Goal: Task Accomplishment & Management: Use online tool/utility

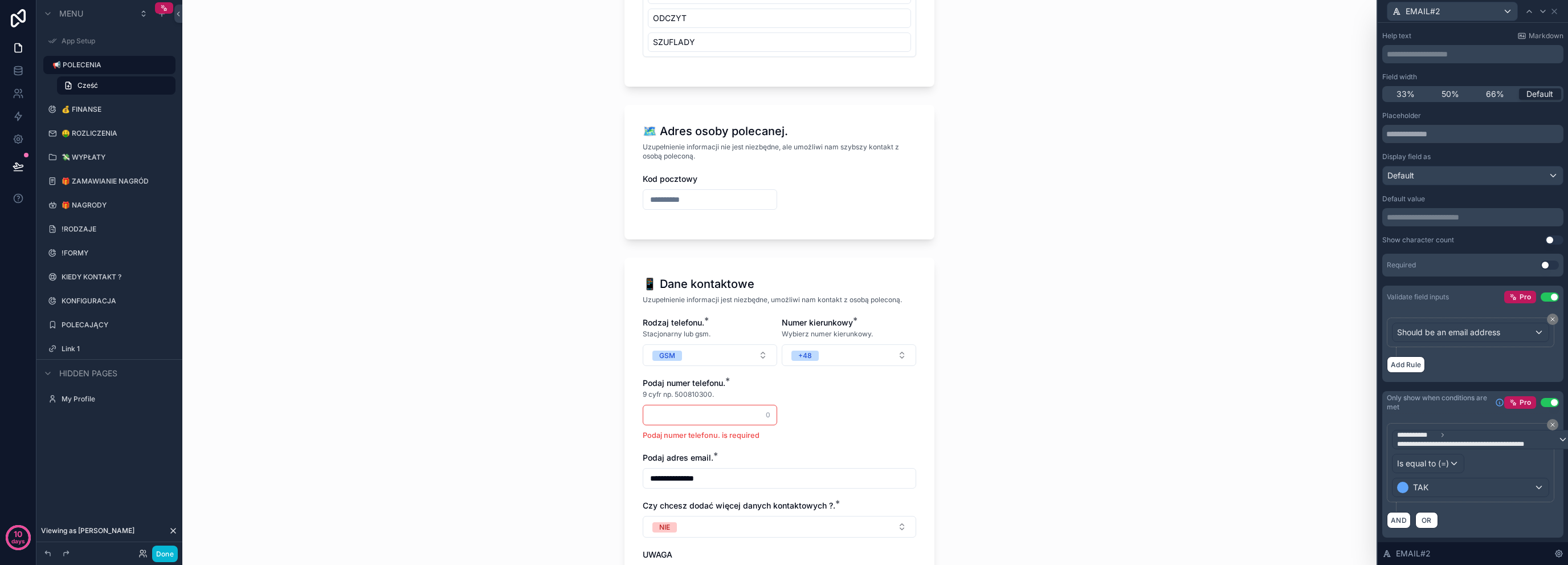
scroll to position [1329, 0]
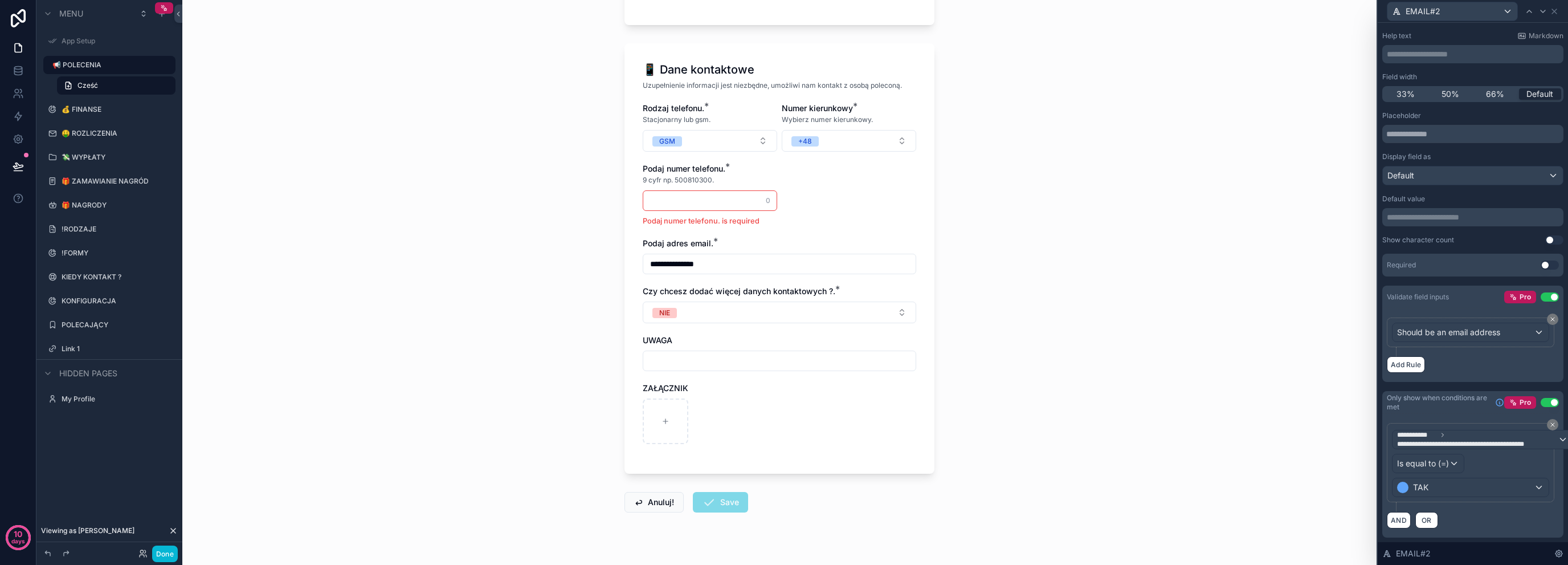
click at [734, 193] on input "scrollable content" at bounding box center [710, 201] width 133 height 16
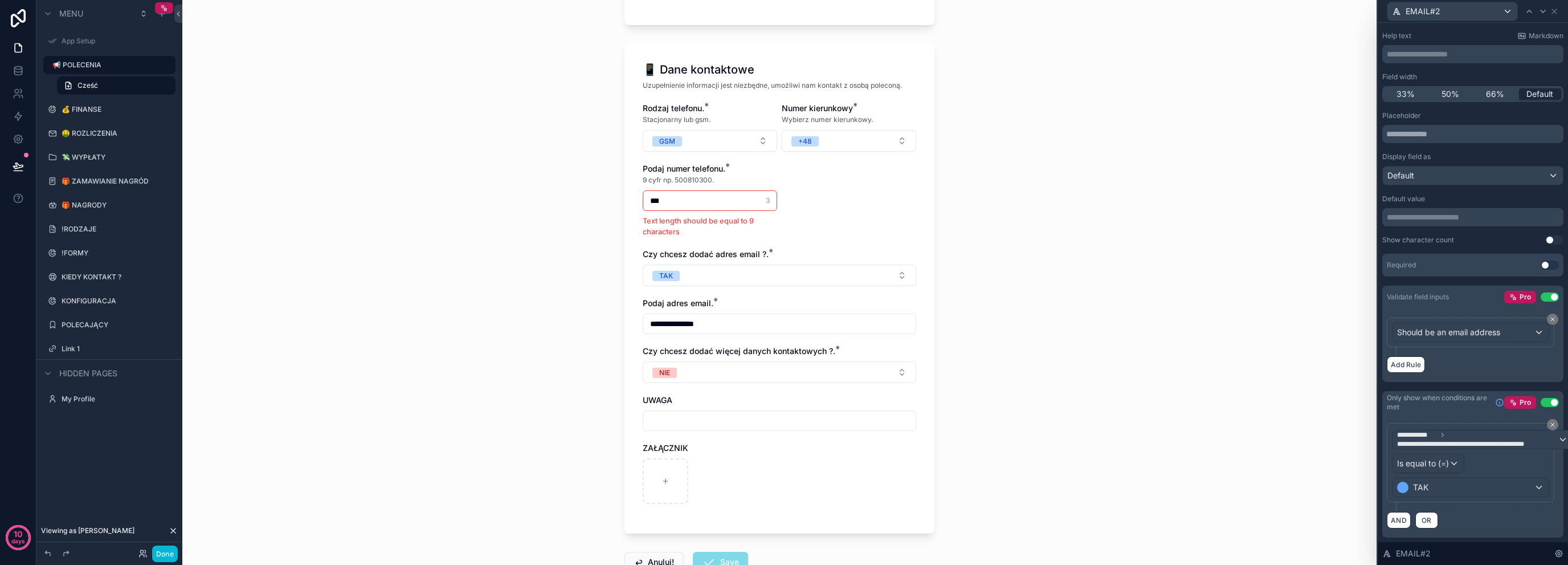
click at [586, 219] on div "**********" at bounding box center [779, 282] width 1194 height 565
click at [721, 193] on input "***" at bounding box center [710, 201] width 133 height 16
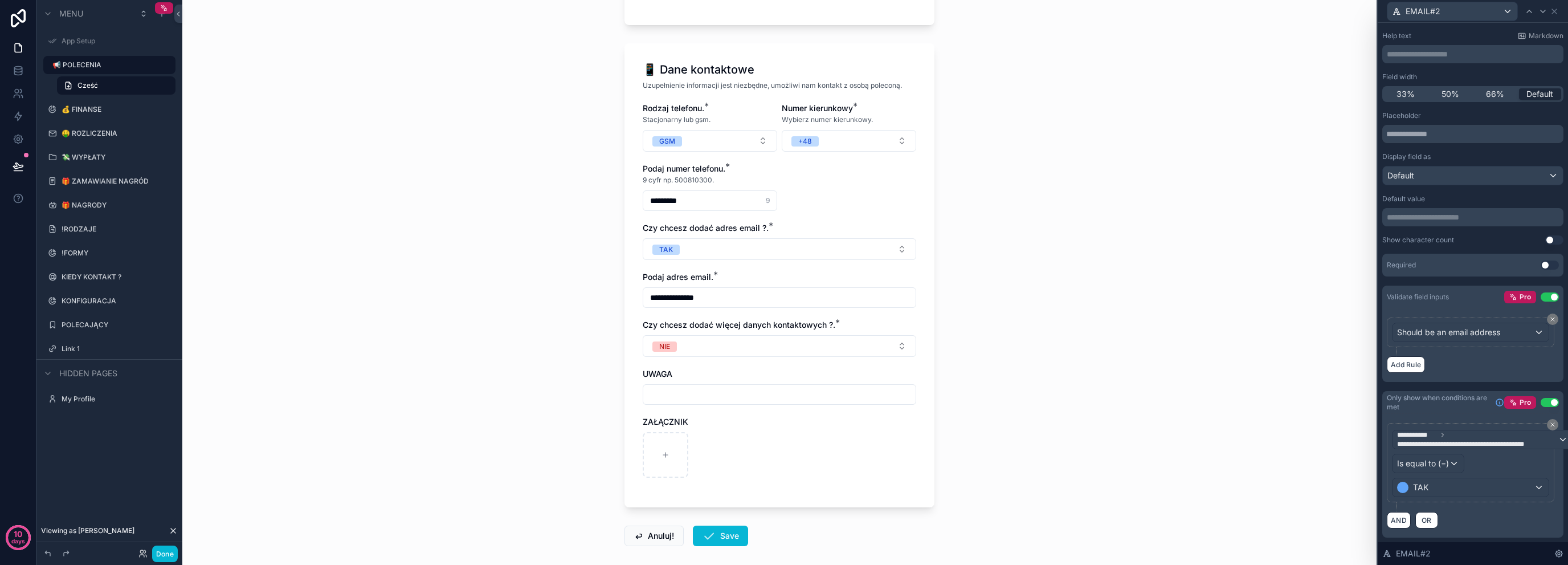
type input "*********"
click at [494, 227] on div "**********" at bounding box center [779, 282] width 1194 height 565
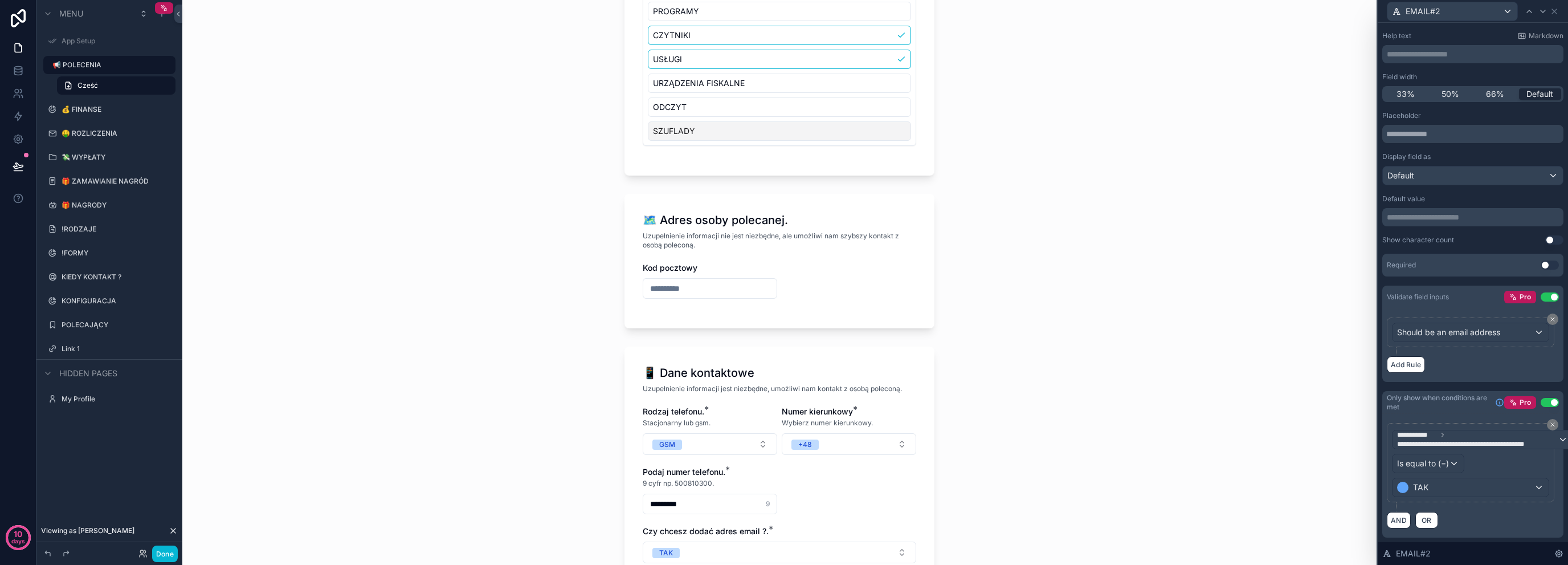
scroll to position [64, 0]
click at [1555, 11] on icon at bounding box center [1555, 11] width 5 height 5
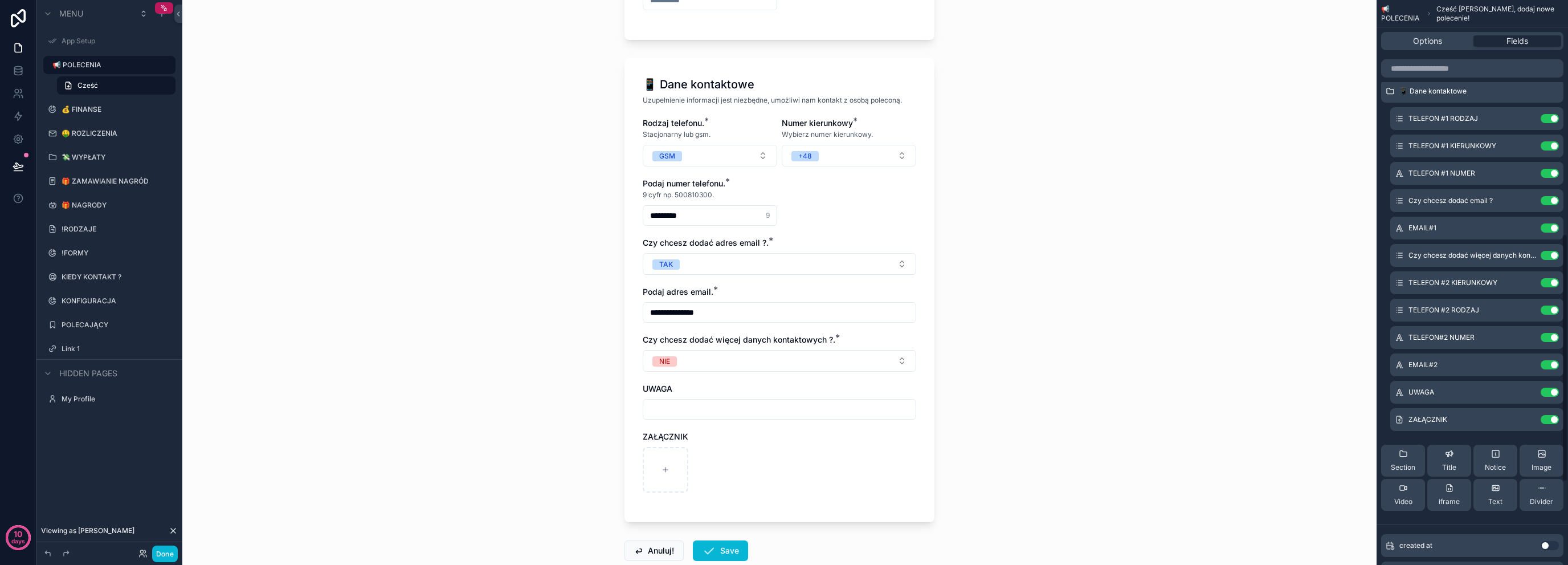
scroll to position [1365, 0]
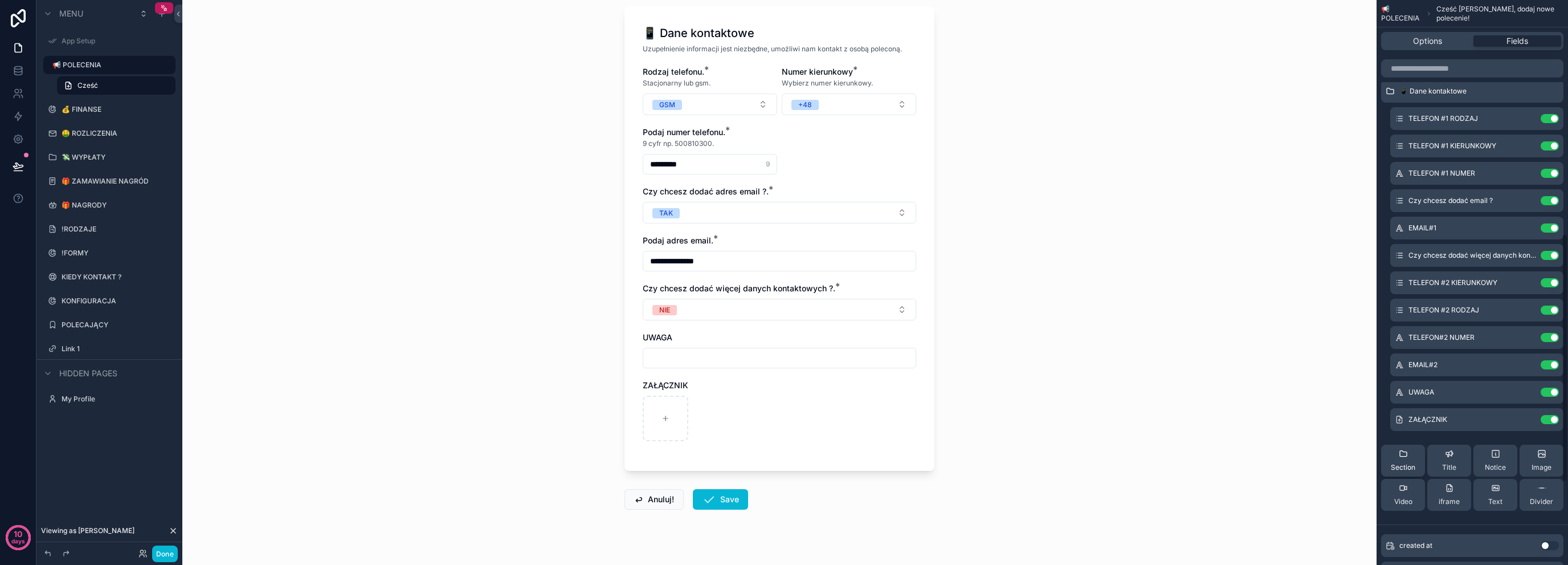
click at [1410, 458] on div "Section" at bounding box center [1403, 460] width 24 height 23
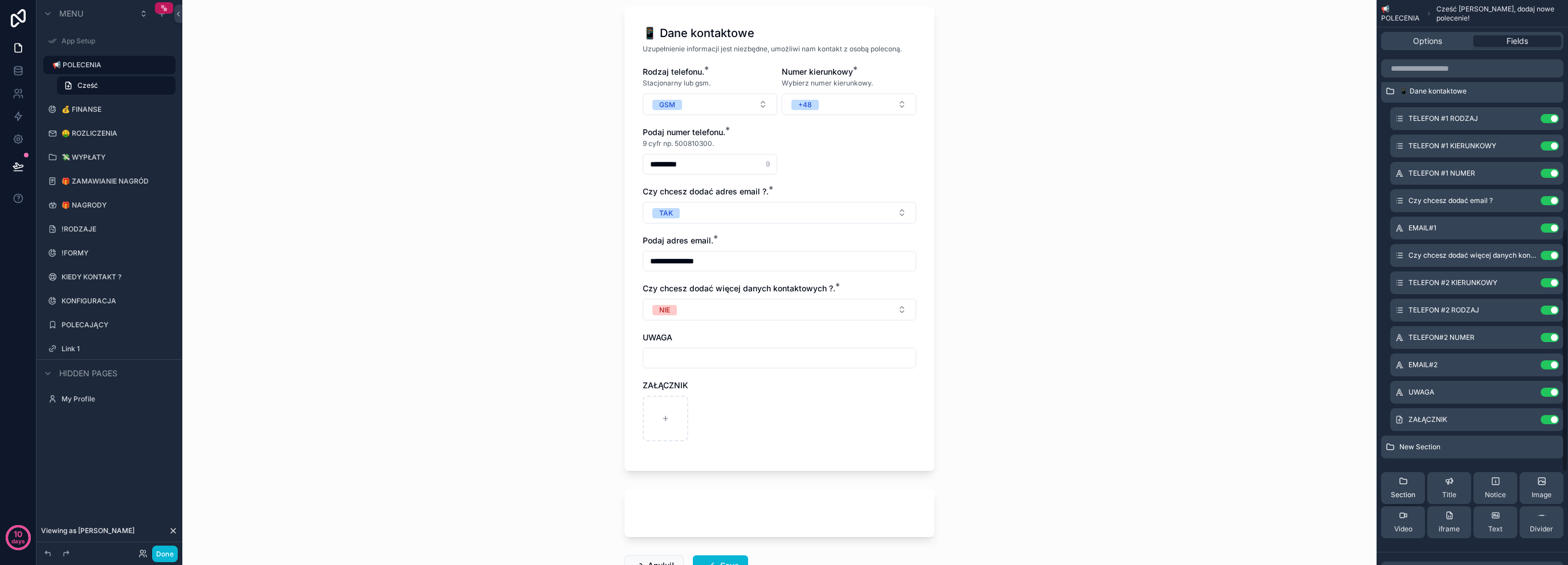
scroll to position [0, 0]
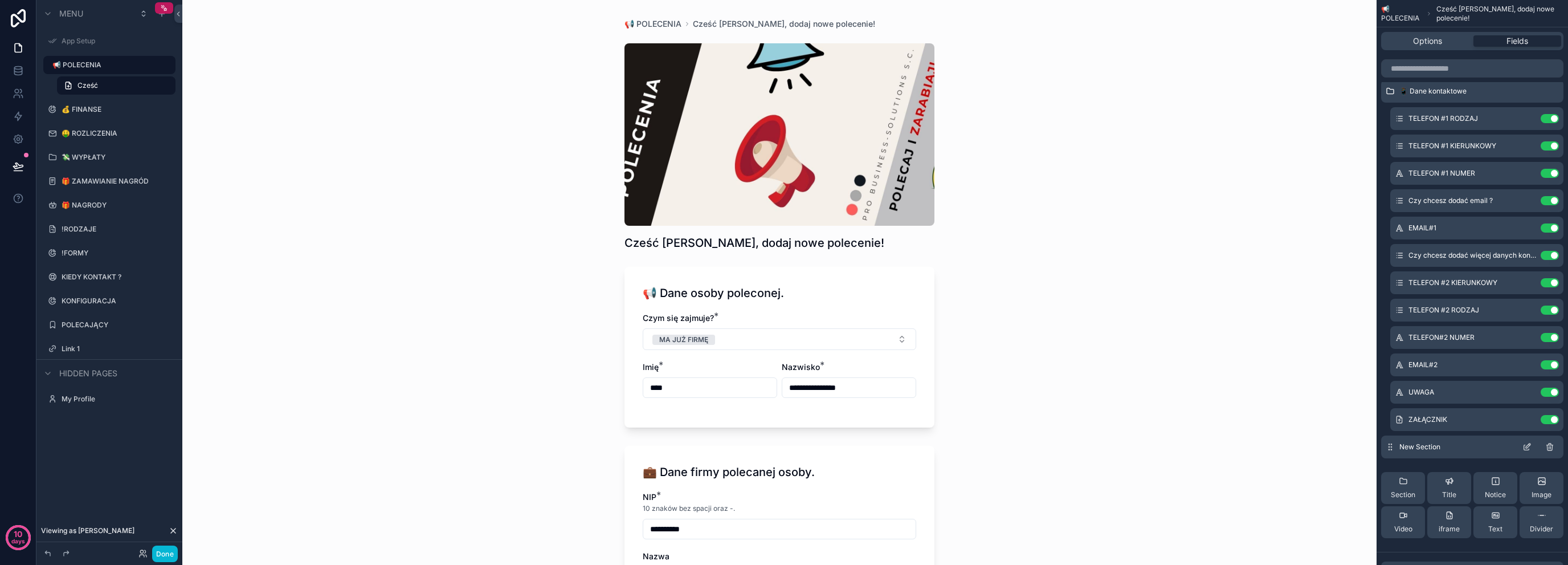
click at [1525, 445] on icon "scrollable content" at bounding box center [1527, 447] width 5 height 5
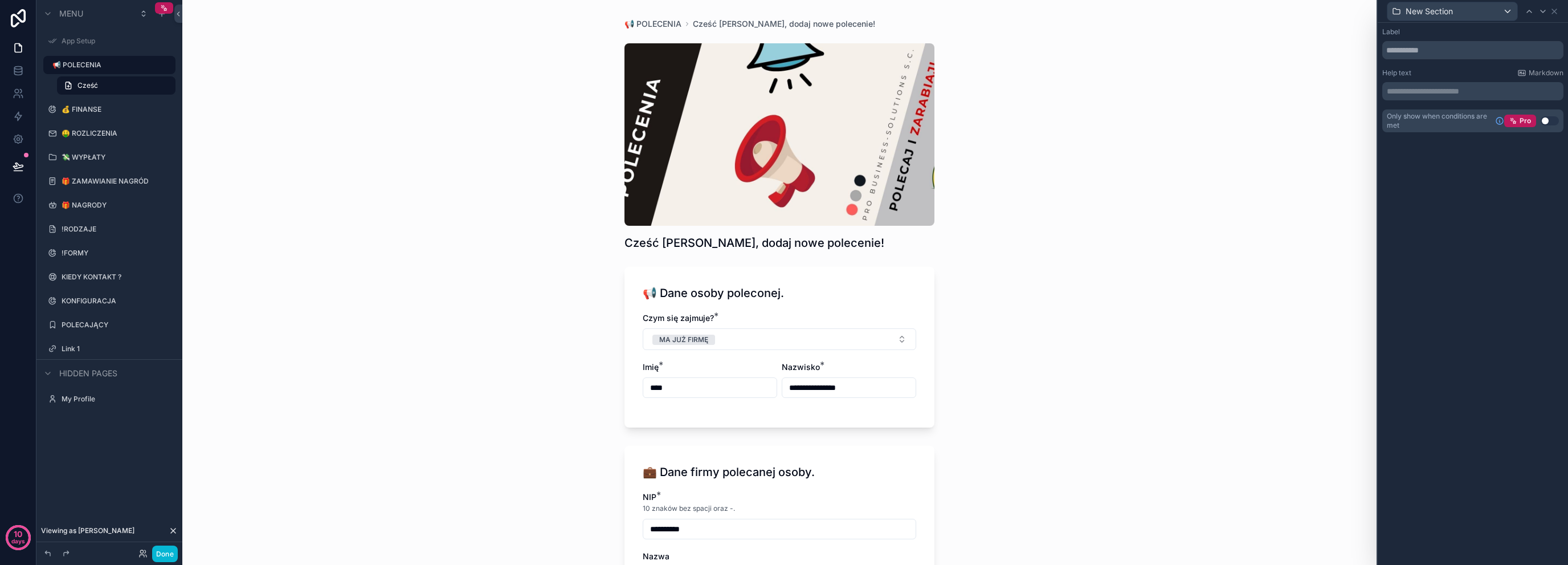
click at [1405, 60] on div "**********" at bounding box center [1473, 80] width 181 height 105
click at [1429, 52] on input "text" at bounding box center [1473, 50] width 181 height 18
paste input "**********"
drag, startPoint x: 1402, startPoint y: 48, endPoint x: 1534, endPoint y: 58, distance: 132.4
click at [1534, 58] on input "**********" at bounding box center [1473, 50] width 181 height 18
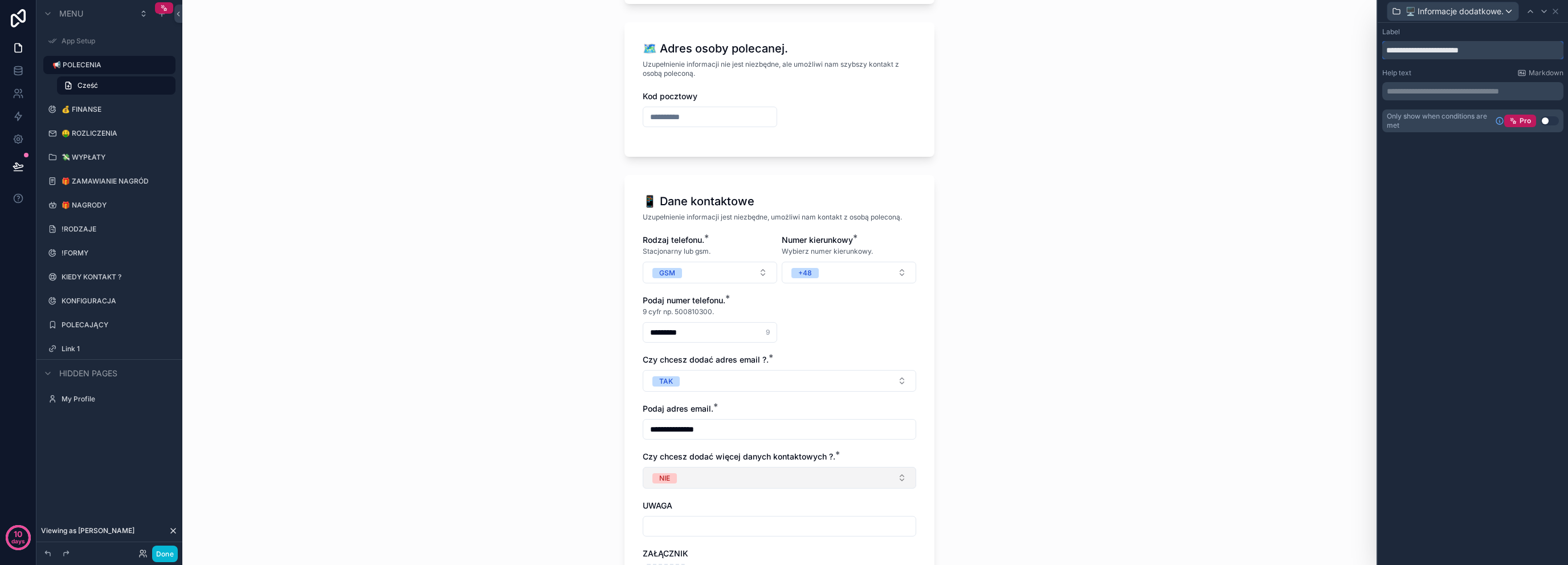
scroll to position [1448, 0]
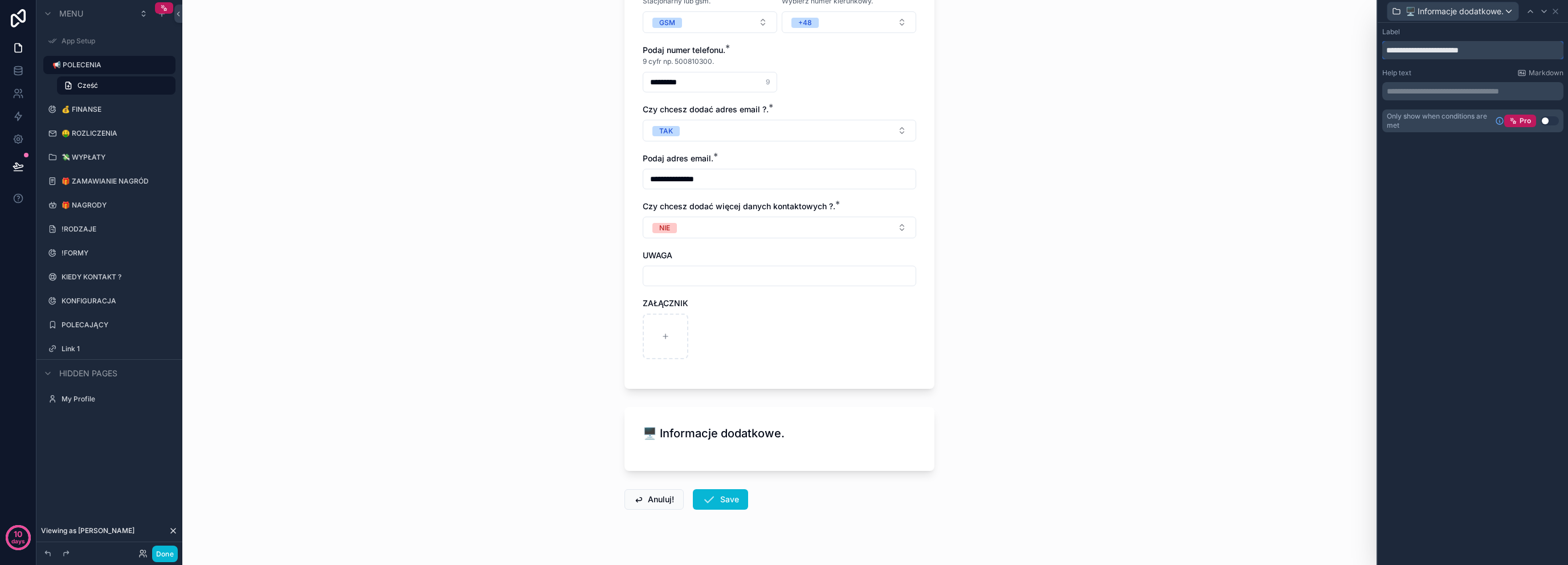
type input "**********"
click at [531, 427] on div "**********" at bounding box center [779, 282] width 1194 height 565
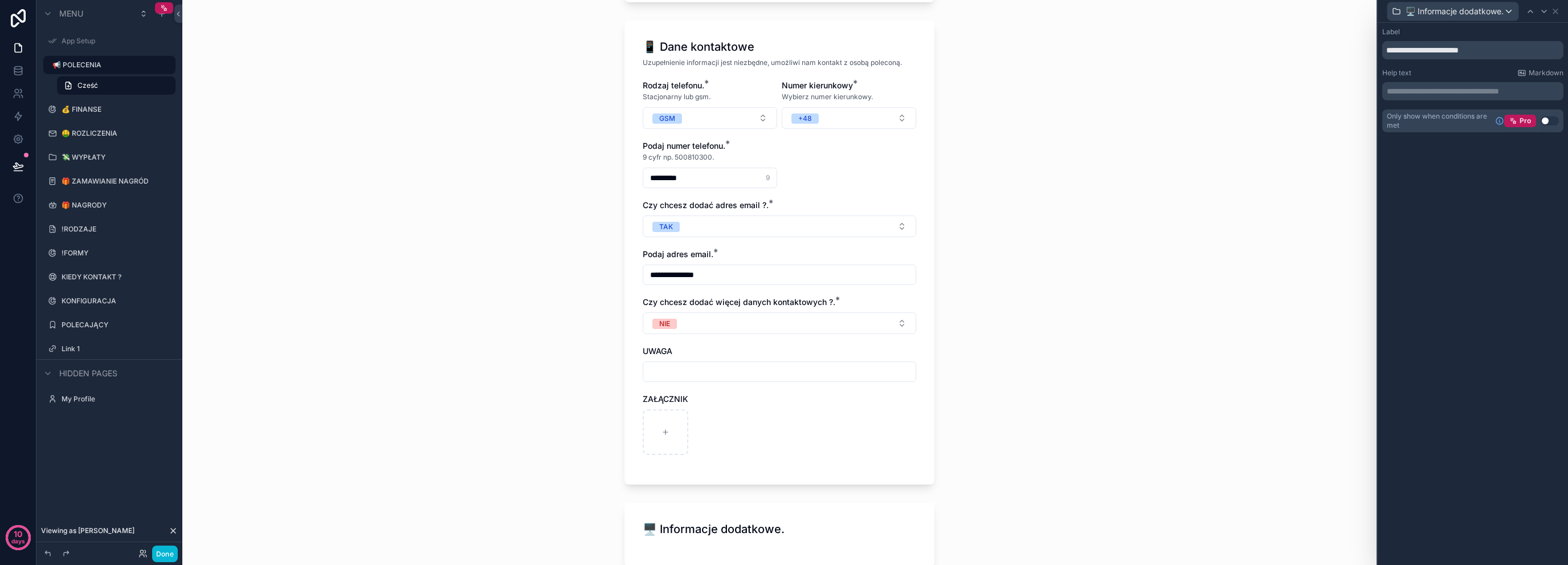
scroll to position [1409, 0]
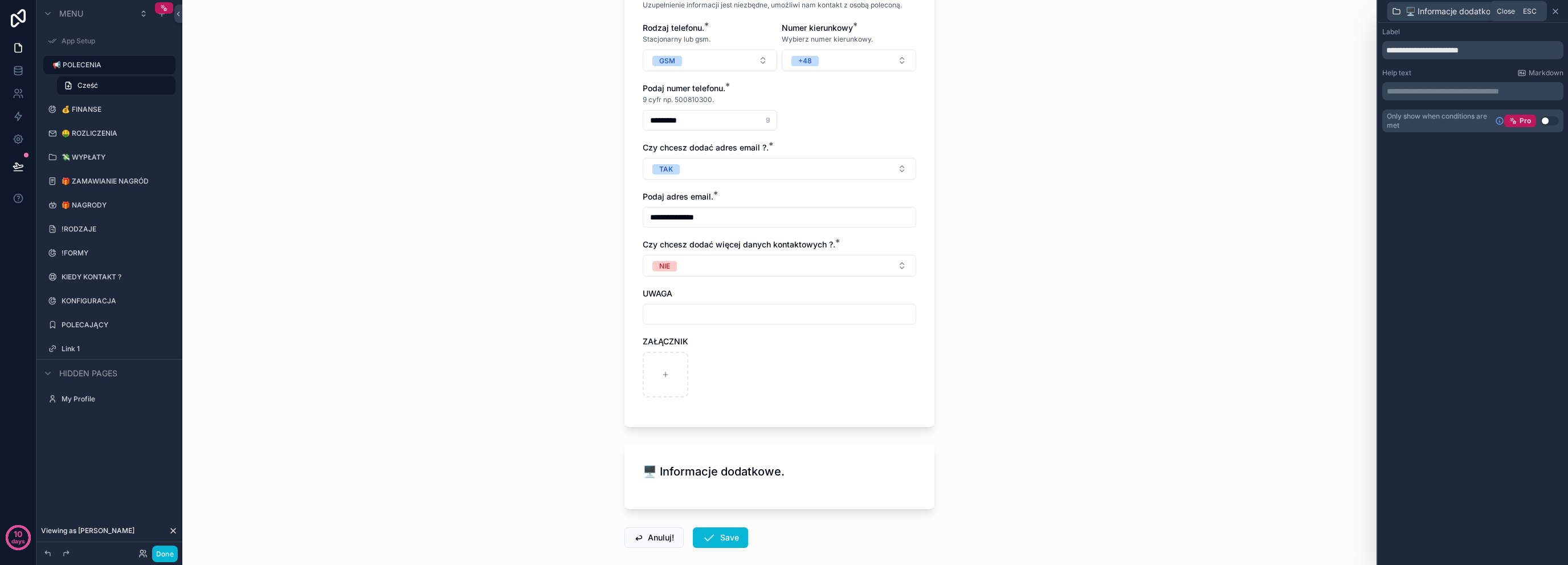
click at [1560, 10] on icon at bounding box center [1556, 11] width 9 height 9
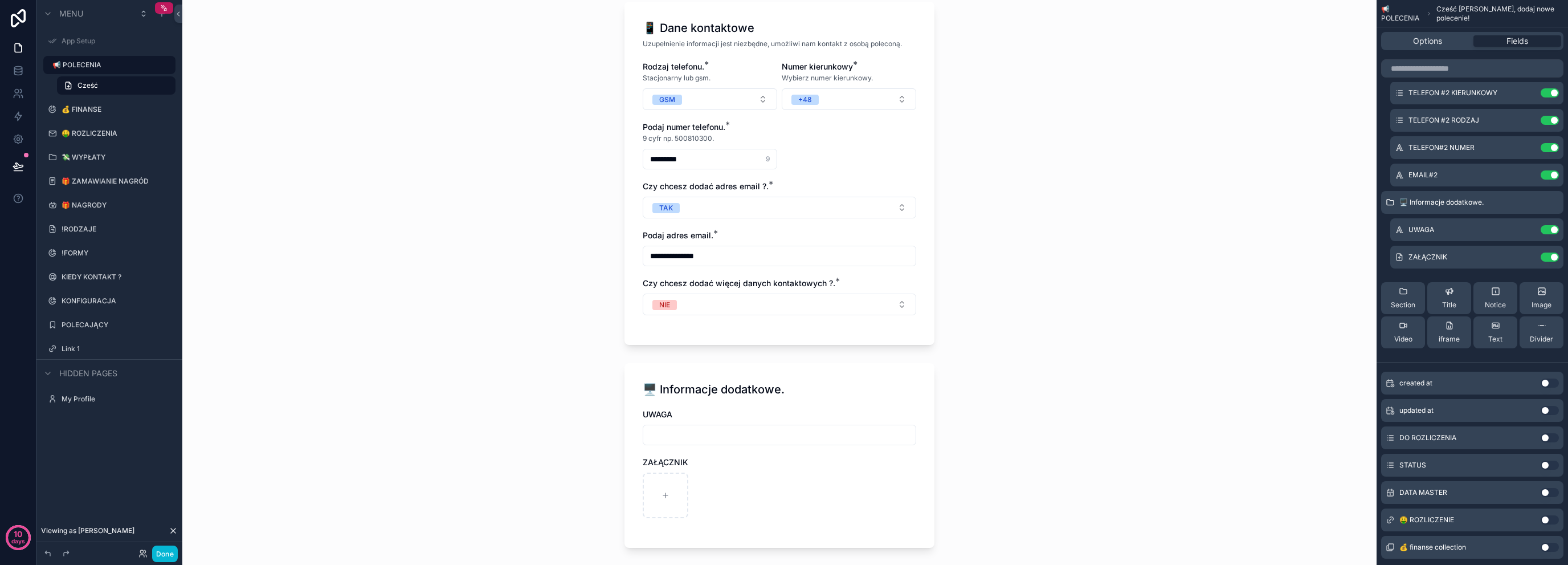
scroll to position [1368, 0]
click at [1526, 198] on icon "scrollable content" at bounding box center [1528, 202] width 9 height 9
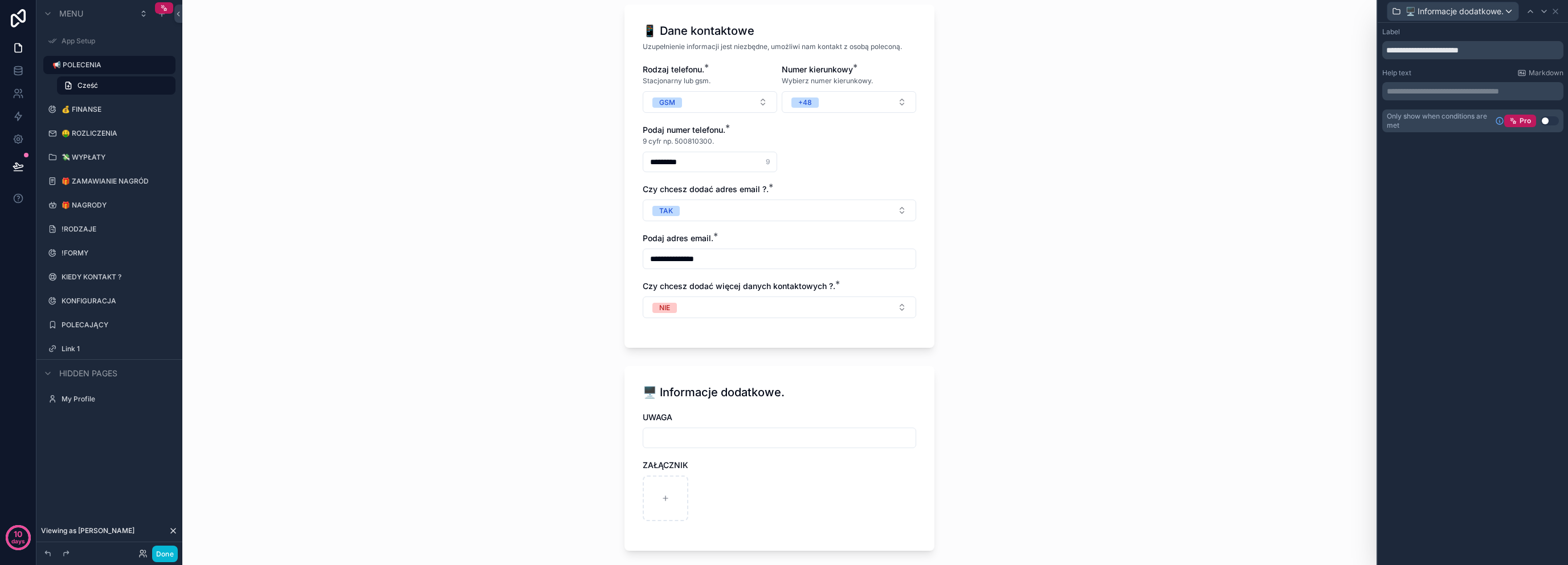
click at [1550, 118] on button "Use setting" at bounding box center [1550, 121] width 18 height 9
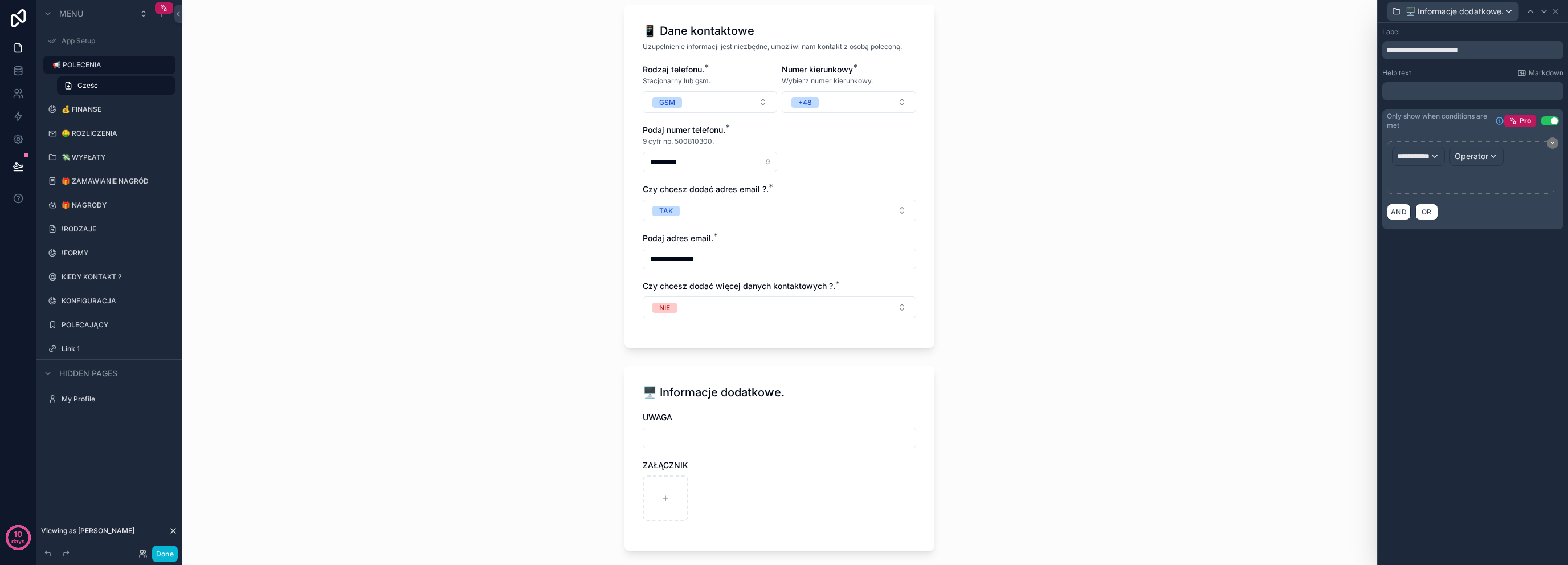
scroll to position [0, 0]
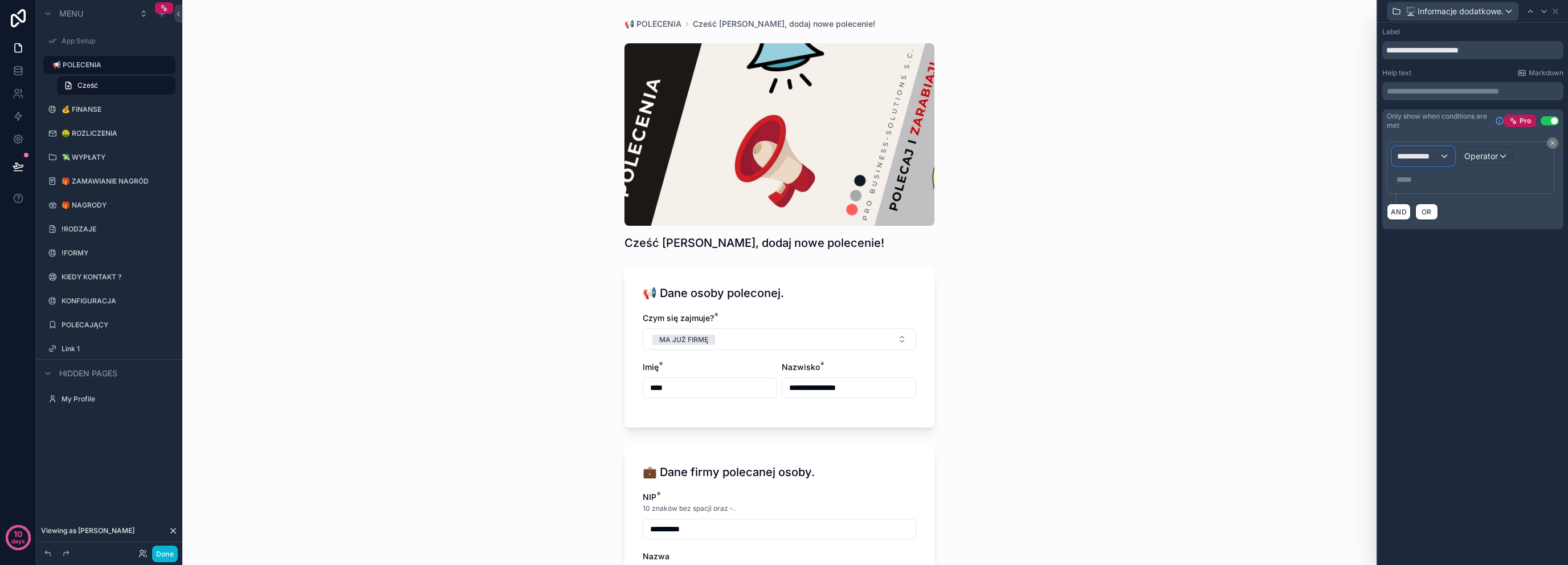
click at [1425, 159] on span "**********" at bounding box center [1418, 156] width 42 height 11
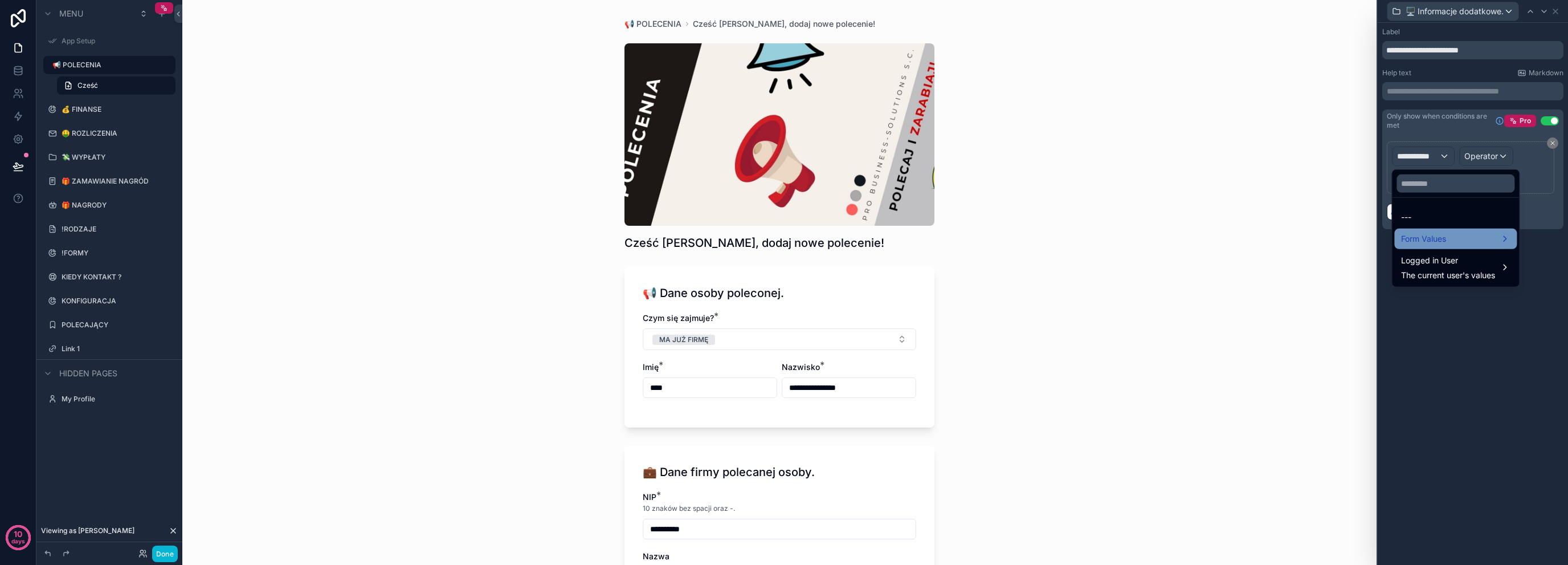
click at [1459, 247] on div "Form Values" at bounding box center [1456, 238] width 122 height 21
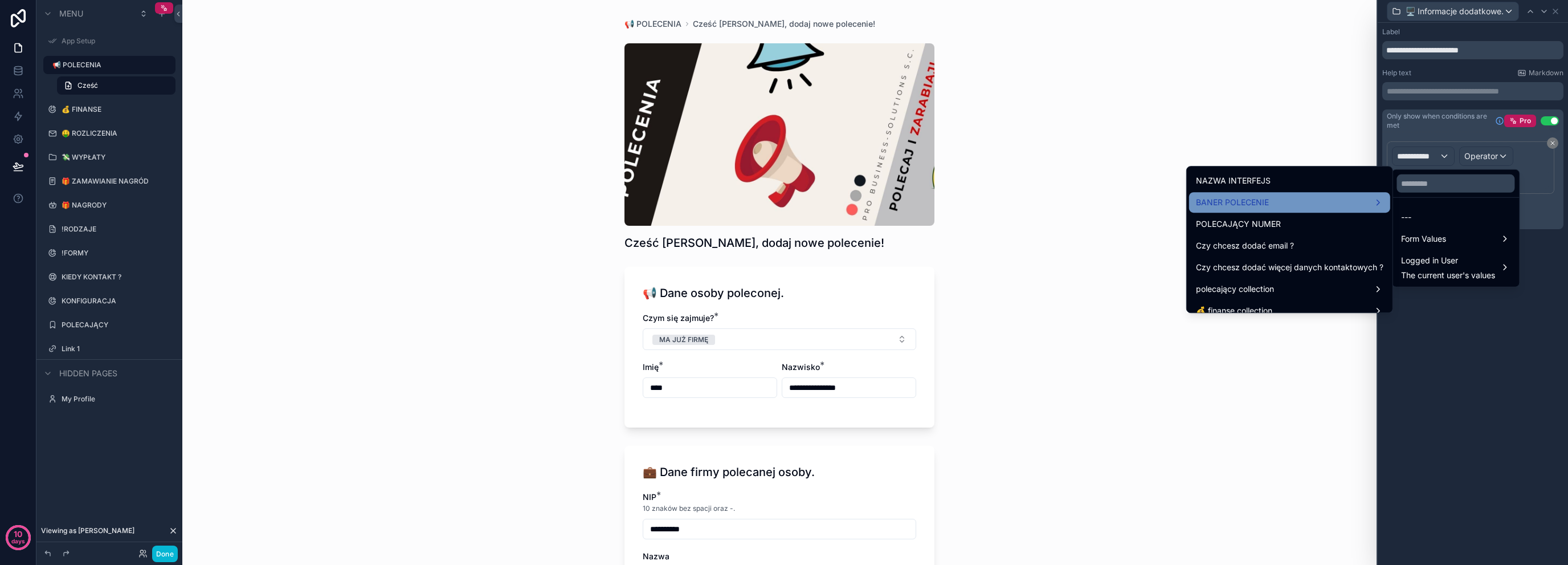
scroll to position [1444, 0]
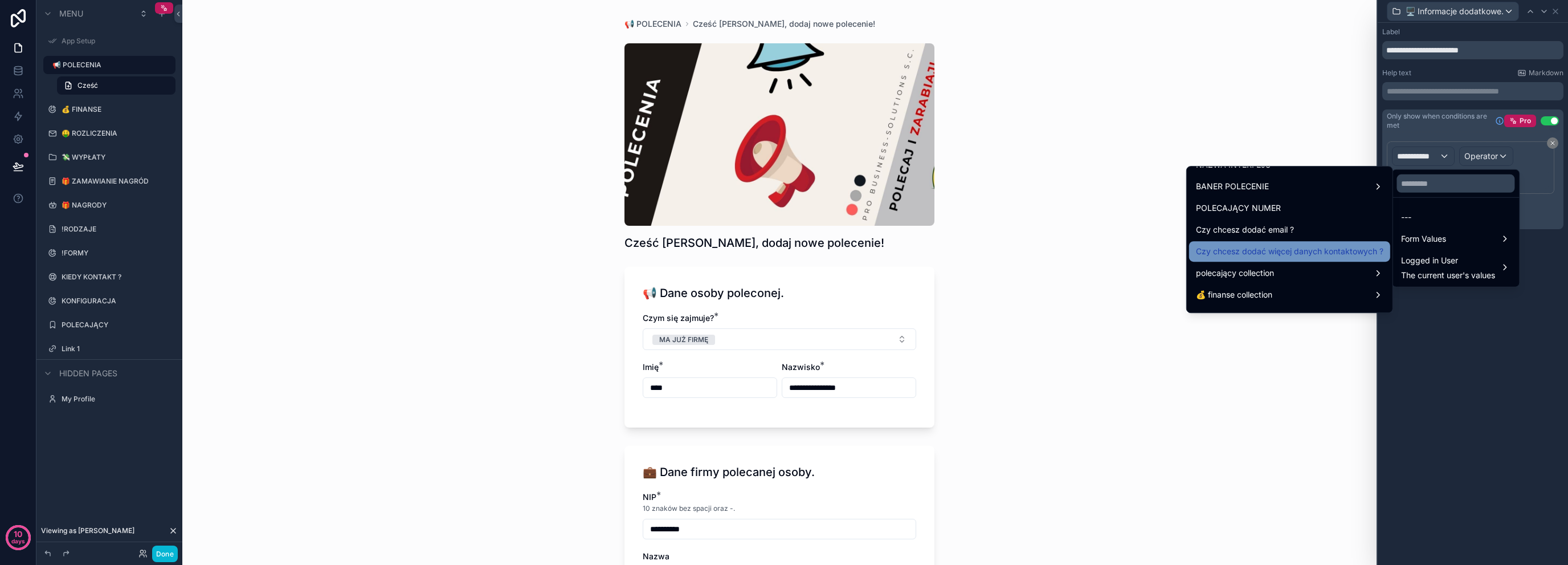
click at [1308, 250] on span "Czy chcesz dodać więcej danych kontaktowych ?" at bounding box center [1289, 251] width 187 height 13
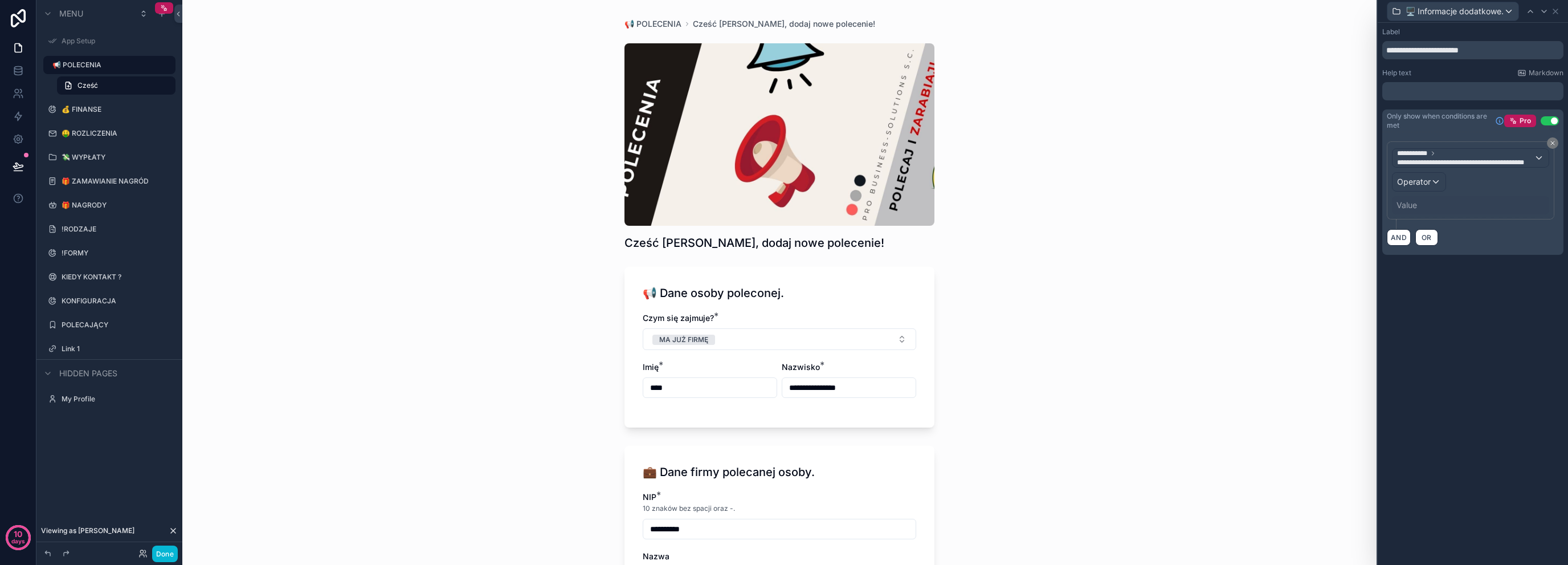
scroll to position [0, 0]
click at [1428, 179] on span "Operator" at bounding box center [1414, 181] width 34 height 9
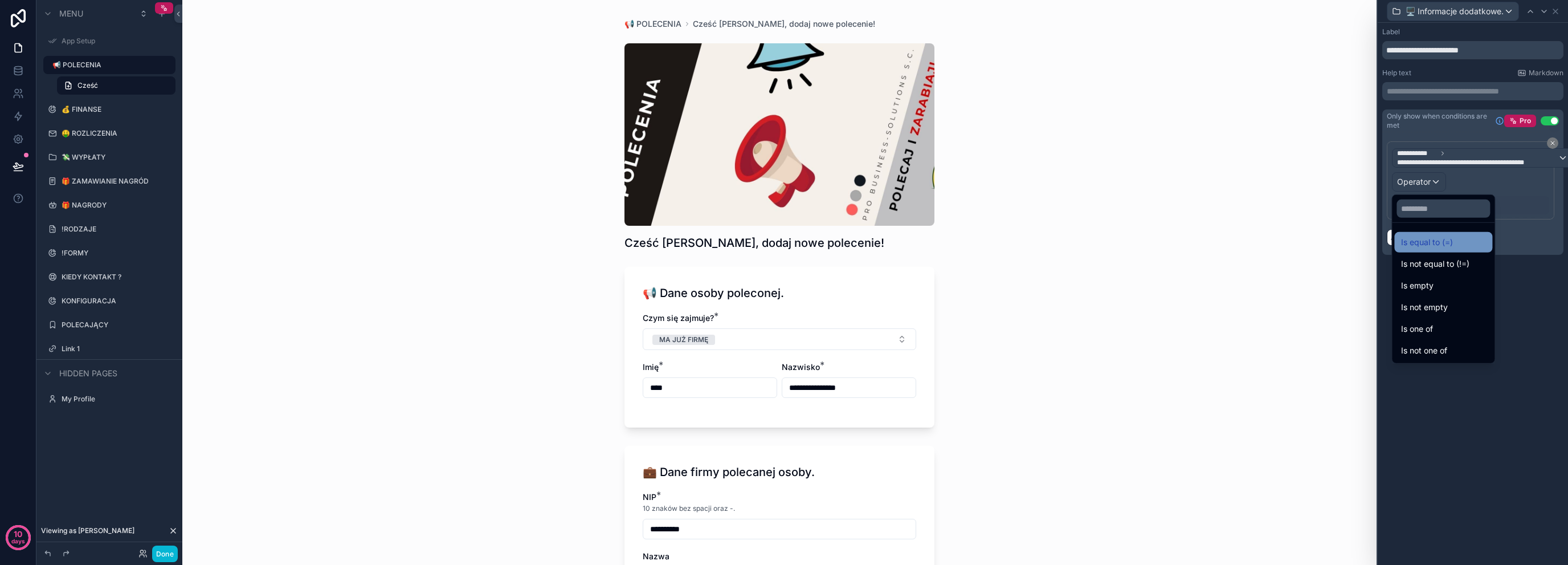
click at [1464, 246] on div "Is equal to (=)" at bounding box center [1444, 242] width 85 height 13
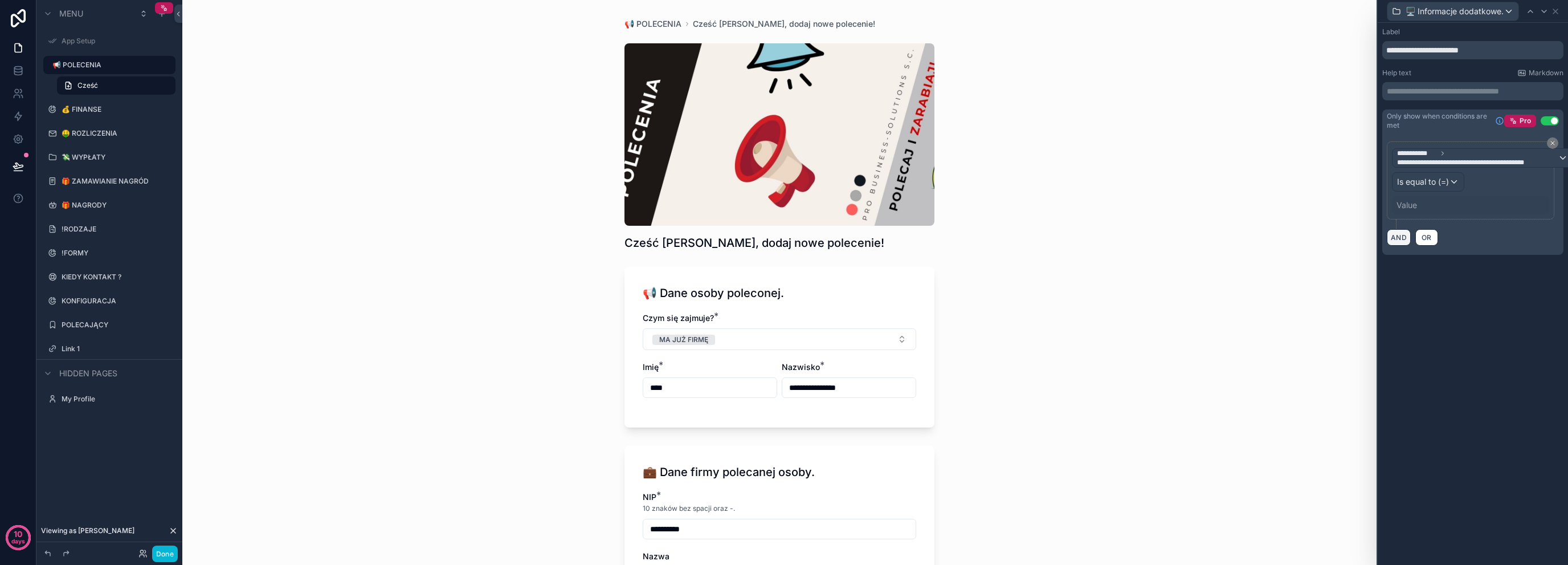
click at [1399, 238] on button "AND" at bounding box center [1399, 237] width 24 height 17
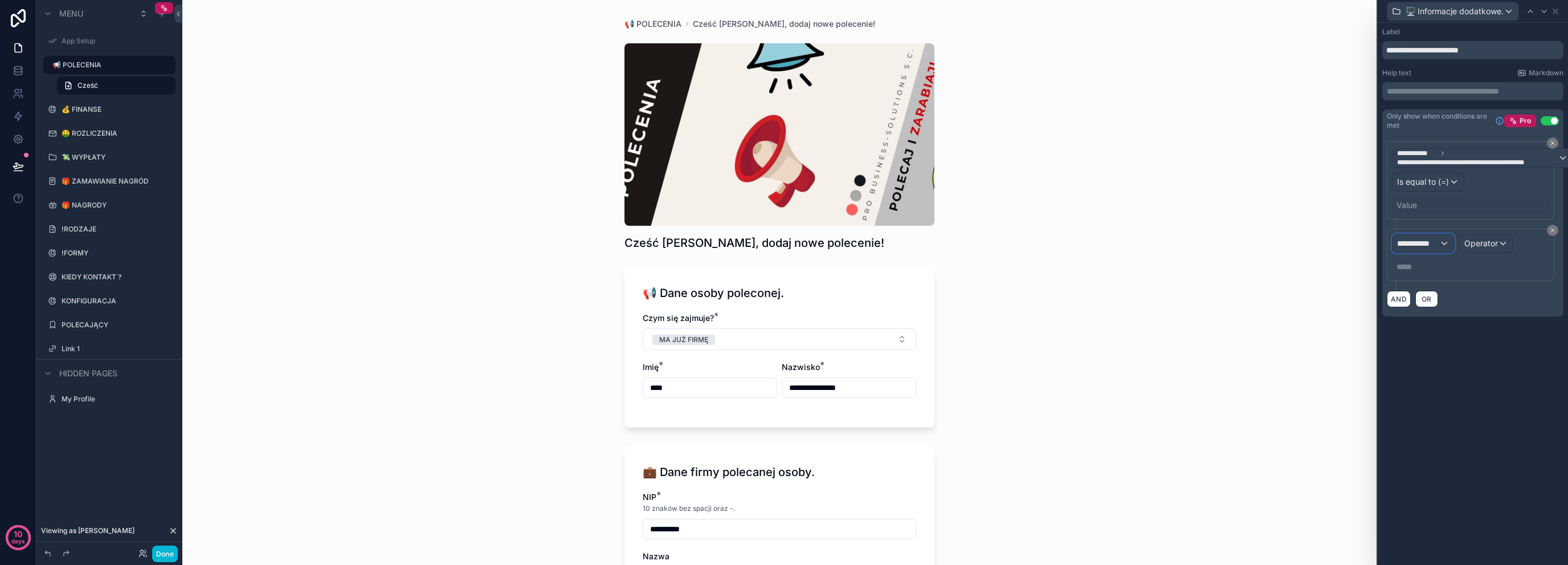
click at [1425, 238] on span "**********" at bounding box center [1418, 243] width 42 height 11
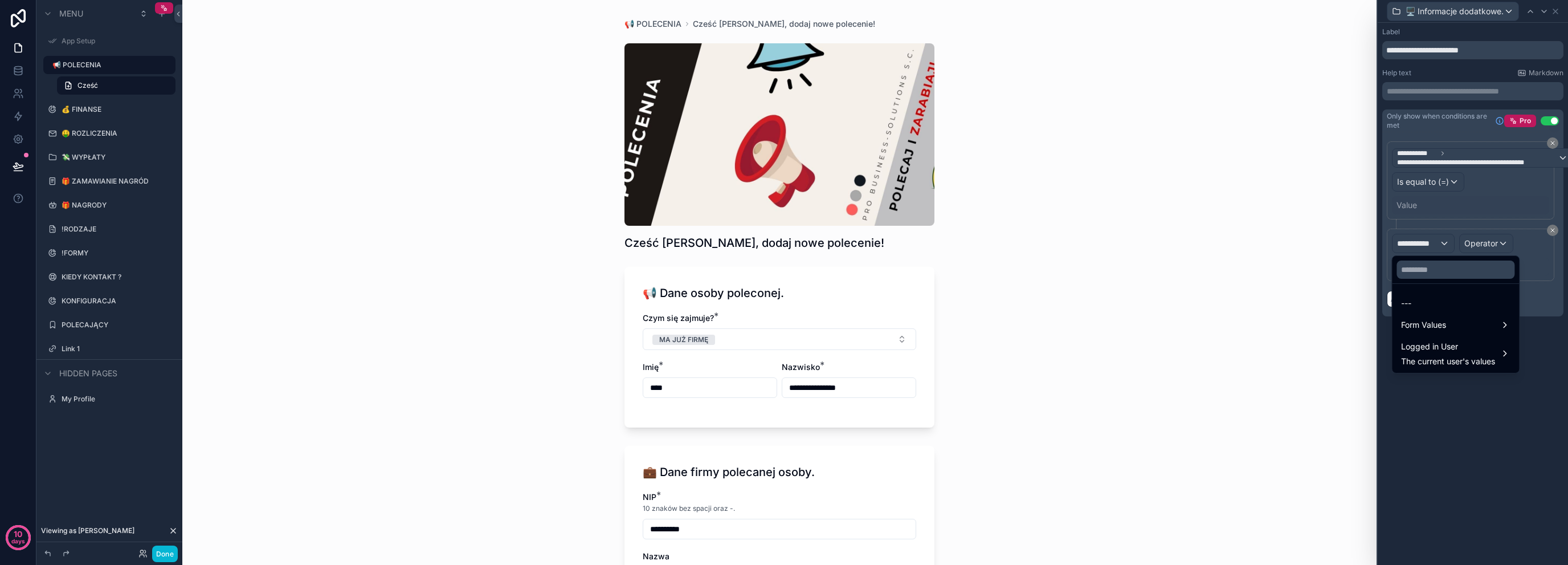
click at [1432, 186] on div at bounding box center [1473, 282] width 190 height 565
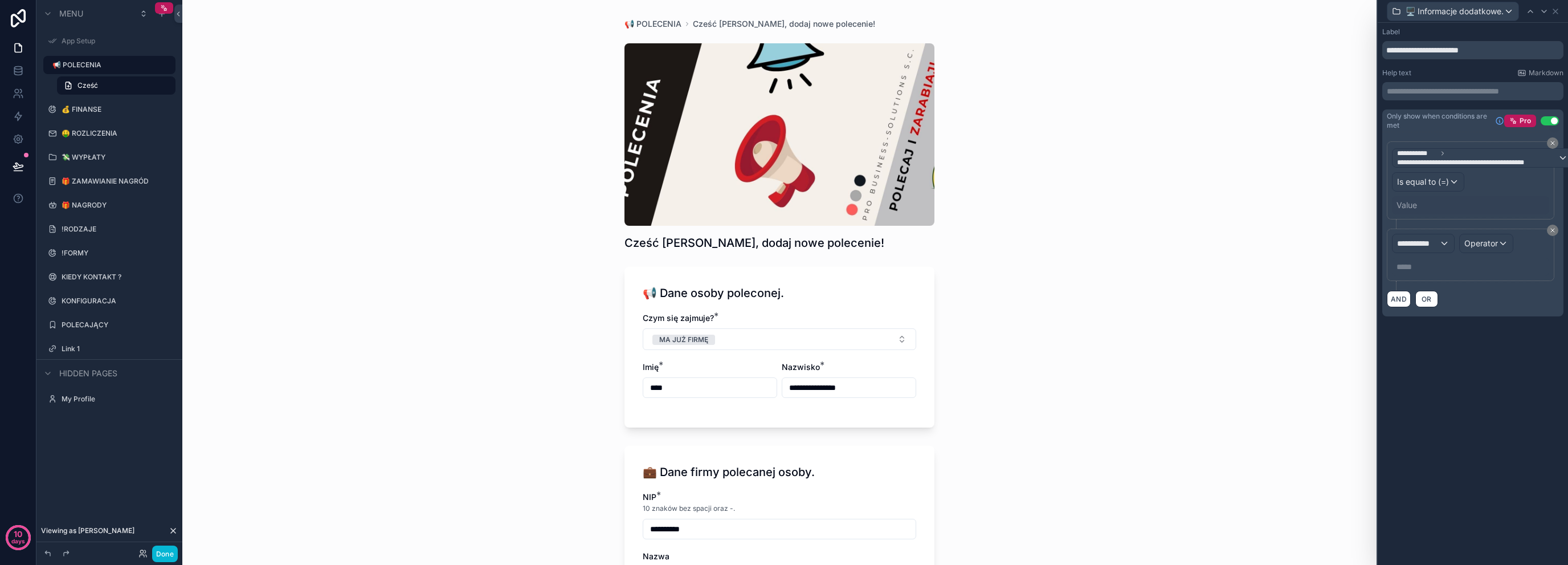
drag, startPoint x: 1553, startPoint y: 230, endPoint x: 1493, endPoint y: 218, distance: 61.2
click at [1553, 230] on icon at bounding box center [1553, 230] width 3 height 3
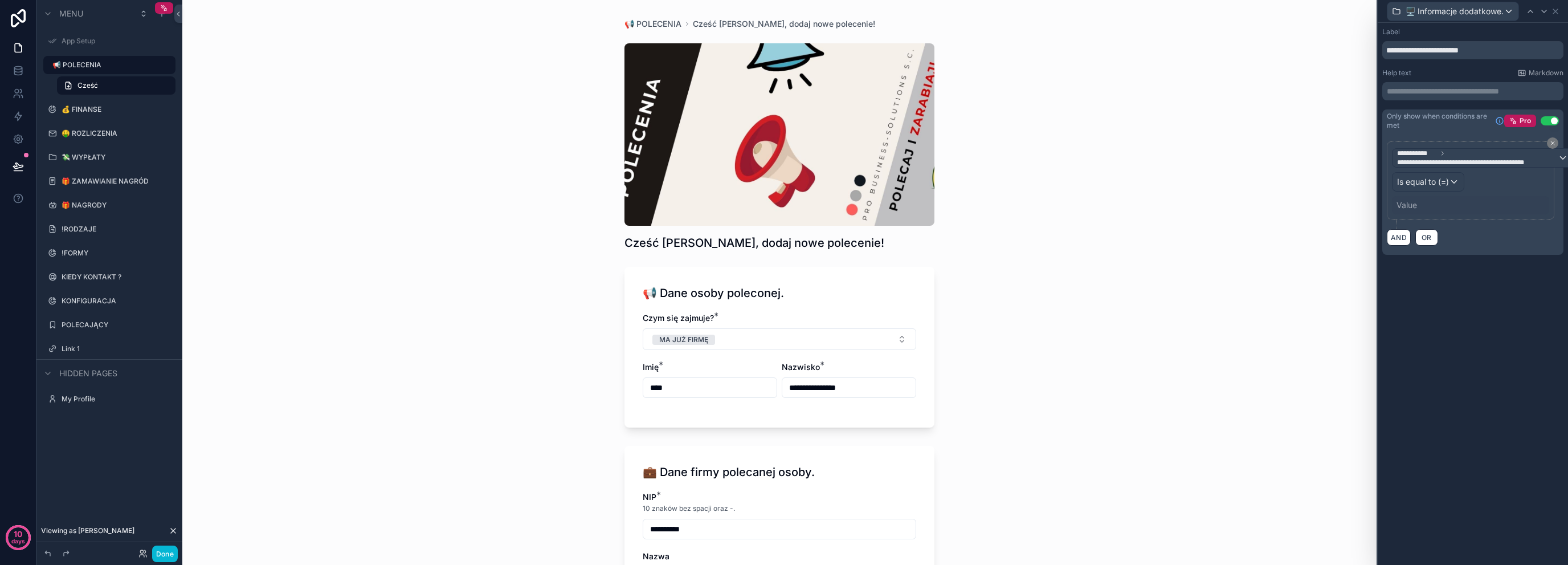
click at [1418, 205] on div "Value" at bounding box center [1471, 205] width 157 height 18
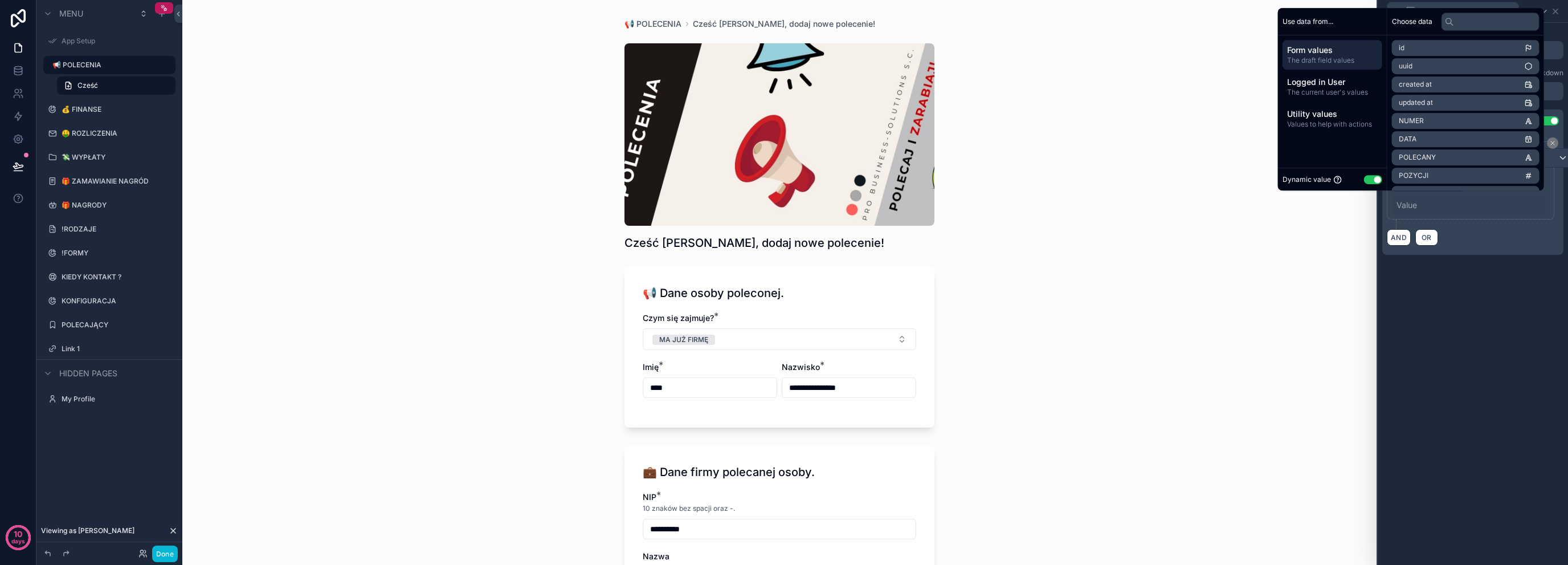
click at [1364, 179] on button "Use setting" at bounding box center [1373, 179] width 18 height 9
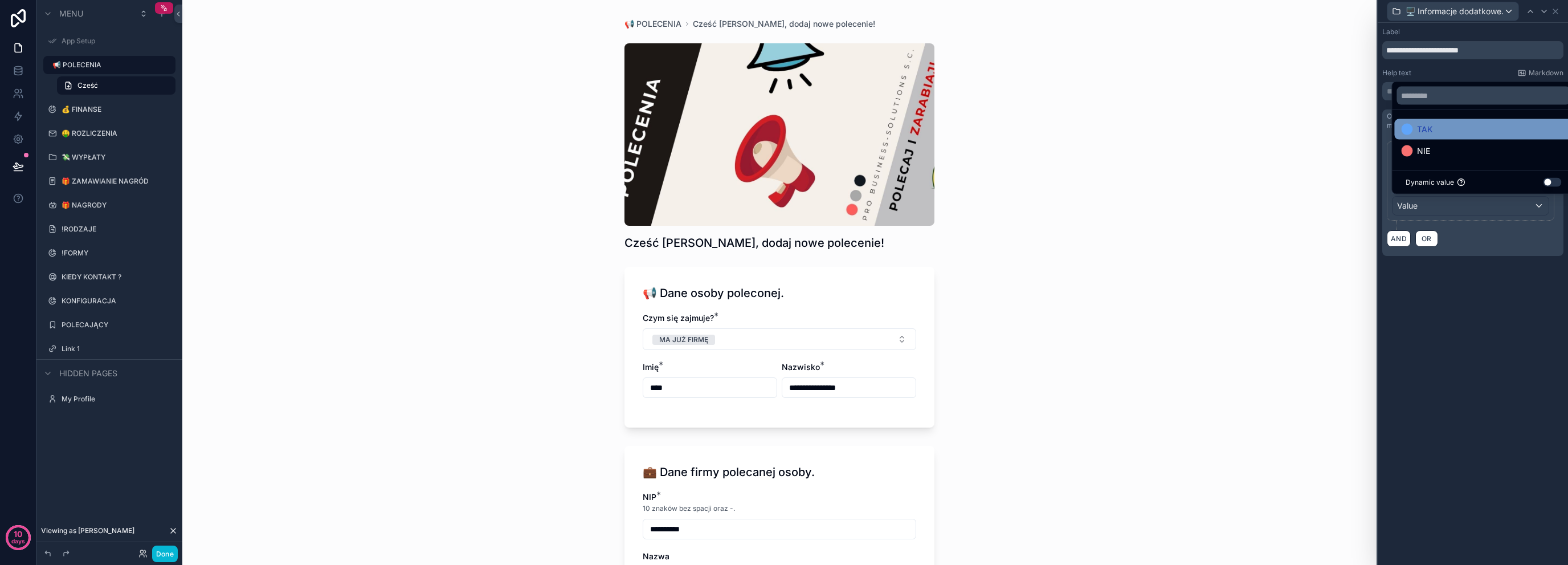
click at [1441, 122] on div "TAK" at bounding box center [1483, 129] width 165 height 13
click at [1453, 272] on div "**********" at bounding box center [1473, 153] width 190 height 261
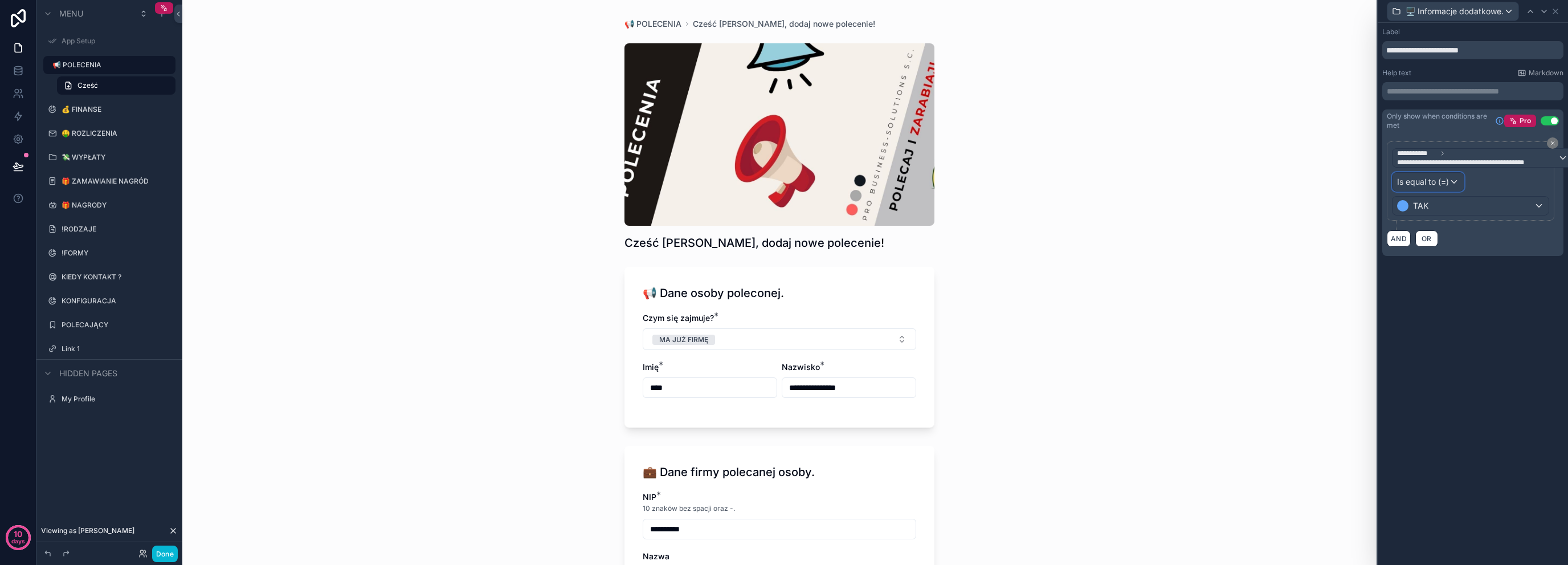
click at [1456, 189] on div "Is equal to (=)" at bounding box center [1428, 181] width 71 height 18
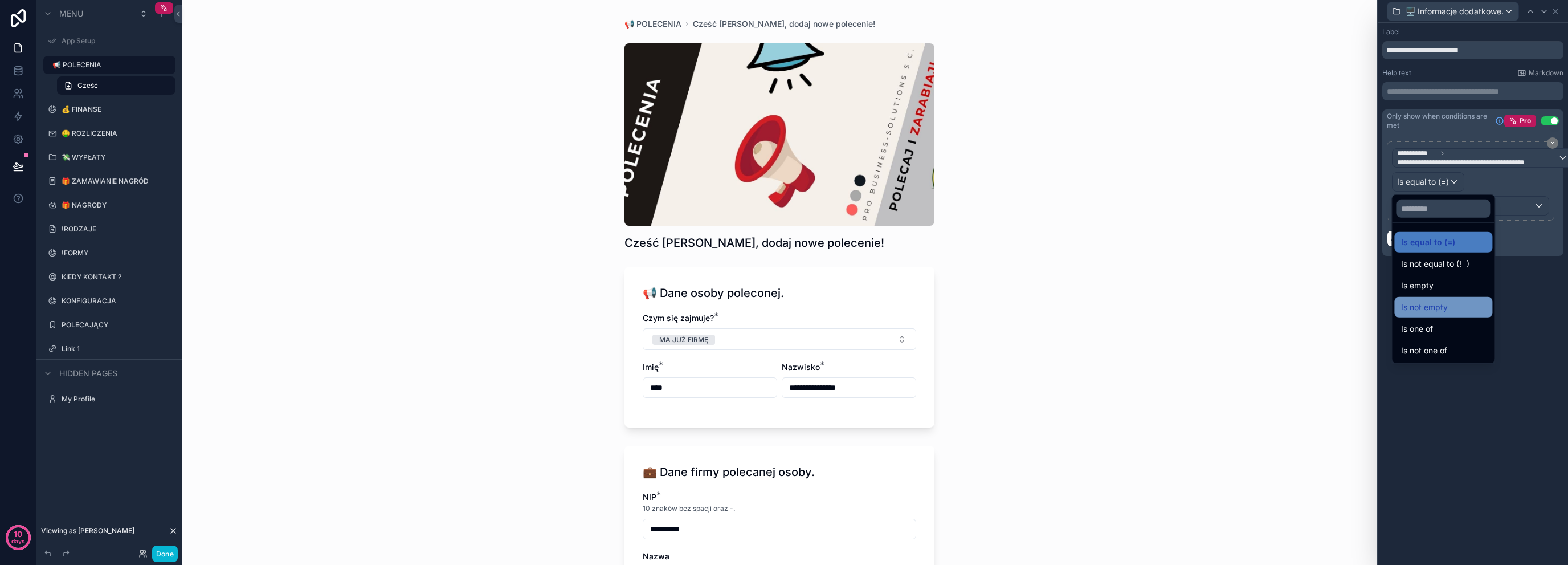
click at [1454, 310] on div "Is not empty" at bounding box center [1444, 307] width 85 height 13
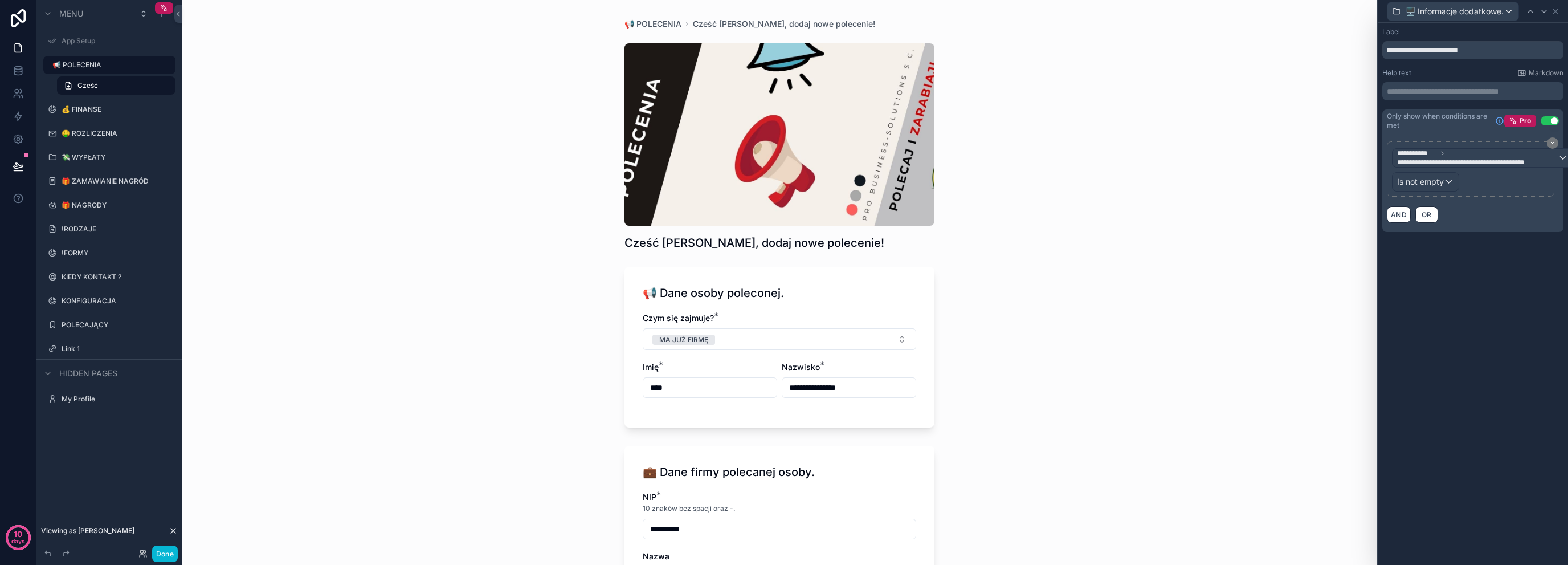
click at [1436, 396] on div "**********" at bounding box center [1473, 294] width 190 height 542
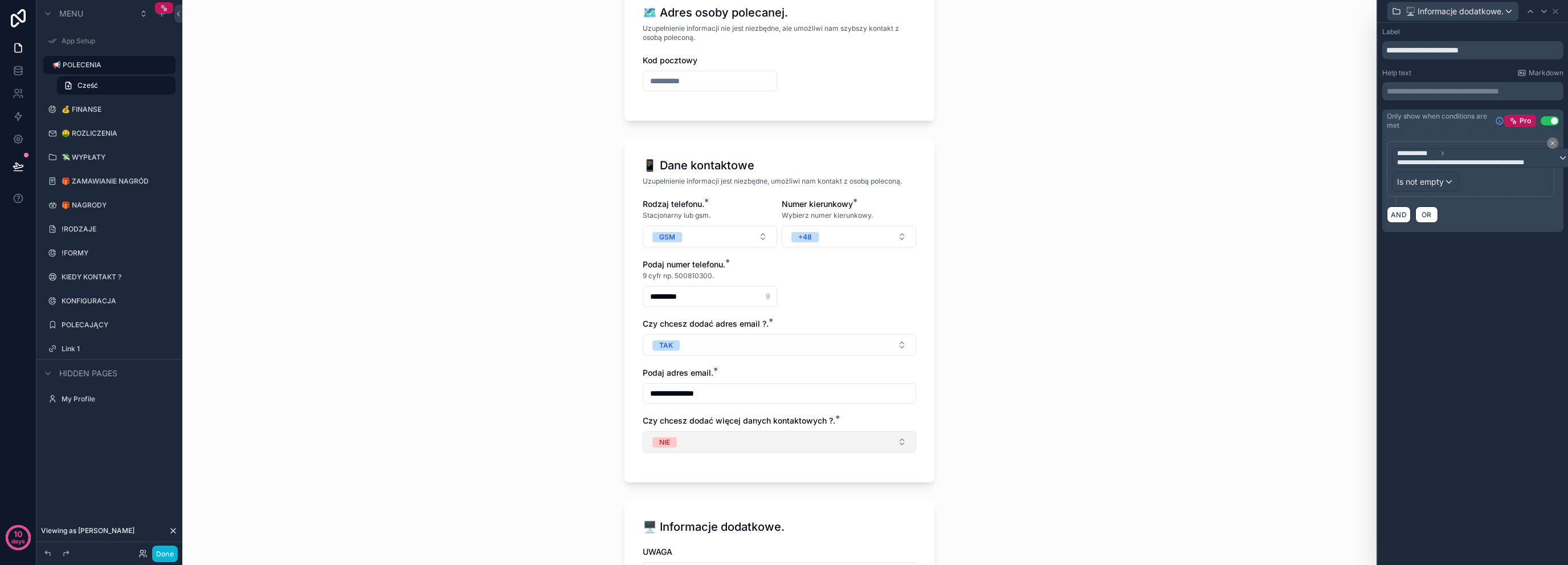
scroll to position [1254, 0]
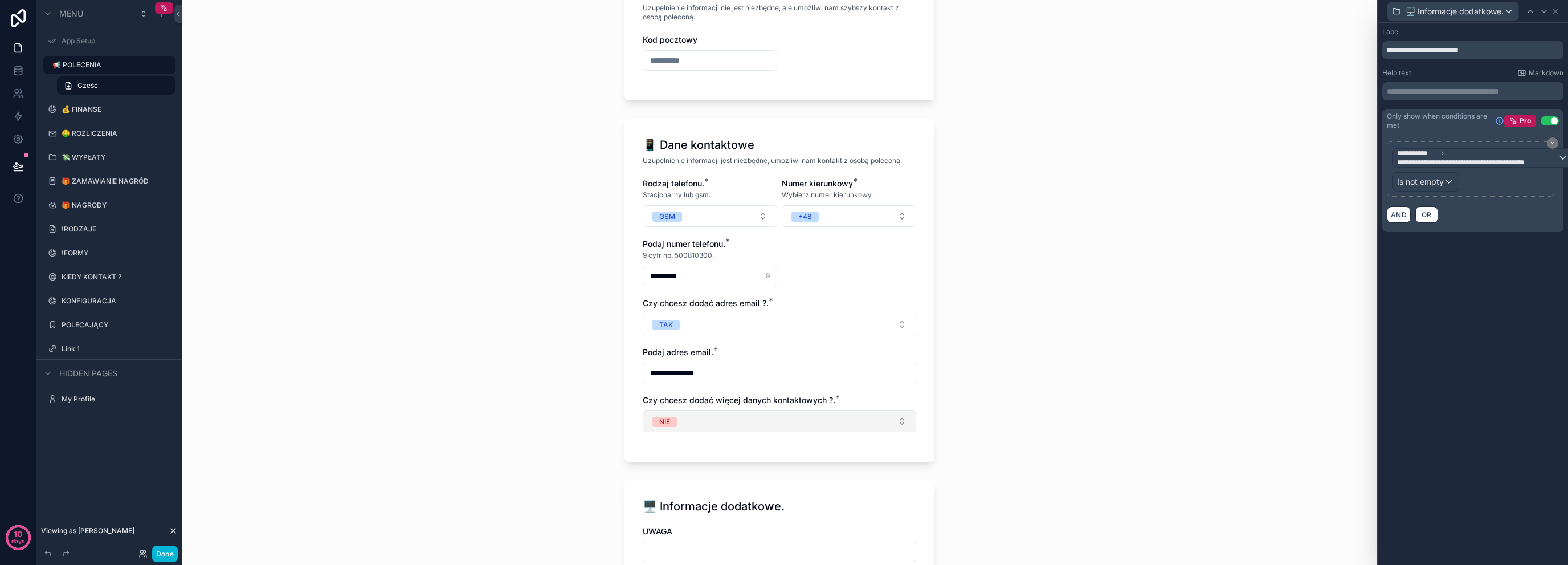
click at [734, 410] on button "NIE" at bounding box center [779, 421] width 273 height 21
click at [711, 472] on div "NIE" at bounding box center [775, 466] width 268 height 17
click at [577, 472] on div "**********" at bounding box center [779, 282] width 1194 height 565
click at [718, 414] on button "Wybierz z listy." at bounding box center [779, 421] width 273 height 21
click at [693, 467] on div "NIE" at bounding box center [775, 466] width 268 height 17
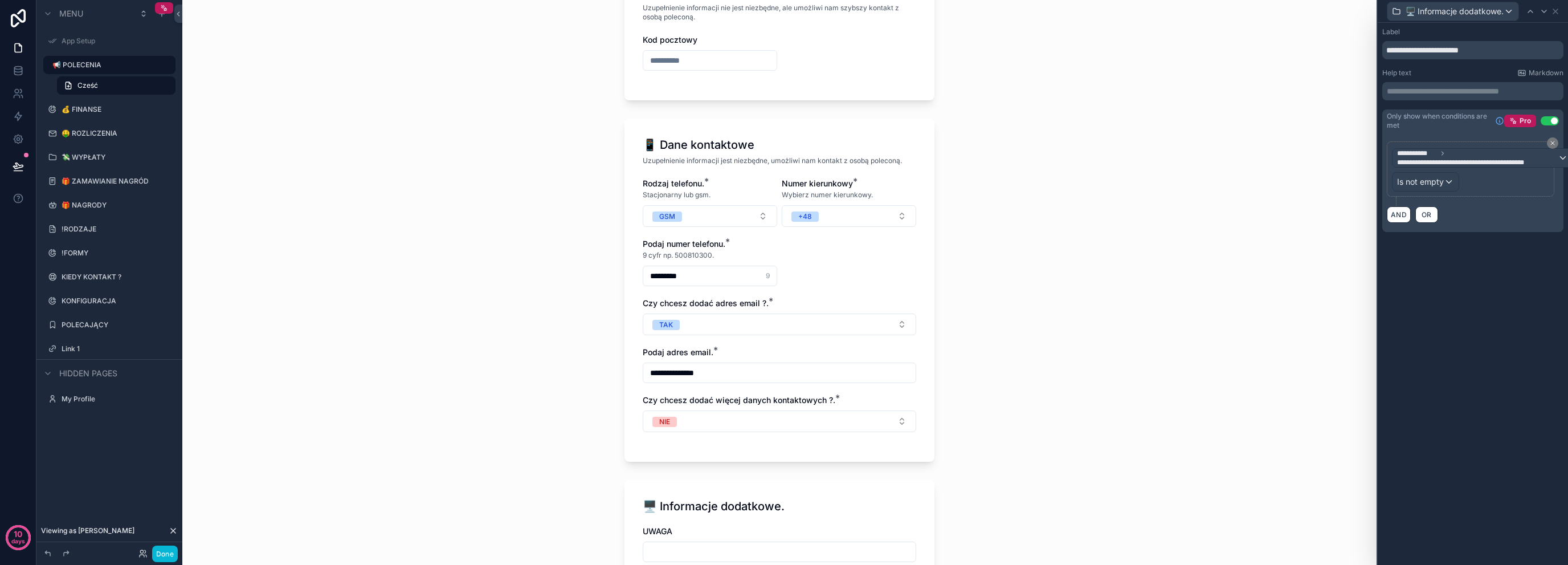
click at [568, 445] on div "**********" at bounding box center [779, 282] width 1194 height 565
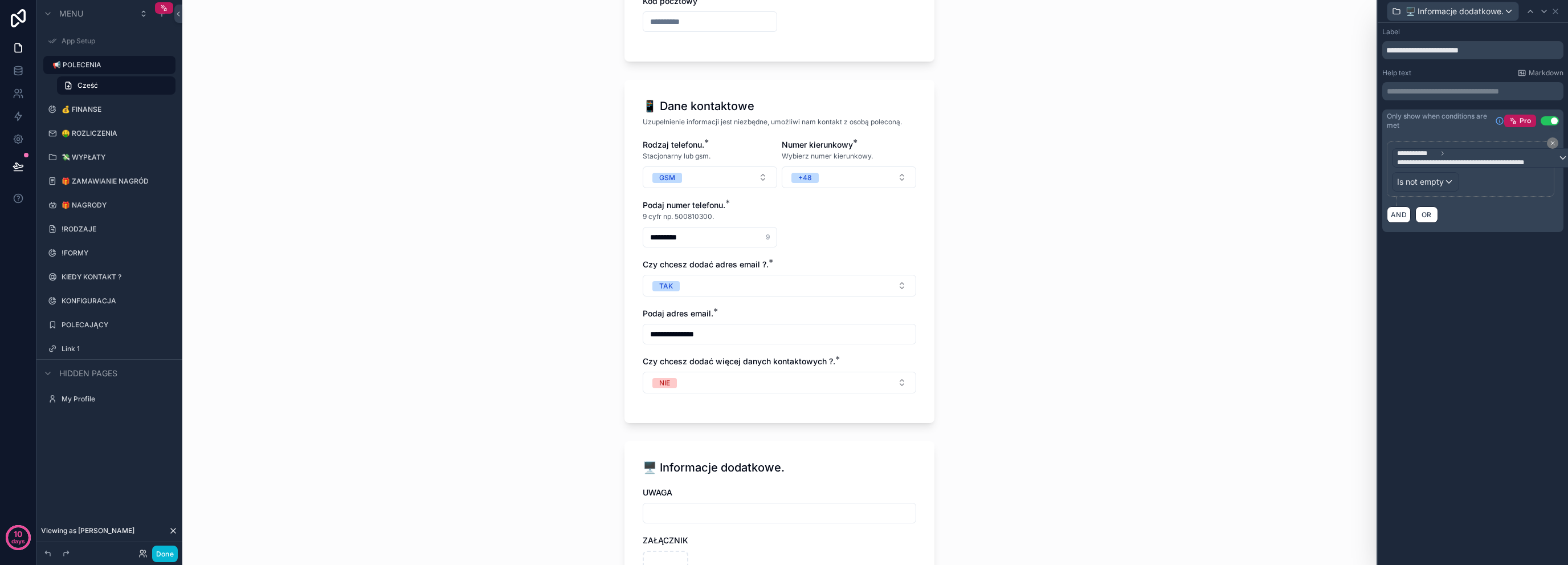
scroll to position [1448, 0]
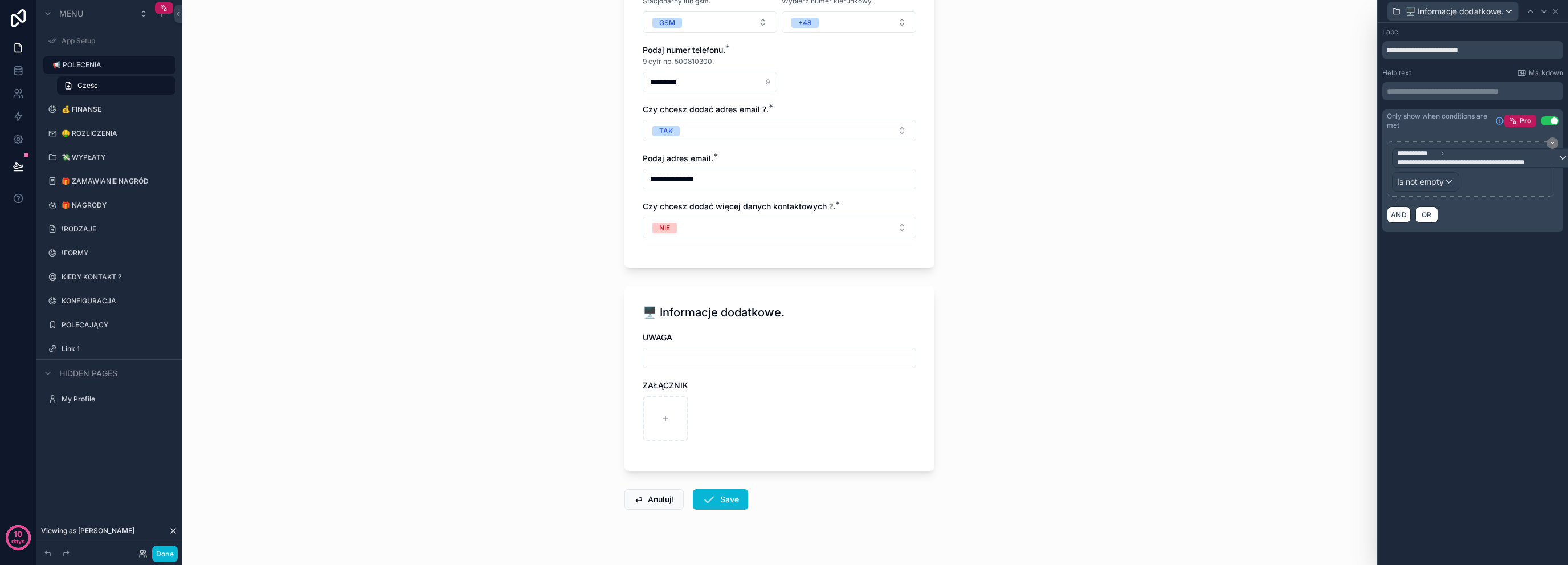
click at [1167, 205] on div "**********" at bounding box center [779, 282] width 1194 height 565
click at [1557, 13] on icon at bounding box center [1556, 11] width 9 height 9
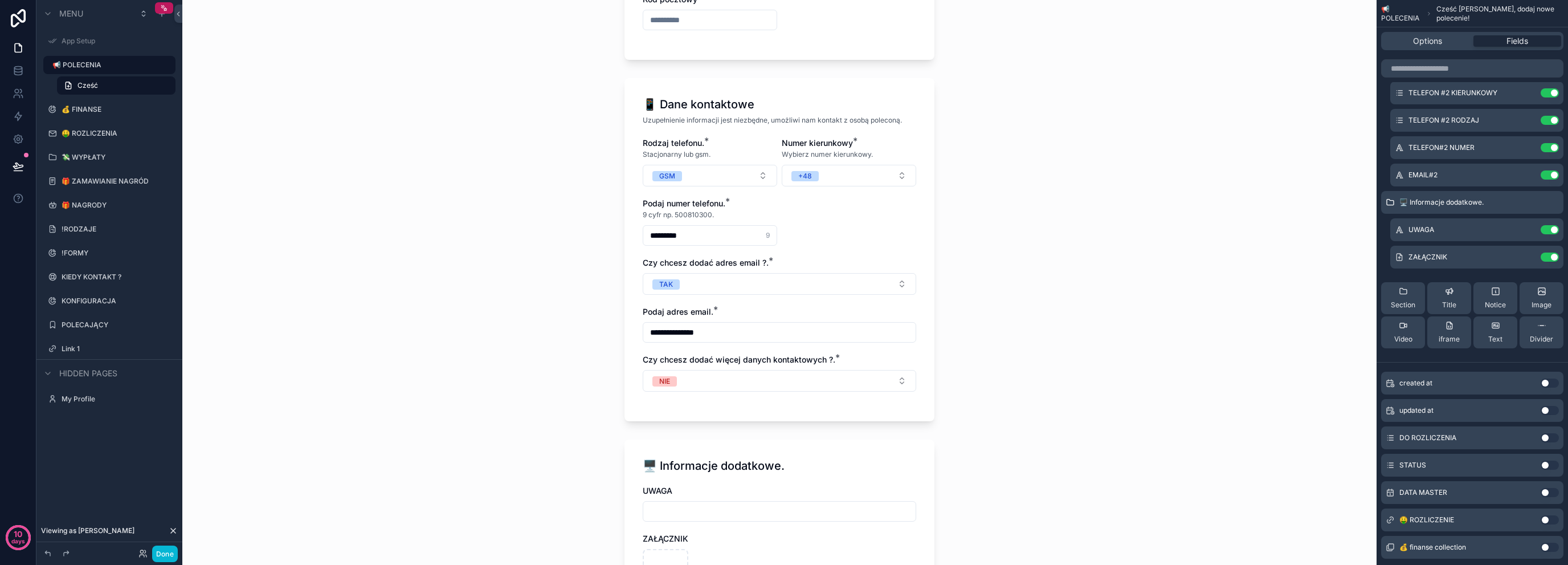
scroll to position [1257, 0]
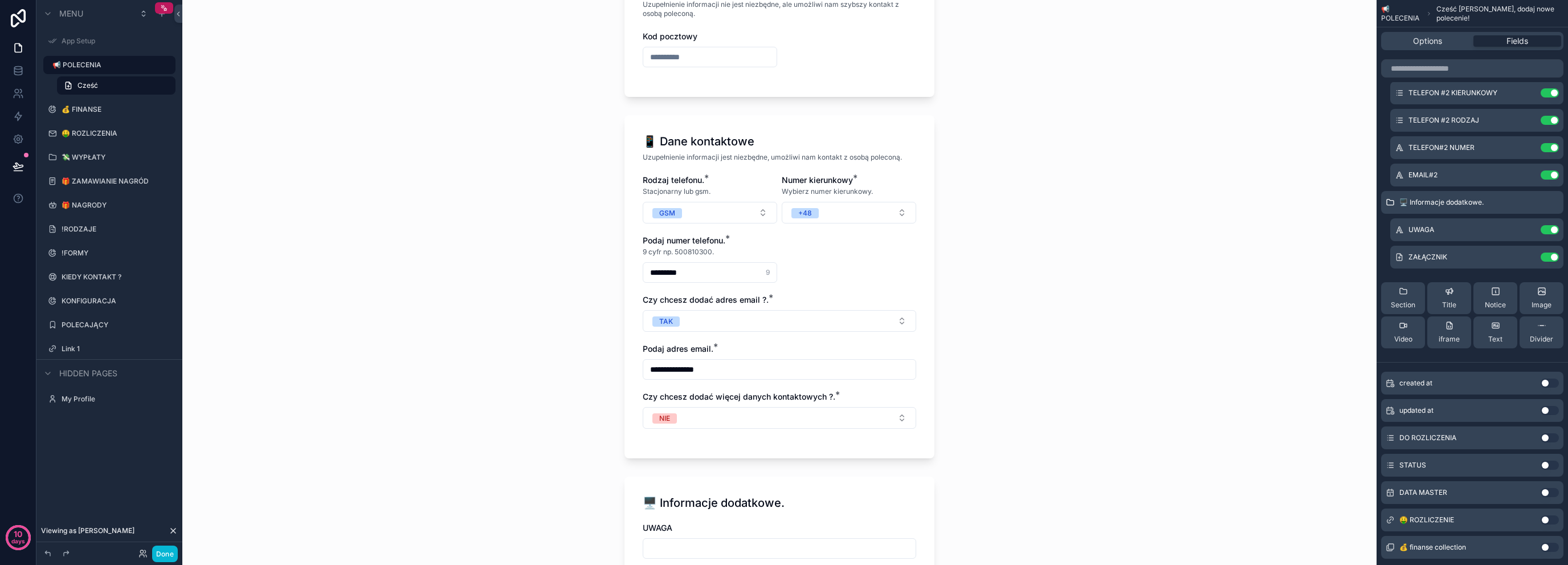
click at [771, 153] on span "Uzupełnienie informacji jest niezbędne, umożliwi nam kontakt z osobą poleconą." at bounding box center [773, 157] width 259 height 9
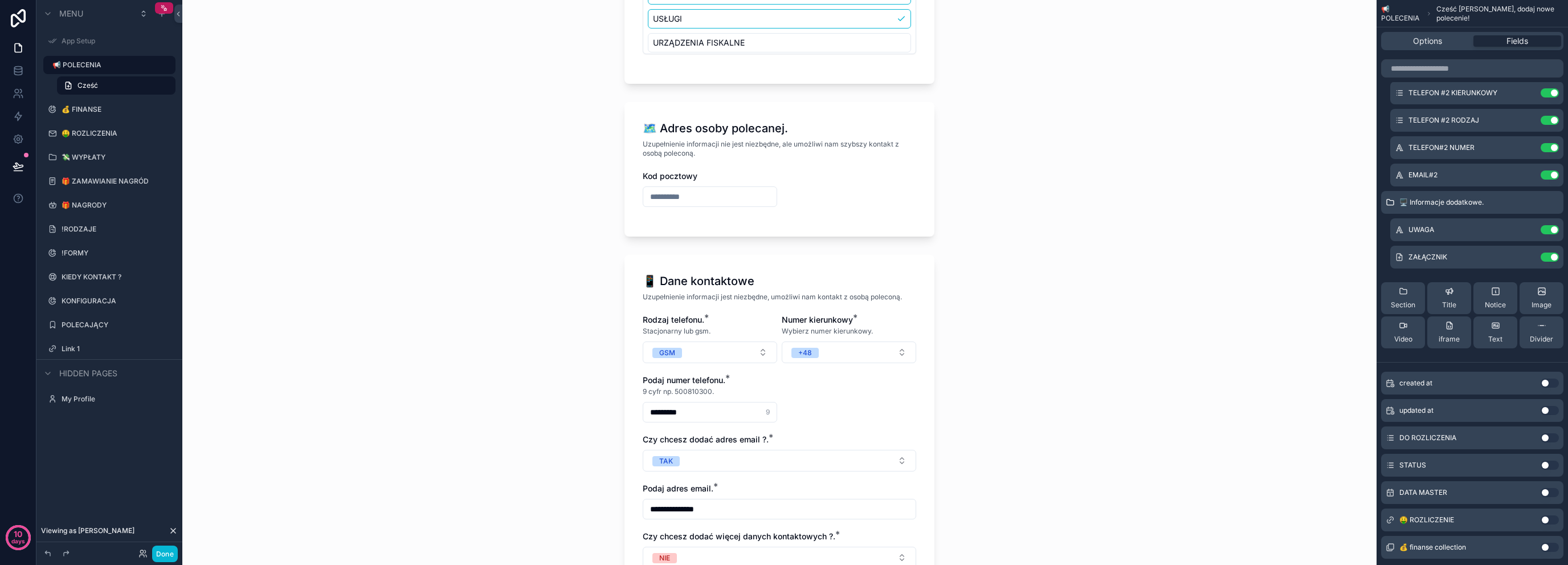
scroll to position [1106, 0]
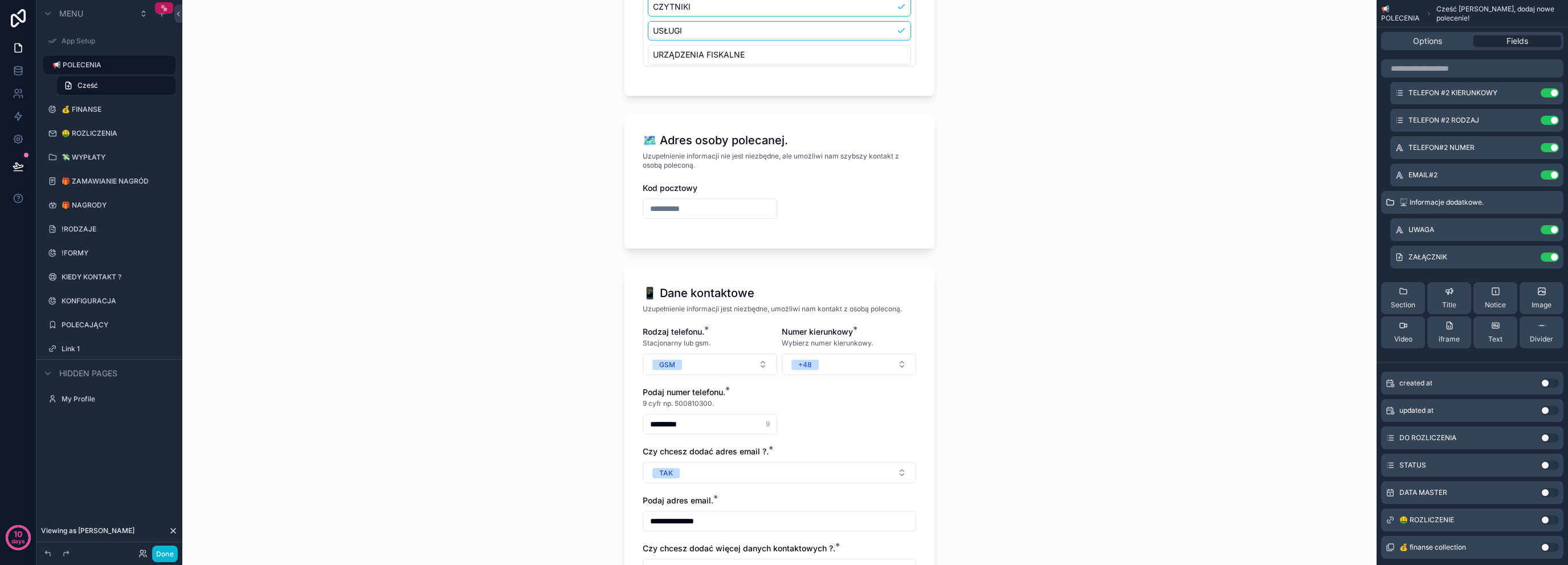
click at [764, 152] on span "Uzupełnienie informacji nie jest niezbędne, ale umożliwi nam szybszy kontakt z …" at bounding box center [779, 161] width 273 height 18
copy span "Uzupełnienie informacji nie jest niezbędne, ale umożliwi nam szybszy kontakt z …"
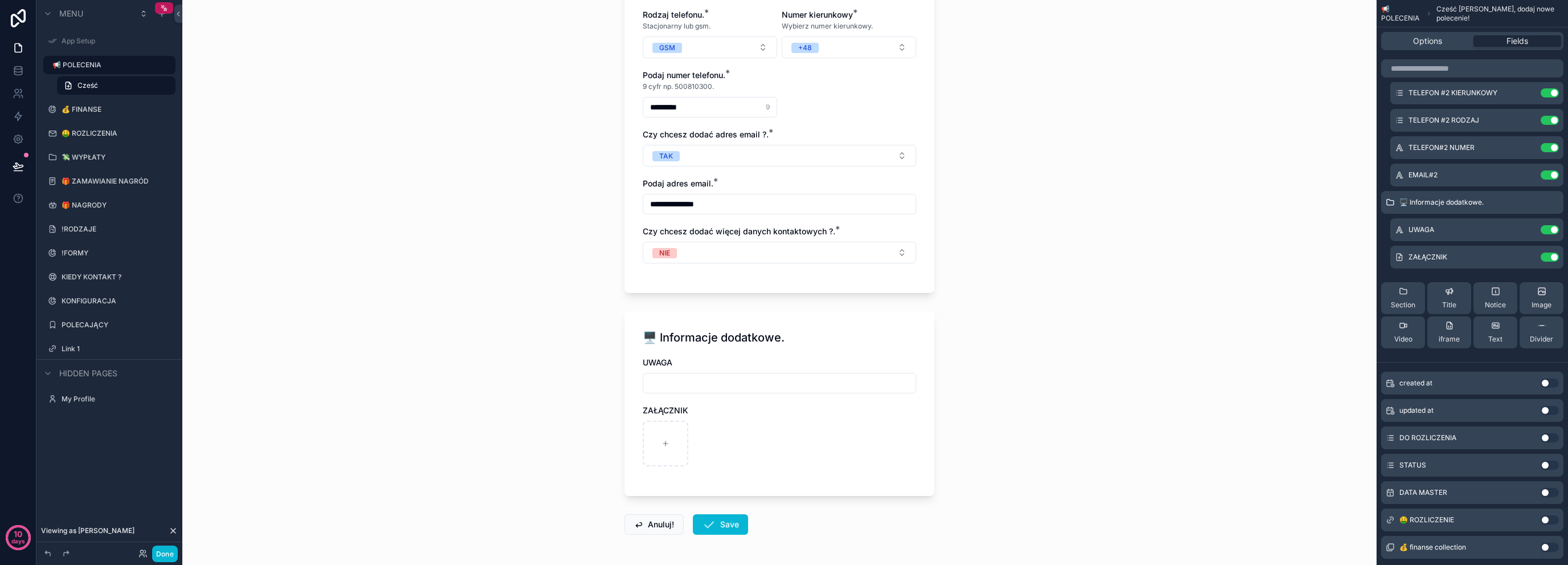
scroll to position [1448, 0]
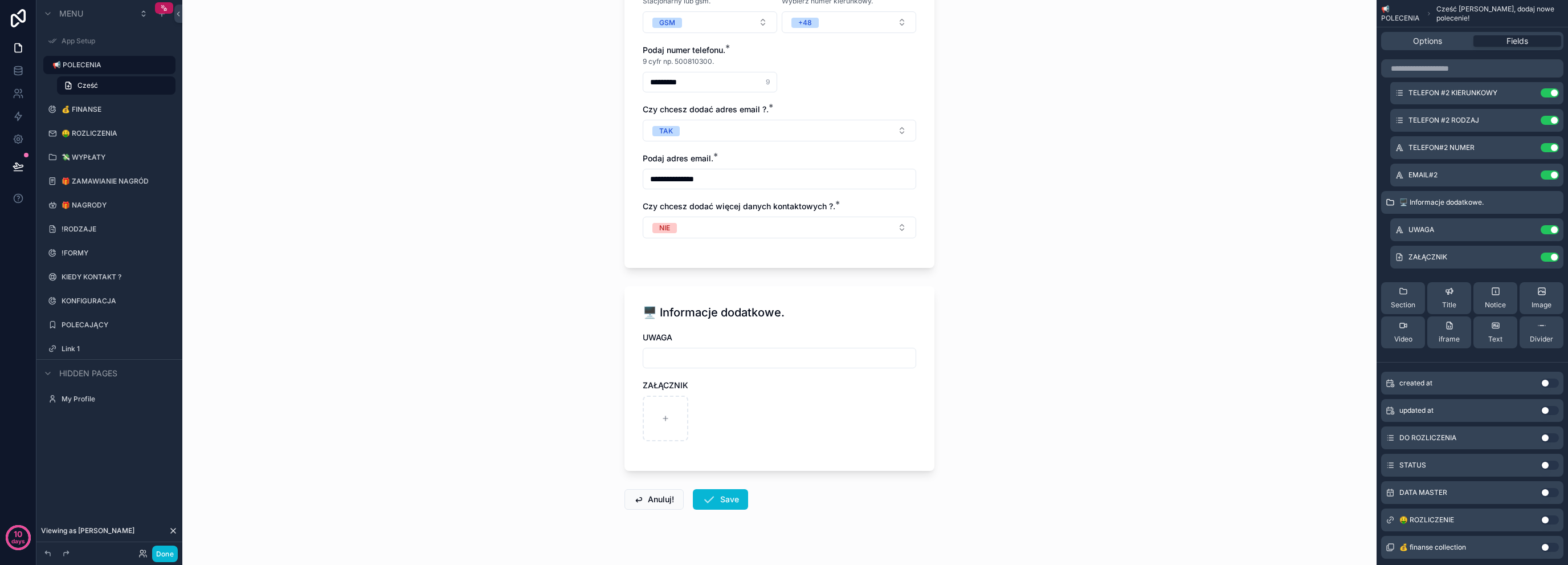
click at [894, 304] on div "🖥️ Informacje dodatkowe." at bounding box center [779, 312] width 273 height 16
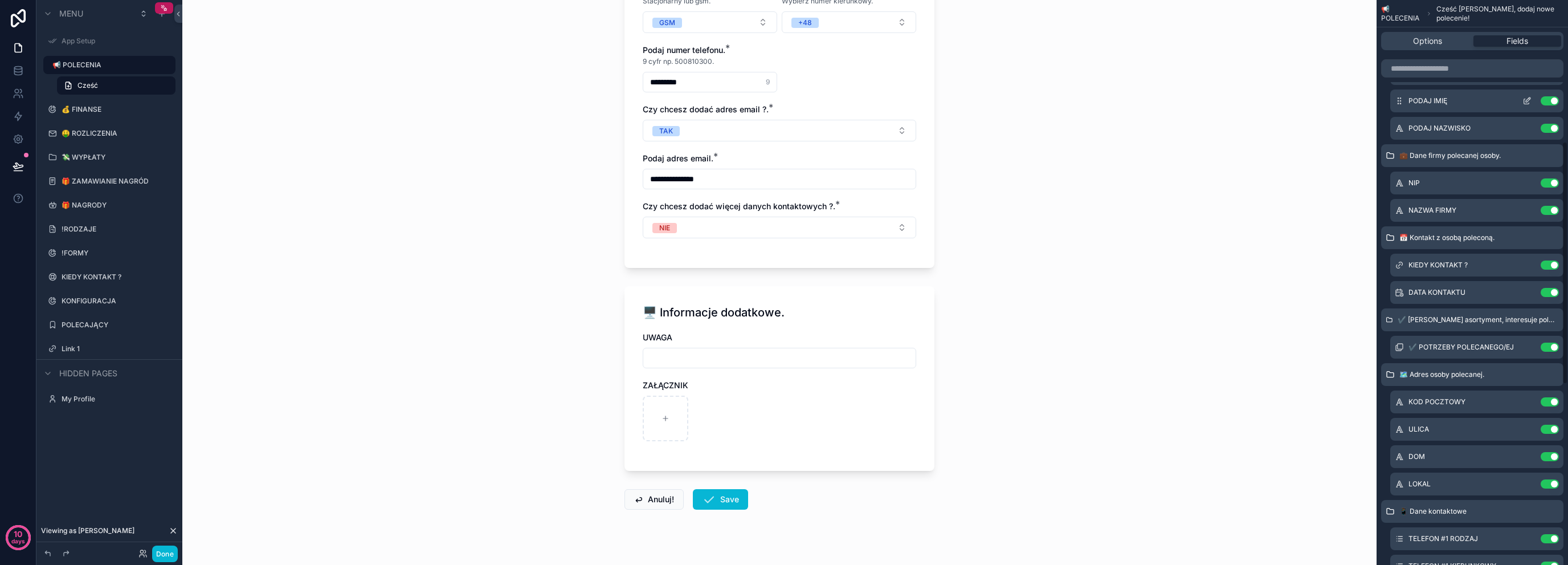
scroll to position [100, 0]
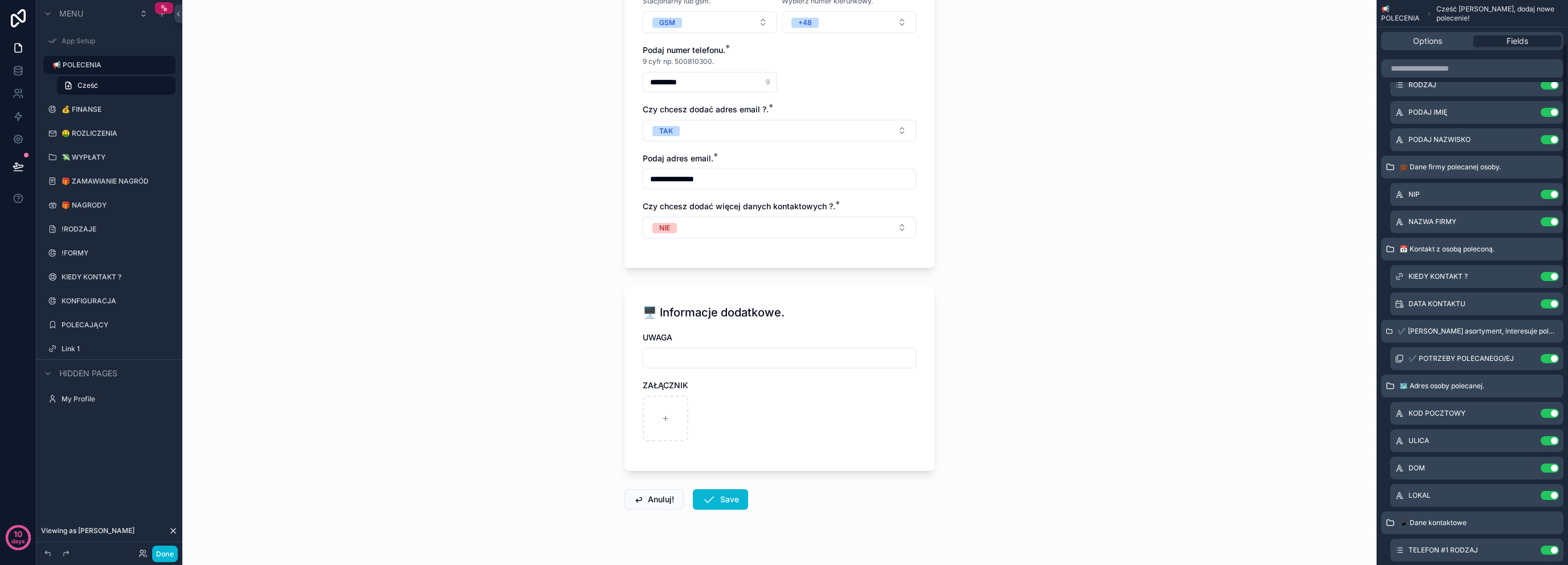
click at [1509, 32] on div "Options Fields" at bounding box center [1472, 41] width 182 height 18
click at [1512, 40] on span "Fields" at bounding box center [1518, 41] width 21 height 11
click at [1444, 33] on div "Options Fields" at bounding box center [1472, 41] width 182 height 18
click at [1444, 38] on div "Options" at bounding box center [1428, 41] width 88 height 11
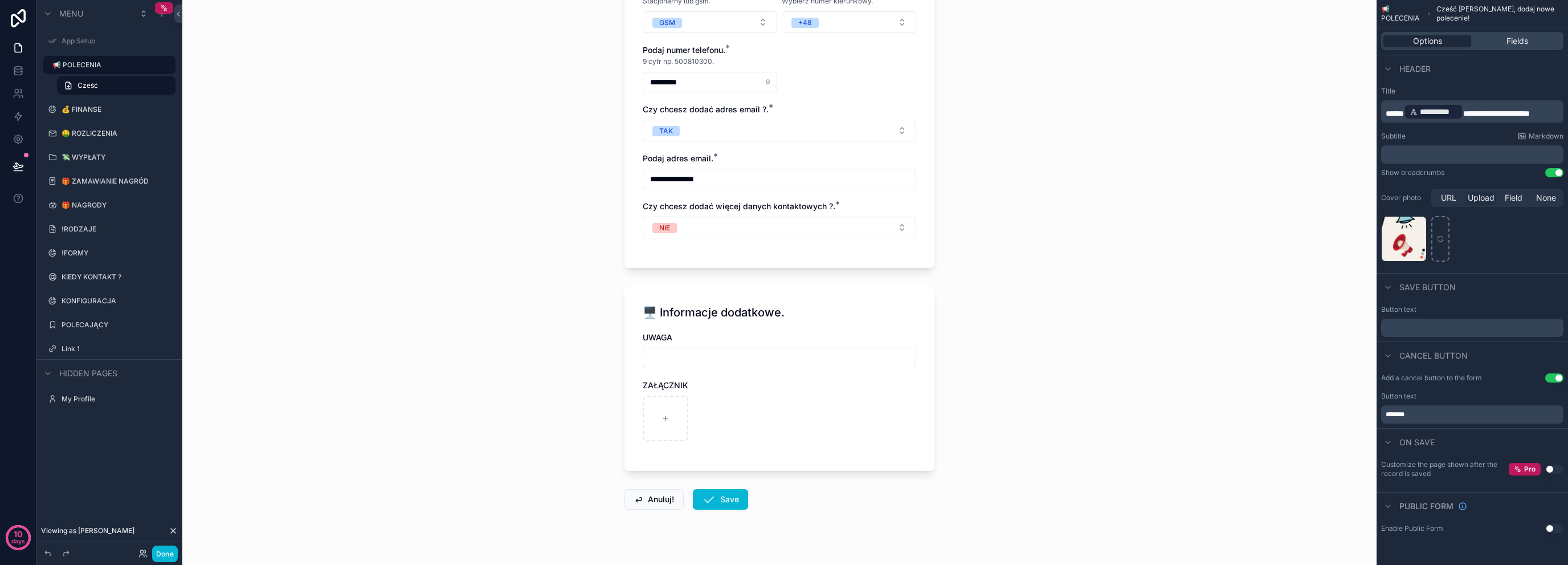
click at [1534, 32] on div "Options Fields" at bounding box center [1472, 41] width 182 height 18
click at [1541, 51] on div "Options Fields" at bounding box center [1472, 41] width 191 height 28
click at [1545, 40] on div "Fields" at bounding box center [1518, 41] width 88 height 11
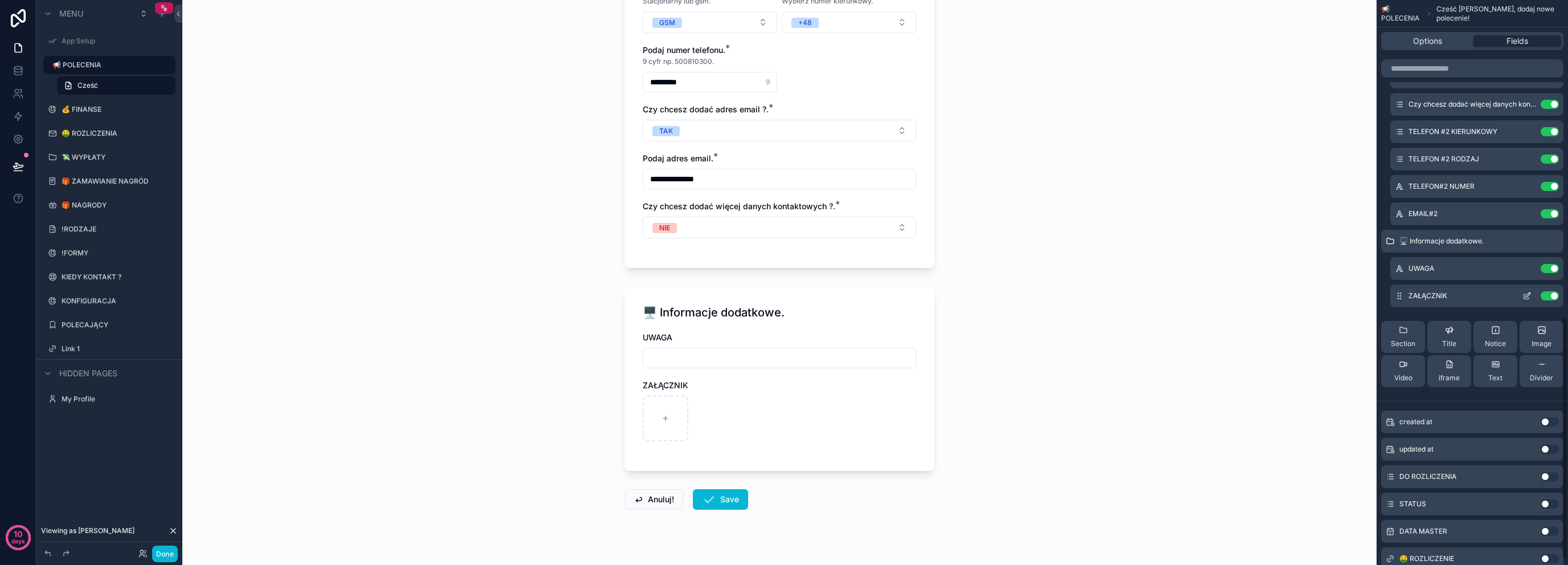
scroll to position [633, 0]
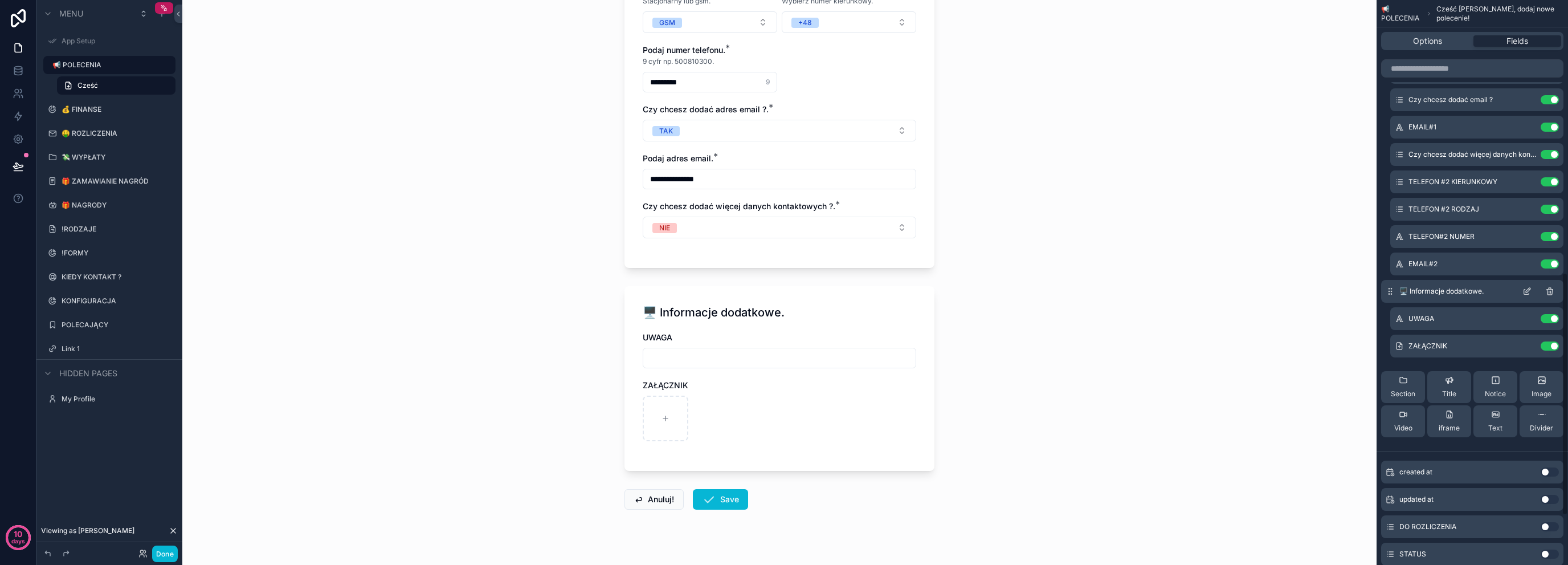
click at [1531, 289] on icon "scrollable content" at bounding box center [1528, 292] width 9 height 9
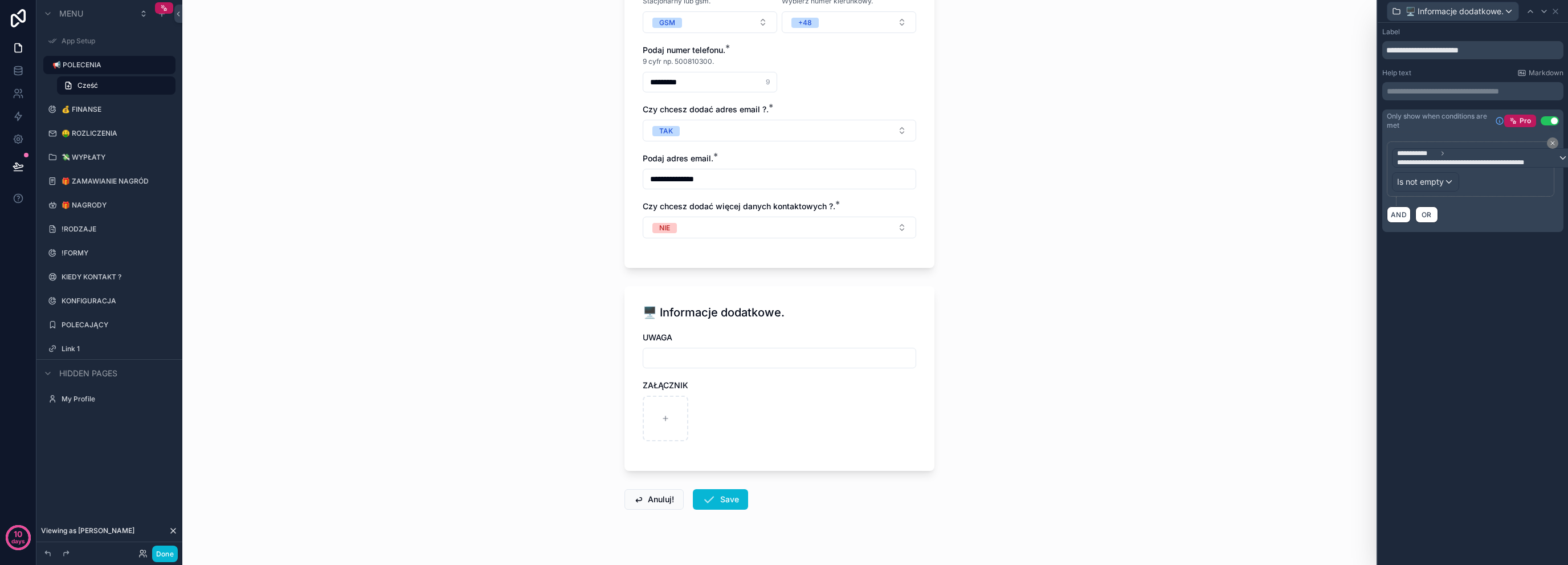
click at [1427, 95] on p "**********" at bounding box center [1475, 91] width 175 height 11
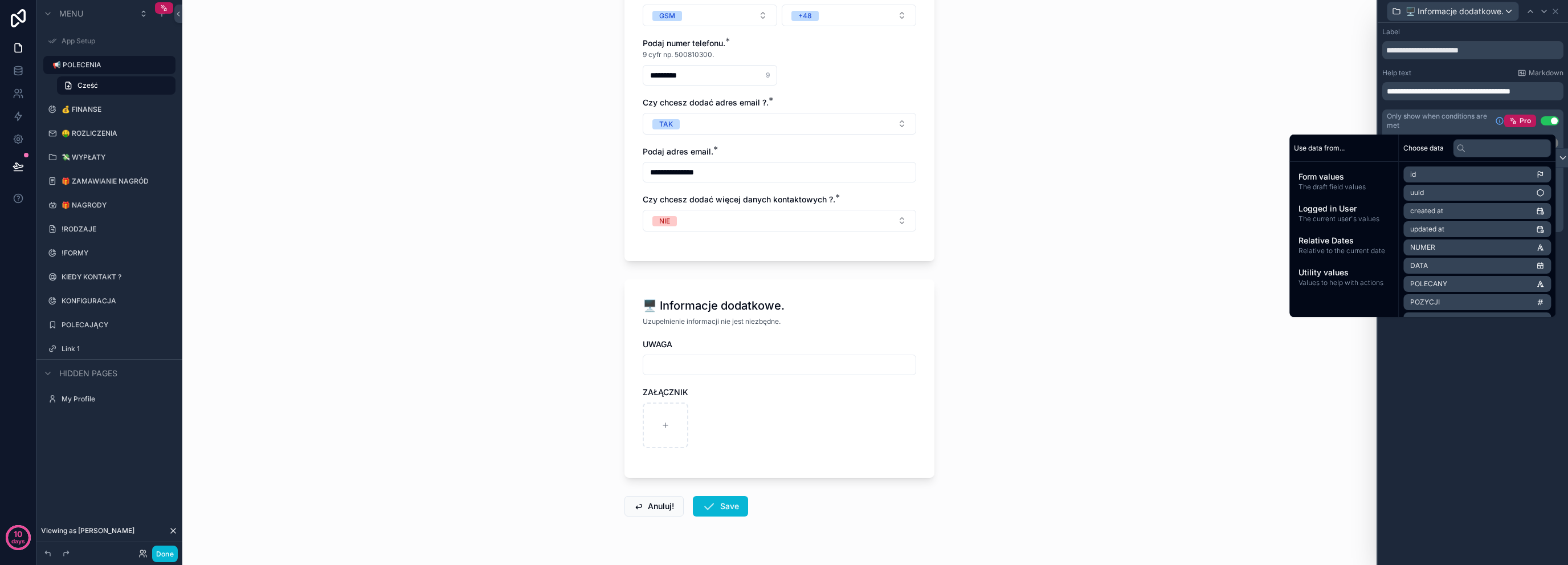
scroll to position [1461, 0]
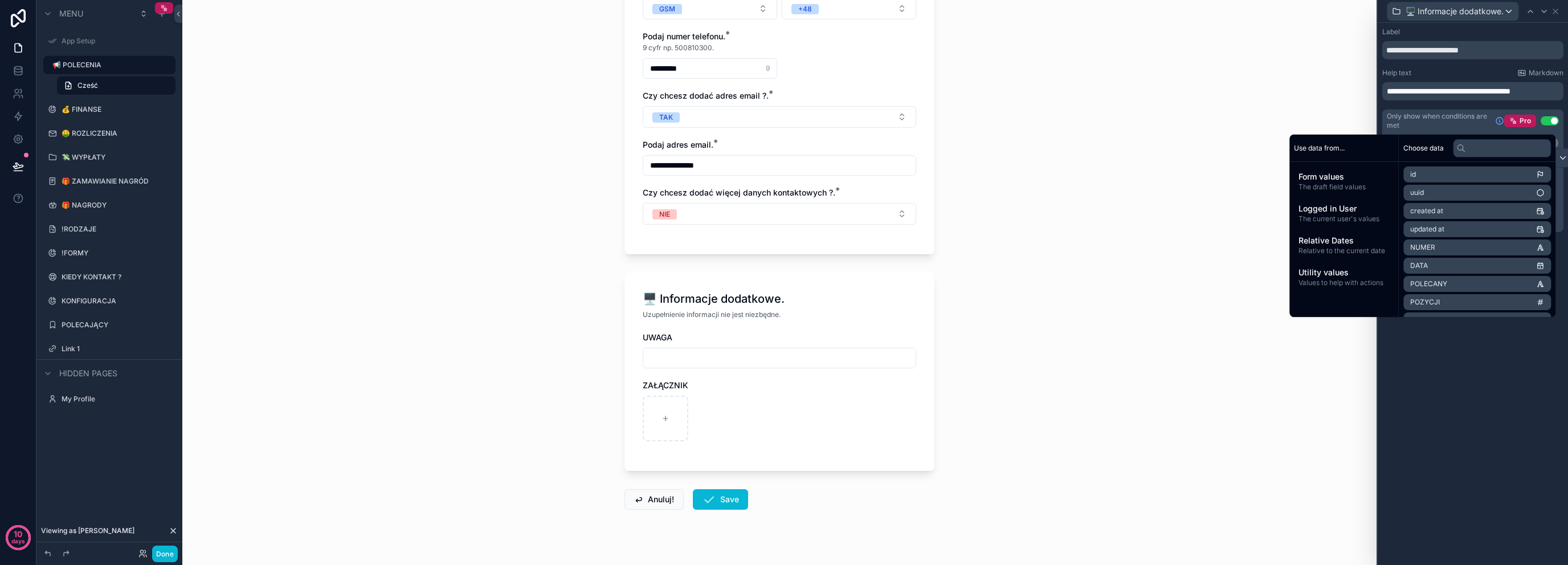
click at [1021, 251] on div "**********" at bounding box center [779, 282] width 1194 height 565
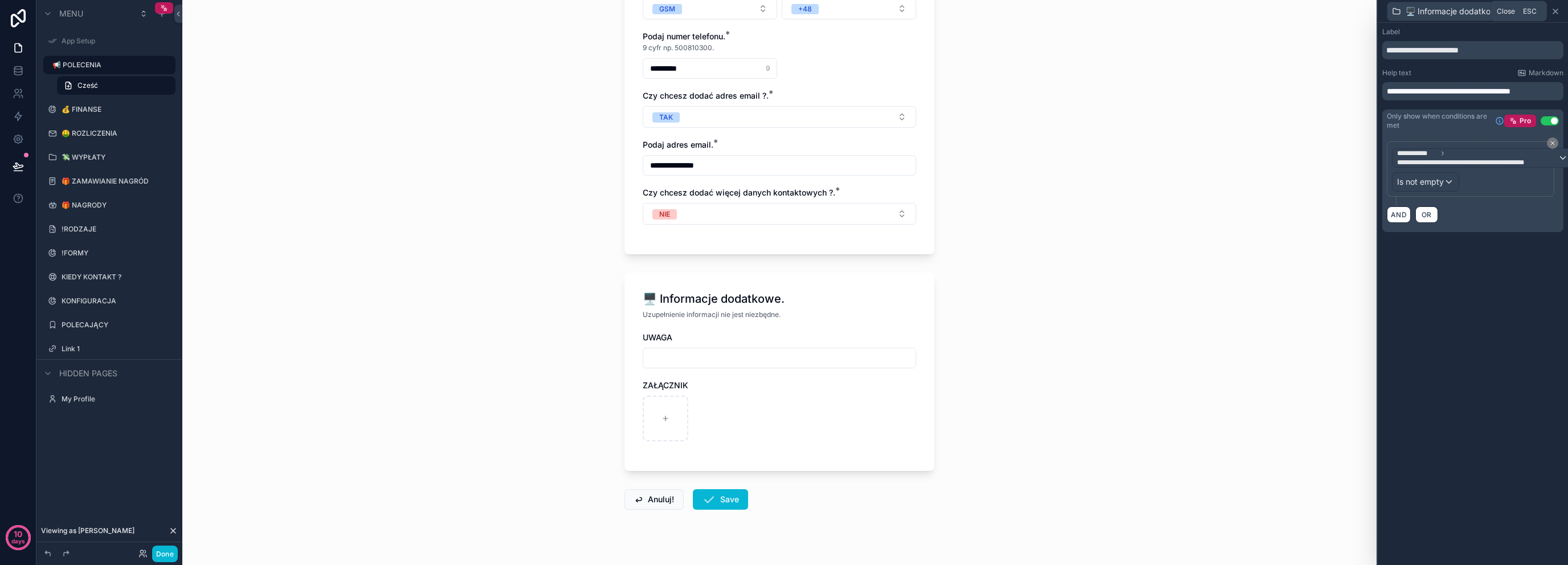
click at [1559, 7] on icon at bounding box center [1556, 11] width 9 height 9
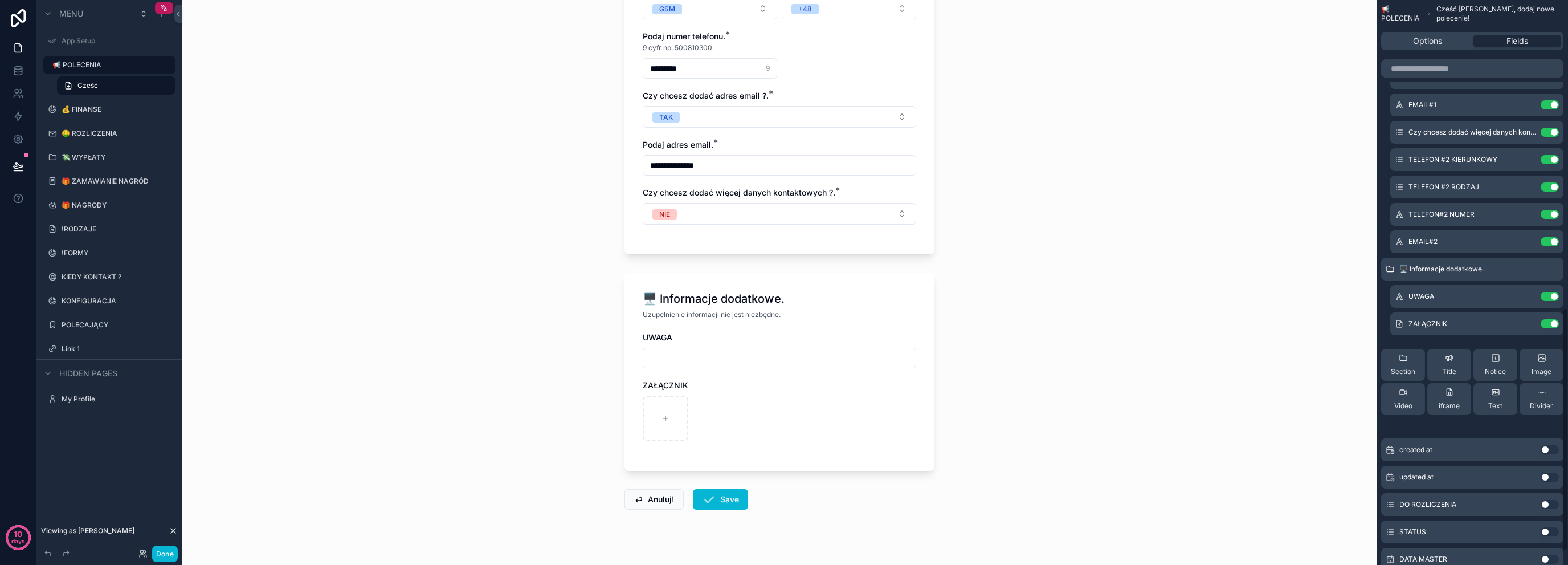
scroll to position [746, 0]
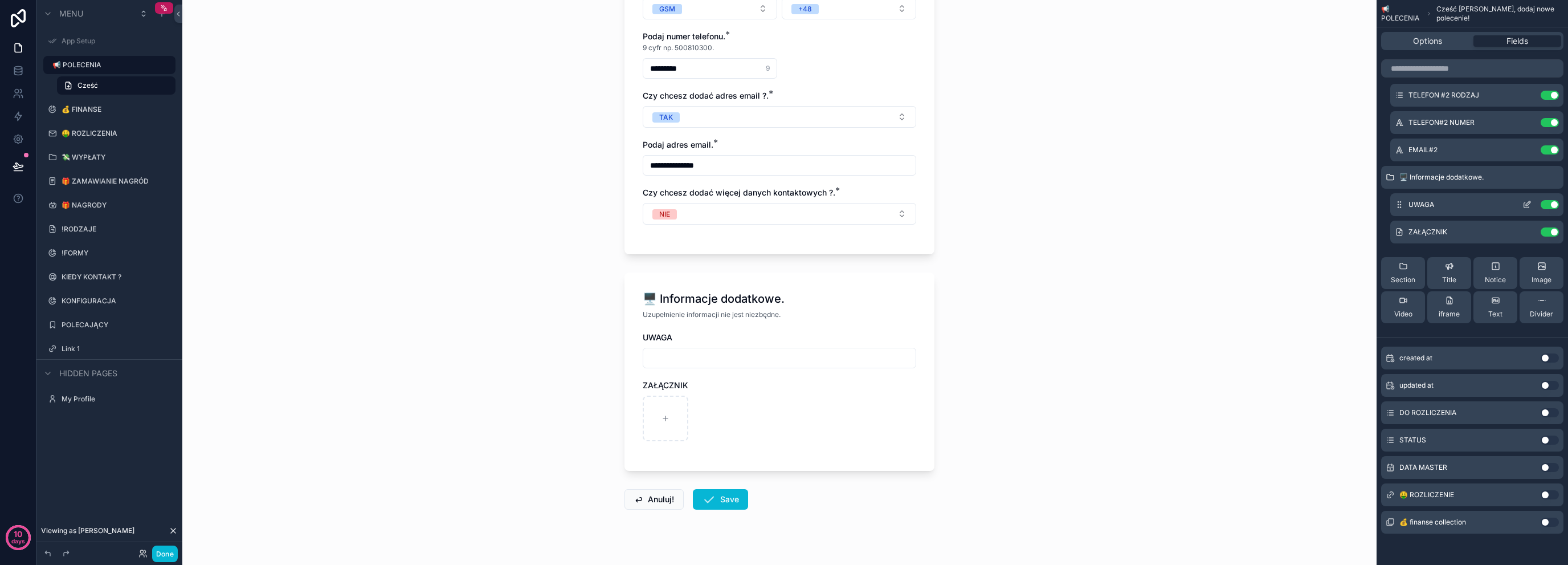
click at [1462, 197] on div "UWAGA Use setting" at bounding box center [1477, 205] width 173 height 23
click at [1526, 204] on icon "scrollable content" at bounding box center [1528, 203] width 5 height 5
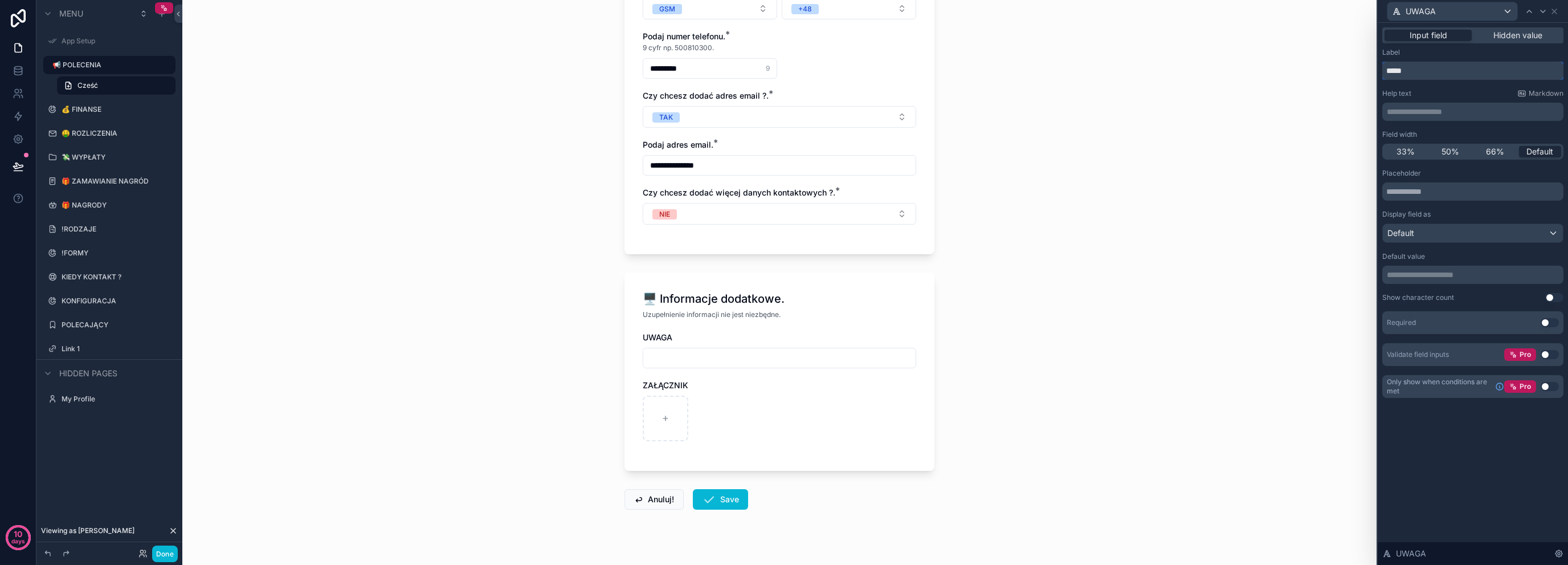
click at [1413, 67] on input "*****" at bounding box center [1473, 71] width 181 height 18
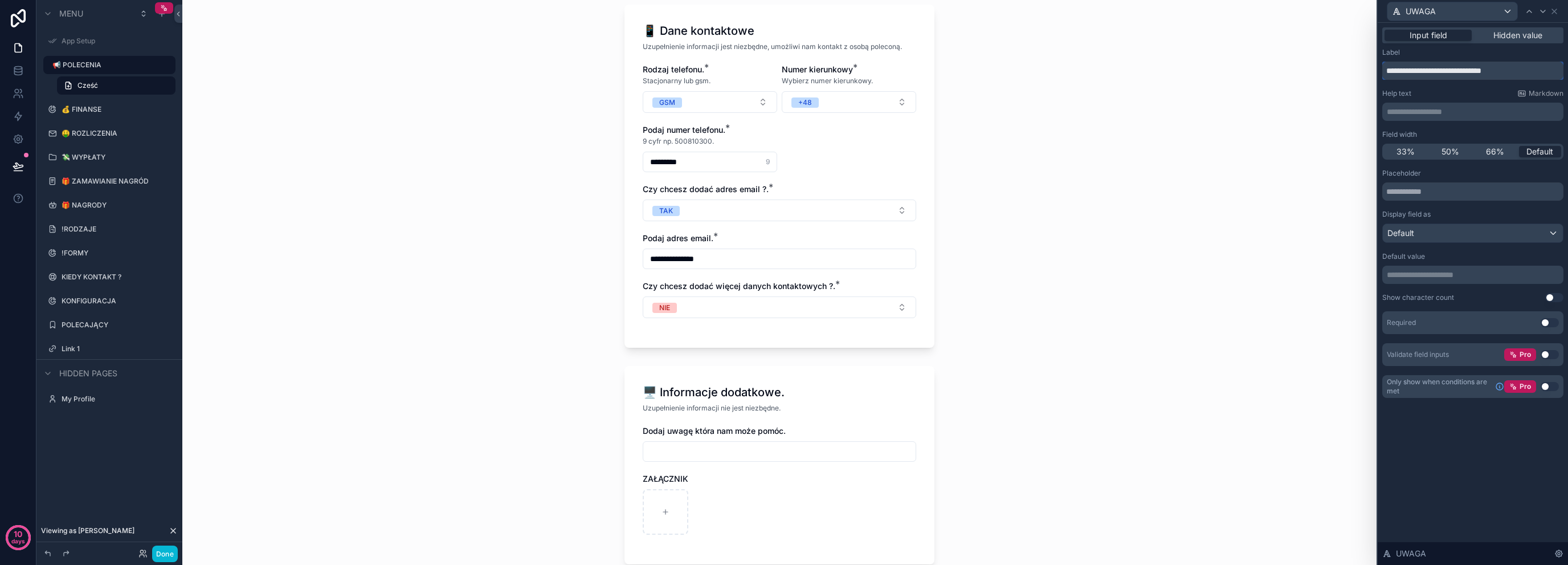
scroll to position [1461, 0]
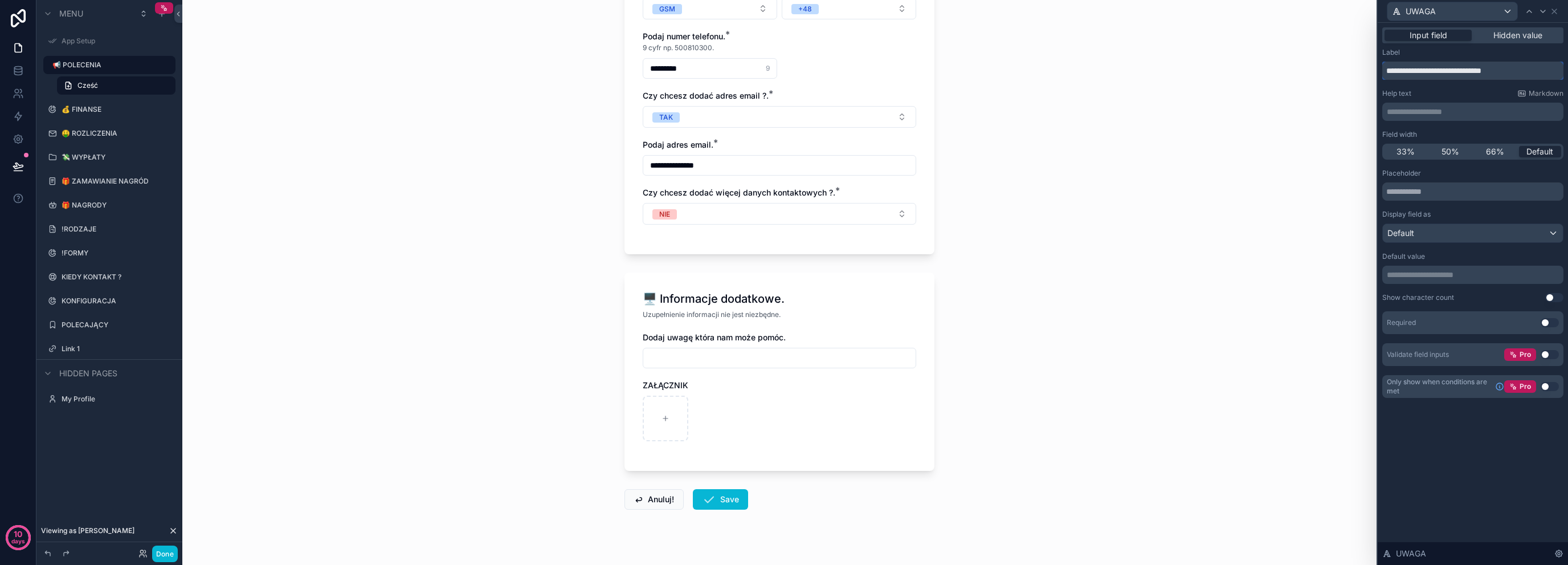
type input "**********"
click at [955, 329] on div "**********" at bounding box center [779, 282] width 1194 height 565
click at [1555, 15] on icon at bounding box center [1555, 11] width 9 height 9
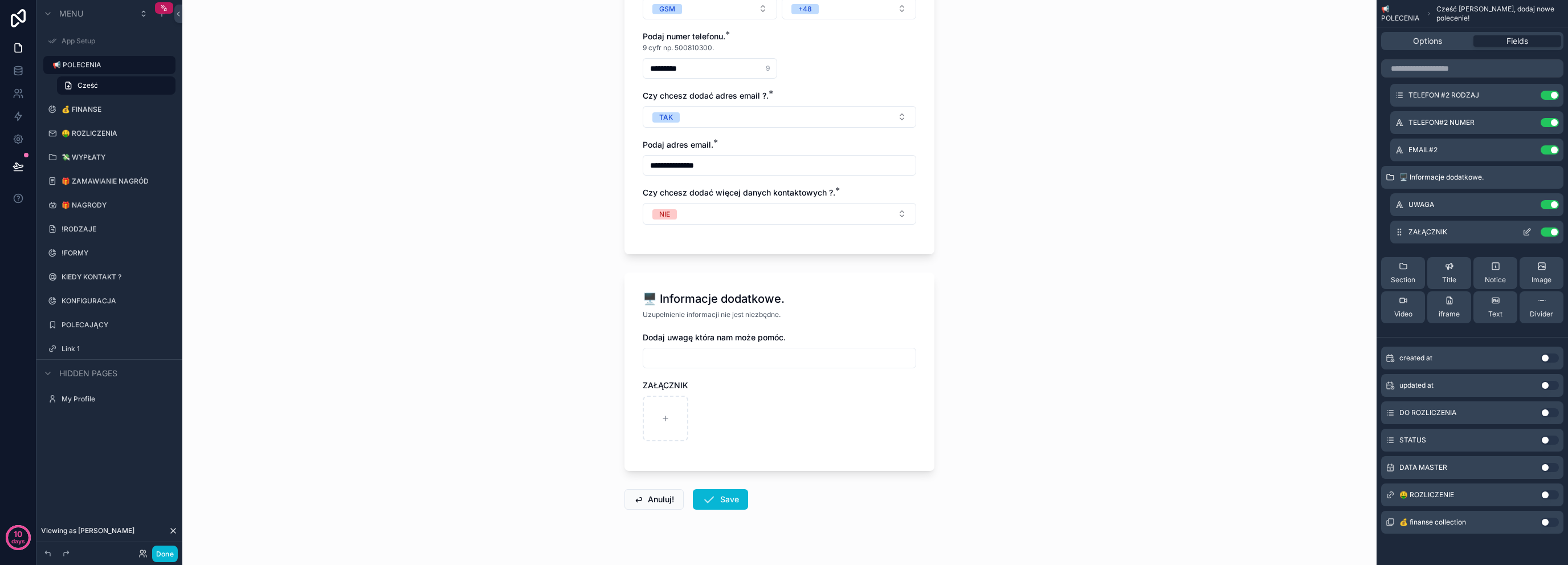
click at [1523, 230] on icon "scrollable content" at bounding box center [1528, 232] width 9 height 9
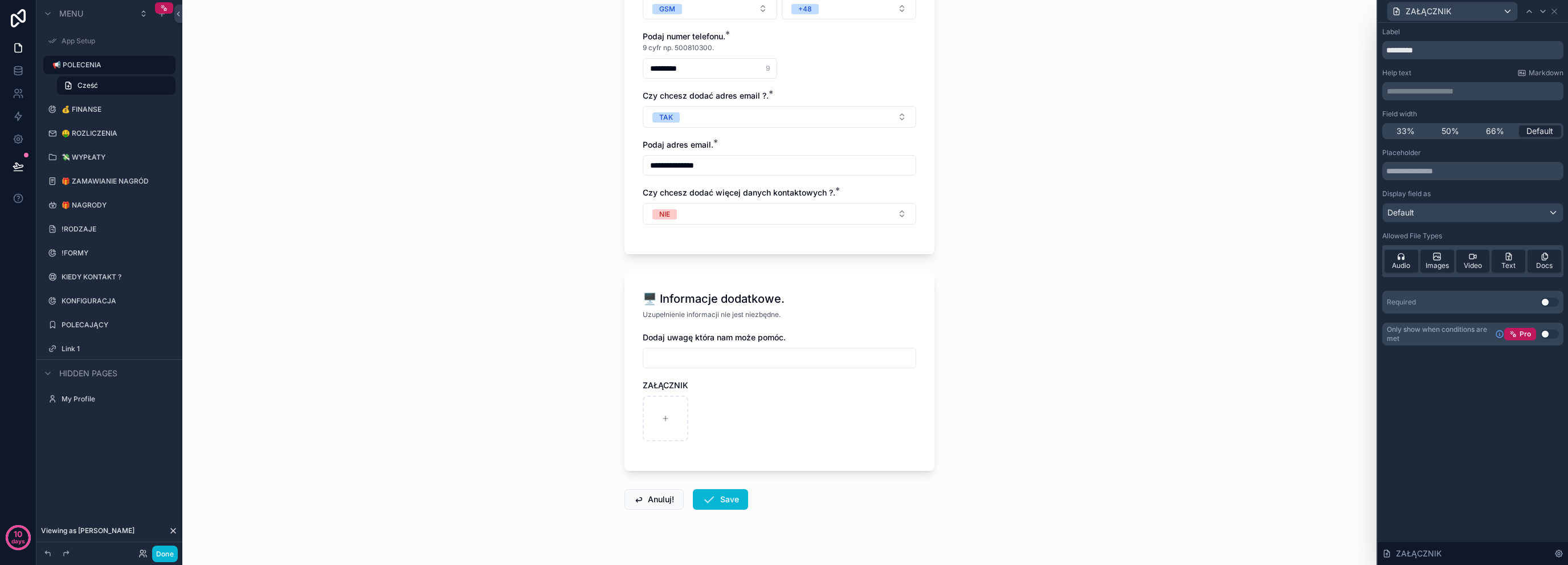
click at [1465, 36] on div "Label *********" at bounding box center [1473, 44] width 181 height 32
click at [1466, 50] on input "*********" at bounding box center [1473, 50] width 181 height 18
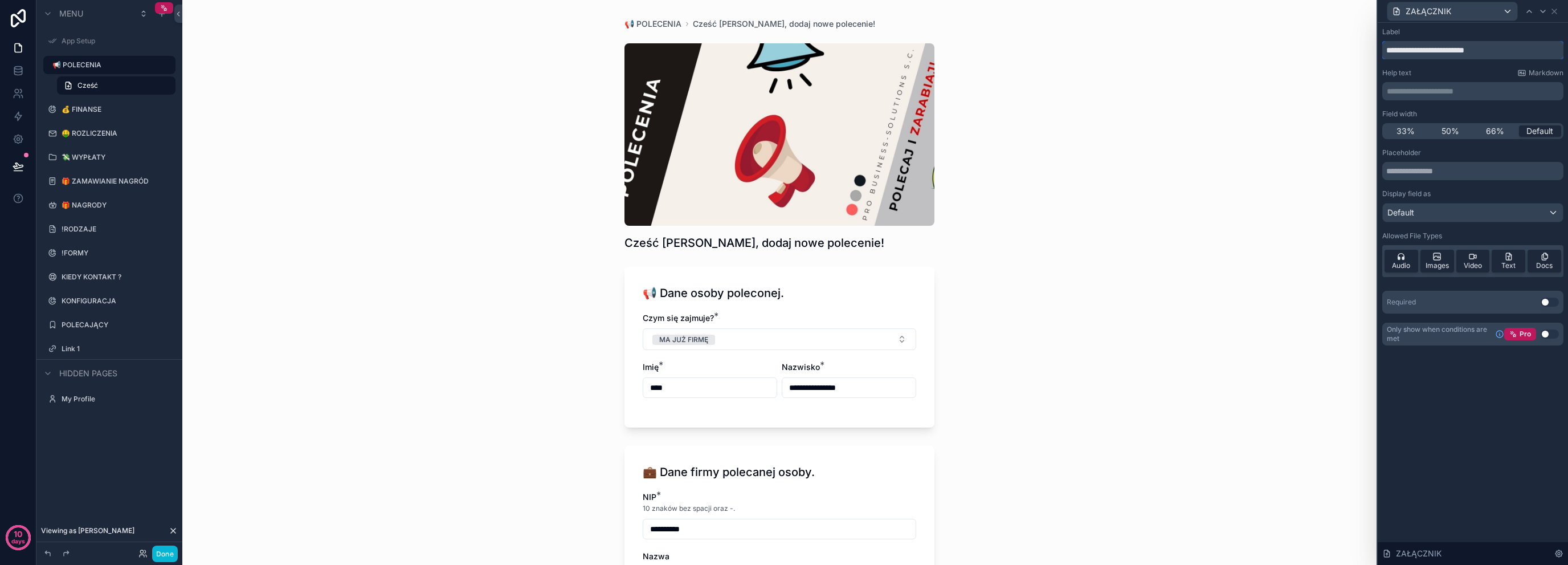
scroll to position [0, 0]
type input "**********"
click at [1557, 11] on icon at bounding box center [1555, 11] width 9 height 9
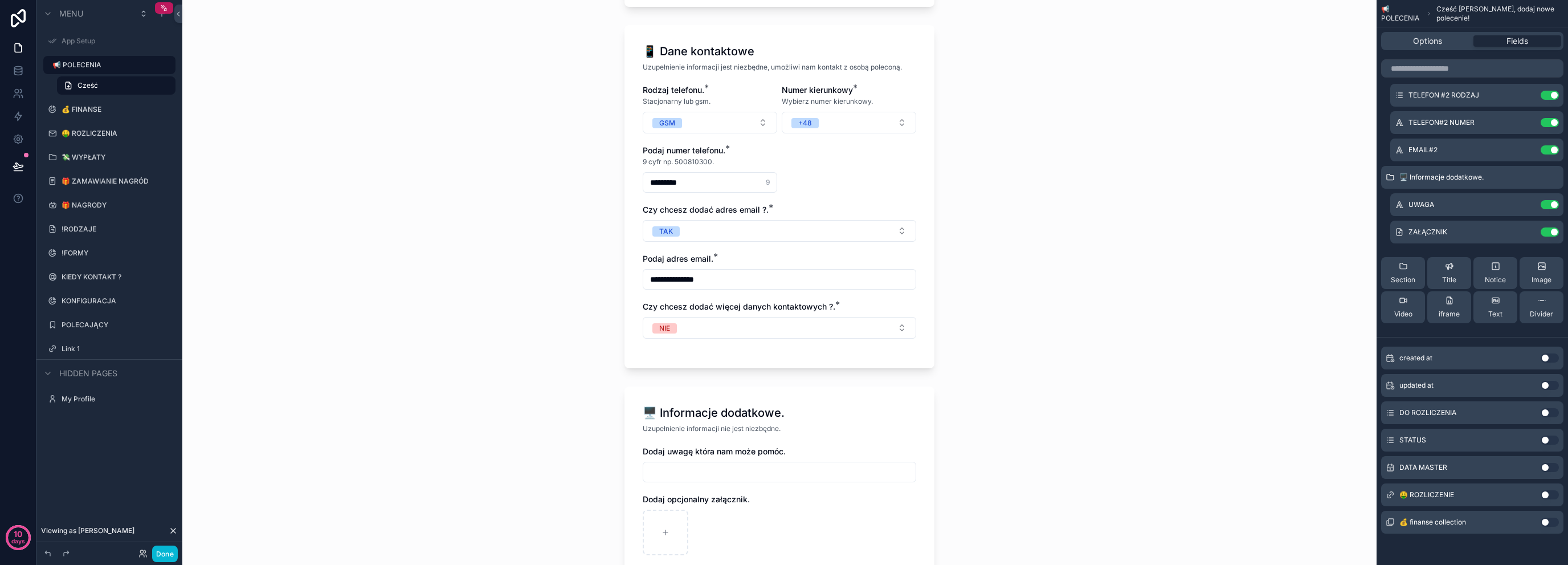
scroll to position [1368, 0]
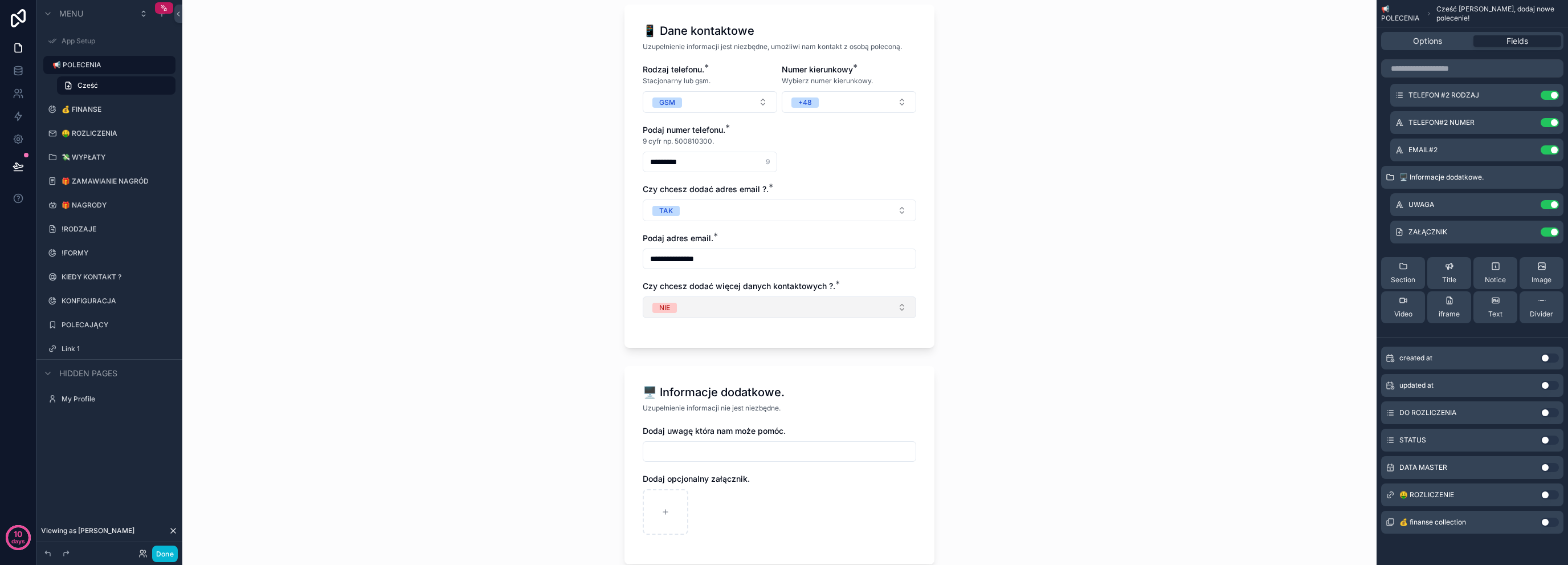
click at [838, 296] on button "NIE" at bounding box center [779, 307] width 273 height 21
click at [773, 336] on div "TAK" at bounding box center [775, 335] width 268 height 17
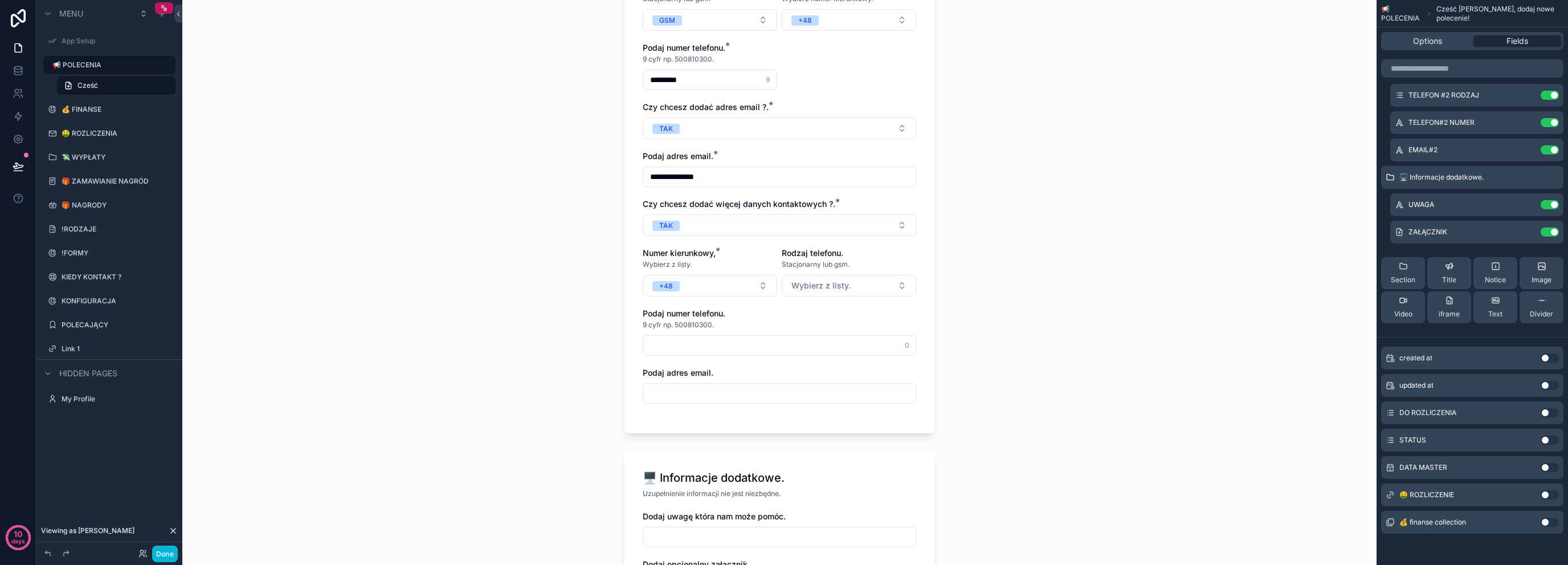
scroll to position [1481, 0]
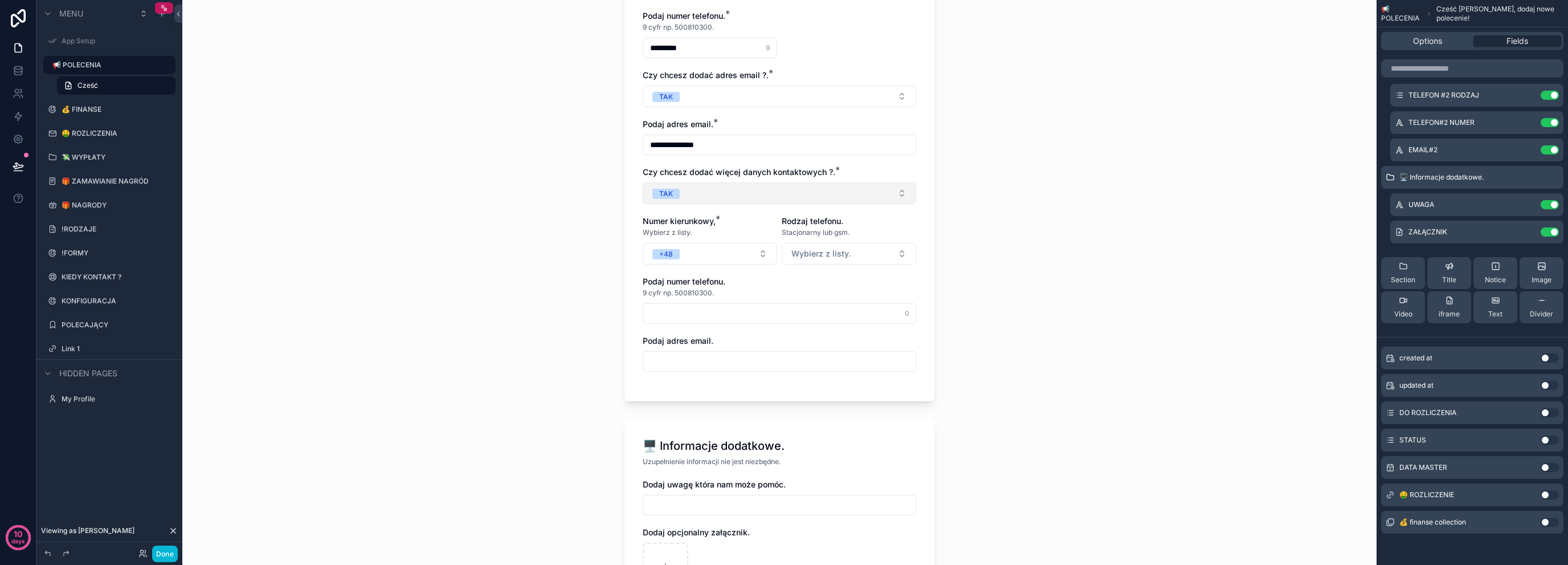
click at [849, 182] on button "TAK" at bounding box center [779, 193] width 273 height 21
click at [775, 231] on div "NIE" at bounding box center [775, 238] width 268 height 17
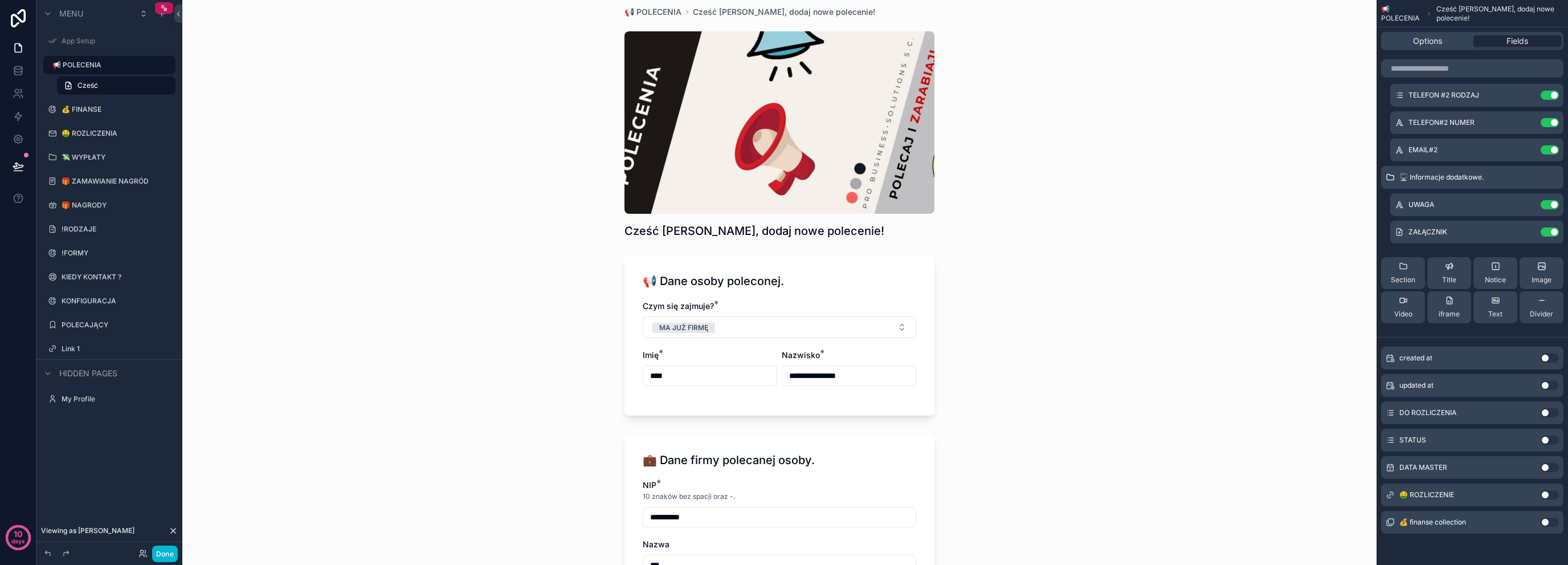
scroll to position [0, 0]
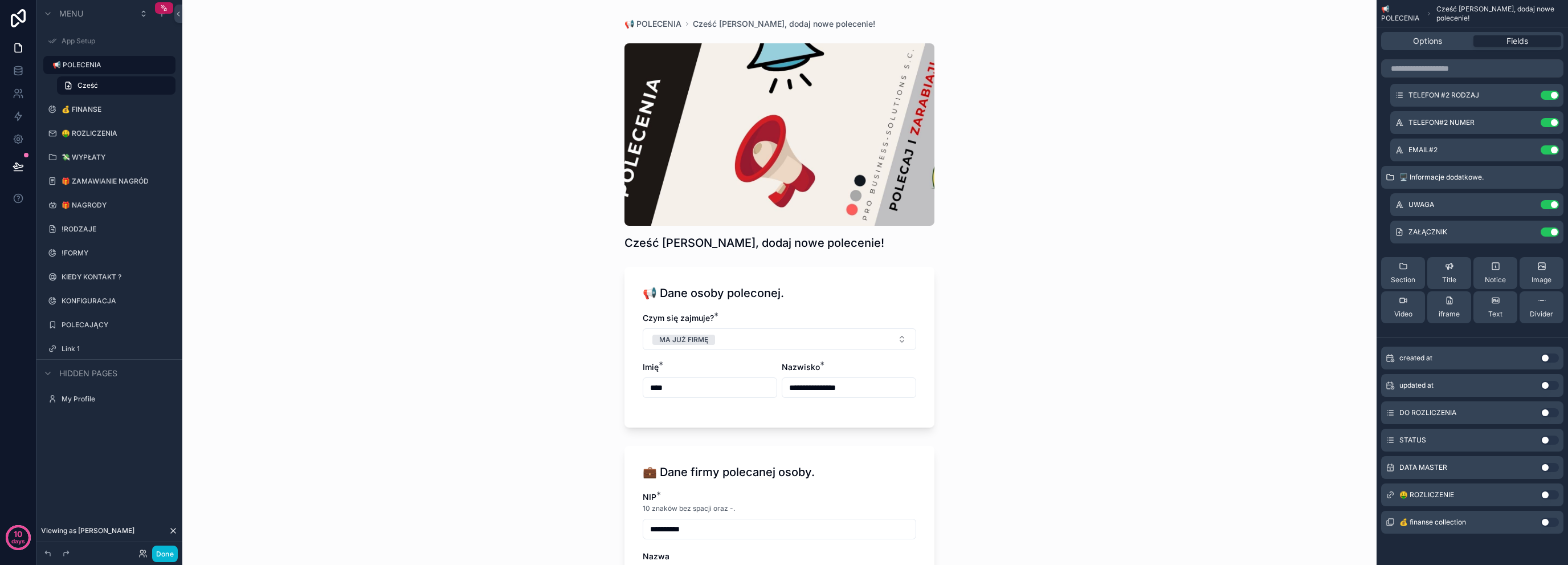
click at [763, 103] on div "scrollable content" at bounding box center [779, 134] width 310 height 182
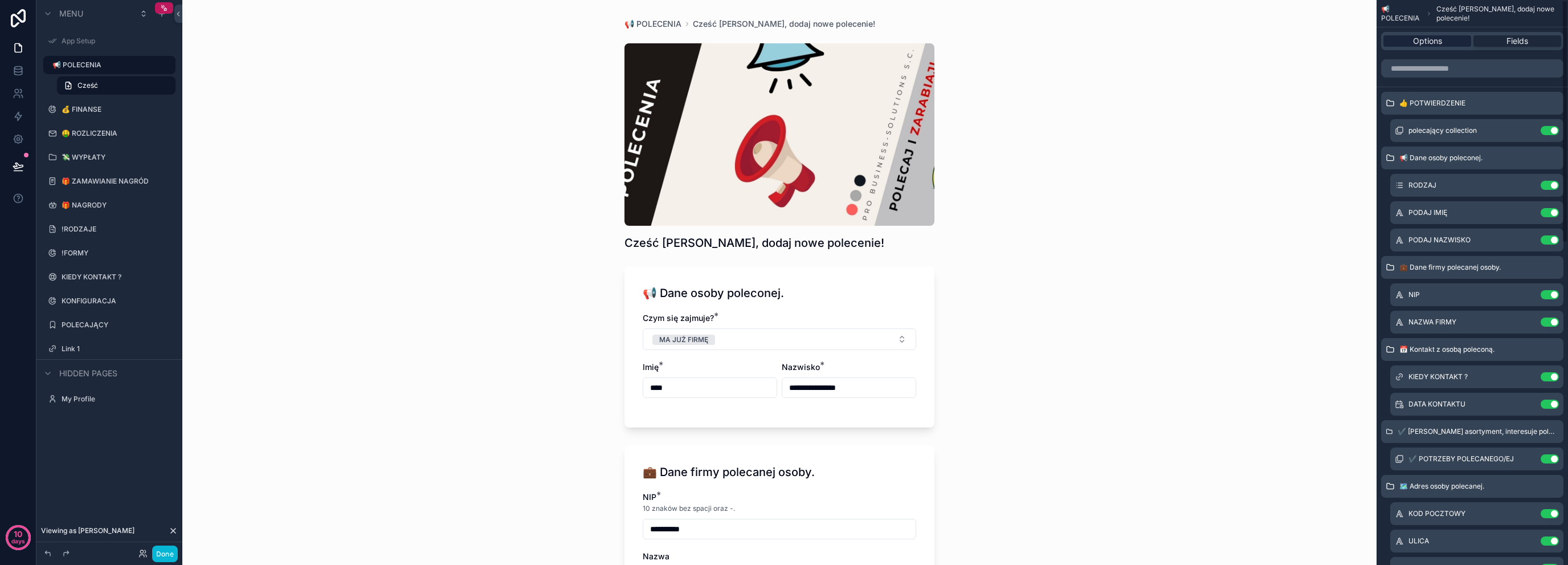
click at [1460, 38] on div "Options" at bounding box center [1428, 41] width 88 height 11
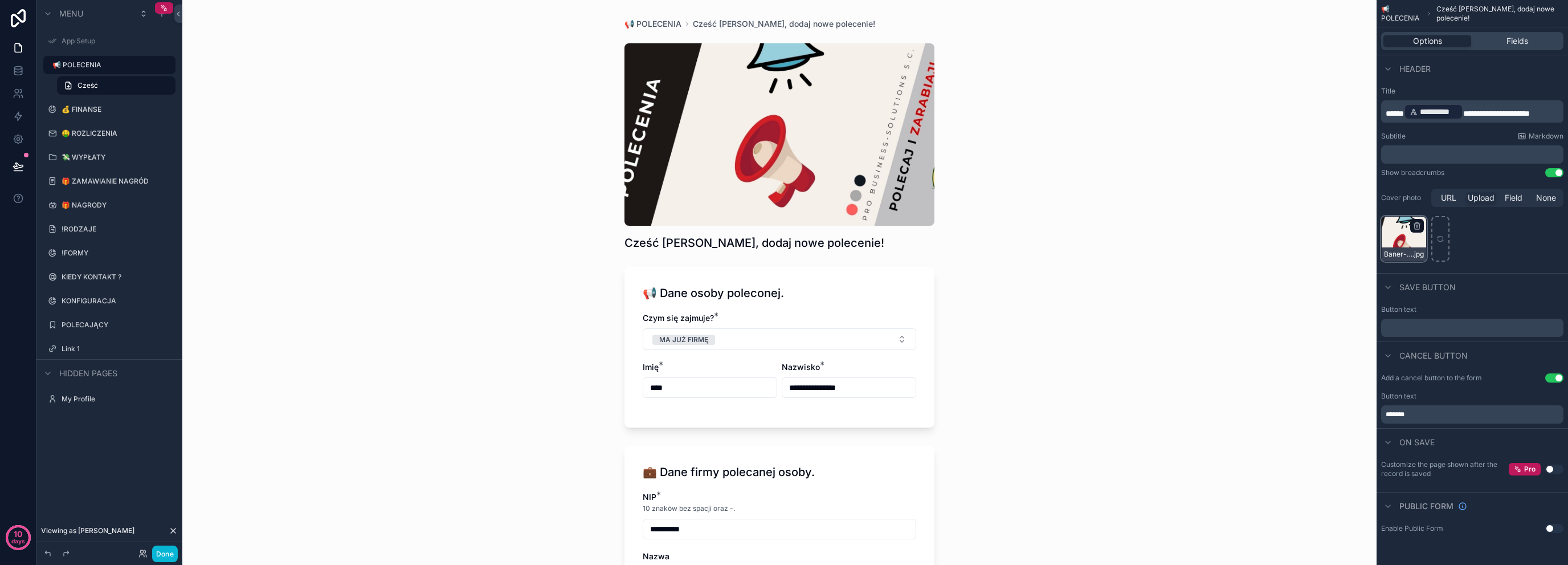
click at [1415, 230] on div "scrollable content" at bounding box center [1417, 226] width 13 height 13
click at [1418, 225] on icon "scrollable content" at bounding box center [1418, 226] width 9 height 9
click at [1442, 205] on icon "button" at bounding box center [1442, 206] width 0 height 2
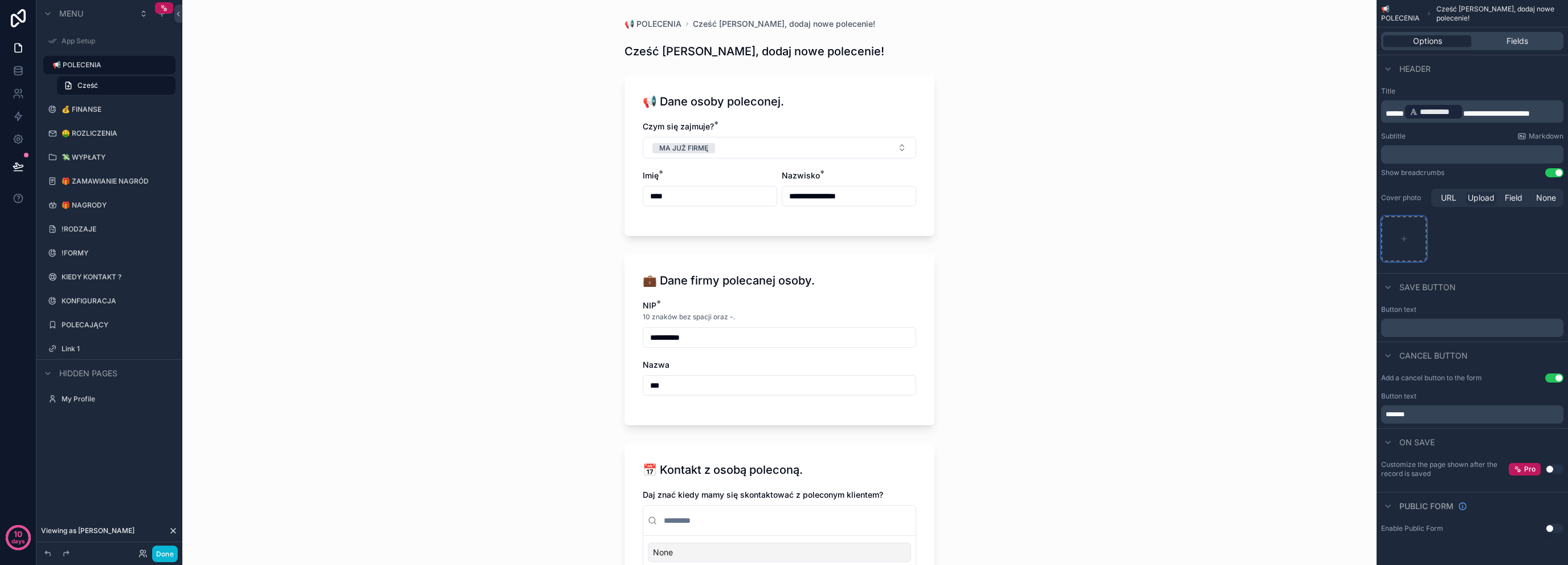
click at [1411, 238] on div "scrollable content" at bounding box center [1404, 238] width 46 height 46
type input "**********"
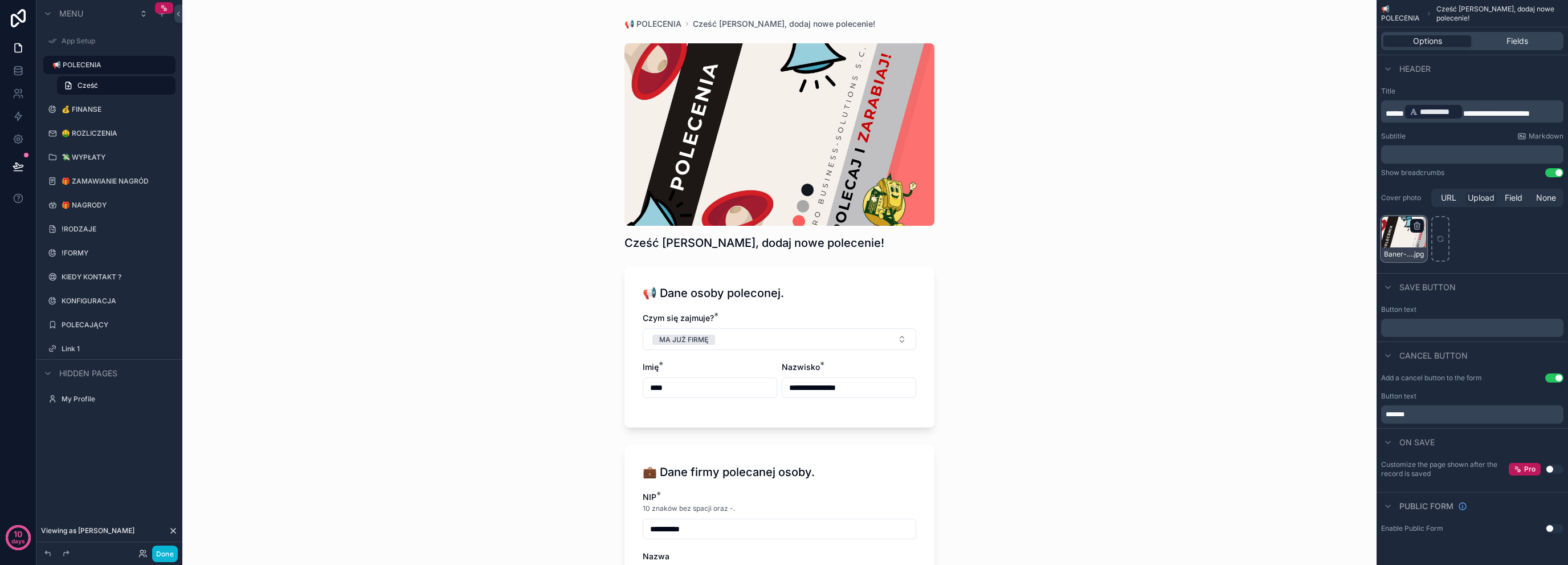
click at [1420, 243] on div "Baner-polecenia-4-3 .jpg" at bounding box center [1404, 238] width 46 height 46
click at [1420, 224] on icon "scrollable content" at bounding box center [1417, 226] width 5 height 5
click at [1442, 206] on icon "button" at bounding box center [1441, 206] width 9 height 9
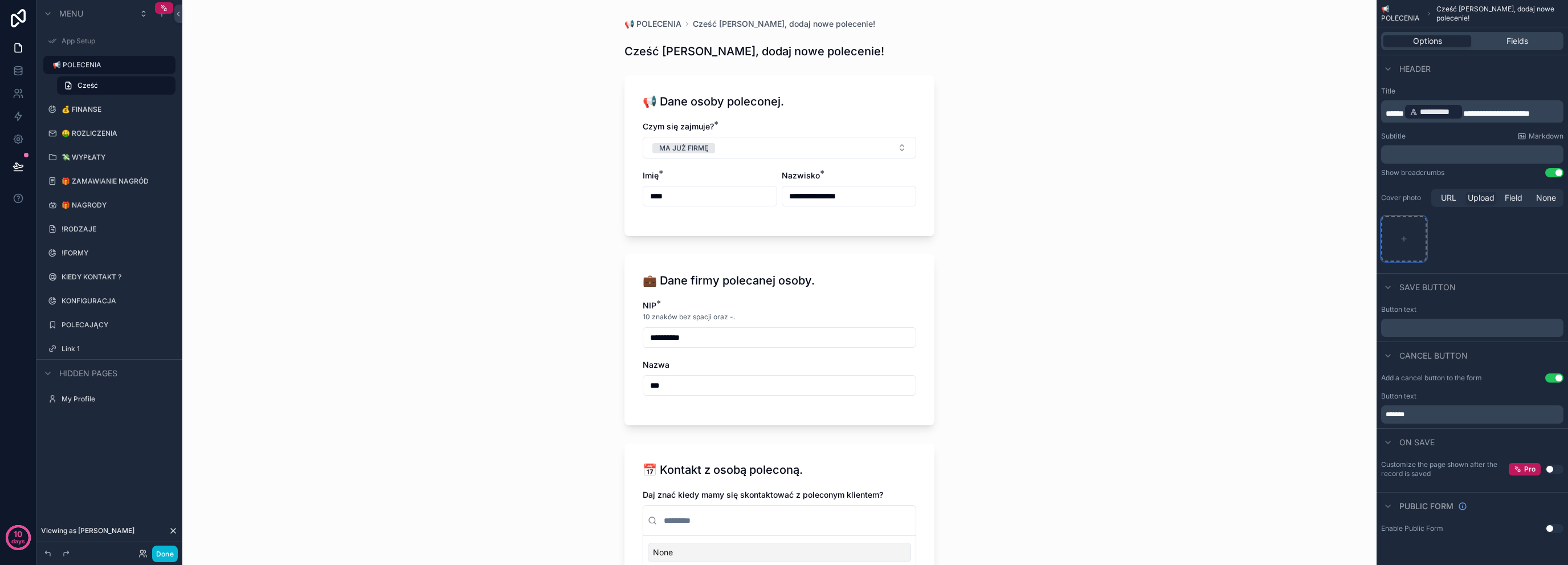
click at [1405, 245] on div "scrollable content" at bounding box center [1404, 238] width 46 height 46
type input "**********"
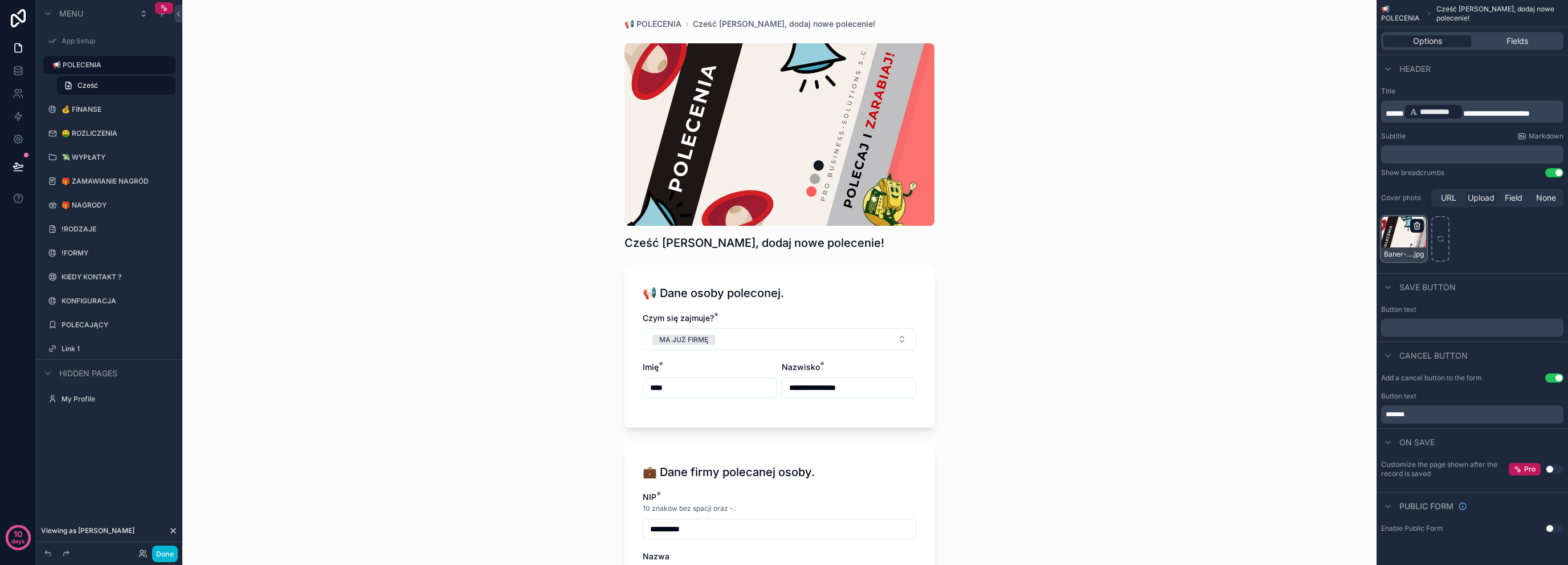
click at [1413, 227] on icon "scrollable content" at bounding box center [1418, 226] width 9 height 9
click at [1443, 205] on icon "button" at bounding box center [1441, 206] width 9 height 9
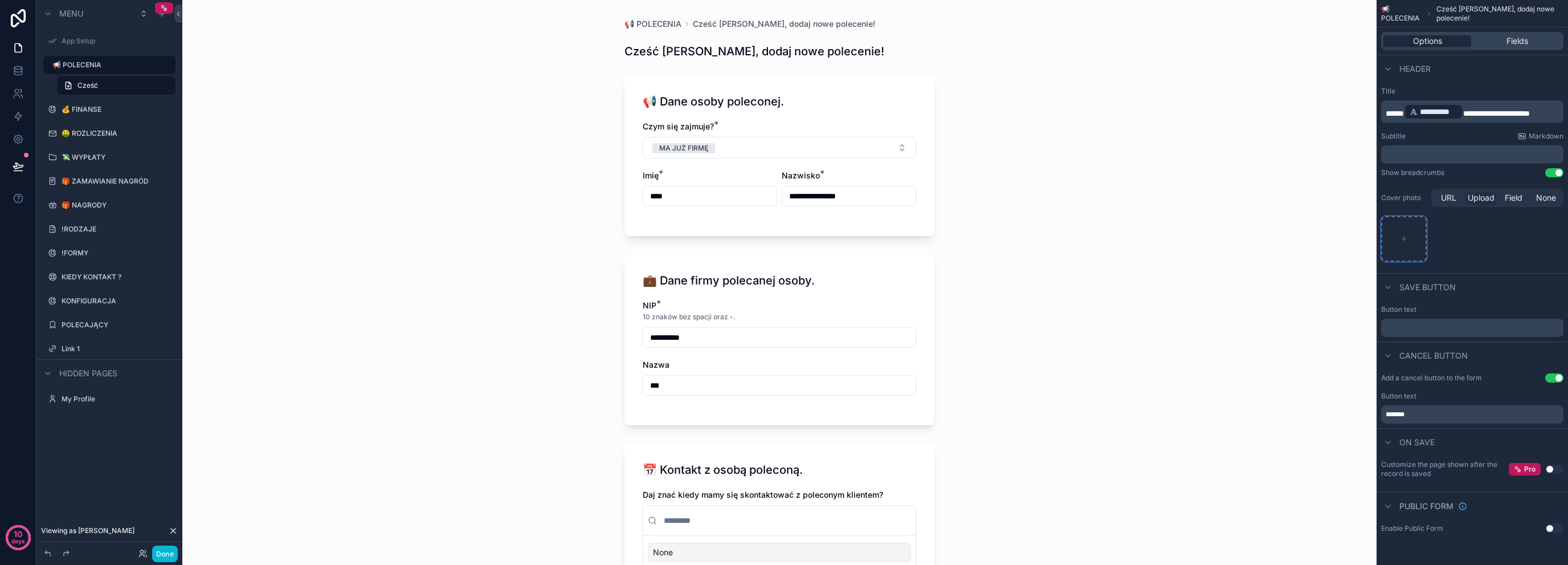
click at [1404, 238] on icon "scrollable content" at bounding box center [1404, 238] width 8 height 8
type input "**********"
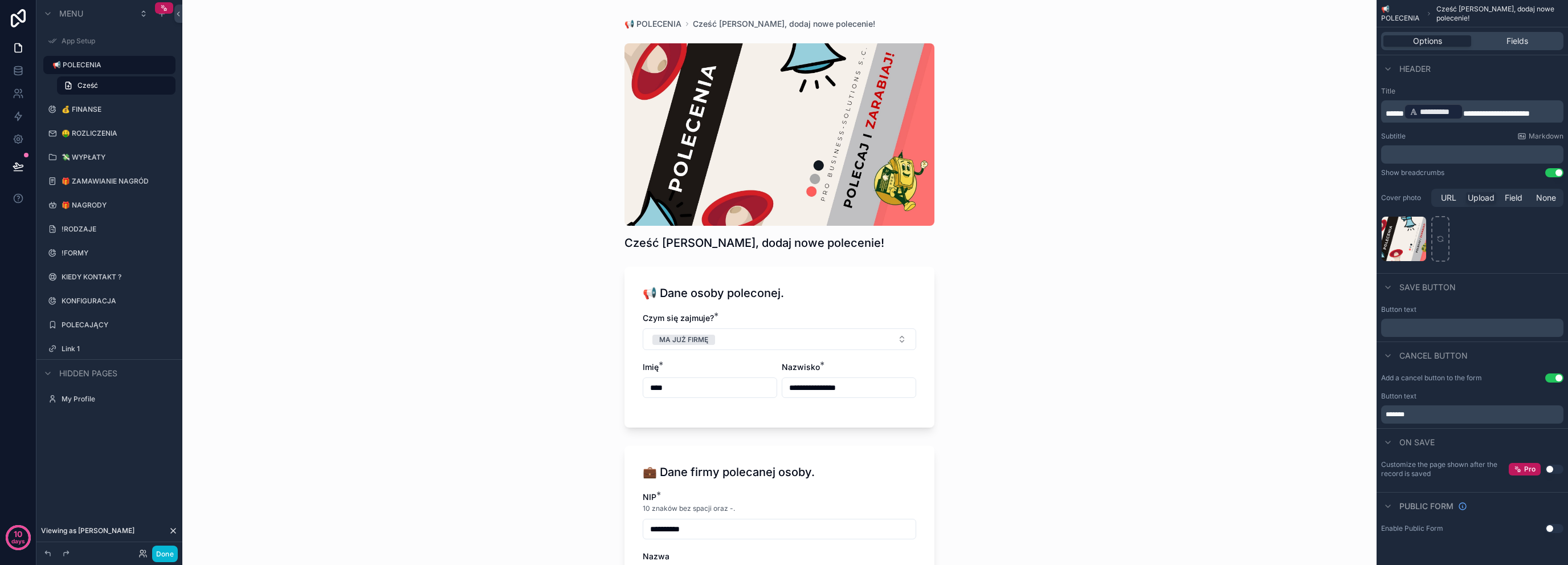
click at [1468, 17] on span "Cześć Mariola, dodaj nowe polecenie!" at bounding box center [1499, 13] width 127 height 18
click at [138, 88] on link "Cześć" at bounding box center [116, 85] width 118 height 18
click at [1424, 325] on p "﻿" at bounding box center [1473, 328] width 175 height 9
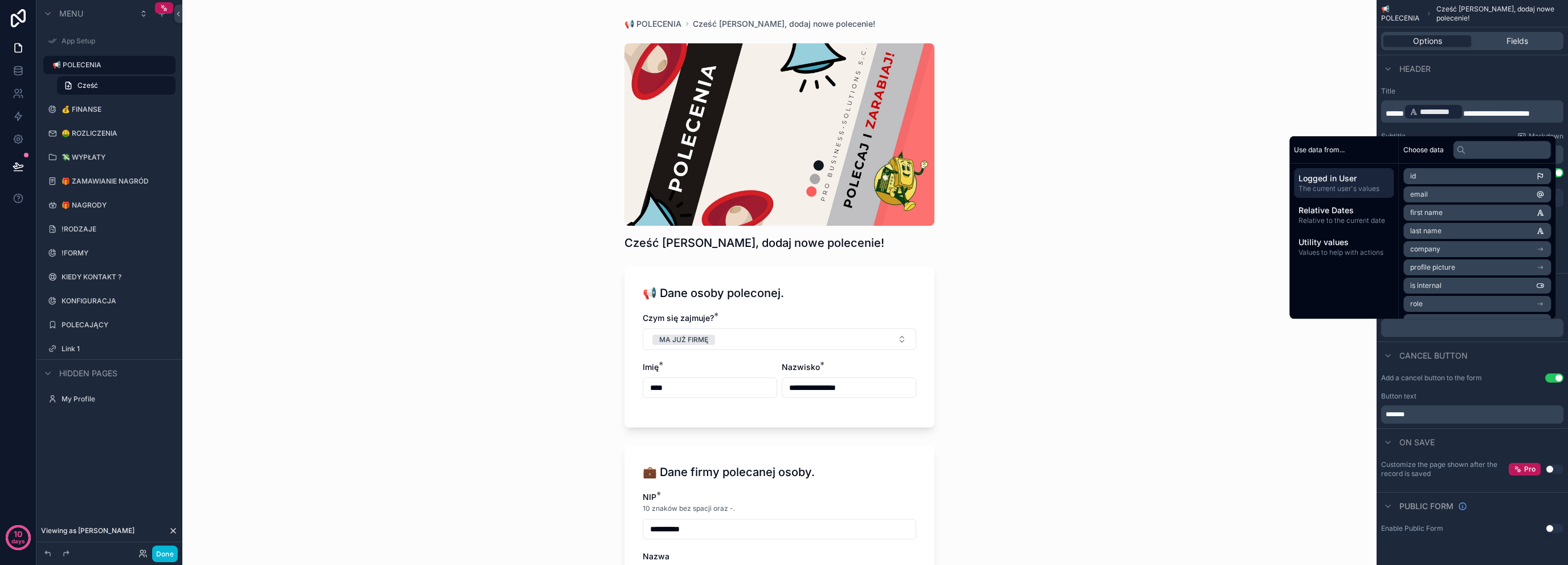
click at [1444, 327] on p "﻿" at bounding box center [1473, 328] width 175 height 9
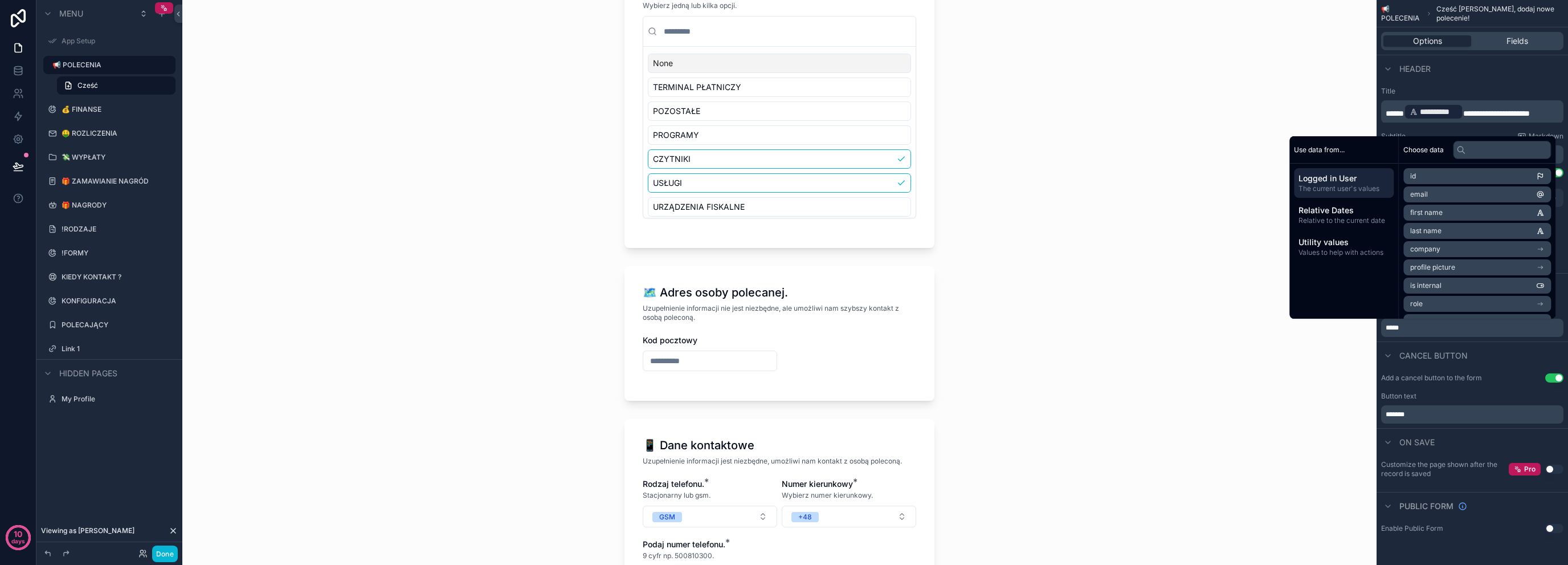
scroll to position [1139, 0]
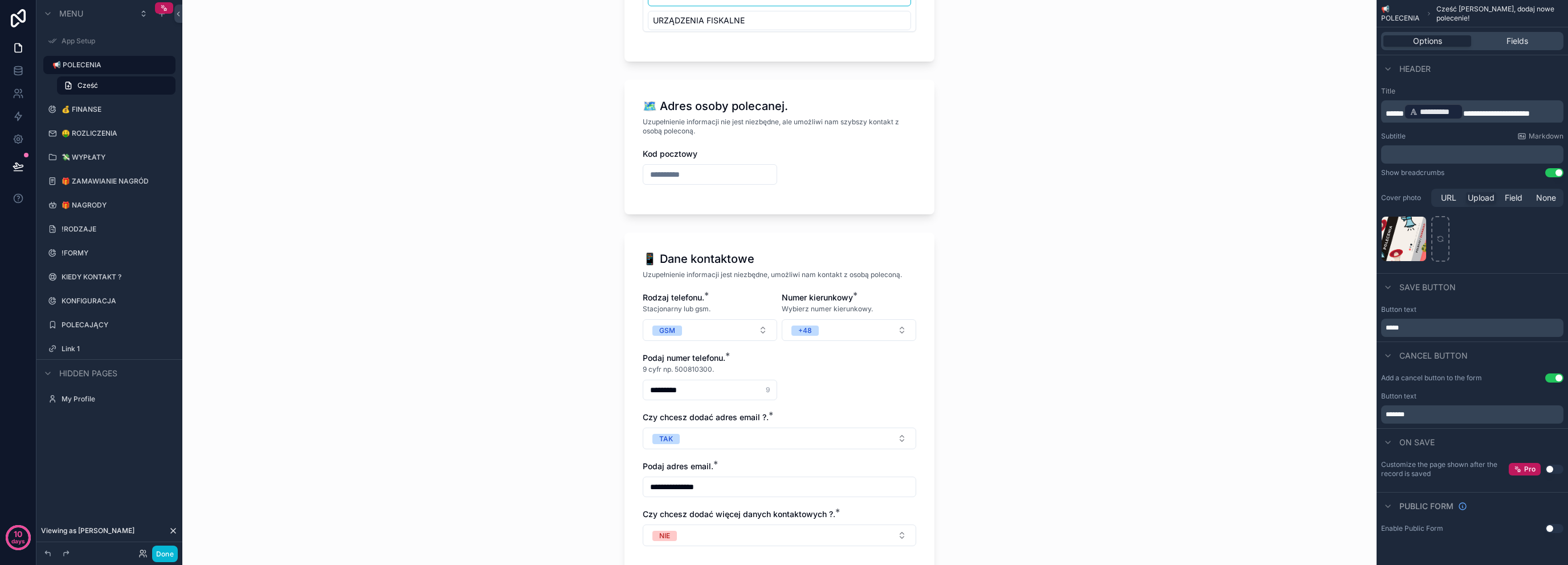
click at [1553, 469] on button "Use setting" at bounding box center [1554, 469] width 18 height 9
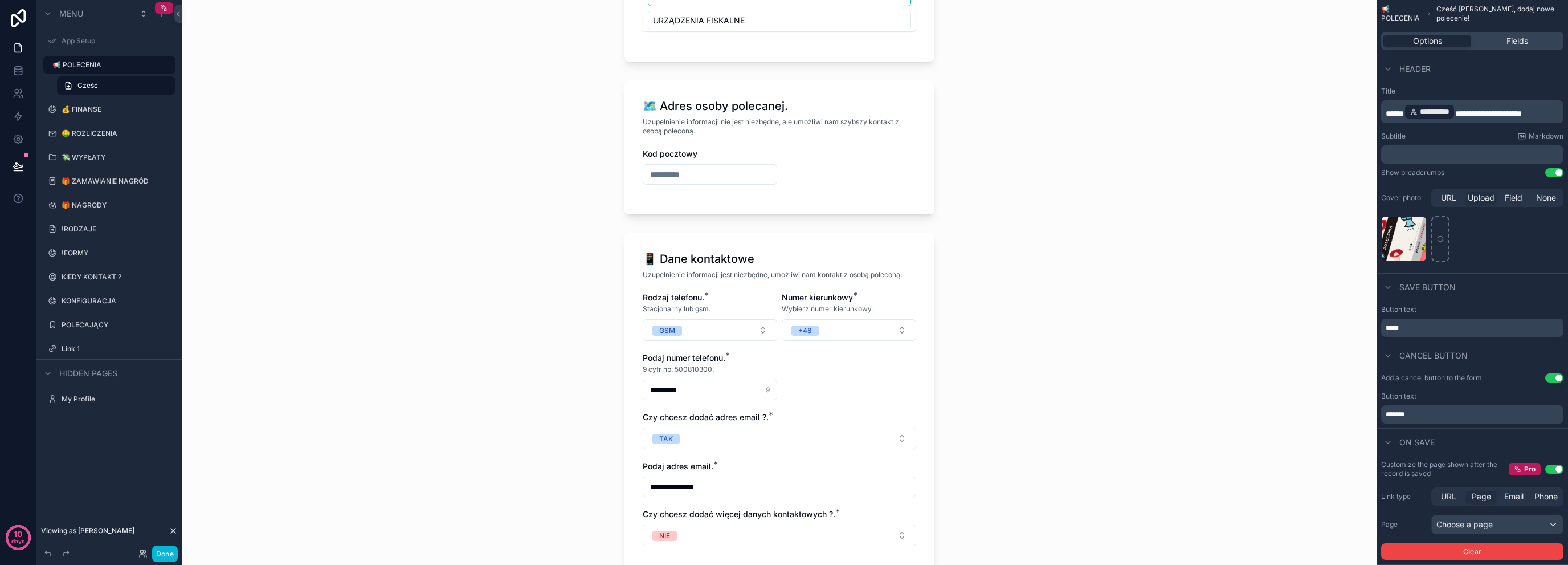
scroll to position [0, 0]
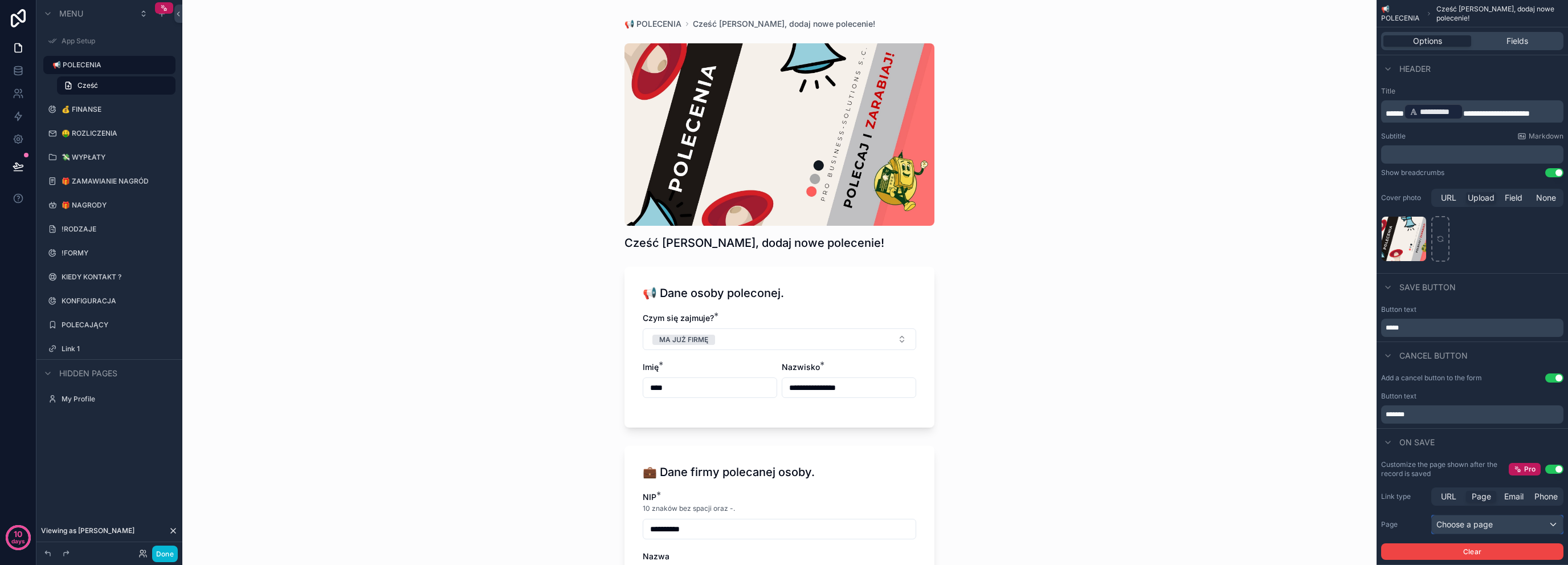
click at [1499, 528] on div "Choose a page" at bounding box center [1497, 524] width 131 height 18
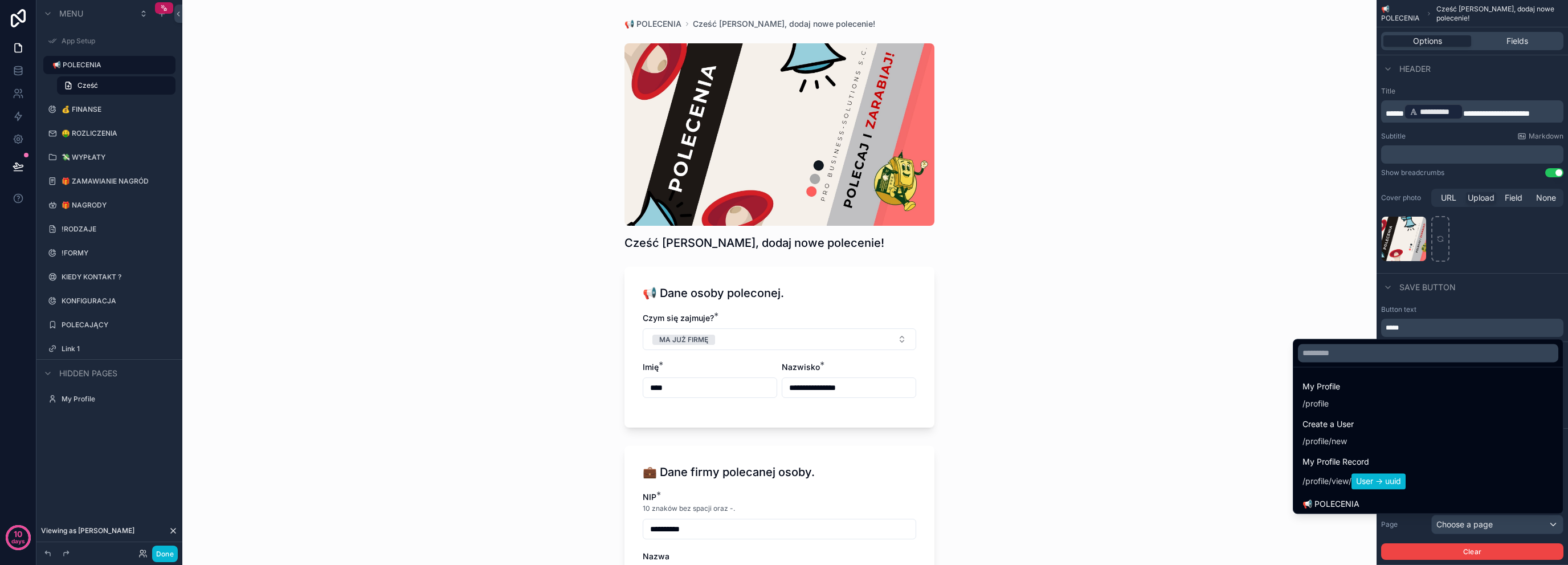
click at [1499, 528] on div "scrollable content" at bounding box center [784, 282] width 1568 height 565
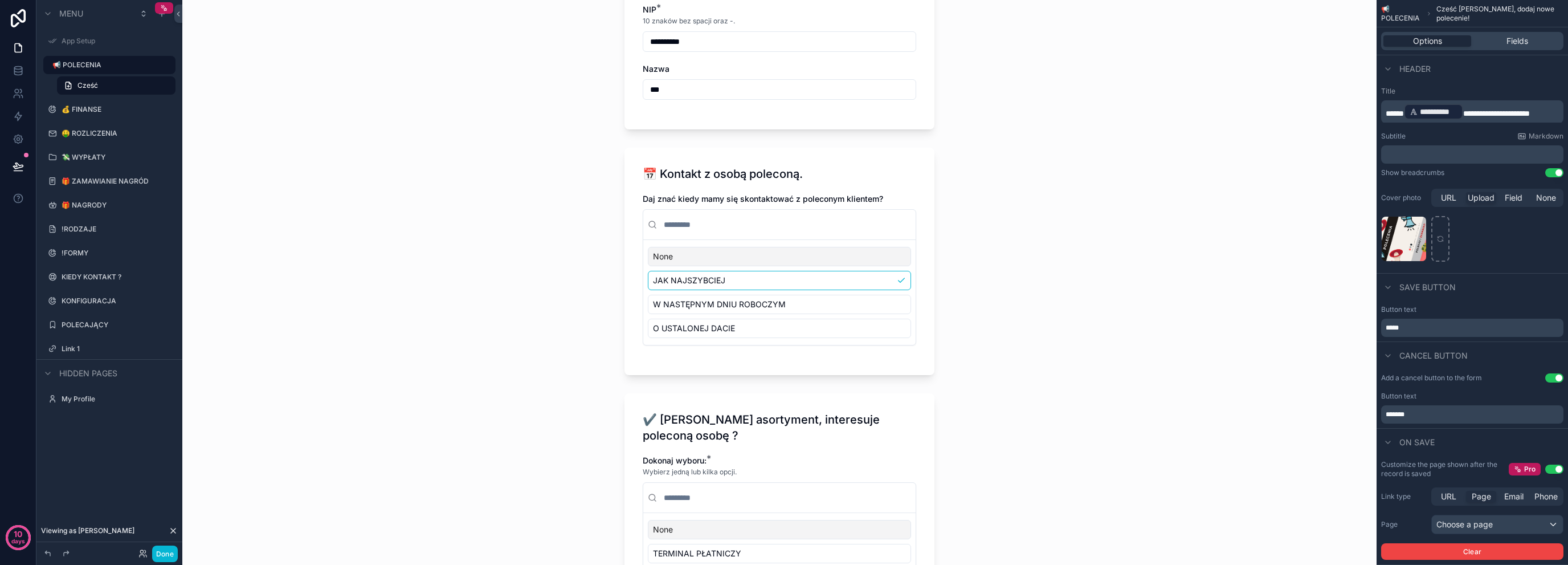
scroll to position [531, 0]
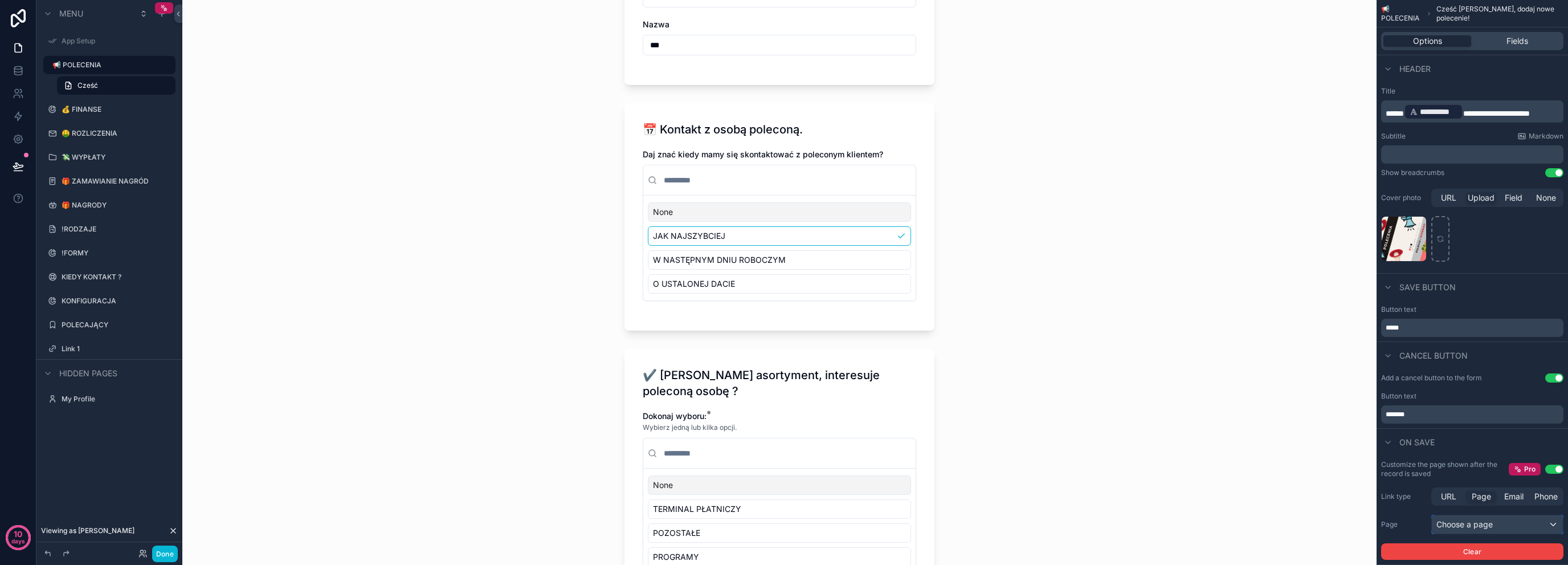
click at [1499, 516] on div "Choose a page" at bounding box center [1497, 524] width 131 height 18
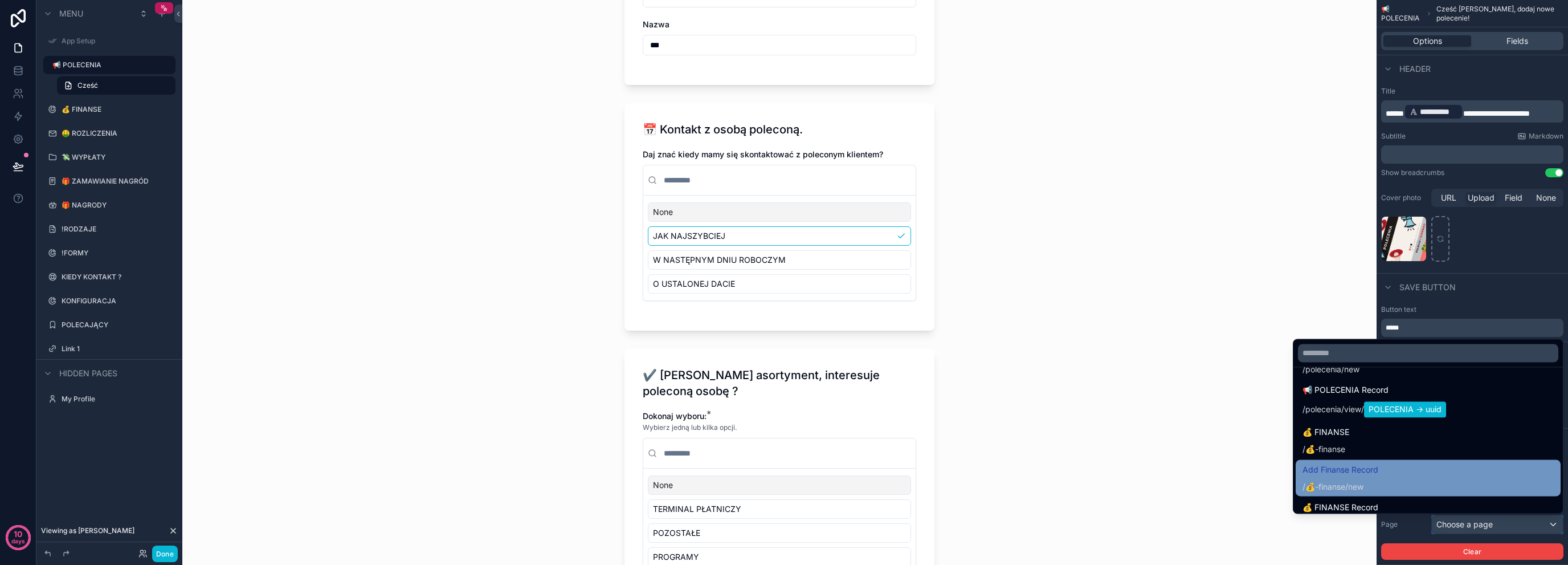
scroll to position [189, 0]
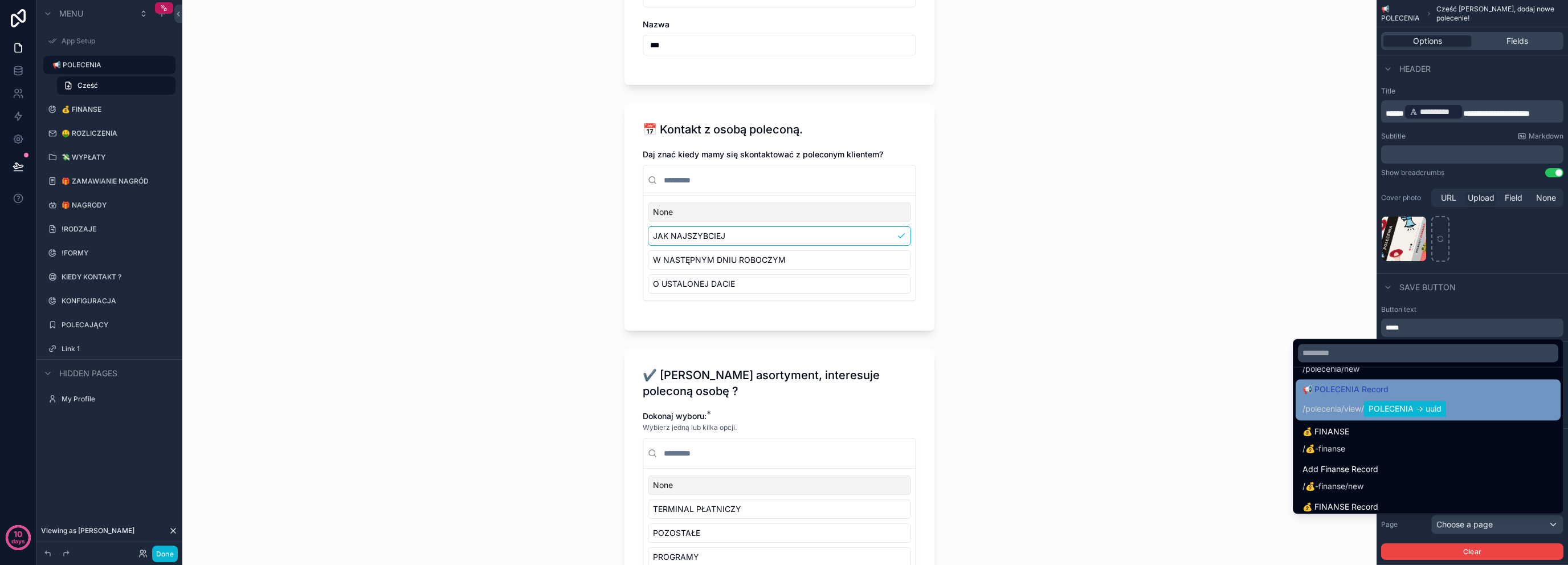
click at [1476, 403] on div "📢 POLECENIA Record / polecenia / view / POLECENIA -> uuid" at bounding box center [1428, 399] width 251 height 34
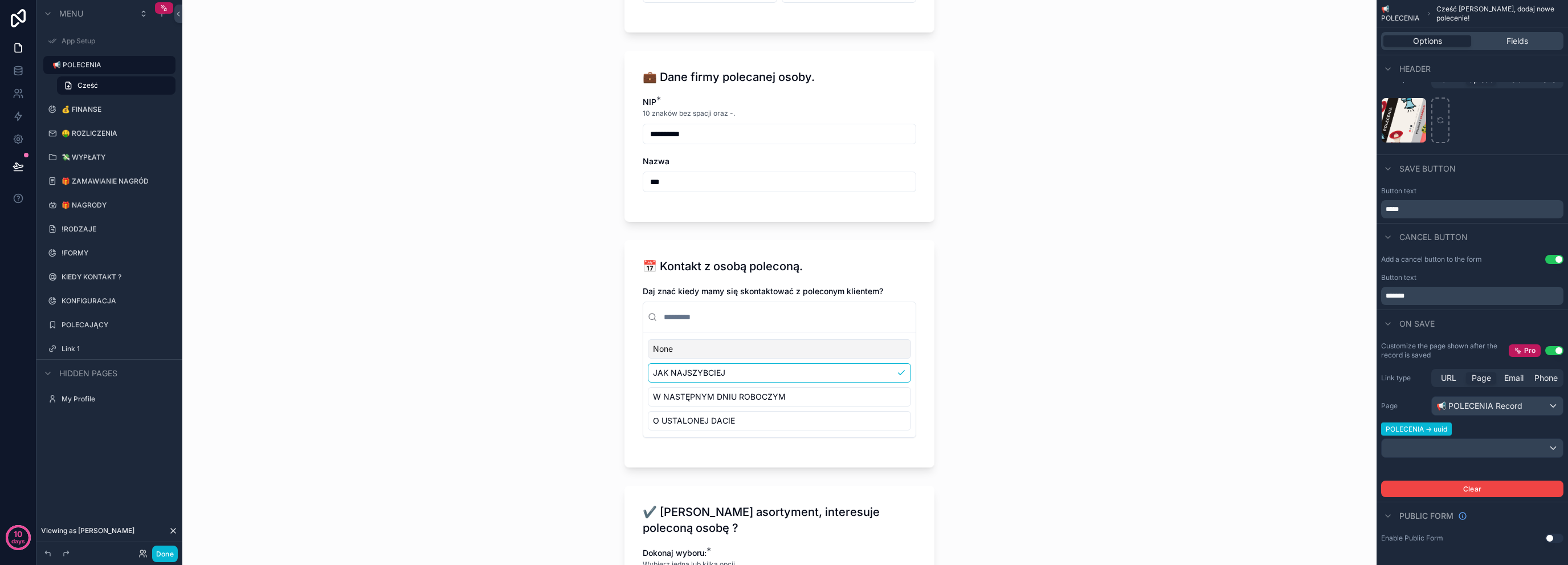
scroll to position [417, 0]
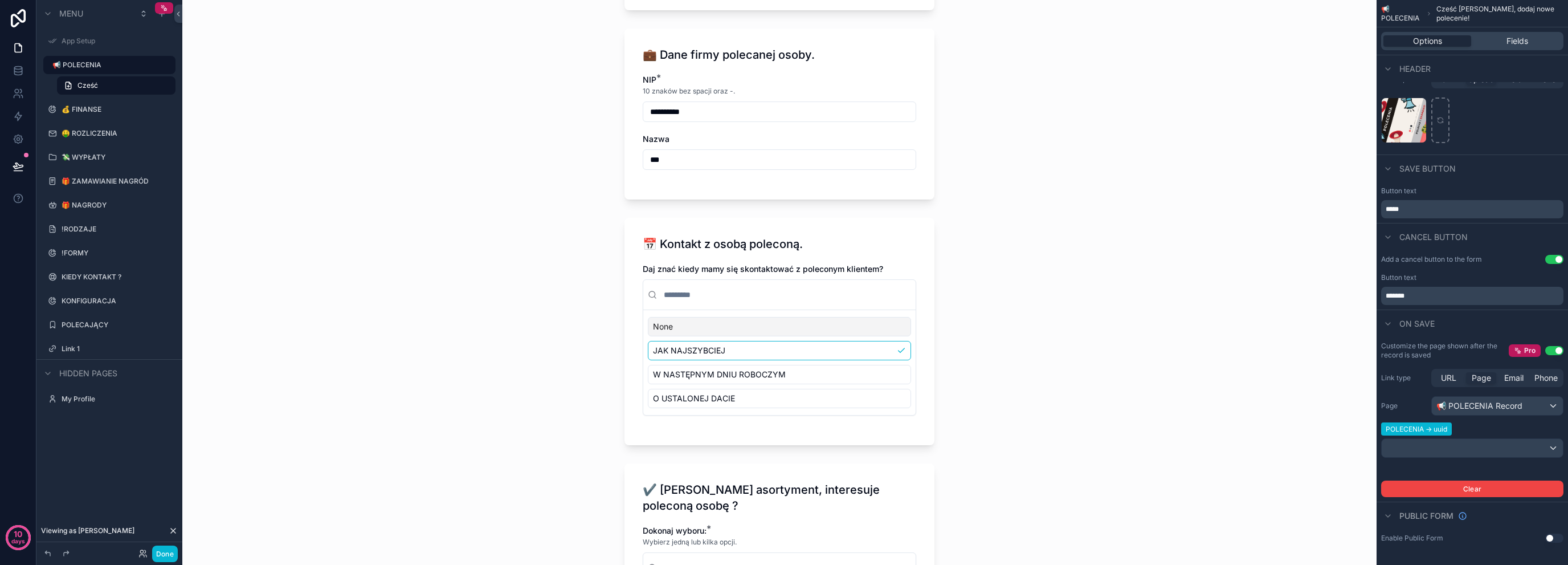
click at [1463, 175] on div "Save button" at bounding box center [1472, 168] width 191 height 28
click at [1518, 43] on span "Fields" at bounding box center [1518, 41] width 21 height 11
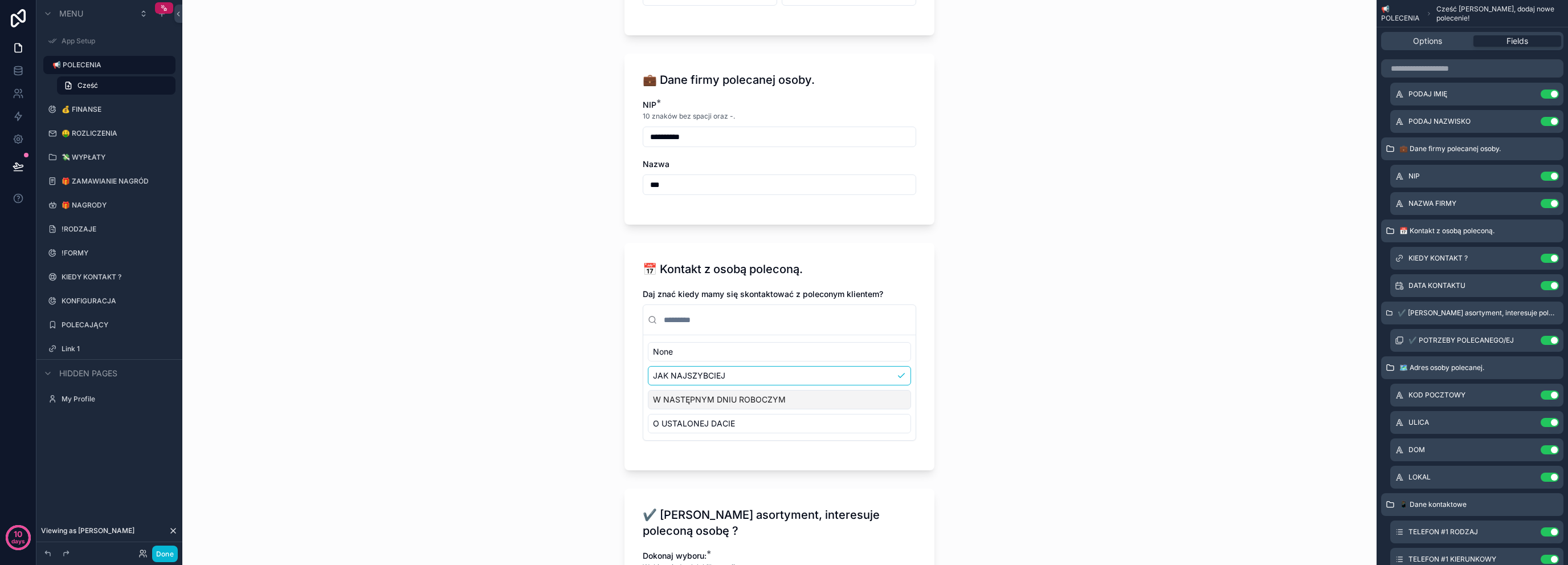
scroll to position [189, 0]
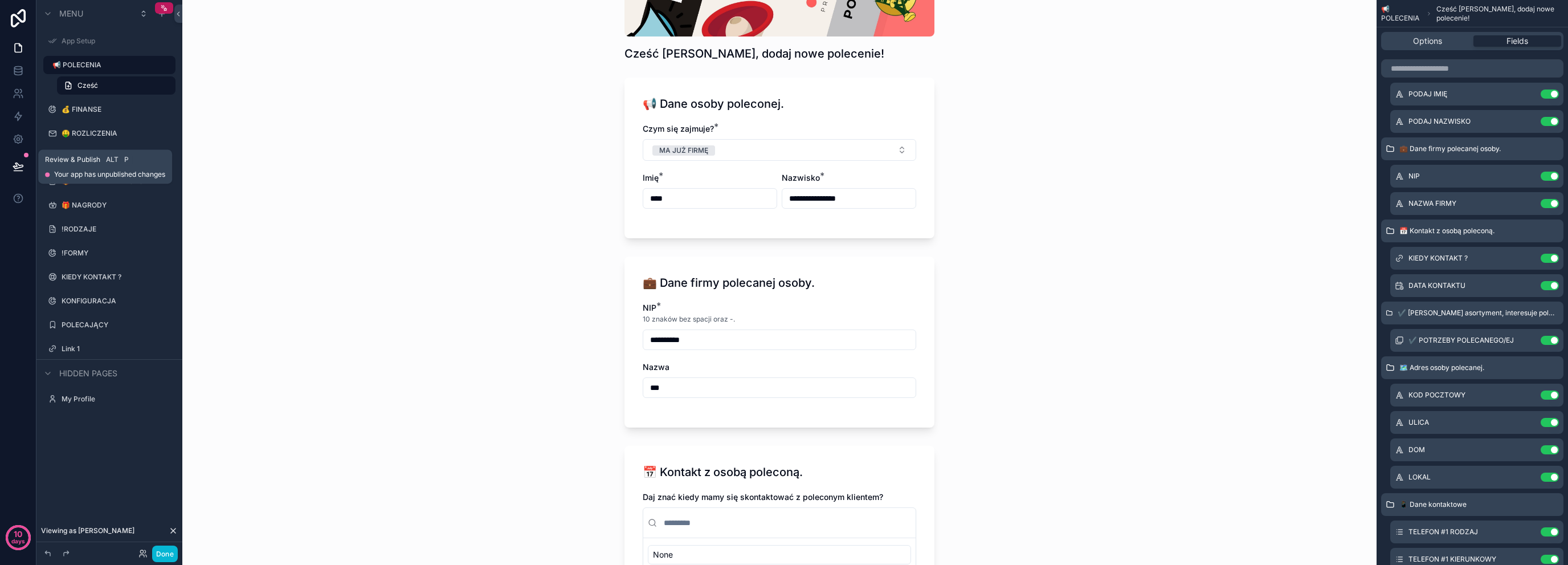
click at [24, 173] on button at bounding box center [17, 167] width 25 height 32
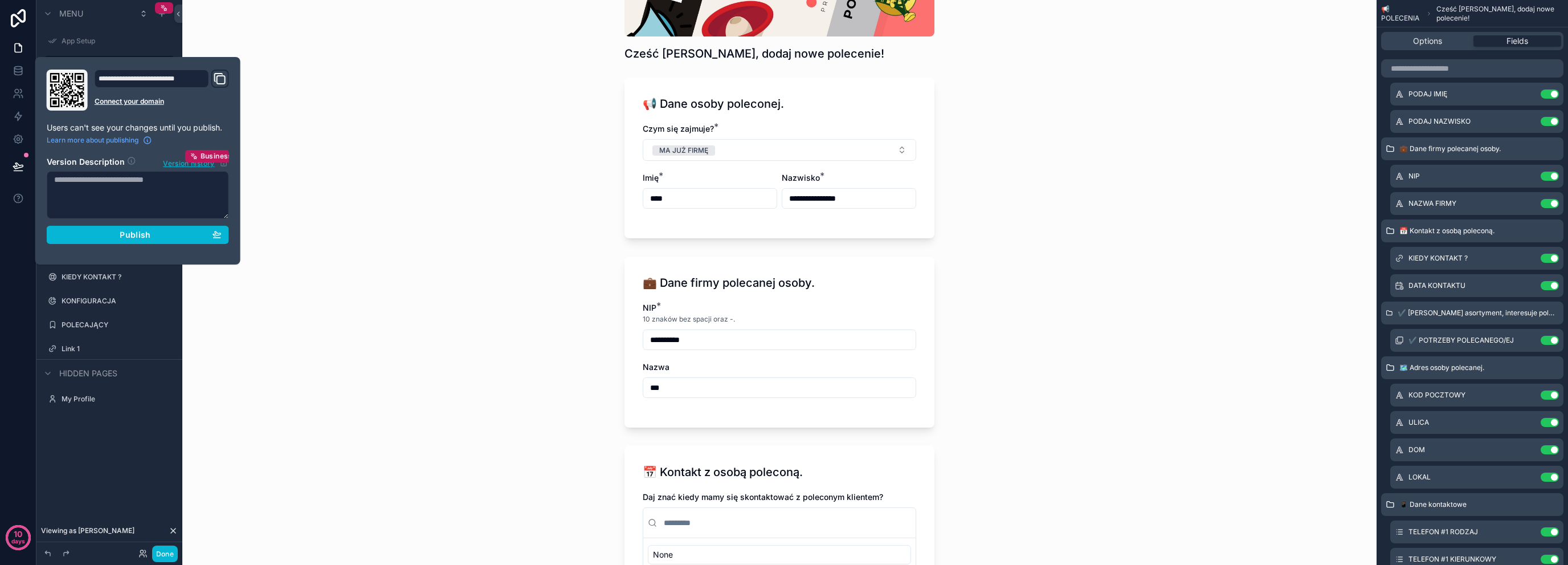
click at [222, 77] on icon "Domain and Custom Link" at bounding box center [220, 79] width 13 height 13
click at [148, 240] on button "Publish" at bounding box center [138, 234] width 182 height 18
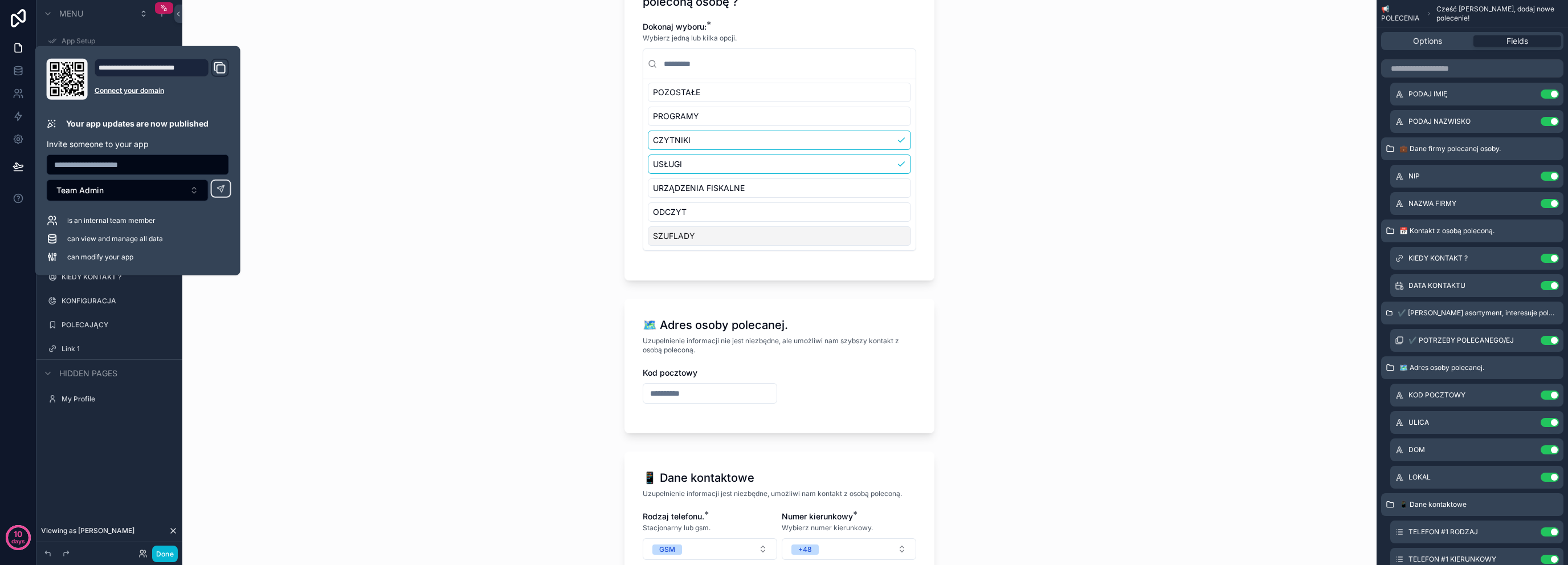
scroll to position [836, 0]
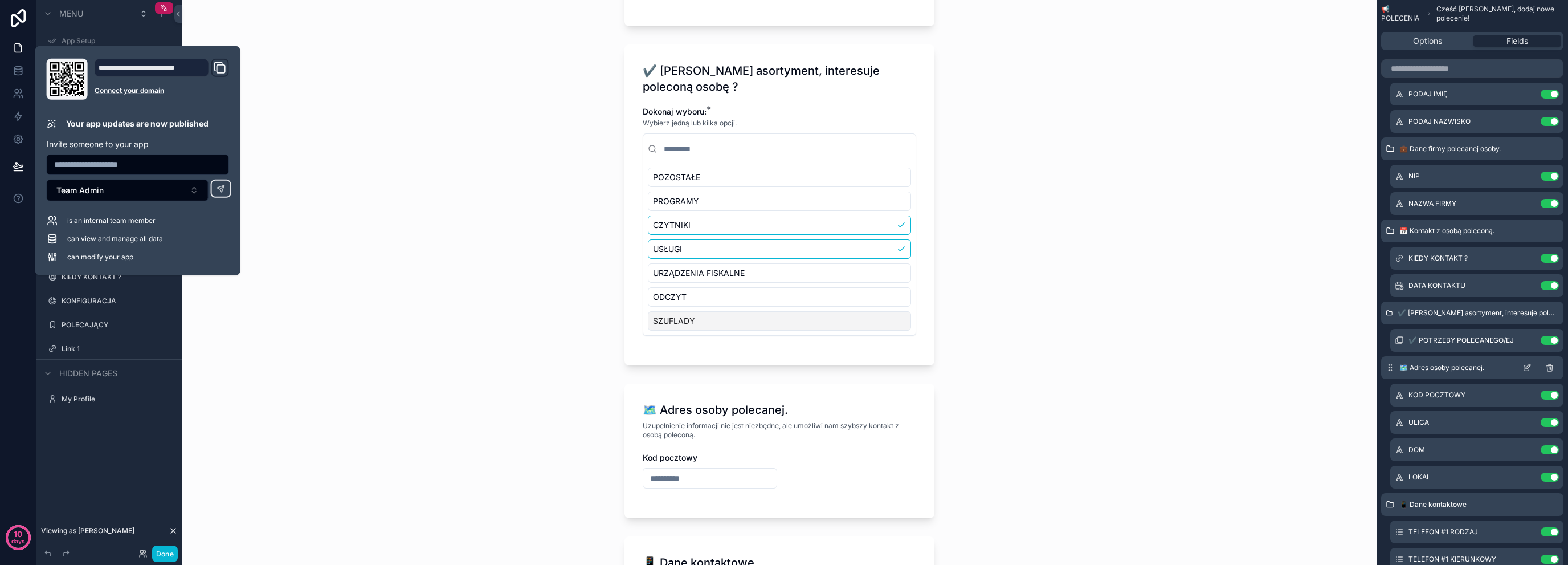
click at [1530, 365] on icon "scrollable content" at bounding box center [1530, 365] width 1 height 1
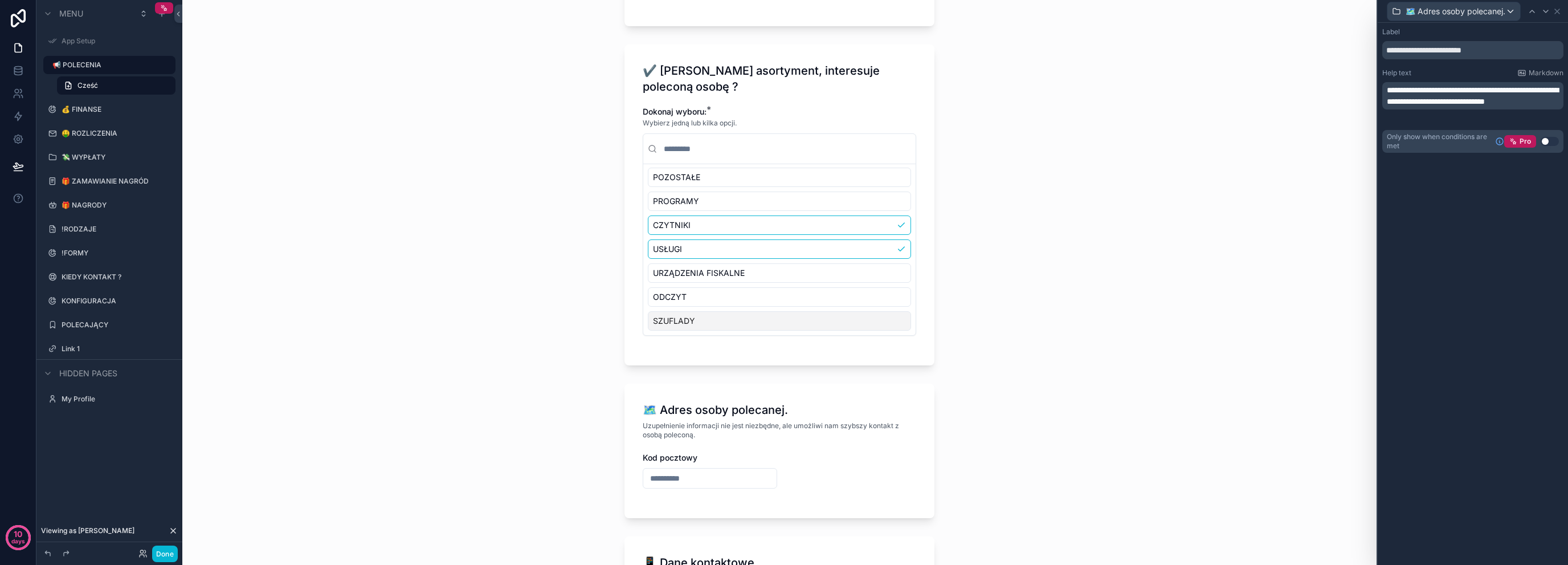
click at [1547, 145] on button "Use setting" at bounding box center [1550, 142] width 18 height 9
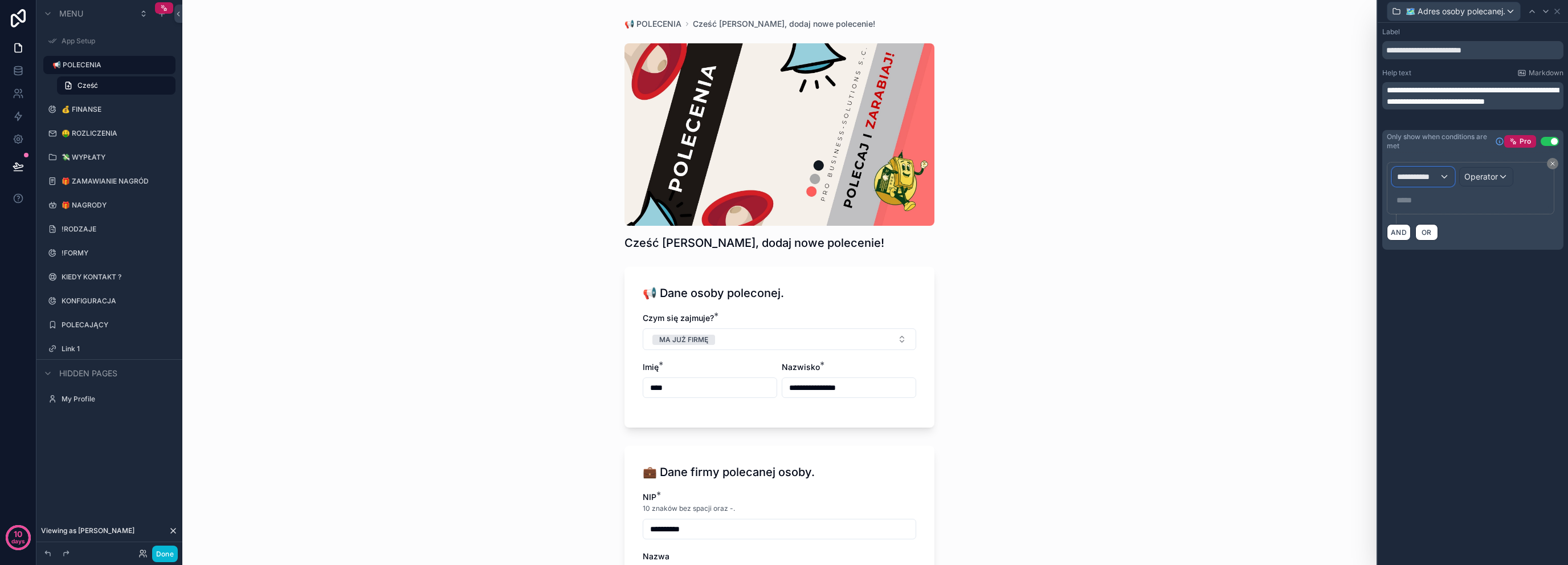
click at [1424, 186] on div "**********" at bounding box center [1471, 188] width 157 height 42
click at [1444, 193] on div "***** ﻿" at bounding box center [1471, 200] width 157 height 18
click at [1450, 179] on div "**********" at bounding box center [1424, 176] width 62 height 18
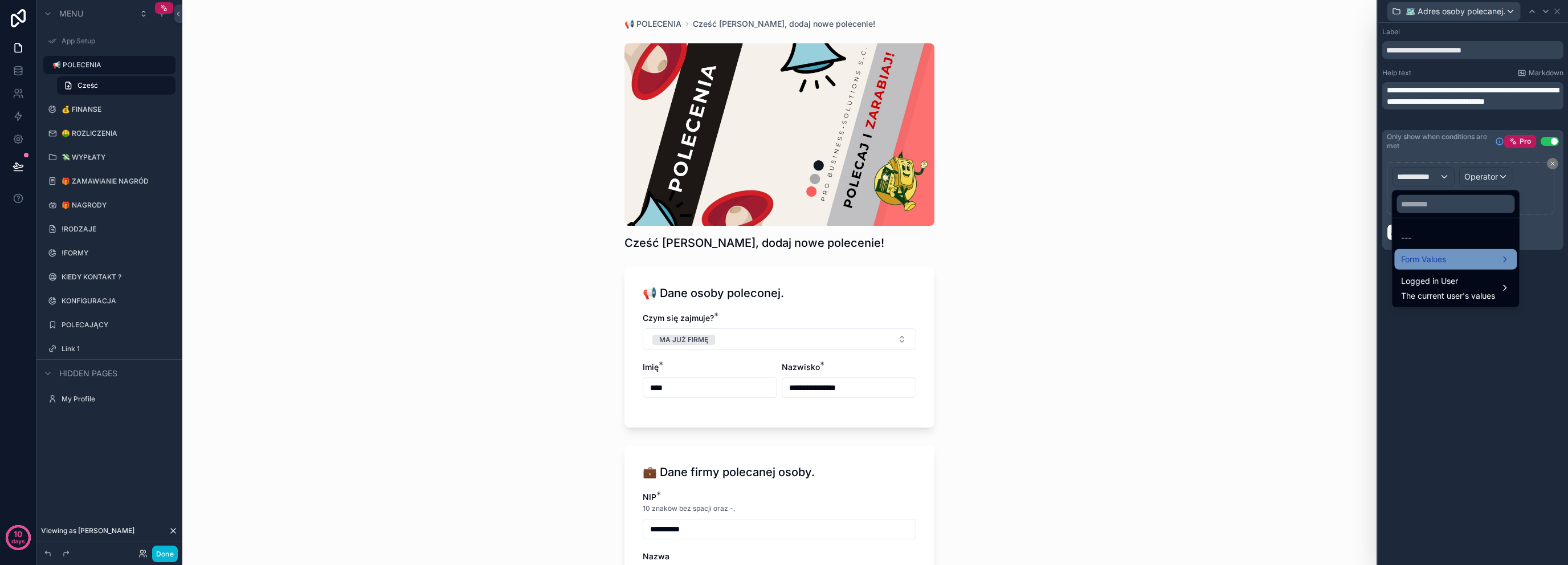
click at [1469, 253] on div "Form Values" at bounding box center [1456, 259] width 109 height 13
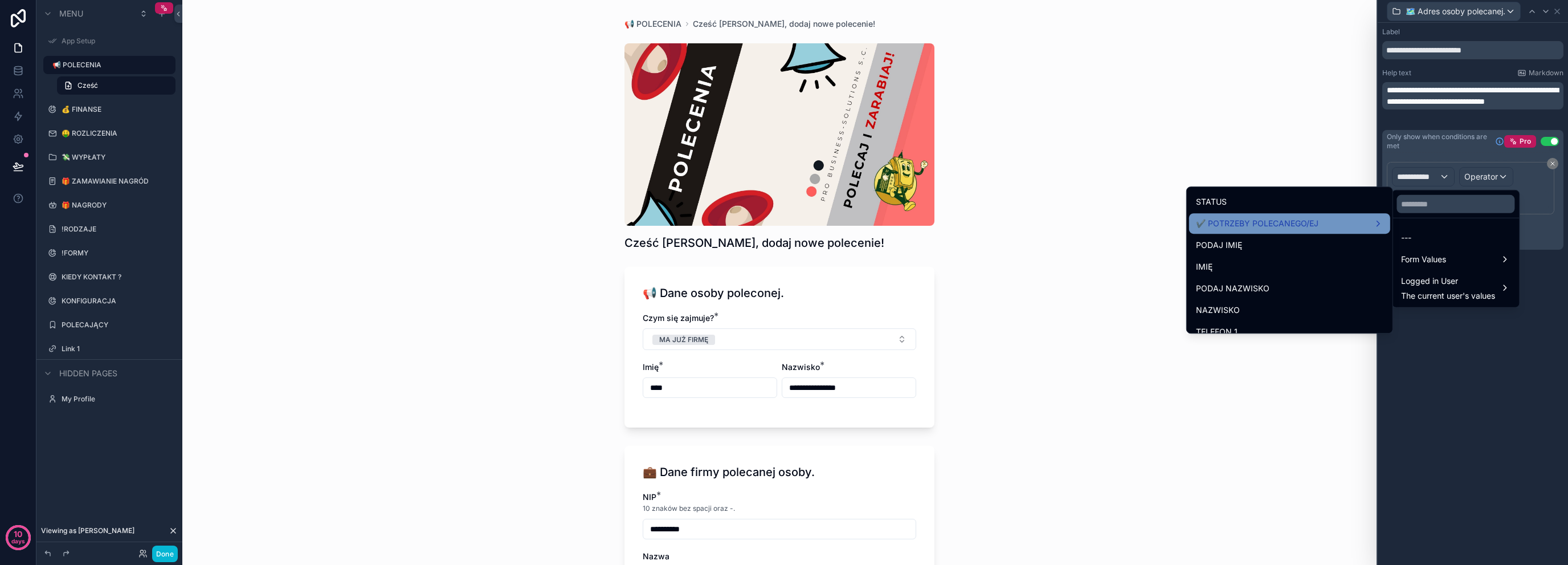
scroll to position [264, 0]
click at [1329, 220] on div "✔️ POTRZEBY POLECANEGO/EJ" at bounding box center [1289, 217] width 187 height 13
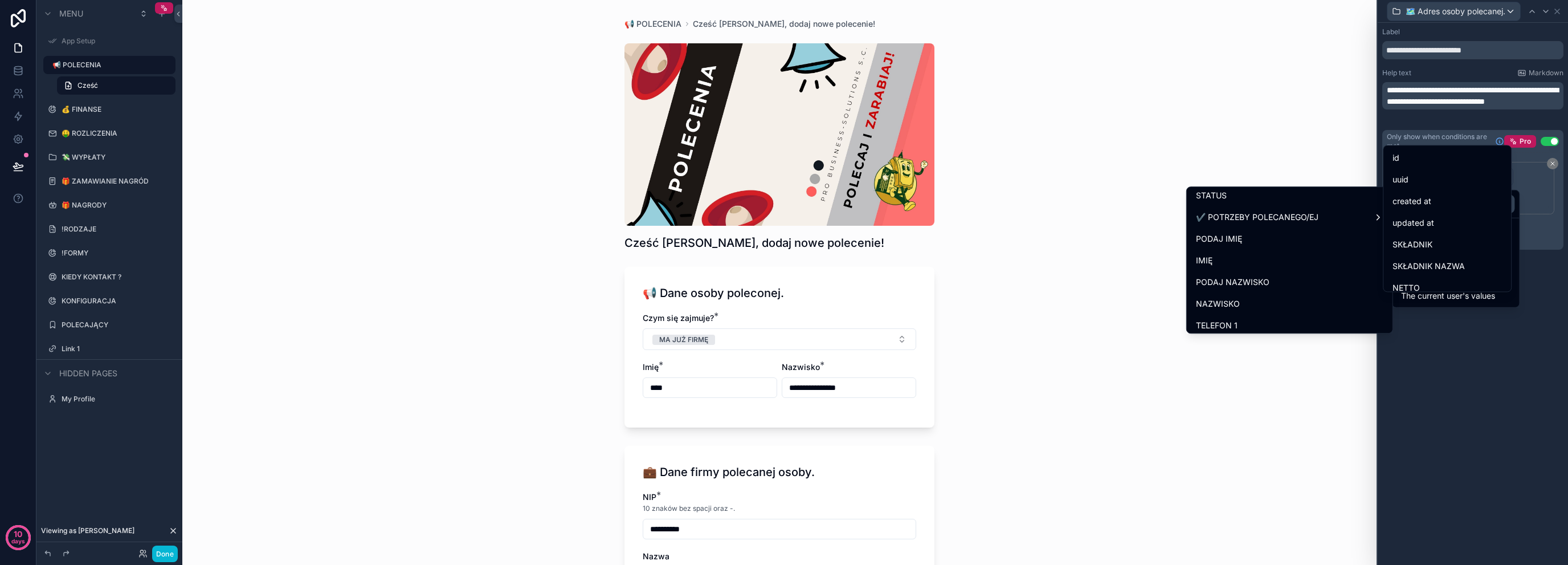
click at [1448, 331] on div at bounding box center [1473, 282] width 190 height 565
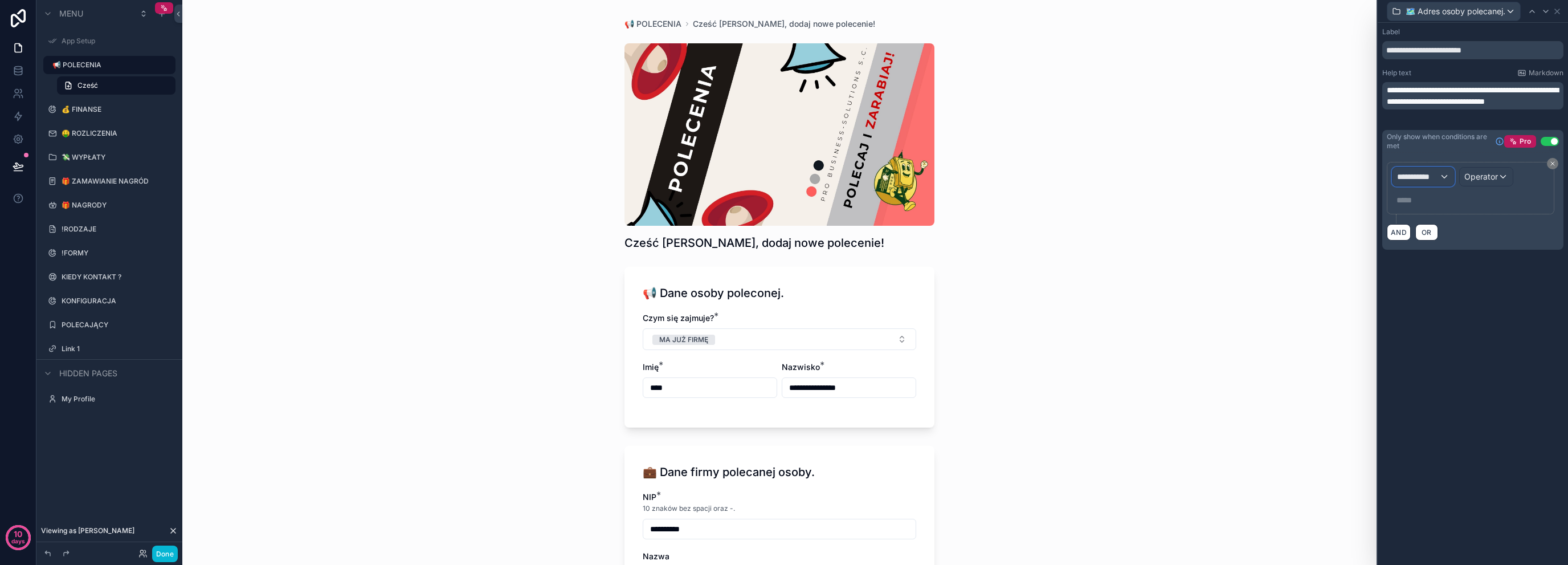
click at [1432, 179] on span "**********" at bounding box center [1418, 176] width 42 height 11
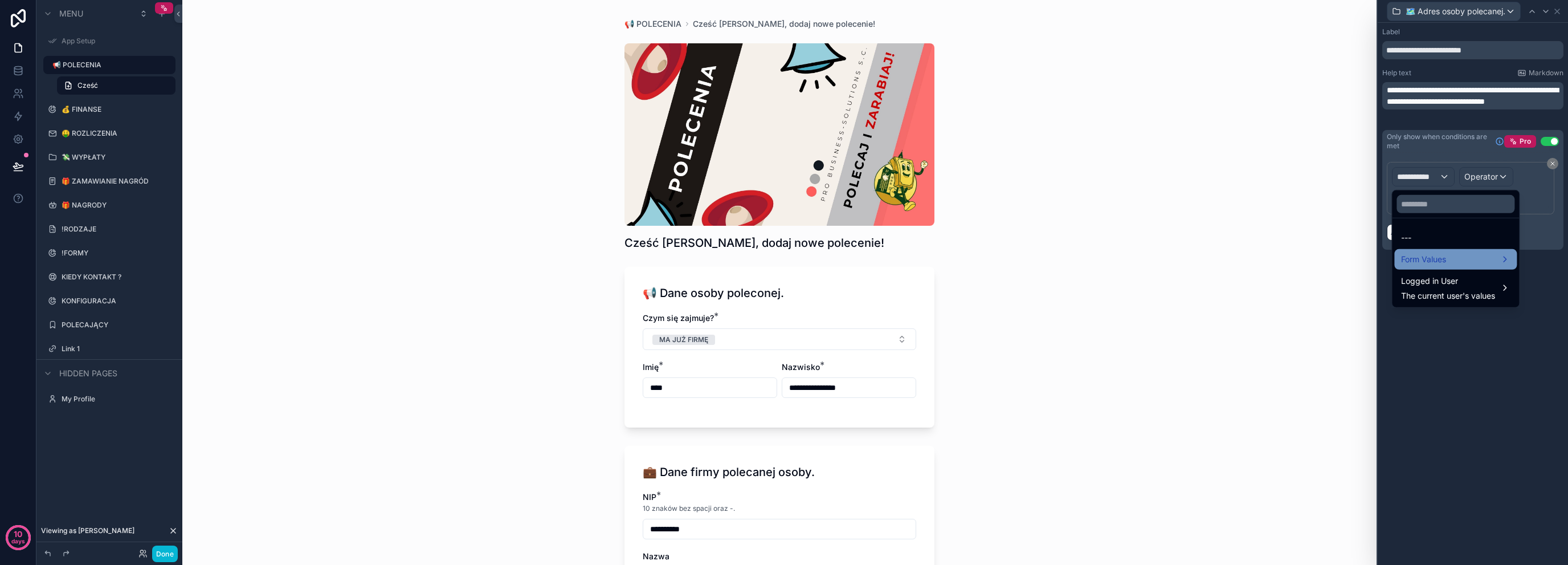
click at [1459, 257] on div "Form Values" at bounding box center [1456, 259] width 109 height 13
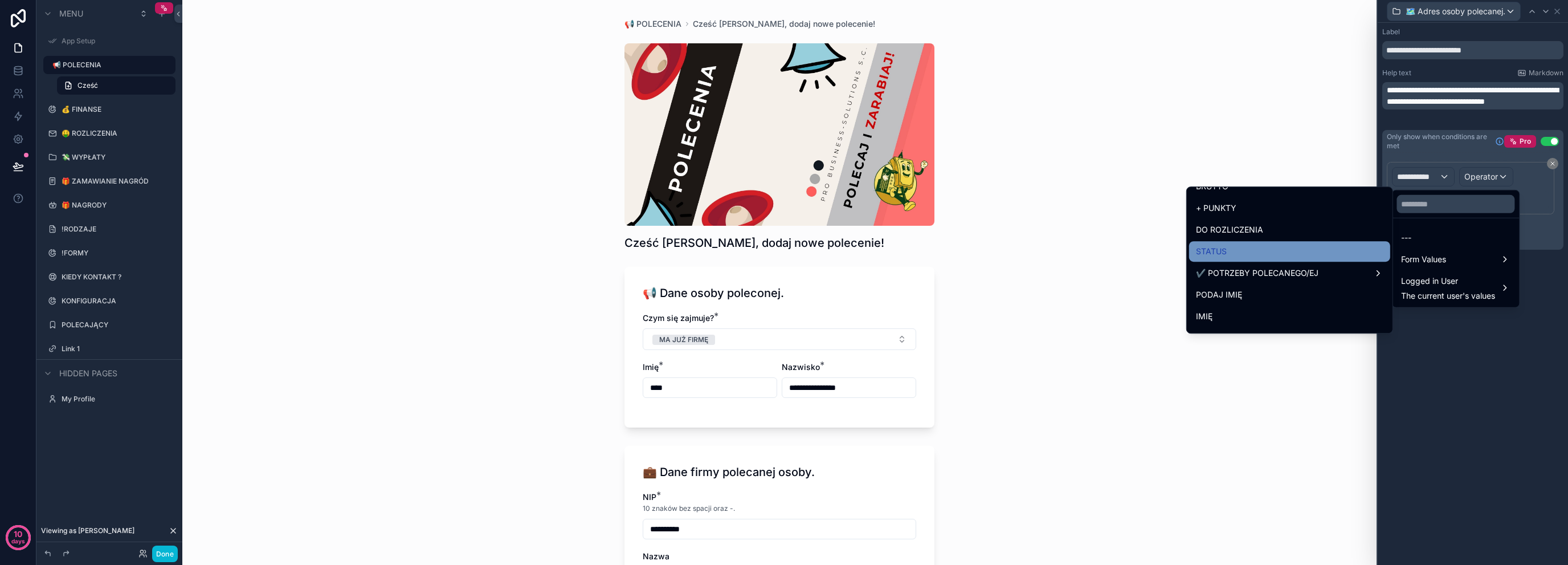
scroll to position [228, 0]
click at [1264, 247] on span "✔️ POTRZEBY POLECANEGO/EJ" at bounding box center [1257, 253] width 122 height 13
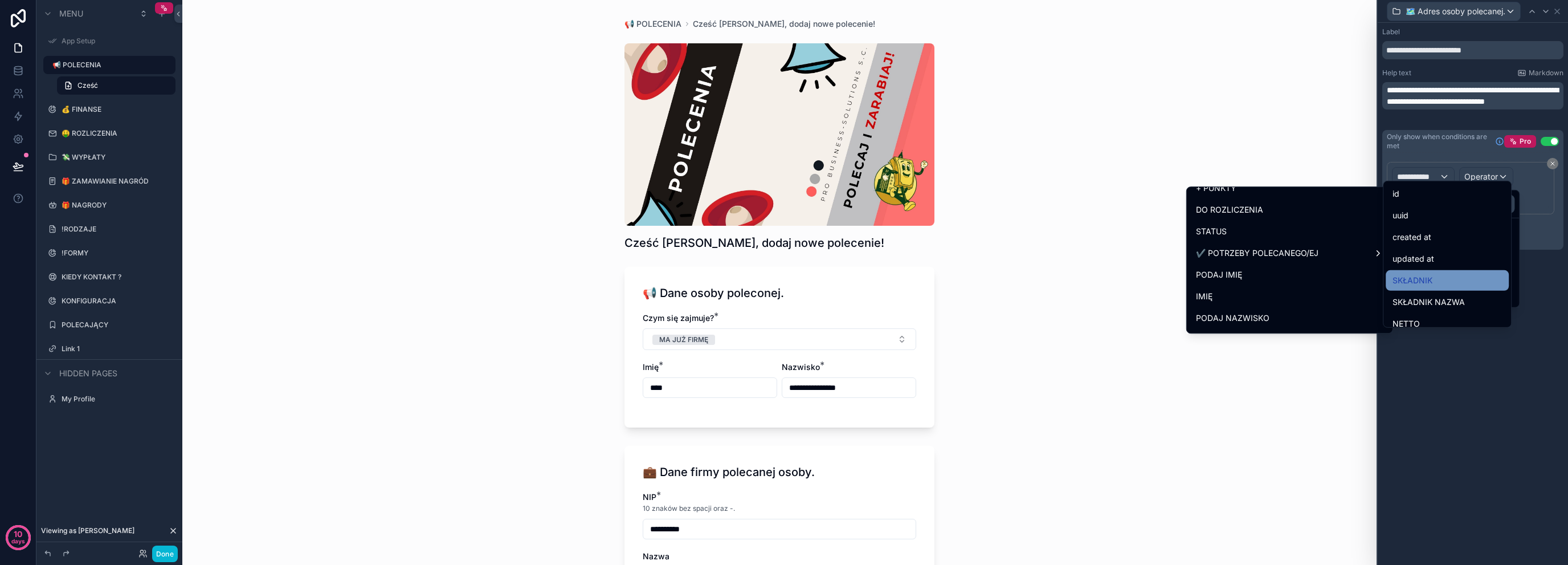
click at [1454, 282] on div "SKŁADNIK" at bounding box center [1447, 280] width 110 height 13
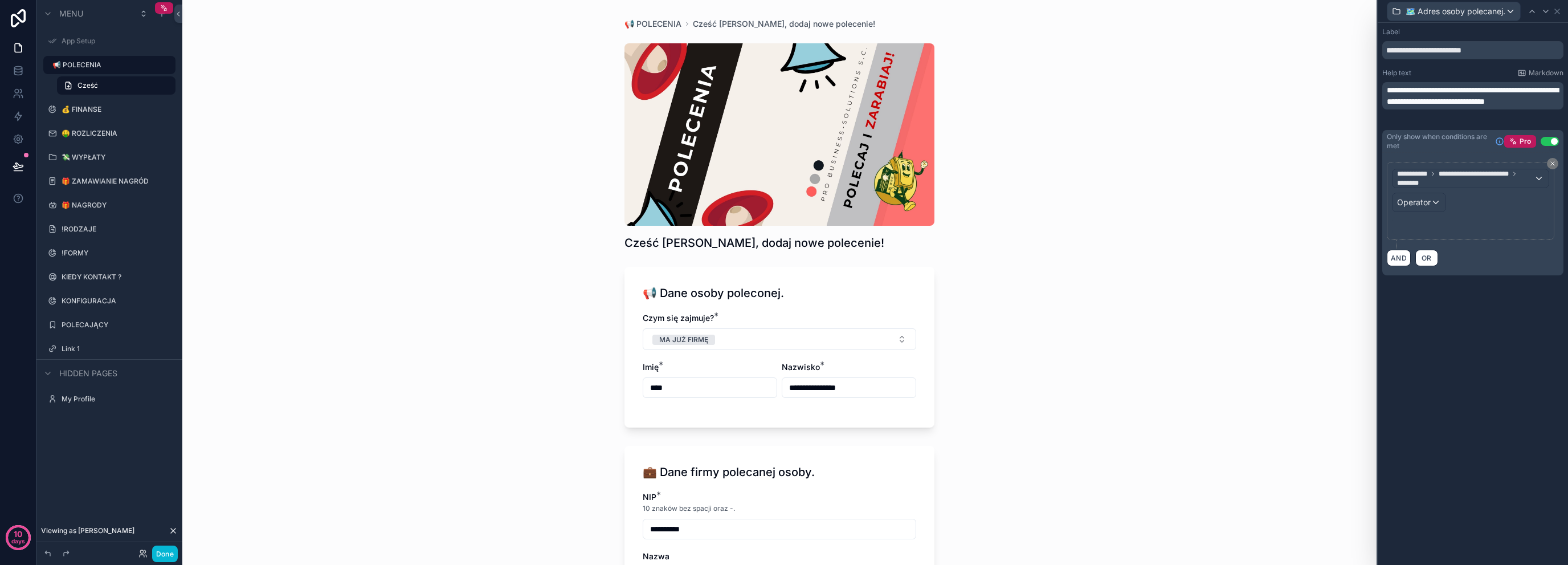
scroll to position [0, 0]
click at [1415, 223] on div "**********" at bounding box center [1471, 206] width 157 height 77
click at [1426, 210] on span "Operator" at bounding box center [1414, 211] width 34 height 9
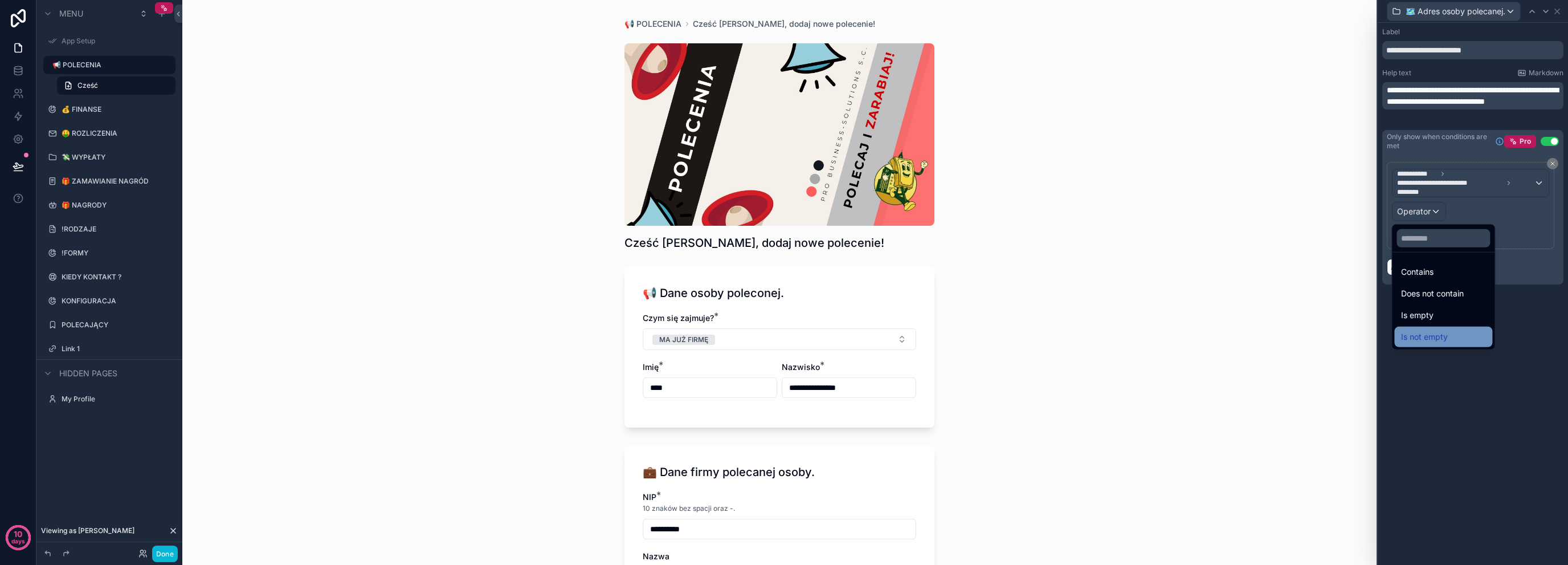
click at [1454, 328] on div "Is not empty" at bounding box center [1444, 337] width 98 height 21
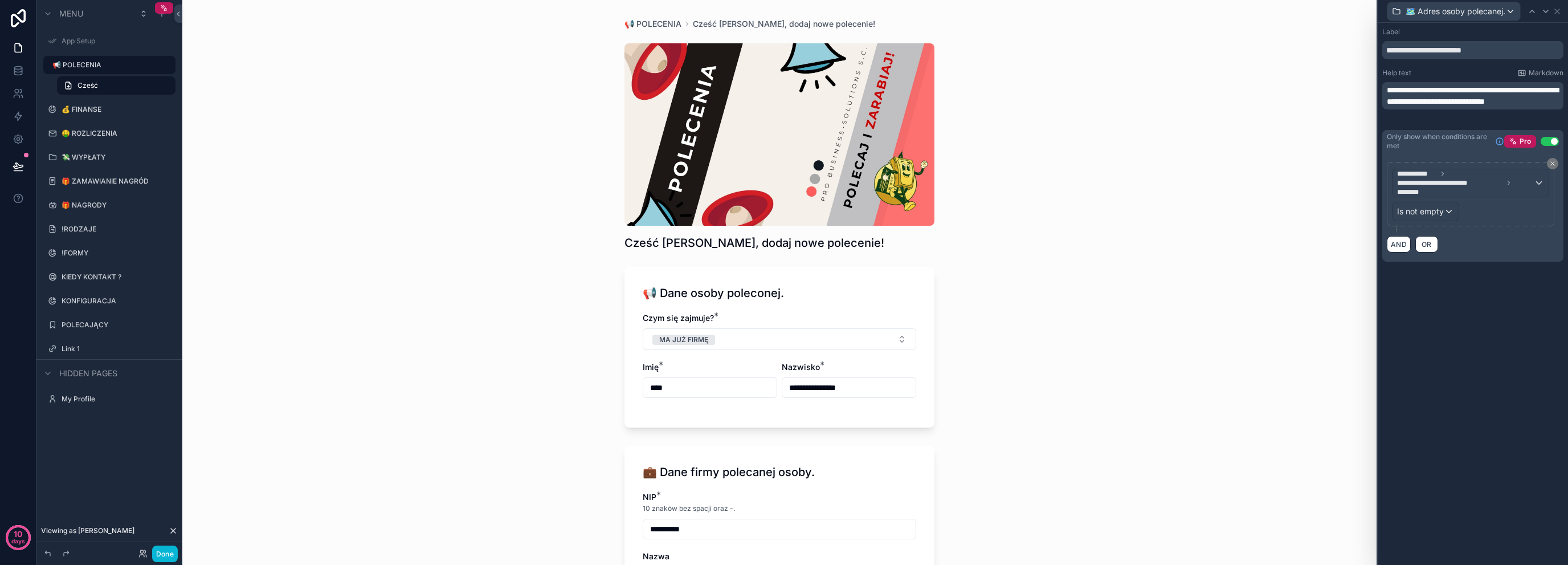
click at [1481, 286] on div "**********" at bounding box center [1473, 156] width 190 height 266
click at [1559, 13] on icon at bounding box center [1557, 11] width 9 height 9
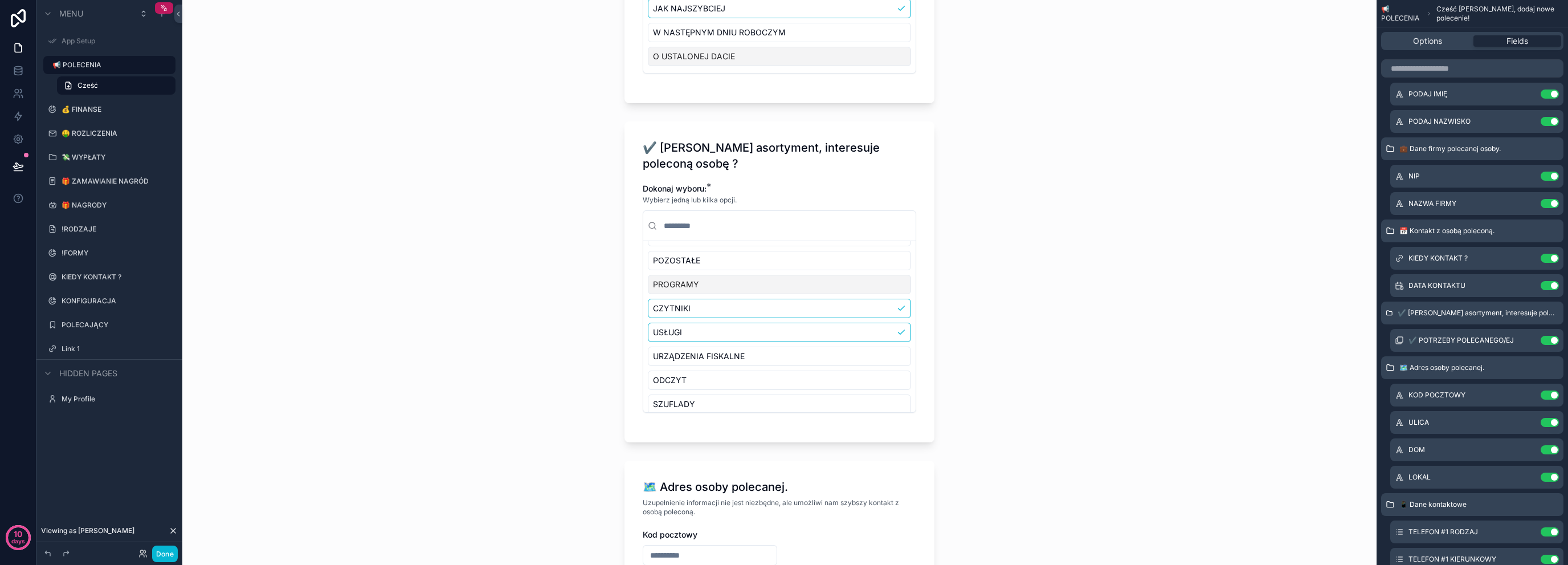
scroll to position [51, 0]
click at [25, 169] on button at bounding box center [17, 167] width 25 height 32
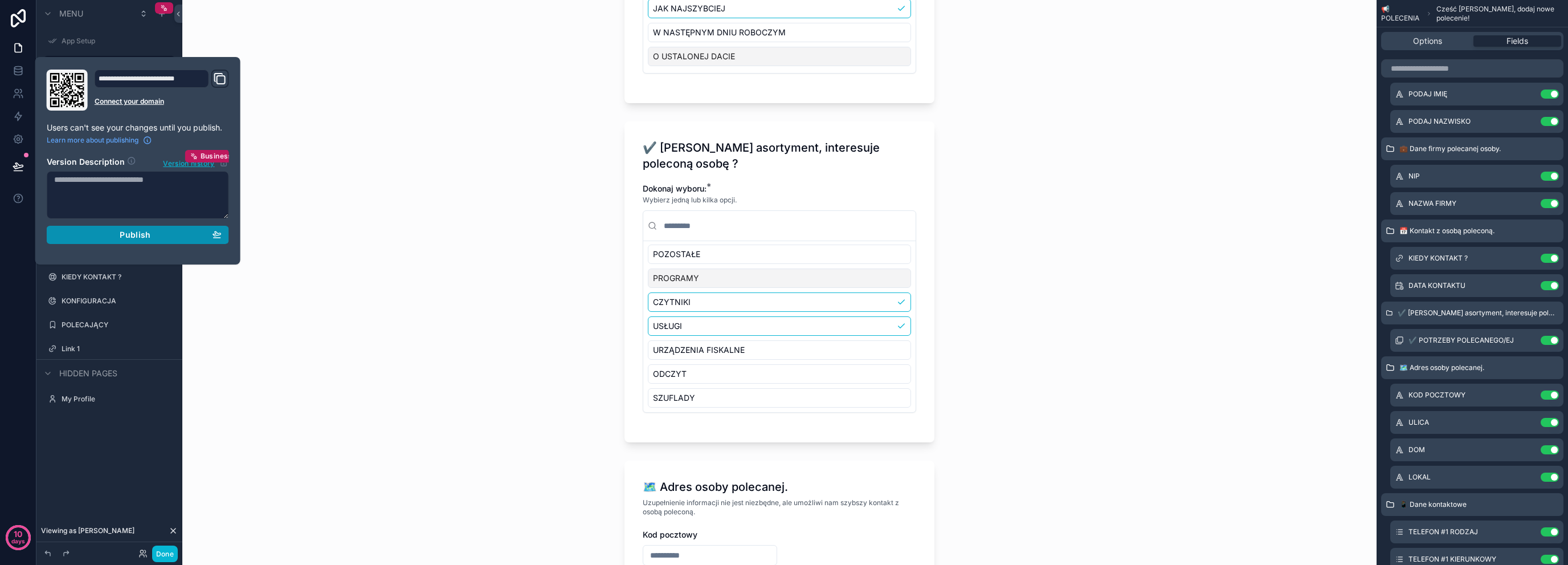
click at [128, 232] on span "Publish" at bounding box center [135, 234] width 31 height 10
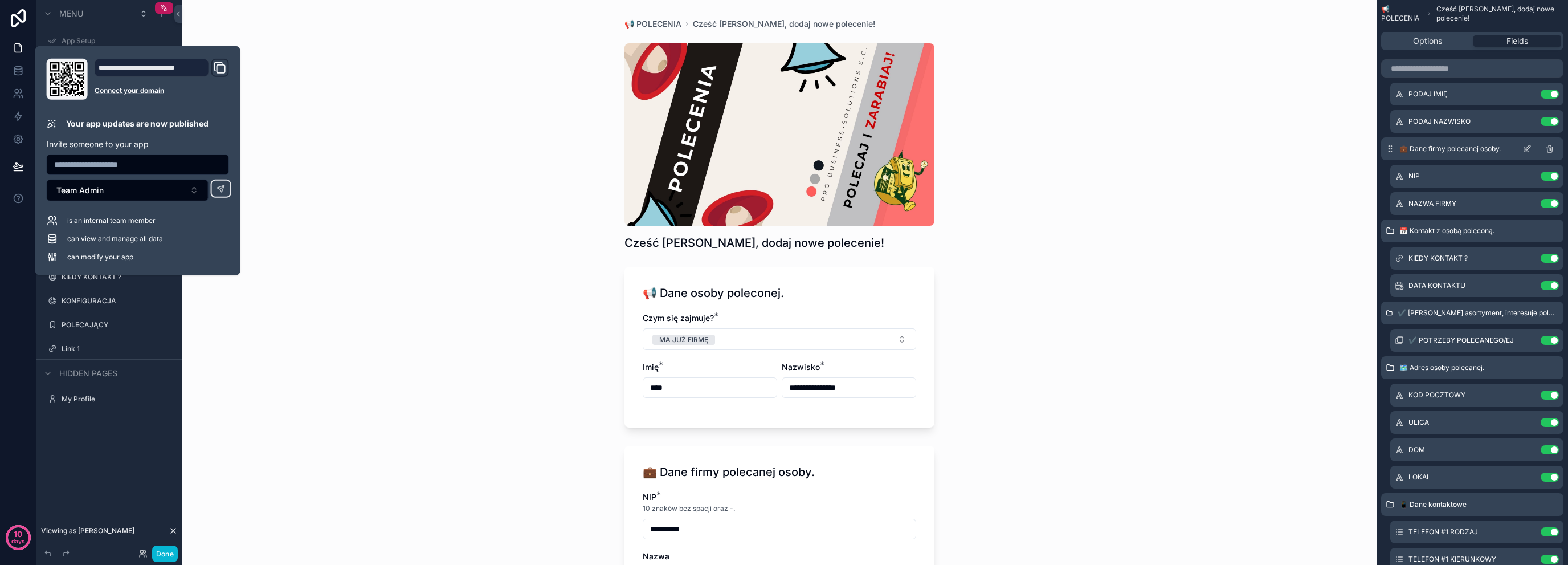
click at [1530, 148] on icon "scrollable content" at bounding box center [1528, 147] width 5 height 5
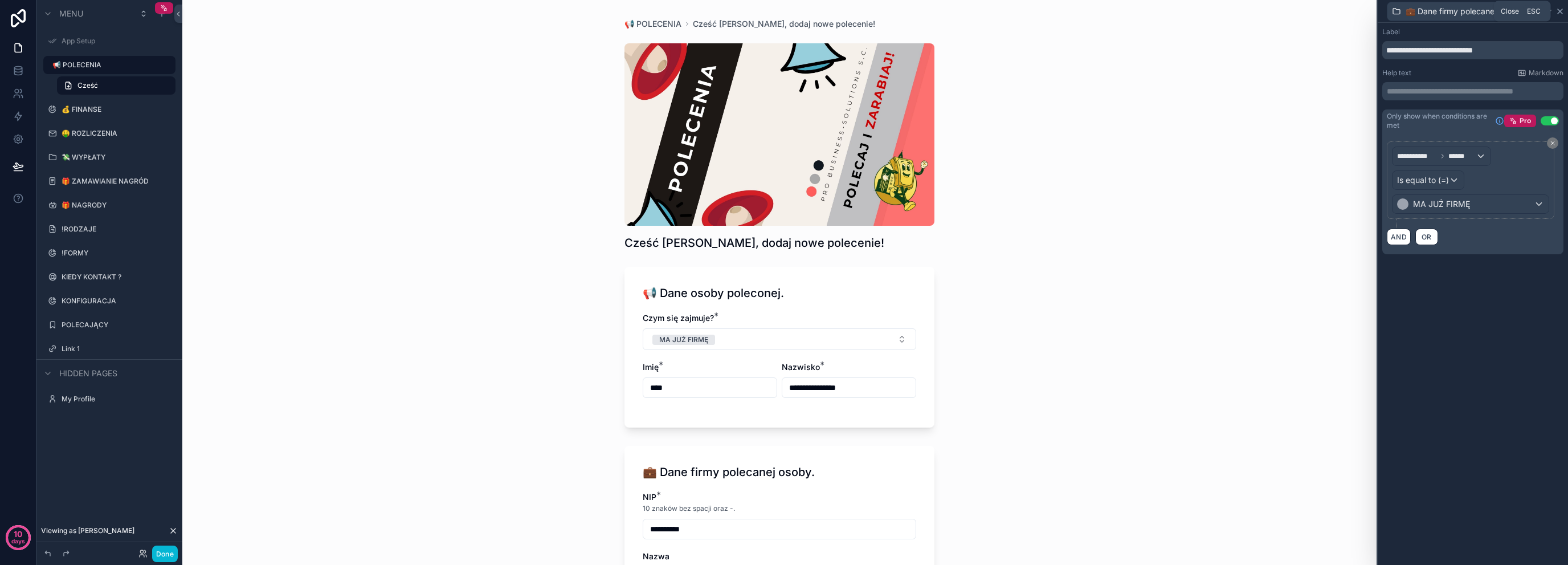
click at [1561, 9] on icon at bounding box center [1561, 11] width 9 height 9
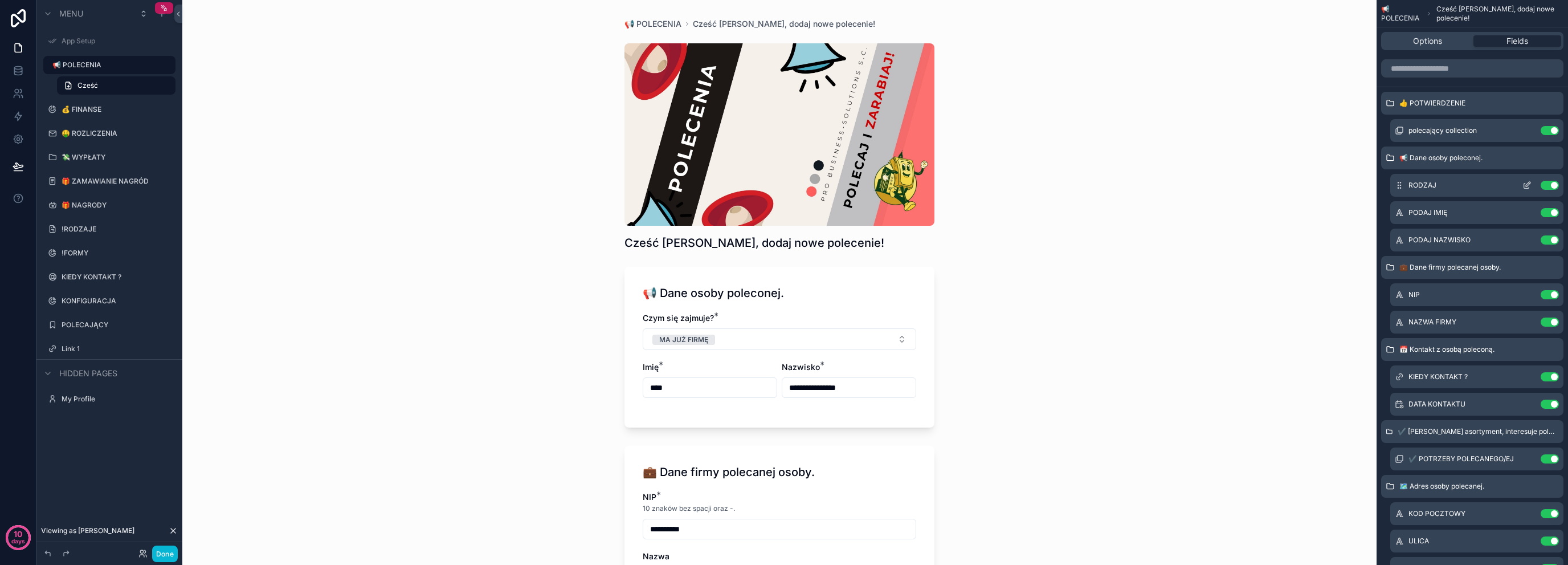
click at [1526, 184] on icon "scrollable content" at bounding box center [1528, 185] width 9 height 9
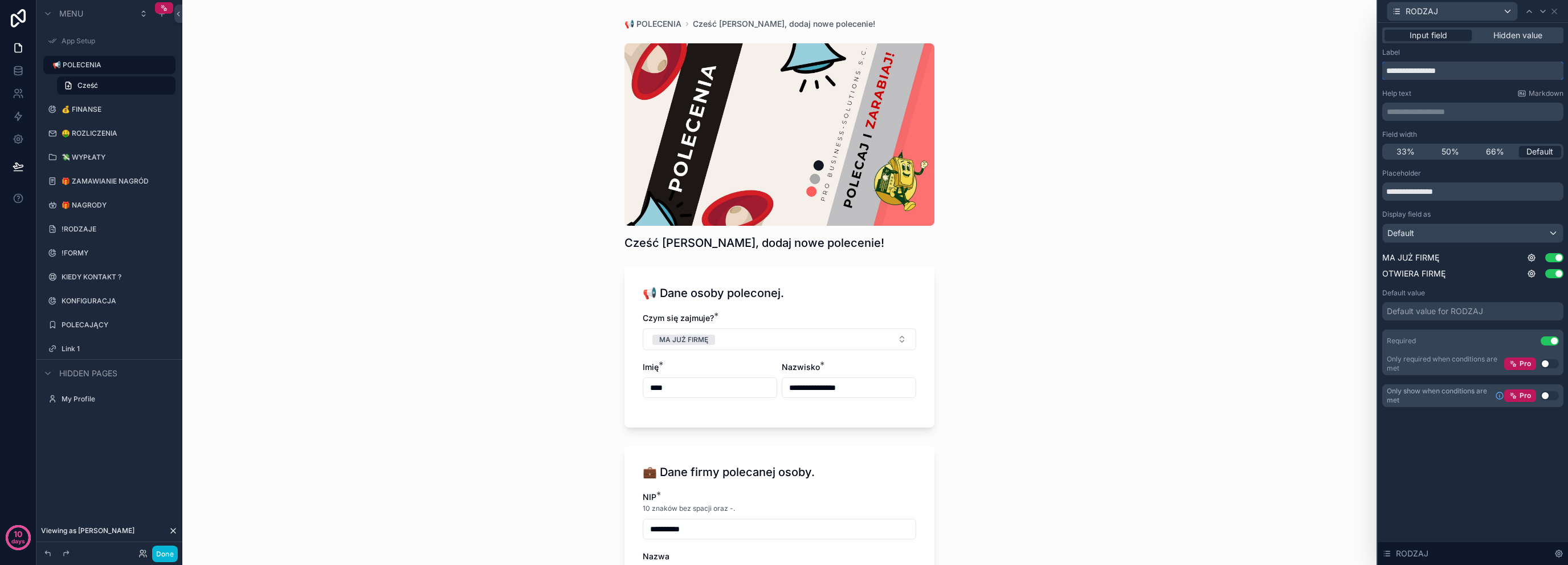
click at [1454, 74] on input "**********" at bounding box center [1473, 71] width 181 height 18
type input "**********"
click at [1555, 9] on icon at bounding box center [1555, 11] width 9 height 9
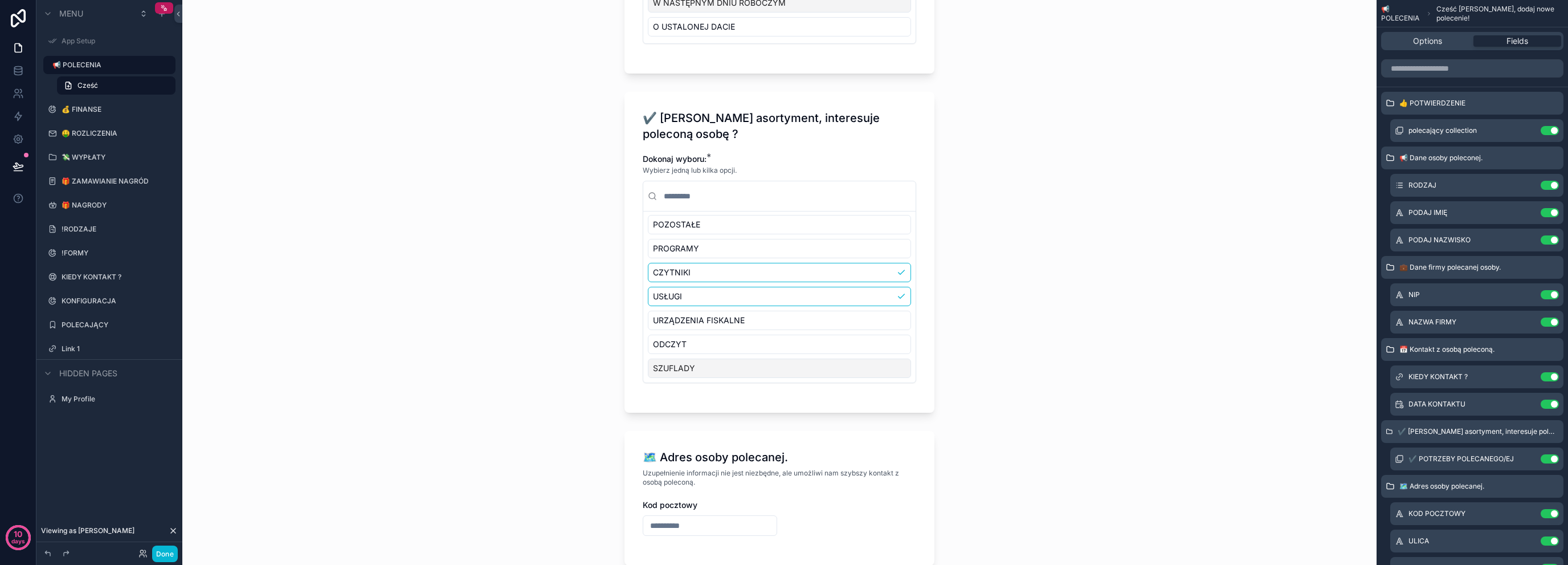
scroll to position [607, 0]
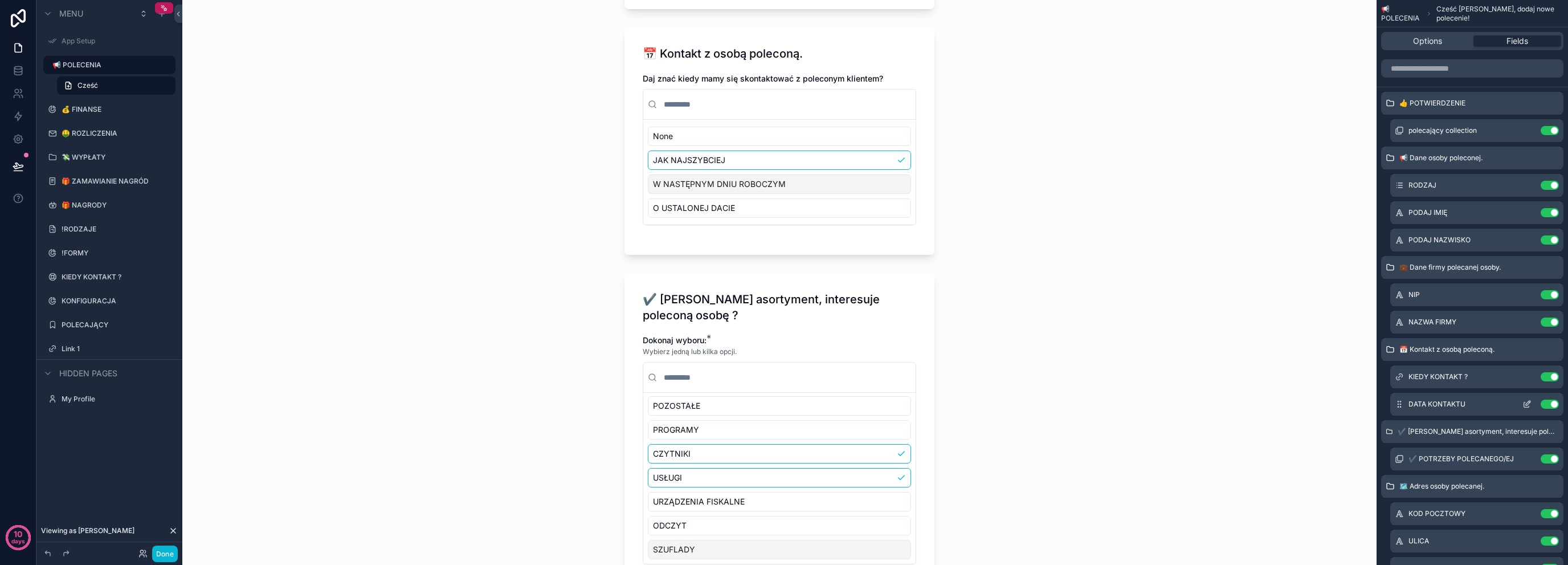
click at [1525, 403] on icon "scrollable content" at bounding box center [1528, 404] width 9 height 9
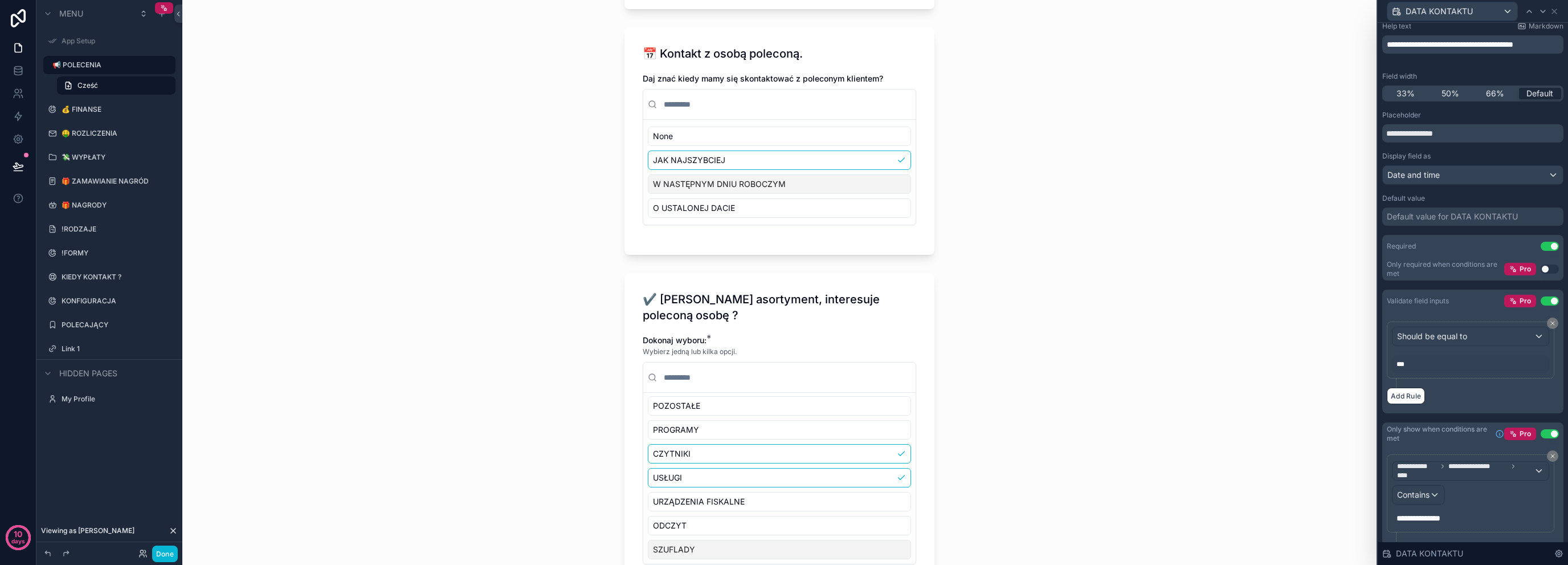
scroll to position [95, 0]
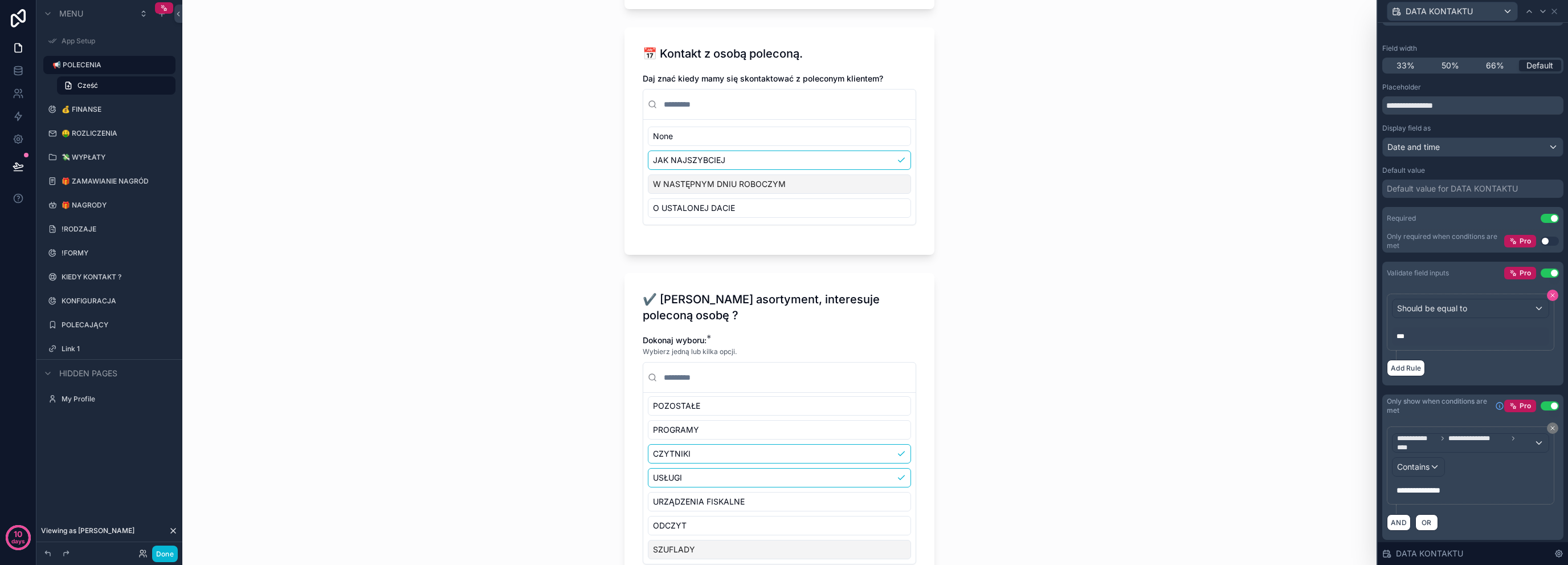
click at [1548, 294] on button at bounding box center [1553, 295] width 11 height 11
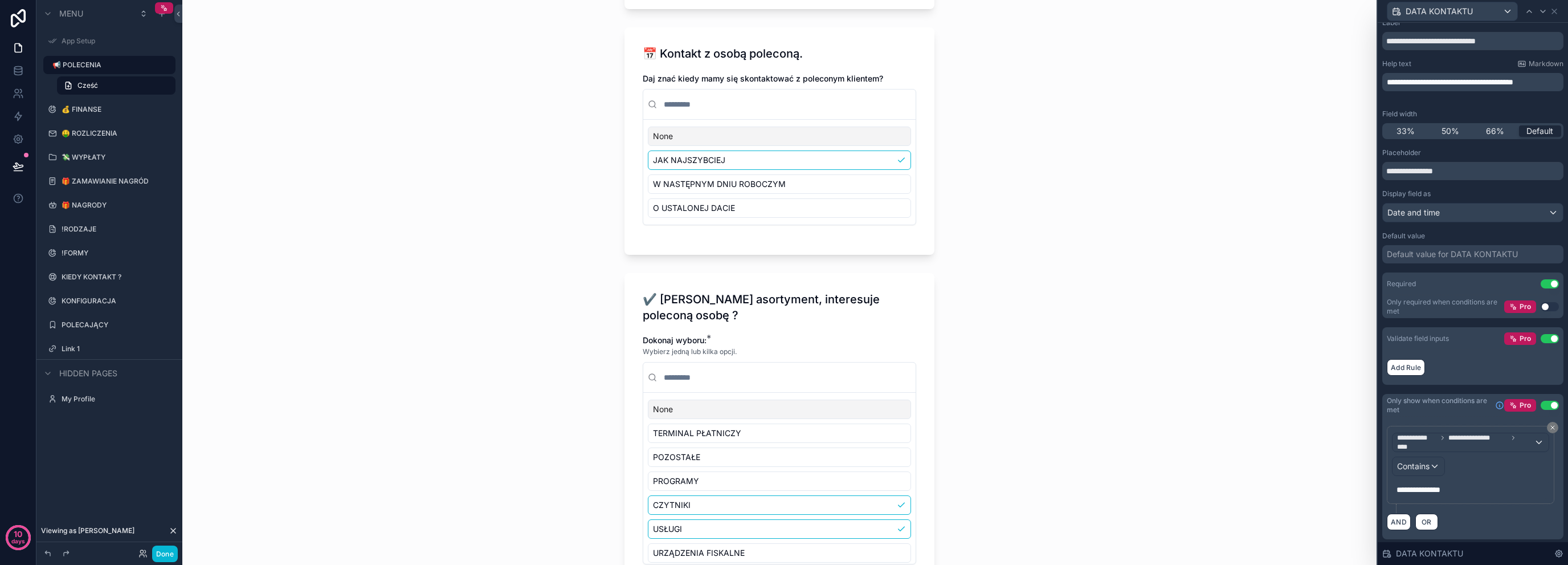
scroll to position [0, 0]
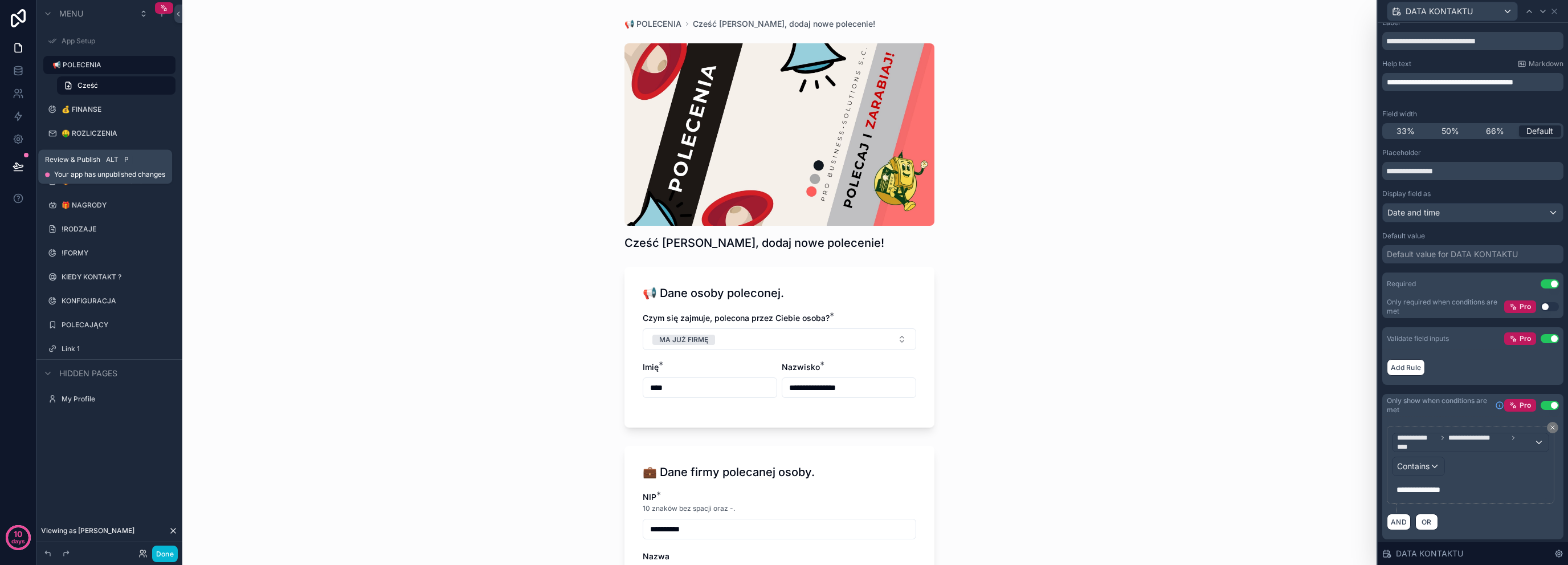
click at [21, 173] on button at bounding box center [17, 167] width 25 height 32
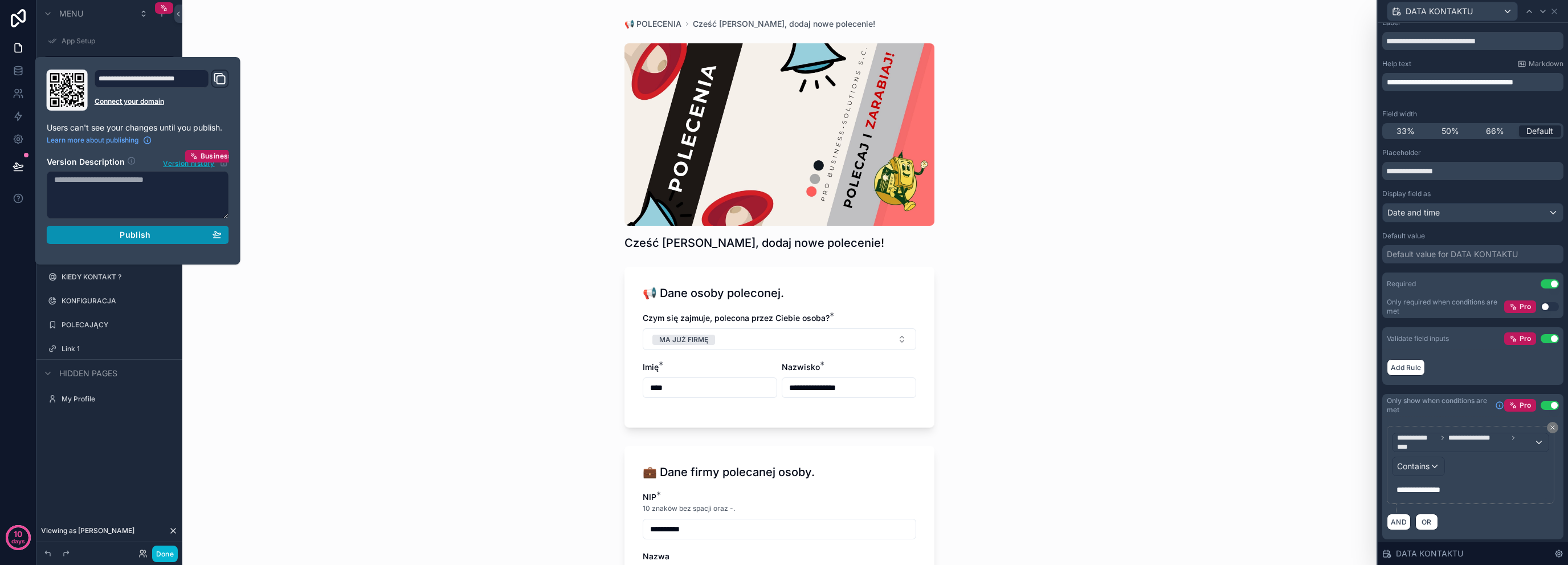
click at [150, 234] on div "Publish" at bounding box center [138, 234] width 167 height 10
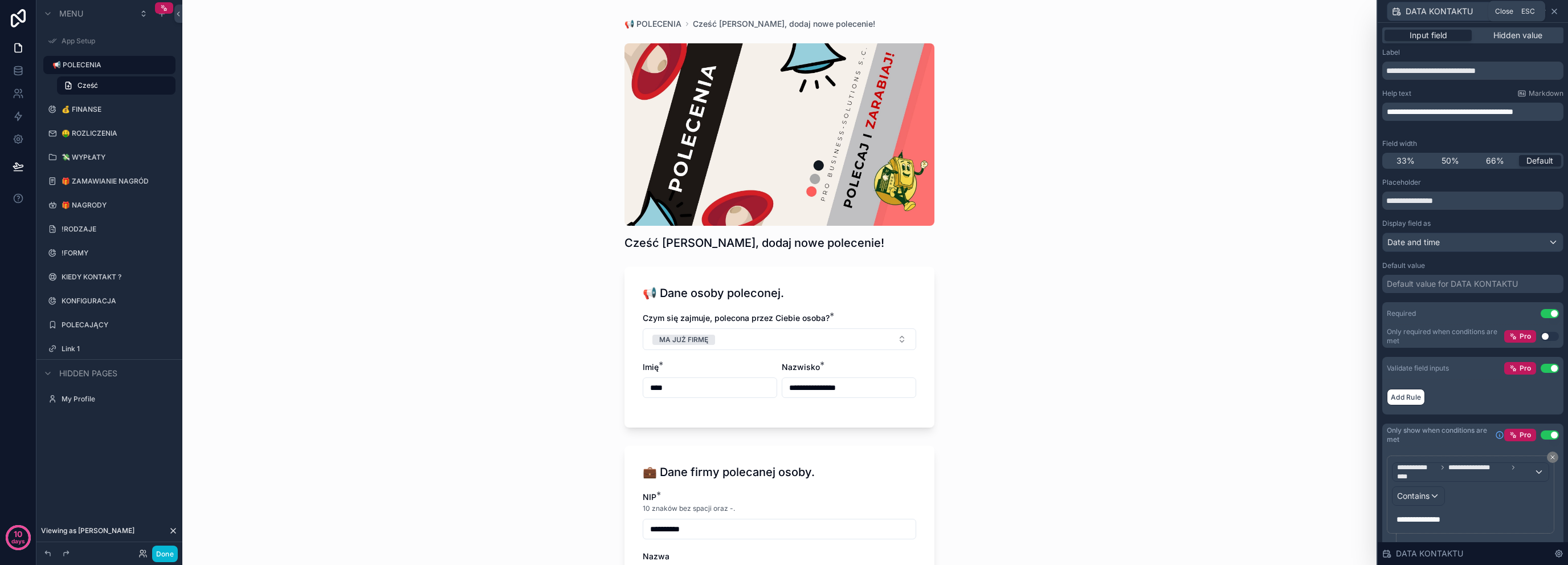
click at [1557, 9] on icon at bounding box center [1555, 11] width 9 height 9
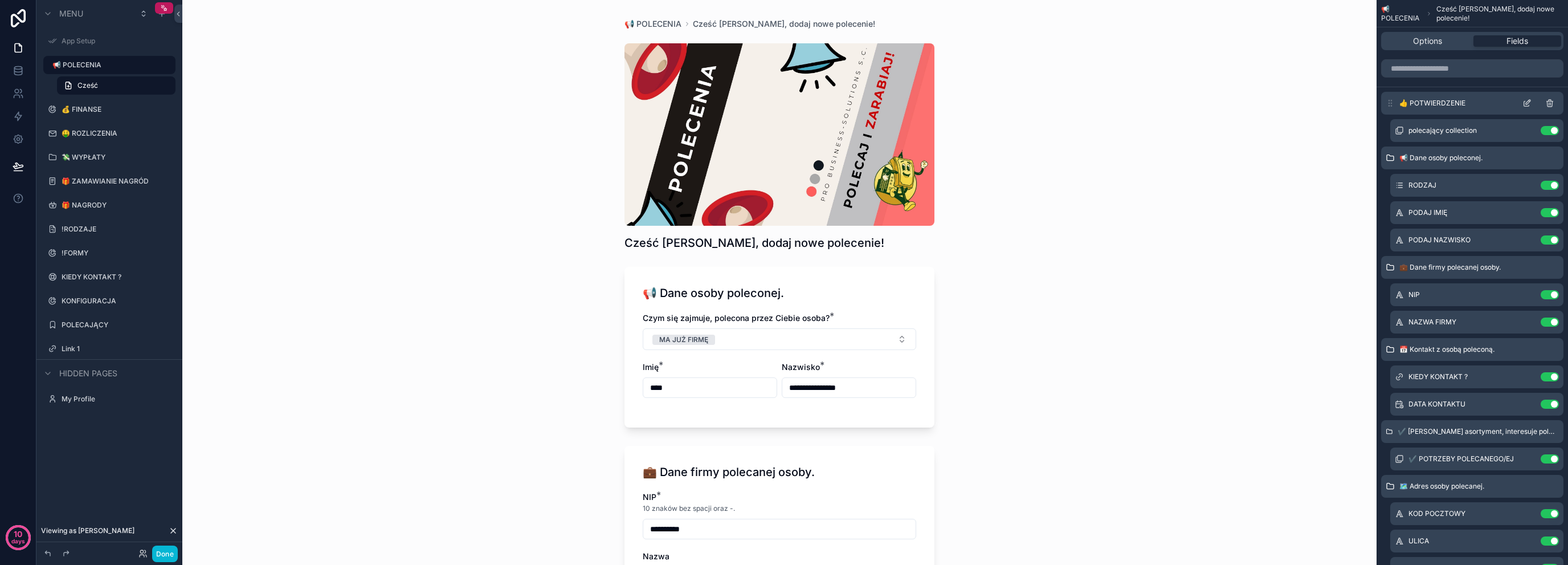
click at [1527, 107] on icon "scrollable content" at bounding box center [1528, 103] width 9 height 9
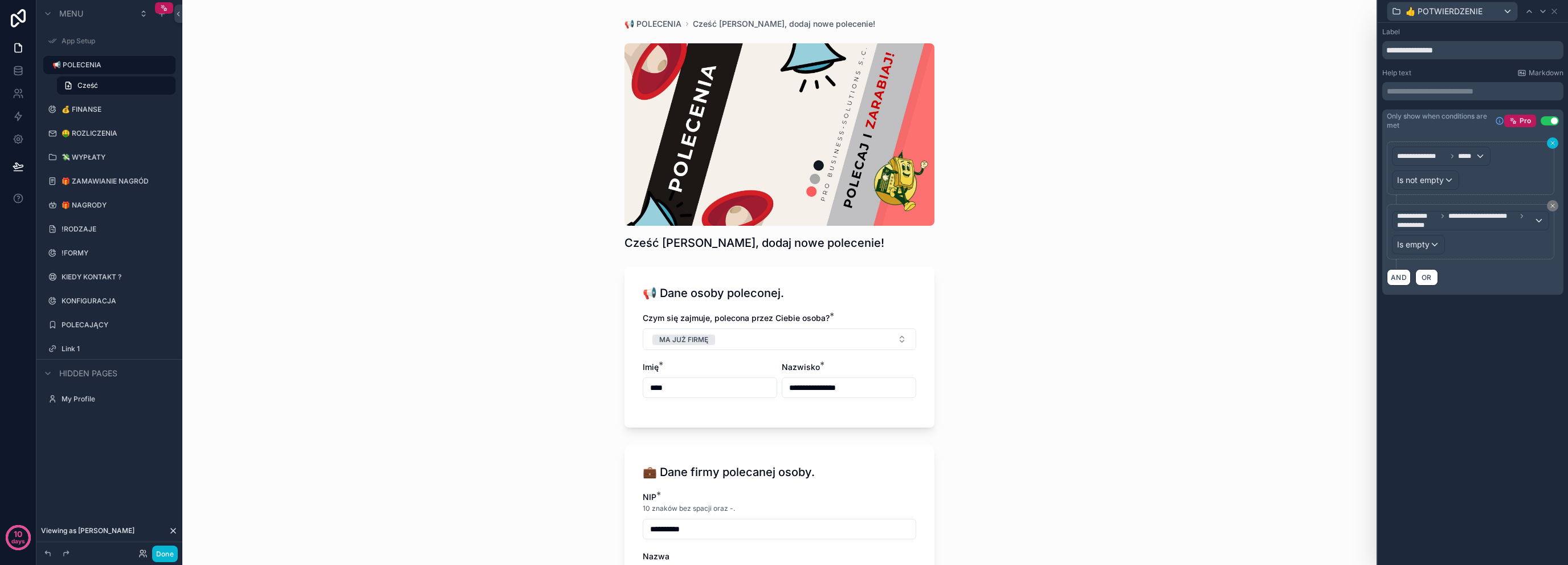
click at [1552, 141] on icon at bounding box center [1553, 143] width 7 height 7
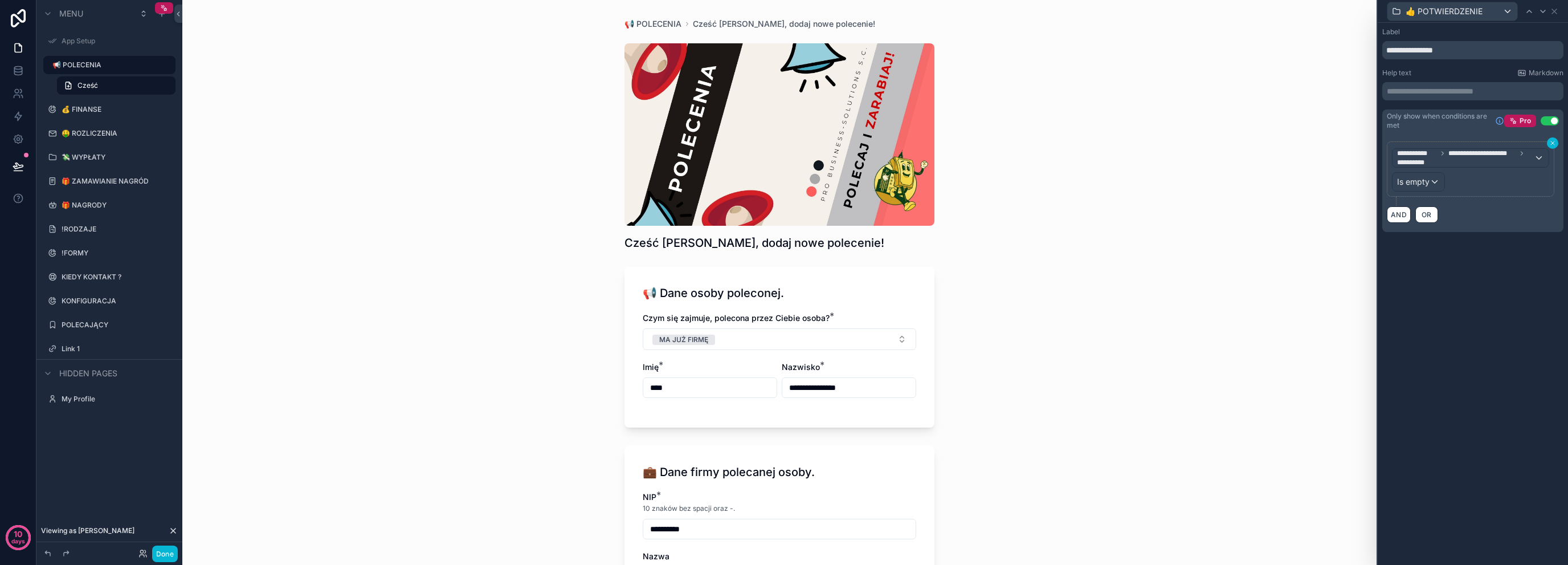
click at [1552, 141] on icon at bounding box center [1553, 143] width 7 height 7
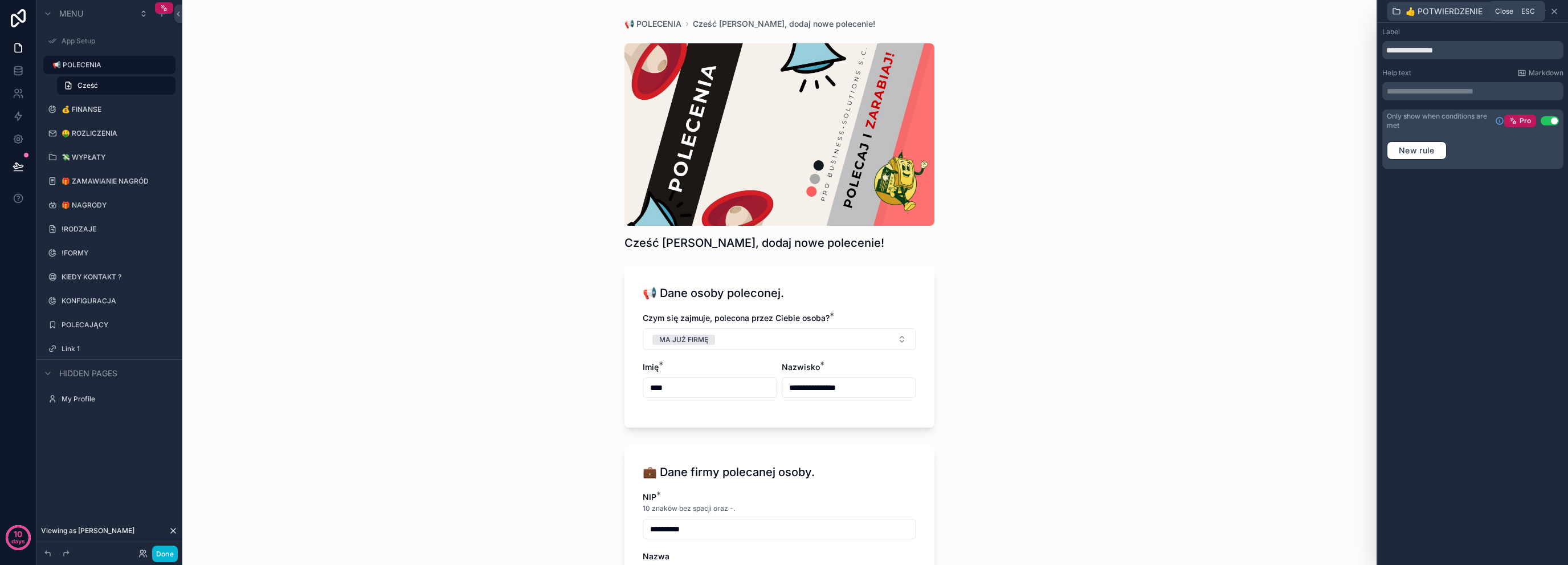
click at [1557, 15] on icon at bounding box center [1555, 11] width 9 height 9
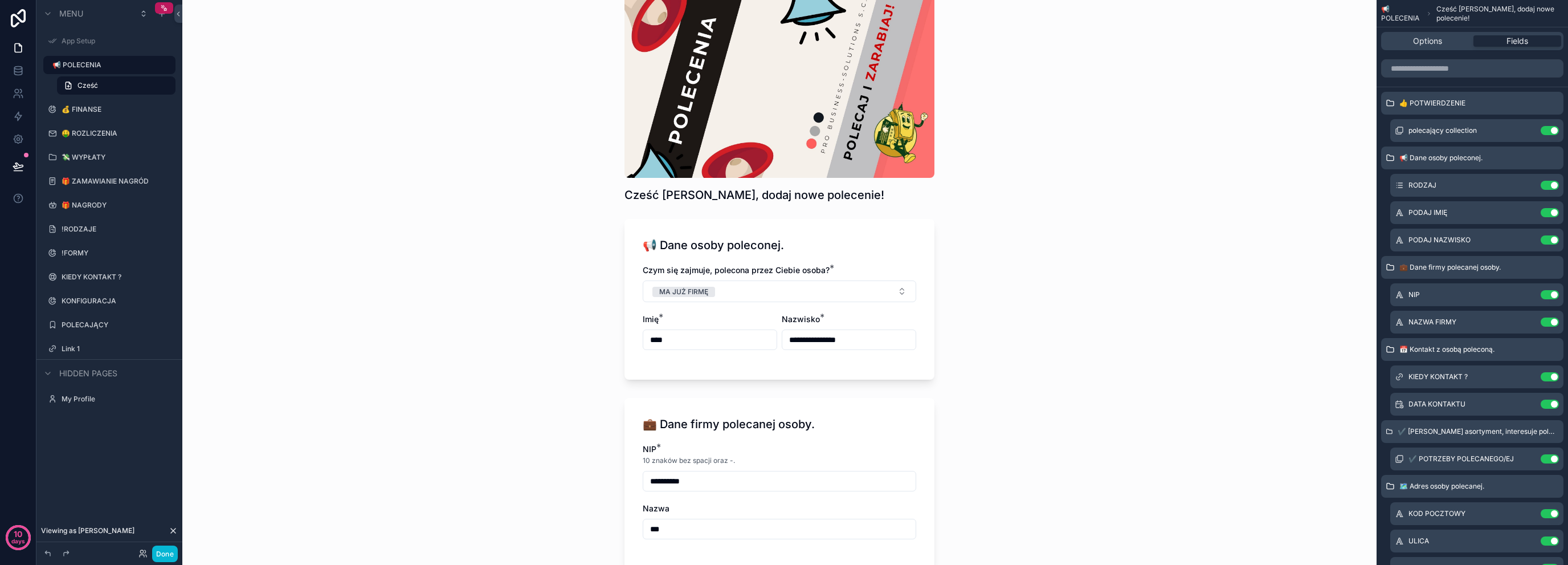
scroll to position [266, 0]
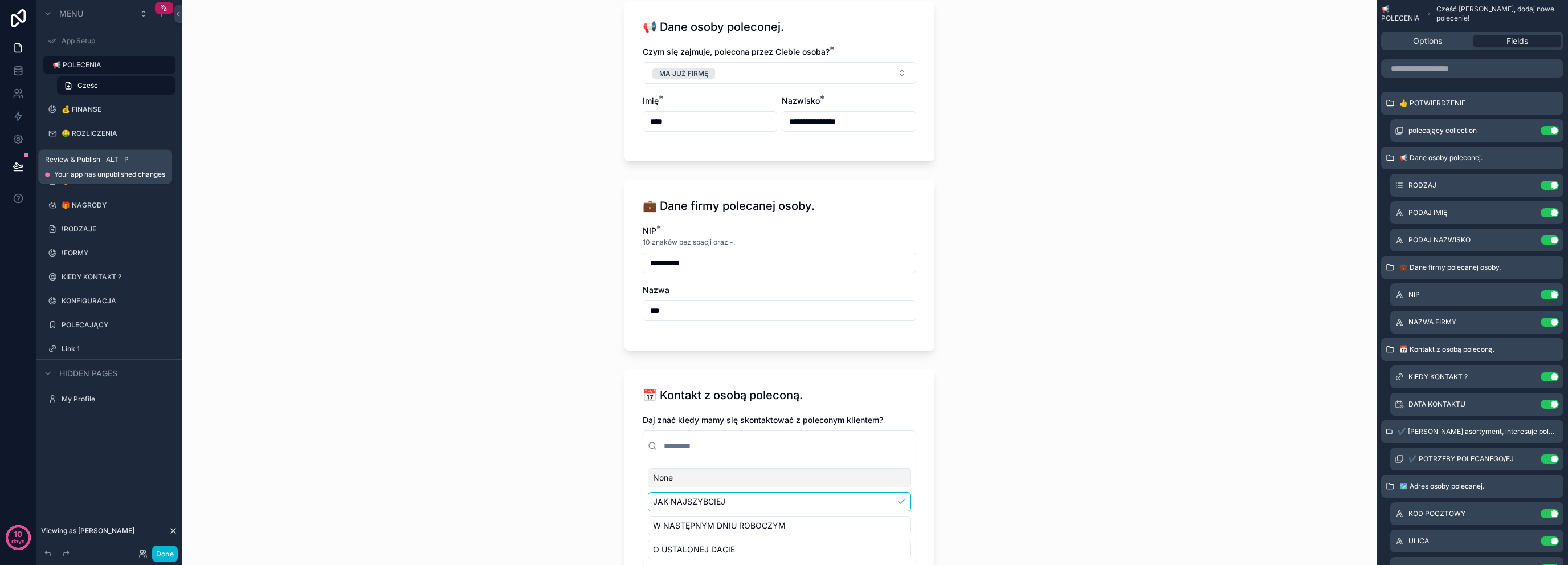
click at [15, 166] on icon at bounding box center [18, 166] width 9 height 5
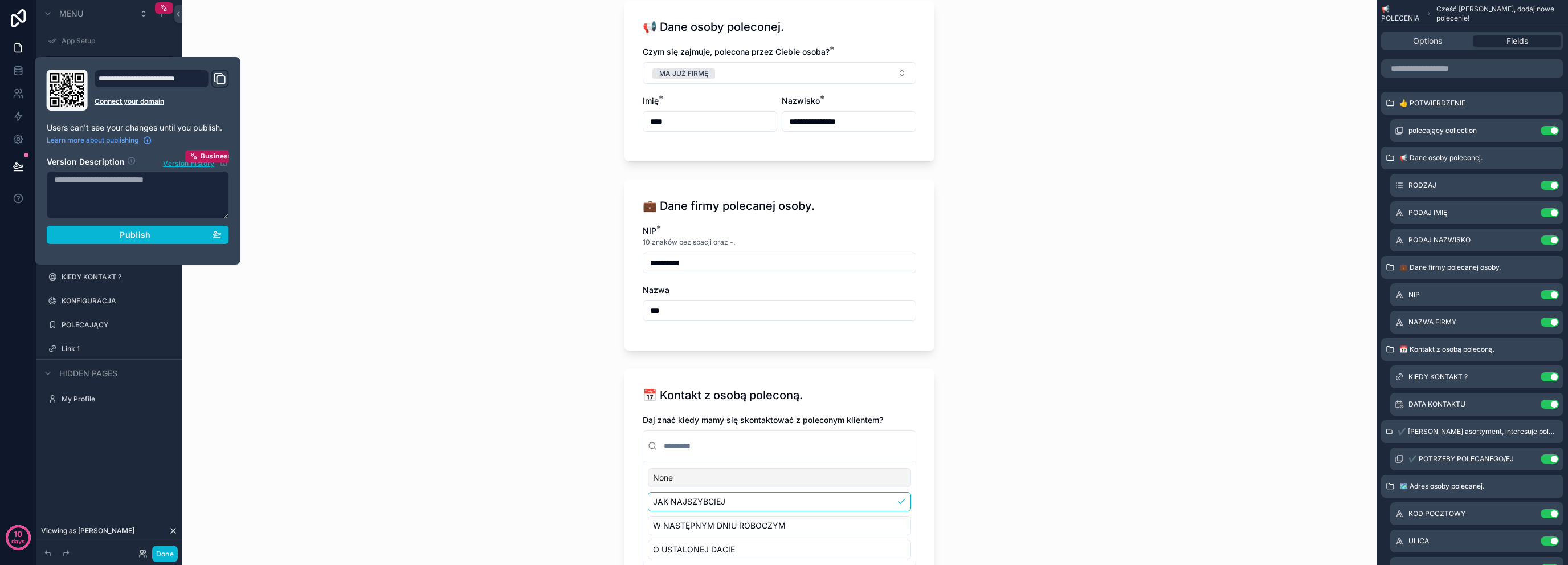
click at [115, 246] on div "**********" at bounding box center [138, 160] width 191 height 182
click at [121, 240] on button "Publish" at bounding box center [138, 234] width 182 height 18
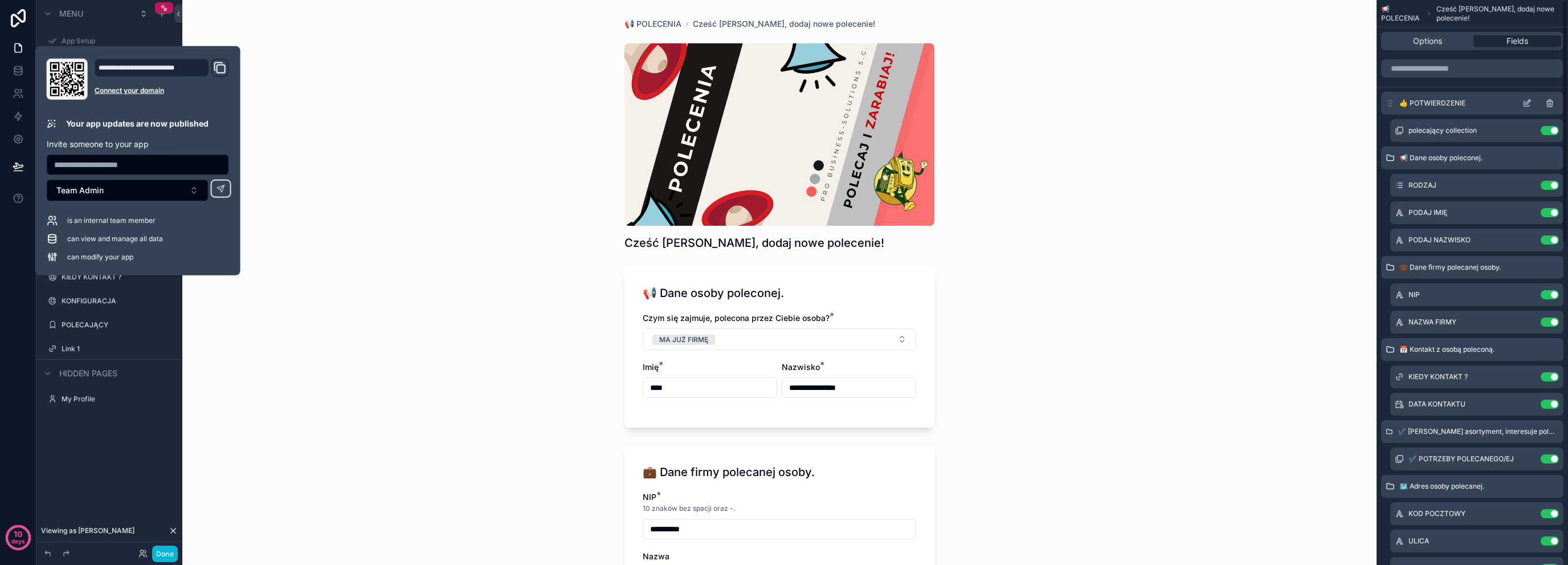
click at [1526, 103] on icon "scrollable content" at bounding box center [1528, 101] width 5 height 5
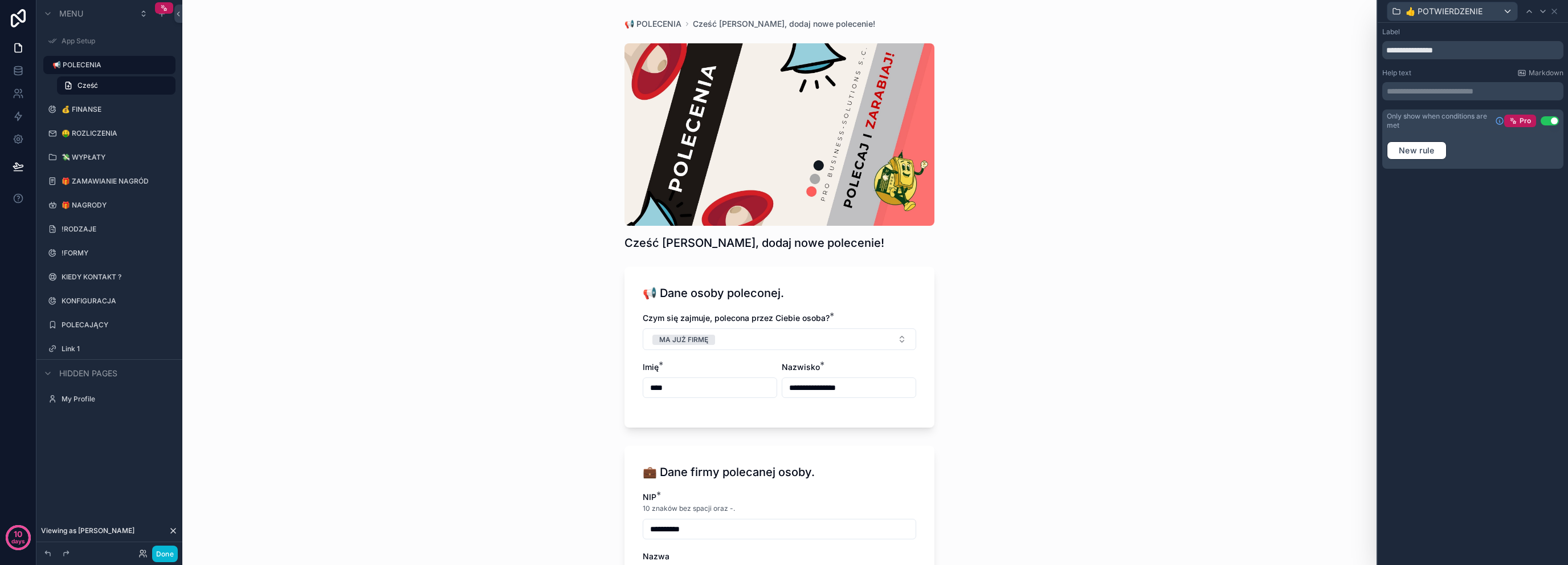
click at [1479, 187] on div "**********" at bounding box center [1473, 110] width 190 height 173
click at [1553, 122] on button "Use setting" at bounding box center [1550, 121] width 18 height 9
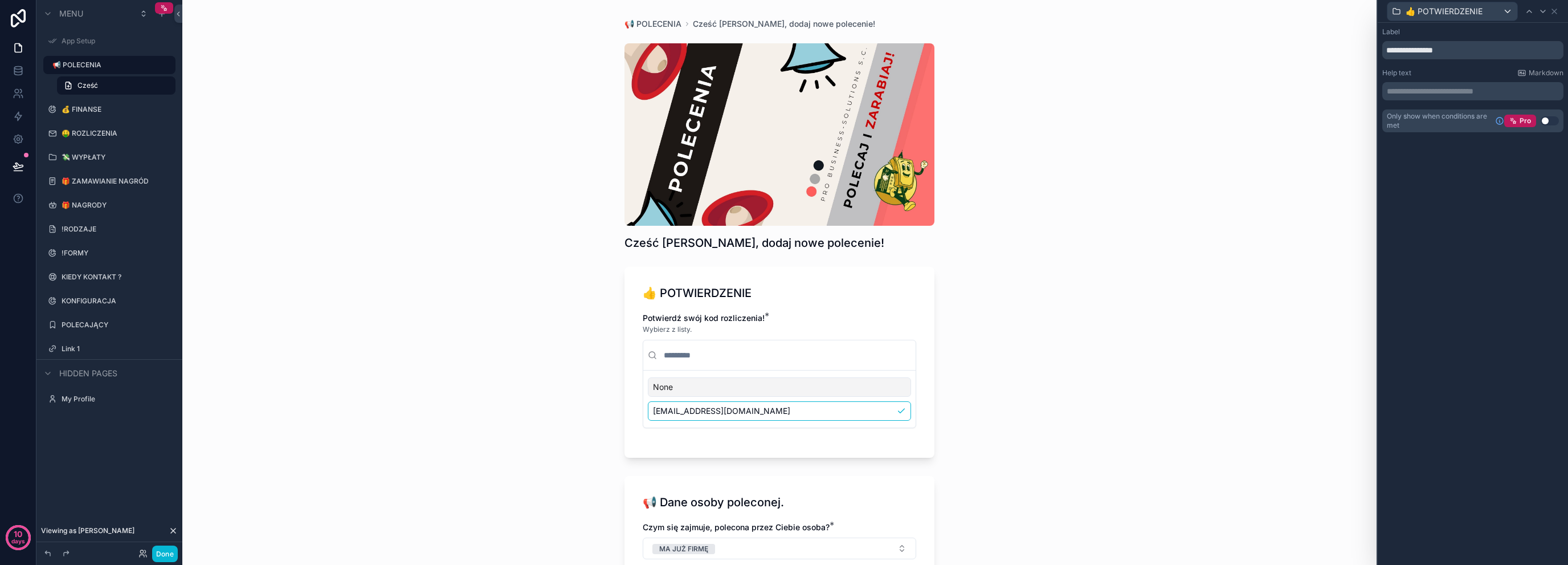
click at [1074, 345] on div "**********" at bounding box center [779, 282] width 1194 height 565
click at [25, 172] on button at bounding box center [17, 167] width 25 height 32
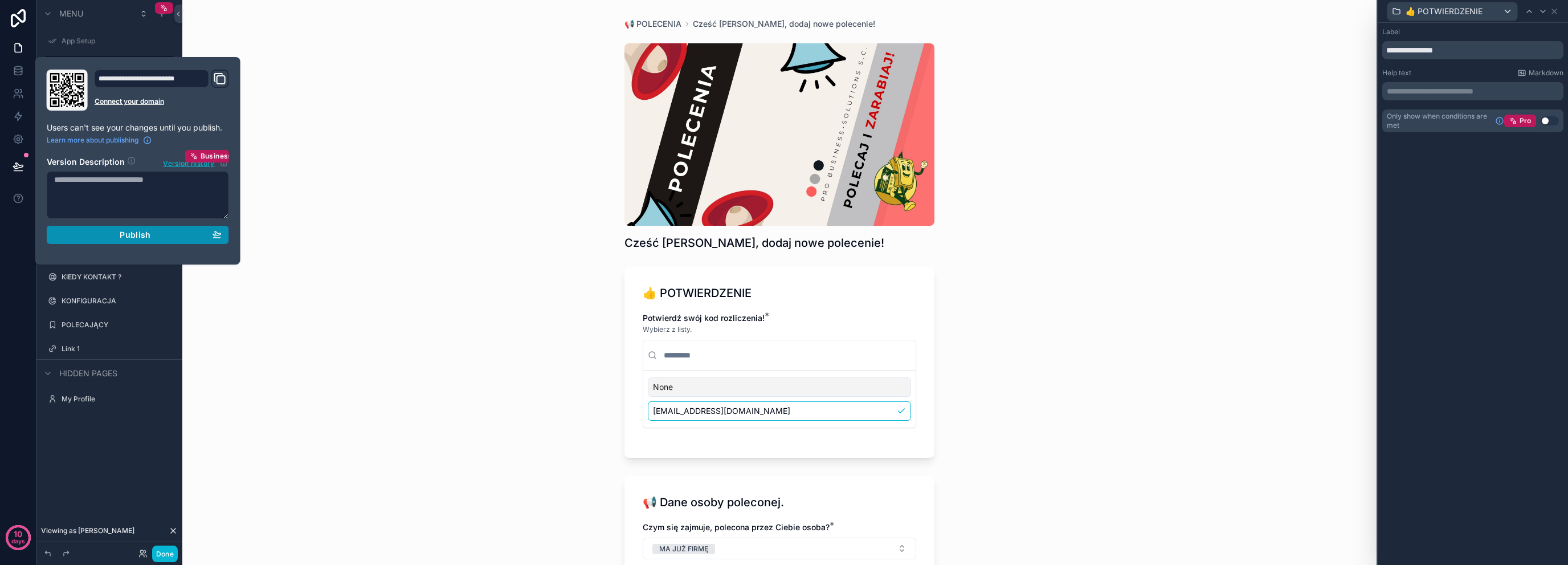
click at [108, 238] on div "Publish" at bounding box center [138, 234] width 167 height 10
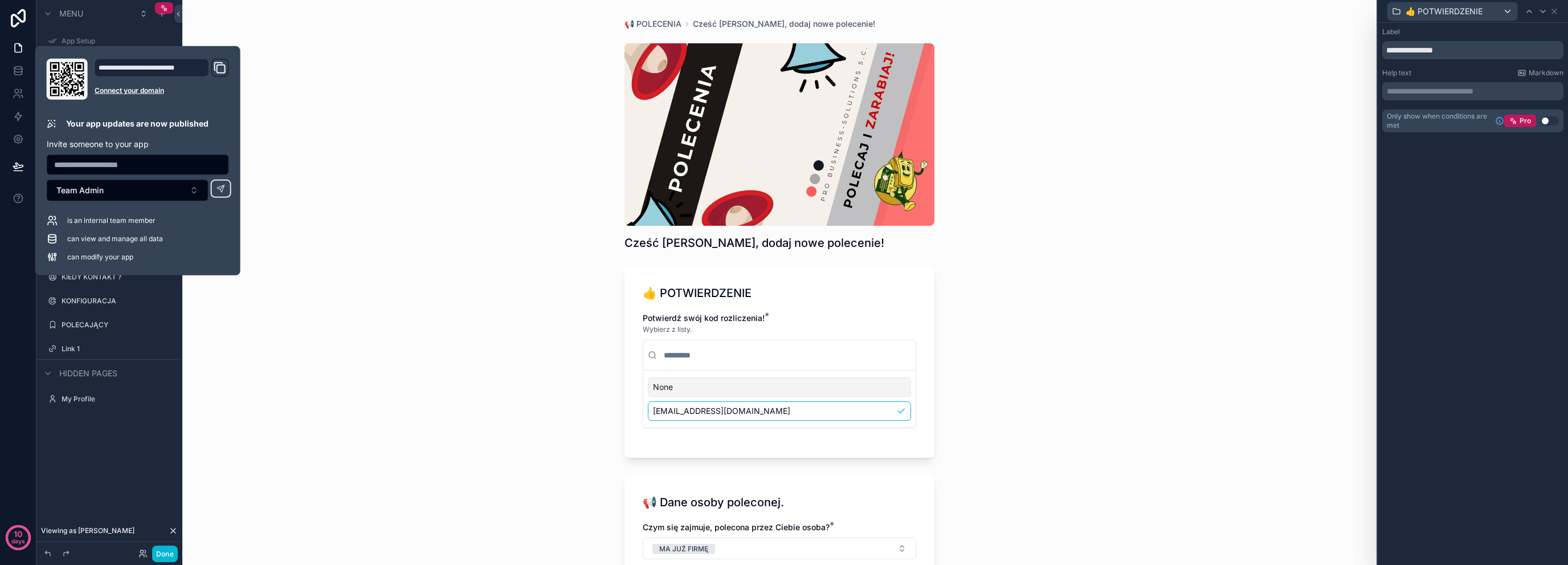
click at [501, 172] on div "**********" at bounding box center [779, 282] width 1194 height 565
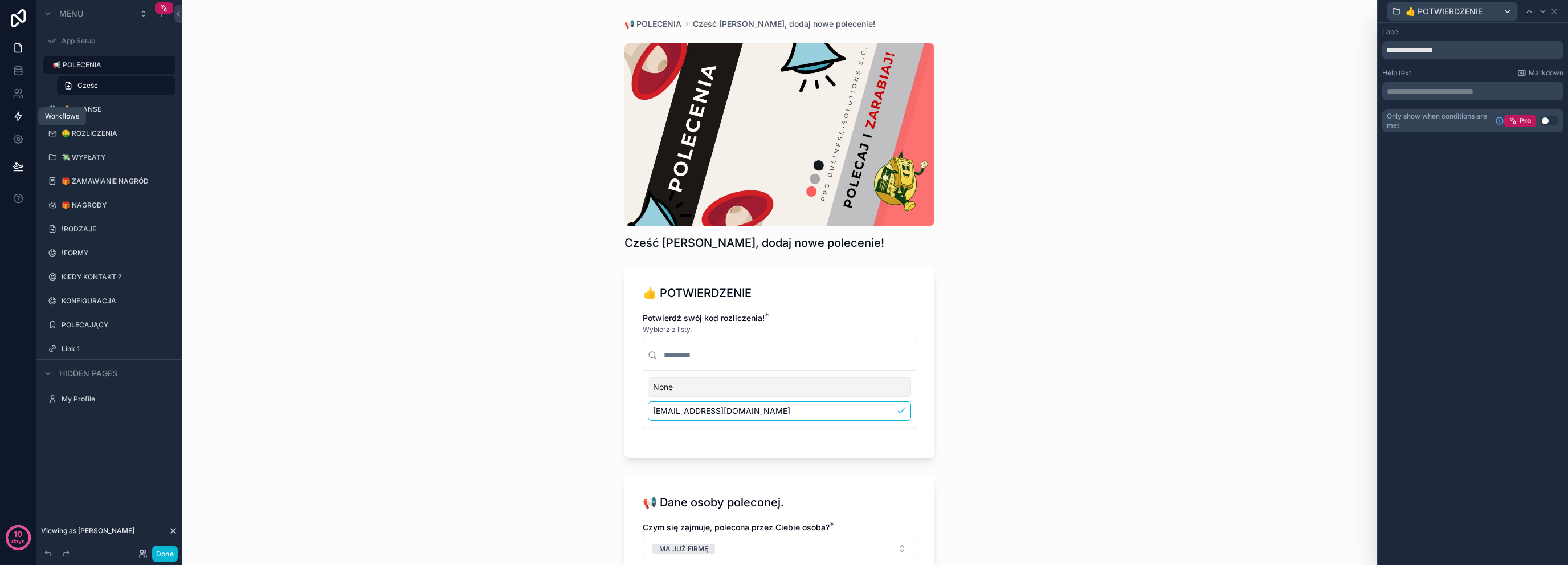
click at [16, 110] on link at bounding box center [17, 116] width 36 height 23
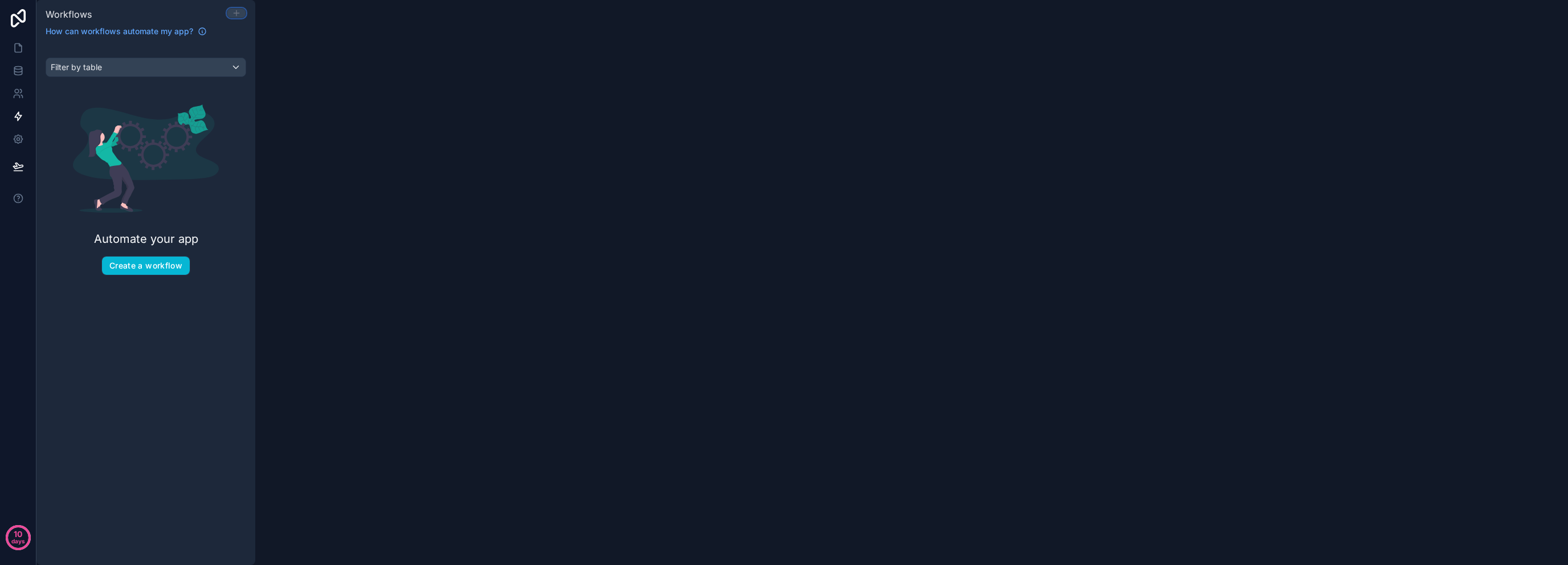
click at [238, 11] on icon at bounding box center [236, 13] width 9 height 9
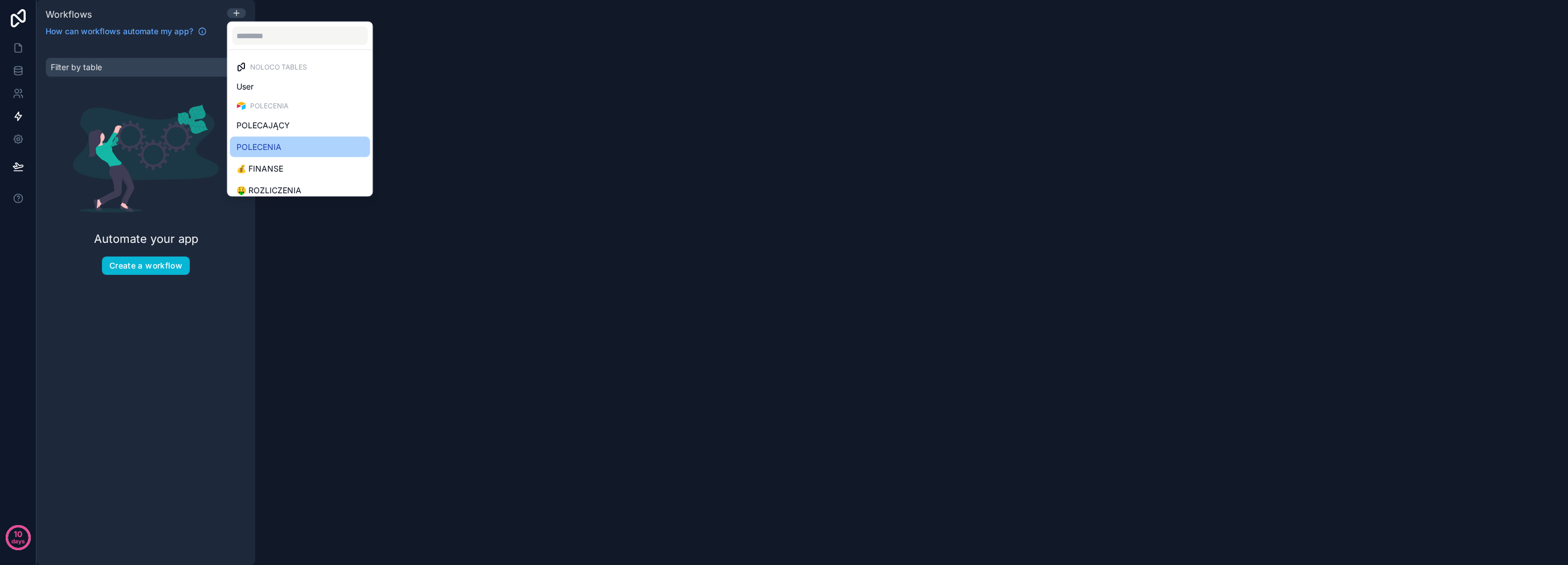
click at [312, 144] on div "POLECENIA" at bounding box center [300, 147] width 126 height 13
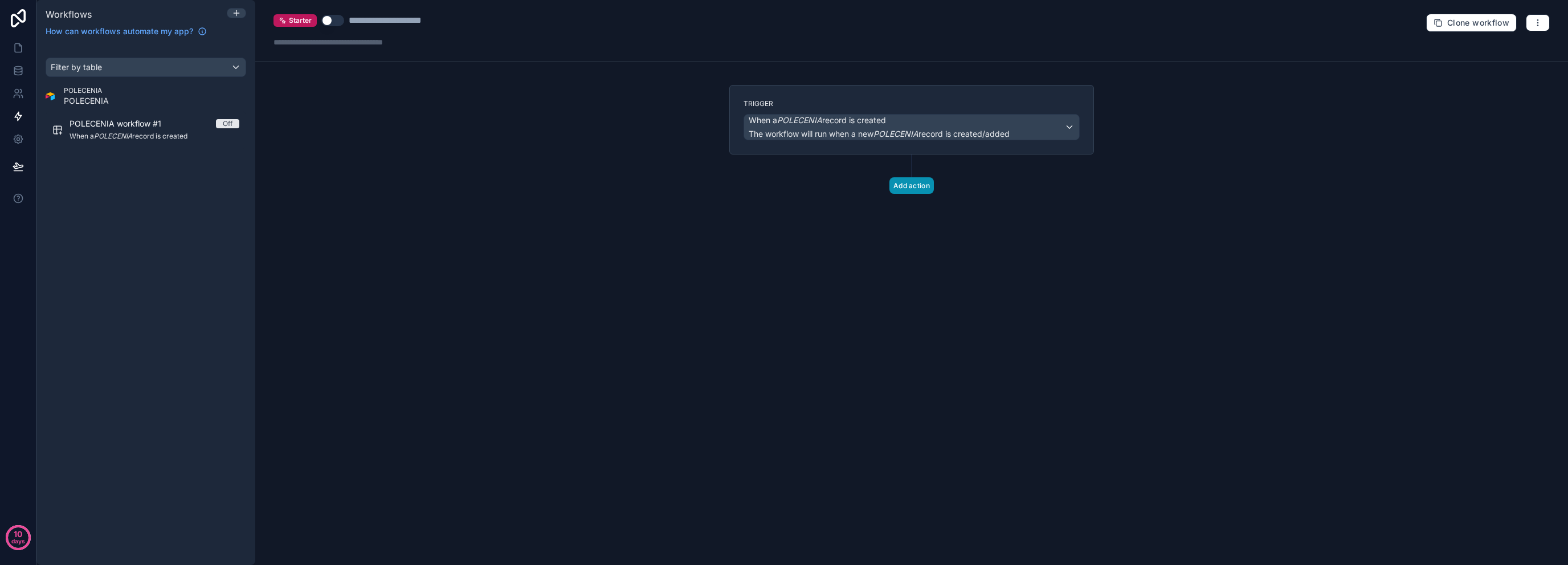
click at [908, 189] on button "Add action" at bounding box center [912, 185] width 44 height 17
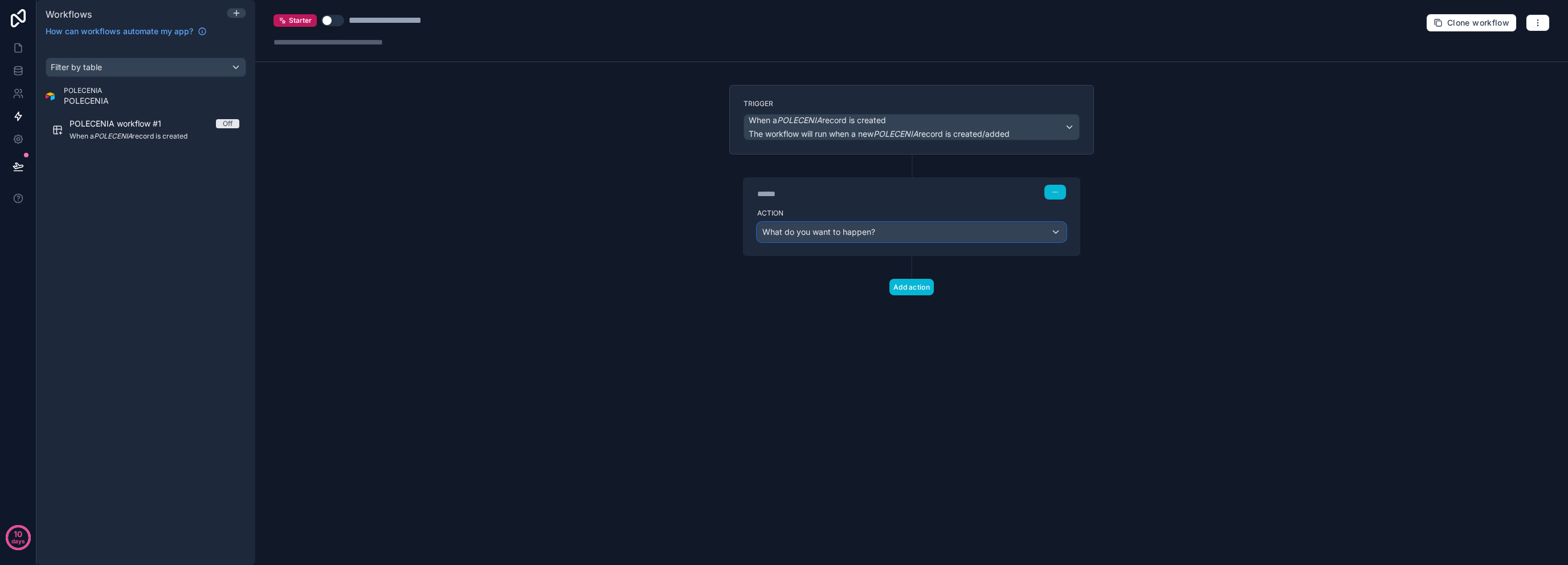
click at [885, 234] on div "What do you want to happen?" at bounding box center [912, 232] width 308 height 18
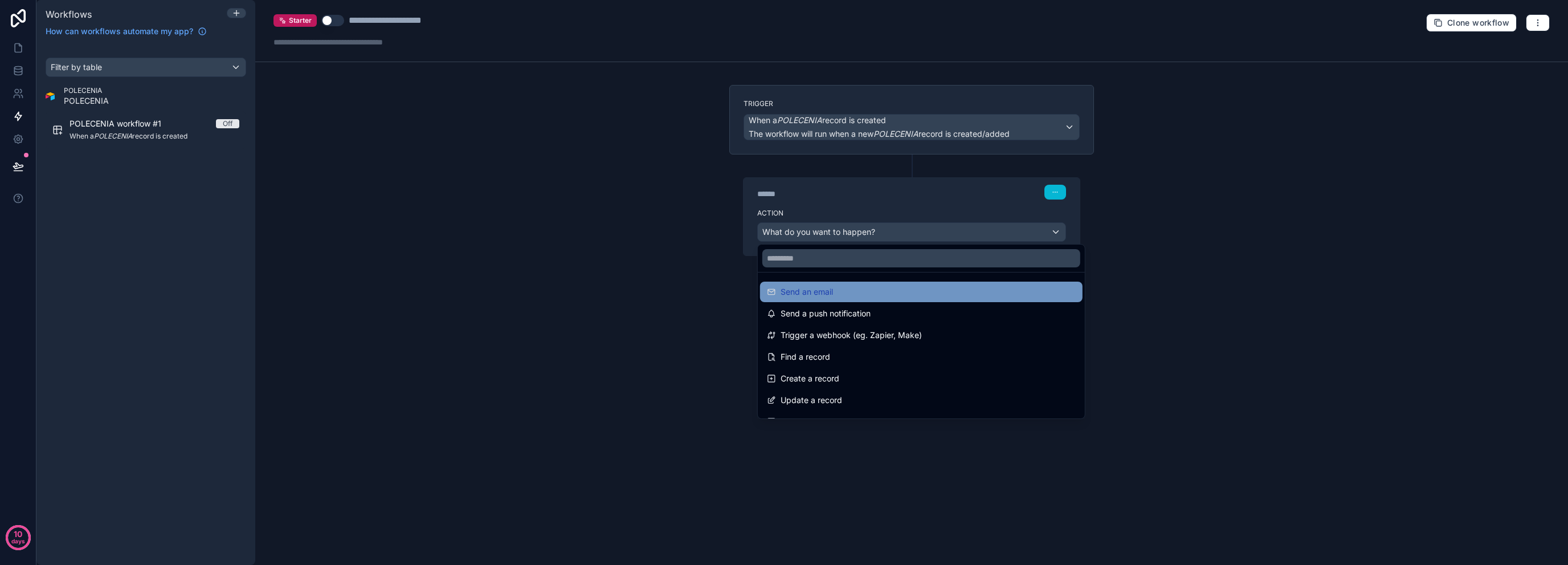
click at [877, 296] on div "Send an email" at bounding box center [922, 292] width 309 height 13
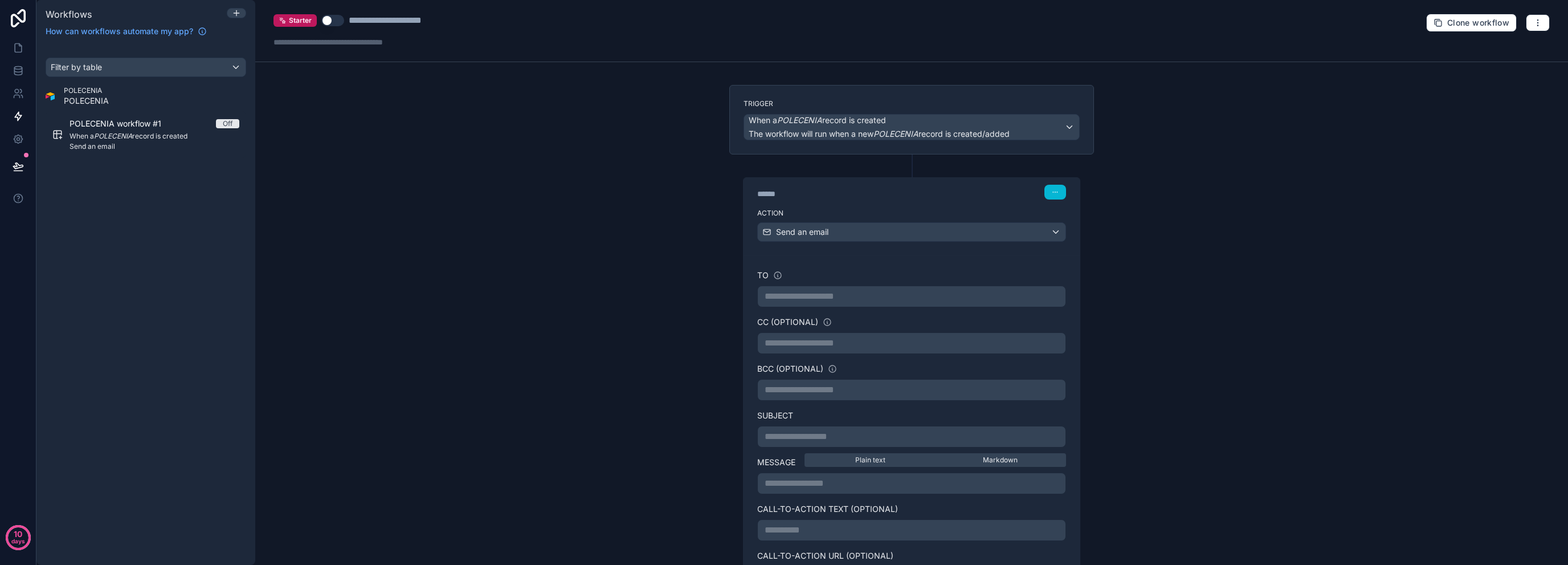
click at [869, 298] on p "**********" at bounding box center [912, 296] width 294 height 13
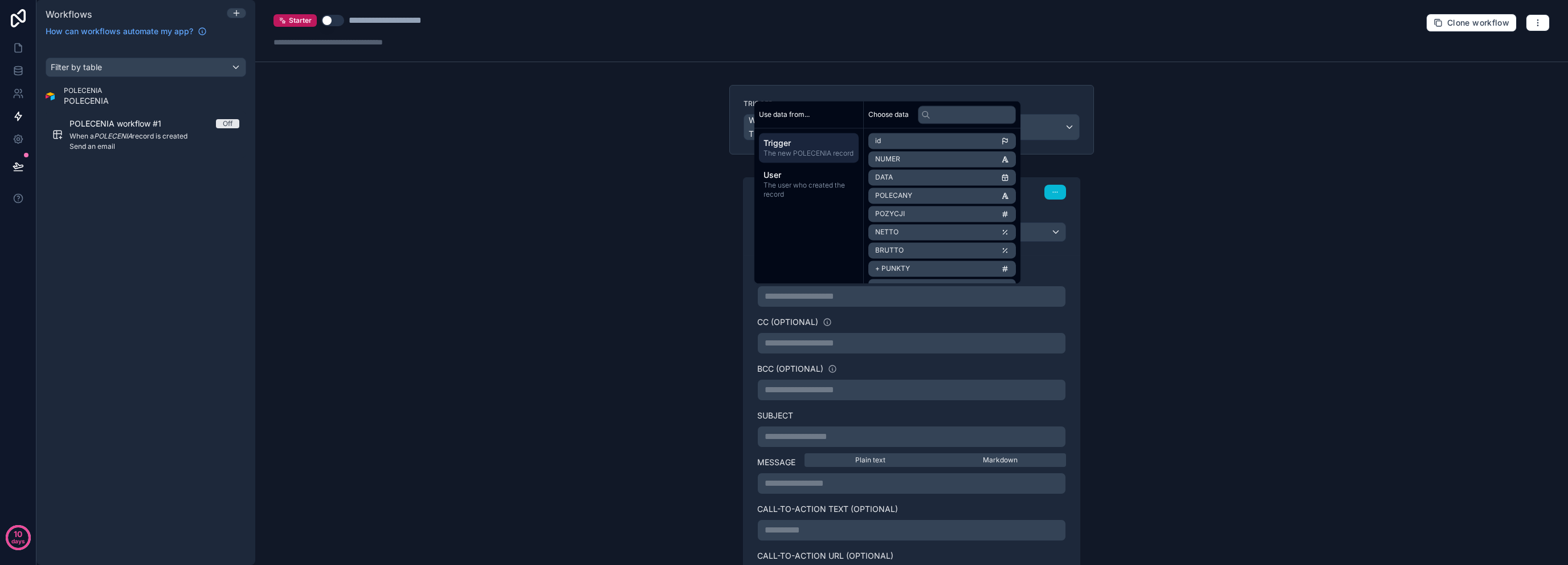
click at [720, 314] on div "**********" at bounding box center [912, 419] width 383 height 670
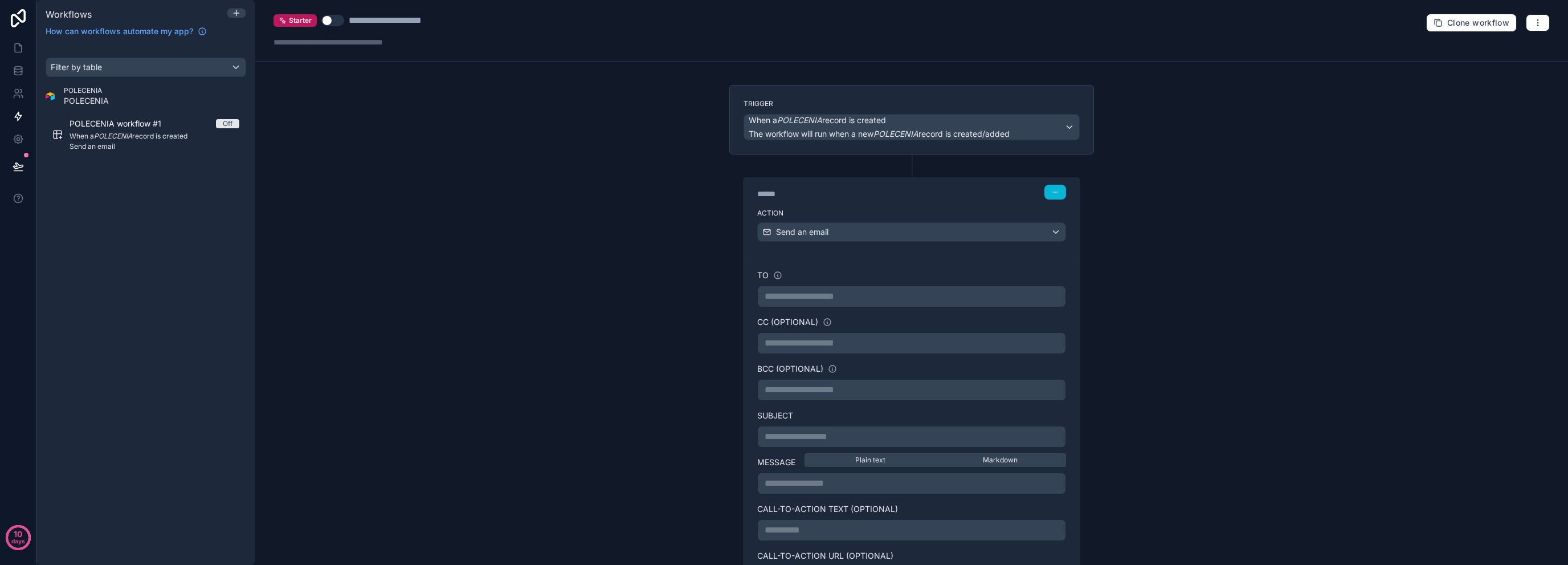
click at [818, 341] on p "**********" at bounding box center [912, 343] width 294 height 13
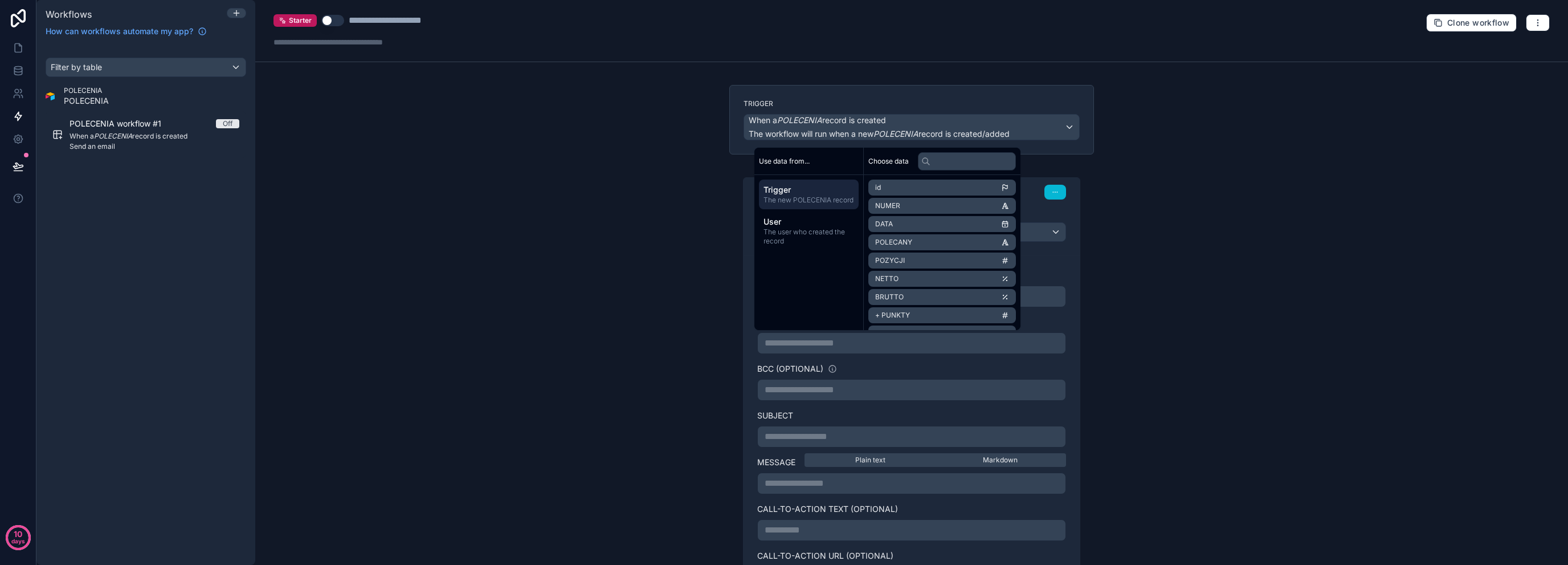
click at [682, 341] on div "**********" at bounding box center [912, 282] width 1313 height 565
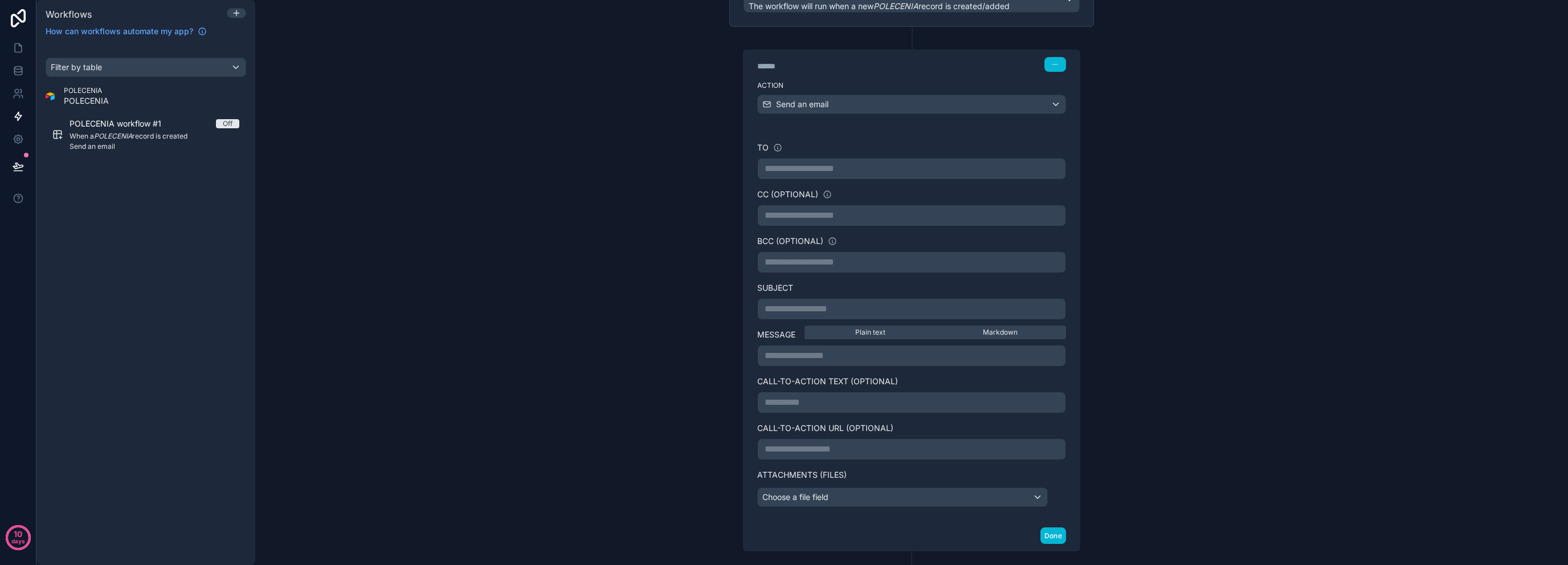
scroll to position [186, 0]
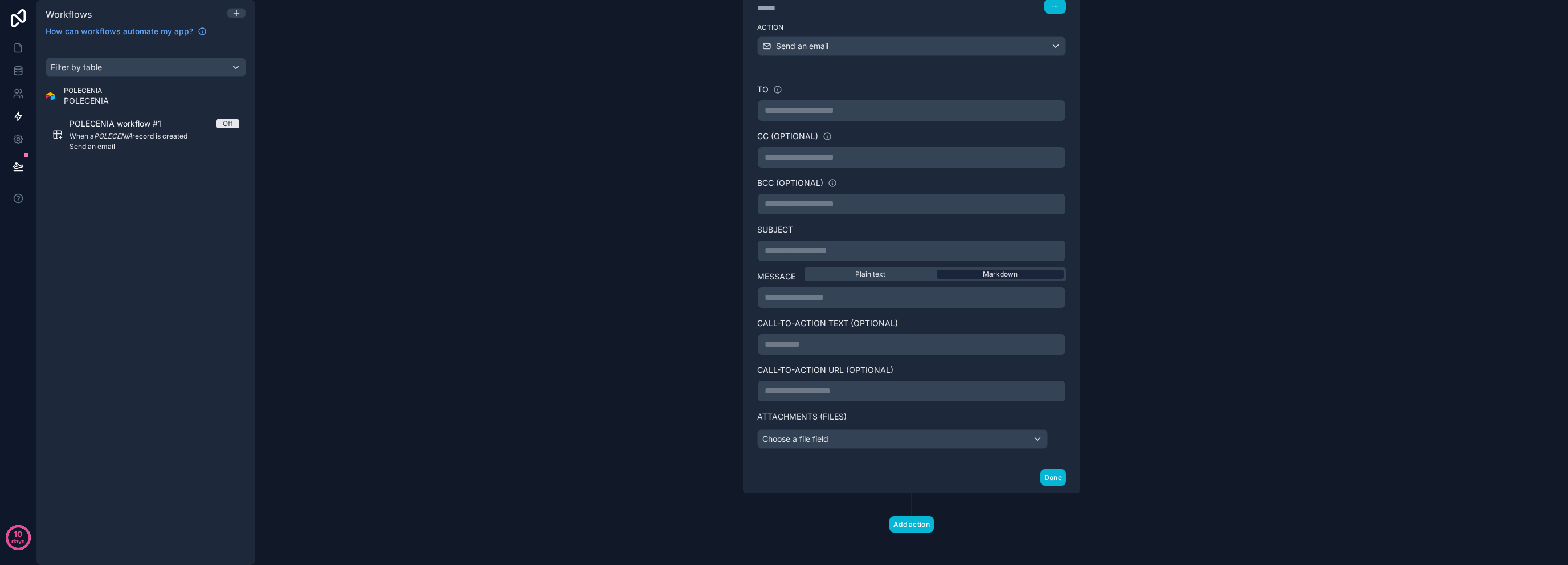
click at [998, 273] on span "Markdown" at bounding box center [1000, 274] width 35 height 9
click at [957, 294] on p "**********" at bounding box center [912, 298] width 294 height 13
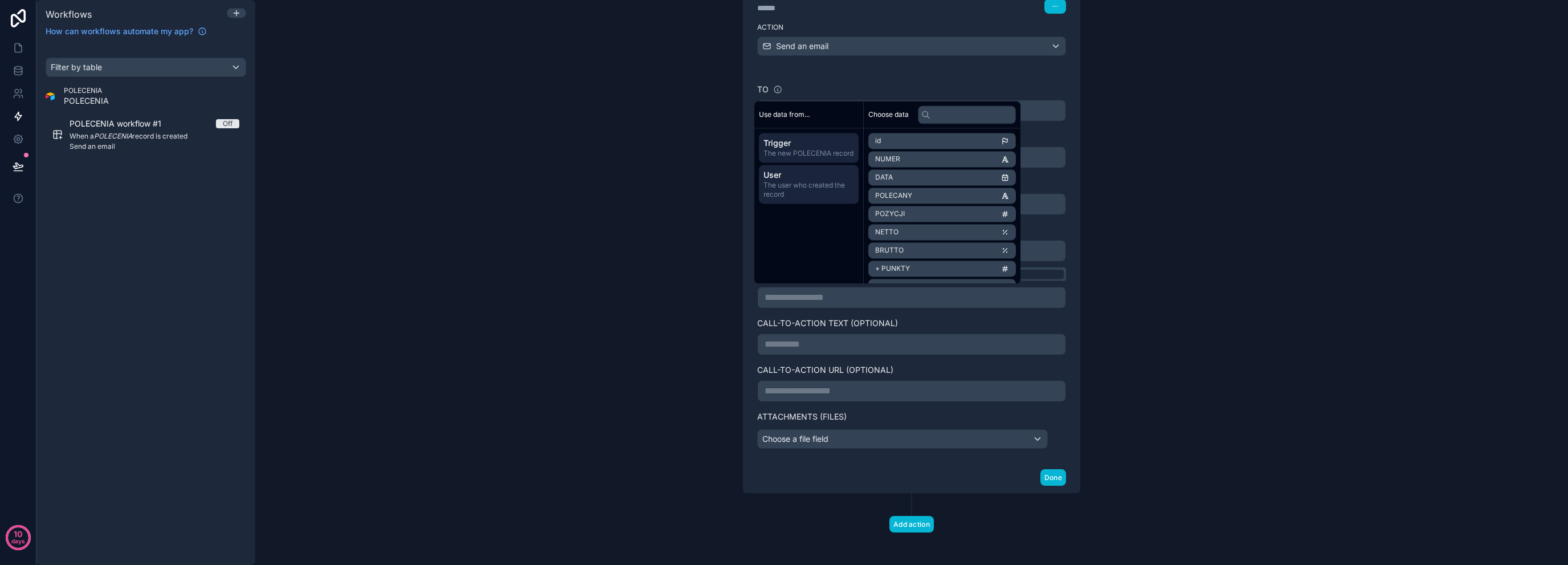
click at [809, 186] on span "The user who created the record" at bounding box center [809, 189] width 91 height 18
click at [816, 346] on p "**********" at bounding box center [912, 344] width 294 height 13
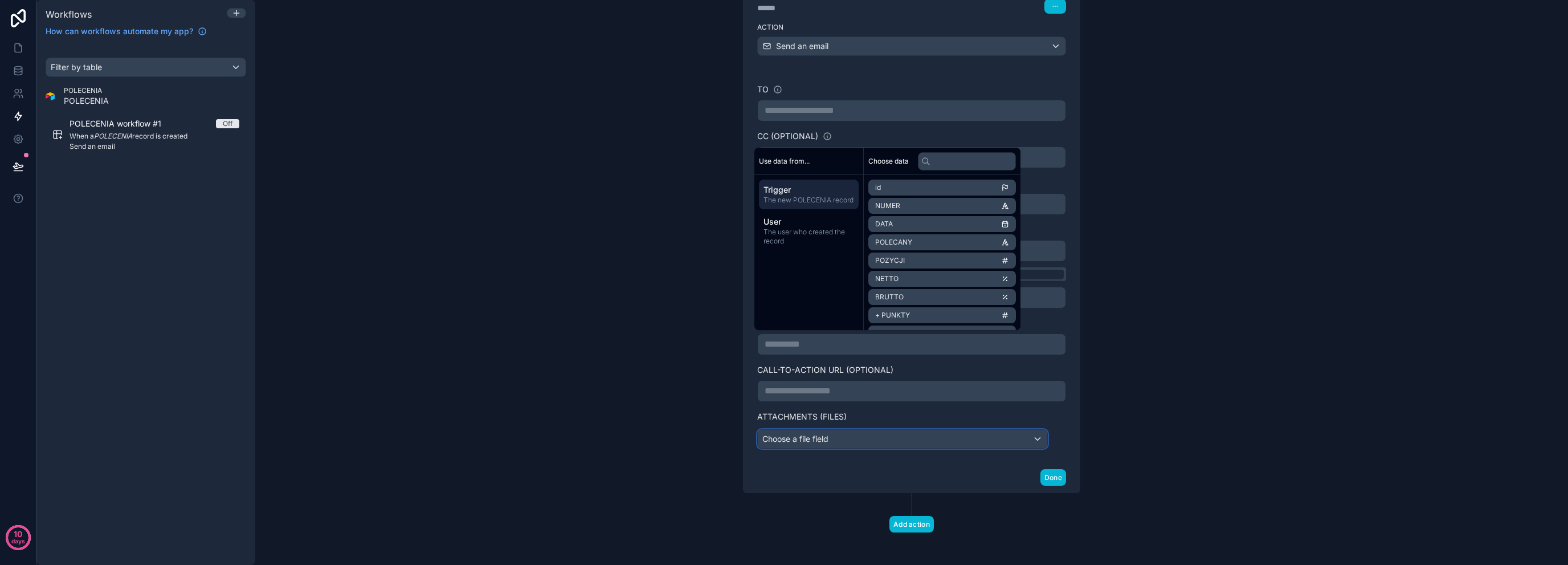
click at [896, 437] on div "Choose a file field" at bounding box center [902, 439] width 290 height 18
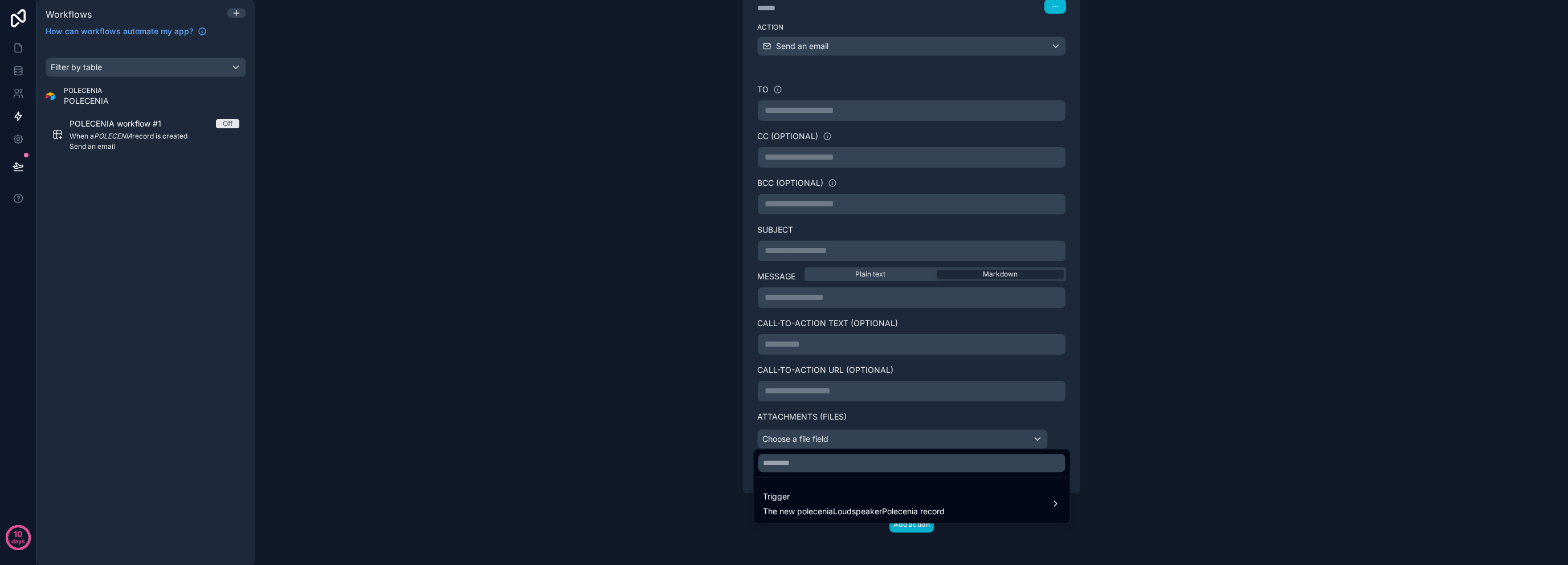
click at [896, 437] on div at bounding box center [784, 282] width 1568 height 565
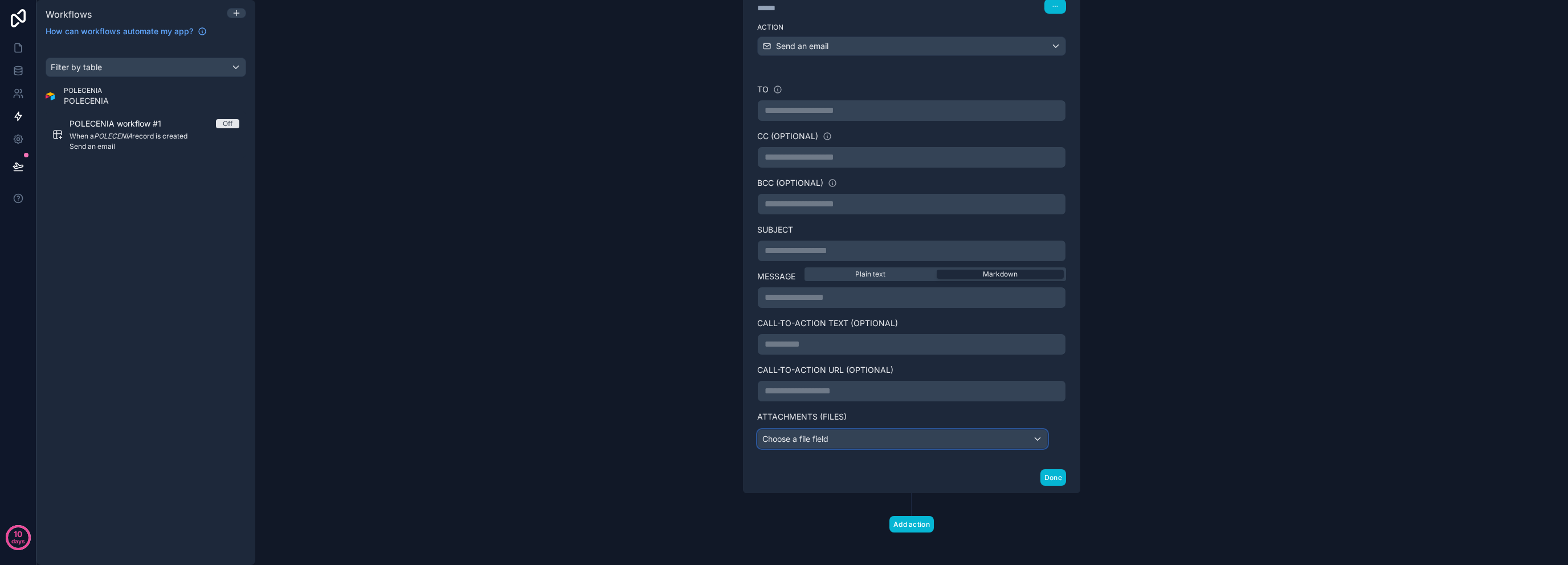
click at [896, 437] on div "Choose a file field" at bounding box center [902, 439] width 290 height 18
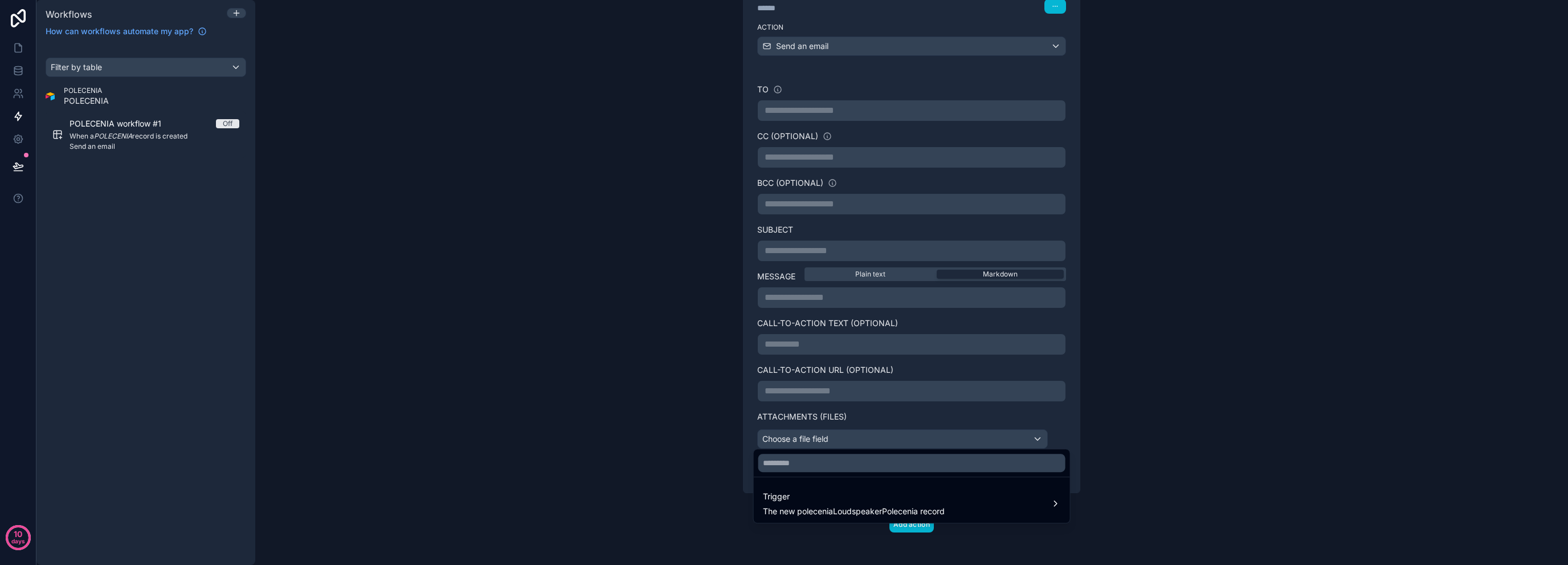
click at [629, 143] on div at bounding box center [784, 282] width 1568 height 565
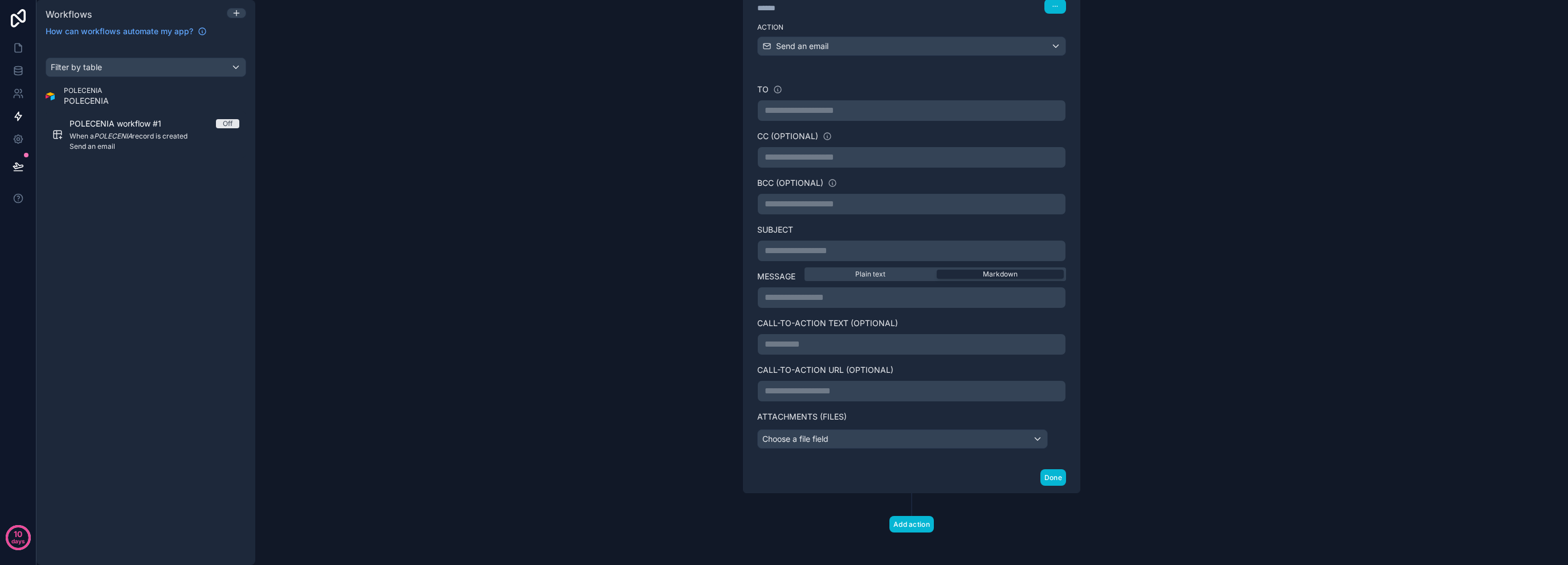
click at [859, 126] on div "**********" at bounding box center [912, 266] width 309 height 365
click at [868, 117] on div "**********" at bounding box center [912, 110] width 309 height 21
click at [877, 107] on p "**********" at bounding box center [912, 110] width 294 height 13
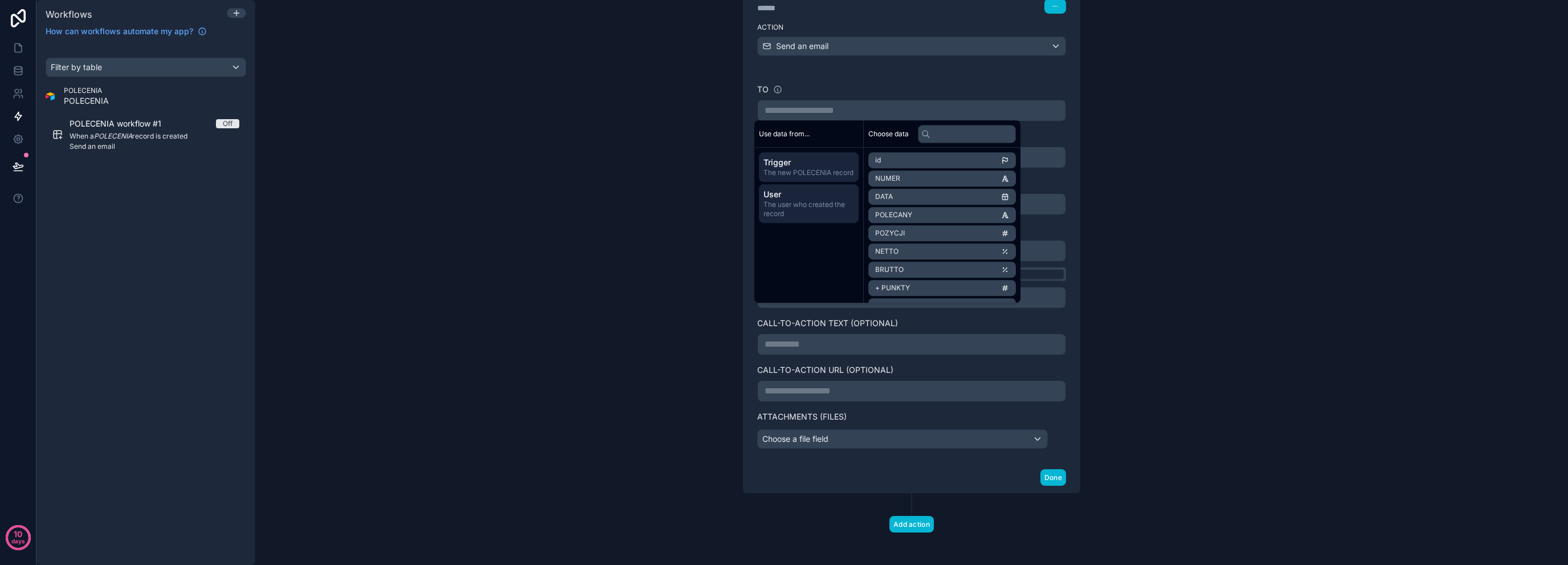
click at [822, 193] on span "User" at bounding box center [809, 194] width 91 height 11
click at [957, 214] on li "role" at bounding box center [943, 212] width 148 height 16
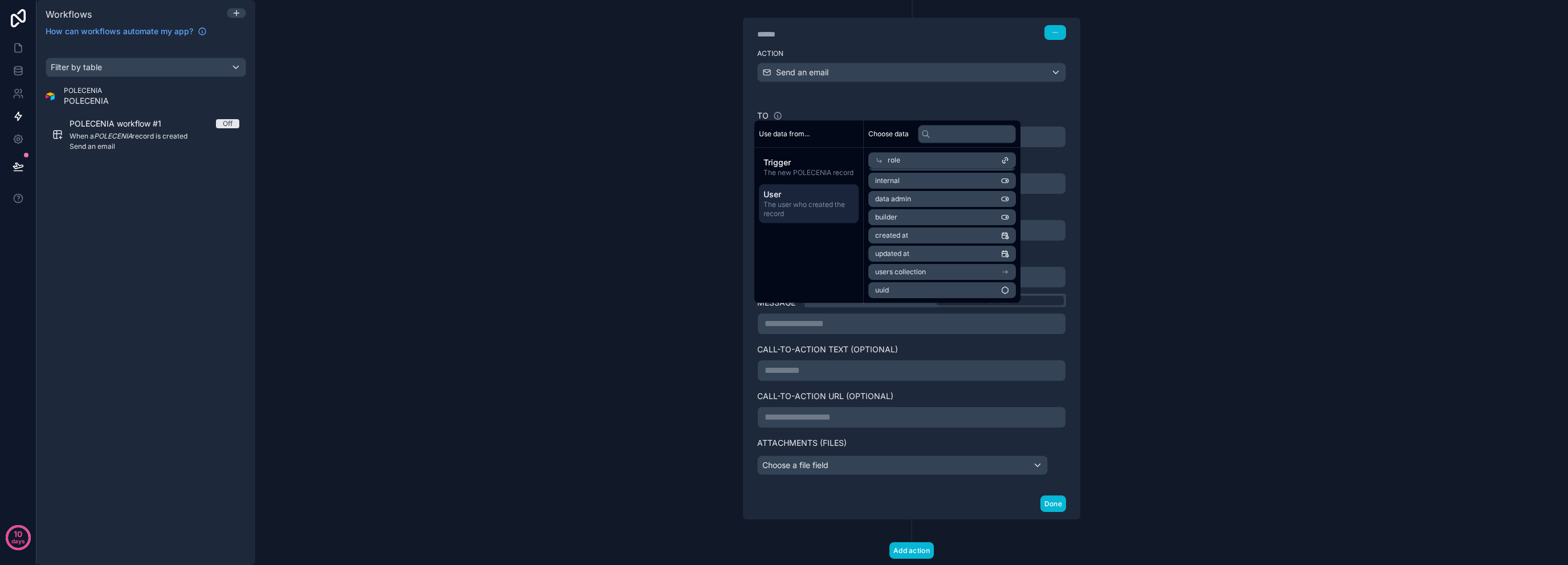
scroll to position [0, 0]
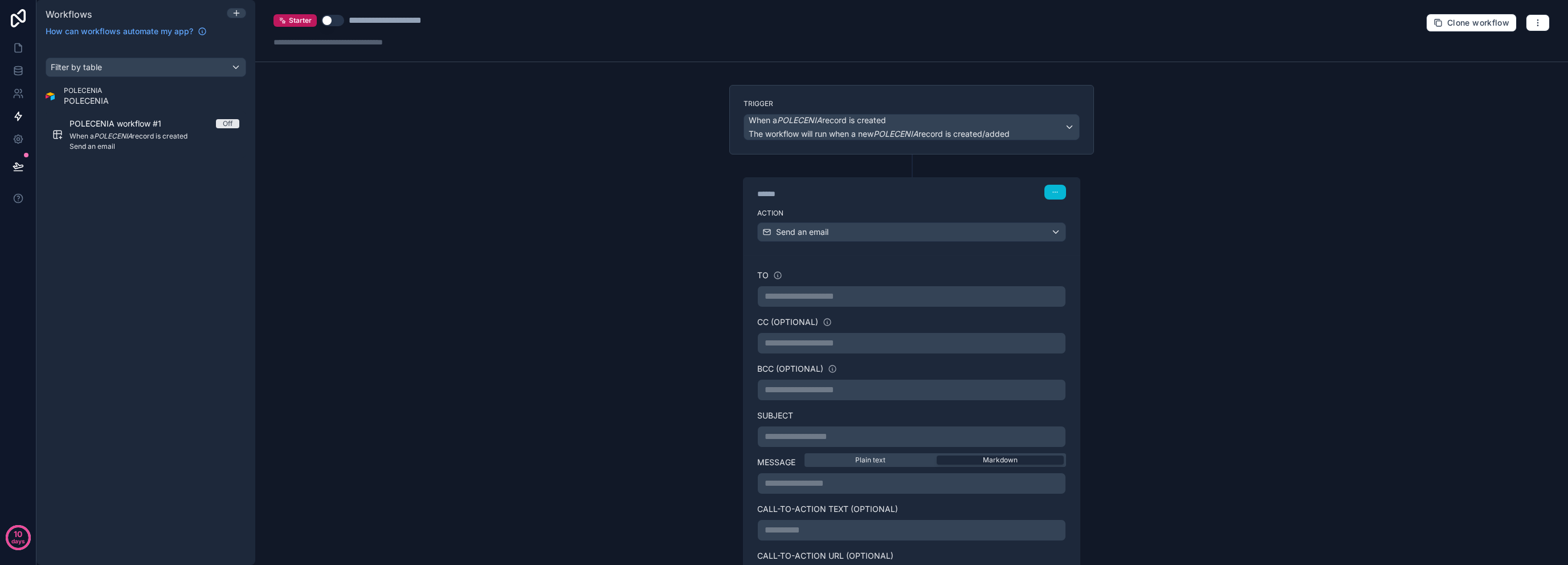
click at [693, 351] on div "**********" at bounding box center [912, 282] width 1313 height 565
click at [853, 292] on p "**********" at bounding box center [912, 296] width 294 height 13
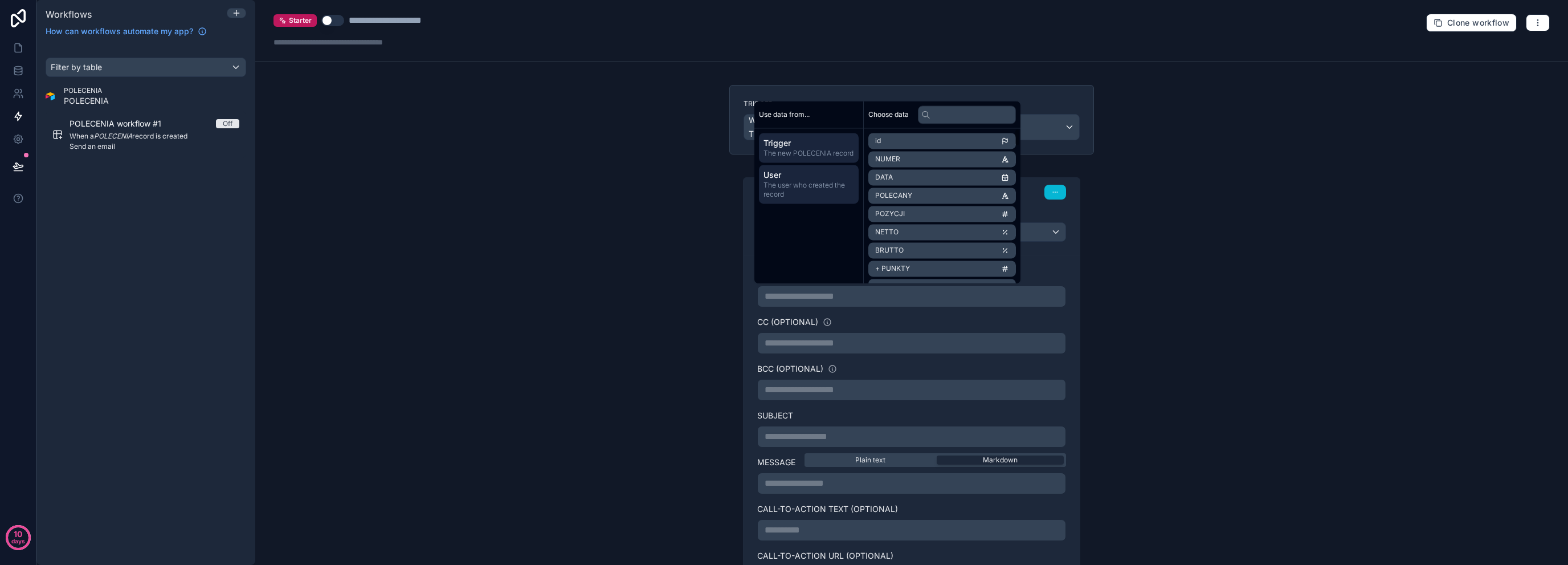
click at [838, 177] on span "User" at bounding box center [809, 175] width 91 height 11
click at [959, 212] on li "company" at bounding box center [943, 214] width 148 height 16
click at [899, 143] on span "company" at bounding box center [903, 141] width 30 height 9
click at [1165, 359] on div "**********" at bounding box center [912, 282] width 1313 height 565
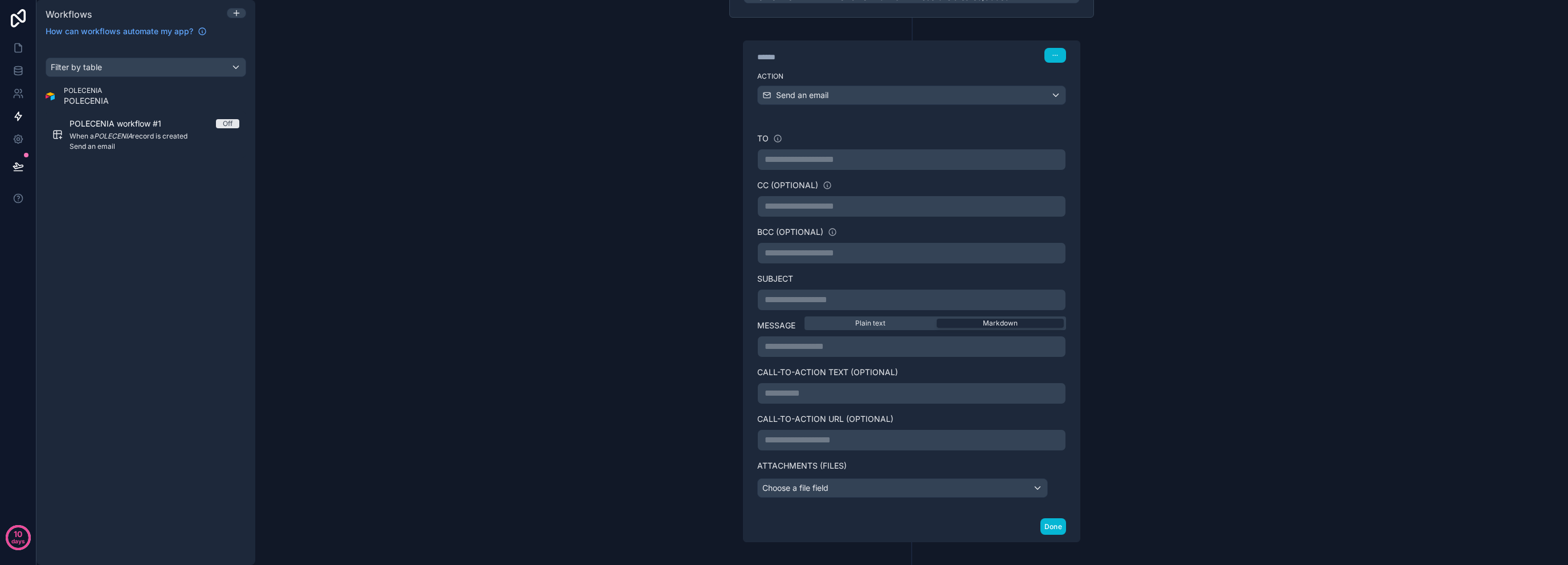
scroll to position [152, 0]
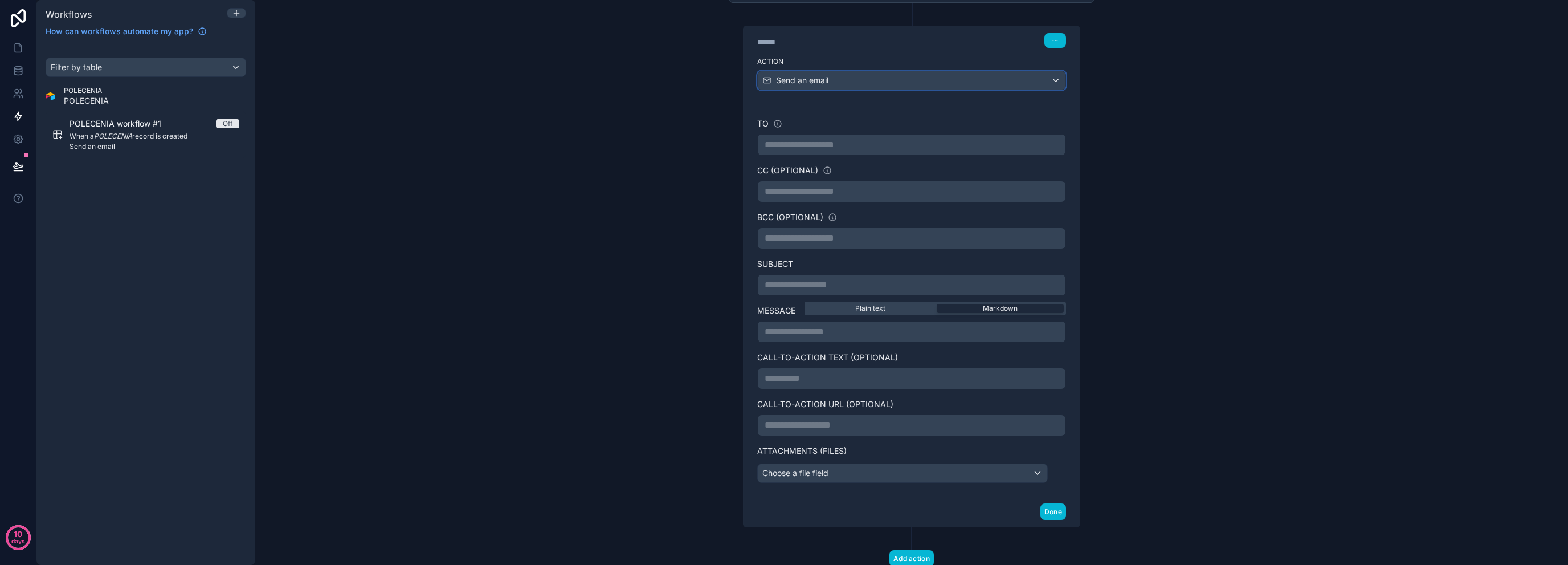
click at [1031, 78] on div "Send an email" at bounding box center [912, 80] width 308 height 18
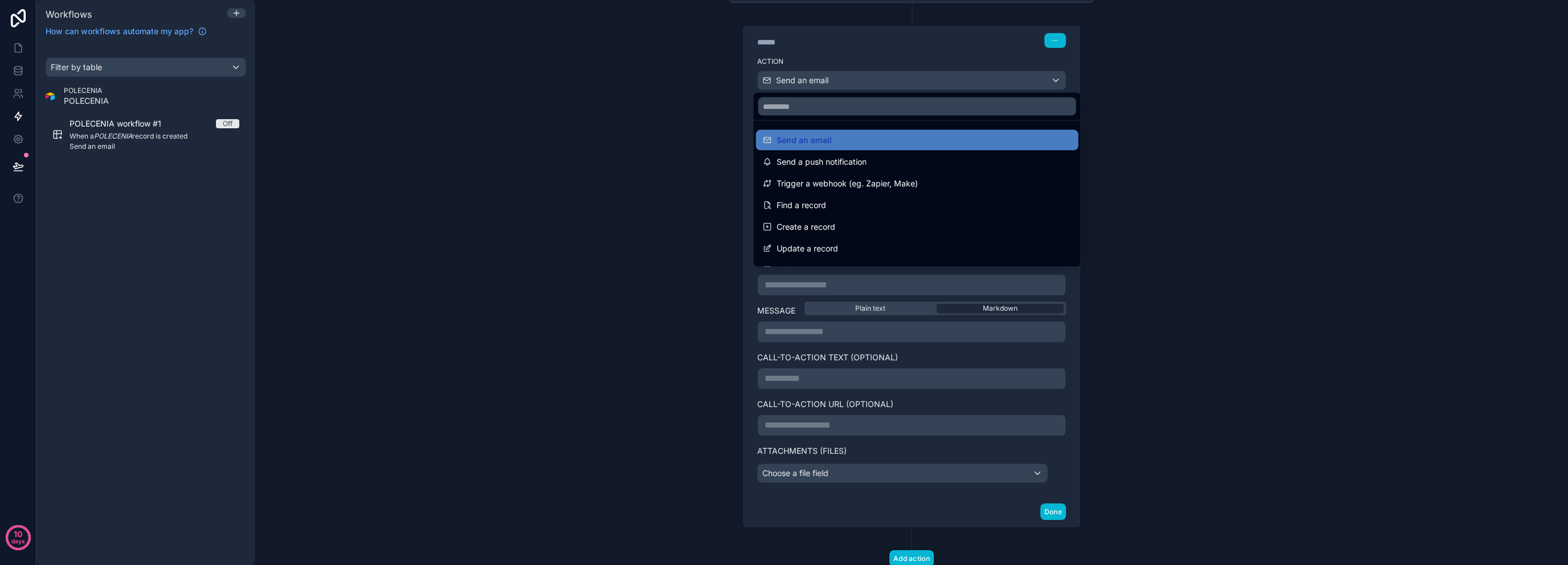
click at [1031, 78] on div at bounding box center [784, 282] width 1568 height 565
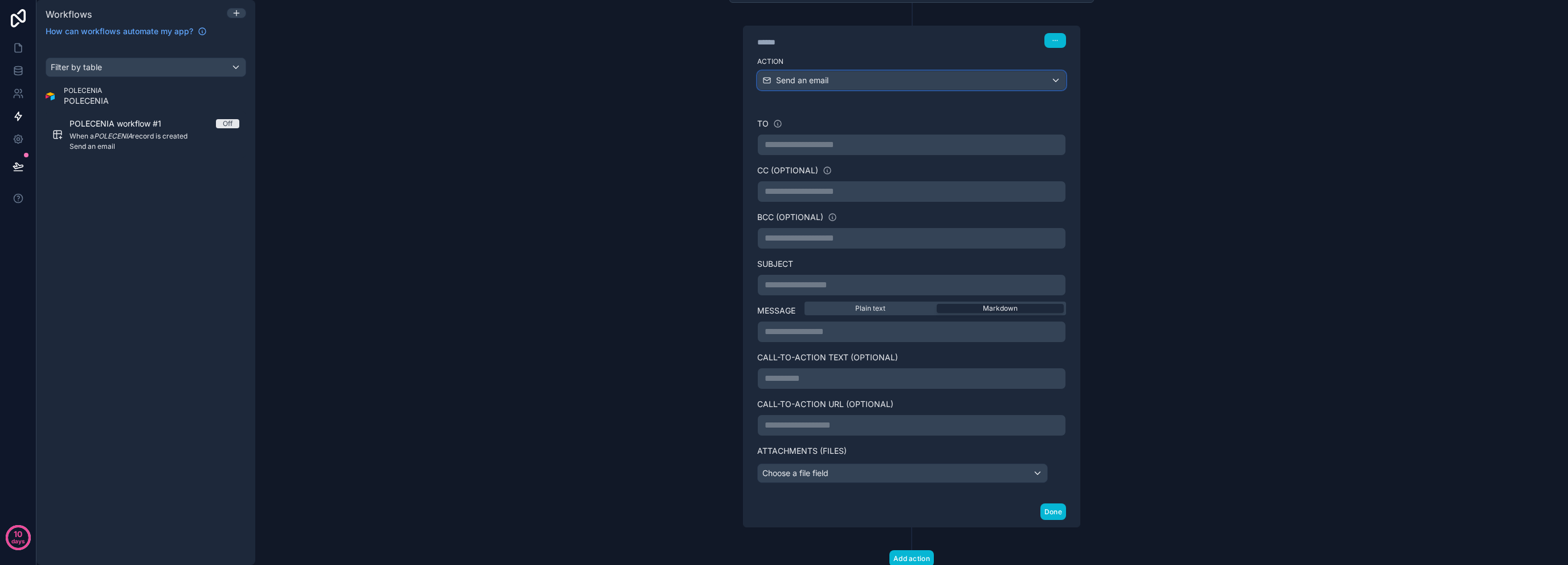
click at [1039, 77] on div "Send an email" at bounding box center [912, 80] width 308 height 18
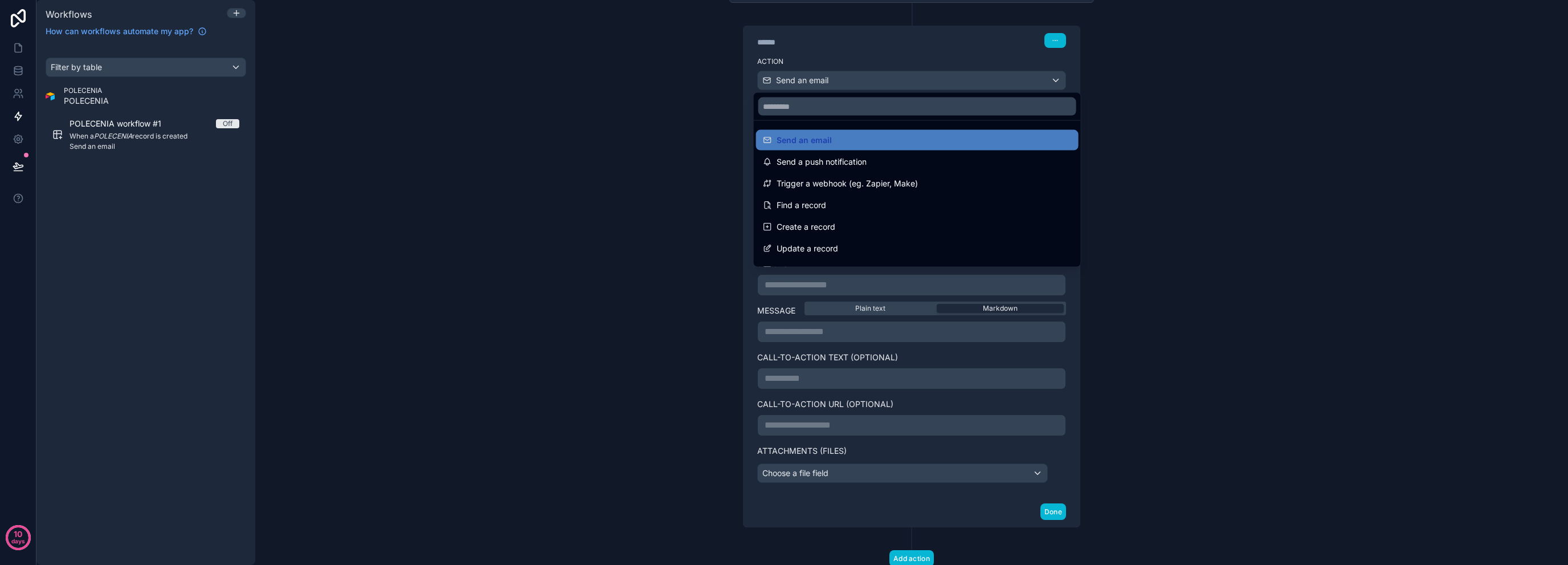
click at [17, 134] on div at bounding box center [784, 282] width 1568 height 565
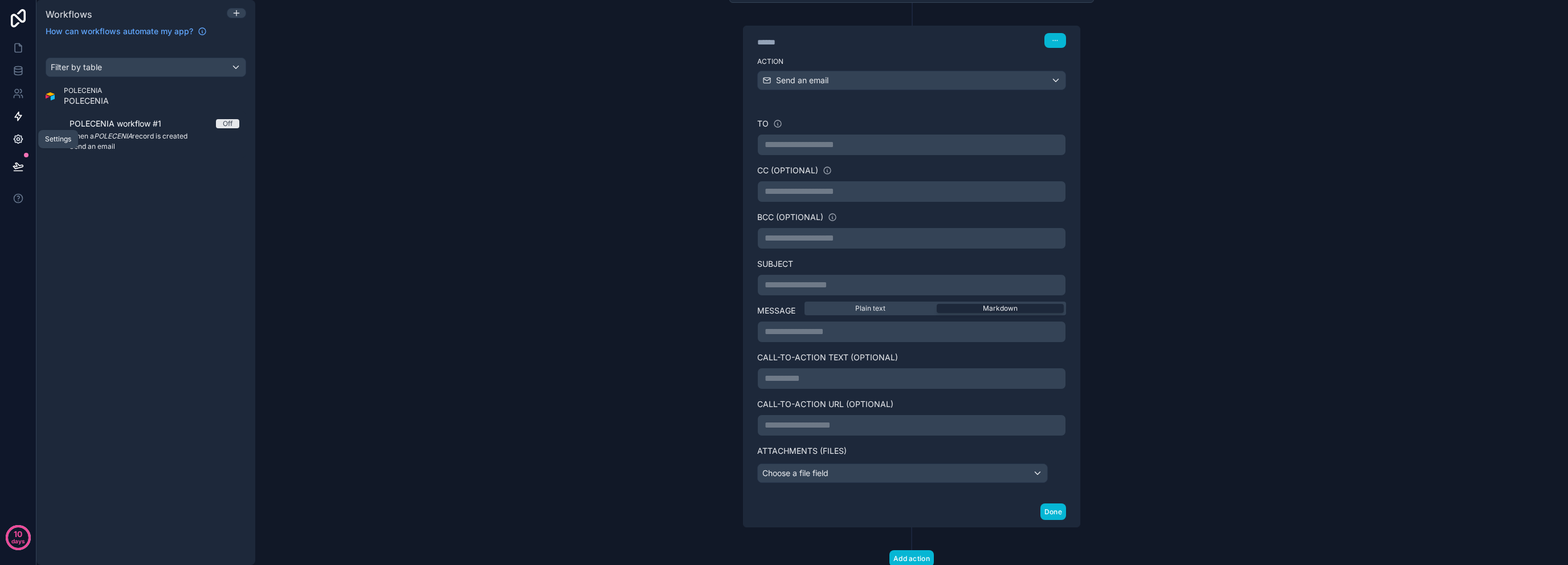
click at [25, 146] on link at bounding box center [17, 139] width 36 height 23
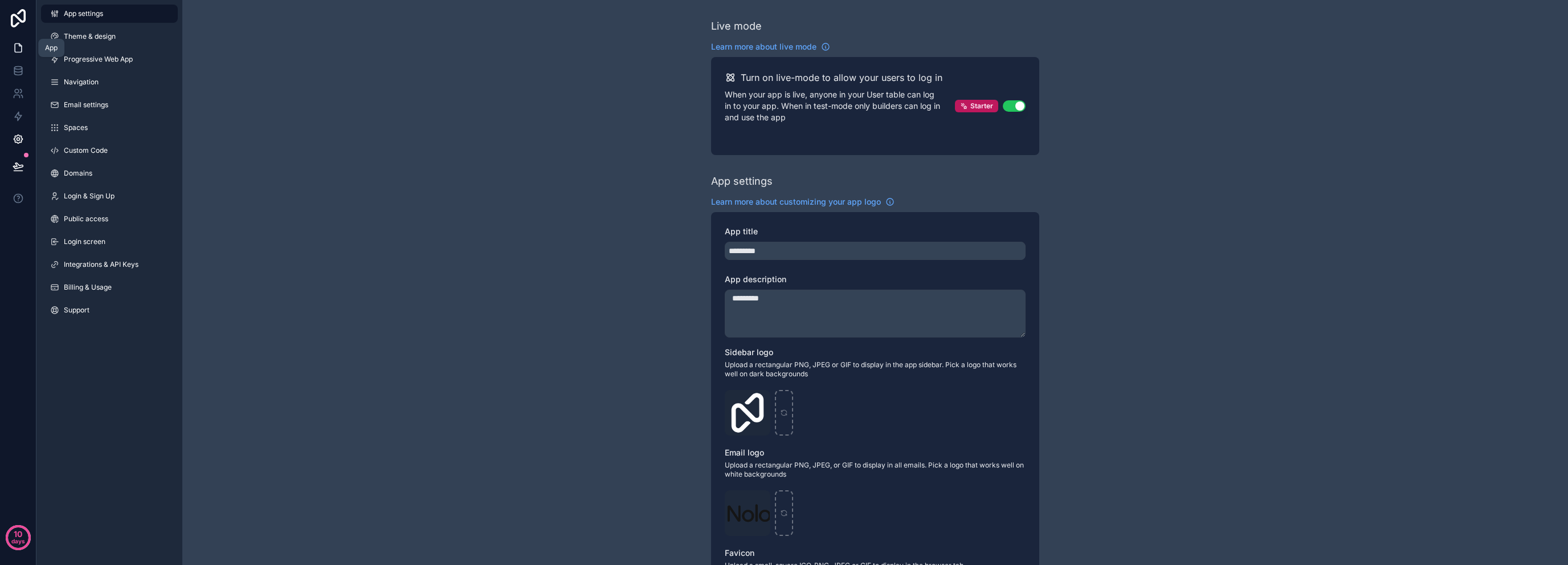
click at [28, 55] on link at bounding box center [17, 48] width 36 height 23
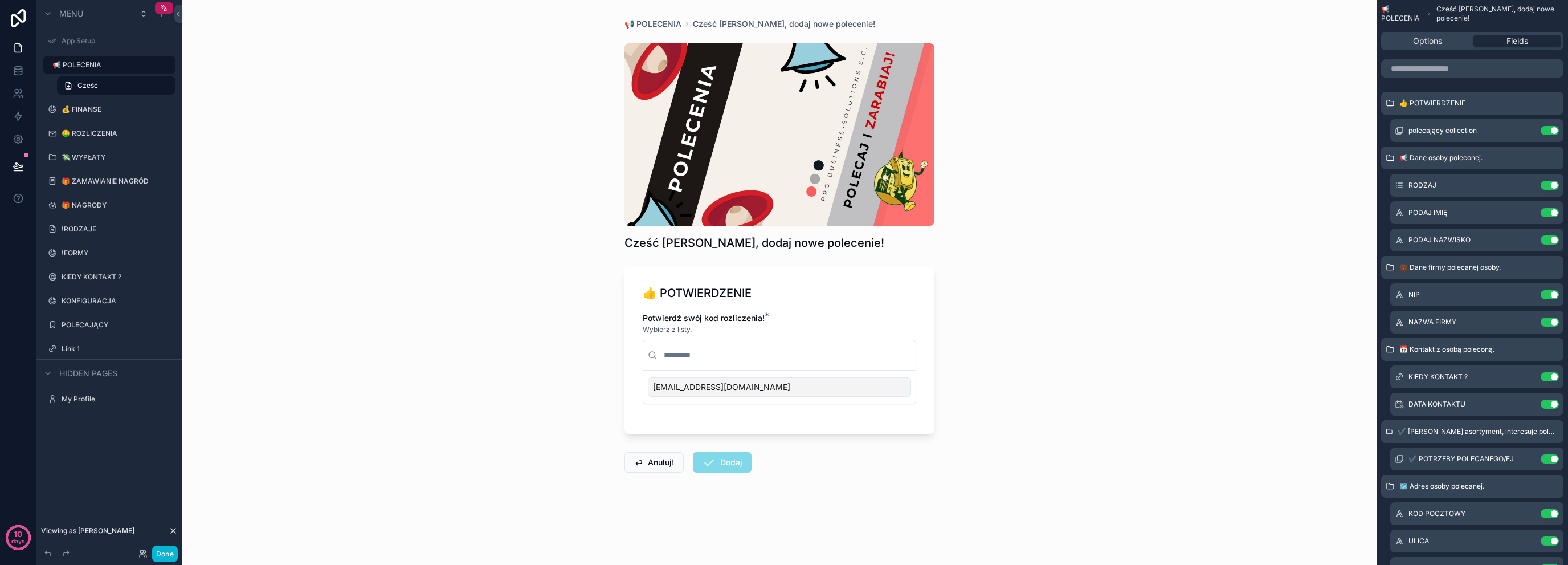
click at [122, 52] on div "scrollable content" at bounding box center [109, 52] width 146 height 2
click at [123, 62] on label "📢 POLECENIA" at bounding box center [102, 65] width 100 height 9
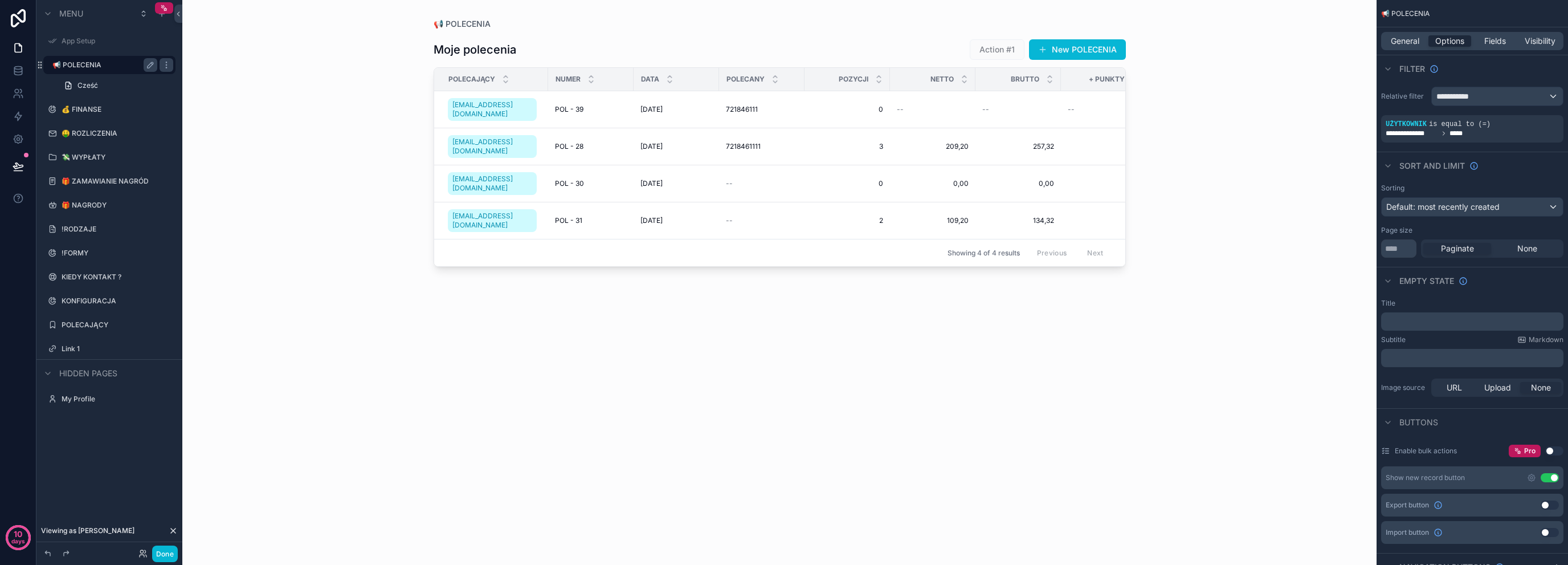
click at [1422, 320] on p "﻿" at bounding box center [1473, 322] width 175 height 9
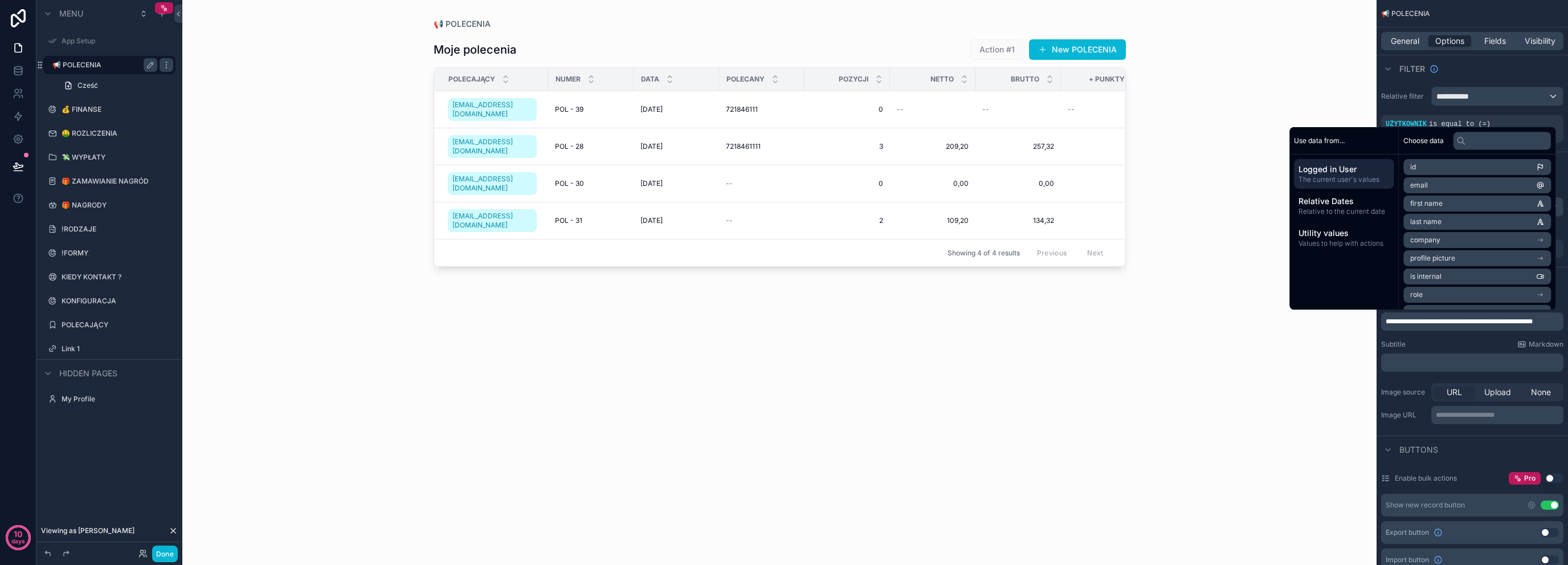
click at [1404, 372] on div "**********" at bounding box center [1472, 363] width 191 height 137
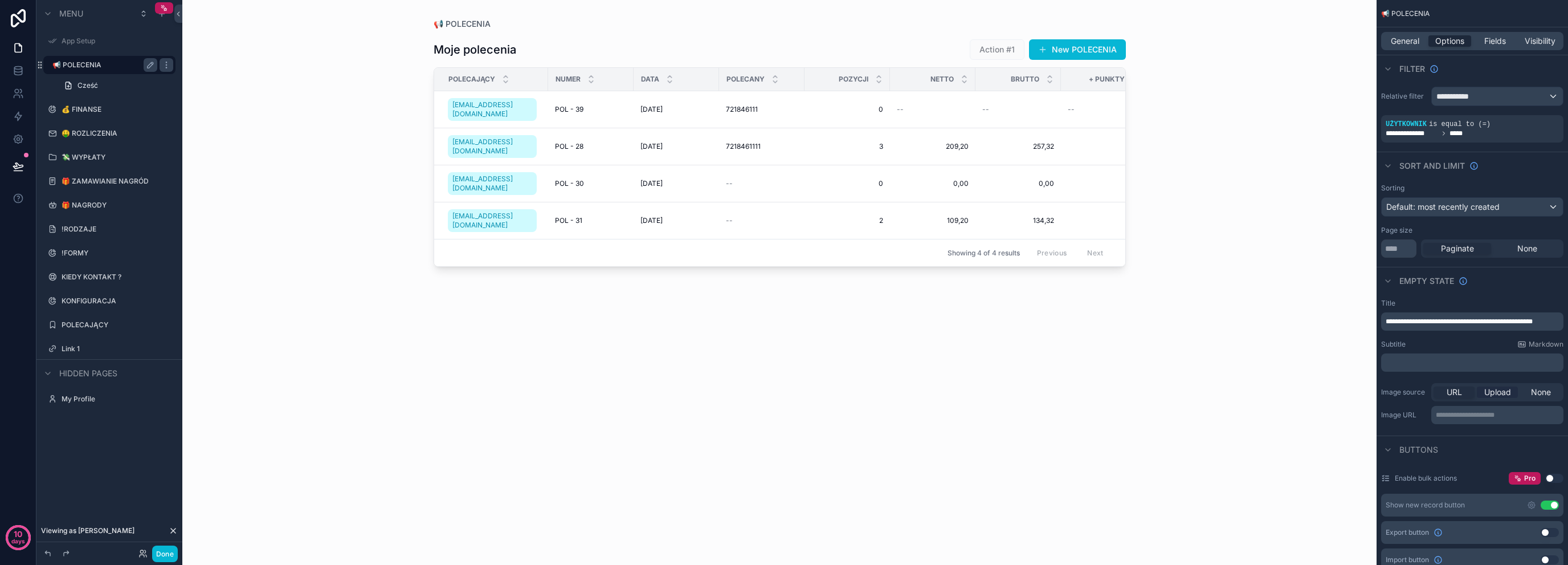
click at [1504, 392] on span "Upload" at bounding box center [1498, 392] width 27 height 11
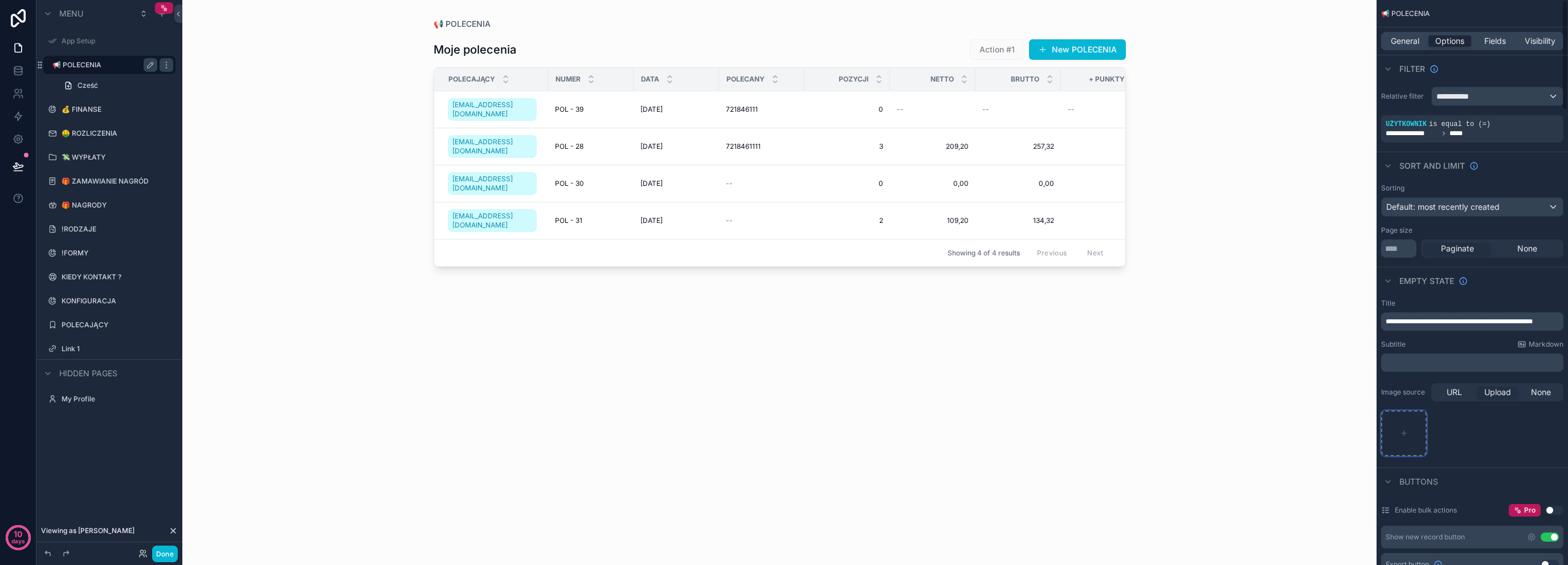
click at [1394, 433] on div "scrollable content" at bounding box center [1404, 433] width 46 height 46
type input "**********"
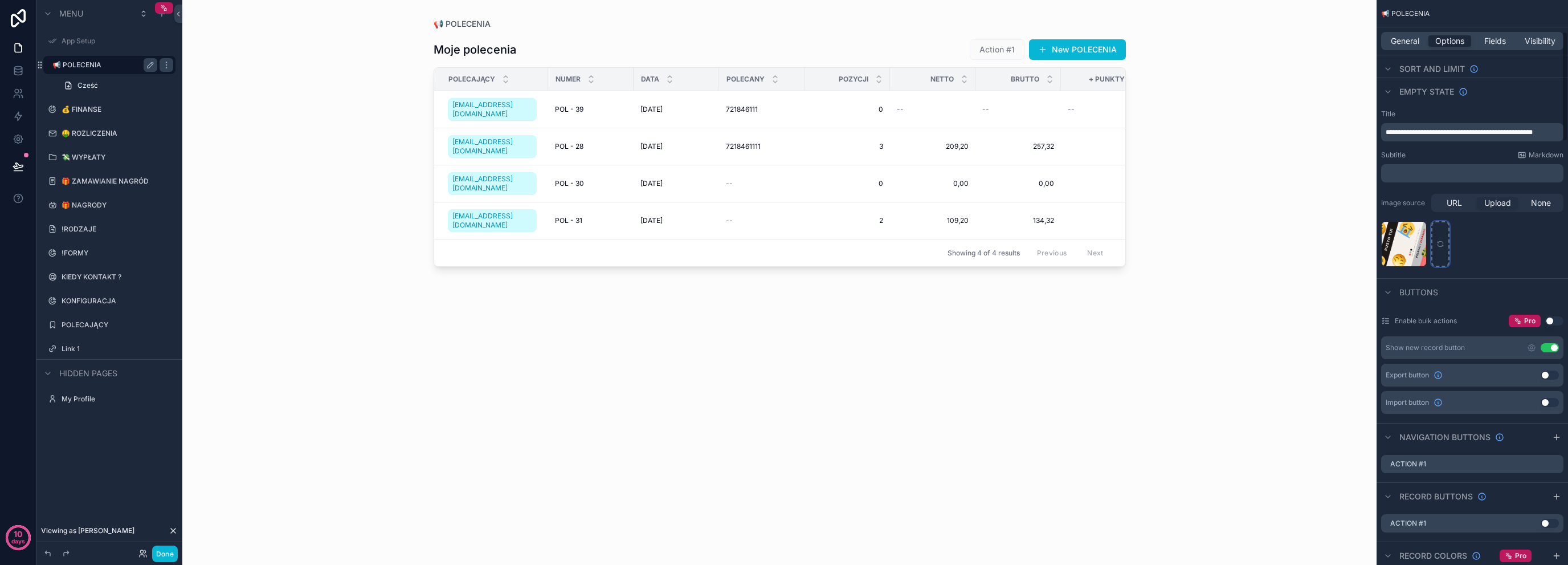
scroll to position [189, 0]
click at [1534, 345] on icon "scrollable content" at bounding box center [1532, 347] width 7 height 7
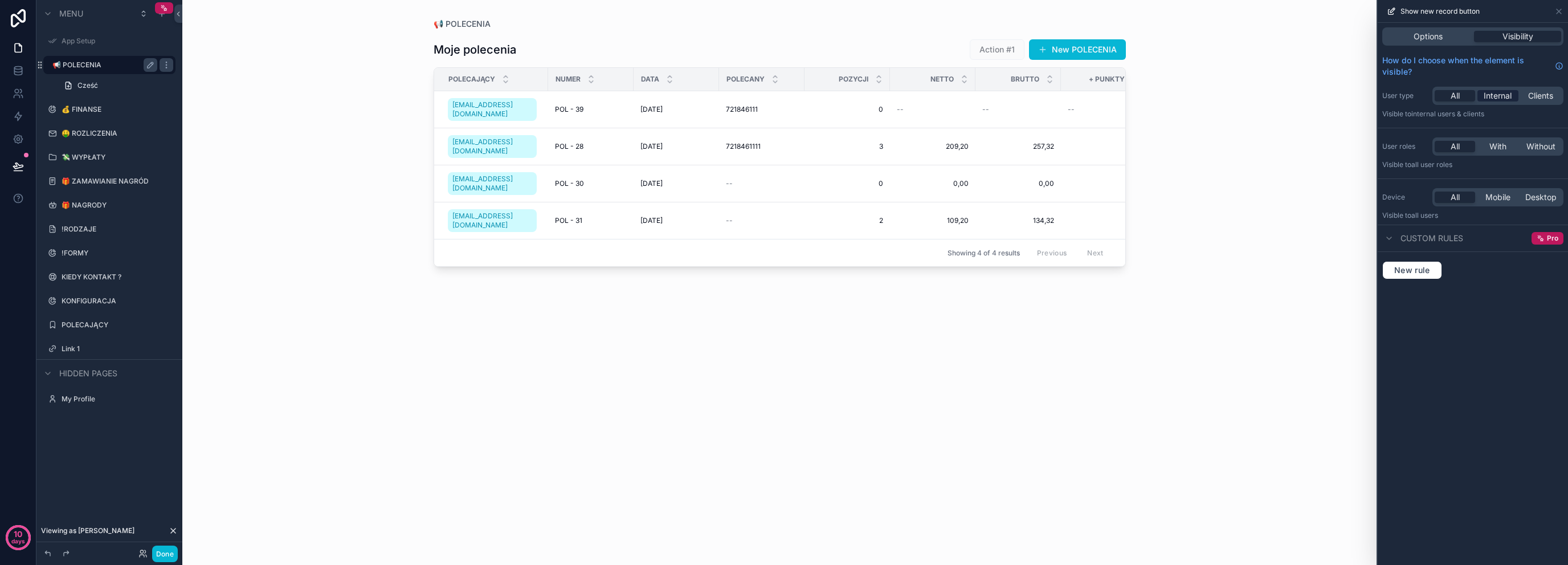
click at [1518, 95] on div "All Internal Clients" at bounding box center [1497, 95] width 131 height 18
click at [1538, 95] on span "Clients" at bounding box center [1540, 95] width 25 height 11
click at [1512, 101] on div "All Internal Clients" at bounding box center [1497, 95] width 131 height 18
drag, startPoint x: 1512, startPoint y: 97, endPoint x: 1504, endPoint y: 103, distance: 10.0
click at [1510, 97] on span "Internal" at bounding box center [1498, 95] width 28 height 11
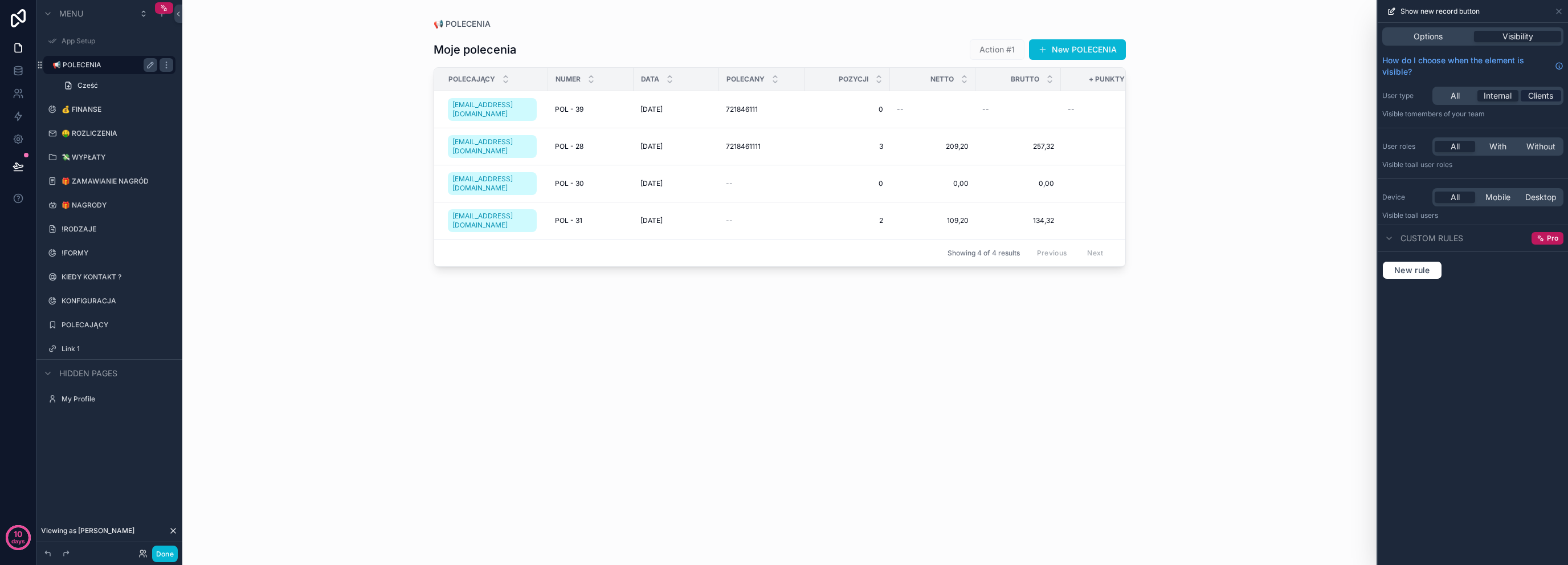
click at [1536, 97] on span "Clients" at bounding box center [1540, 95] width 25 height 11
click at [1455, 36] on div "Options" at bounding box center [1428, 36] width 87 height 11
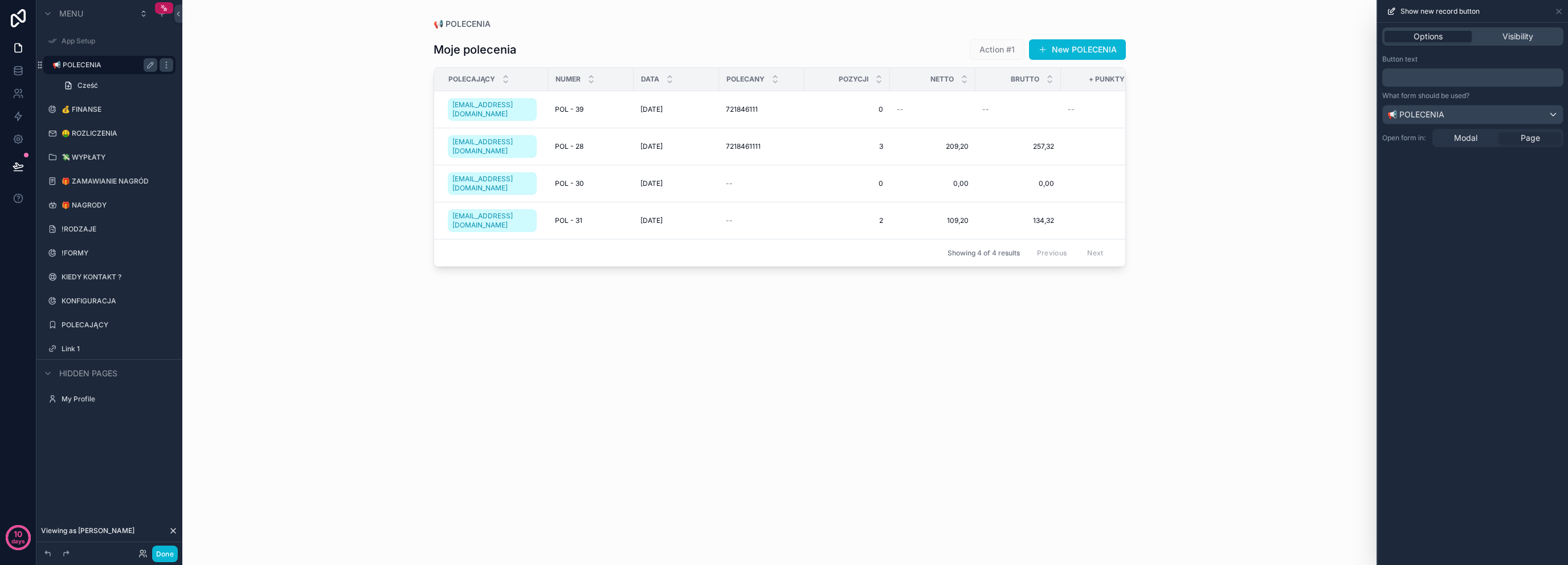
click at [1440, 89] on div "Button text ﻿ What form should be used? 📢 POLECENIA Open form in: Modal Page" at bounding box center [1473, 101] width 190 height 101
click at [1448, 78] on p "﻿" at bounding box center [1475, 77] width 175 height 13
click at [1458, 77] on p "﻿" at bounding box center [1475, 77] width 175 height 13
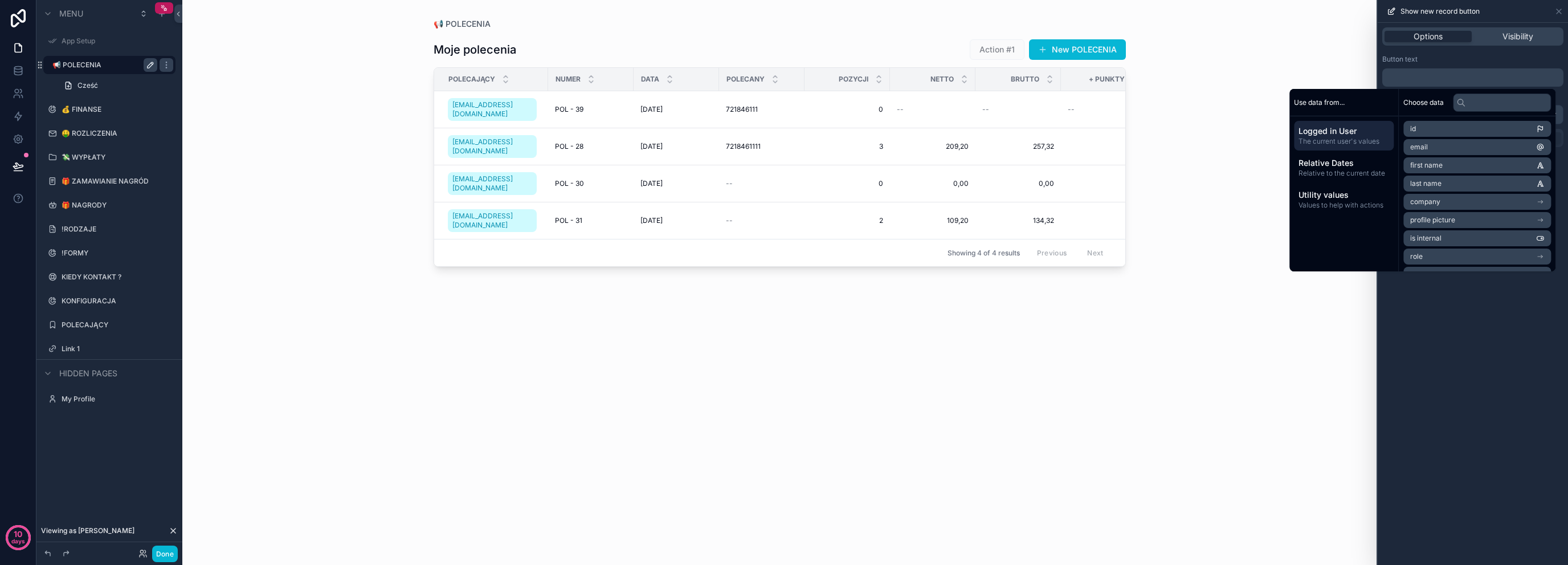
click at [150, 66] on icon "scrollable content" at bounding box center [150, 64] width 5 height 5
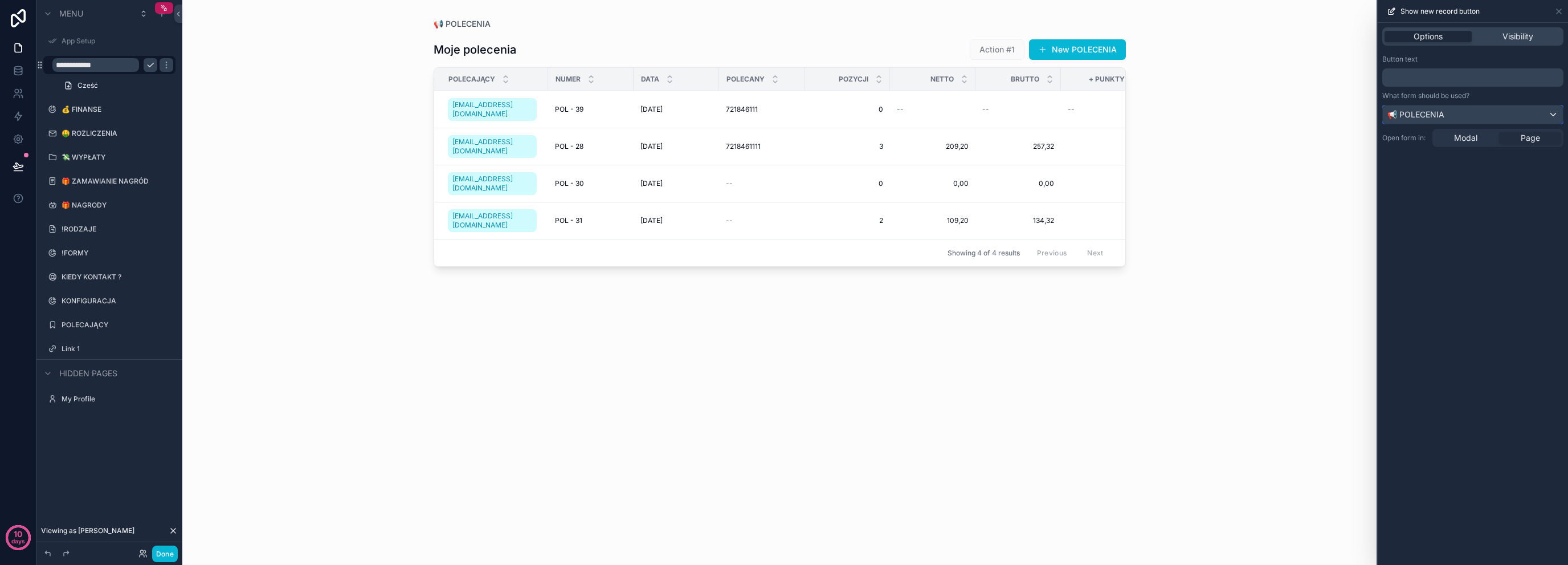
click at [1459, 114] on div "📢 POLECENIA" at bounding box center [1473, 114] width 180 height 18
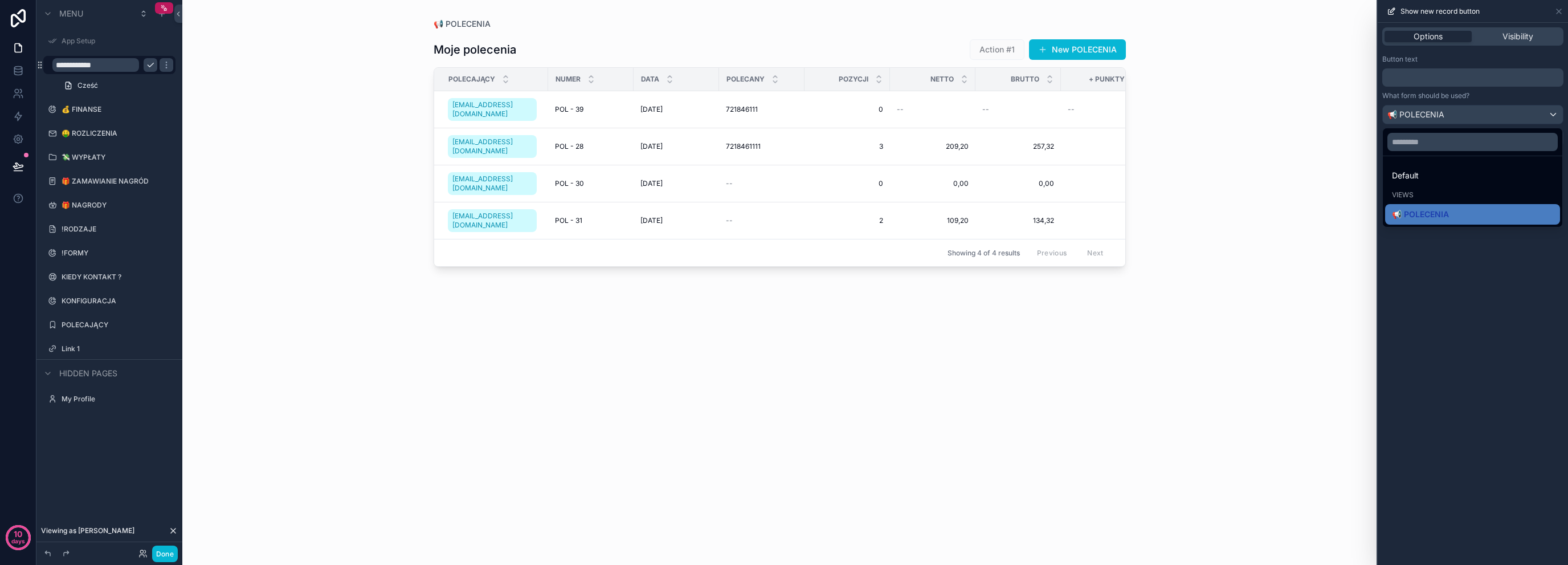
click at [112, 66] on input "**********" at bounding box center [95, 65] width 87 height 13
click at [1488, 72] on div at bounding box center [1473, 282] width 190 height 565
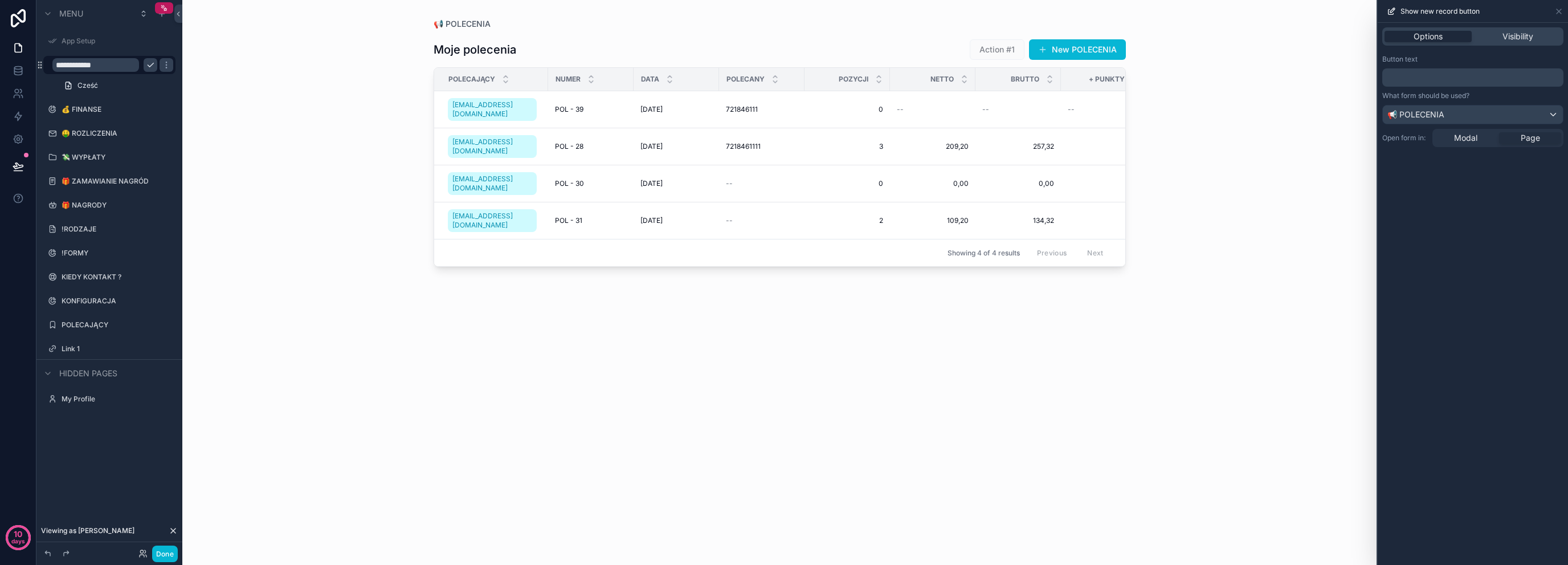
click at [1480, 74] on p "﻿" at bounding box center [1475, 77] width 175 height 13
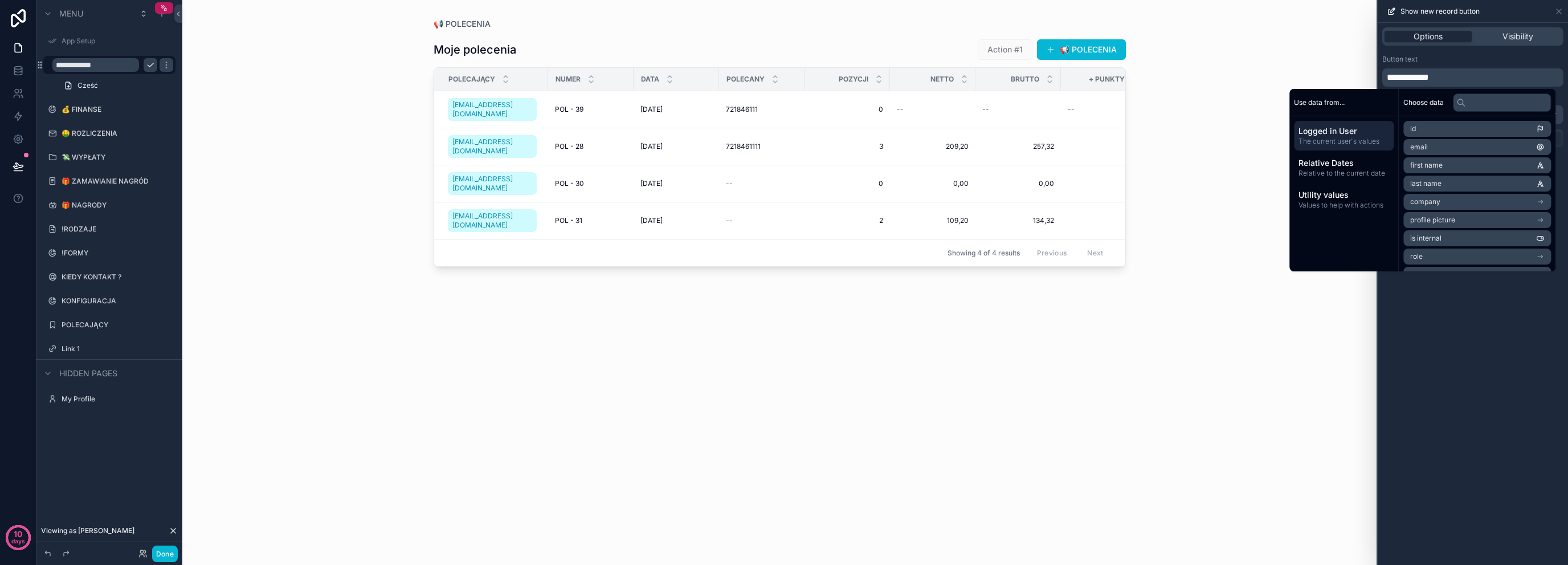
click at [1405, 77] on span "**********" at bounding box center [1408, 77] width 42 height 9
click at [1412, 339] on div "**********" at bounding box center [1473, 294] width 190 height 542
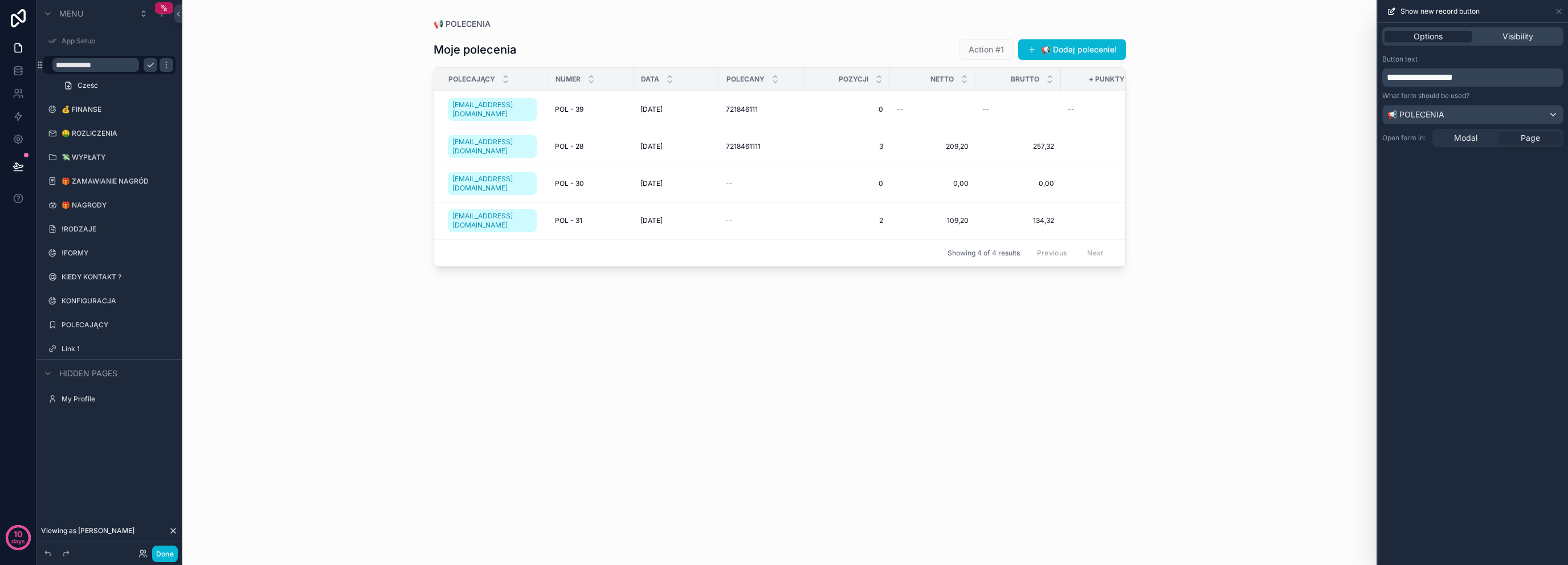
click at [1564, 11] on div "Show new record button" at bounding box center [1473, 11] width 190 height 23
click at [1559, 9] on icon at bounding box center [1559, 11] width 9 height 9
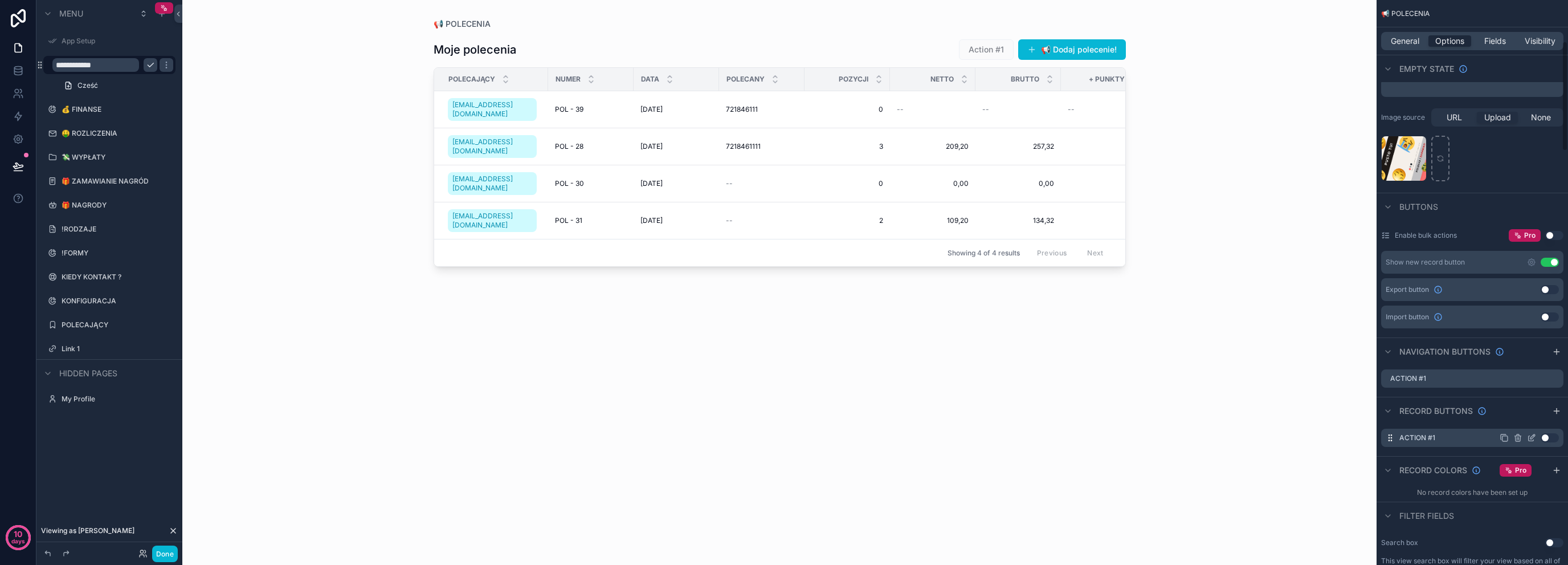
scroll to position [304, 0]
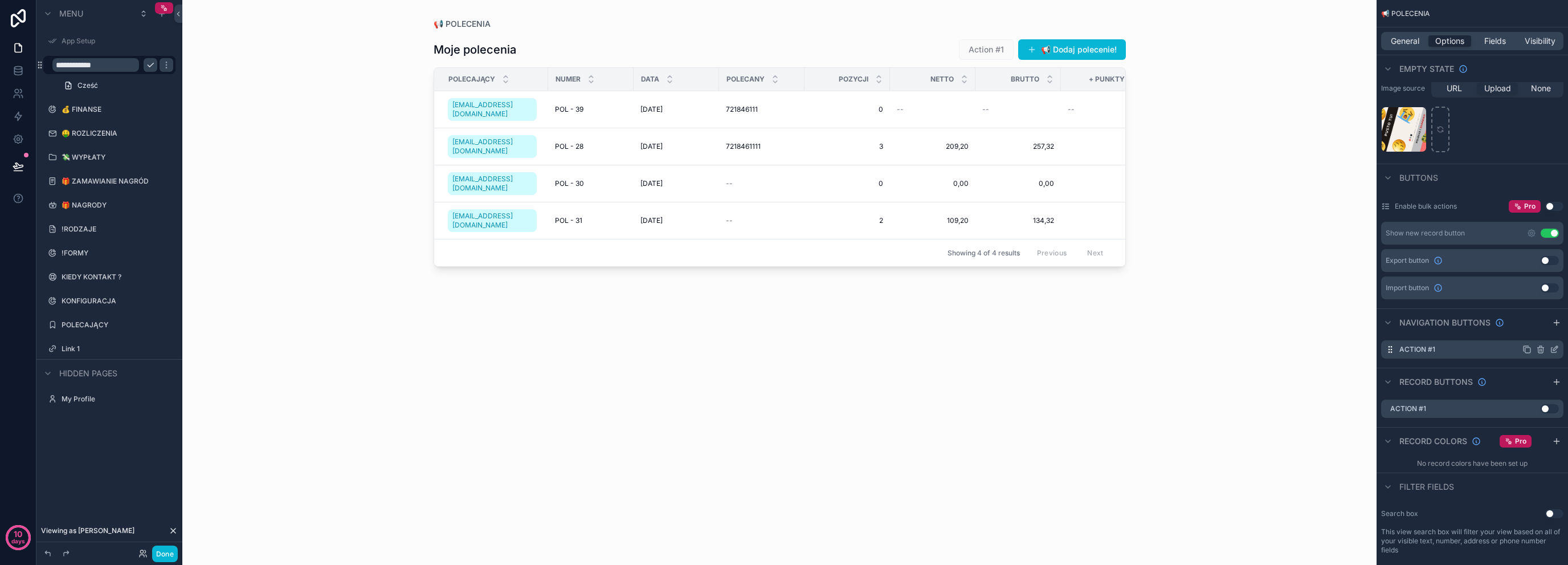
click at [1543, 346] on icon "scrollable content" at bounding box center [1541, 349] width 9 height 9
click at [1541, 330] on button at bounding box center [1536, 330] width 13 height 13
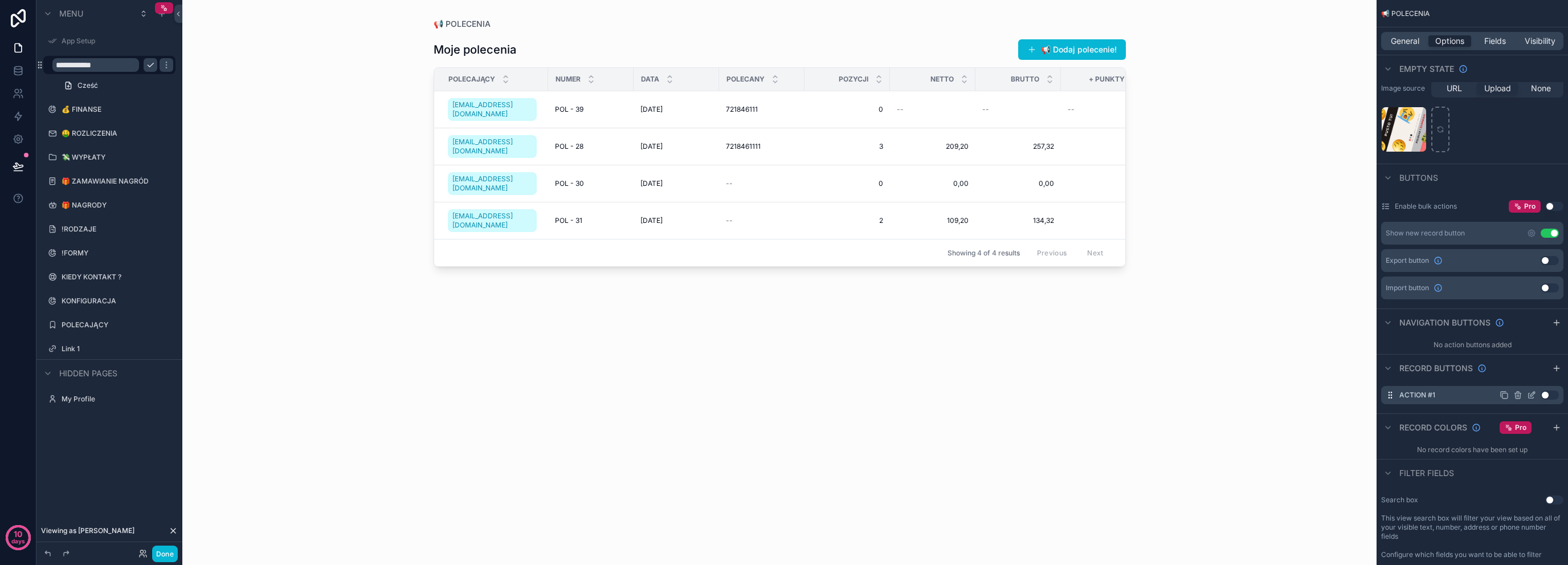
click at [1534, 392] on icon "scrollable content" at bounding box center [1532, 394] width 5 height 5
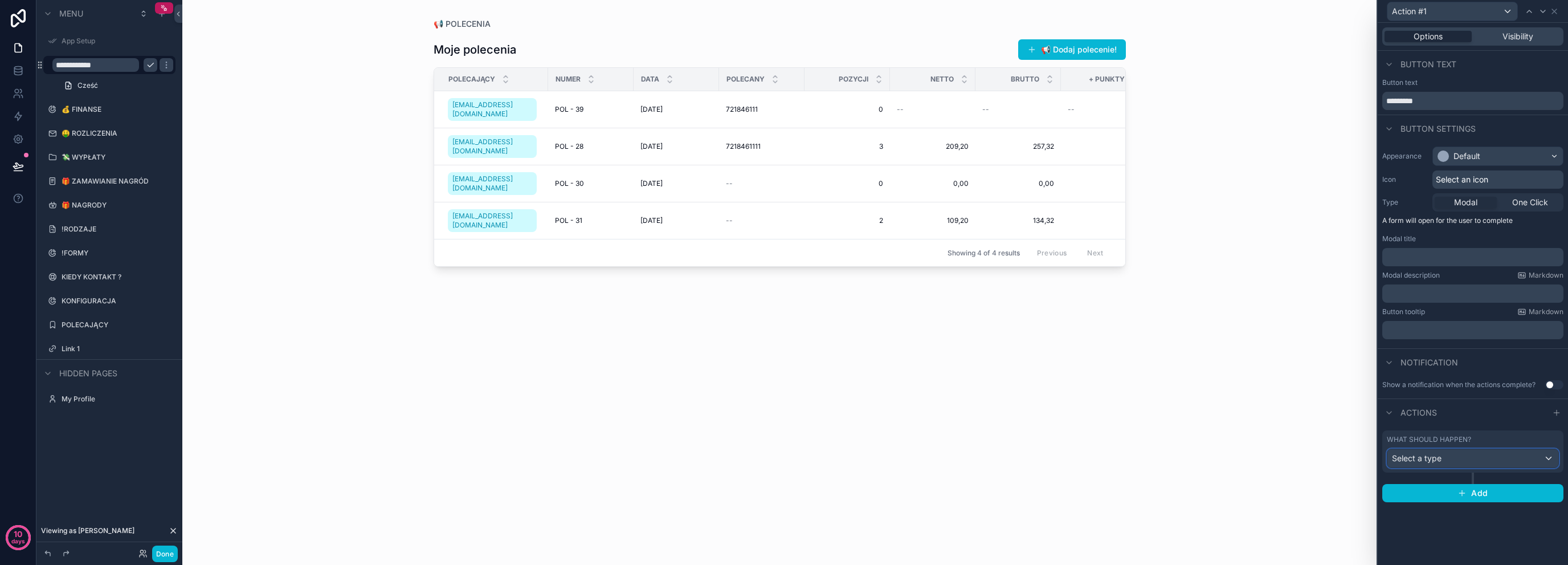
click at [1425, 461] on span "Select a type" at bounding box center [1417, 458] width 50 height 9
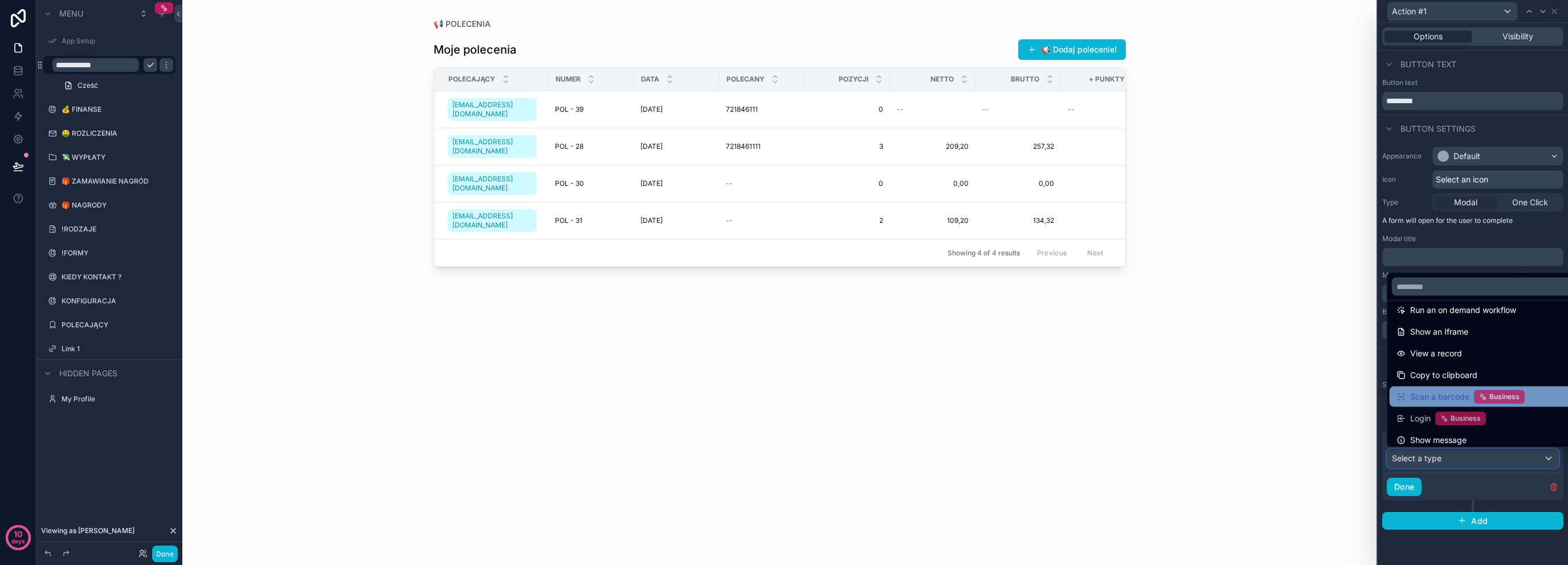
scroll to position [124, 0]
click at [1452, 492] on div at bounding box center [1473, 282] width 190 height 565
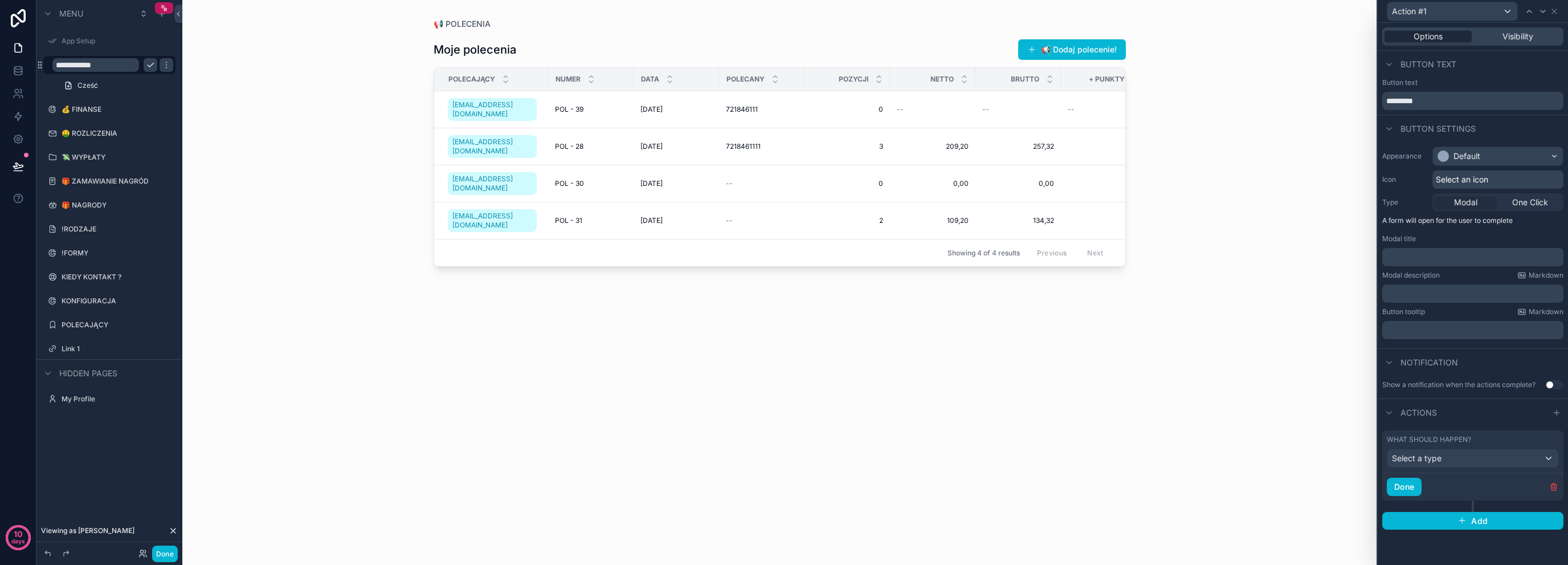
click at [1555, 491] on div "Done" at bounding box center [1473, 486] width 181 height 28
click at [1553, 485] on icon "button" at bounding box center [1554, 487] width 9 height 9
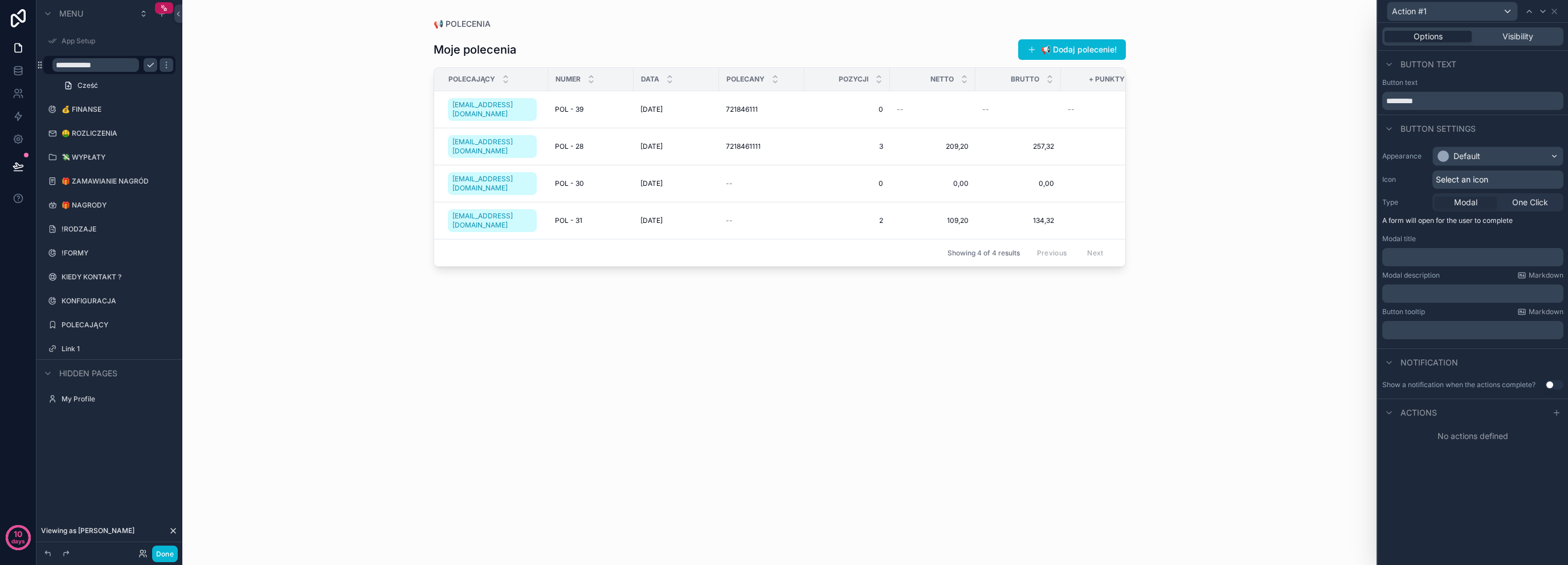
click at [298, 128] on div "📢 POLECENIA Moje polecenia 📢 Dodaj polecenie! POLECAJĄCY NUMER DATA POLECANY PO…" at bounding box center [779, 282] width 1194 height 565
click at [148, 62] on icon "scrollable content" at bounding box center [150, 65] width 9 height 9
click at [1555, 13] on icon at bounding box center [1555, 11] width 9 height 9
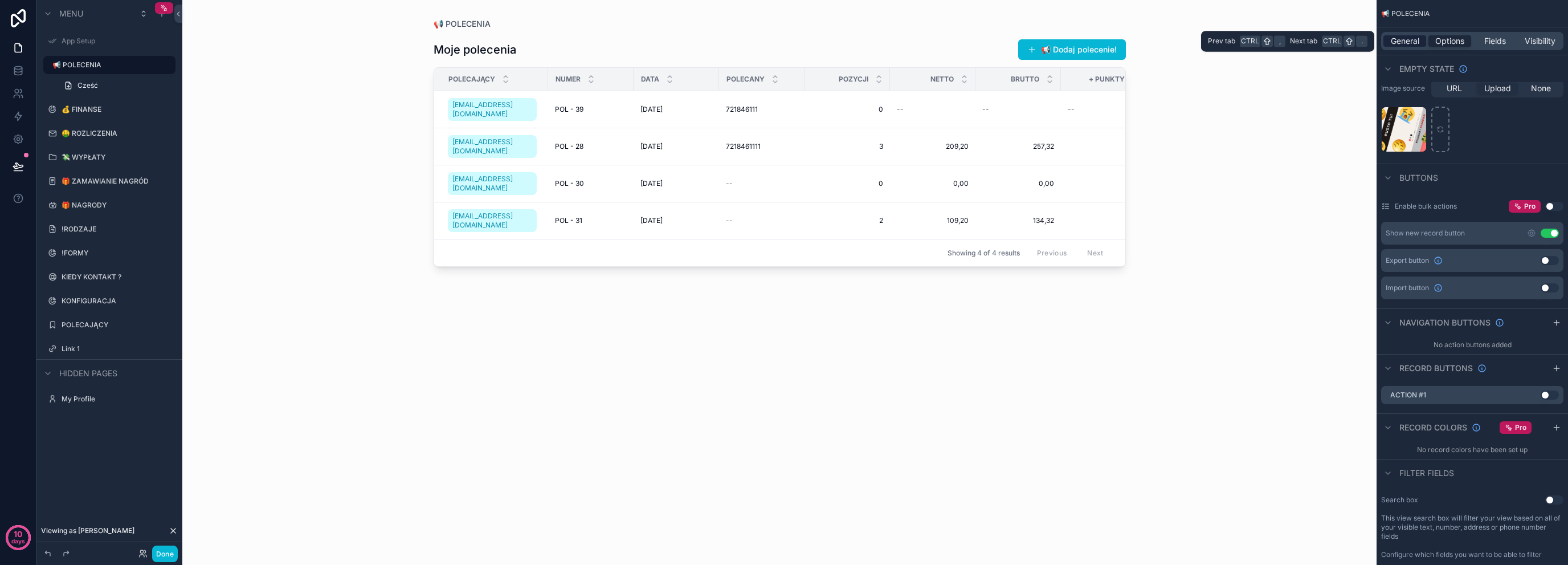
click at [1408, 40] on span "General" at bounding box center [1405, 41] width 28 height 11
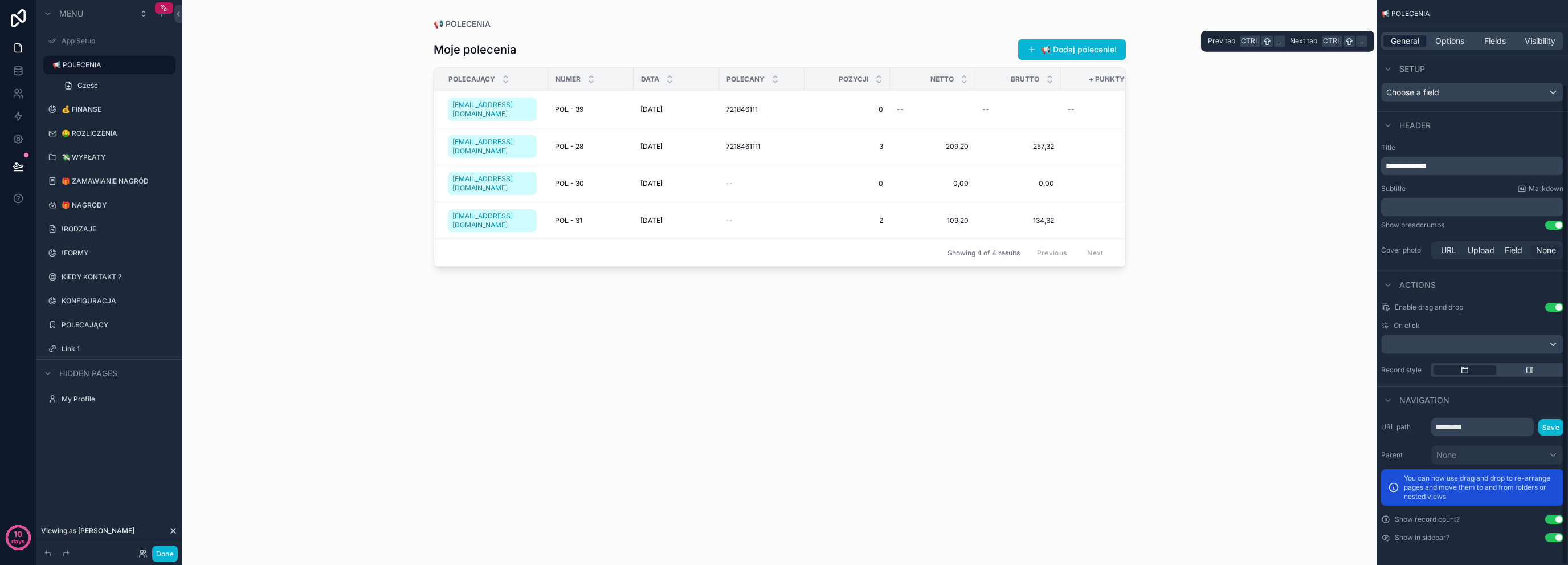
scroll to position [99, 0]
click at [720, 110] on td "721846111 721846111" at bounding box center [761, 110] width 85 height 37
click at [1478, 250] on span "Upload" at bounding box center [1481, 251] width 27 height 11
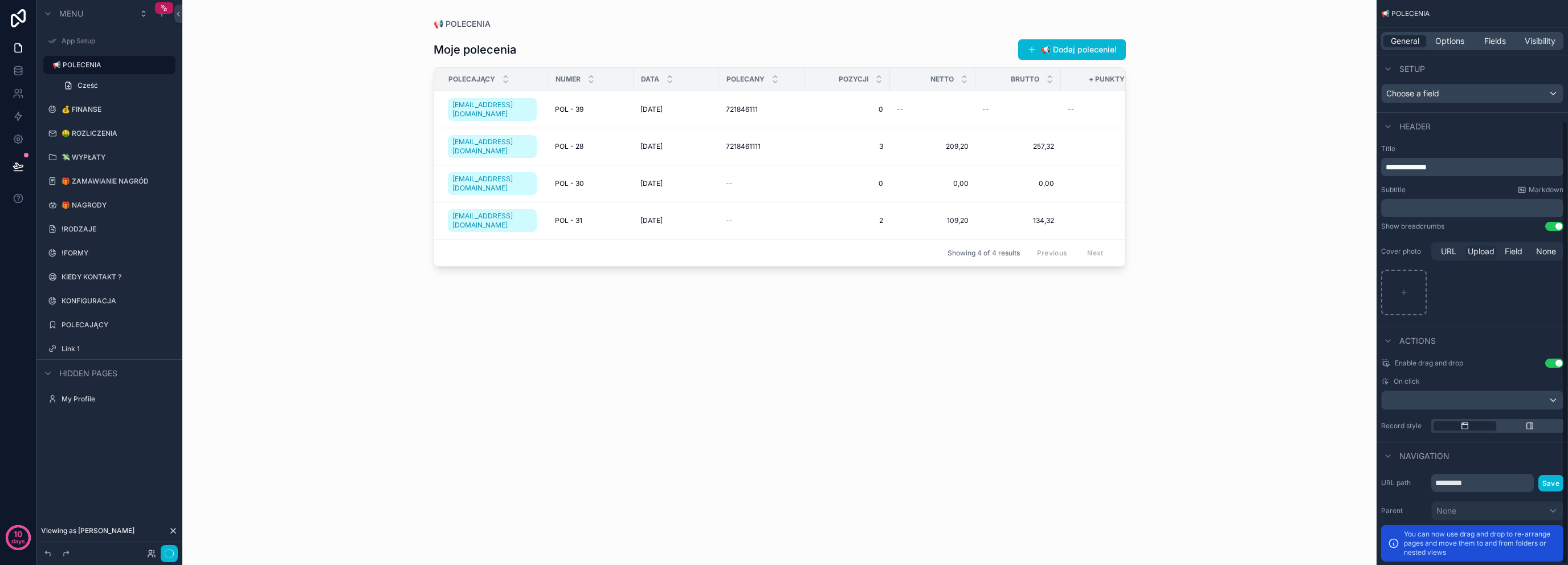
scroll to position [153, 0]
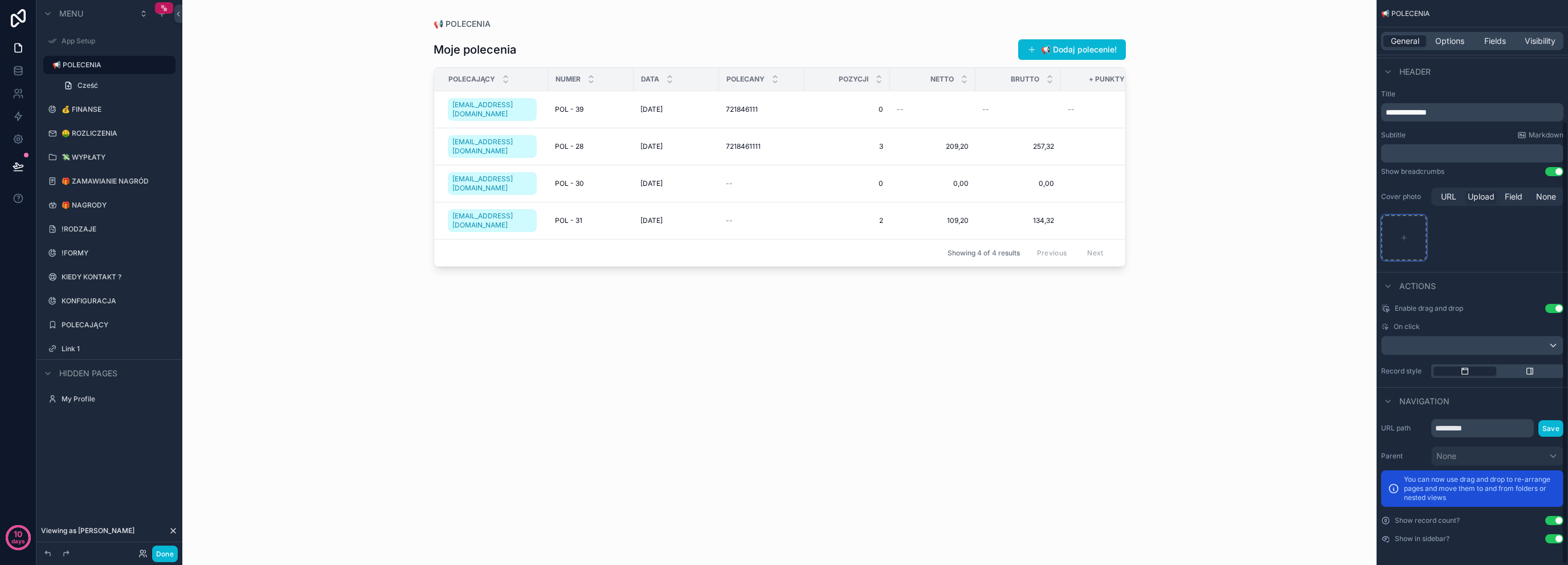
click at [1414, 236] on div "scrollable content" at bounding box center [1404, 238] width 46 height 46
type input "**********"
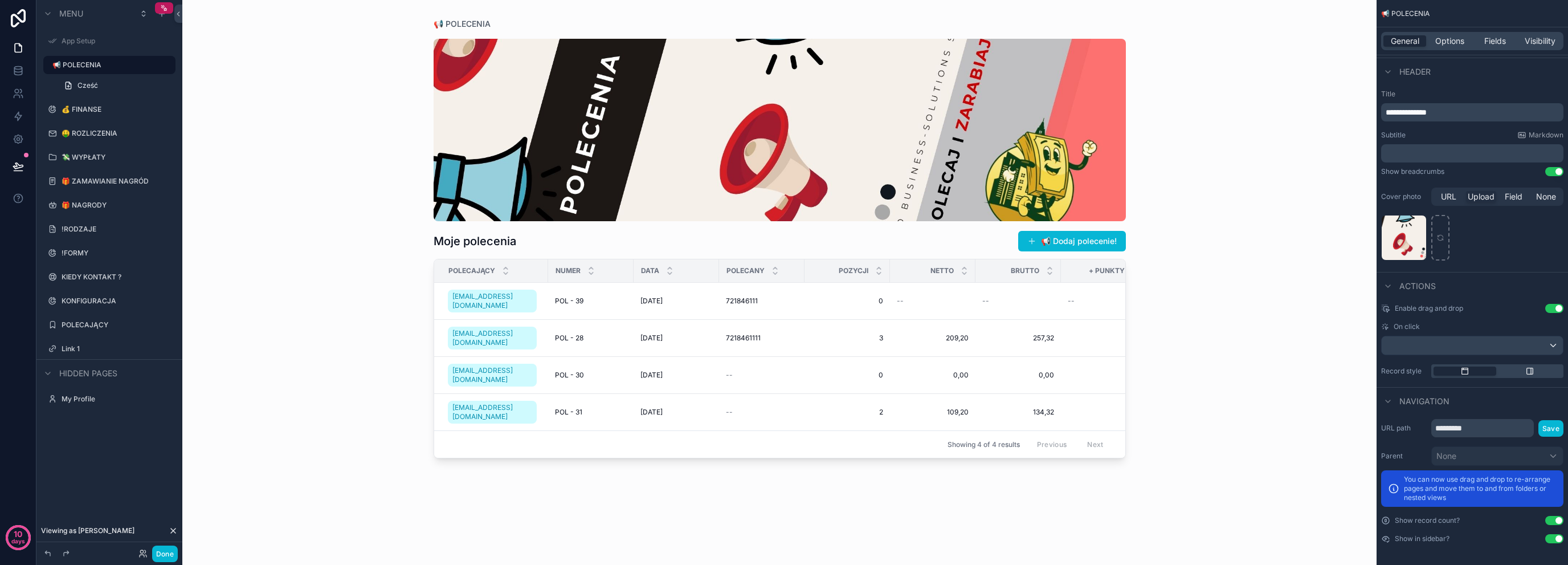
click at [1475, 114] on p "**********" at bounding box center [1473, 112] width 175 height 11
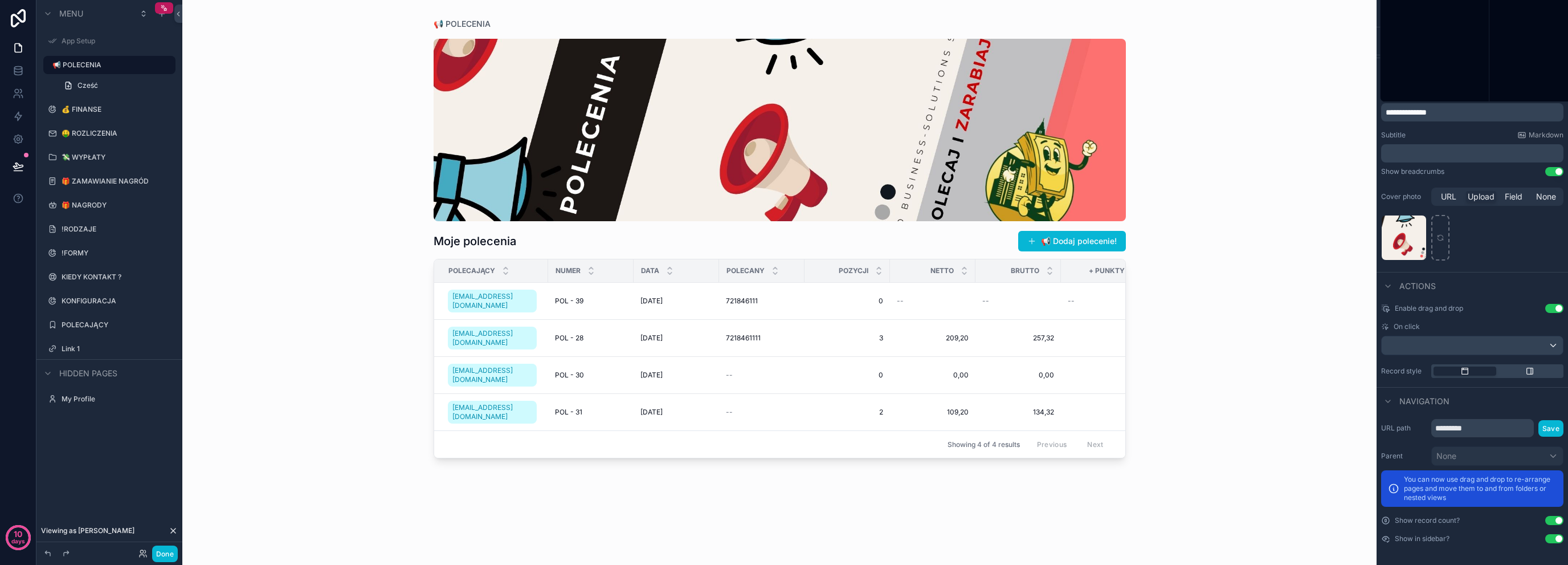
click at [1475, 114] on p "**********" at bounding box center [1473, 112] width 175 height 11
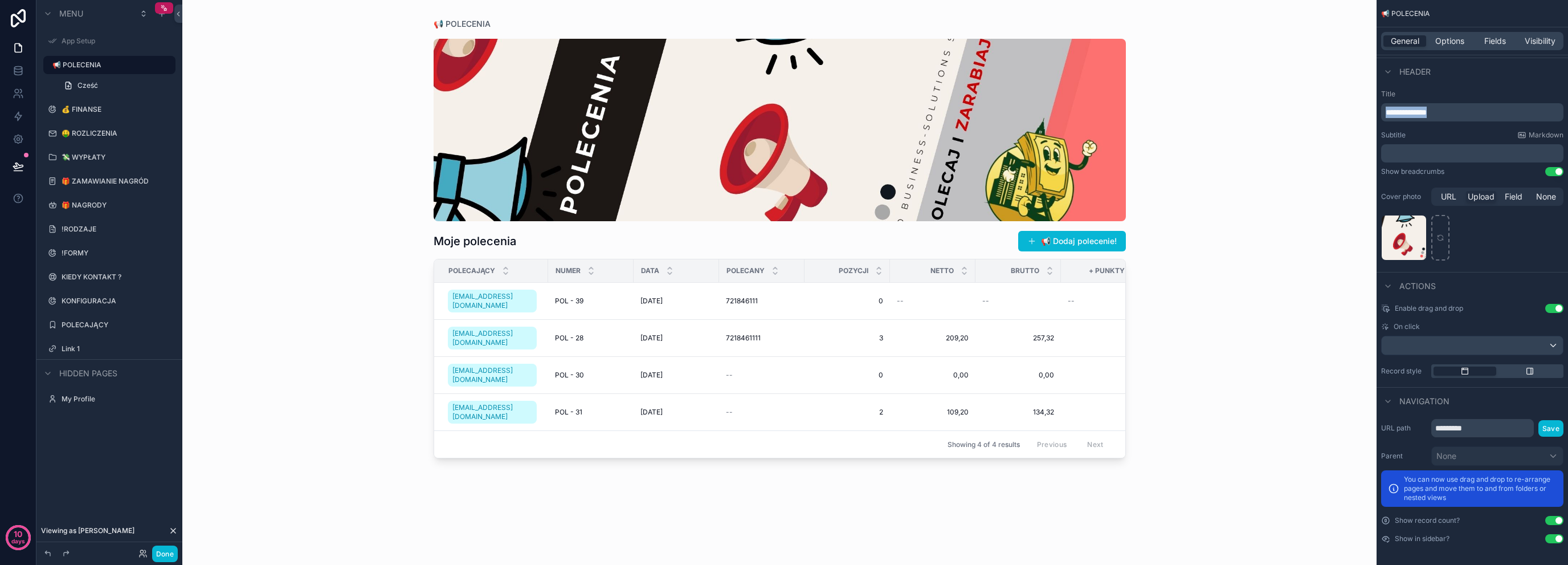
click at [1475, 114] on p "**********" at bounding box center [1473, 112] width 175 height 11
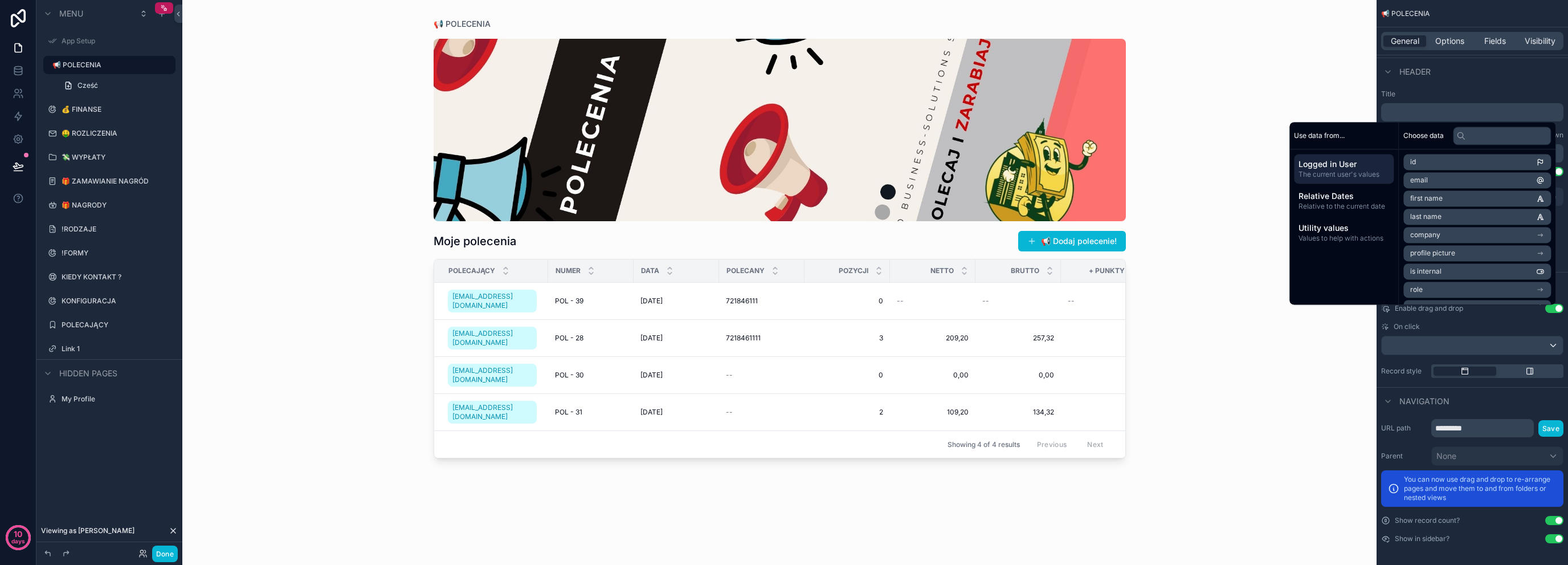
click at [285, 234] on div "📢 POLECENIA Moje polecenia 📢 Dodaj polecenie! POLECAJĄCY NUMER DATA POLECANY PO…" at bounding box center [779, 282] width 1194 height 565
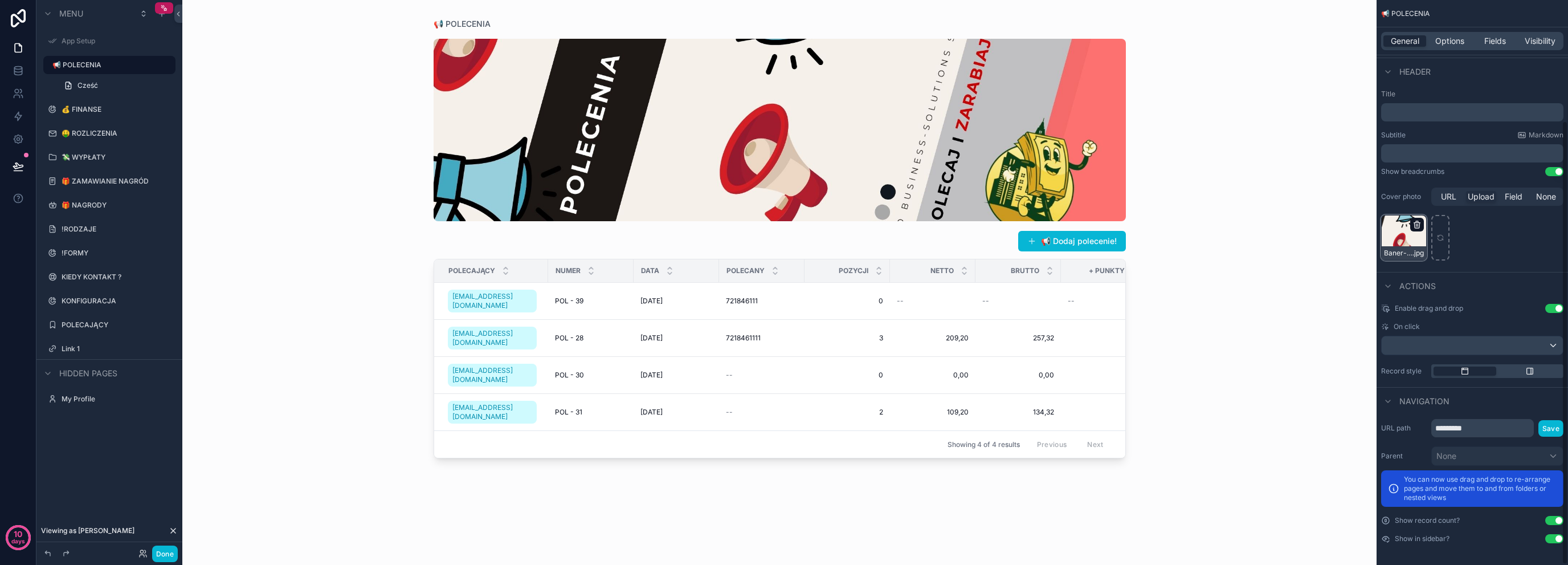
click at [1417, 225] on icon "scrollable content" at bounding box center [1417, 224] width 0 height 2
click at [1440, 205] on icon "button" at bounding box center [1441, 204] width 9 height 9
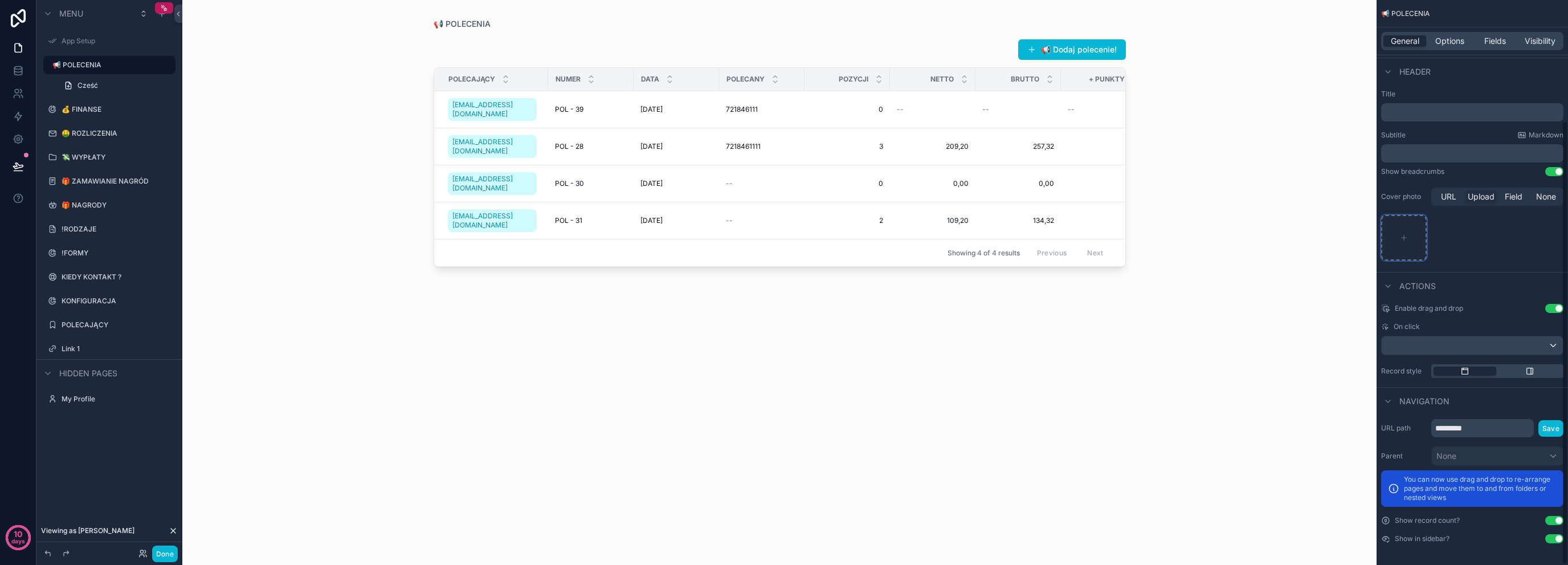
click at [1403, 234] on icon "scrollable content" at bounding box center [1404, 238] width 8 height 8
type input "**********"
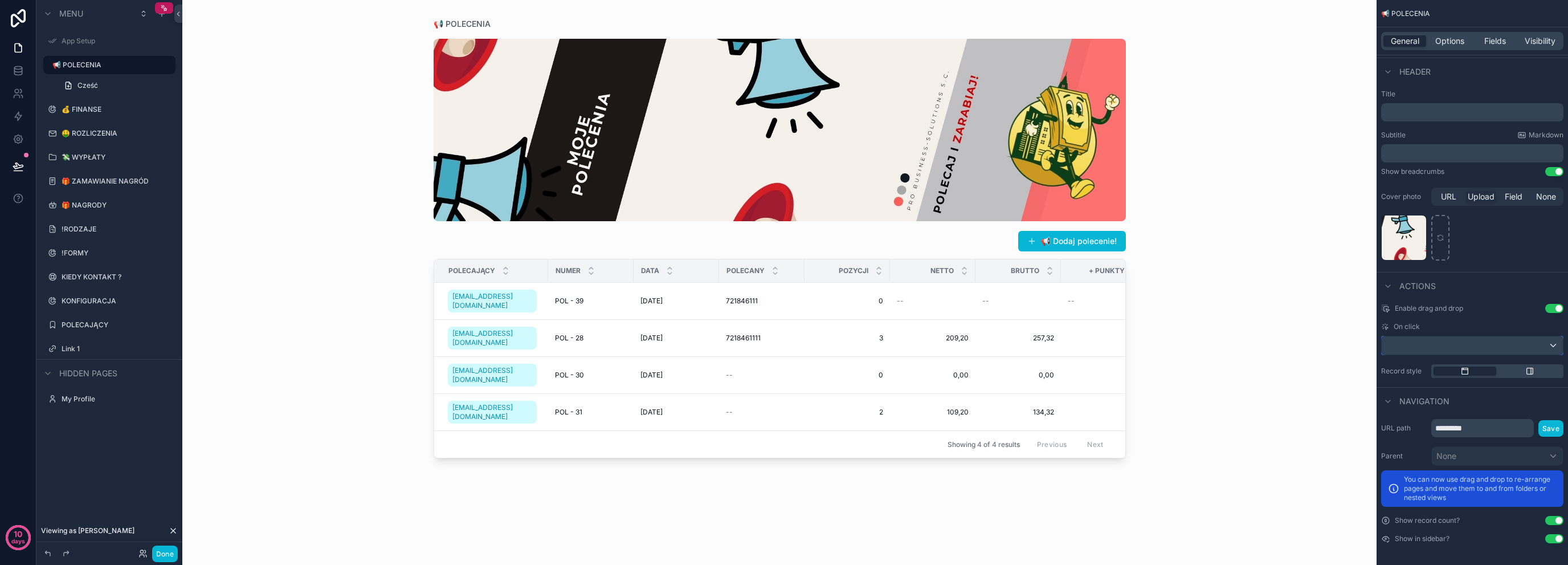
click at [1465, 343] on div "scrollable content" at bounding box center [1473, 345] width 181 height 18
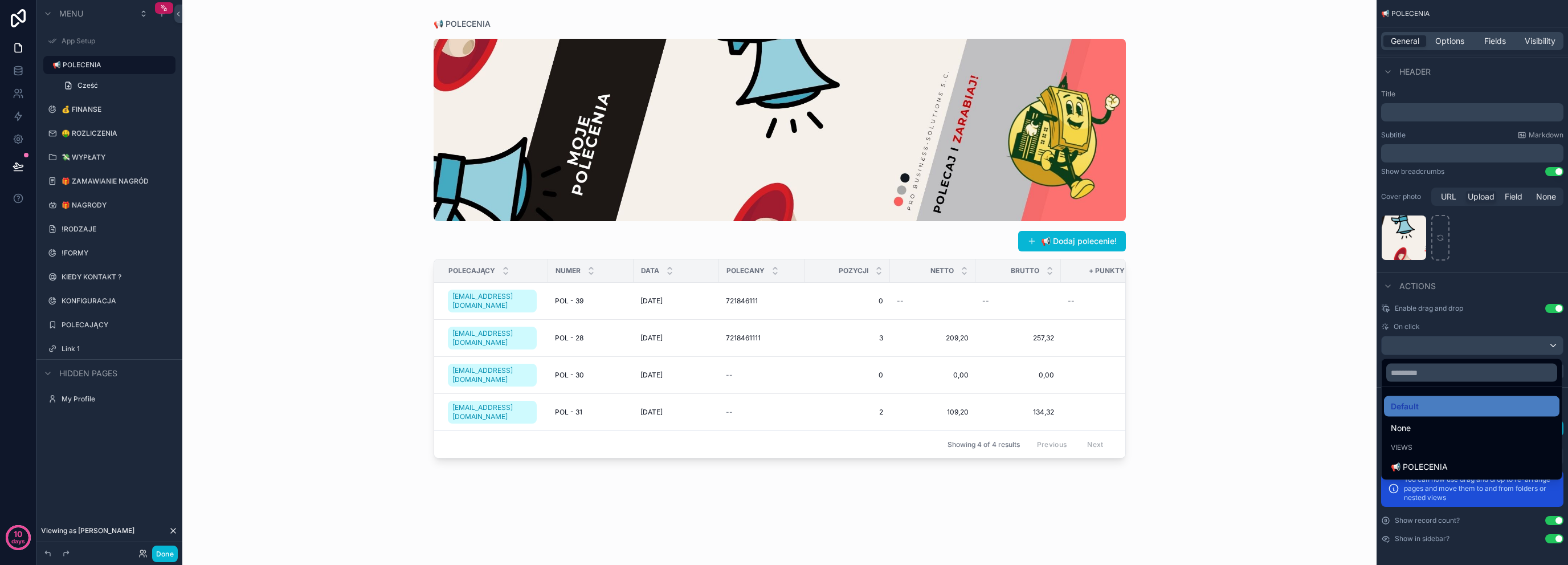
click at [1465, 343] on div "scrollable content" at bounding box center [784, 282] width 1568 height 565
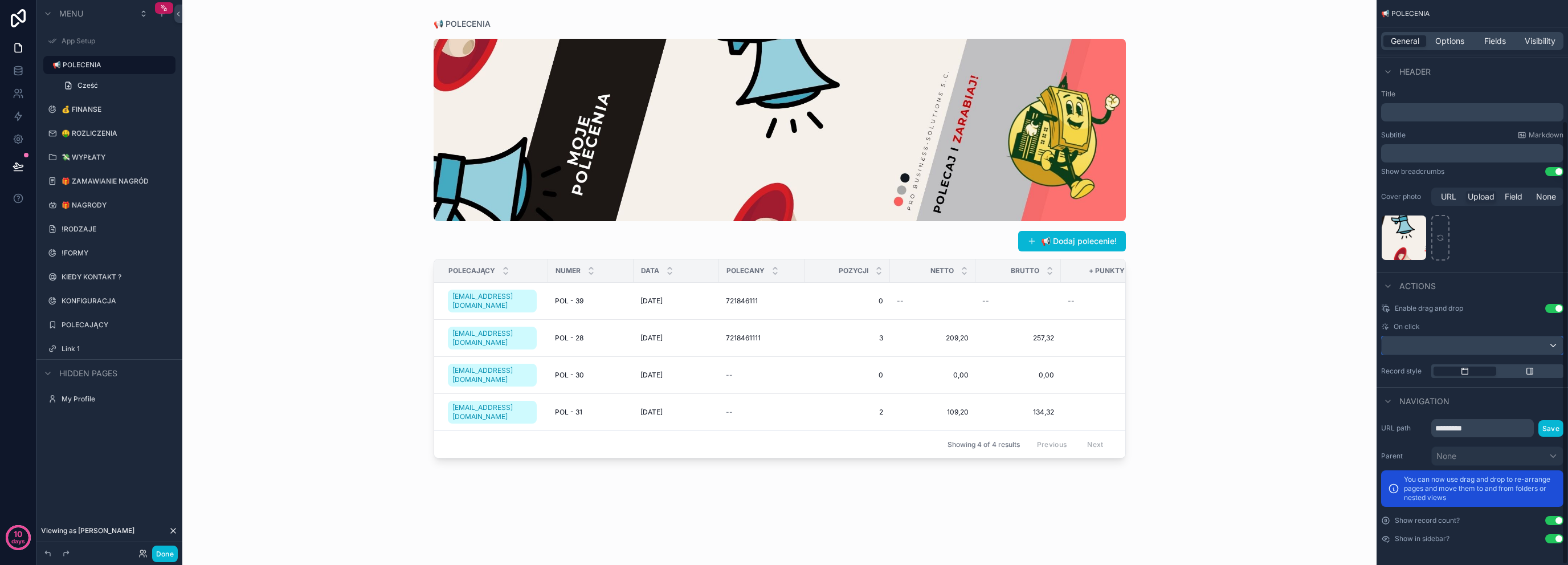
click at [1473, 339] on div "scrollable content" at bounding box center [1473, 345] width 181 height 18
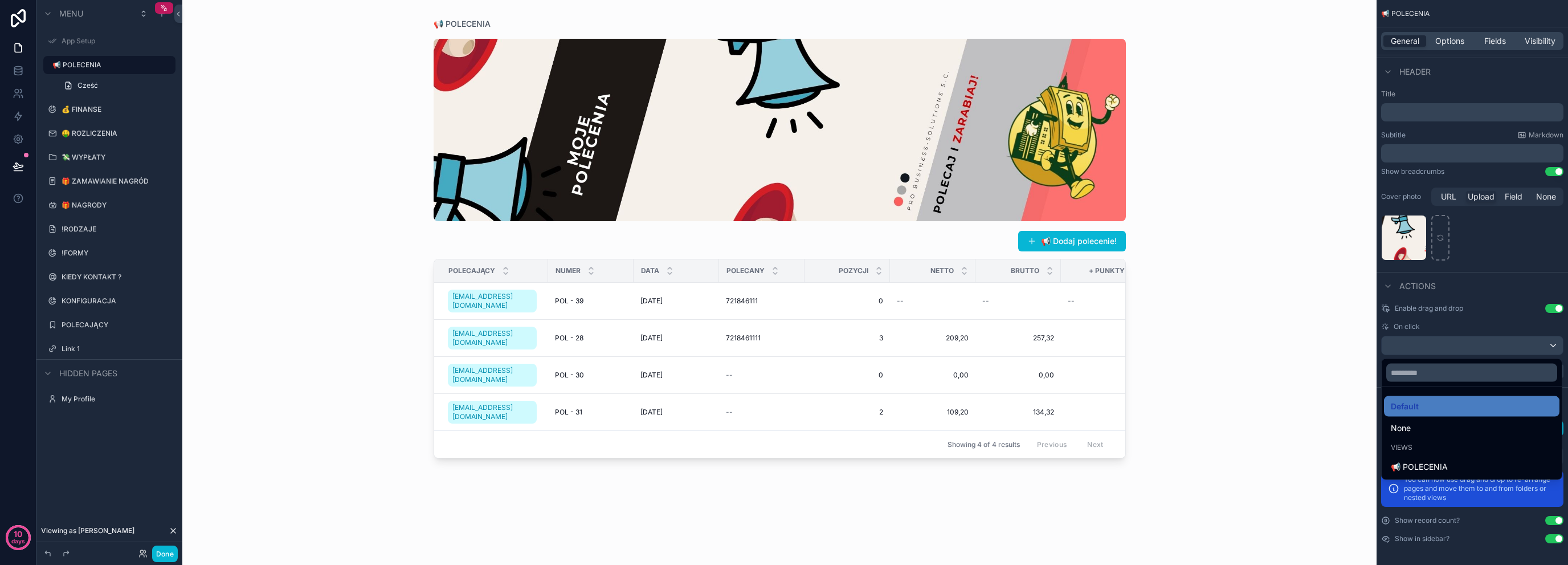
click at [1451, 312] on div "scrollable content" at bounding box center [784, 282] width 1568 height 565
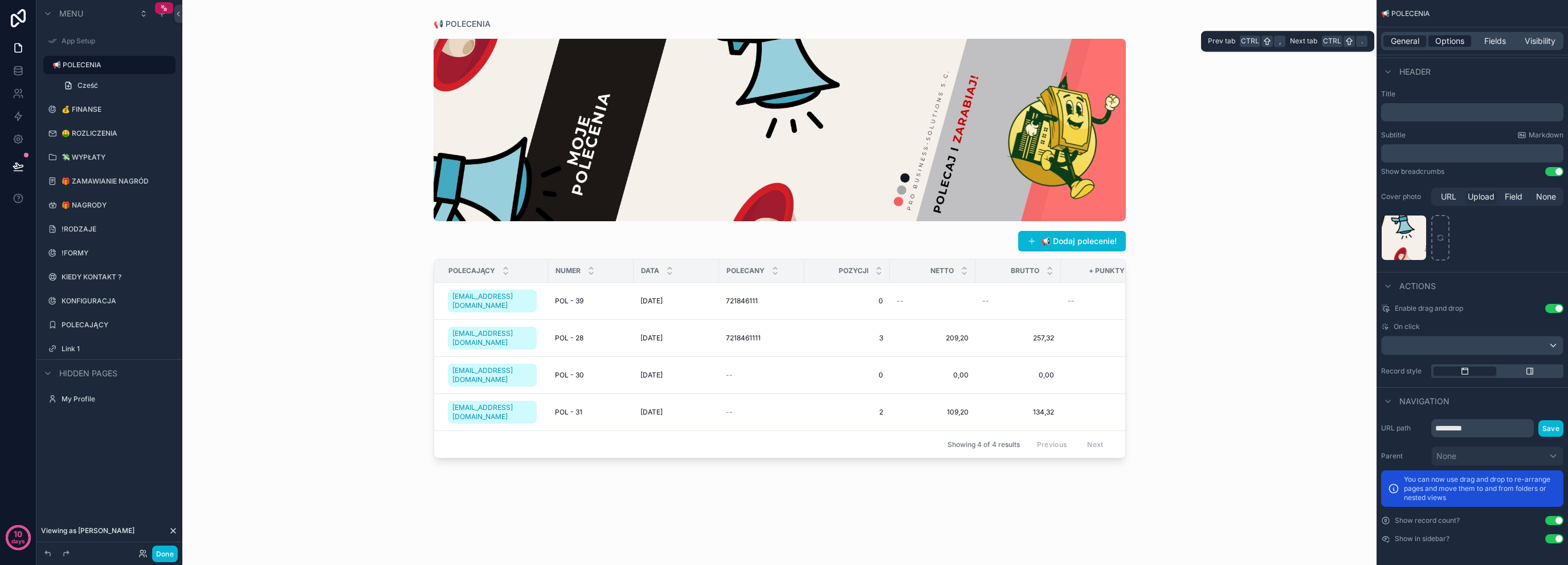
click at [1467, 40] on div "Options" at bounding box center [1450, 41] width 43 height 11
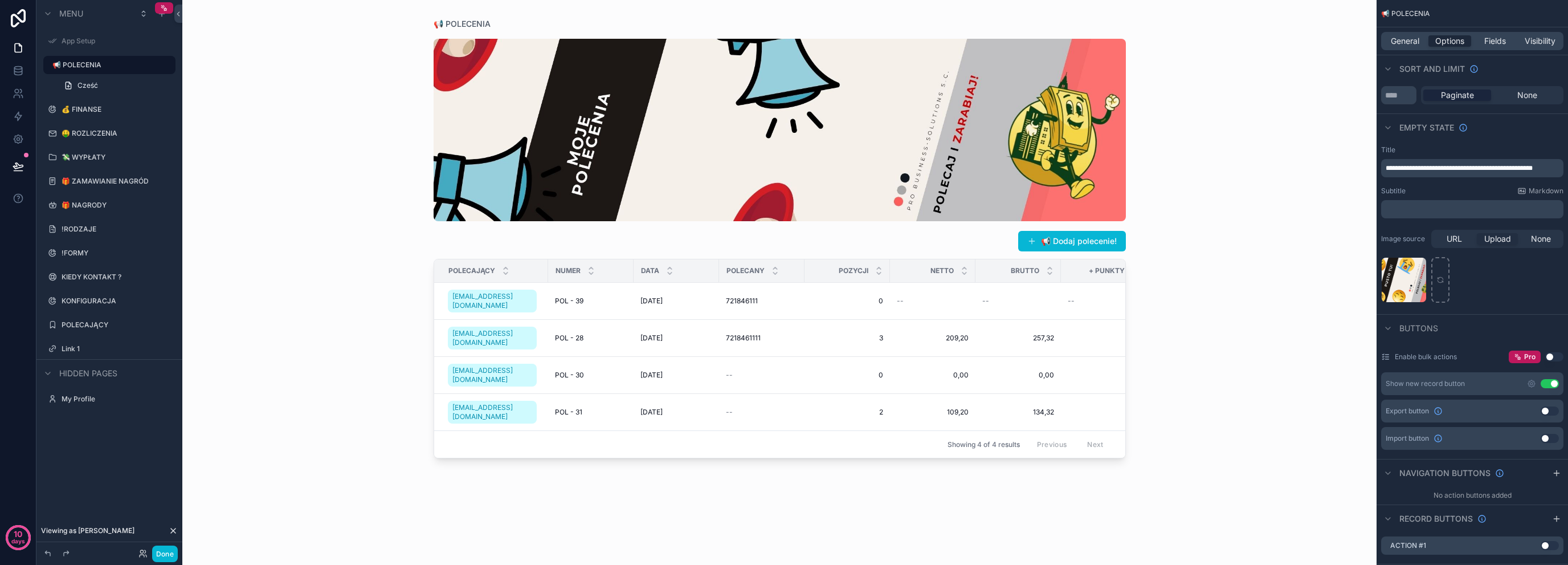
click at [1455, 99] on span "Paginate" at bounding box center [1457, 95] width 33 height 11
click at [1394, 92] on input "**" at bounding box center [1399, 95] width 36 height 18
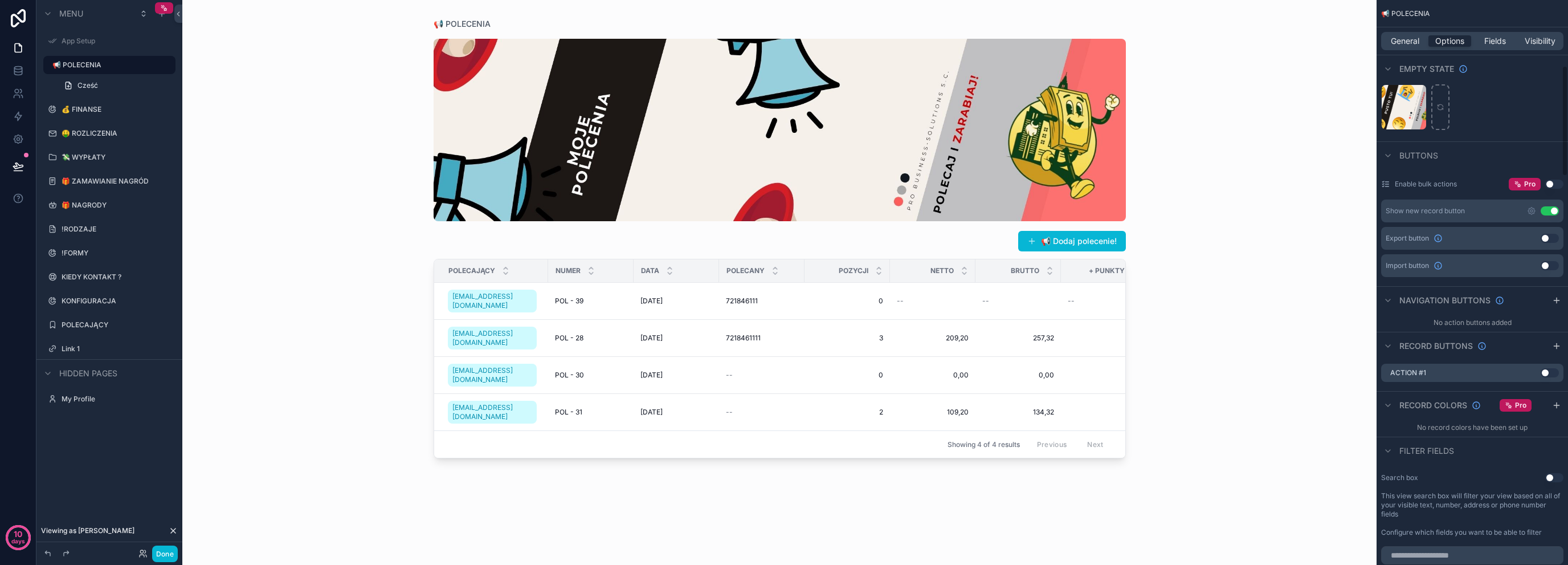
scroll to position [343, 0]
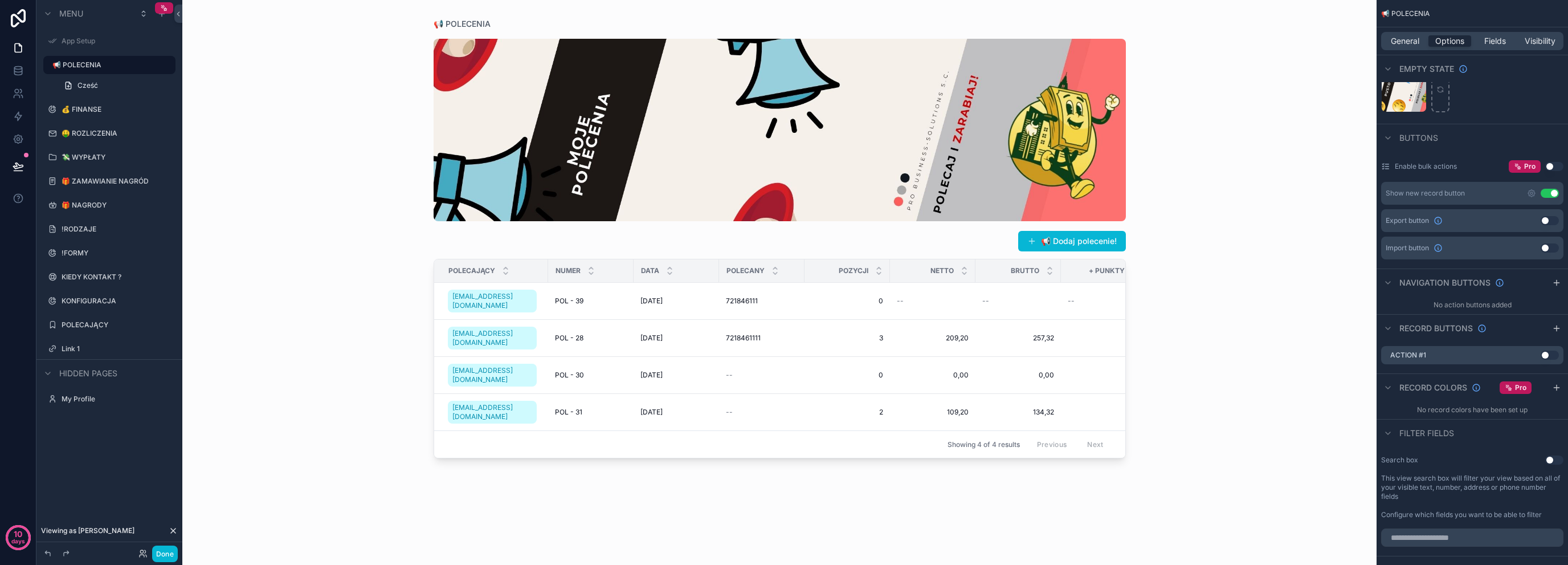
type input "*"
click at [1550, 170] on button "Use setting" at bounding box center [1554, 167] width 18 height 9
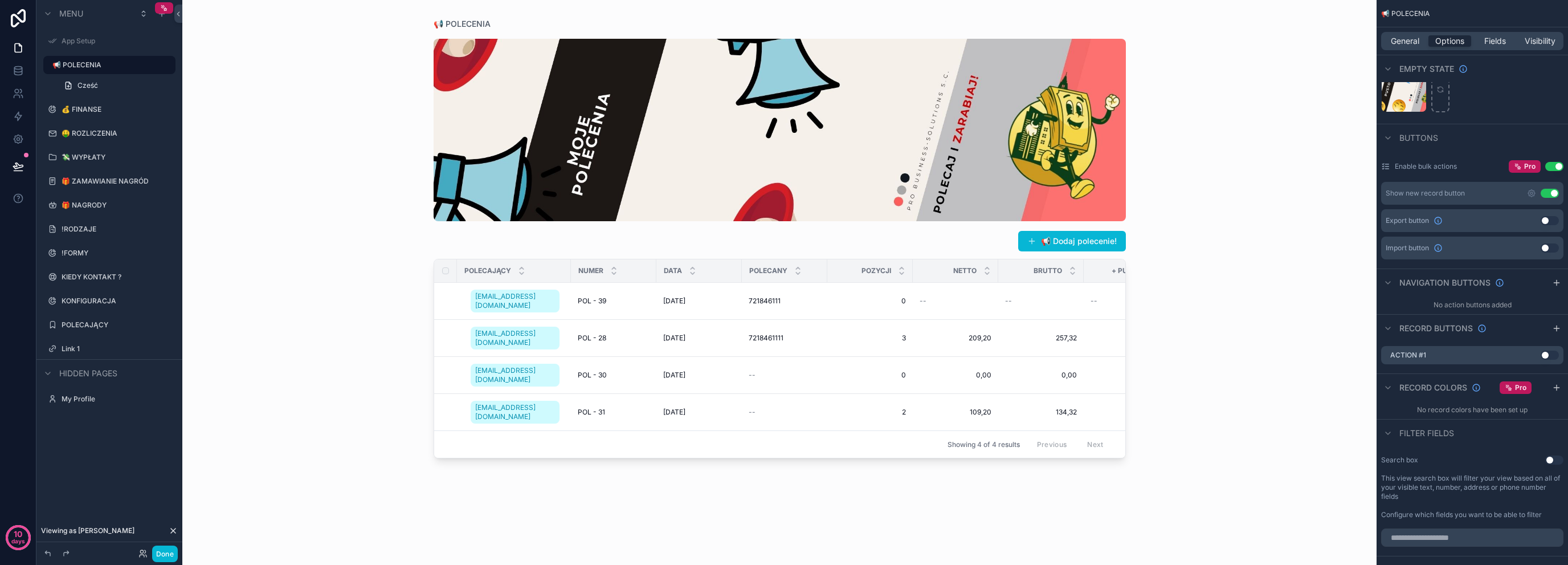
drag, startPoint x: 915, startPoint y: 419, endPoint x: 939, endPoint y: 421, distance: 24.1
click at [939, 421] on div "POLECAJĄCY NUMER DATA POLECANY POZYCJI NETTO BRUTTO + PUNKTY DO ROZLICZENIA STA…" at bounding box center [779, 358] width 691 height 198
click at [1555, 166] on button "Use setting" at bounding box center [1554, 167] width 18 height 9
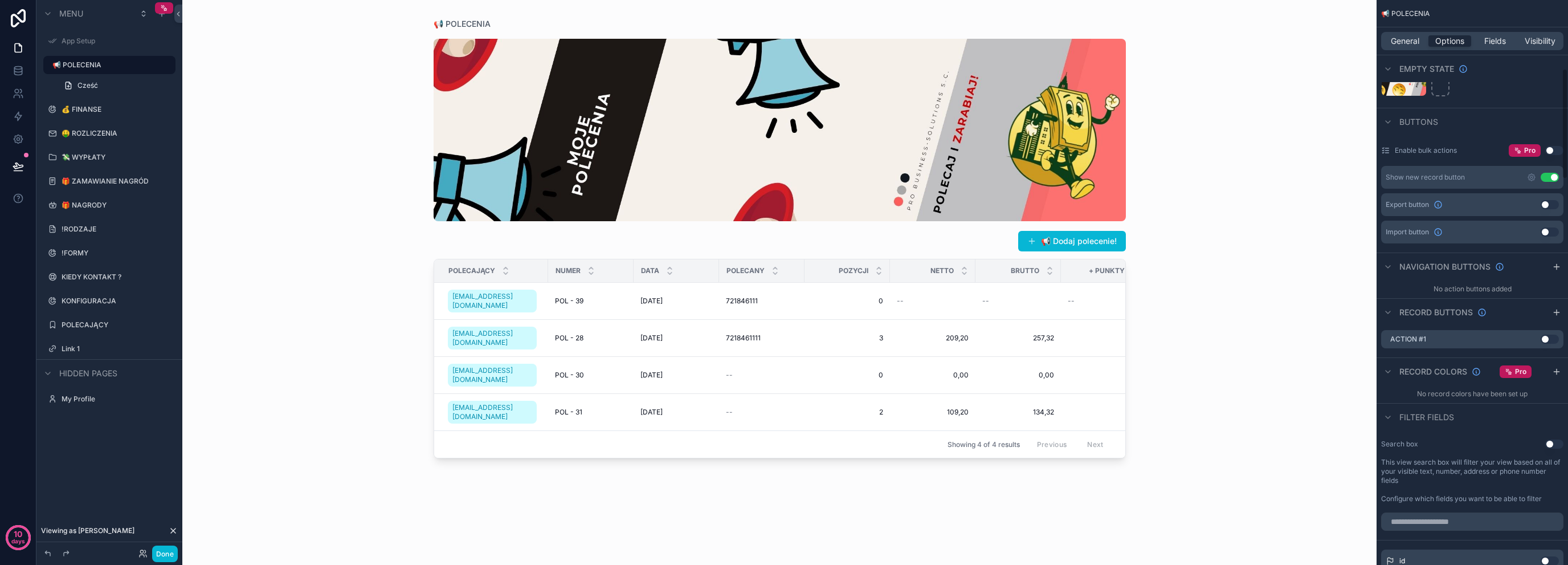
scroll to position [419, 0]
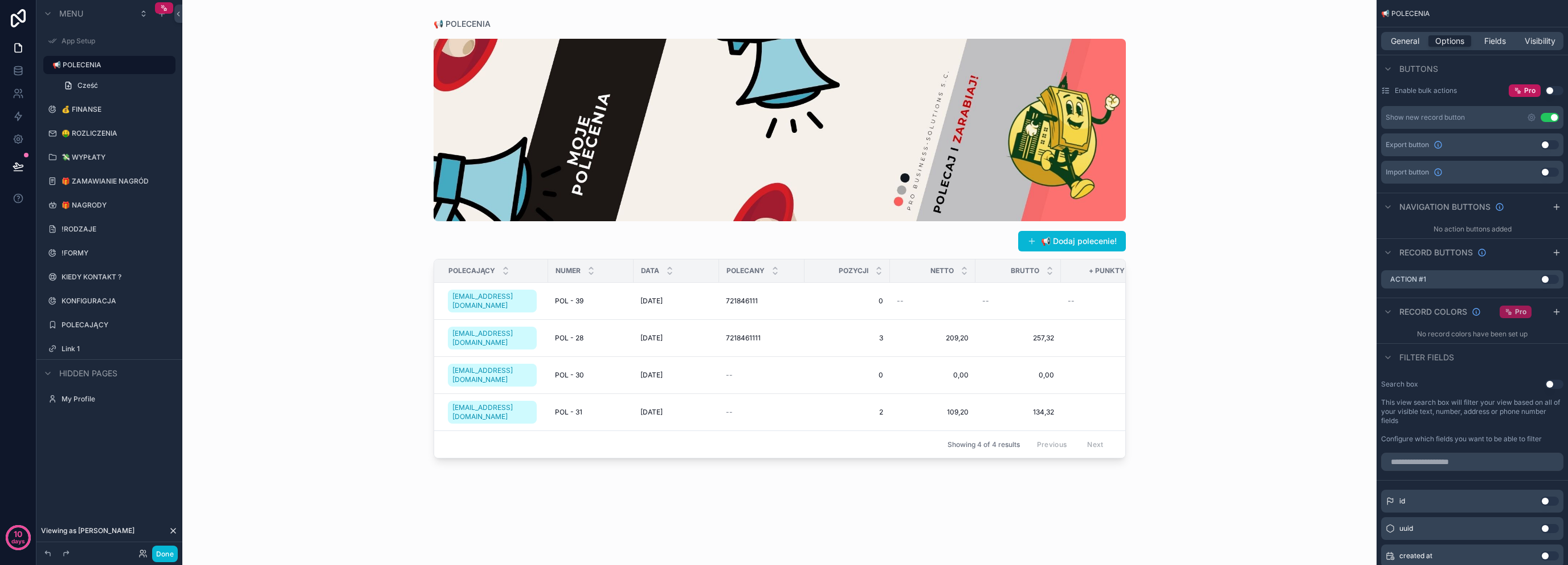
click at [1517, 310] on span "Pro" at bounding box center [1520, 312] width 11 height 9
click at [163, 9] on icon "scrollable content" at bounding box center [164, 8] width 8 height 8
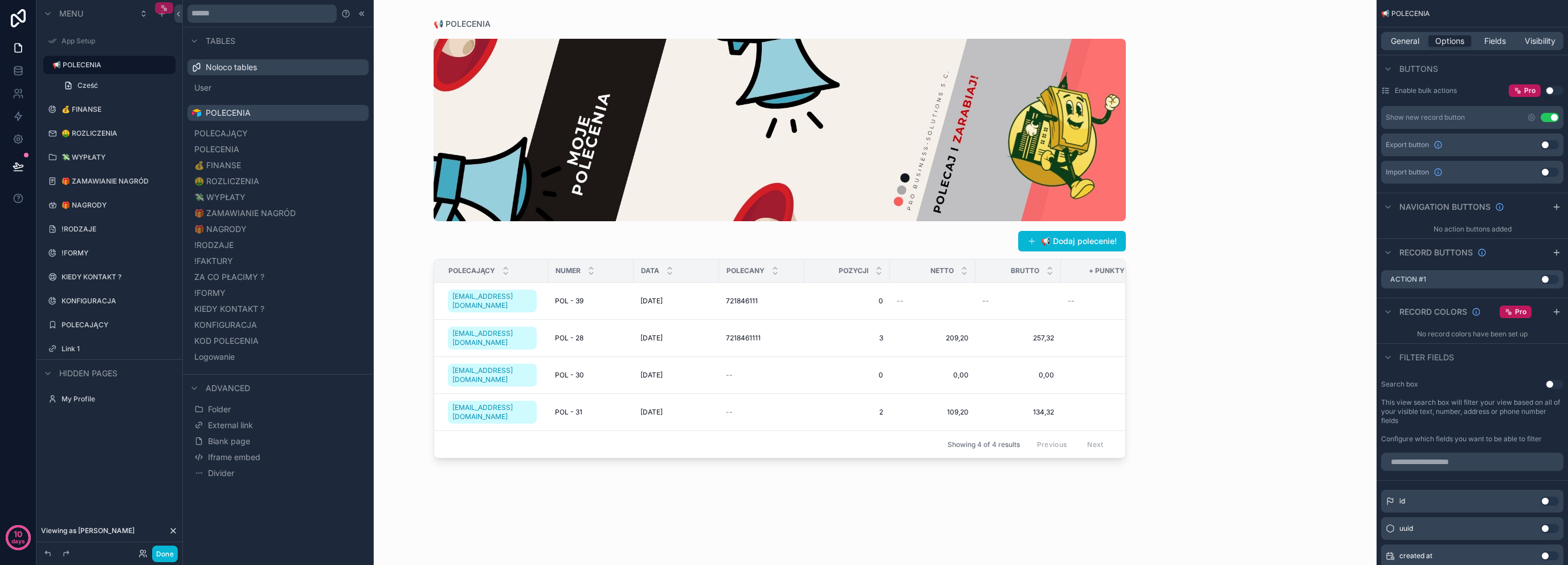
click at [167, 2] on div "scrollable content" at bounding box center [164, 7] width 18 height 11
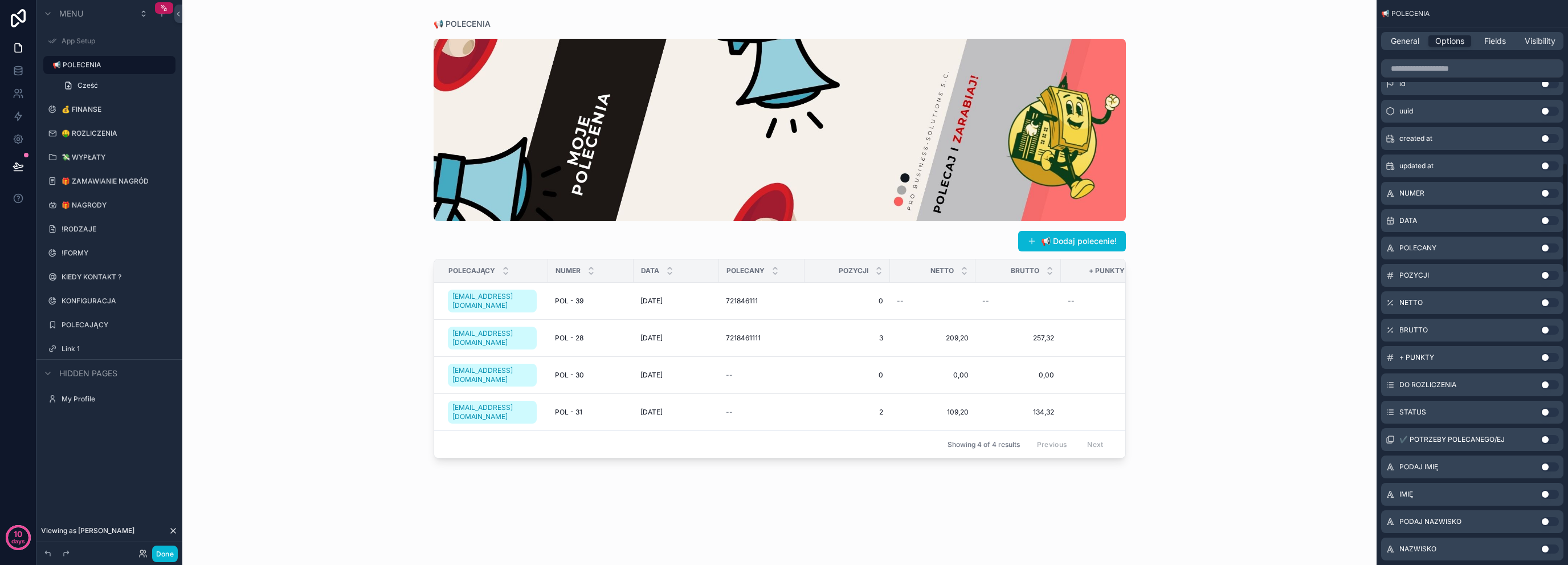
scroll to position [837, 0]
click at [1506, 43] on div "Fields" at bounding box center [1495, 41] width 43 height 11
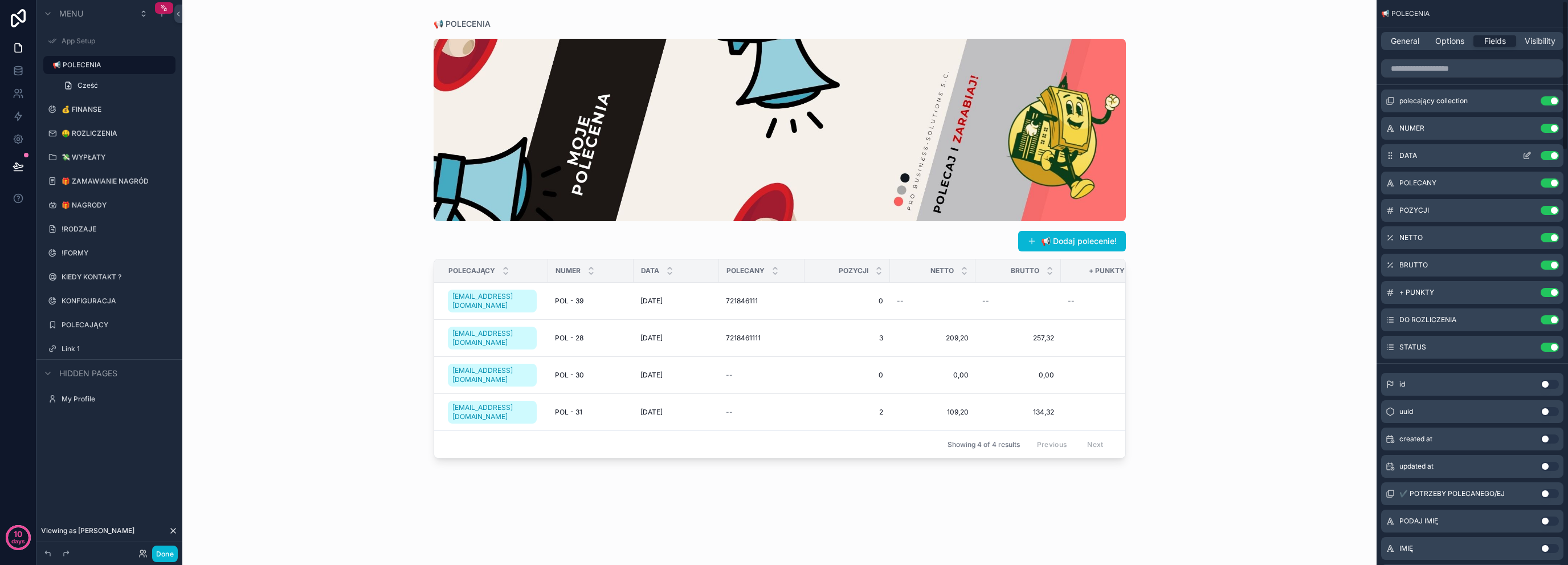
scroll to position [0, 0]
click at [1553, 104] on button "Use setting" at bounding box center [1550, 103] width 18 height 9
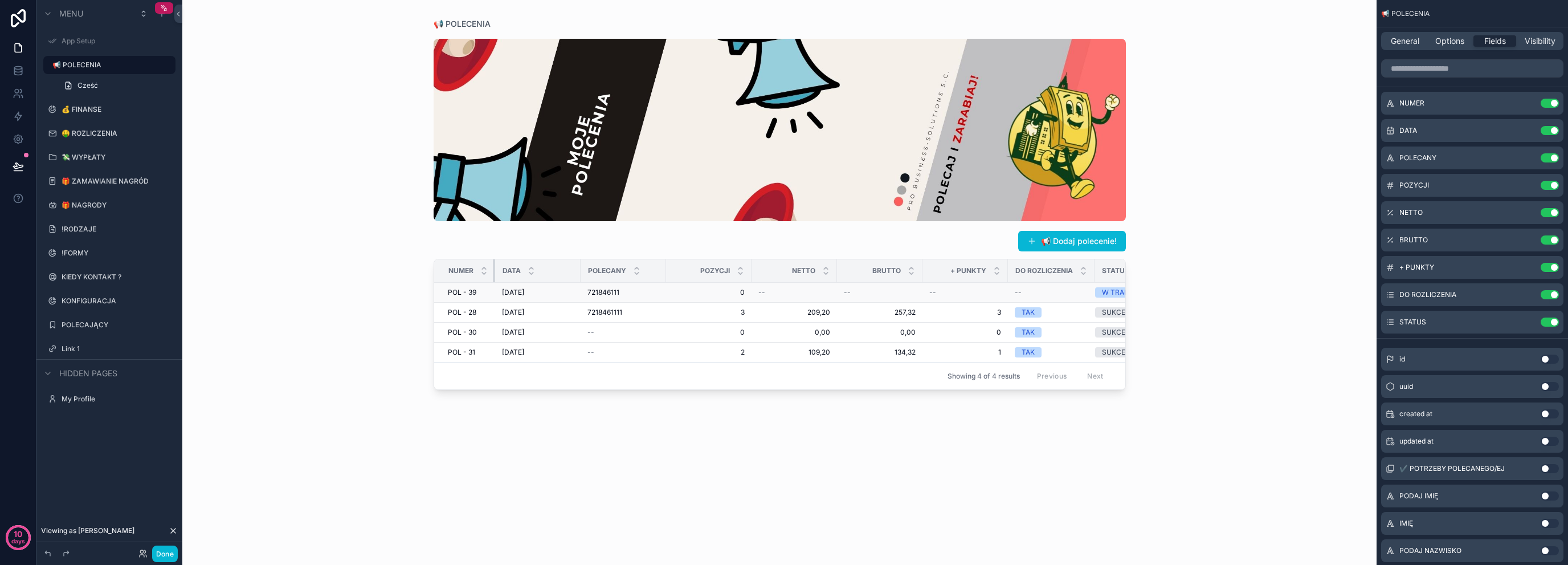
drag, startPoint x: 546, startPoint y: 271, endPoint x: 480, endPoint y: 286, distance: 67.7
click at [480, 286] on table "NUMER DATA POLECANY POZYCJI NETTO BRUTTO + PUNKTY DO ROZLICZENIA STATUS POL - 3…" at bounding box center [808, 310] width 747 height 103
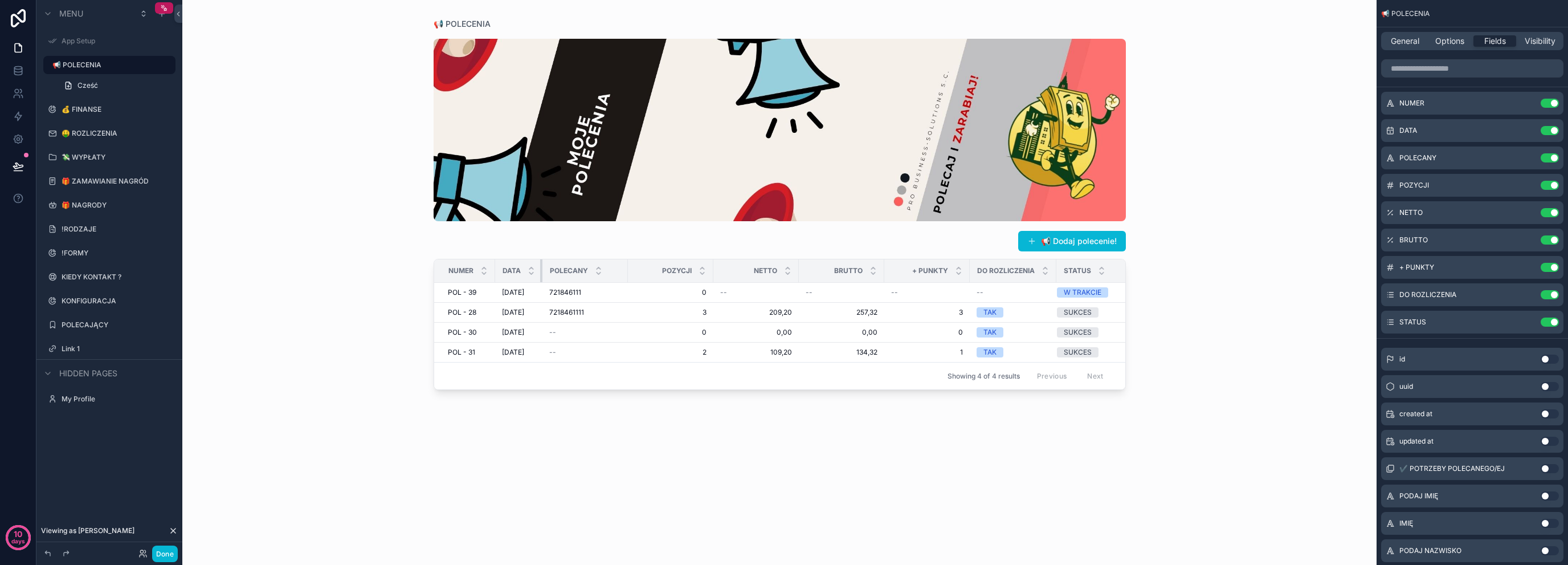
drag, startPoint x: 578, startPoint y: 275, endPoint x: 517, endPoint y: 279, distance: 61.1
click at [517, 279] on th "DATA" at bounding box center [519, 271] width 47 height 24
drag, startPoint x: 539, startPoint y: 274, endPoint x: 547, endPoint y: 275, distance: 8.1
click at [547, 275] on tr "NUMER DATA POLECANY POZYCJI NETTO BRUTTO + PUNKTY DO ROZLICZENIA STATUS" at bounding box center [788, 271] width 709 height 24
drag, startPoint x: 541, startPoint y: 277, endPoint x: 550, endPoint y: 279, distance: 9.2
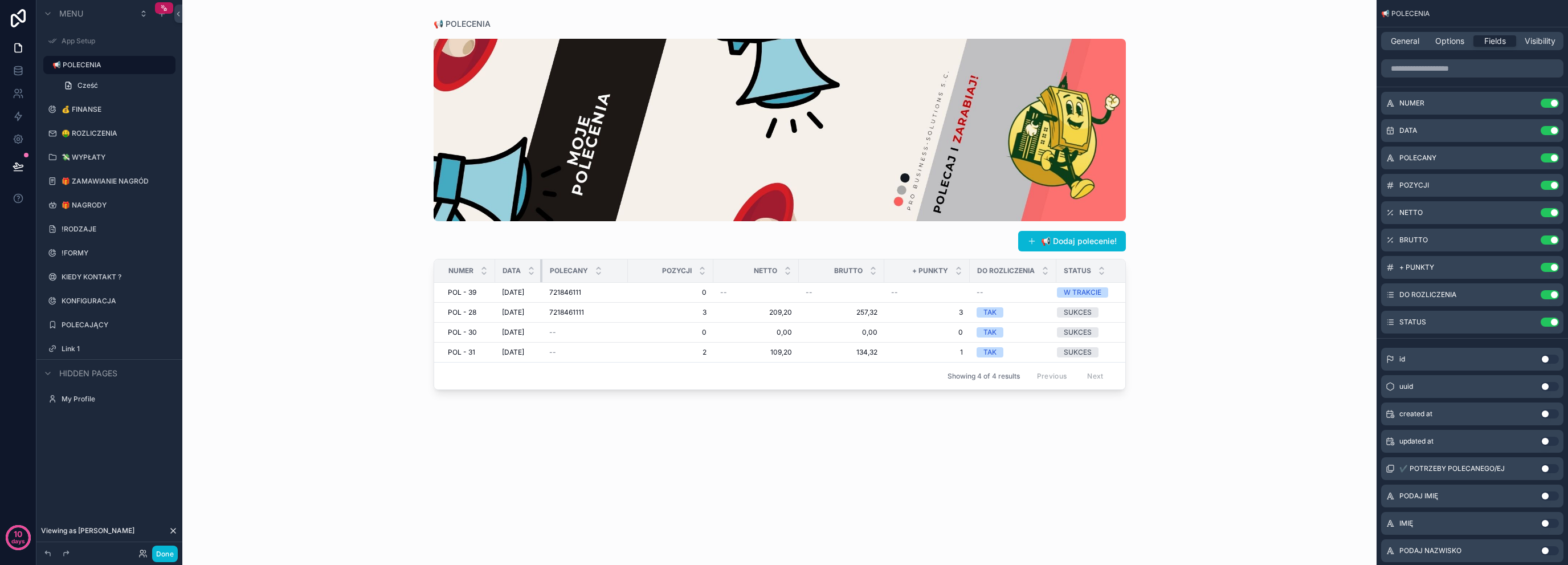
click at [550, 279] on tr "NUMER DATA POLECANY POZYCJI NETTO BRUTTO + PUNKTY DO ROZLICZENIA STATUS" at bounding box center [788, 271] width 709 height 24
click at [1527, 126] on icon "scrollable content" at bounding box center [1528, 130] width 9 height 9
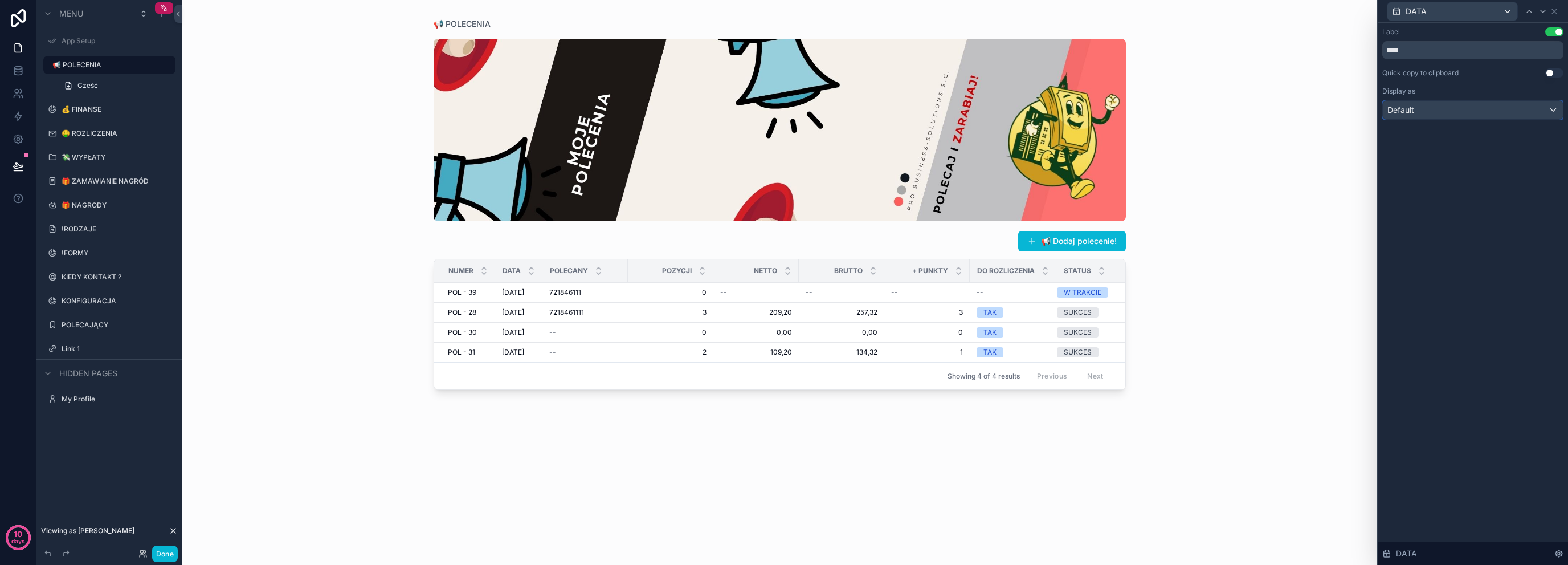
click at [1463, 116] on div "Default" at bounding box center [1473, 110] width 180 height 18
click at [1440, 198] on div "Relative date" at bounding box center [1473, 193] width 161 height 13
click at [1468, 111] on div "Relative date" at bounding box center [1473, 110] width 180 height 18
click at [1436, 168] on div "Default" at bounding box center [1473, 171] width 161 height 13
click at [1555, 12] on icon at bounding box center [1555, 11] width 9 height 9
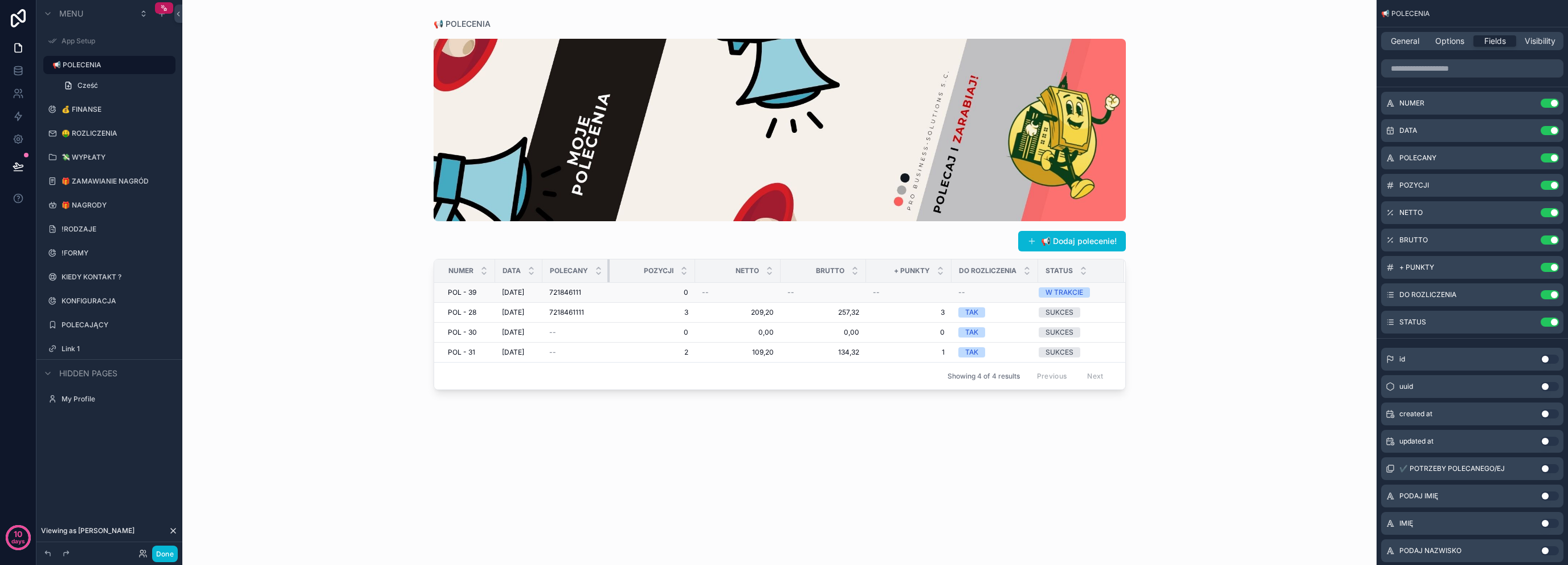
drag, startPoint x: 629, startPoint y: 275, endPoint x: 588, endPoint y: 287, distance: 42.7
click at [588, 287] on table "NUMER DATA POLECANY POZYCJI NETTO BRUTTO + PUNKTY DO ROZLICZENIA STATUS POL - 3…" at bounding box center [779, 310] width 691 height 103
click at [1548, 187] on button "Use setting" at bounding box center [1550, 185] width 18 height 9
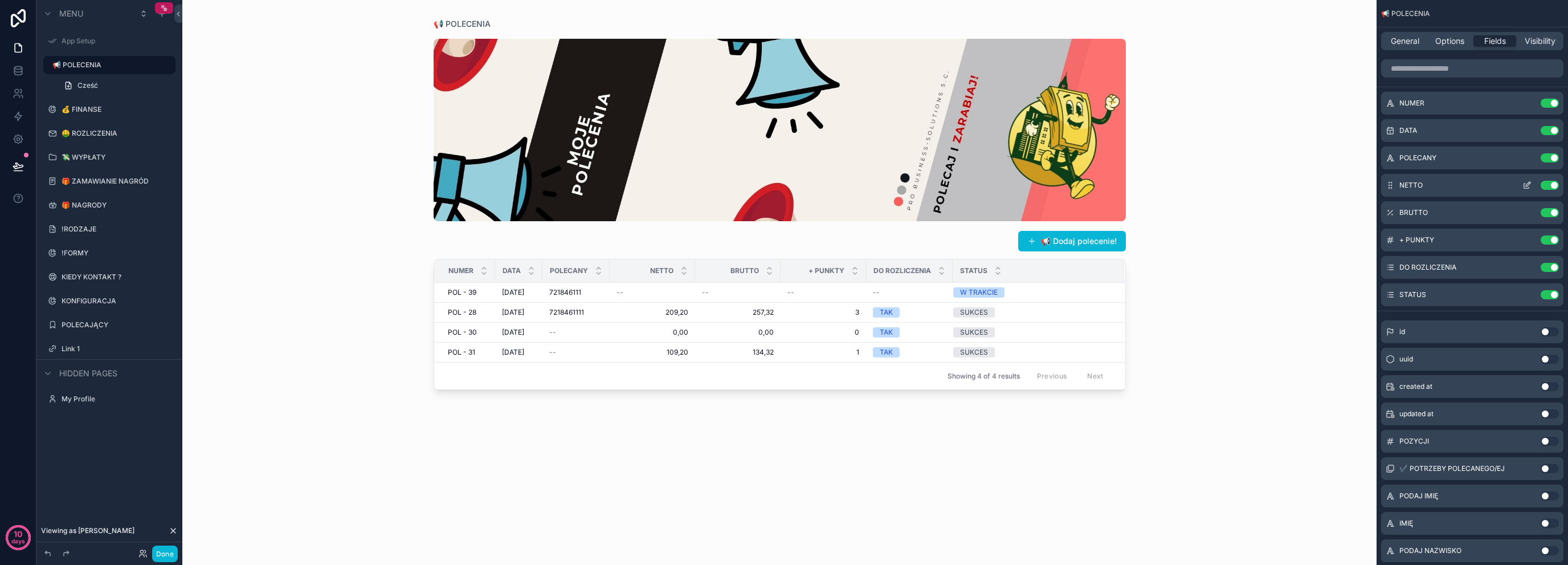
click at [1549, 186] on button "Use setting" at bounding box center [1550, 185] width 18 height 9
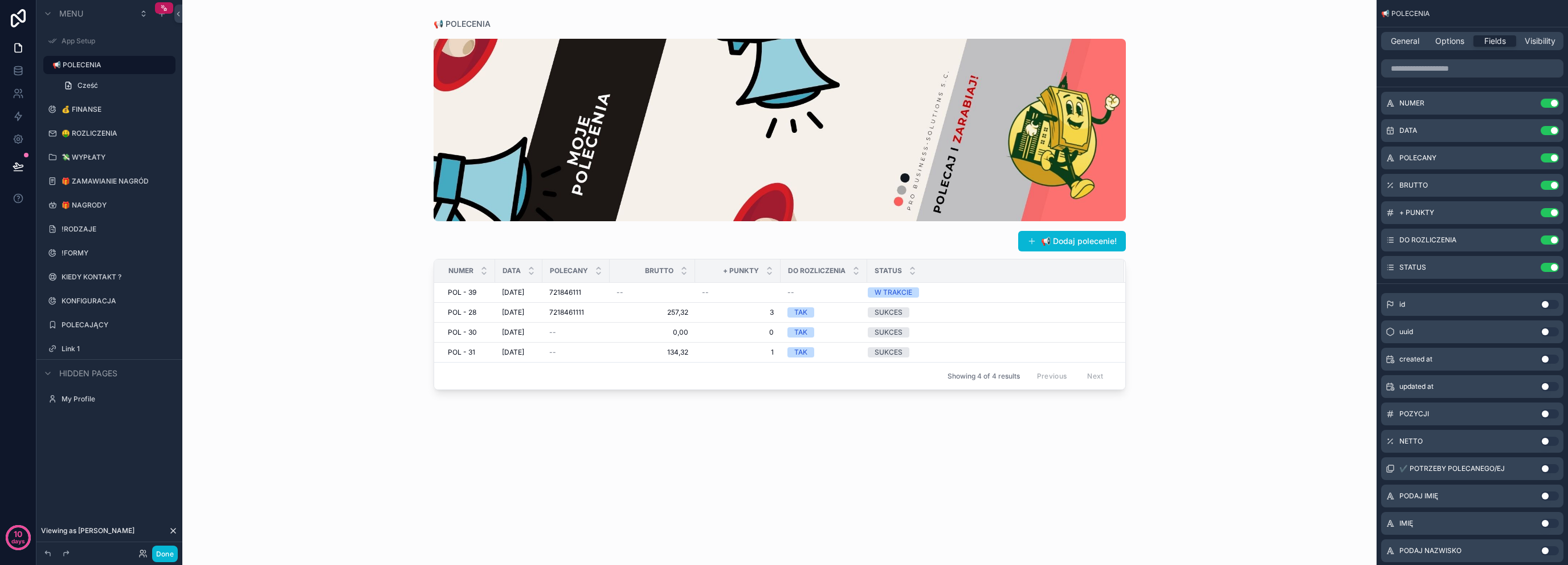
drag, startPoint x: 695, startPoint y: 272, endPoint x: 682, endPoint y: 274, distance: 13.2
click at [676, 274] on div "BRUTTO" at bounding box center [652, 271] width 85 height 21
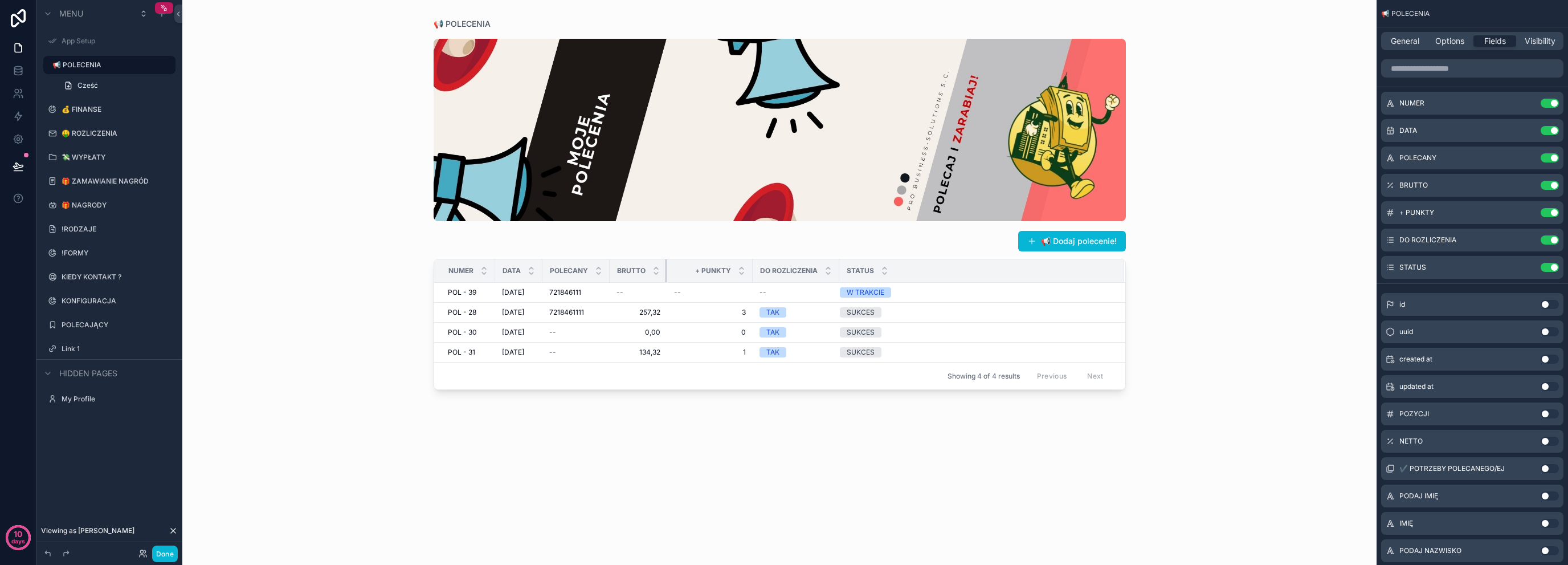
drag, startPoint x: 696, startPoint y: 275, endPoint x: 639, endPoint y: 281, distance: 57.3
click at [639, 281] on th "BRUTTO" at bounding box center [639, 271] width 58 height 24
drag, startPoint x: 754, startPoint y: 269, endPoint x: 674, endPoint y: 287, distance: 82.0
click at [676, 287] on table "NUMER DATA POLECANY BRUTTO + PUNKTY DO ROZLICZENIA STATUS POL - 39 POL - 39 30.…" at bounding box center [779, 310] width 691 height 103
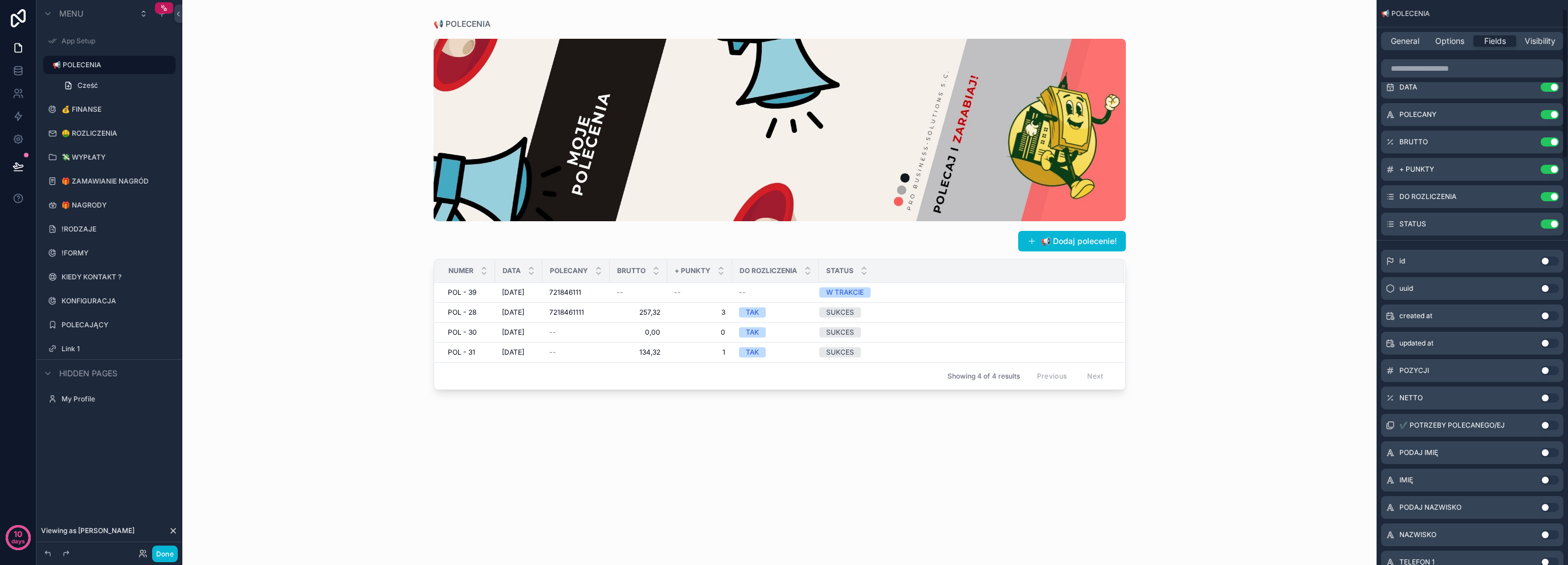
scroll to position [76, 0]
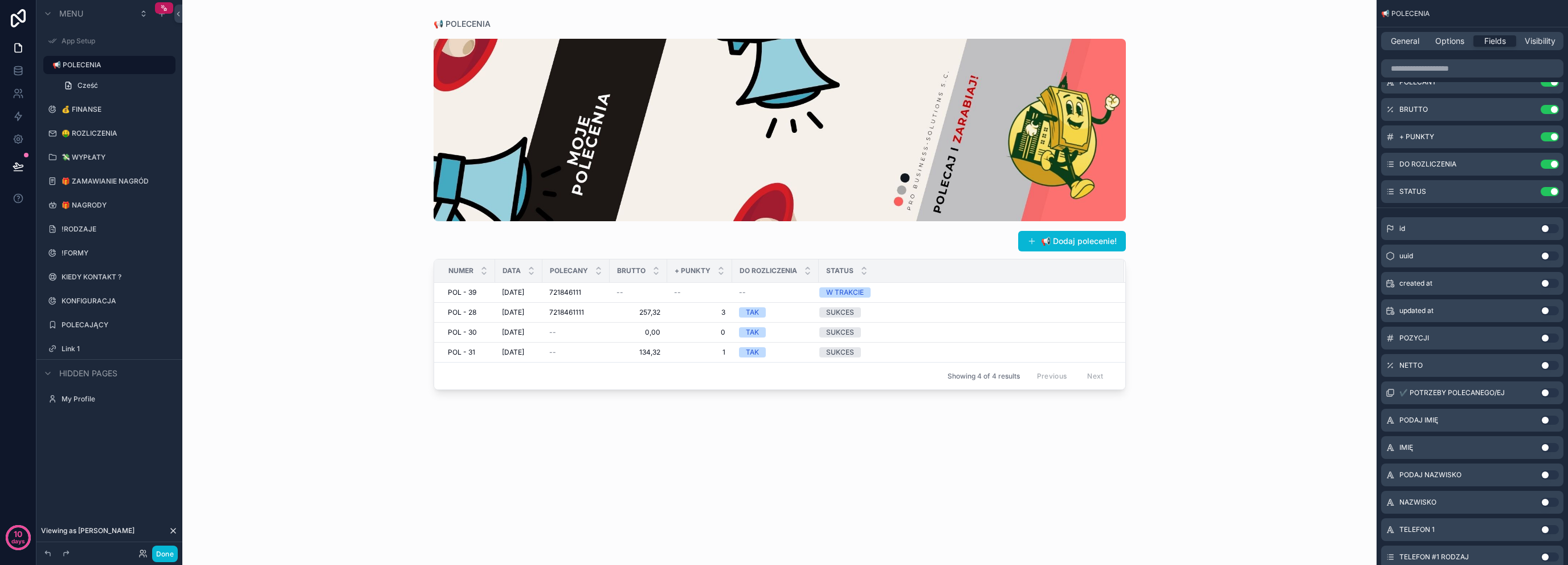
click at [1546, 282] on button "Use setting" at bounding box center [1550, 284] width 18 height 9
click at [1522, 216] on button "scrollable content" at bounding box center [1527, 219] width 18 height 9
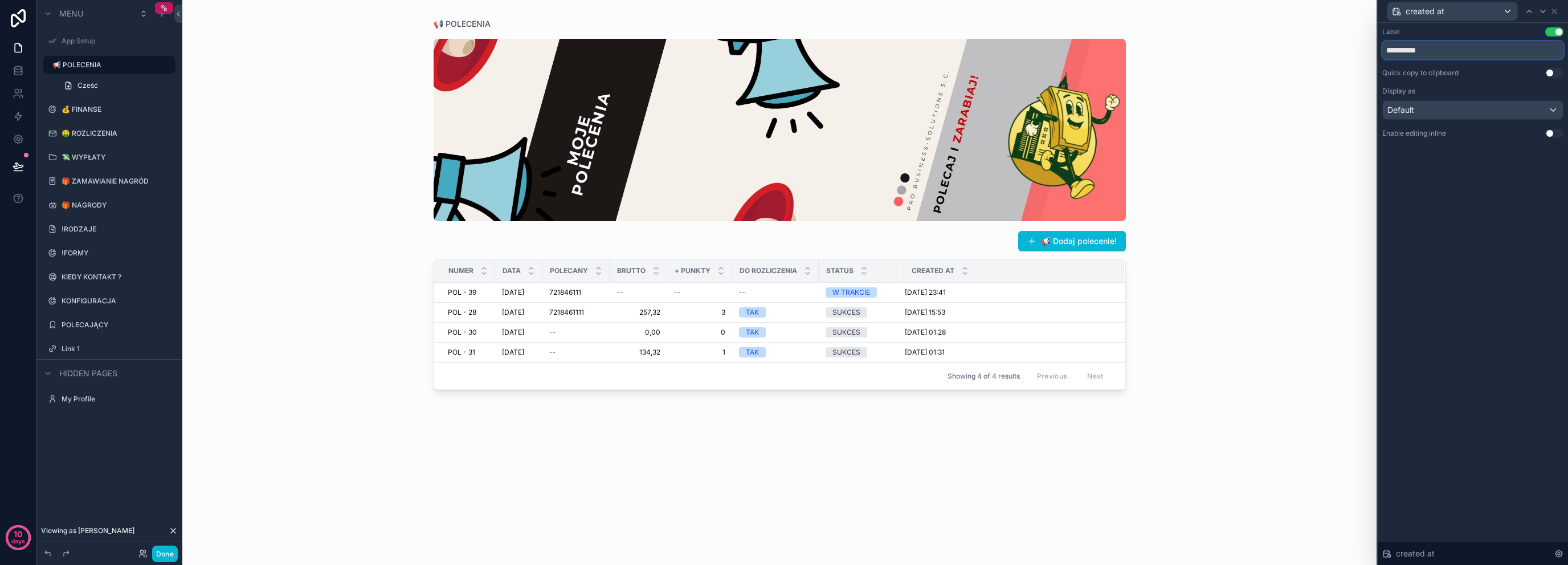
click at [1447, 54] on input "**********" at bounding box center [1473, 50] width 181 height 18
click at [1448, 54] on input "**********" at bounding box center [1473, 50] width 181 height 18
type input "*********"
click at [1470, 156] on div "Label Use setting ********* Quick copy to clipboard Use setting Display as Defa…" at bounding box center [1473, 94] width 190 height 142
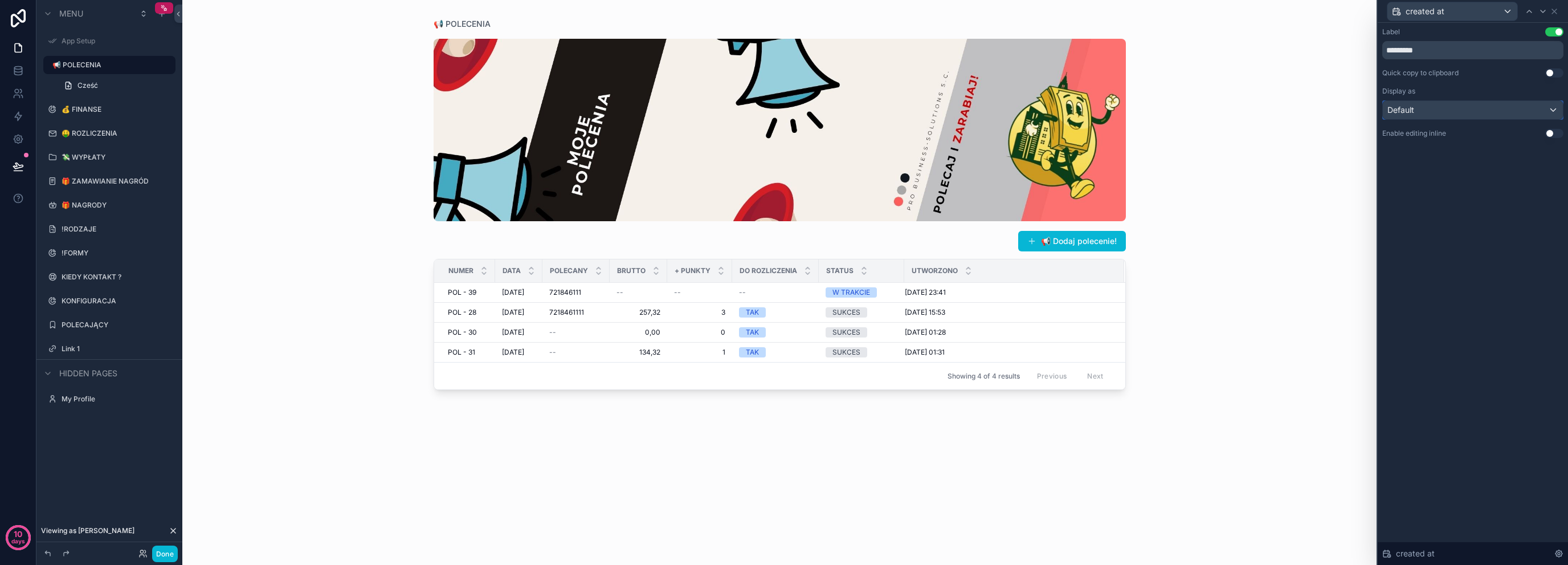
click at [1486, 109] on div "Default" at bounding box center [1473, 110] width 180 height 18
click at [1465, 193] on div "Relative date" at bounding box center [1473, 193] width 161 height 13
click at [855, 412] on div "📢 Dodaj polecenie! NUMER DATA POLECANY BRUTTO + PUNKTY DO ROZLICZENIA STATUS UT…" at bounding box center [780, 290] width 693 height 521
click at [910, 269] on div "UTWORZONO" at bounding box center [1014, 271] width 219 height 21
drag, startPoint x: 904, startPoint y: 269, endPoint x: 897, endPoint y: 274, distance: 8.6
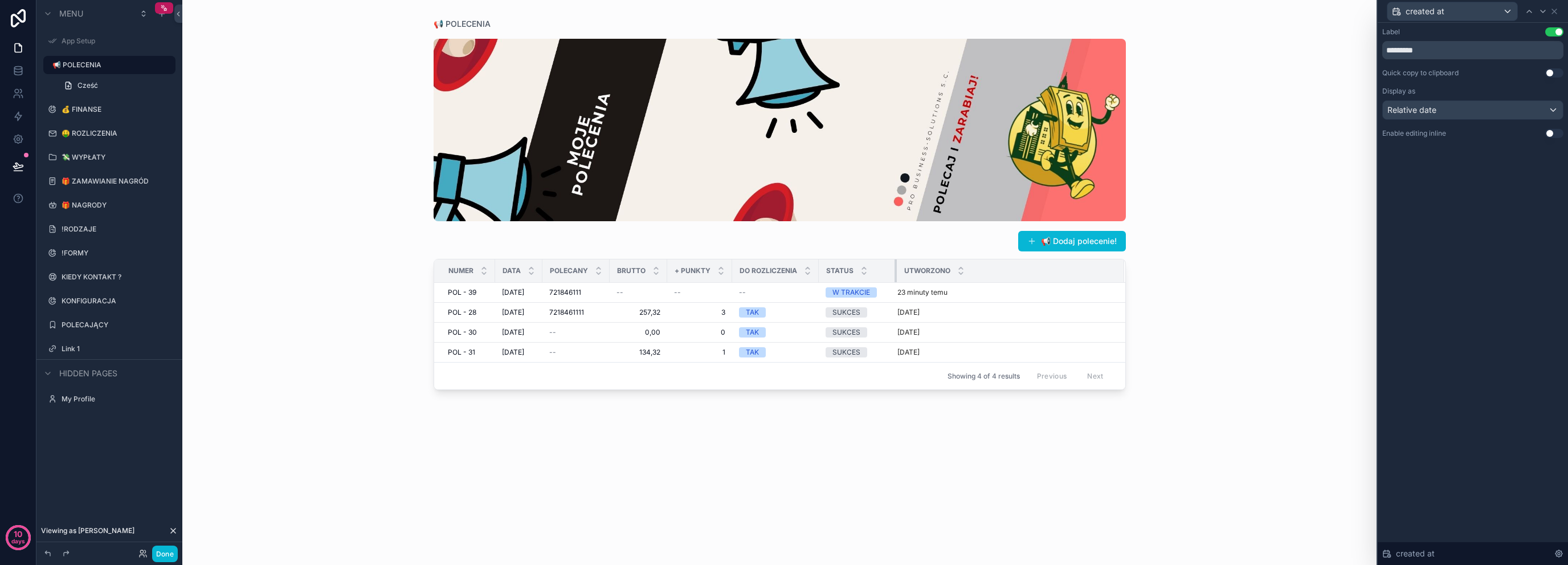
click at [897, 274] on div "scrollable content" at bounding box center [897, 271] width 5 height 23
click at [881, 291] on div "W TRAKCIE" at bounding box center [858, 292] width 64 height 10
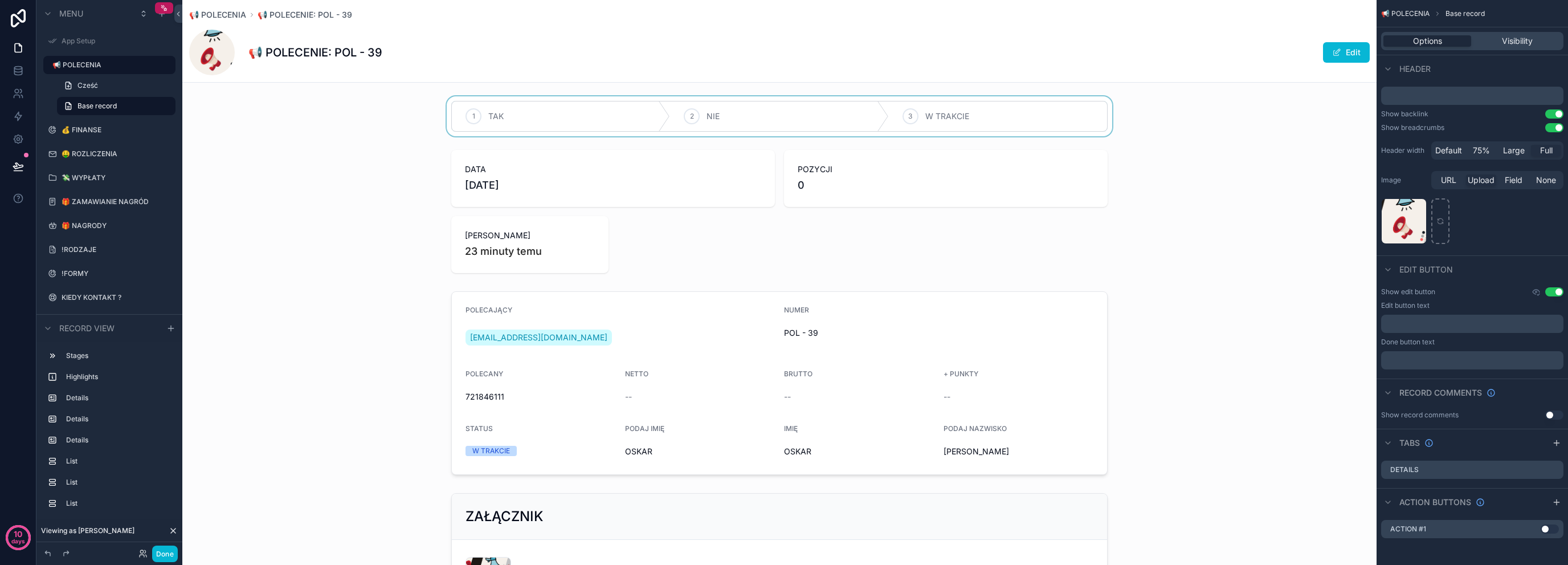
click at [1035, 117] on div "scrollable content" at bounding box center [779, 116] width 1194 height 40
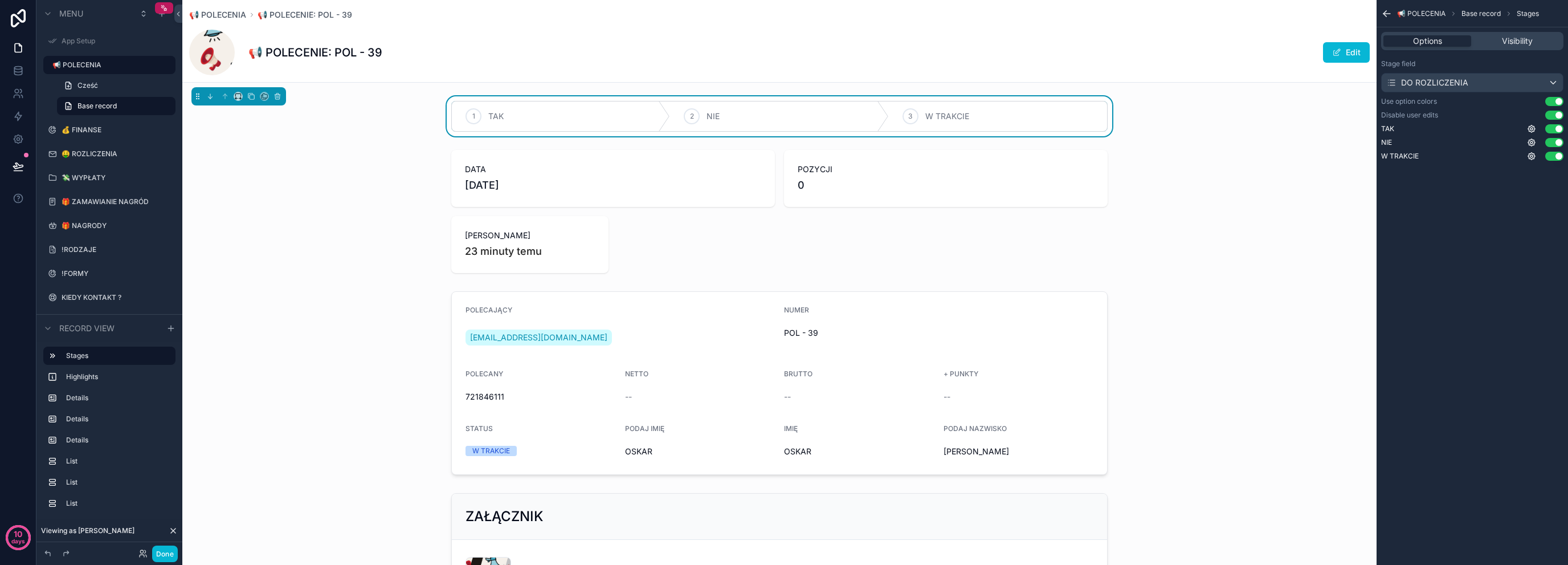
click at [1389, 13] on icon "scrollable content" at bounding box center [1387, 13] width 11 height 11
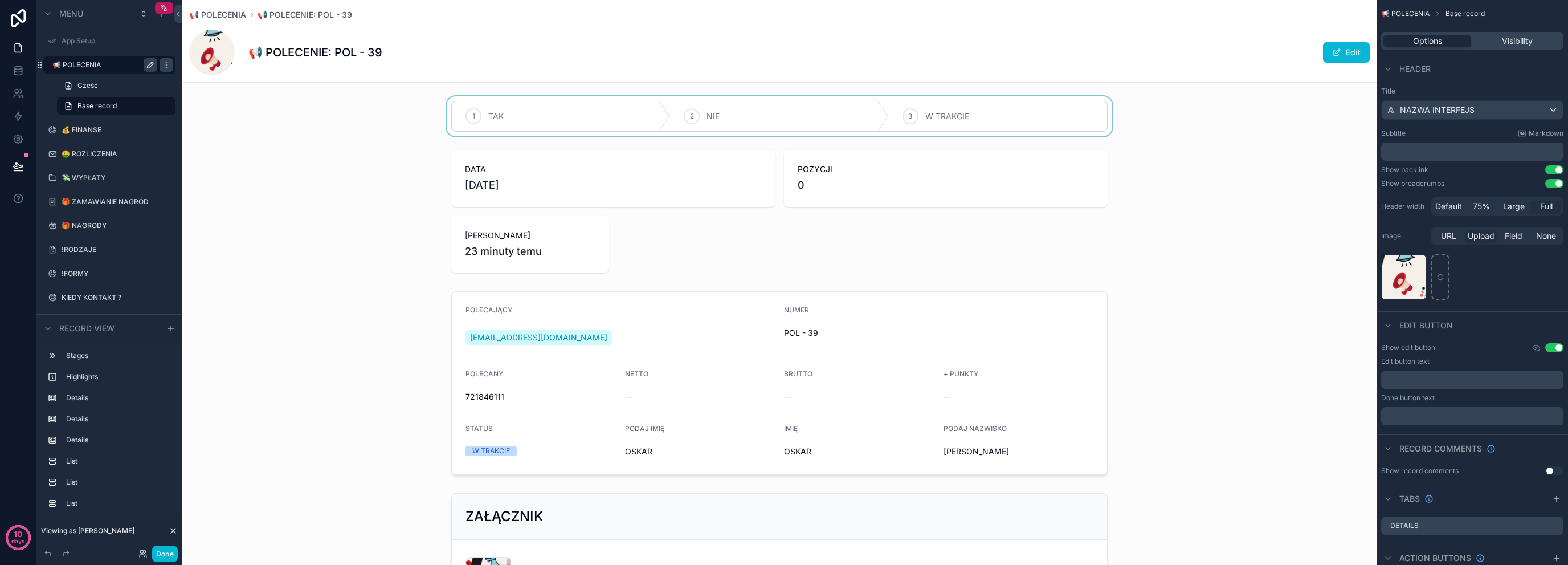
click at [125, 66] on label "📢 POLECENIA" at bounding box center [102, 65] width 100 height 9
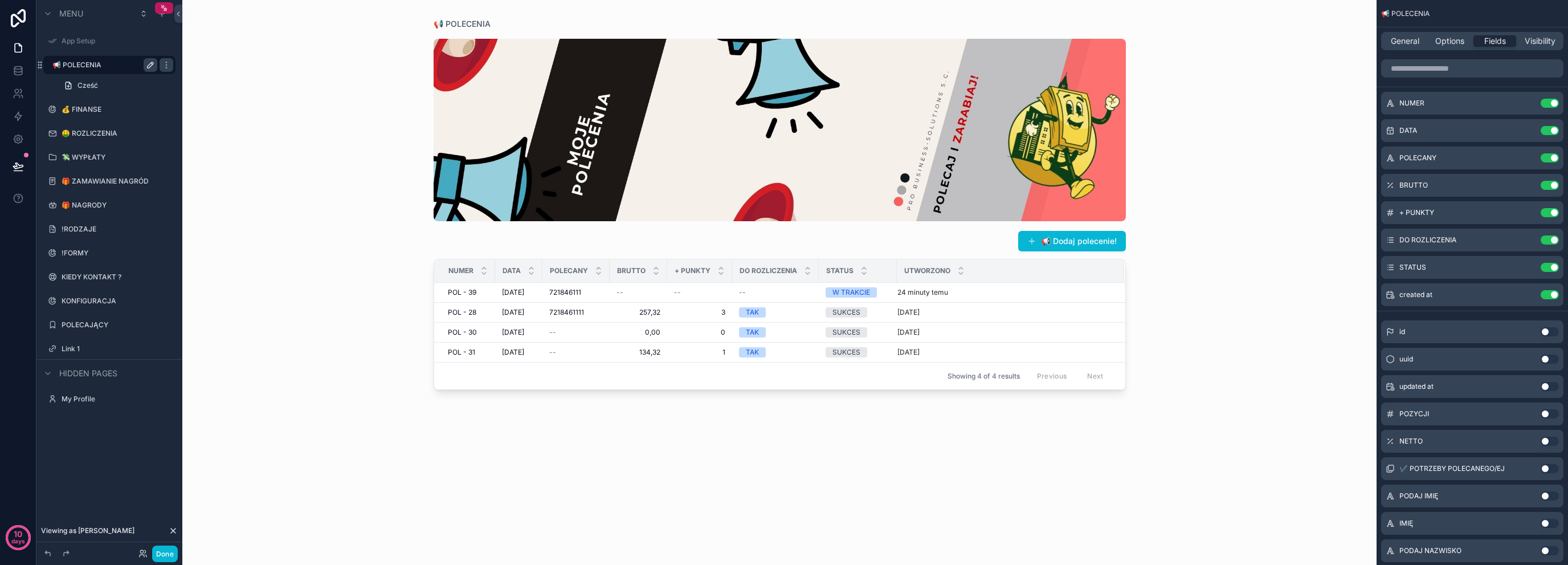
click at [324, 127] on div "📢 POLECENIA 📢 Dodaj polecenie! NUMER DATA POLECANY BRUTTO + PUNKTY DO ROZLICZEN…" at bounding box center [779, 282] width 1194 height 565
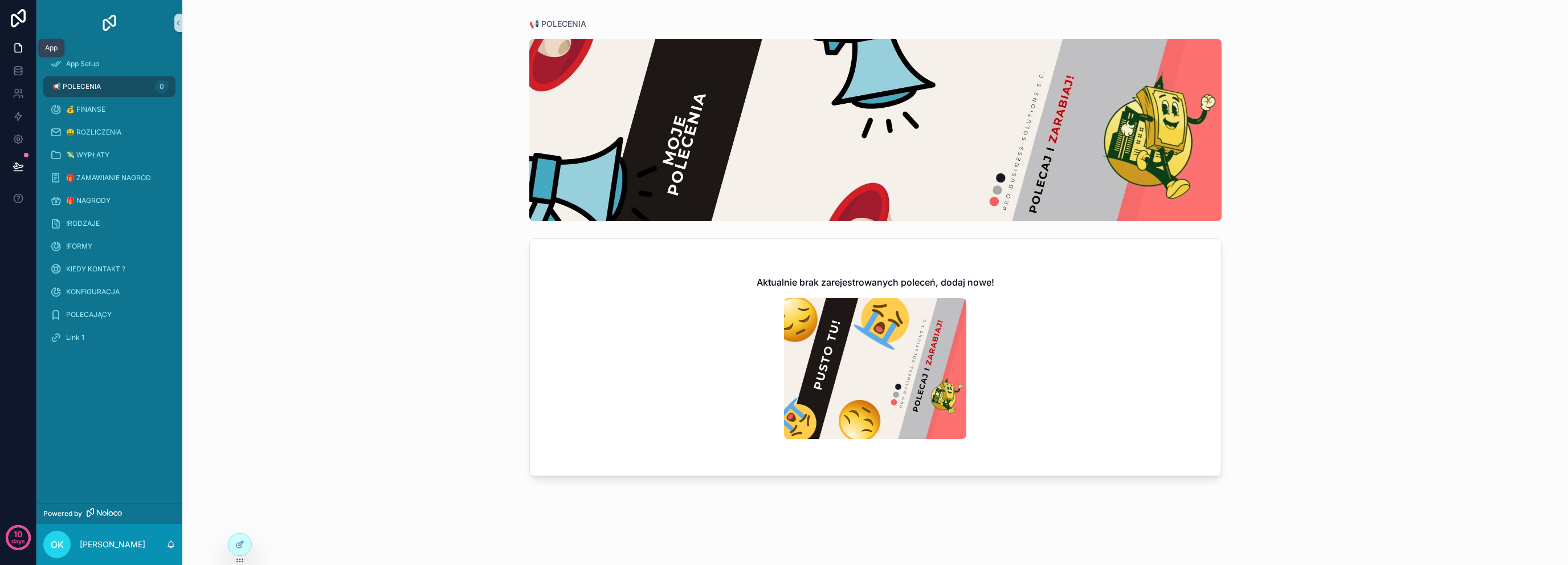
click at [23, 45] on icon at bounding box center [18, 48] width 11 height 11
click at [123, 67] on div "App Setup" at bounding box center [110, 63] width 118 height 18
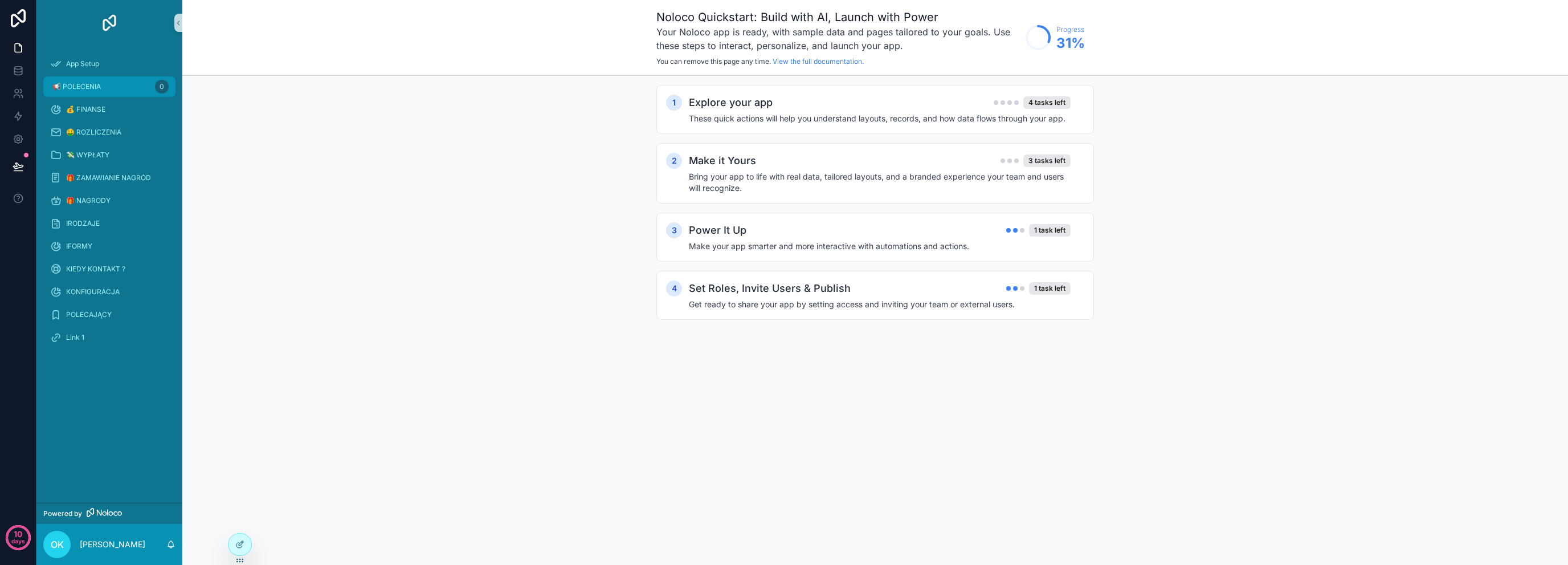
click at [116, 86] on div "📢 POLECENIA 0" at bounding box center [110, 86] width 118 height 18
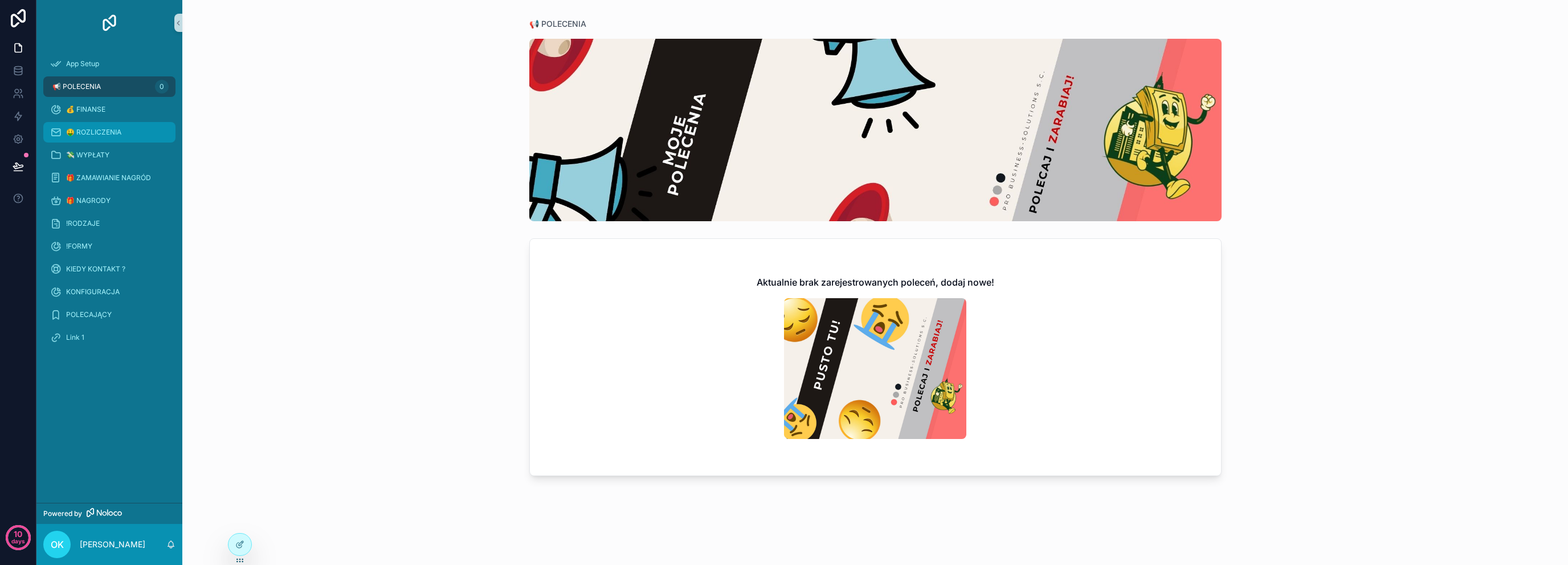
click at [92, 130] on span "🤑 ROZLICZENIA" at bounding box center [93, 132] width 55 height 9
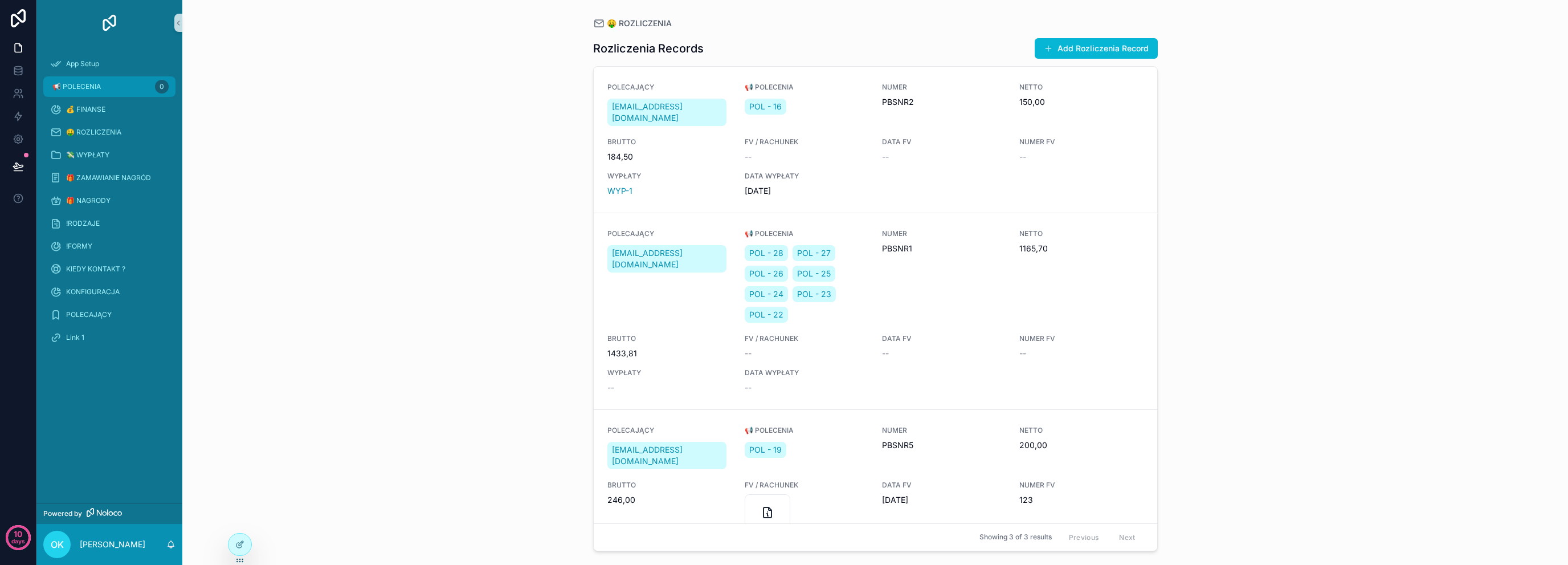
click at [133, 84] on div "📢 POLECENIA 0" at bounding box center [110, 86] width 118 height 18
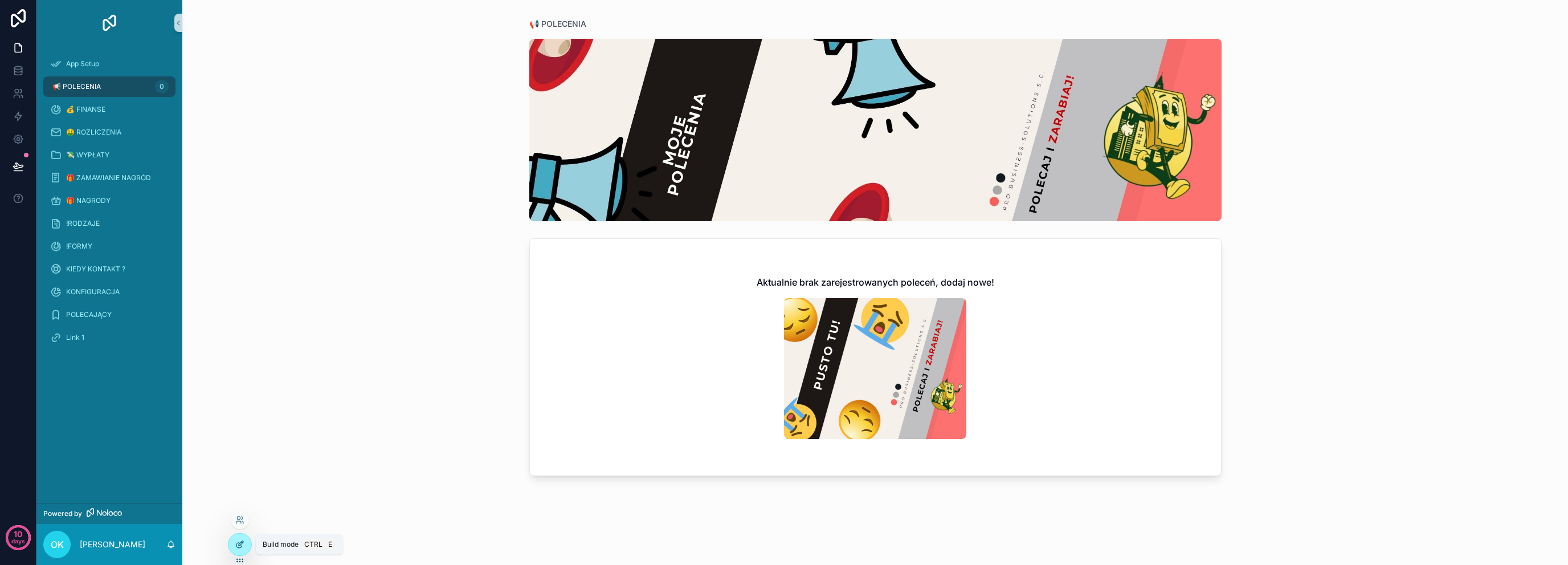
click at [241, 543] on icon at bounding box center [240, 544] width 9 height 9
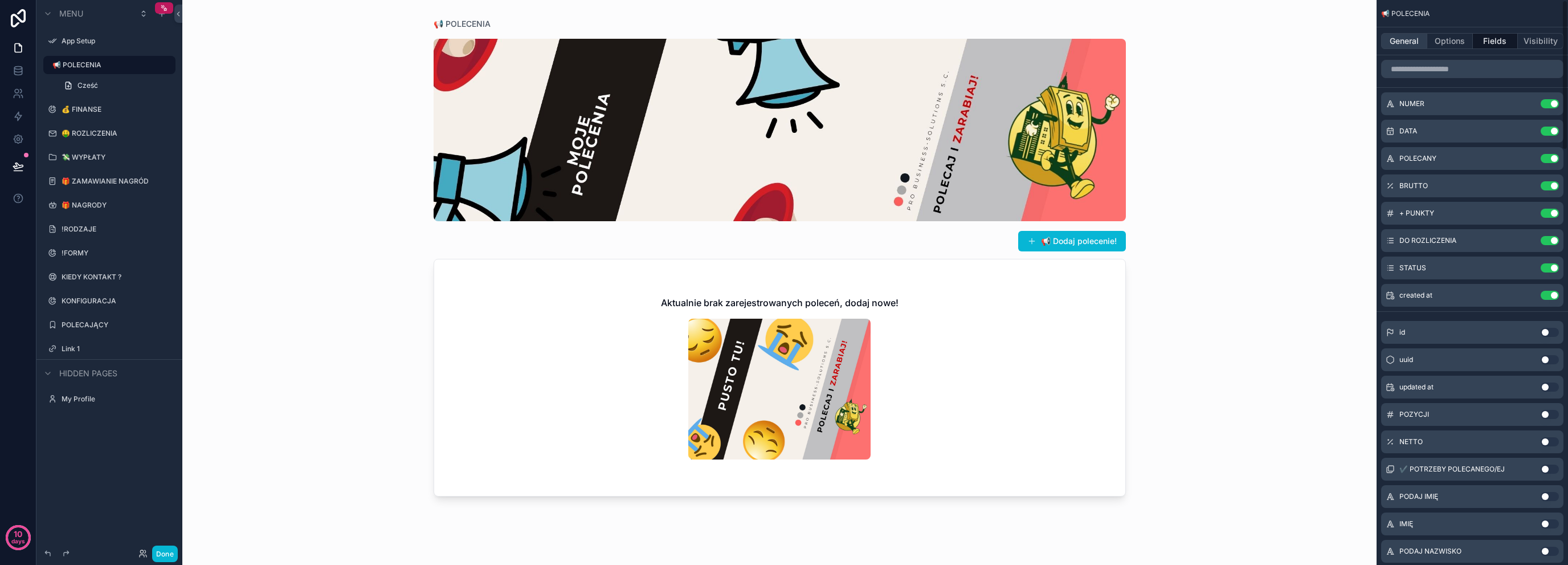
click at [1406, 47] on button "General" at bounding box center [1404, 41] width 46 height 16
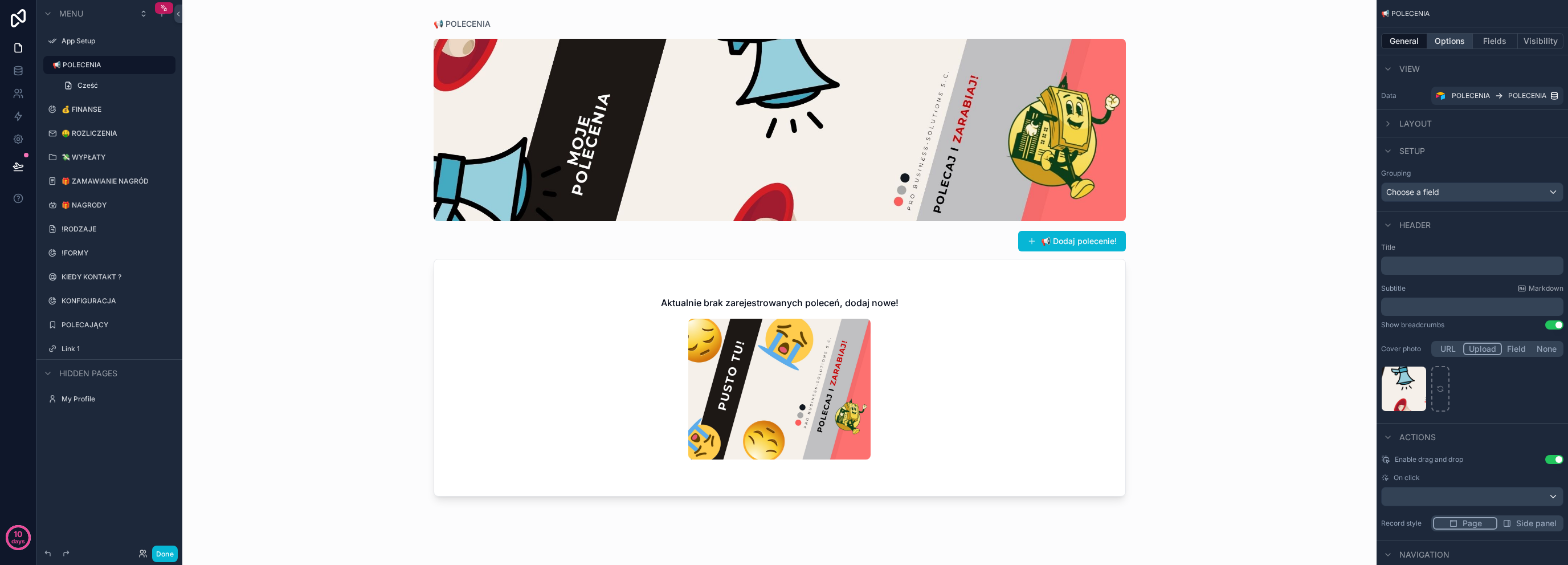
click at [1452, 43] on button "Options" at bounding box center [1450, 41] width 46 height 16
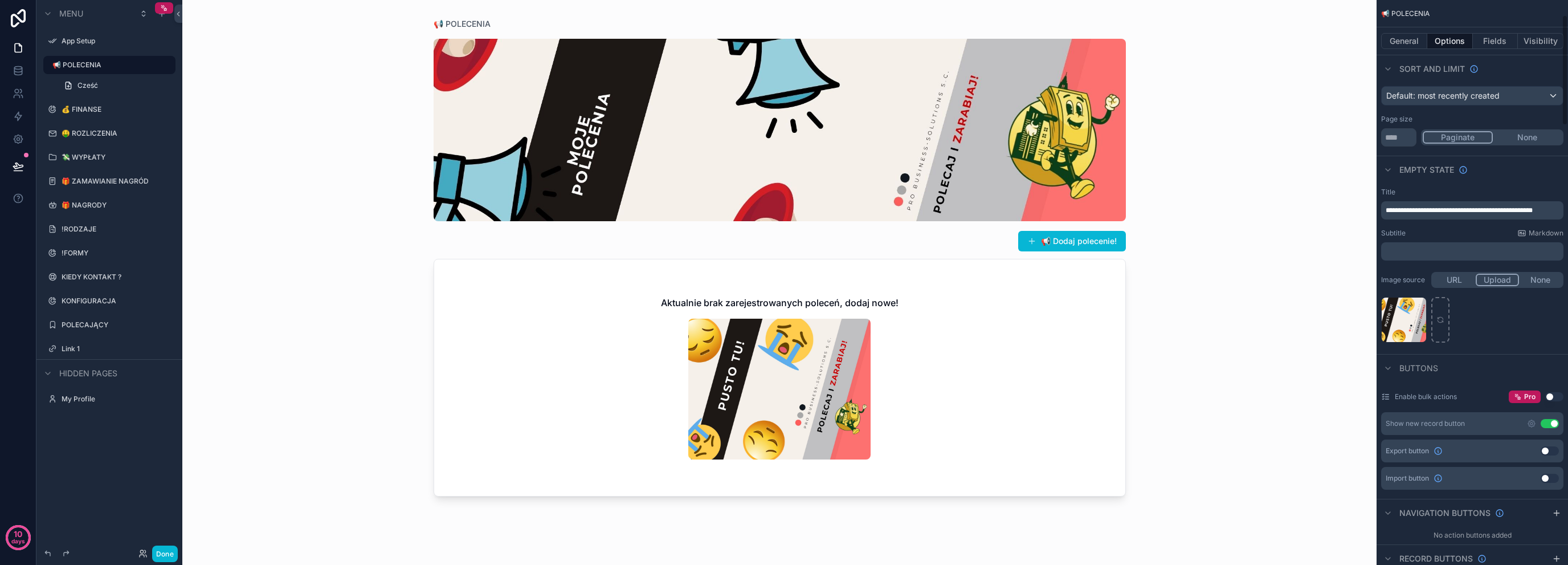
scroll to position [114, 0]
click at [1391, 366] on icon "scrollable content" at bounding box center [1389, 365] width 9 height 9
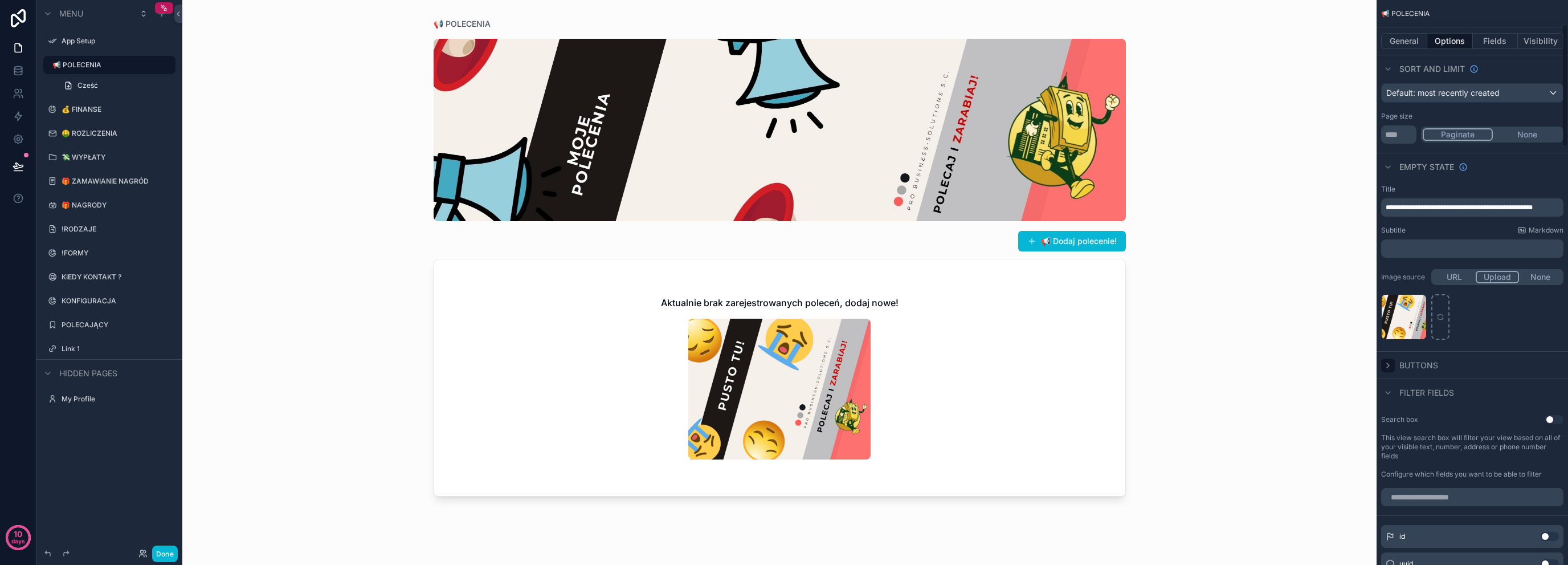
click at [1391, 366] on icon "scrollable content" at bounding box center [1389, 365] width 9 height 9
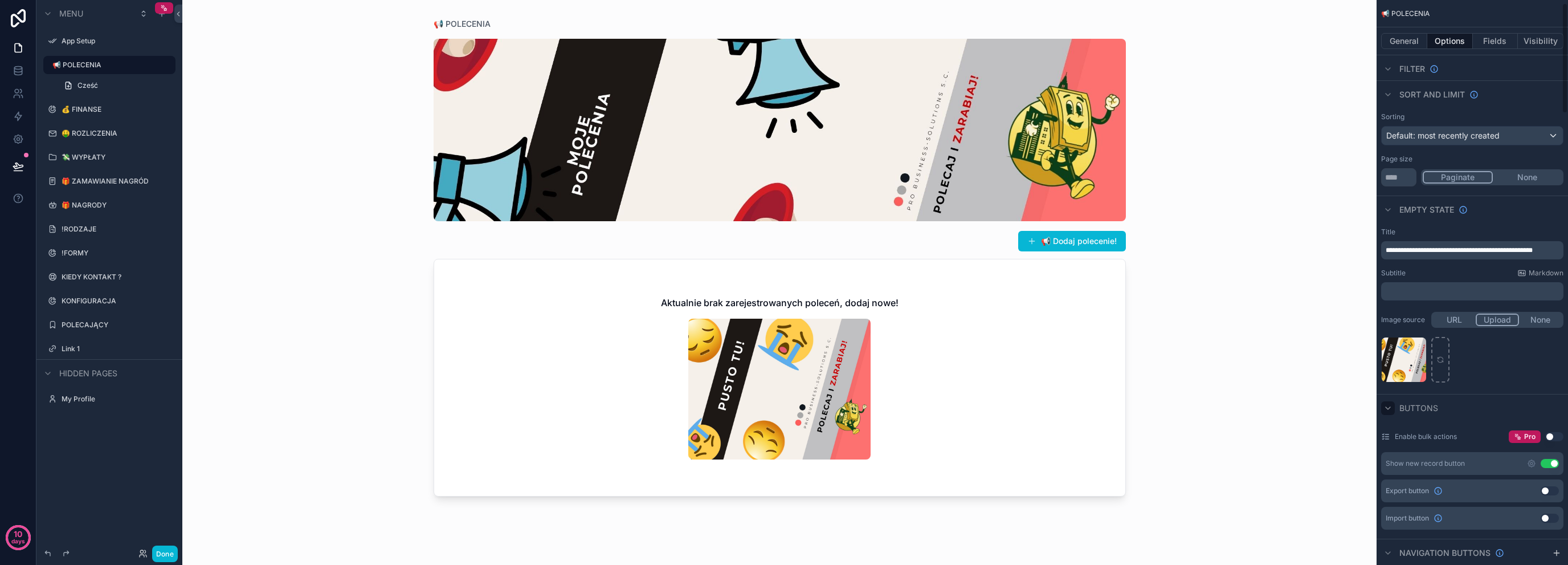
scroll to position [0, 0]
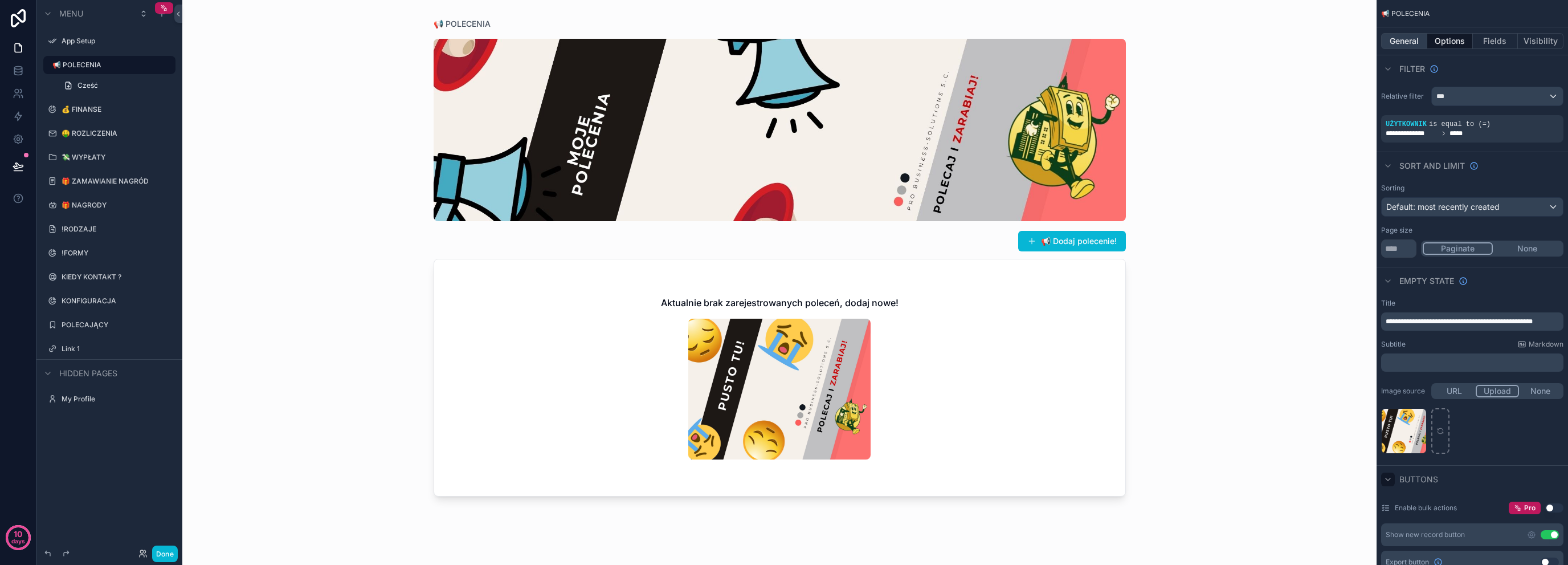
click at [1408, 34] on button "General" at bounding box center [1404, 41] width 46 height 16
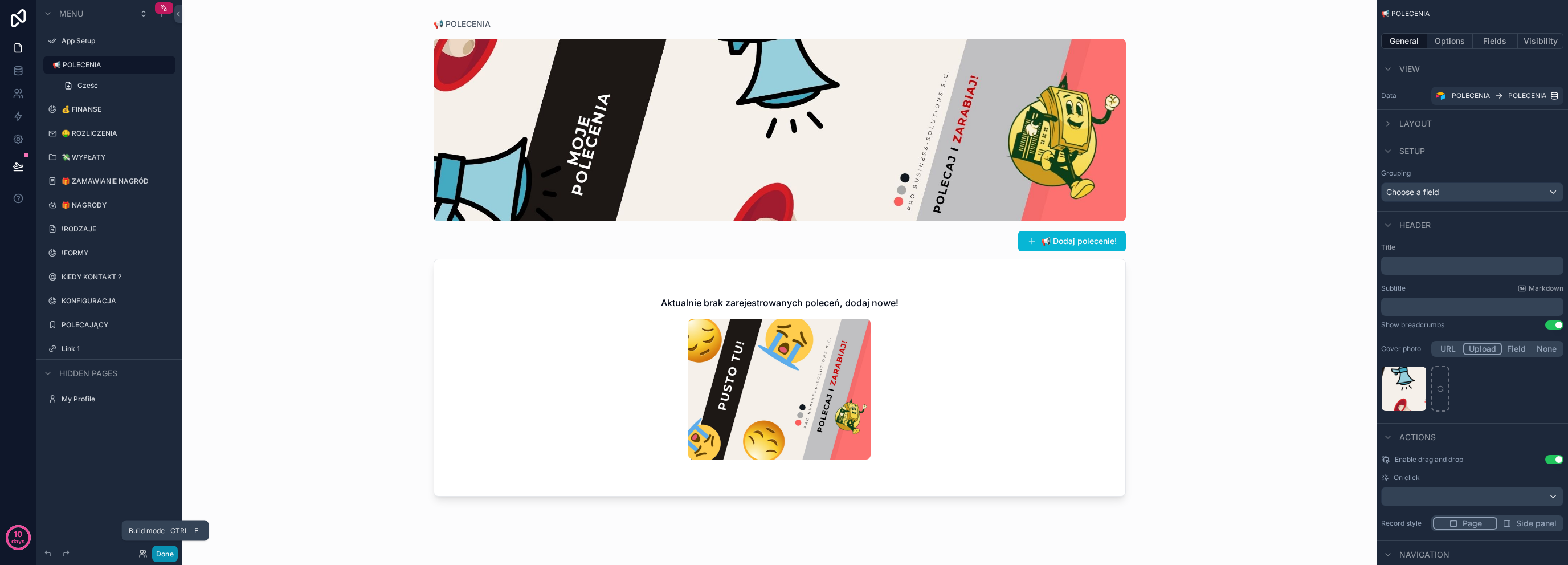
click at [167, 551] on button "Done" at bounding box center [165, 554] width 26 height 17
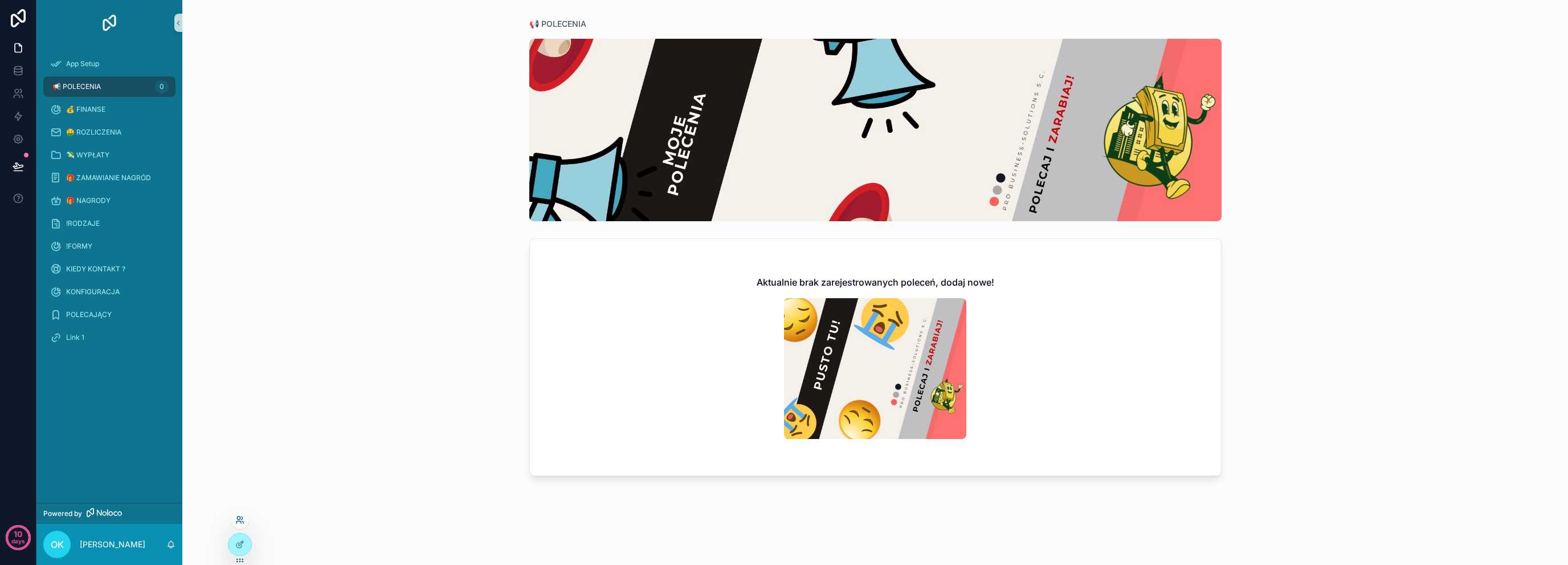
click at [241, 521] on icon at bounding box center [240, 520] width 9 height 9
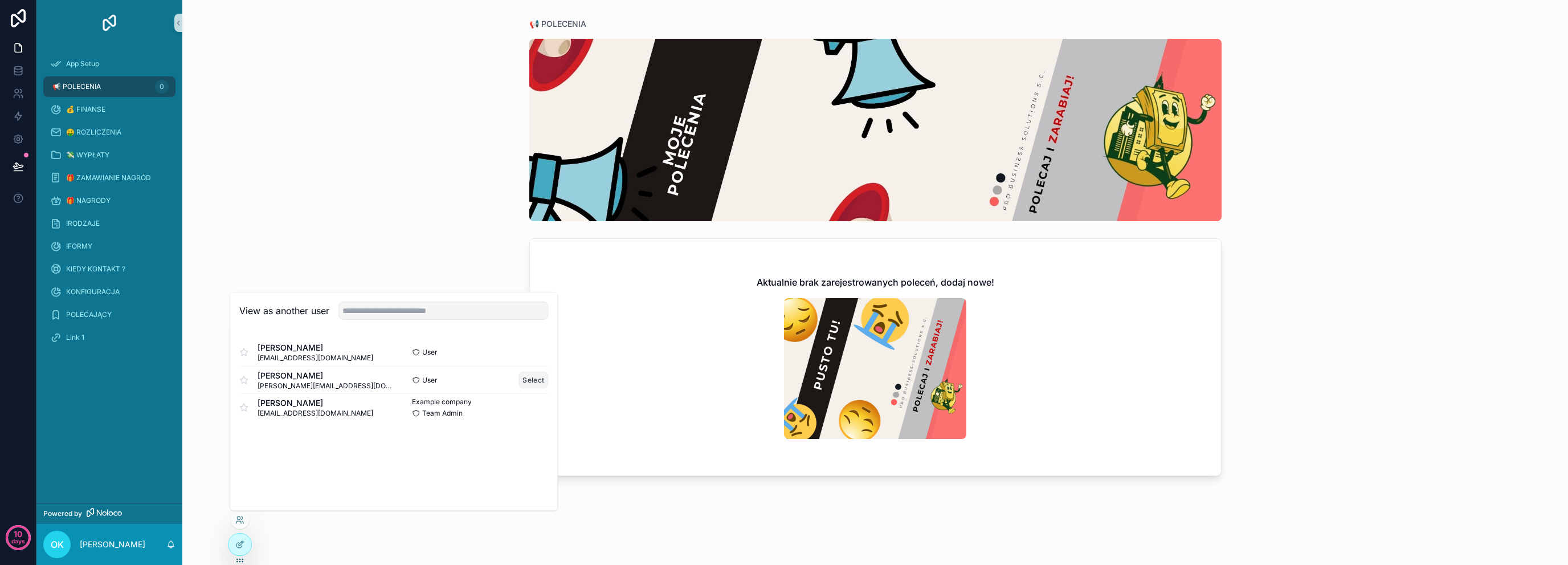
click at [535, 378] on button "Select" at bounding box center [533, 380] width 30 height 17
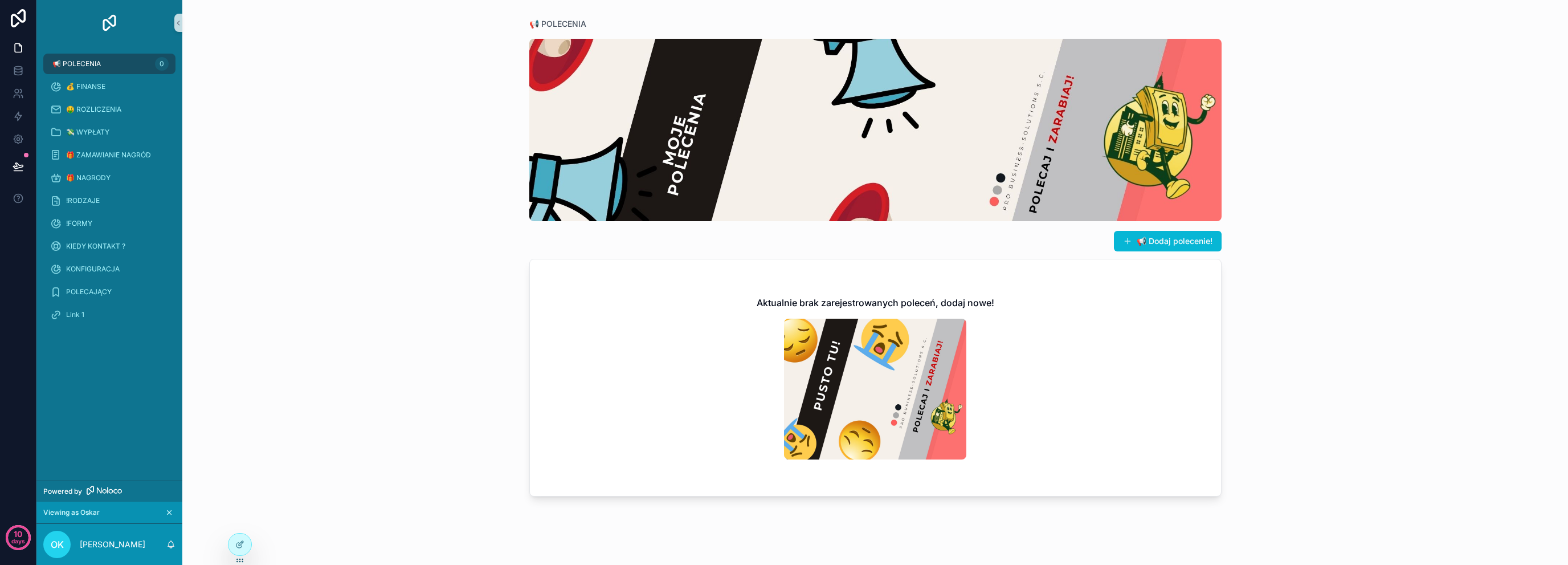
click at [167, 513] on icon "scrollable content" at bounding box center [169, 513] width 8 height 8
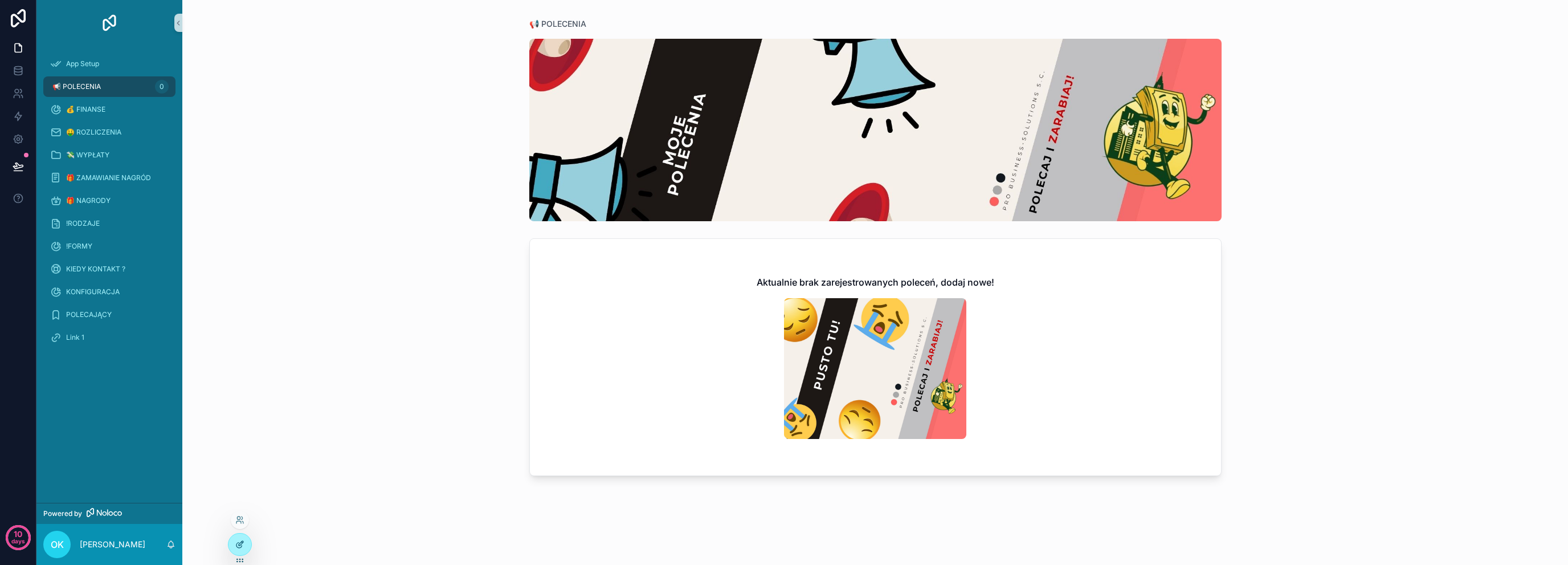
click at [232, 537] on div at bounding box center [240, 544] width 23 height 21
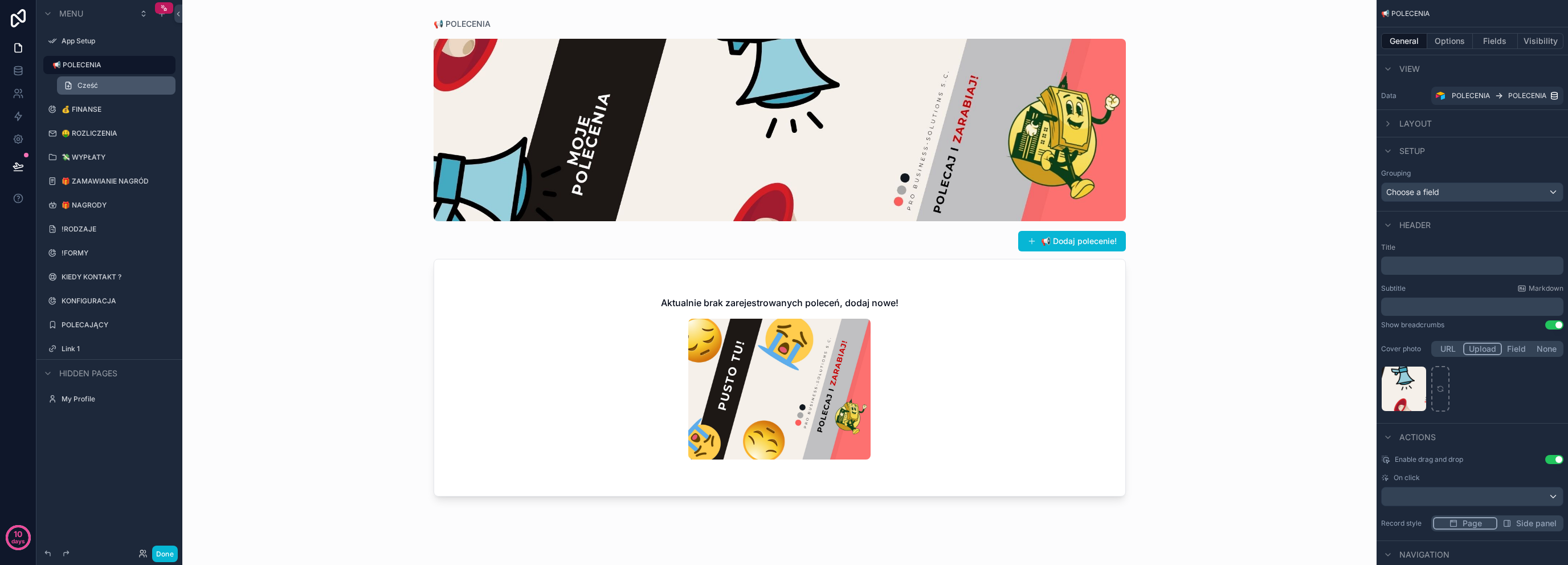
click at [114, 84] on link "Cześć" at bounding box center [116, 85] width 118 height 18
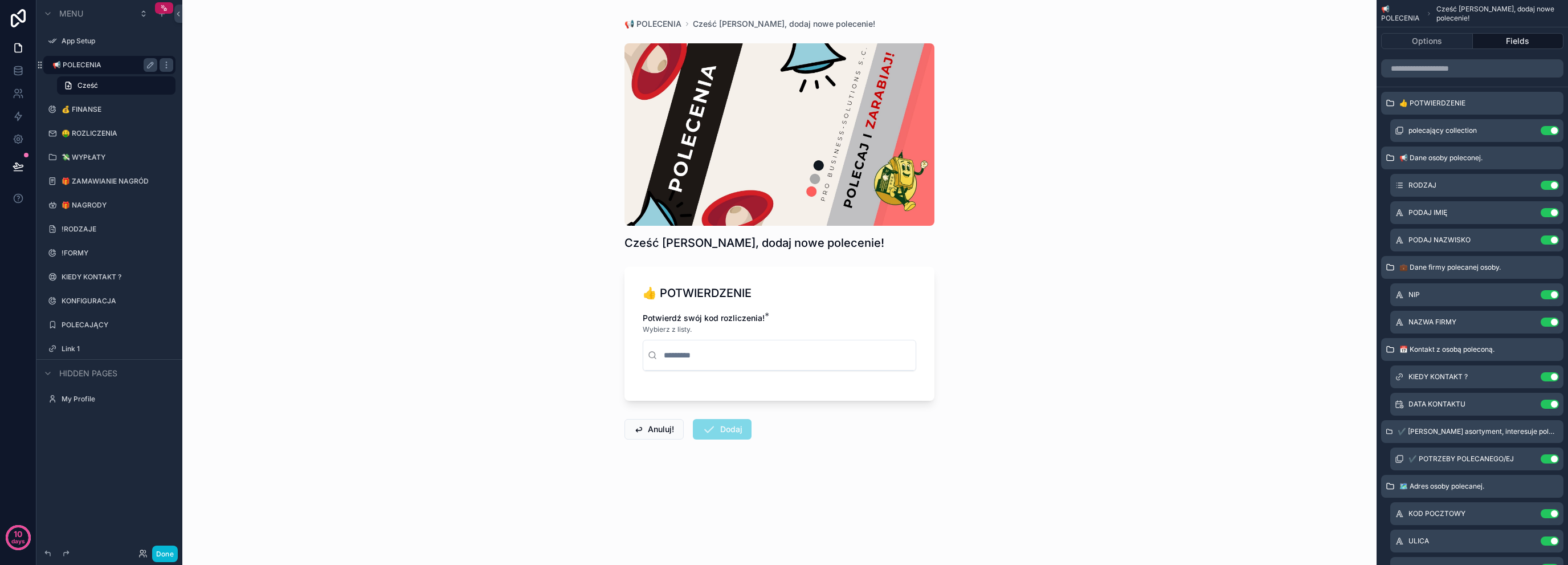
click at [122, 64] on label "📢 POLECENIA" at bounding box center [102, 65] width 100 height 9
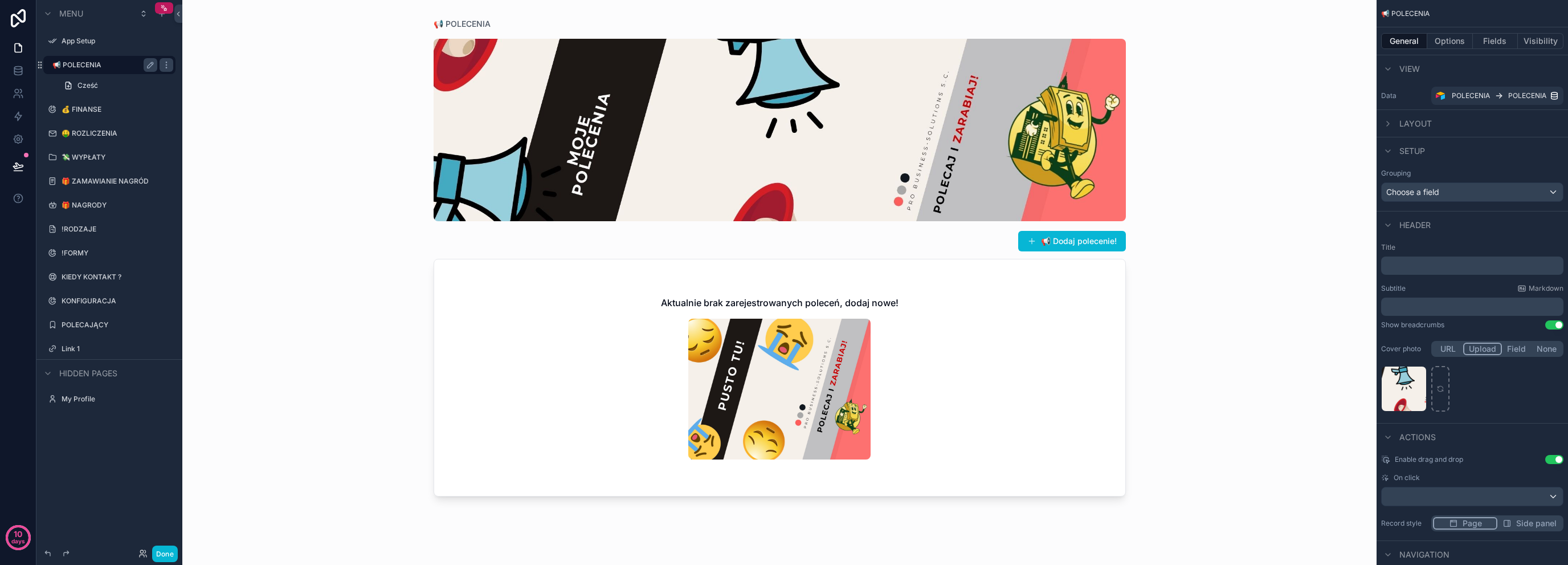
click at [144, 560] on div "Done" at bounding box center [155, 554] width 46 height 17
click at [141, 551] on icon at bounding box center [143, 554] width 9 height 9
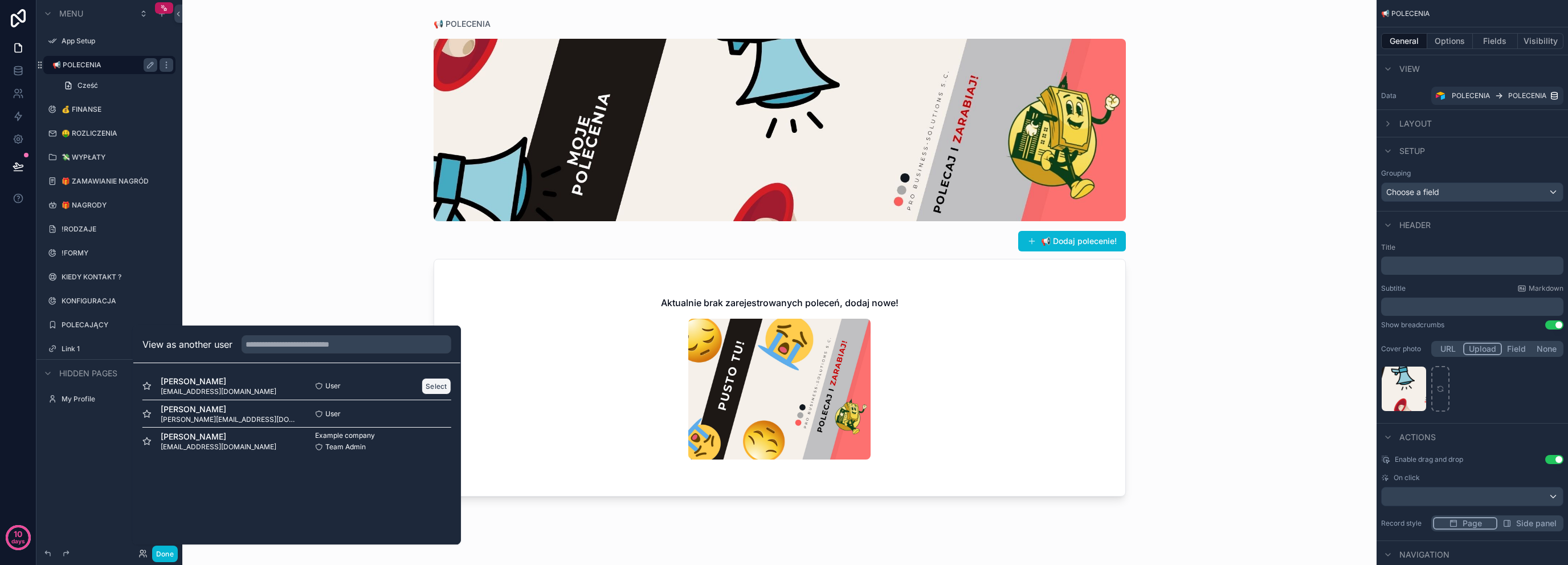
click at [429, 383] on button "Select" at bounding box center [437, 386] width 30 height 17
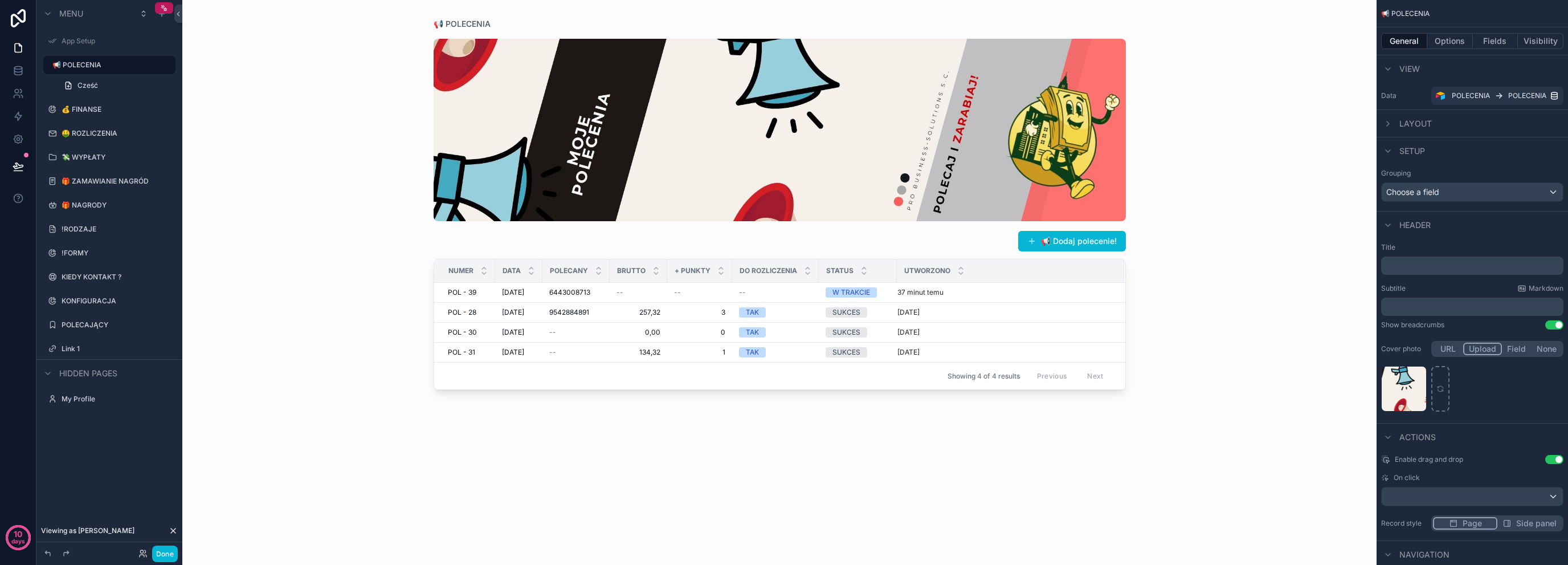
click at [931, 294] on div "scrollable content" at bounding box center [779, 275] width 729 height 551
click at [715, 298] on td "--" at bounding box center [699, 293] width 65 height 20
click at [576, 301] on td "6443008713 6443008713" at bounding box center [576, 293] width 67 height 20
click at [501, 291] on td "30.09.2025 30.09.2025" at bounding box center [519, 293] width 47 height 20
click at [1446, 43] on button "Options" at bounding box center [1450, 41] width 46 height 16
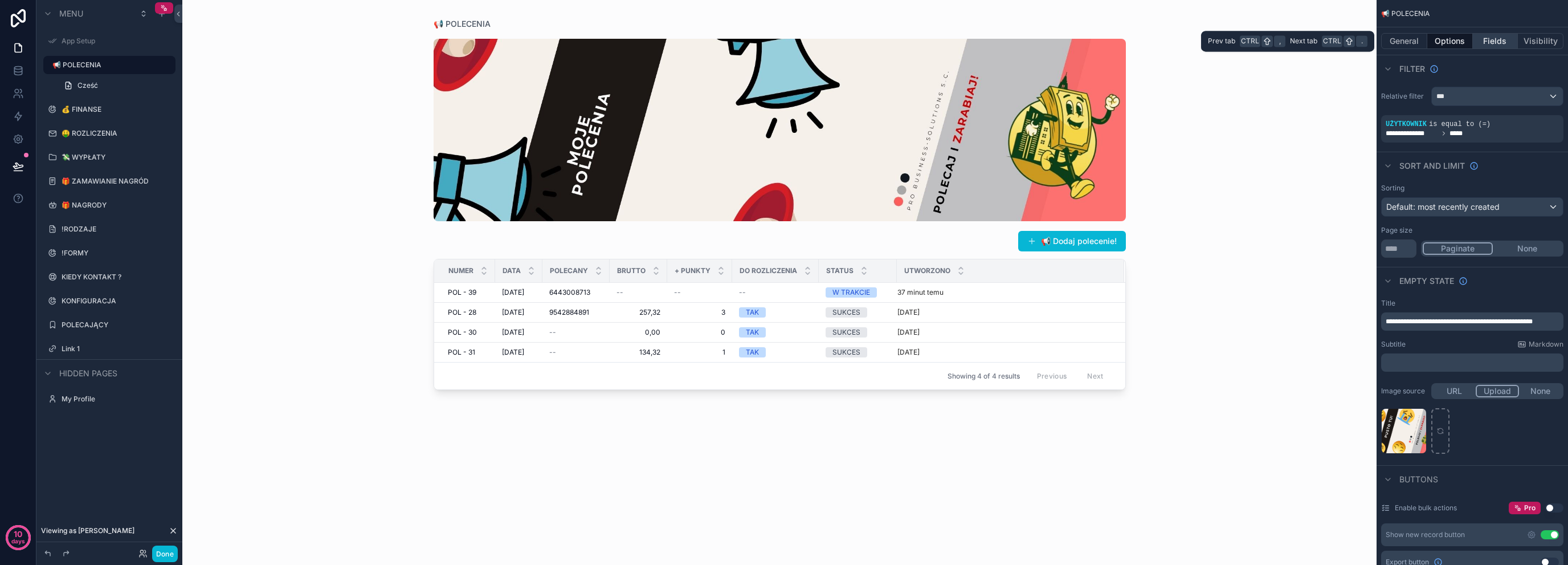
click at [1484, 38] on button "Fields" at bounding box center [1496, 41] width 46 height 16
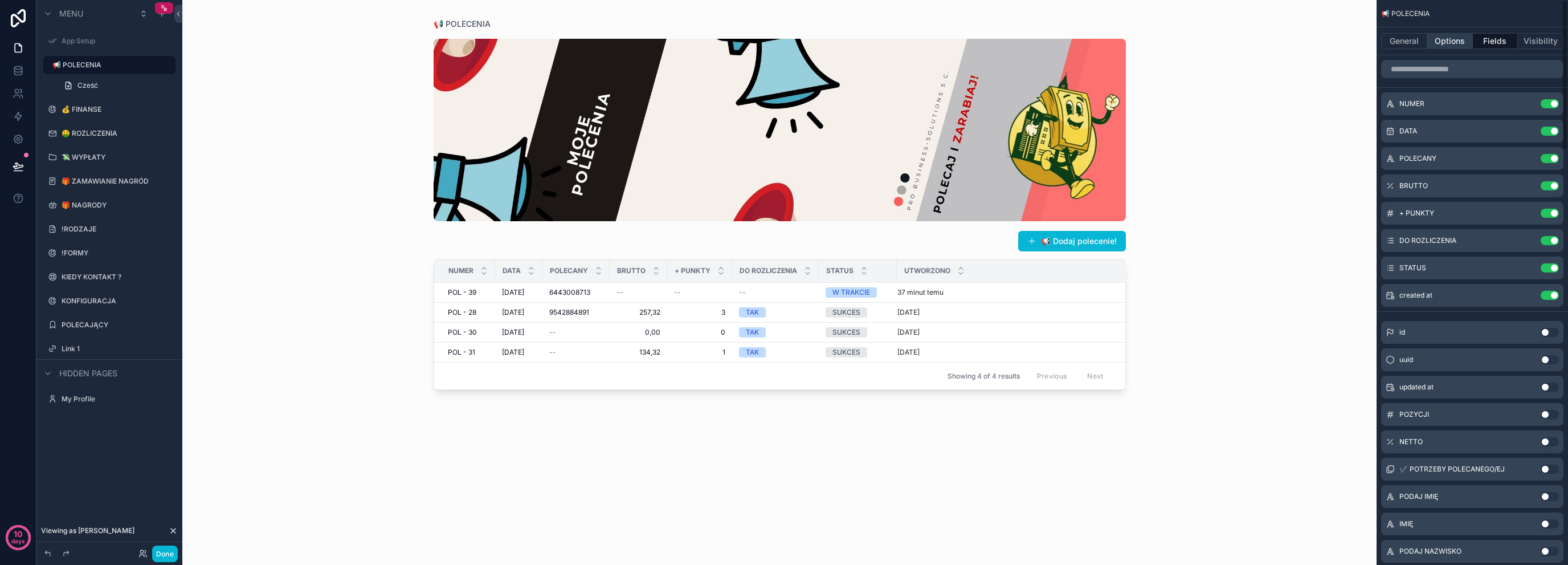
click at [1457, 40] on button "Options" at bounding box center [1450, 41] width 46 height 16
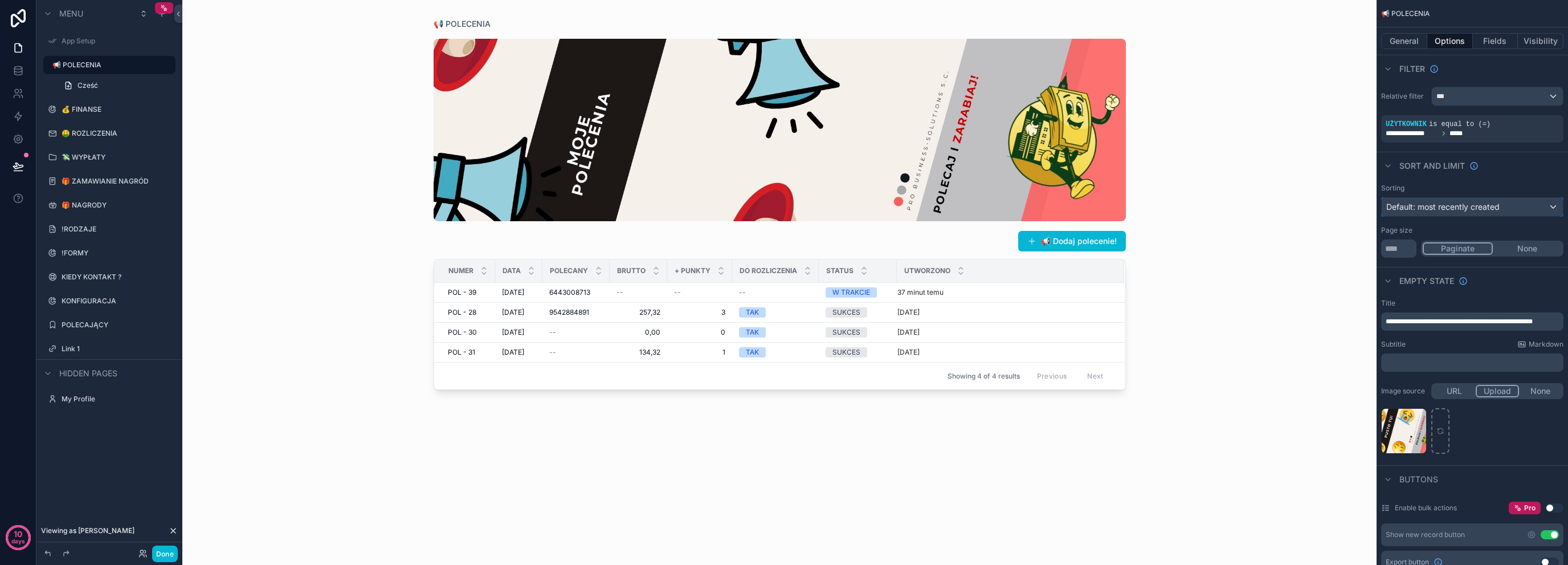
click at [1486, 208] on span "Default: most recently created" at bounding box center [1443, 206] width 114 height 9
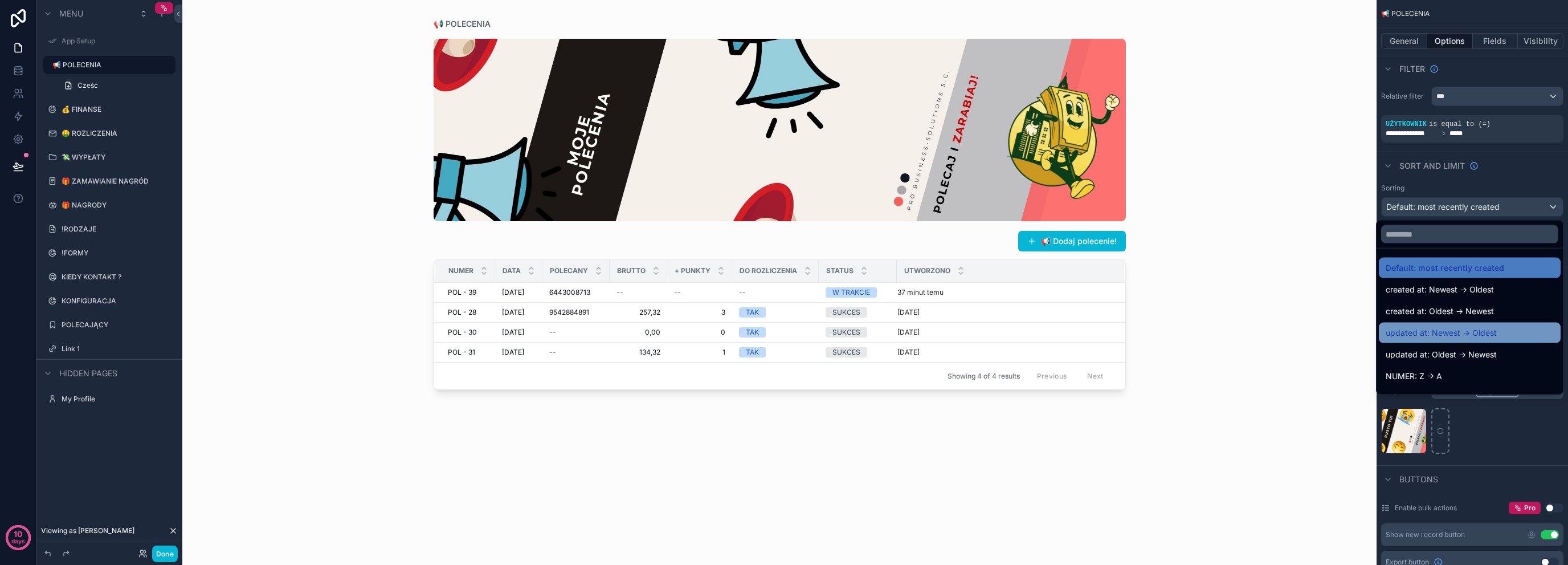
click at [1489, 333] on div "updated at: Newest -> Oldest" at bounding box center [1470, 333] width 168 height 13
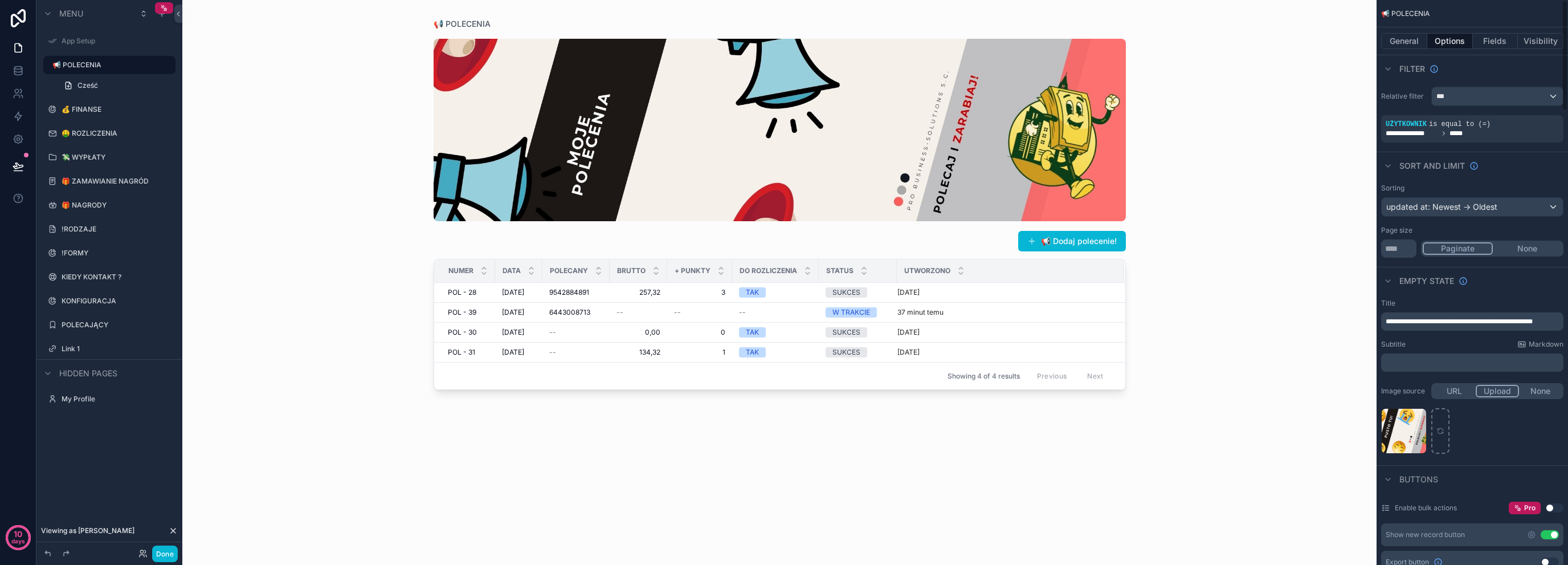
click at [1448, 195] on div "Sorting updated at: Newest -> Oldest" at bounding box center [1472, 200] width 182 height 33
click at [1452, 202] on div "updated at: Newest -> Oldest" at bounding box center [1473, 206] width 181 height 18
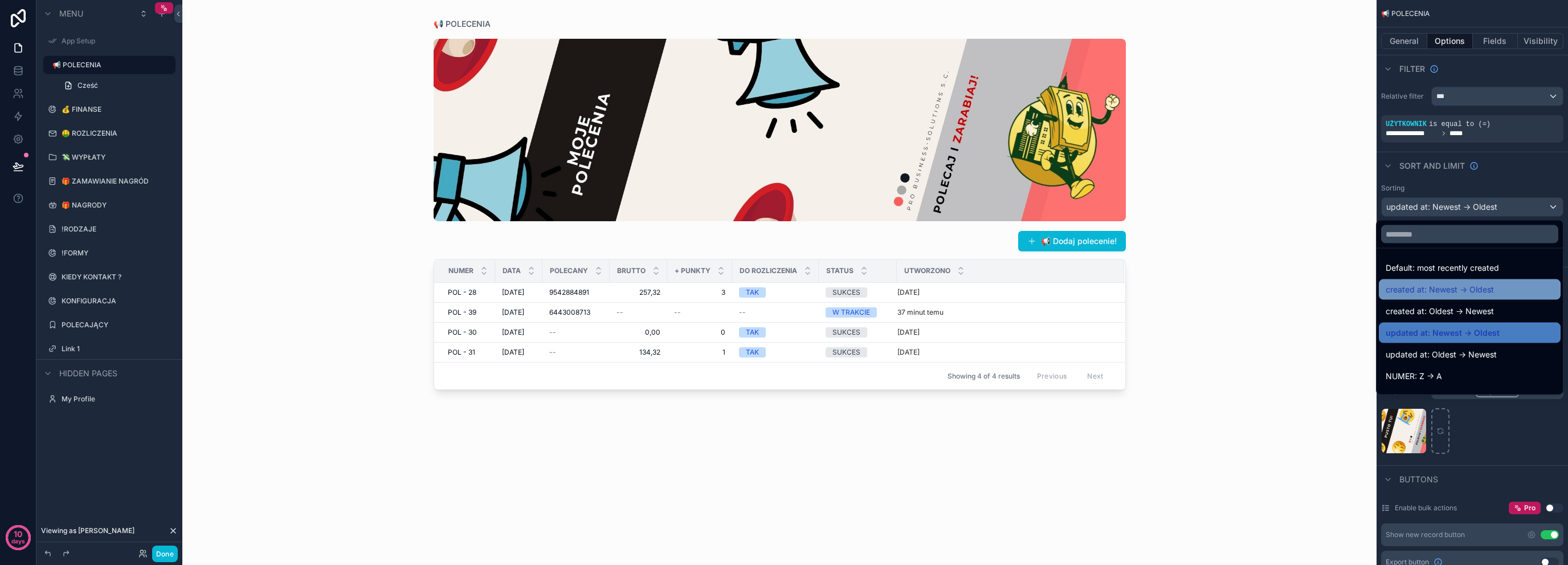
click at [1459, 289] on span "created at: Newest -> Oldest" at bounding box center [1440, 290] width 108 height 13
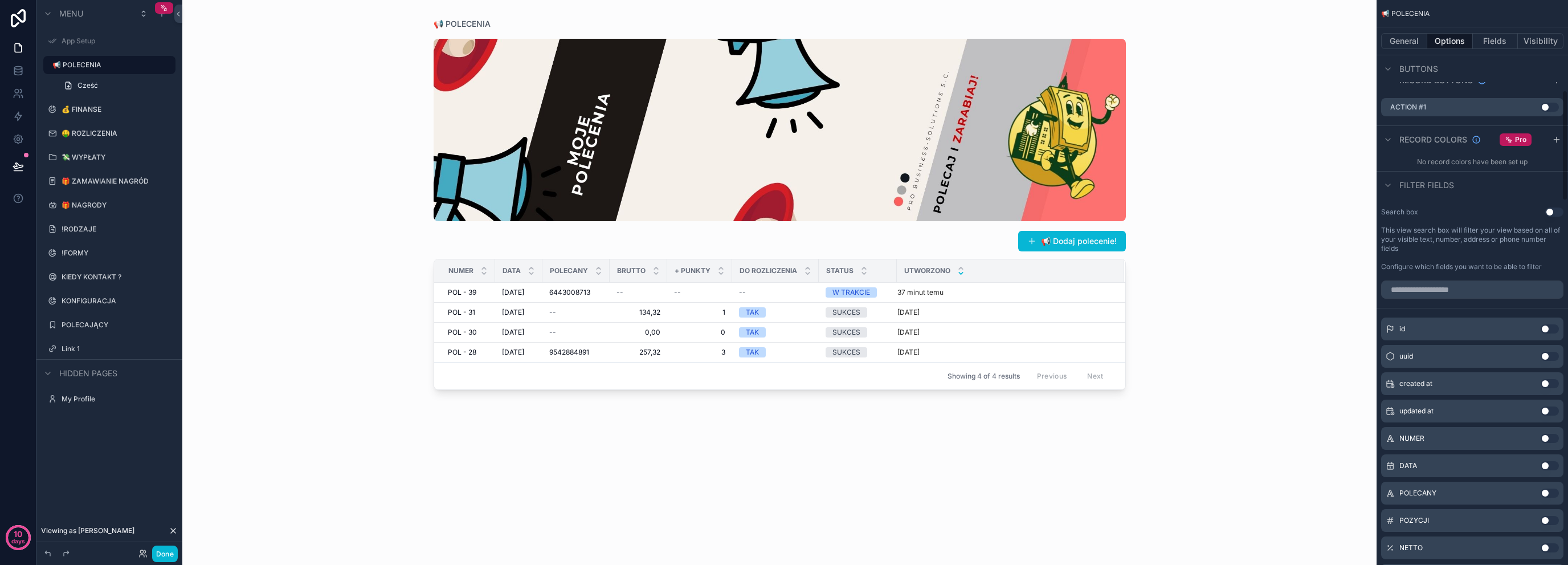
scroll to position [607, 0]
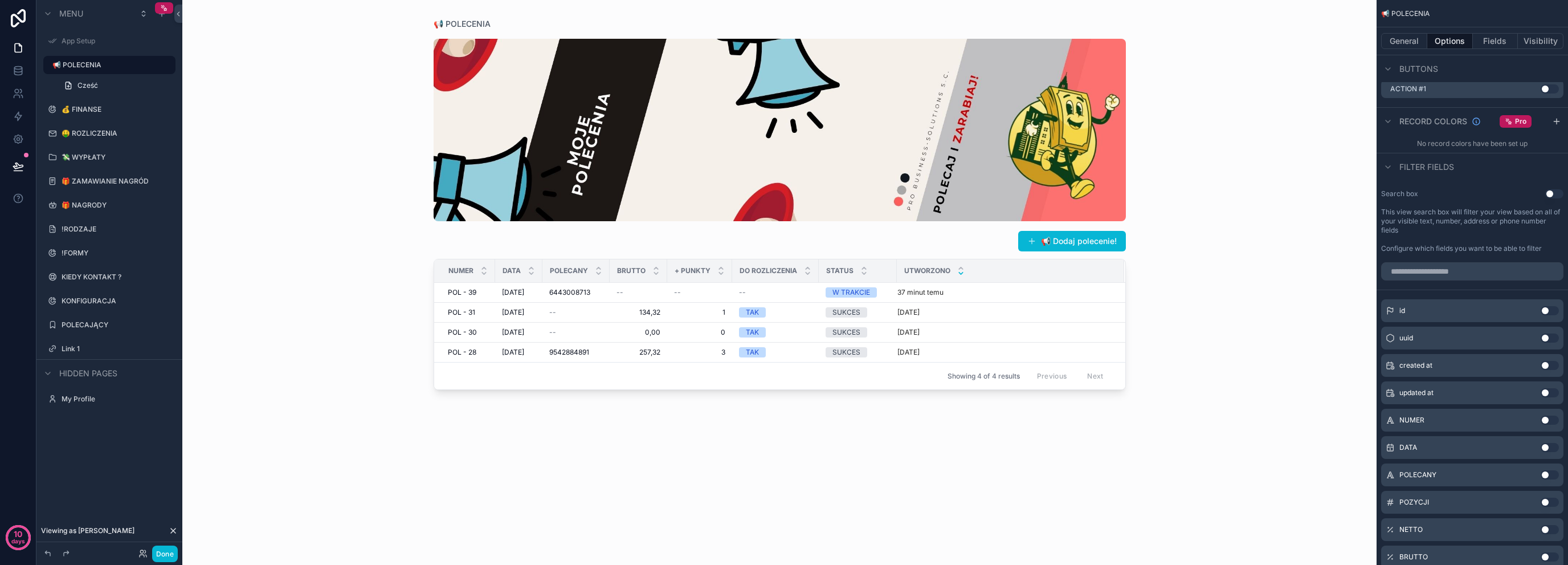
click at [1547, 472] on button "Use setting" at bounding box center [1550, 475] width 18 height 9
click at [1528, 306] on icon "scrollable content" at bounding box center [1528, 306] width 9 height 9
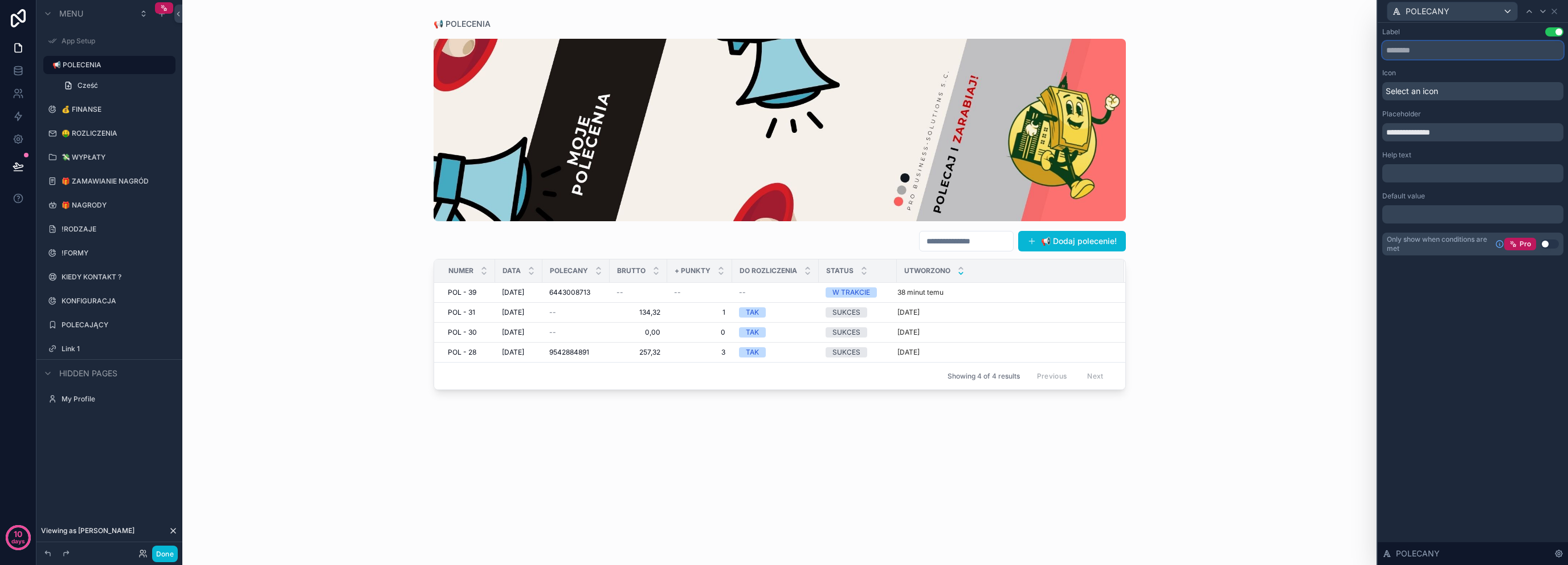
click at [1454, 54] on input "text" at bounding box center [1473, 50] width 181 height 18
click at [1470, 89] on div "Select an icon" at bounding box center [1473, 91] width 181 height 18
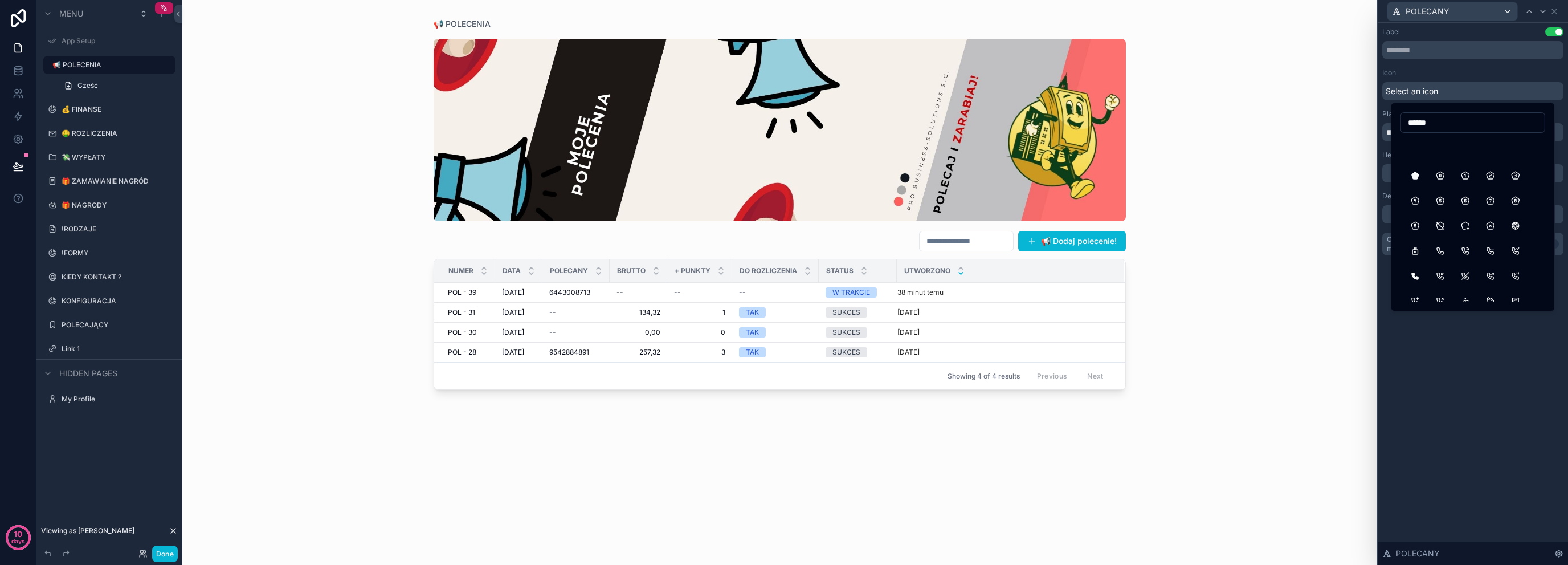
scroll to position [456, 0]
click at [1454, 122] on input "******" at bounding box center [1473, 122] width 144 height 16
type input "****"
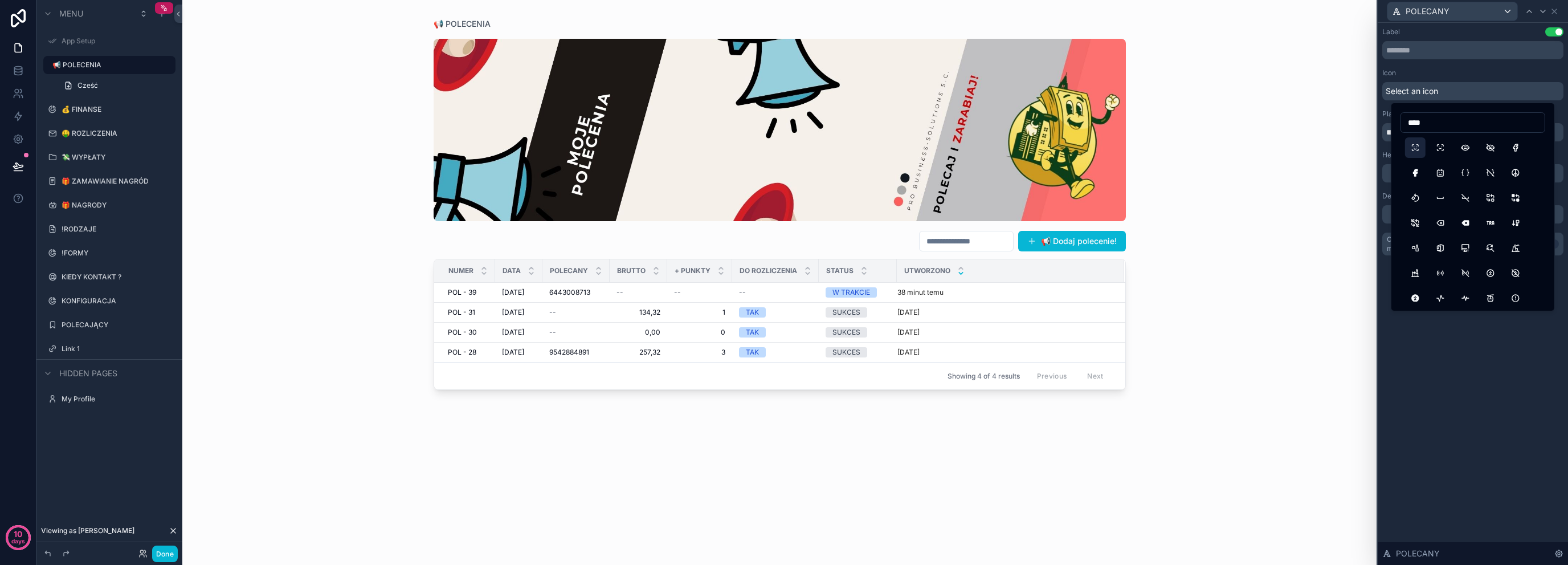
click at [1413, 146] on button "FaceId" at bounding box center [1415, 147] width 21 height 21
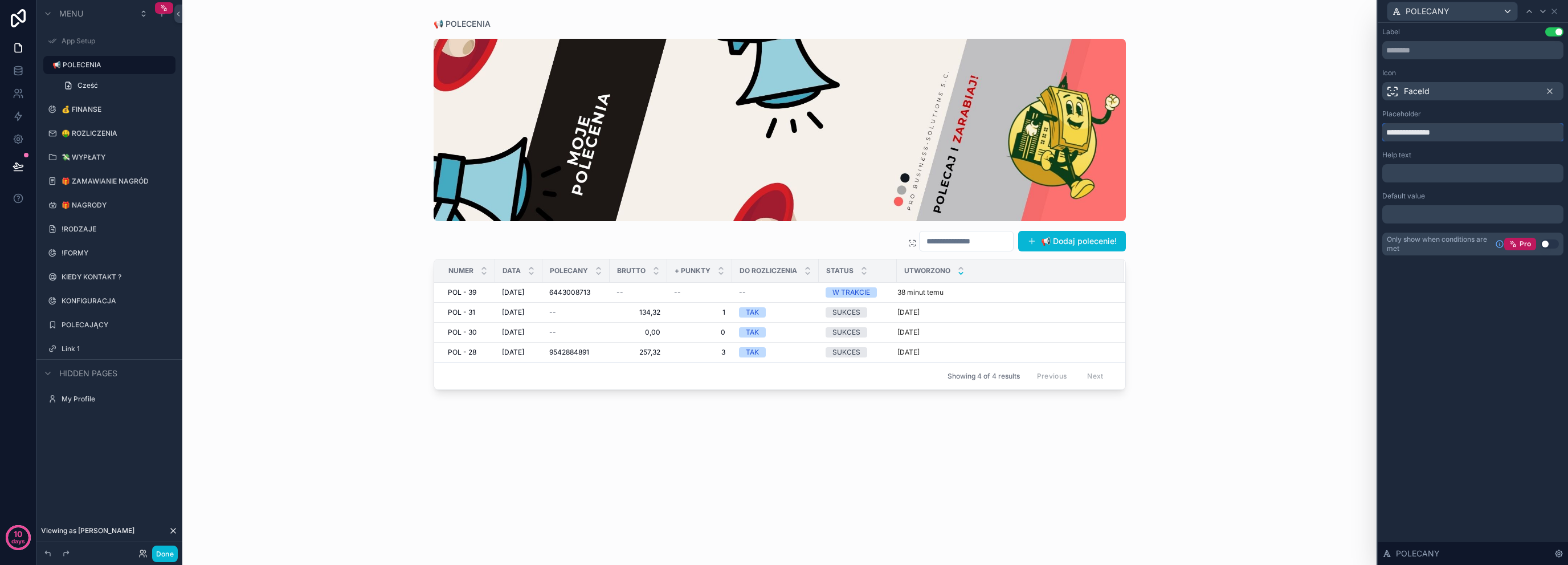
click at [1467, 138] on input "**********" at bounding box center [1473, 132] width 181 height 18
type input "*********"
click at [1485, 309] on div "Label Use setting Icon FaceId Placeholder ********* Help text ﻿ Default value ﻿…" at bounding box center [1473, 294] width 190 height 542
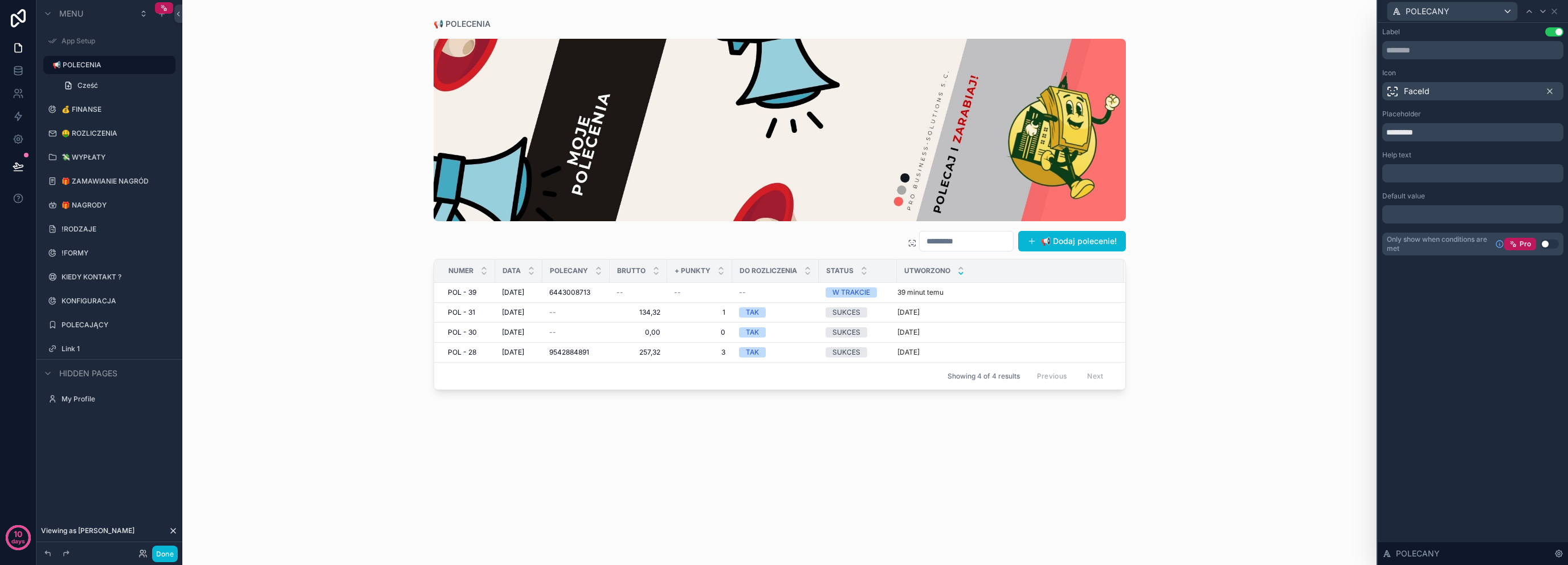
click at [939, 245] on input "scrollable content" at bounding box center [966, 241] width 93 height 16
type input "*****"
click at [1010, 238] on button "Clear" at bounding box center [1006, 241] width 13 height 9
click at [987, 241] on input "scrollable content" at bounding box center [966, 241] width 93 height 16
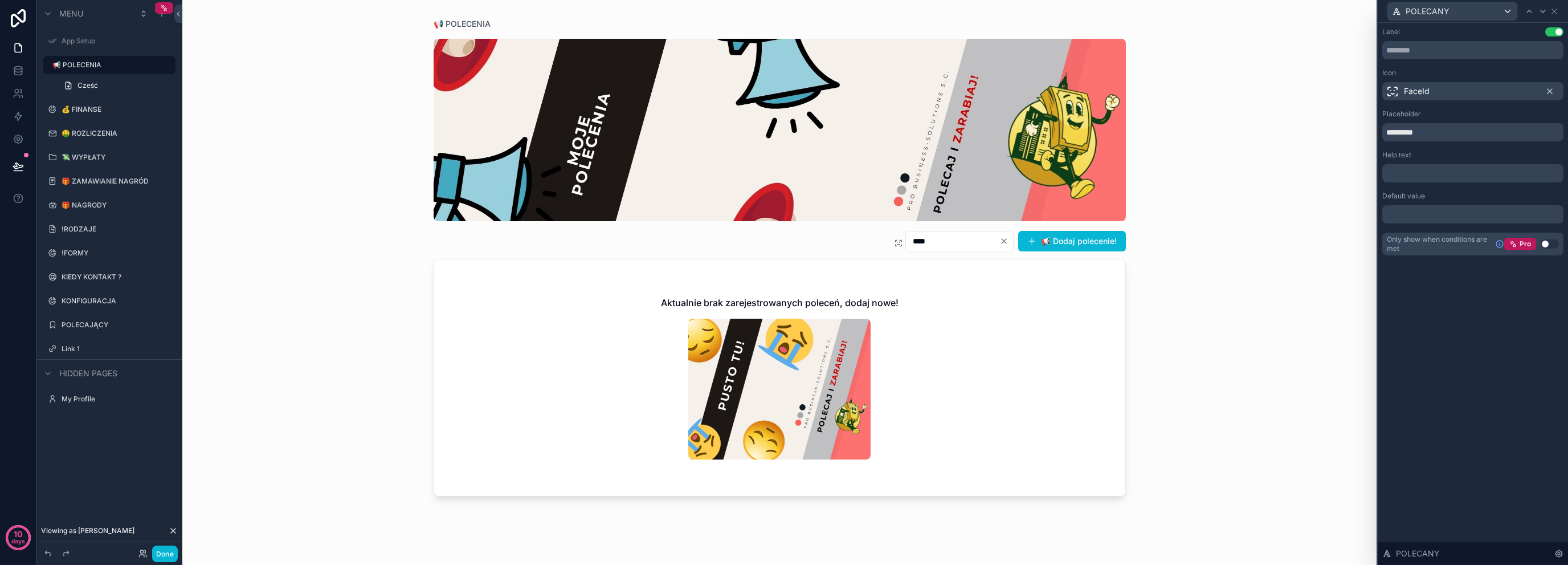
type input "****"
click at [1004, 241] on icon "Clear" at bounding box center [1004, 241] width 9 height 9
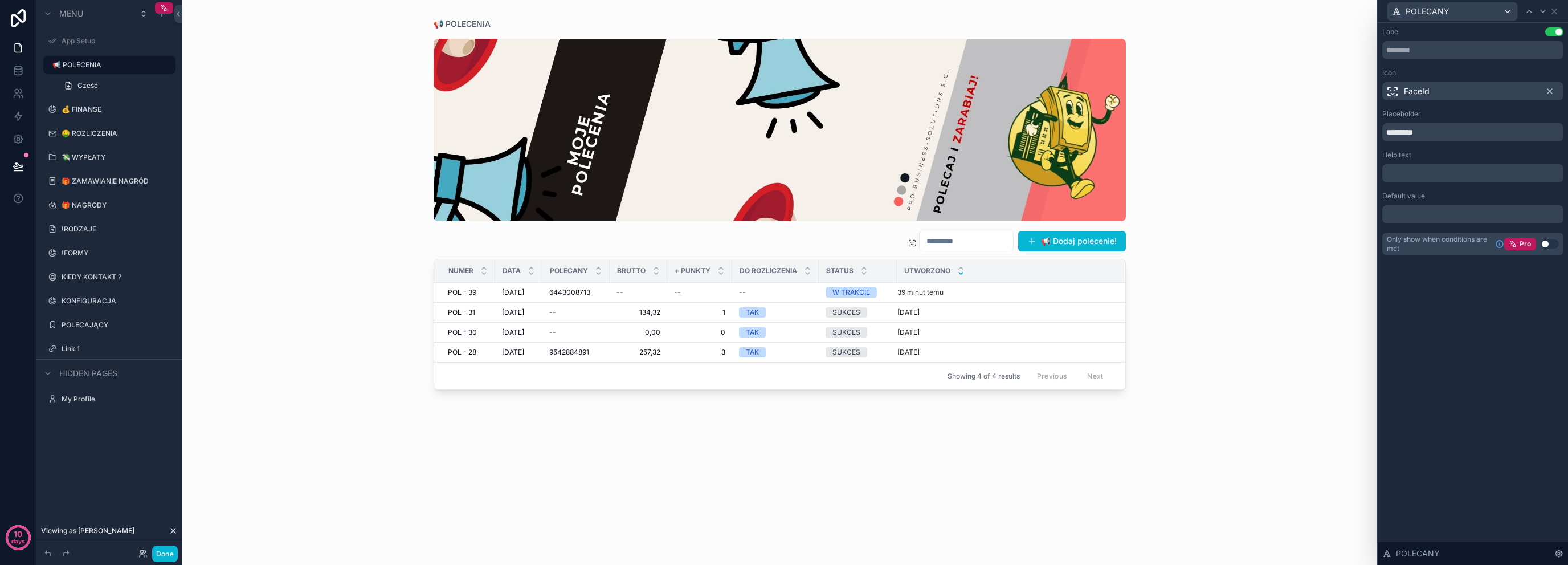
click at [1556, 4] on div "POLECANY" at bounding box center [1473, 11] width 181 height 22
click at [1555, 9] on icon at bounding box center [1555, 11] width 9 height 9
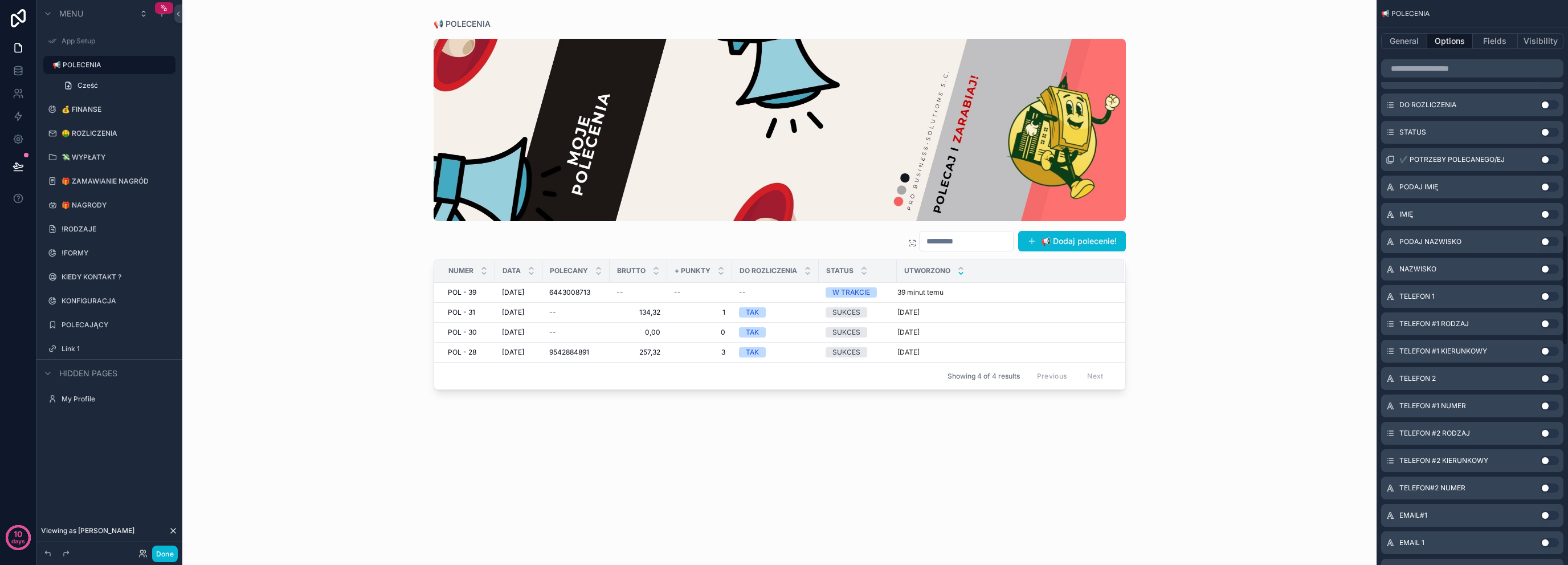
scroll to position [1102, 0]
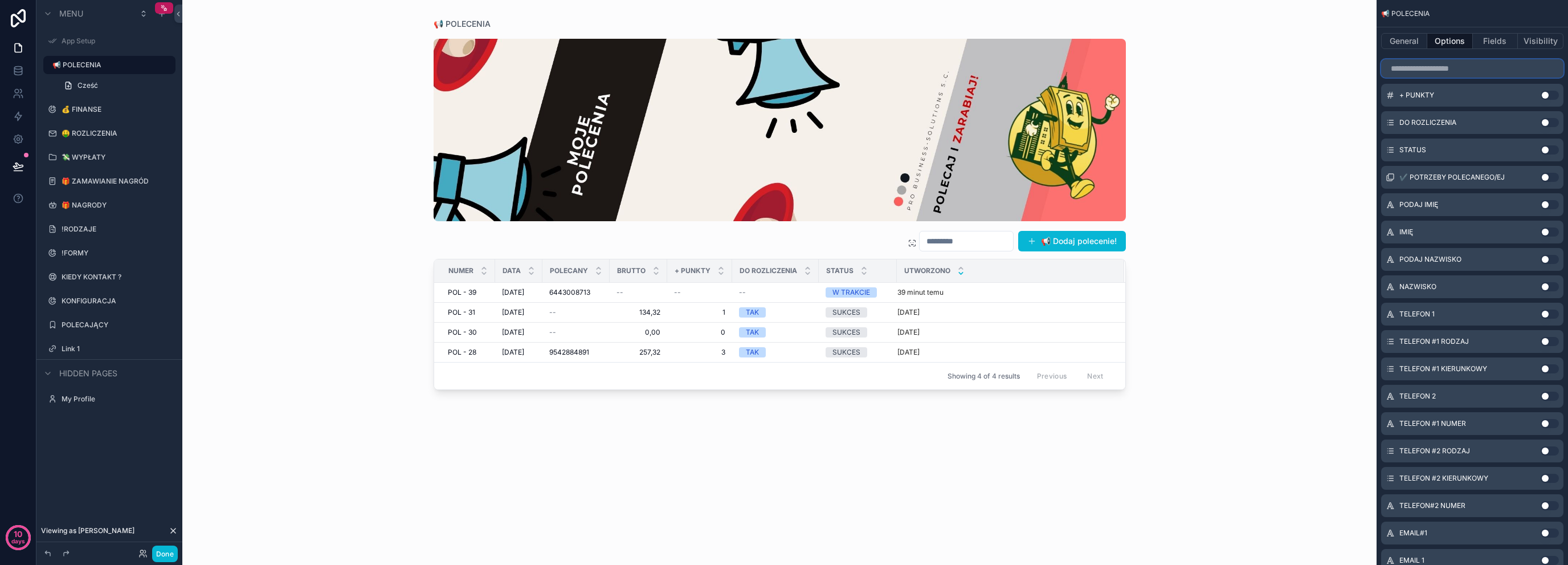
click at [1440, 75] on input "scrollable content" at bounding box center [1472, 68] width 182 height 18
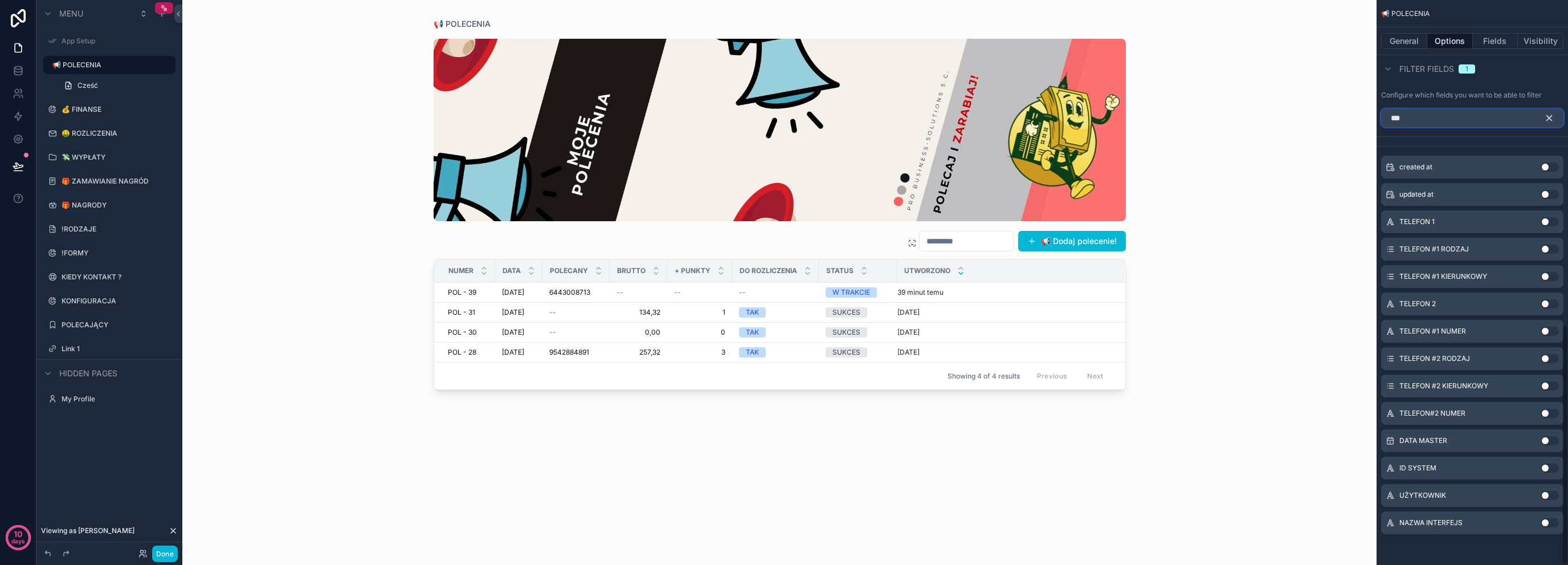
scroll to position [597, 0]
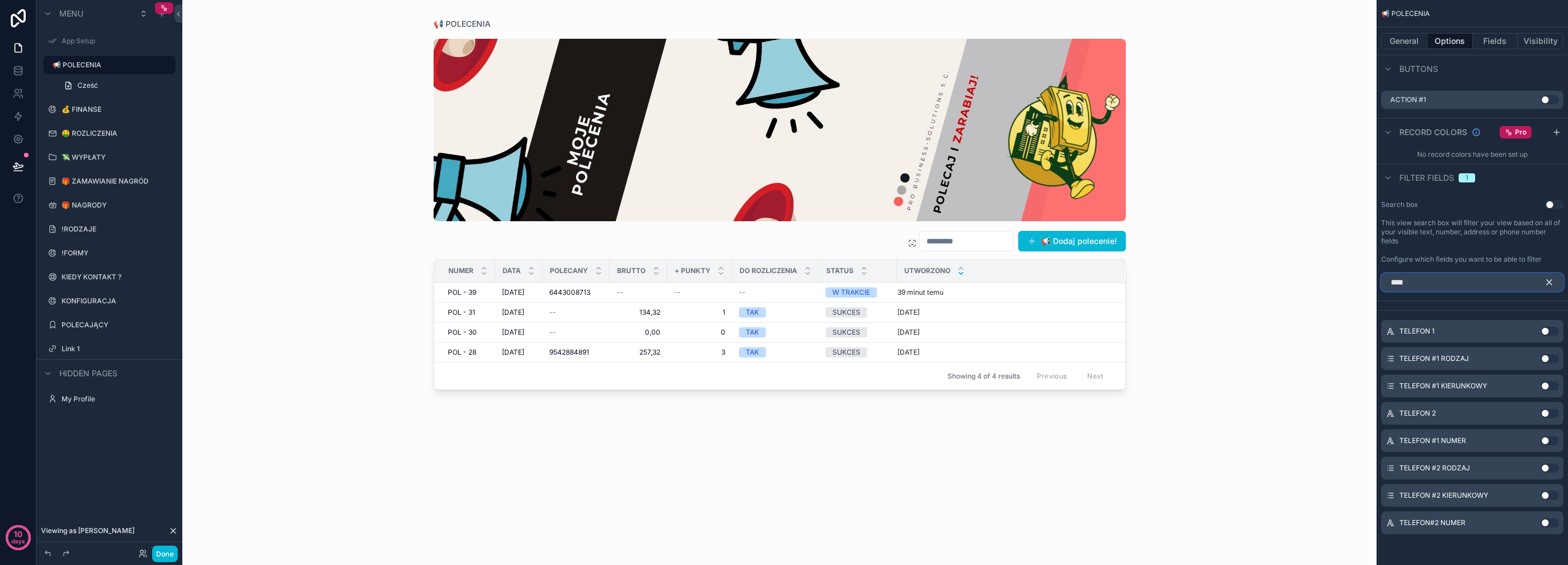
type input "****"
click at [1545, 327] on button "Use setting" at bounding box center [1550, 331] width 18 height 9
click at [1545, 285] on icon "scrollable content" at bounding box center [1549, 286] width 10 height 10
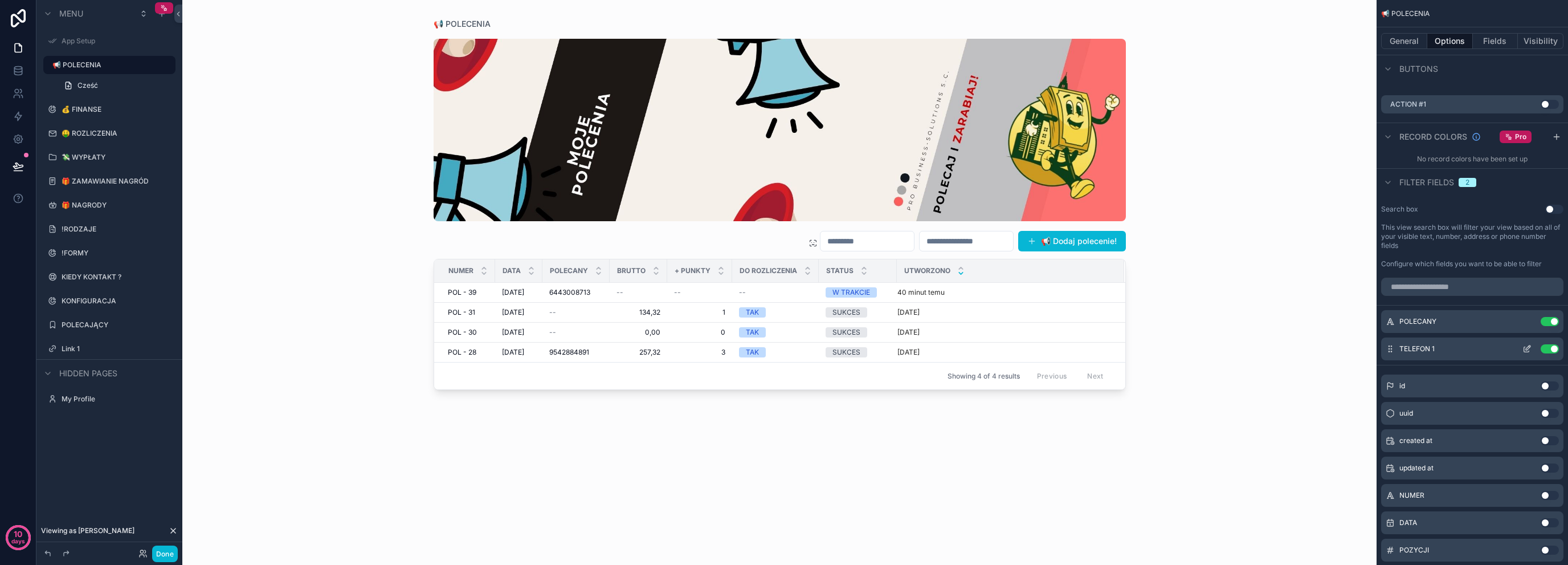
click at [1528, 346] on icon "scrollable content" at bounding box center [1528, 349] width 9 height 9
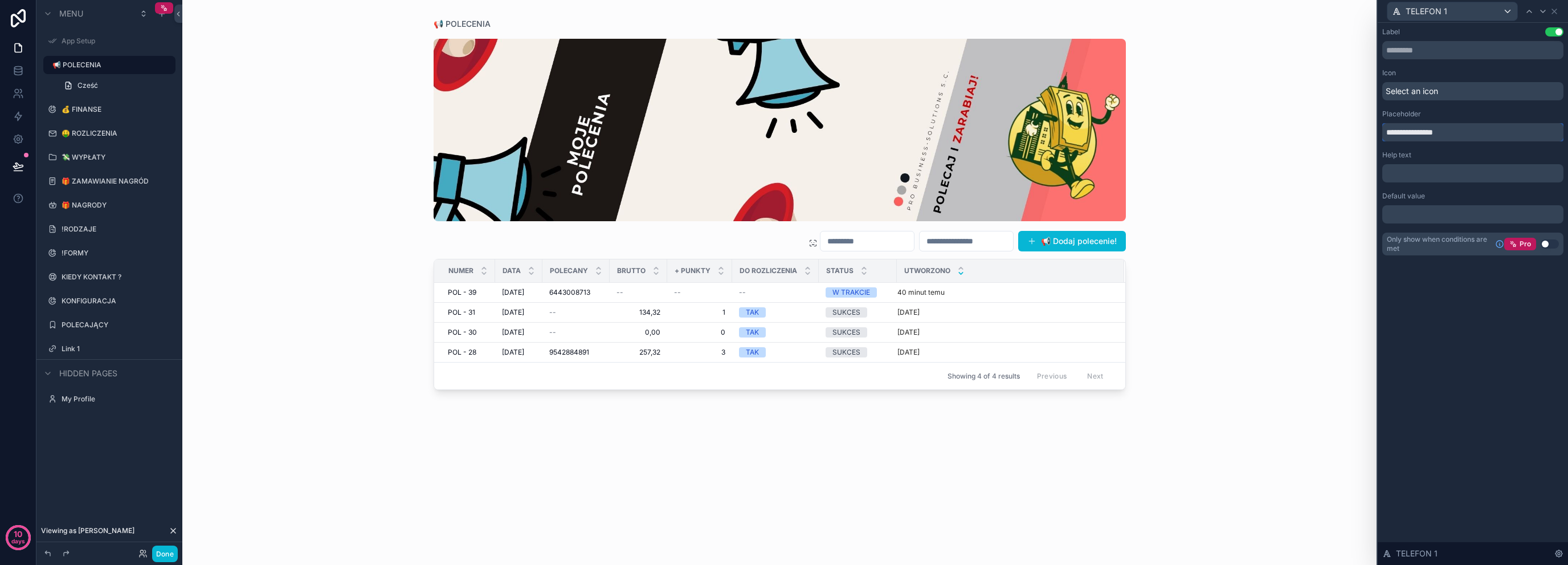
click at [1466, 134] on input "**********" at bounding box center [1473, 132] width 181 height 18
type input "*******"
click at [1458, 83] on div "Select an icon" at bounding box center [1473, 91] width 181 height 18
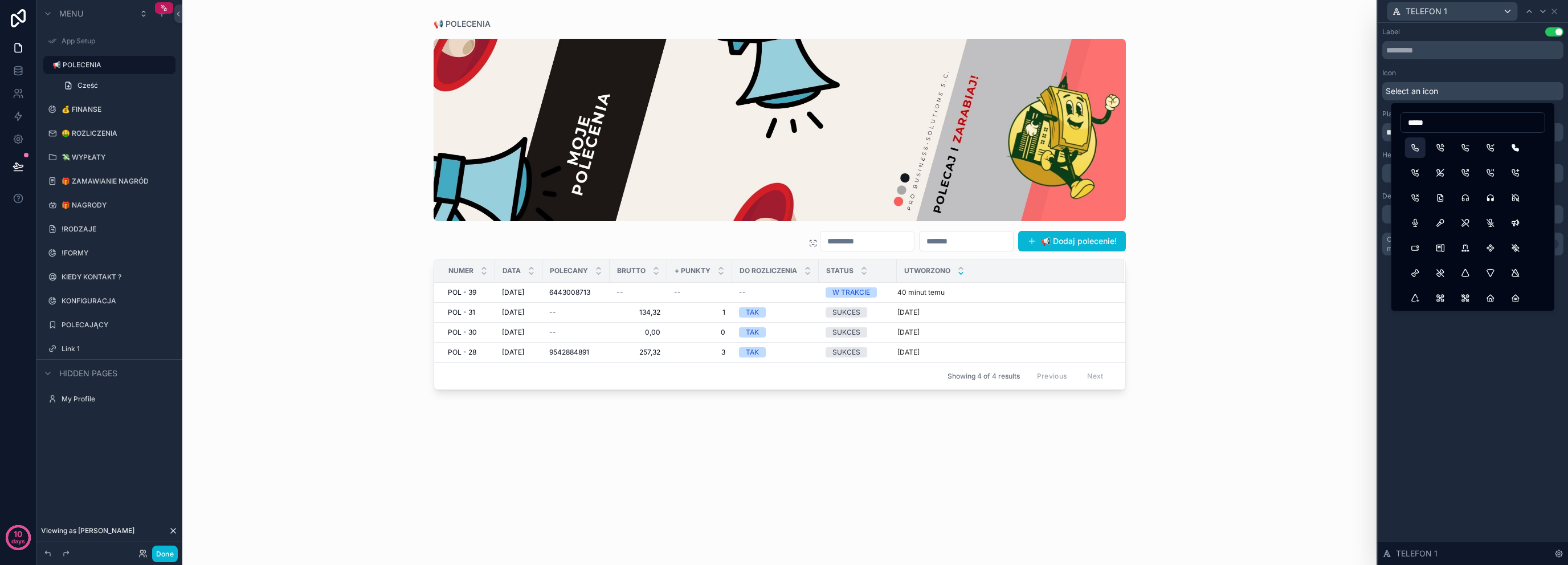
type input "*****"
click at [1415, 152] on button "Phone" at bounding box center [1415, 147] width 21 height 21
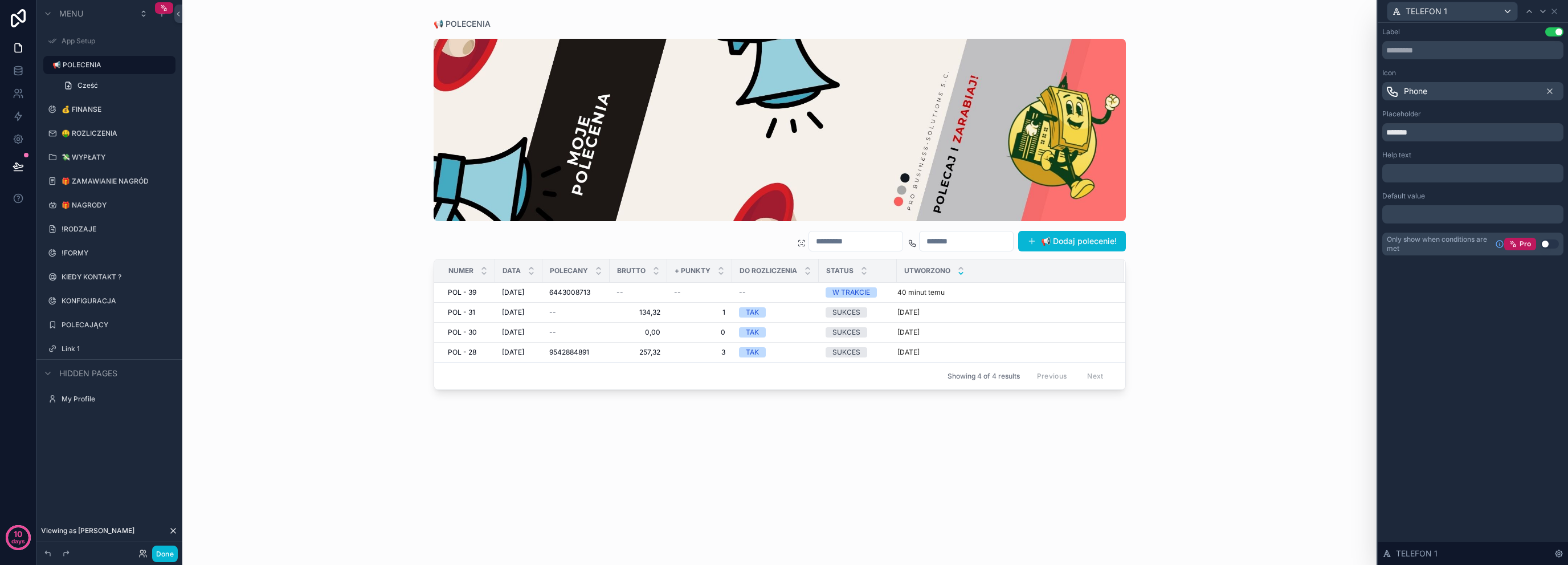
click at [535, 249] on div "📢 Dodaj polecenie!" at bounding box center [780, 236] width 693 height 31
click at [1552, 15] on icon at bounding box center [1555, 11] width 9 height 9
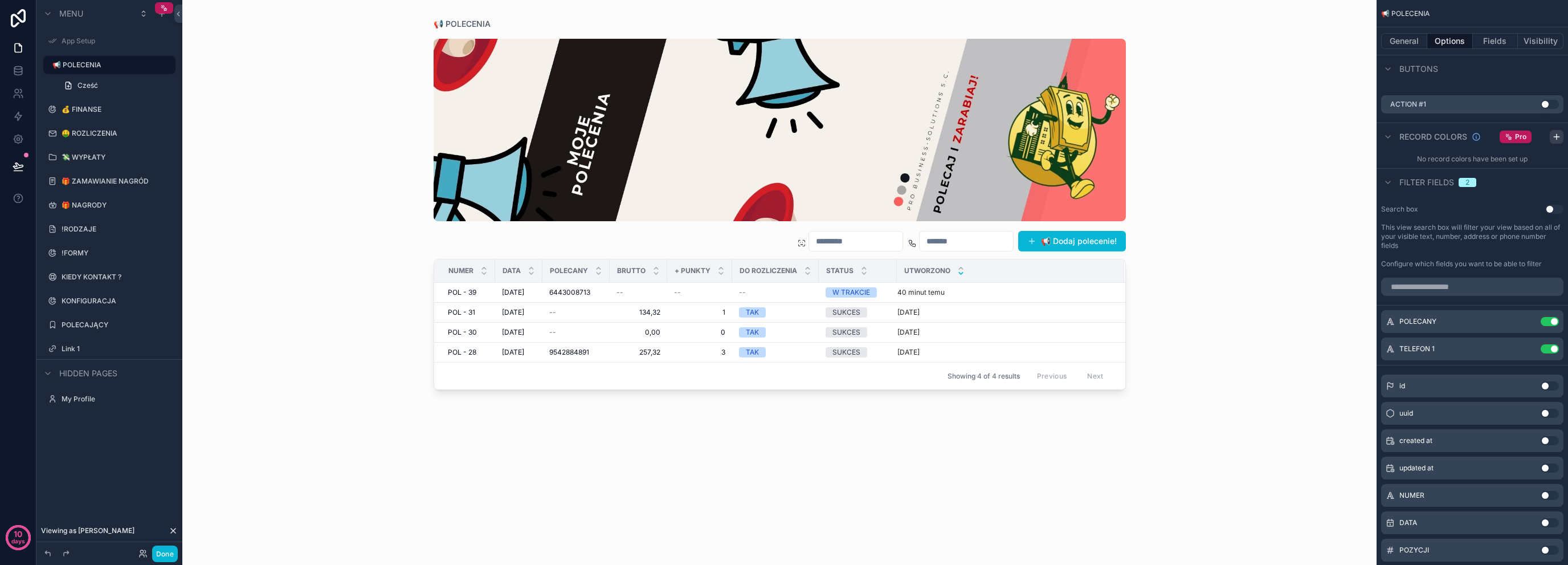
click at [1556, 137] on icon "scrollable content" at bounding box center [1557, 137] width 9 height 9
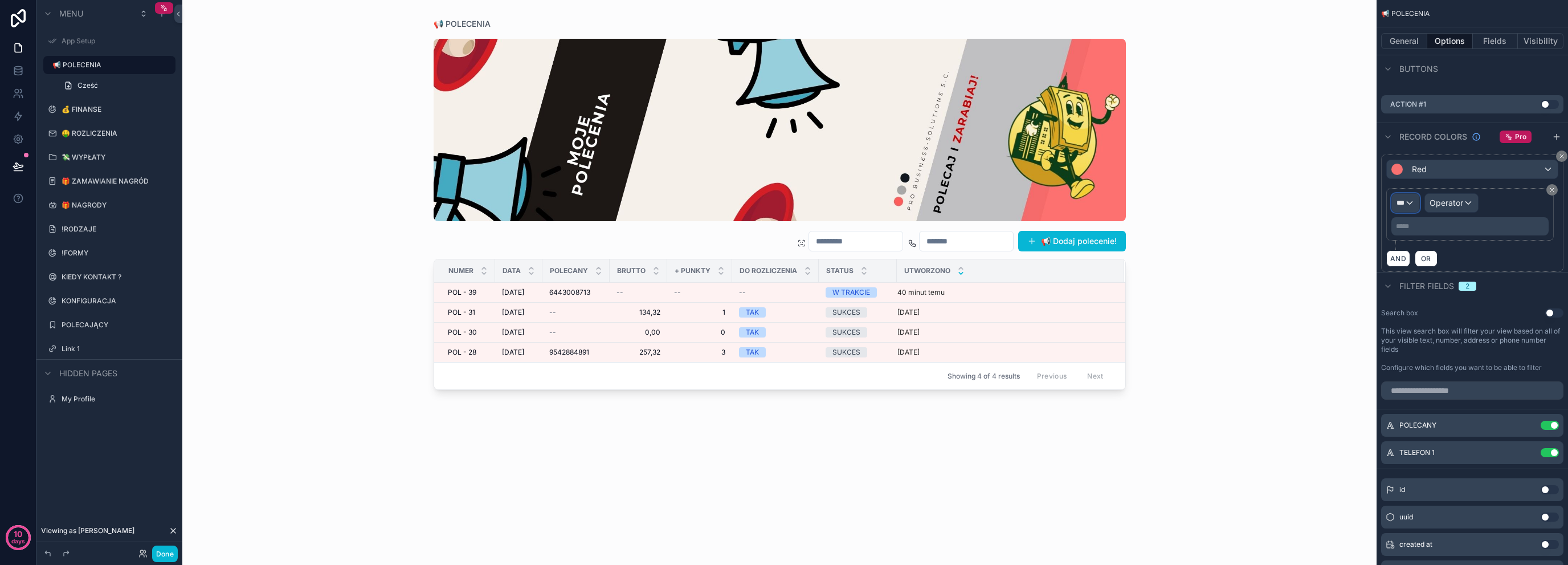
click at [1406, 198] on div "***" at bounding box center [1405, 202] width 28 height 18
click at [1450, 269] on div "📢 POLECENIA Record page values" at bounding box center [1438, 269] width 75 height 28
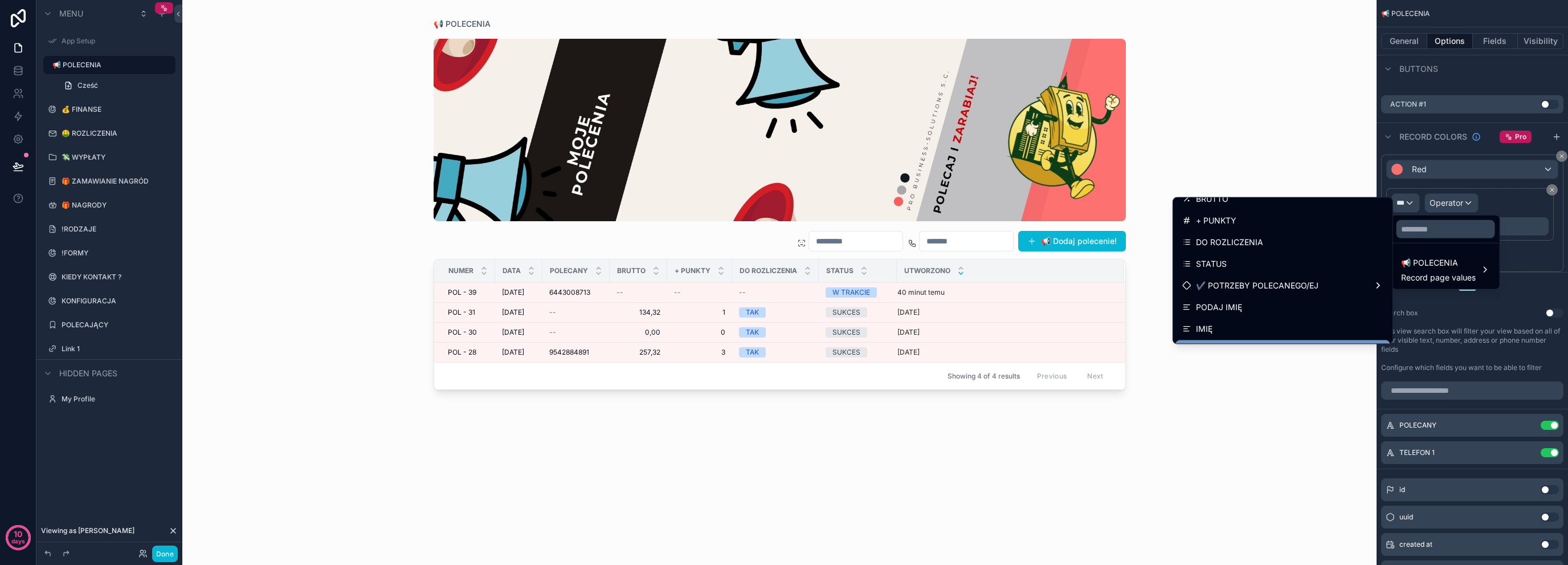
scroll to position [108, 0]
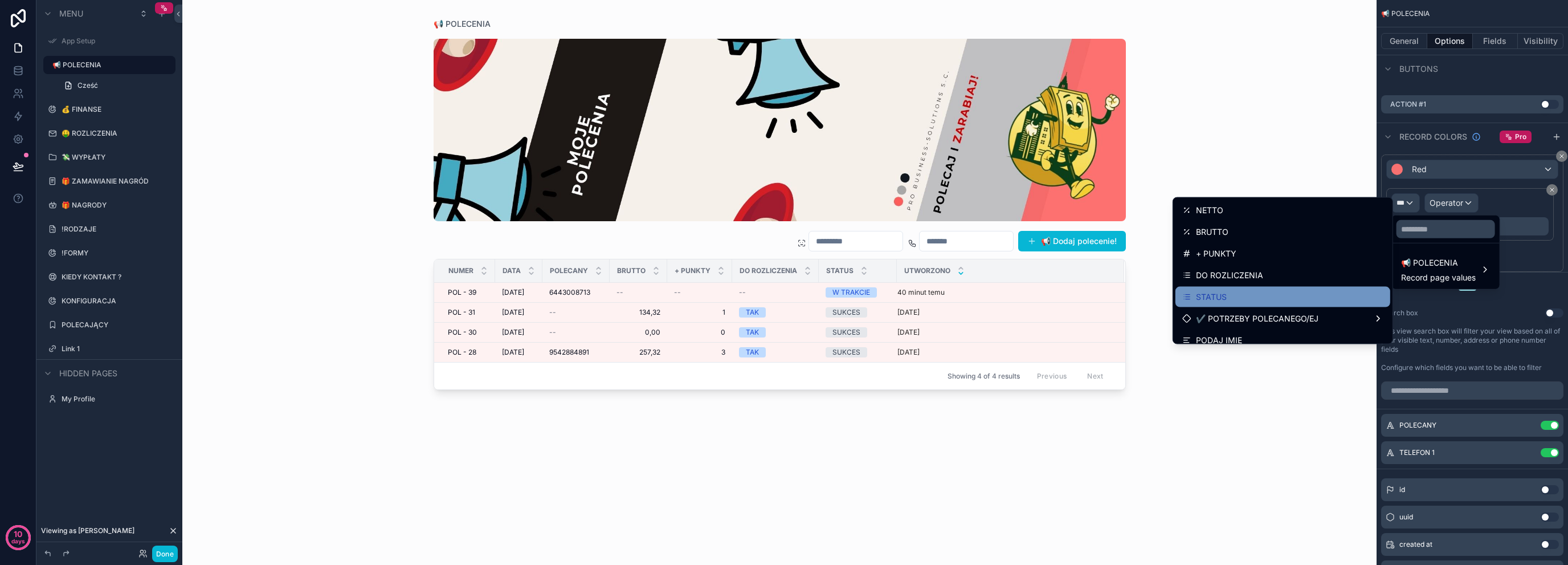
click at [1274, 294] on div "STATUS" at bounding box center [1282, 297] width 201 height 13
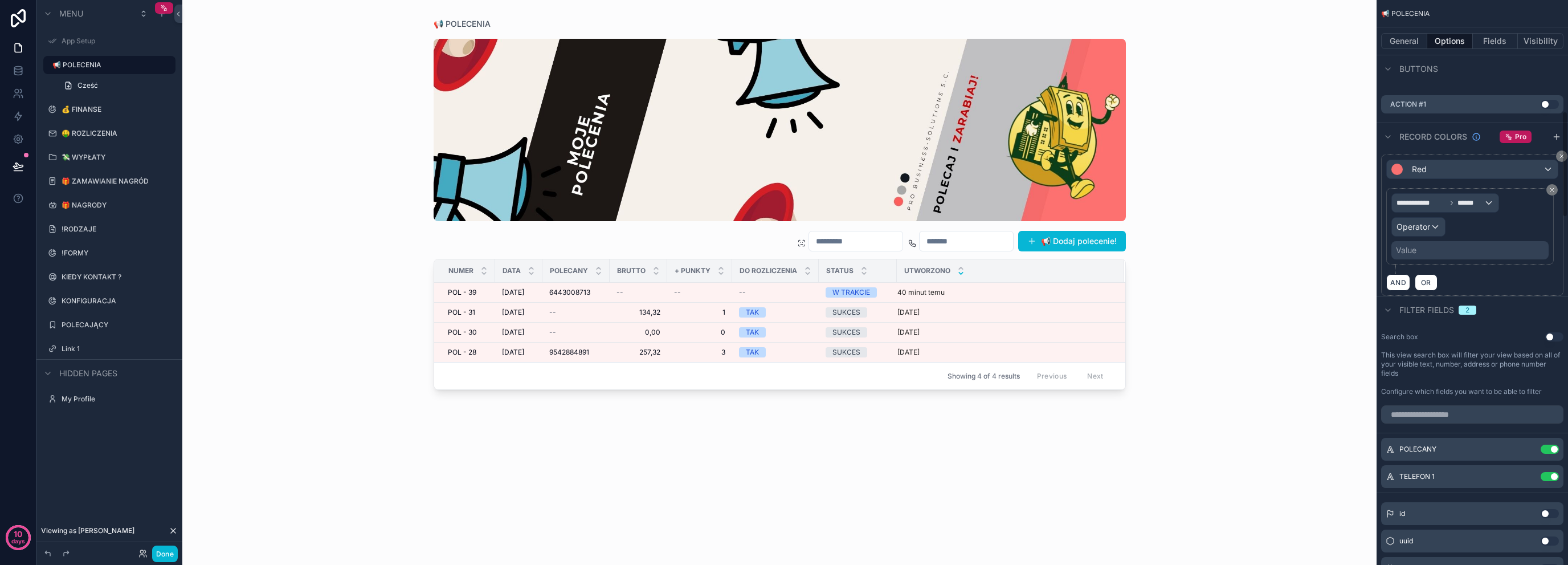
click at [1405, 246] on div "Value" at bounding box center [1406, 250] width 21 height 11
click at [1417, 227] on span "Operator" at bounding box center [1413, 226] width 34 height 9
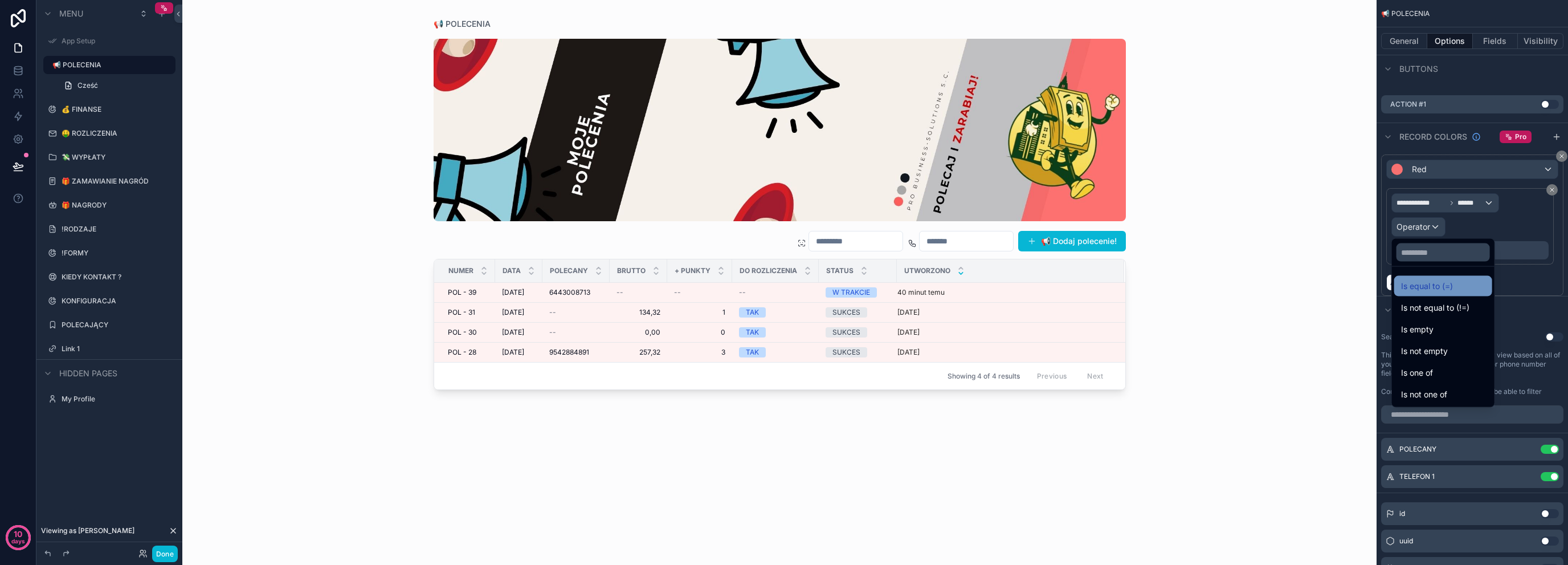
click at [1429, 281] on span "Is equal to (=)" at bounding box center [1427, 286] width 52 height 13
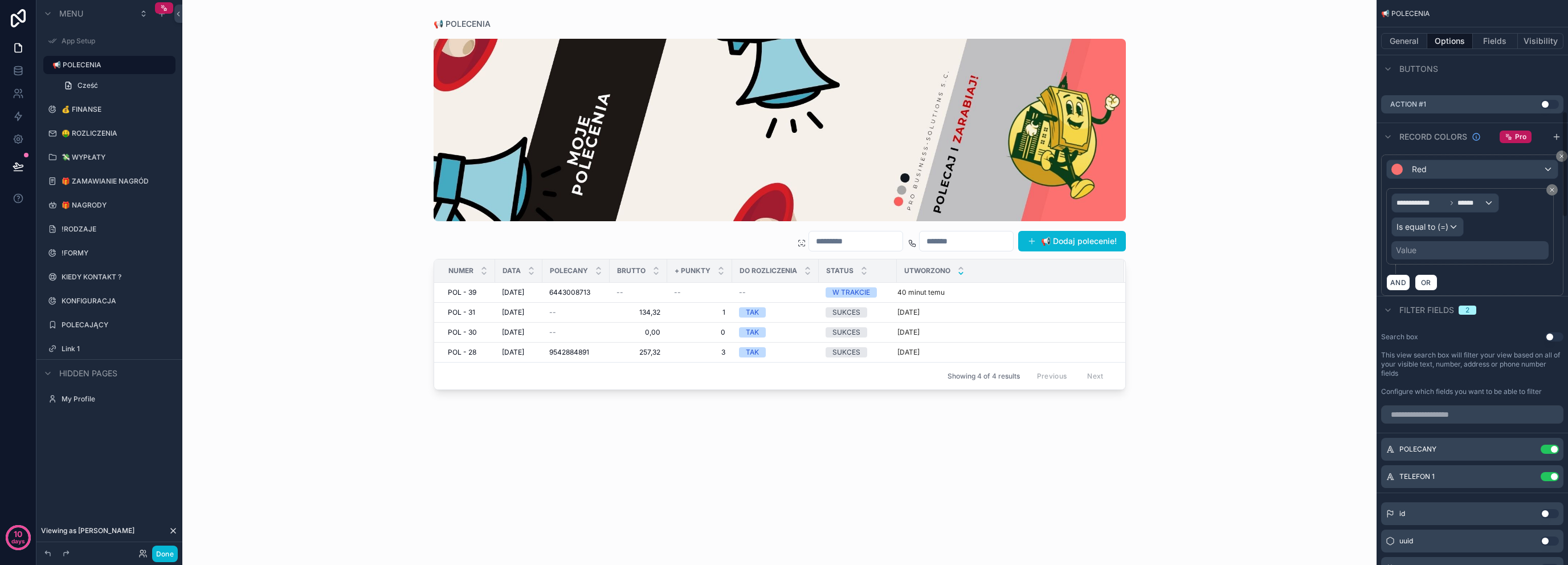
click at [1428, 253] on div "Value" at bounding box center [1470, 250] width 157 height 18
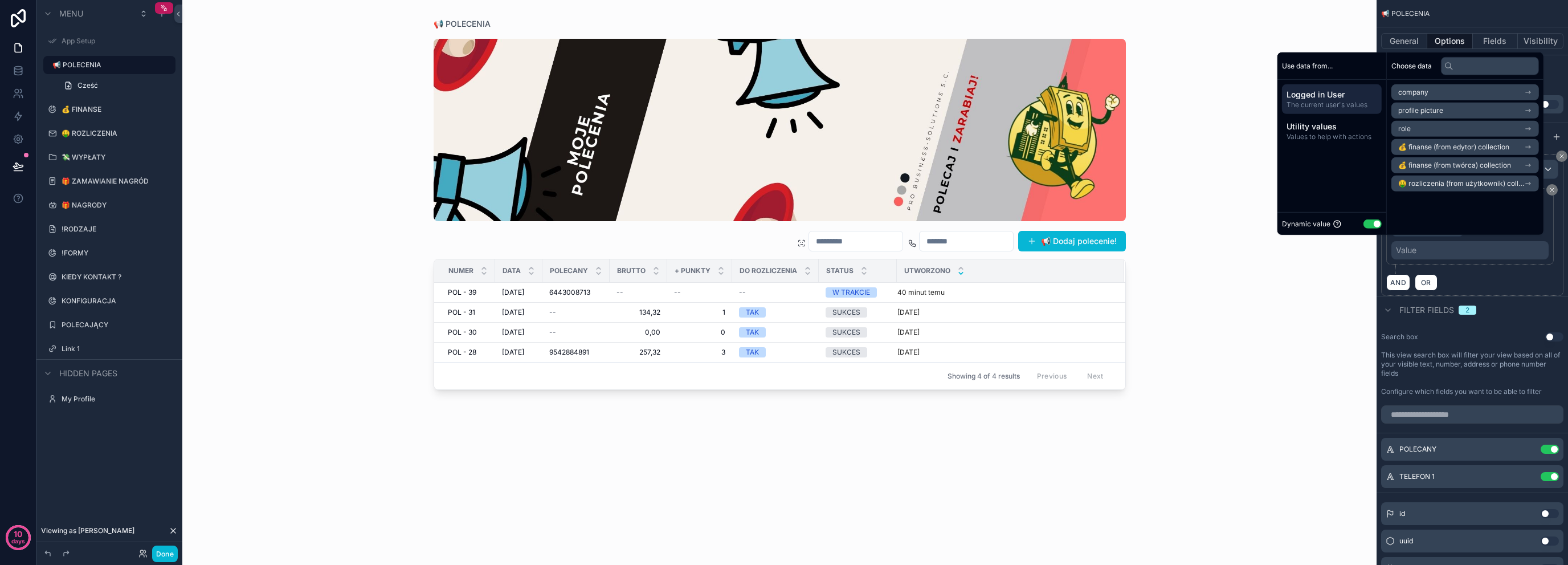
click at [1356, 229] on div "Dynamic value Use setting" at bounding box center [1332, 224] width 99 height 13
click at [1365, 224] on button "Use setting" at bounding box center [1373, 224] width 18 height 9
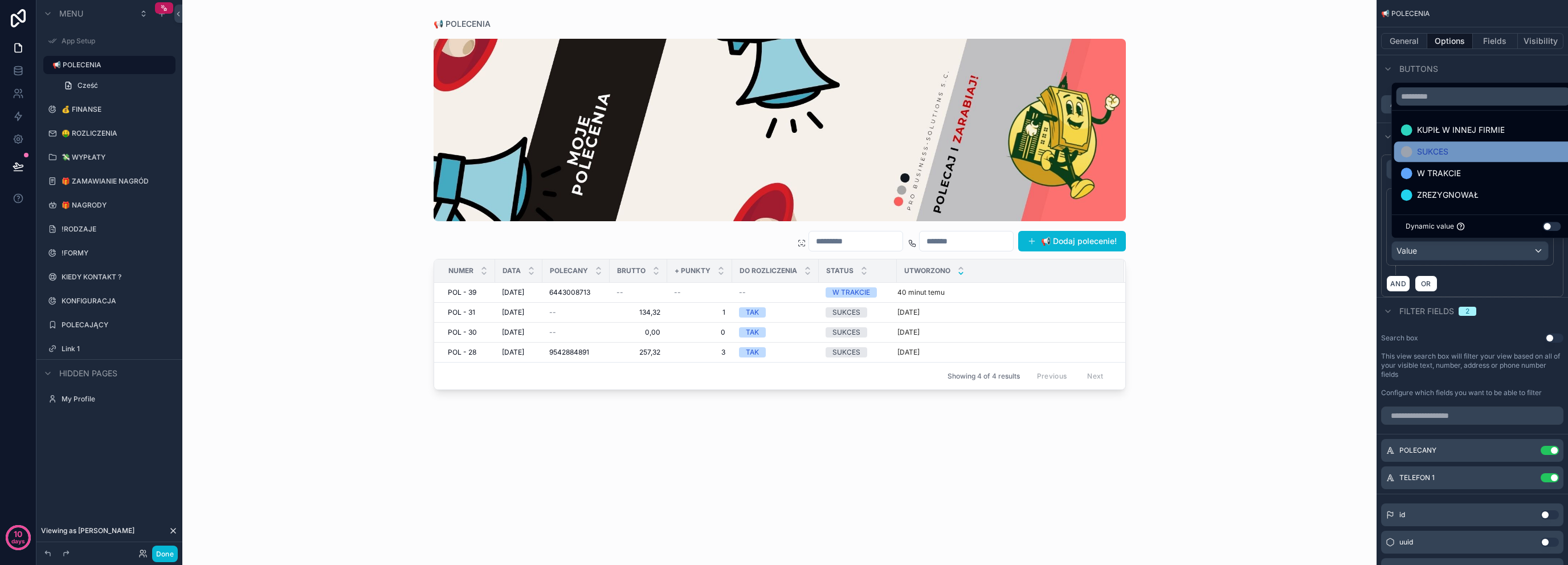
click at [1479, 159] on div "SUKCES" at bounding box center [1484, 151] width 179 height 21
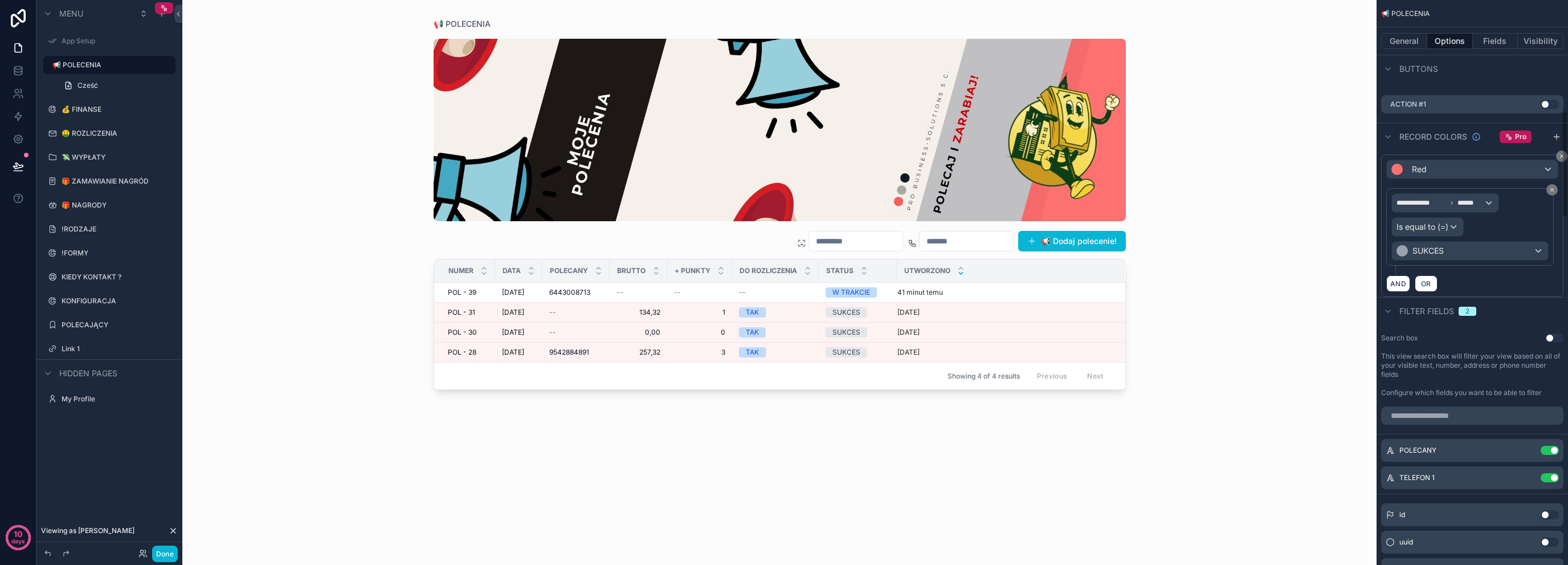
click at [1512, 271] on div "**********" at bounding box center [1473, 231] width 172 height 87
click at [1459, 168] on div "Red" at bounding box center [1473, 169] width 171 height 18
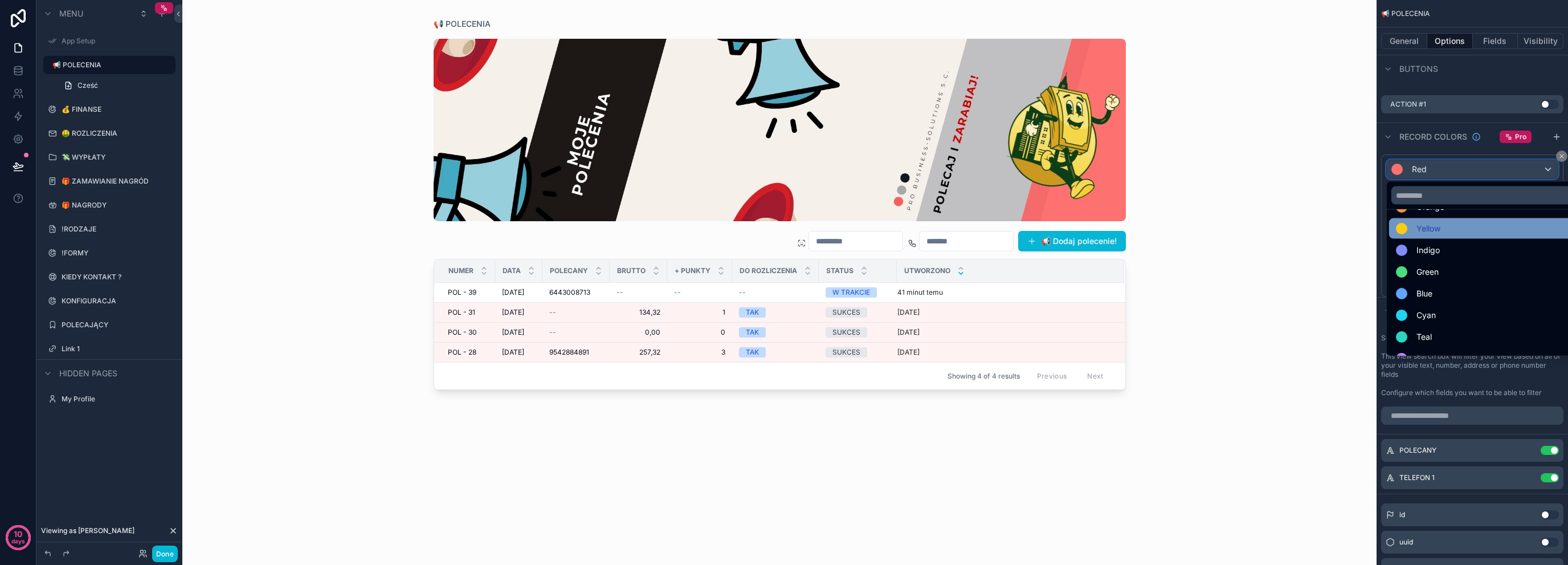
scroll to position [76, 0]
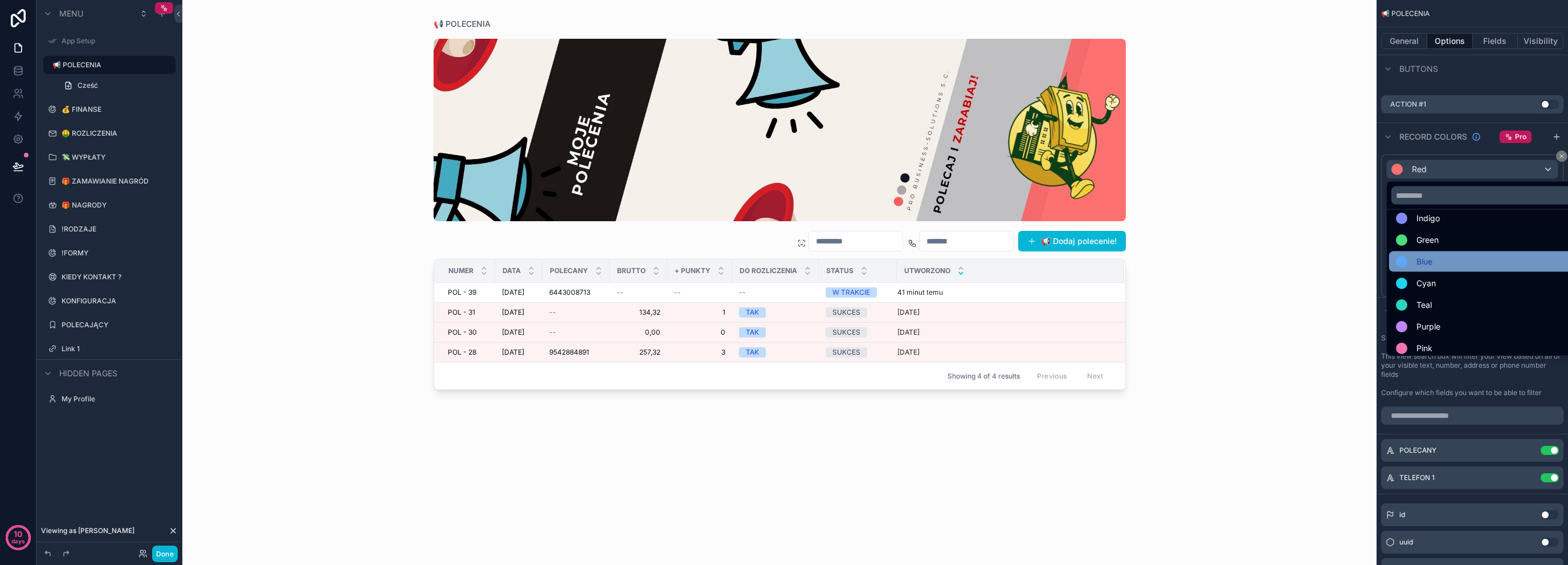
click at [1461, 259] on div "Blue" at bounding box center [1485, 261] width 179 height 13
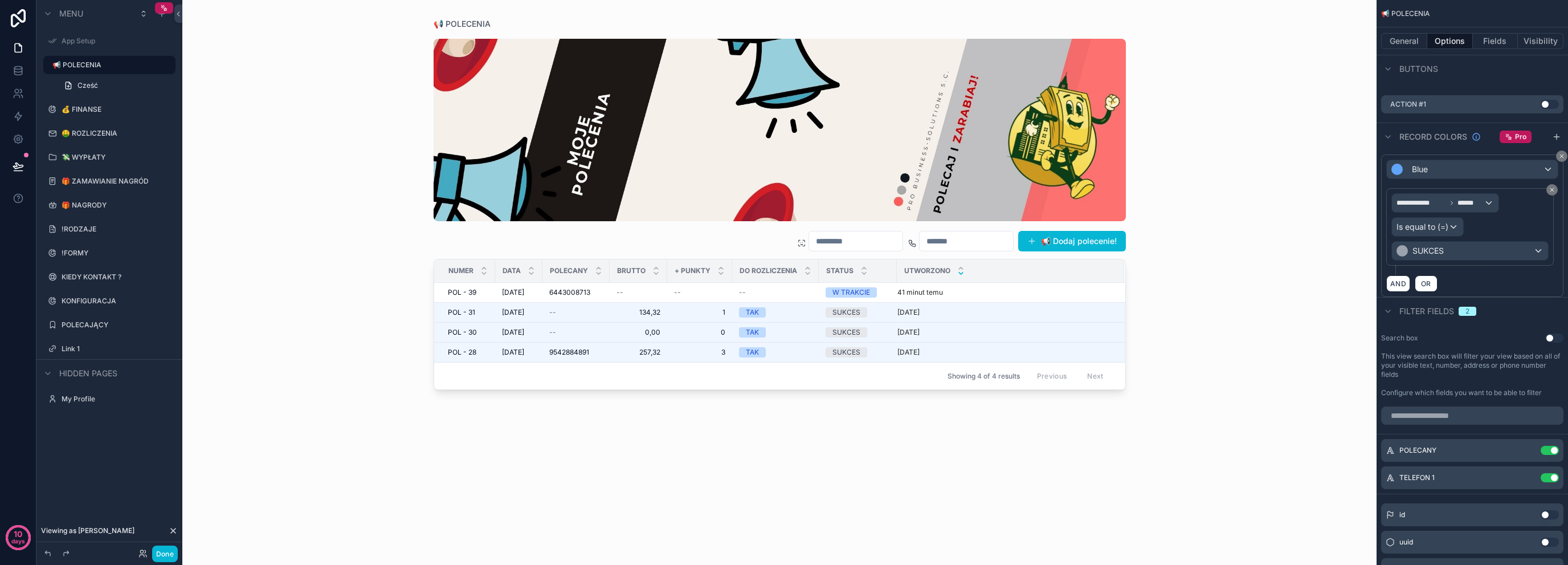
click at [381, 291] on div "📢 POLECENIA 📢 Dodaj polecenie! NUMER DATA POLECANY BRUTTO + PUNKTY DO ROZLICZEN…" at bounding box center [779, 282] width 1194 height 565
click at [1549, 313] on div "Filter fields 2" at bounding box center [1472, 310] width 191 height 28
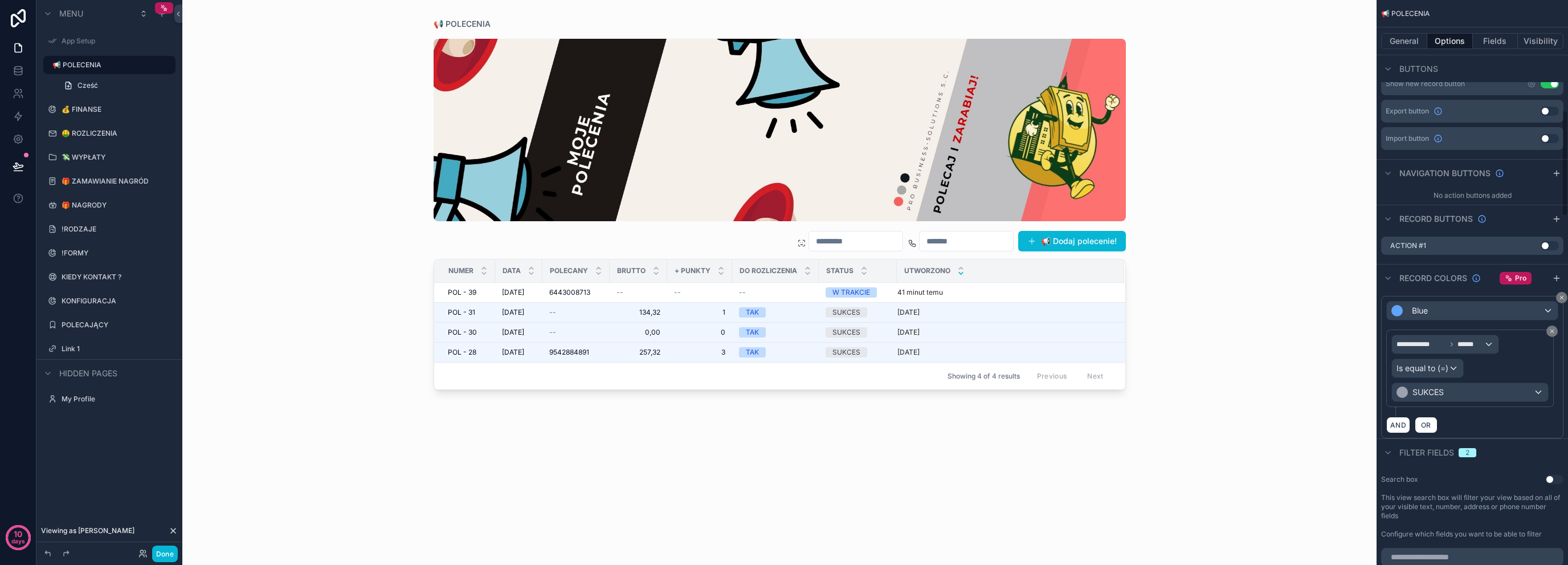
scroll to position [402, 0]
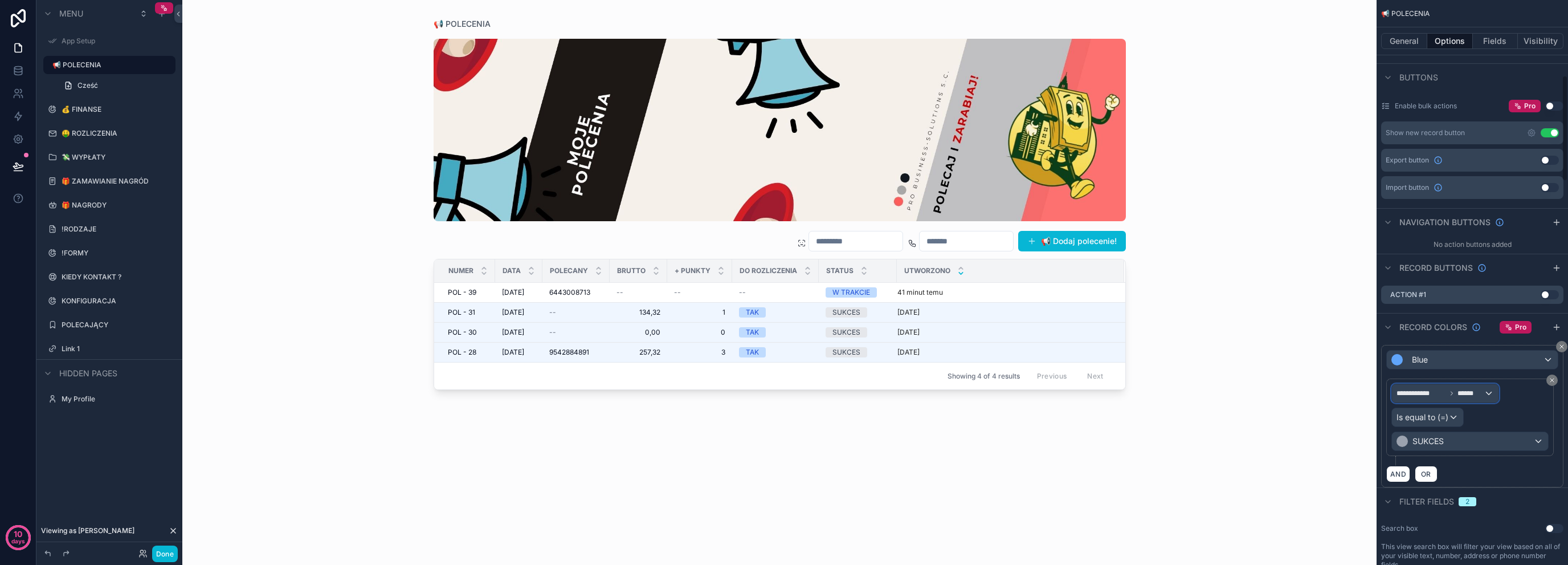
click at [1462, 386] on div "**********" at bounding box center [1445, 393] width 107 height 18
click at [1424, 460] on div "📢 POLECENIA Record page values" at bounding box center [1438, 459] width 75 height 28
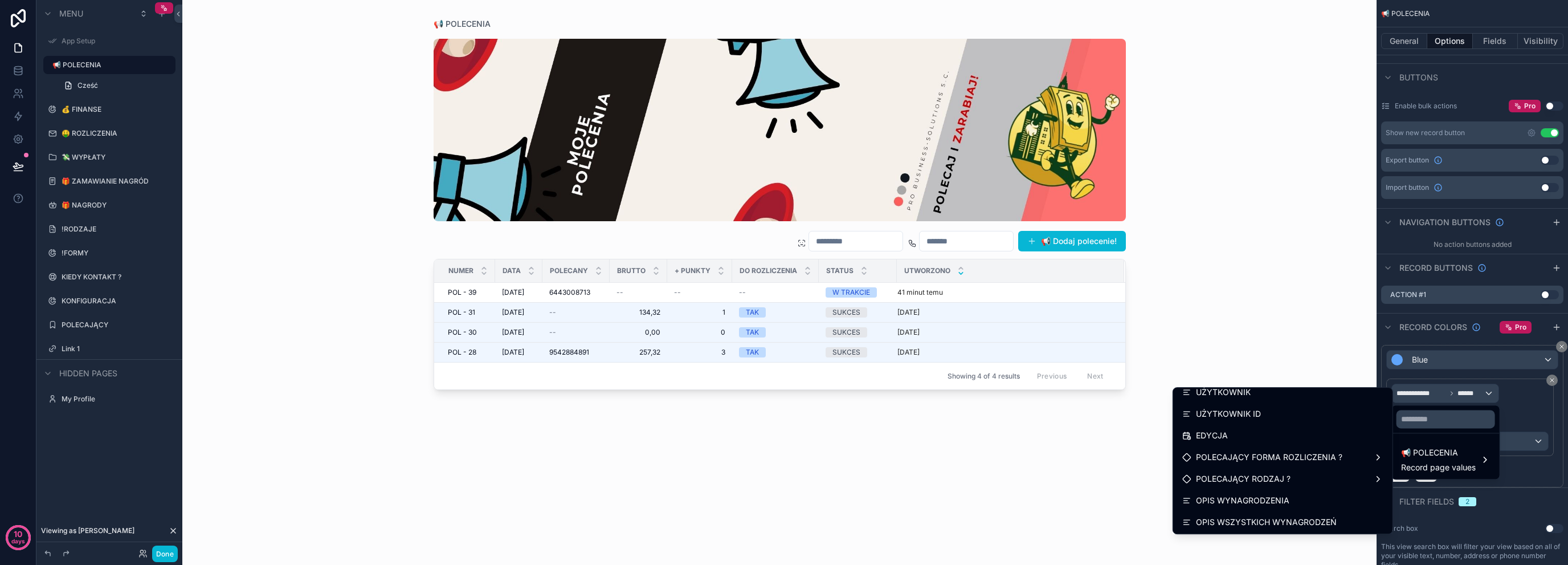
scroll to position [1096, 0]
drag, startPoint x: 1241, startPoint y: 482, endPoint x: 1229, endPoint y: 456, distance: 28.6
click at [1229, 456] on span "UŻYTKOWNIK ID" at bounding box center [1228, 451] width 65 height 13
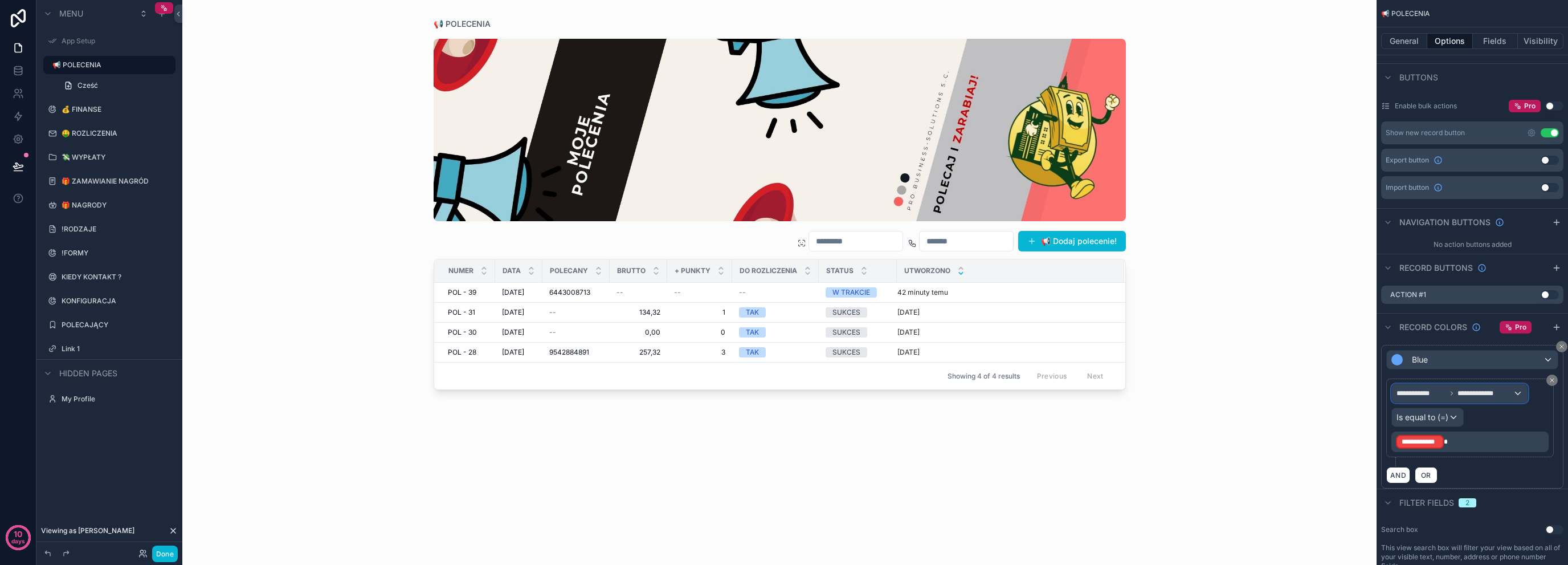
click at [1481, 393] on span "**********" at bounding box center [1485, 394] width 55 height 9
click at [1432, 451] on span "📢 POLECENIA" at bounding box center [1438, 452] width 75 height 13
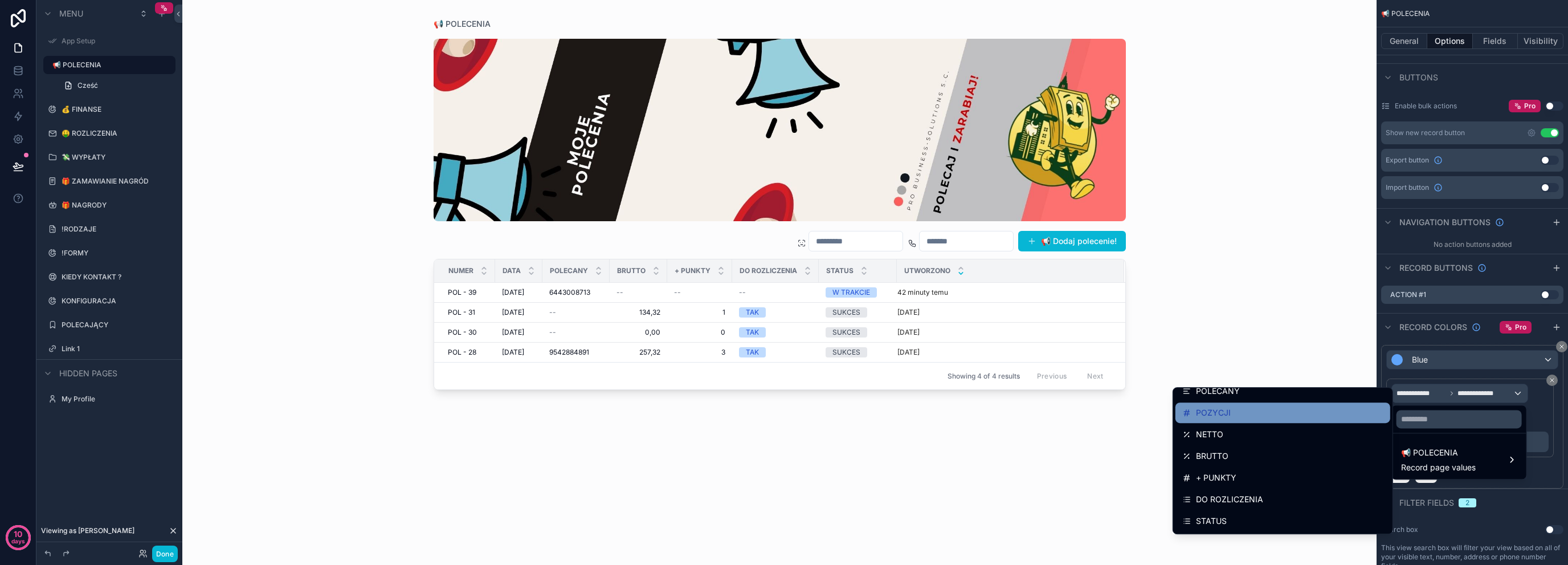
scroll to position [76, 0]
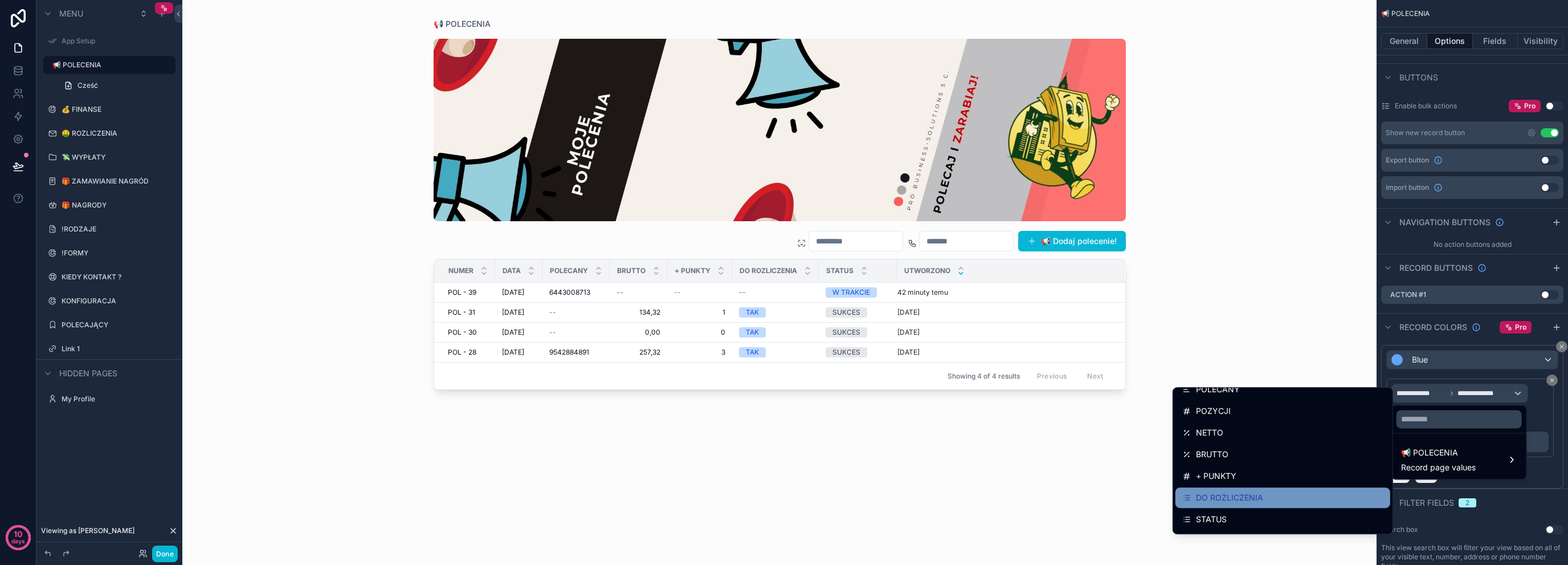
click at [1242, 503] on span "DO ROZLICZENIA" at bounding box center [1229, 497] width 67 height 13
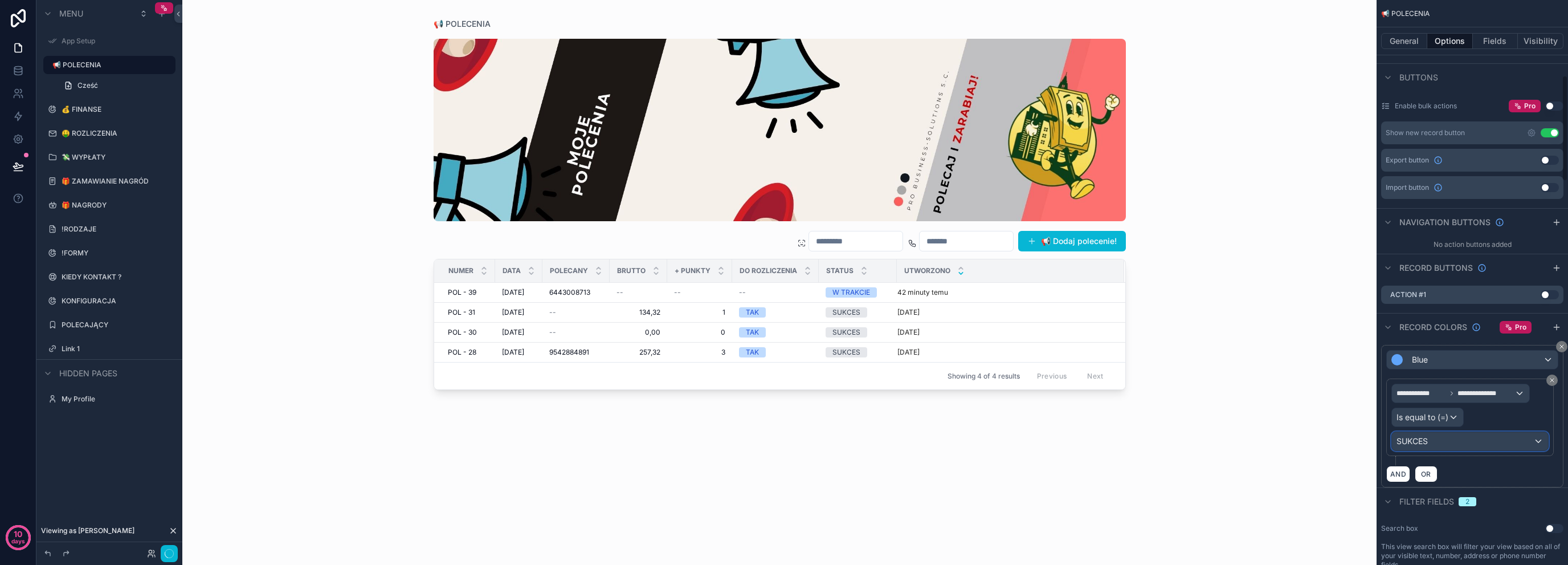
click at [1427, 435] on span "SUKCES" at bounding box center [1412, 441] width 32 height 11
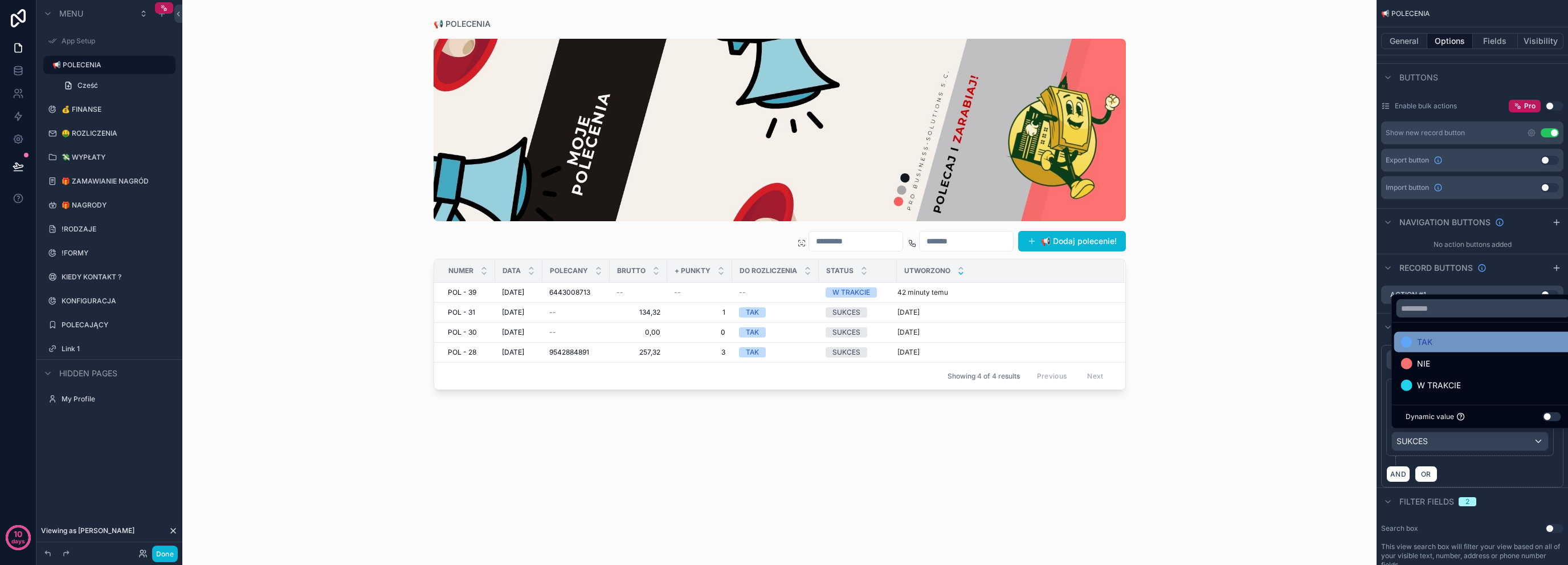
click at [1441, 340] on div "TAK" at bounding box center [1483, 342] width 165 height 13
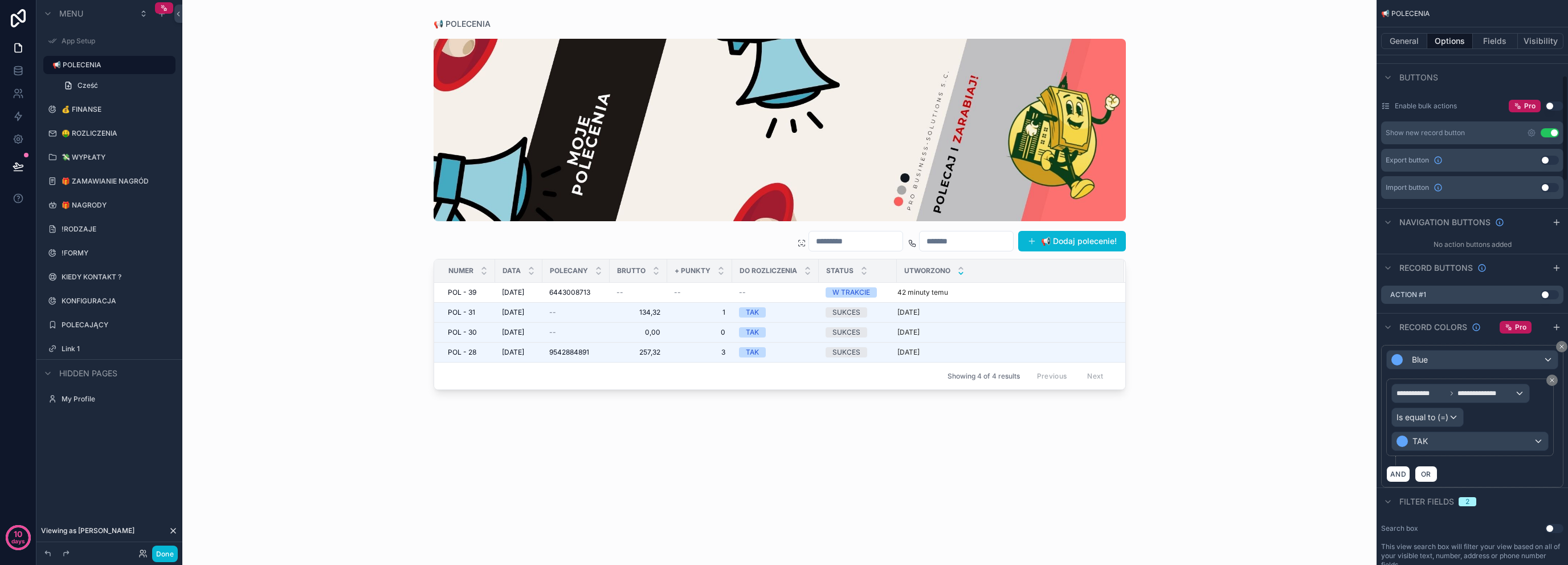
click at [1467, 469] on div "AND OR" at bounding box center [1473, 473] width 172 height 17
click at [1430, 476] on button "OR" at bounding box center [1426, 474] width 23 height 17
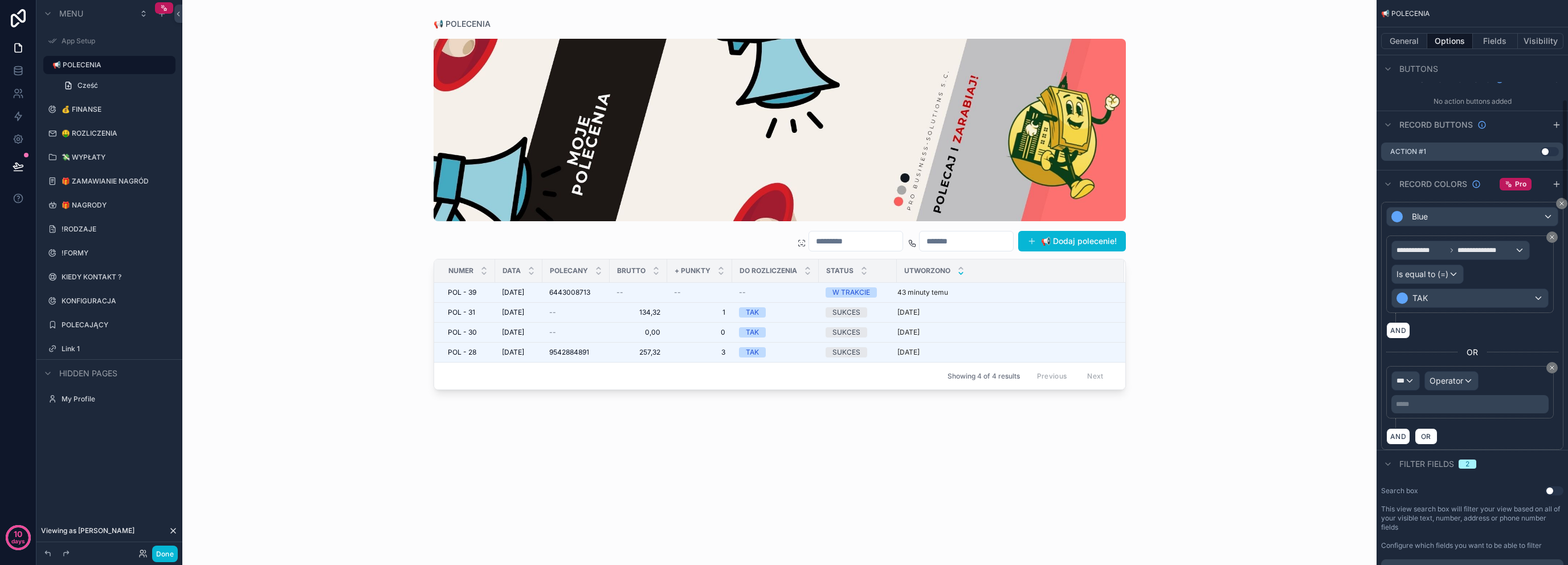
scroll to position [554, 0]
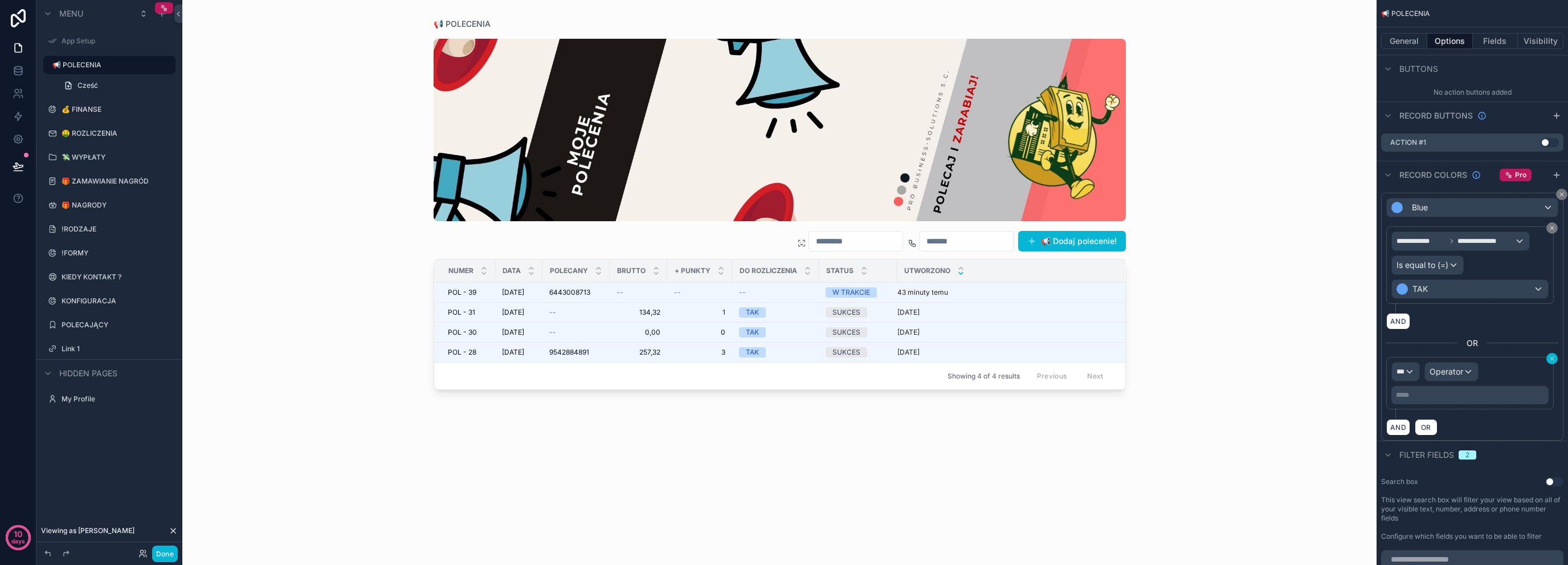
click at [1553, 355] on icon "scrollable content" at bounding box center [1553, 358] width 7 height 7
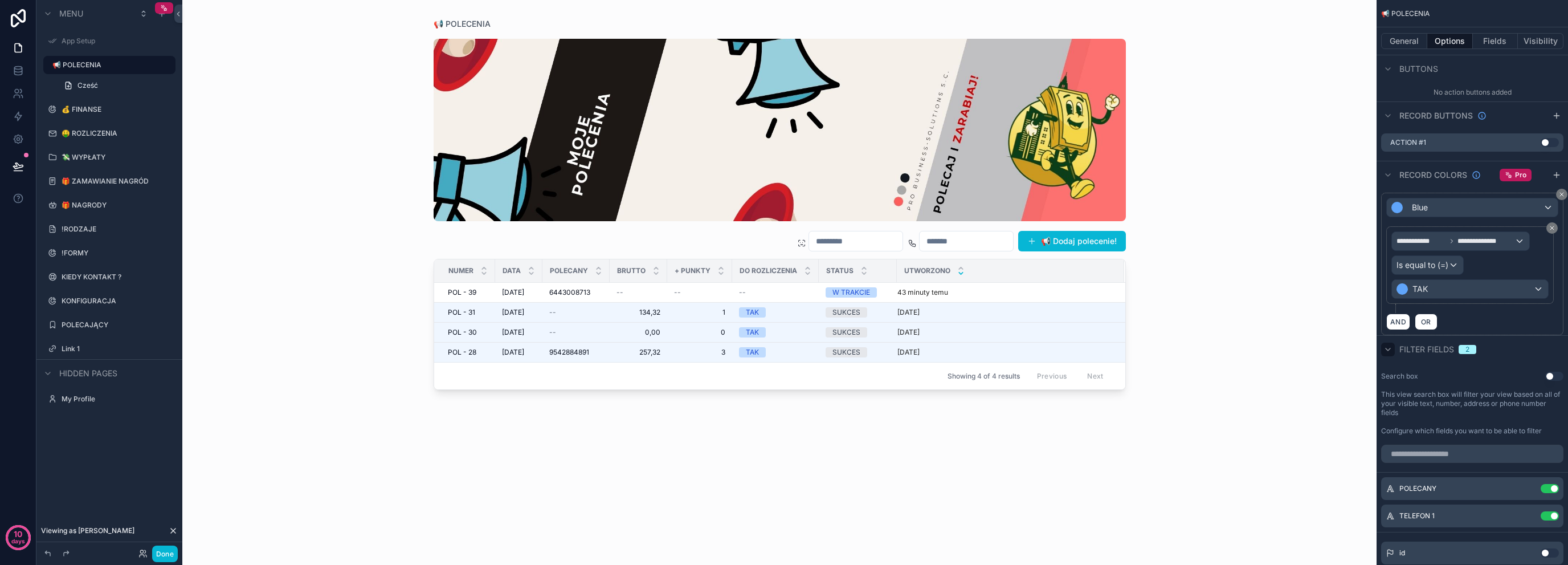
click at [1388, 346] on icon "scrollable content" at bounding box center [1389, 349] width 9 height 9
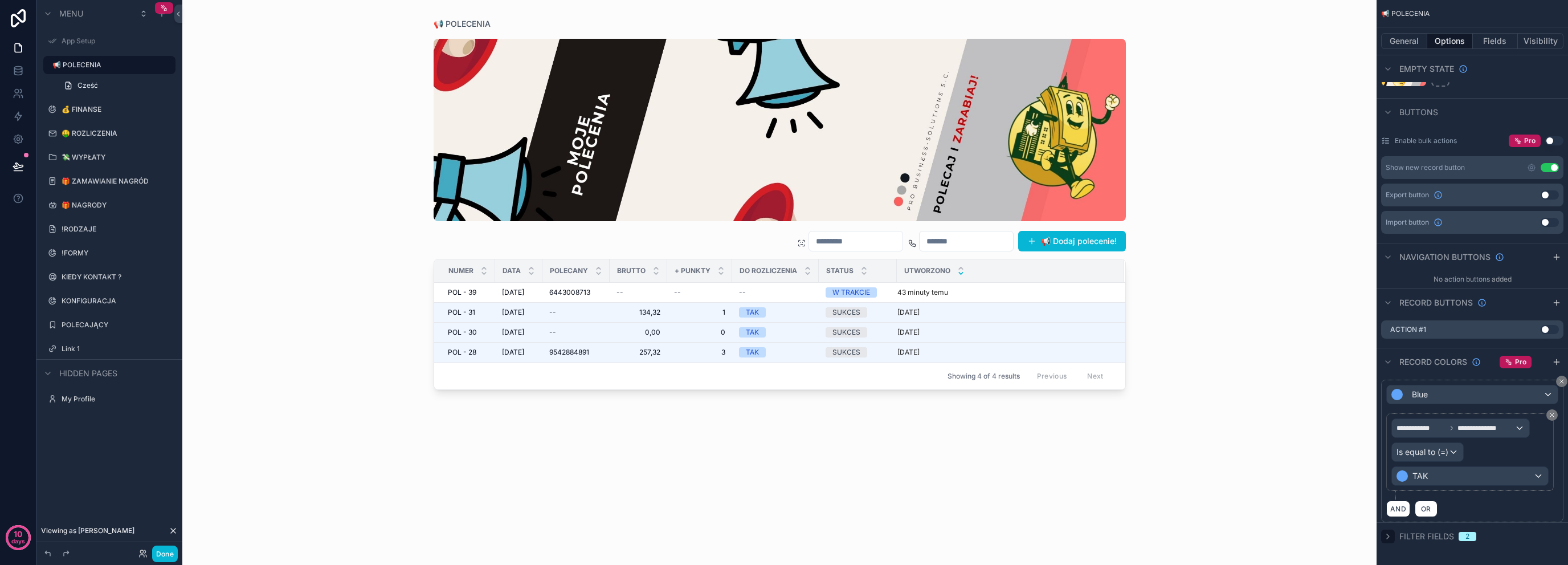
click at [1411, 533] on span "Filter fields" at bounding box center [1426, 536] width 54 height 11
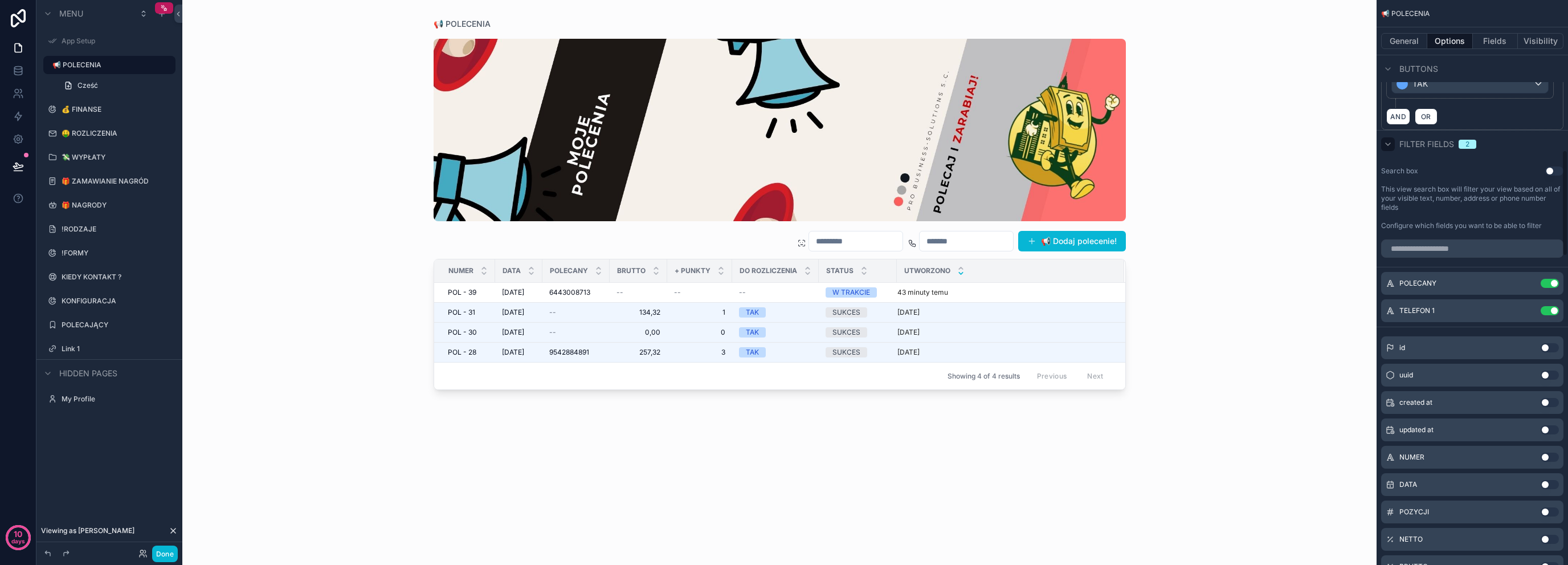
scroll to position [715, 0]
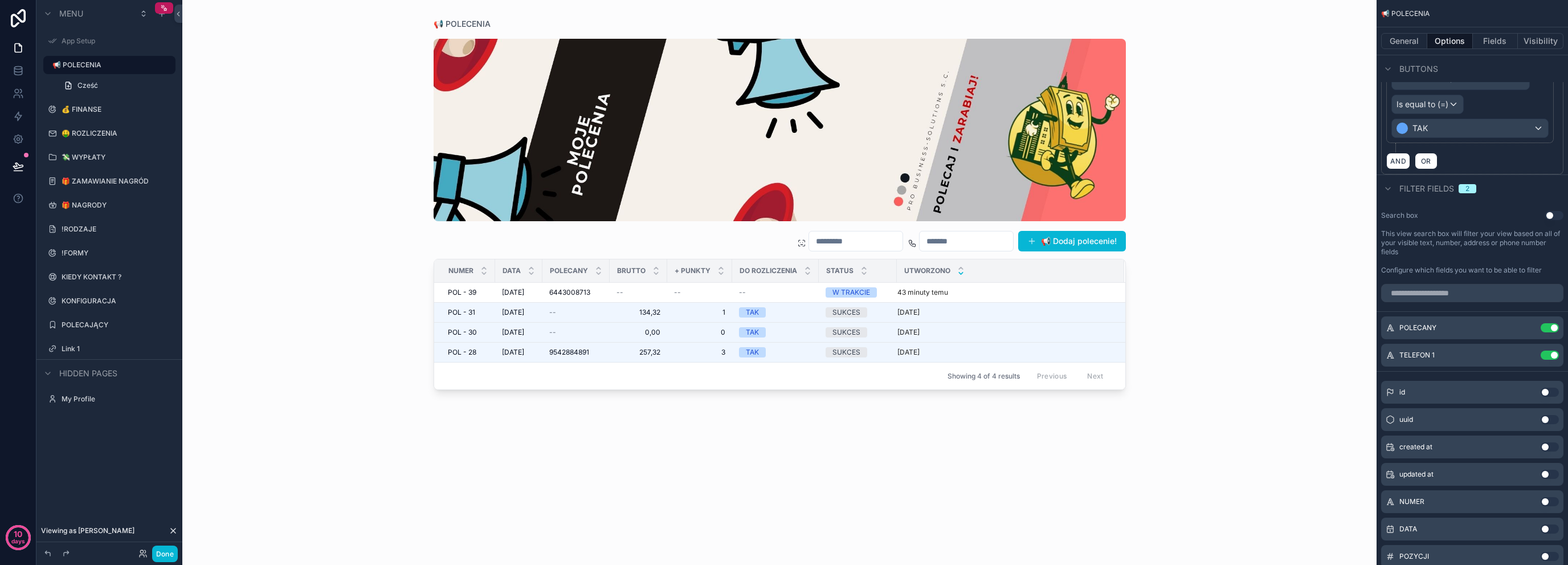
click at [1384, 184] on icon "scrollable content" at bounding box center [1389, 189] width 9 height 9
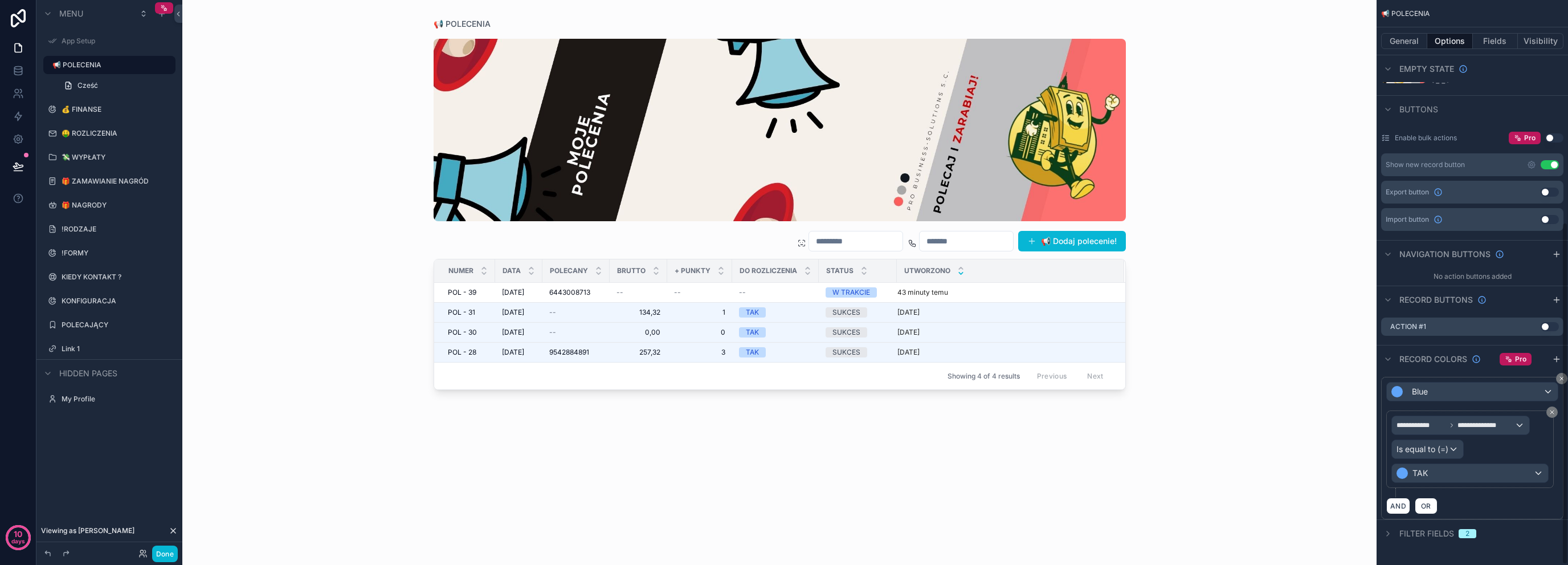
scroll to position [367, 0]
drag, startPoint x: 897, startPoint y: 269, endPoint x: 921, endPoint y: 275, distance: 24.7
click at [921, 275] on div "scrollable content" at bounding box center [920, 271] width 5 height 23
click at [867, 479] on div "📢 Dodaj polecenie! NUMER DATA POLECANY BRUTTO + PUNKTY DO ROZLICZENIA STATUS UT…" at bounding box center [780, 290] width 693 height 521
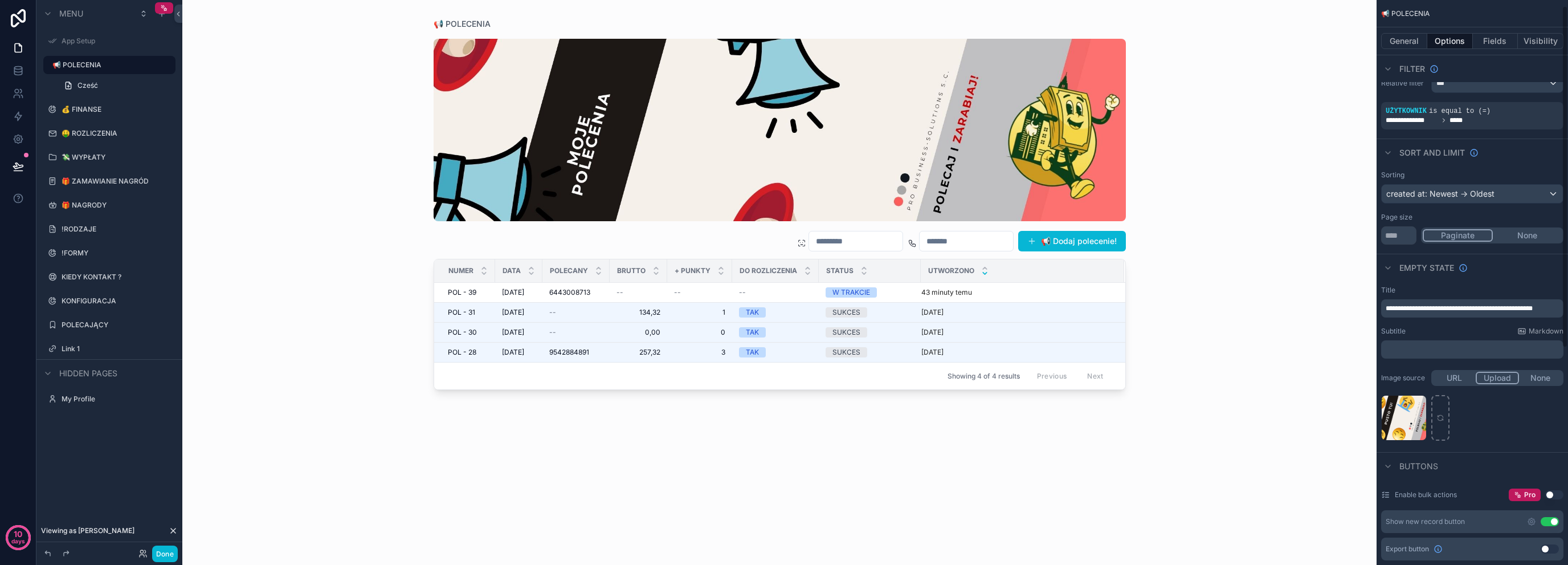
scroll to position [0, 0]
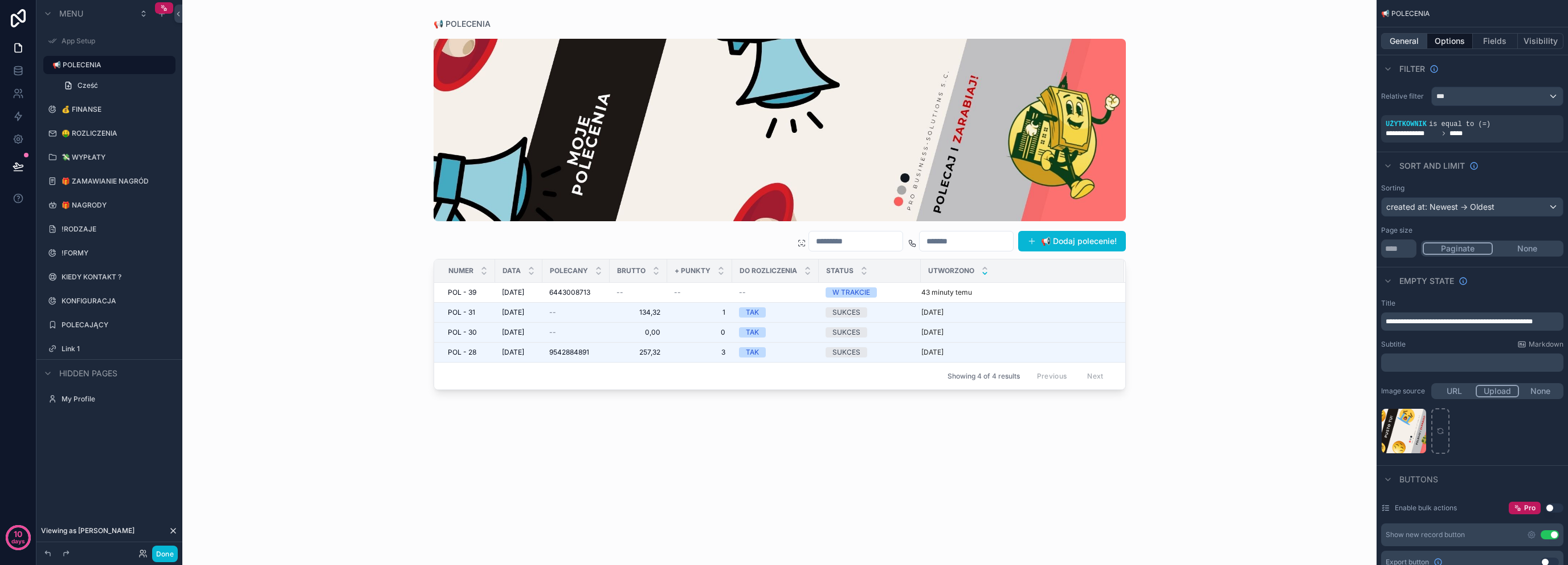
click at [1418, 47] on button "General" at bounding box center [1404, 41] width 46 height 16
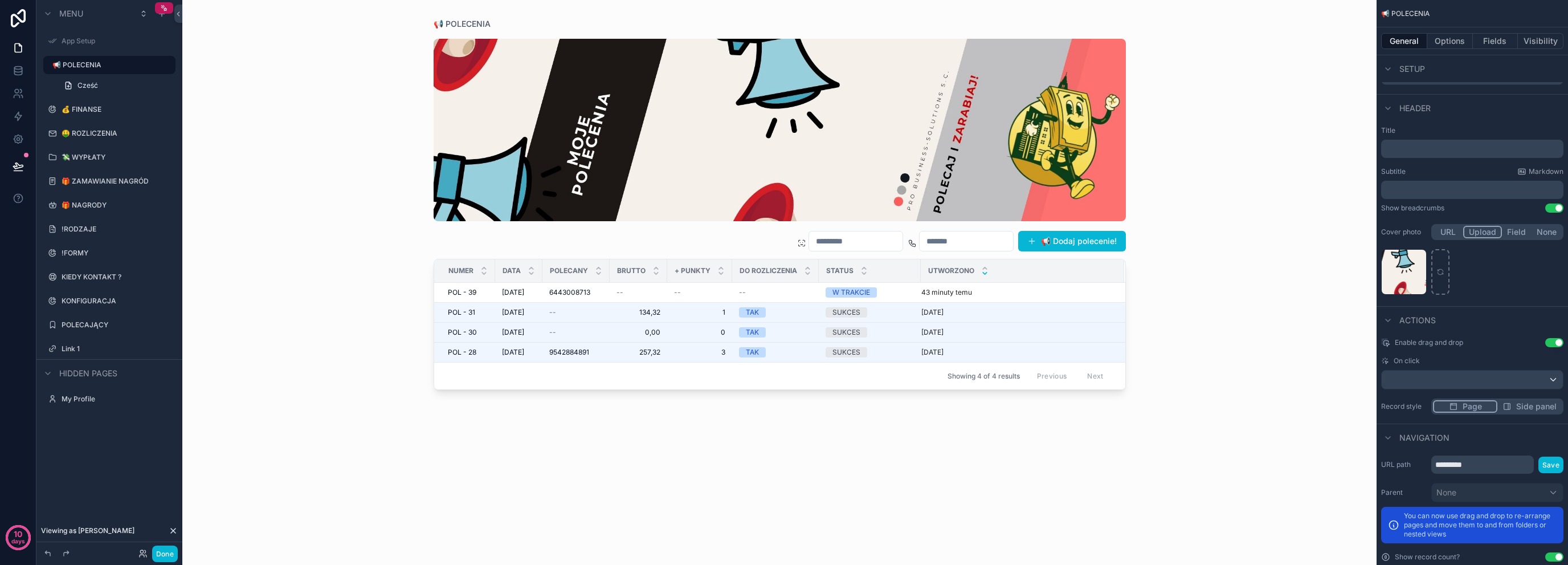
scroll to position [153, 0]
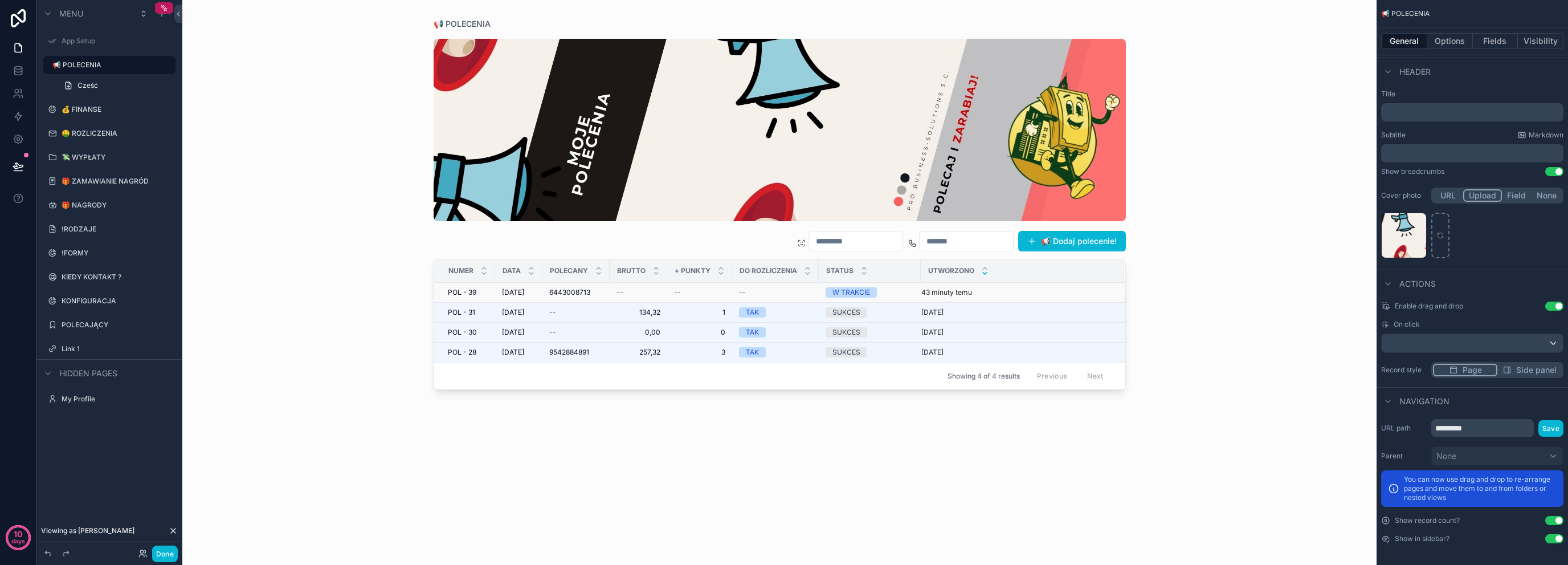
click at [1023, 293] on div "43 minuty temu" at bounding box center [1016, 292] width 189 height 9
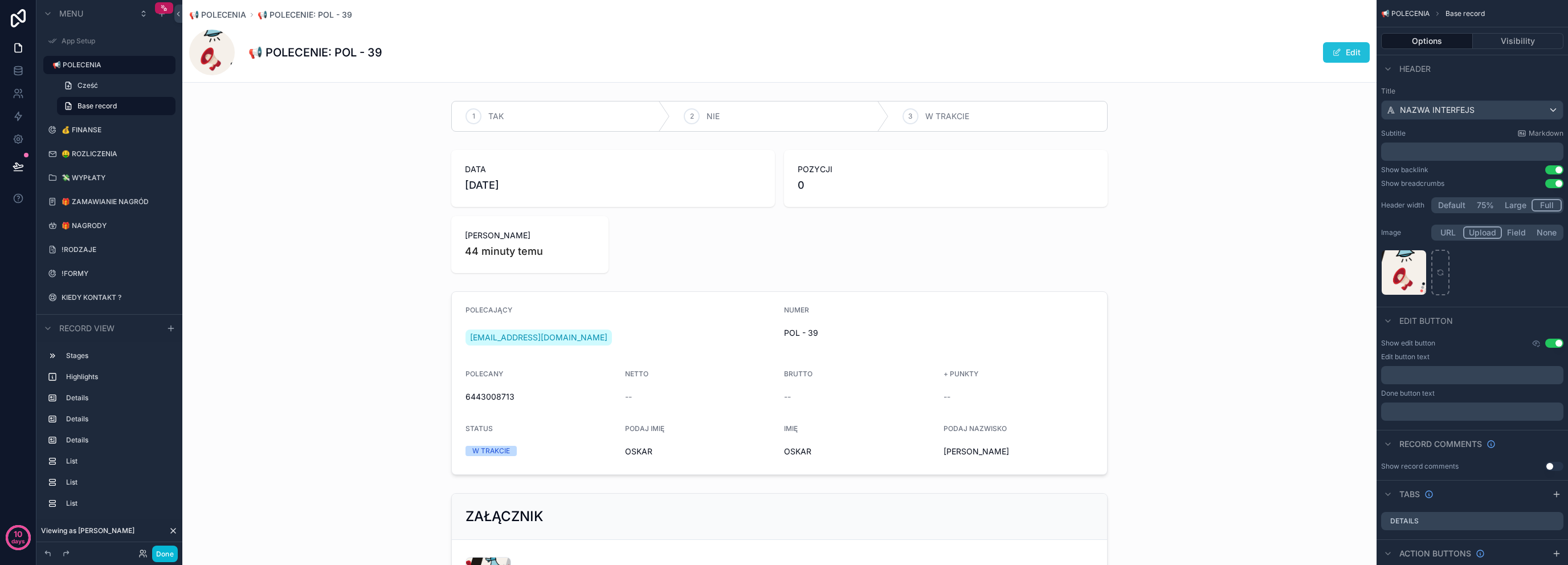
click at [1323, 46] on button "Edit" at bounding box center [1347, 52] width 47 height 21
click at [1512, 209] on button "Large" at bounding box center [1516, 205] width 32 height 13
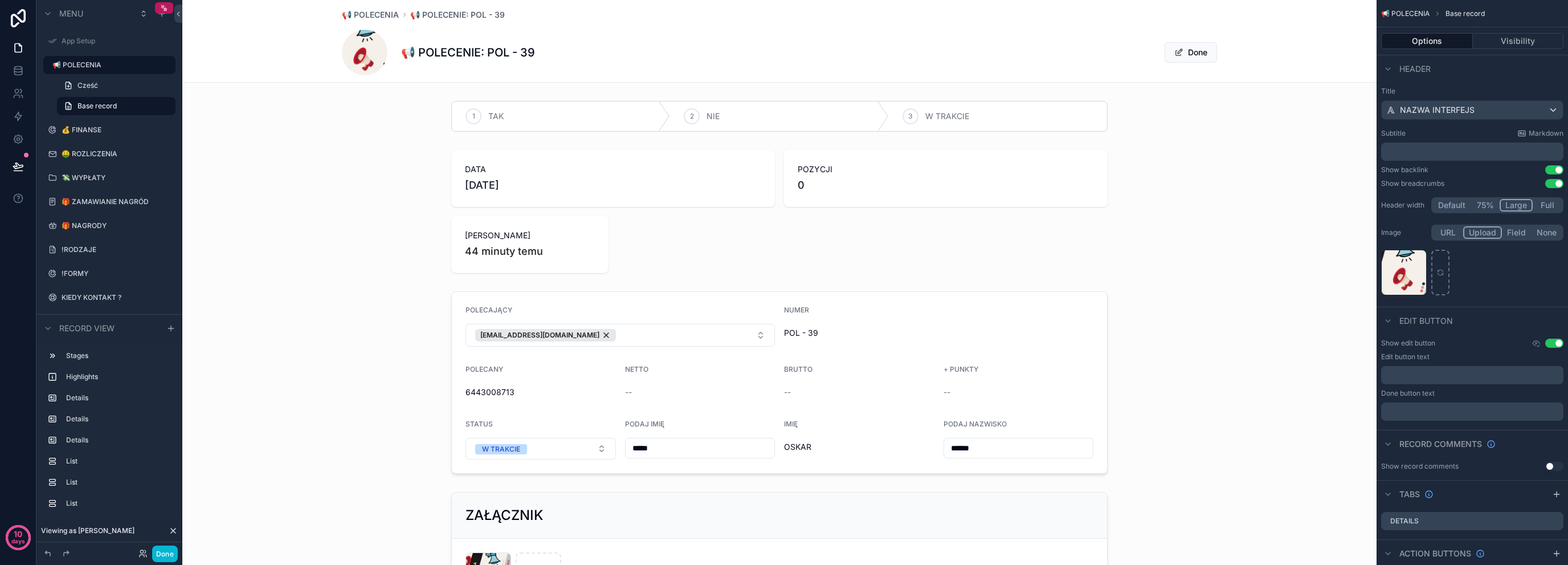
click at [1447, 204] on button "Default" at bounding box center [1452, 205] width 38 height 13
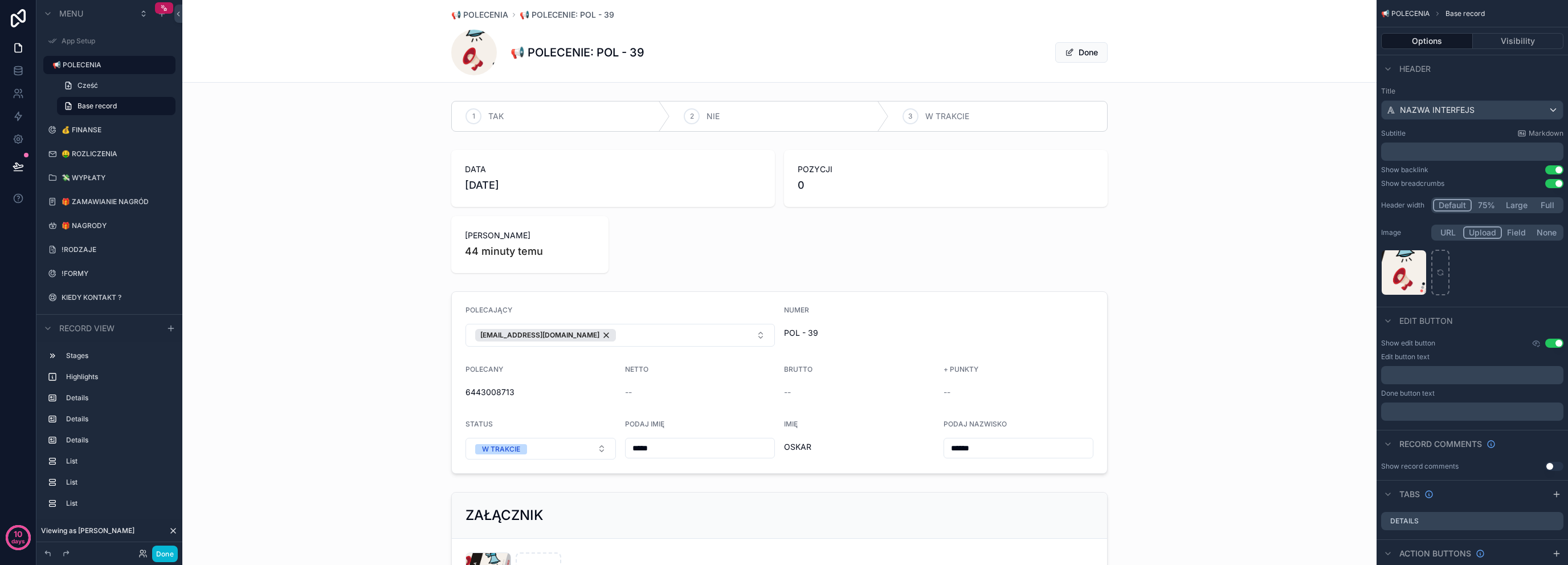
click at [1553, 206] on button "Full" at bounding box center [1547, 205] width 29 height 13
click at [1557, 343] on button "Use setting" at bounding box center [1554, 343] width 18 height 9
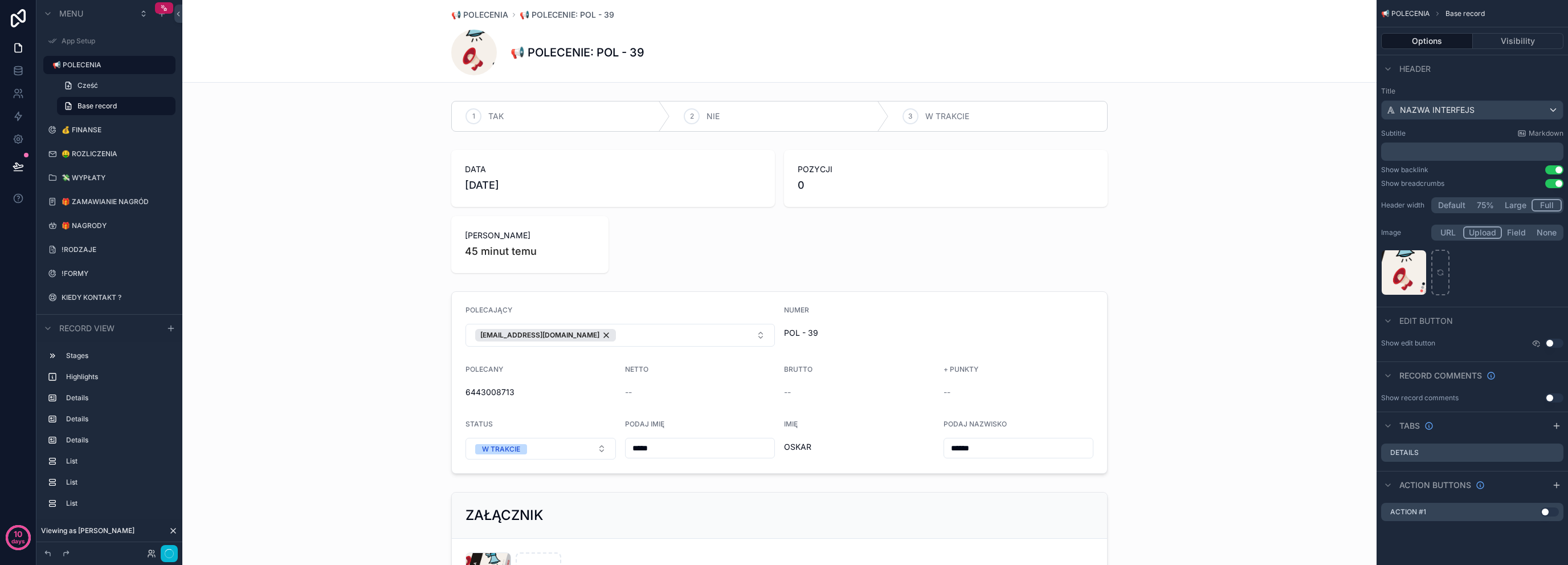
click at [1557, 343] on button "Use setting" at bounding box center [1554, 343] width 18 height 9
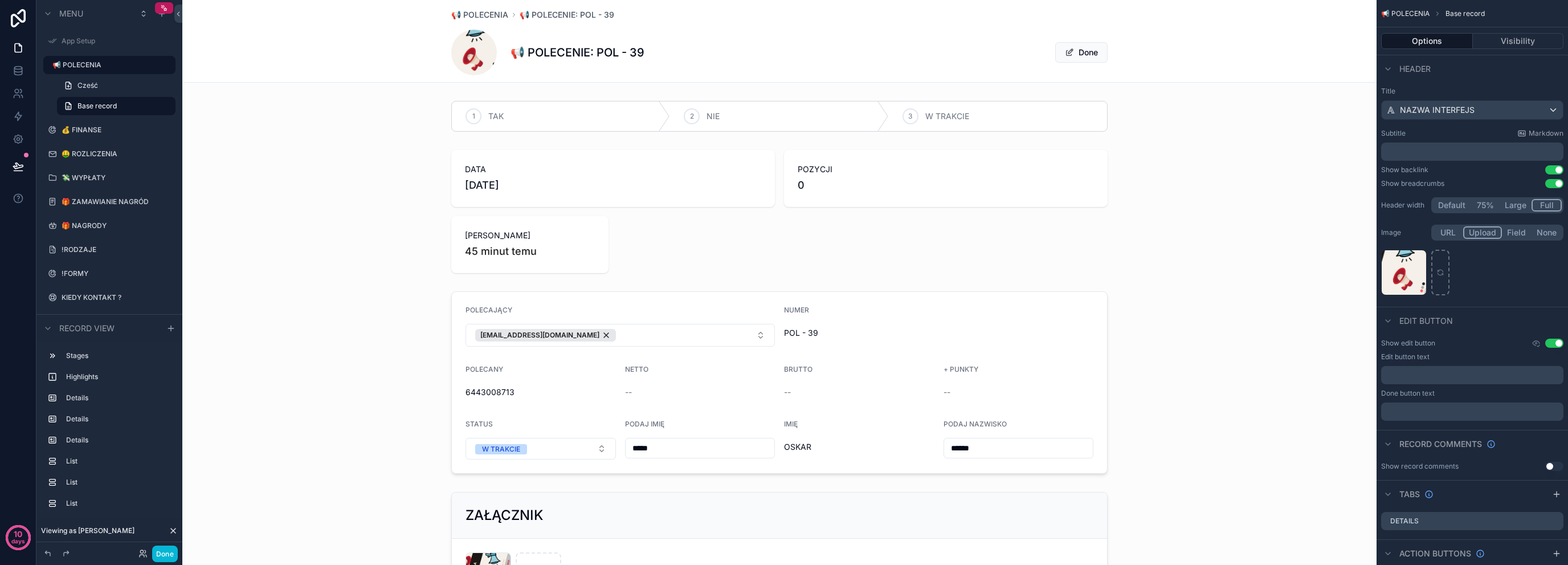
click at [1557, 343] on button "Use setting" at bounding box center [1554, 343] width 18 height 9
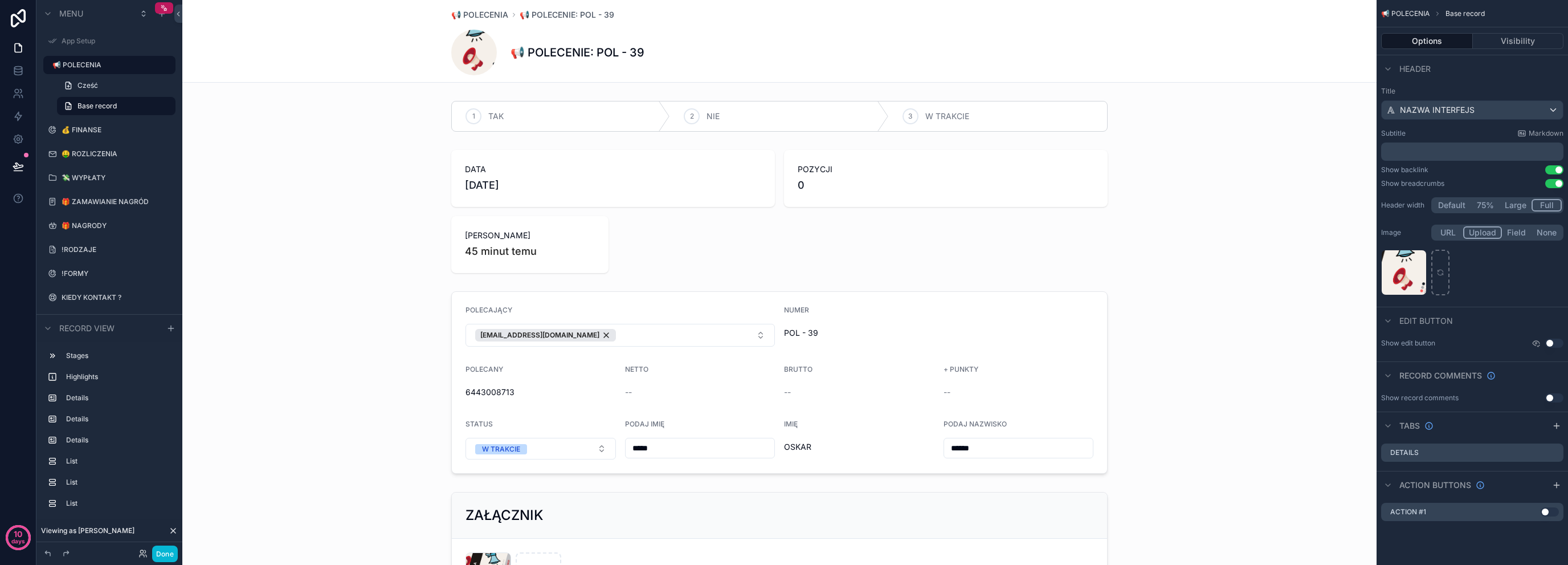
click at [1549, 396] on button "Use setting" at bounding box center [1554, 398] width 18 height 9
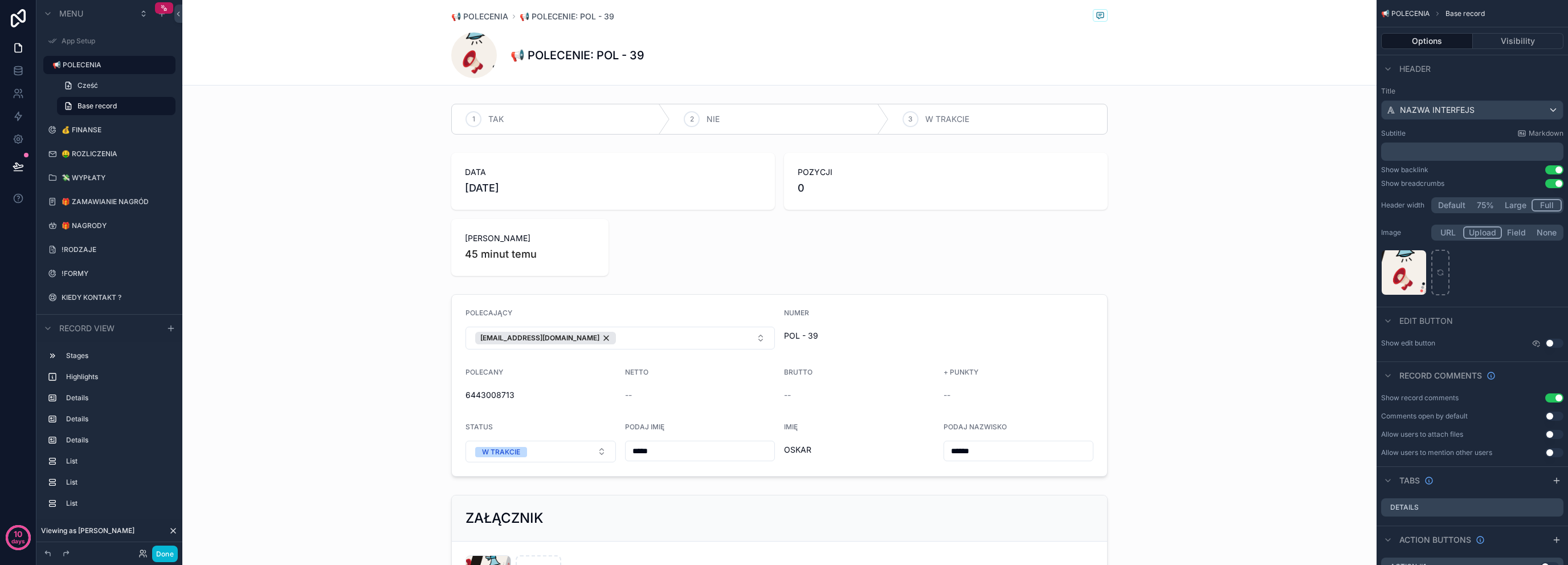
click at [1559, 400] on button "Use setting" at bounding box center [1554, 398] width 18 height 9
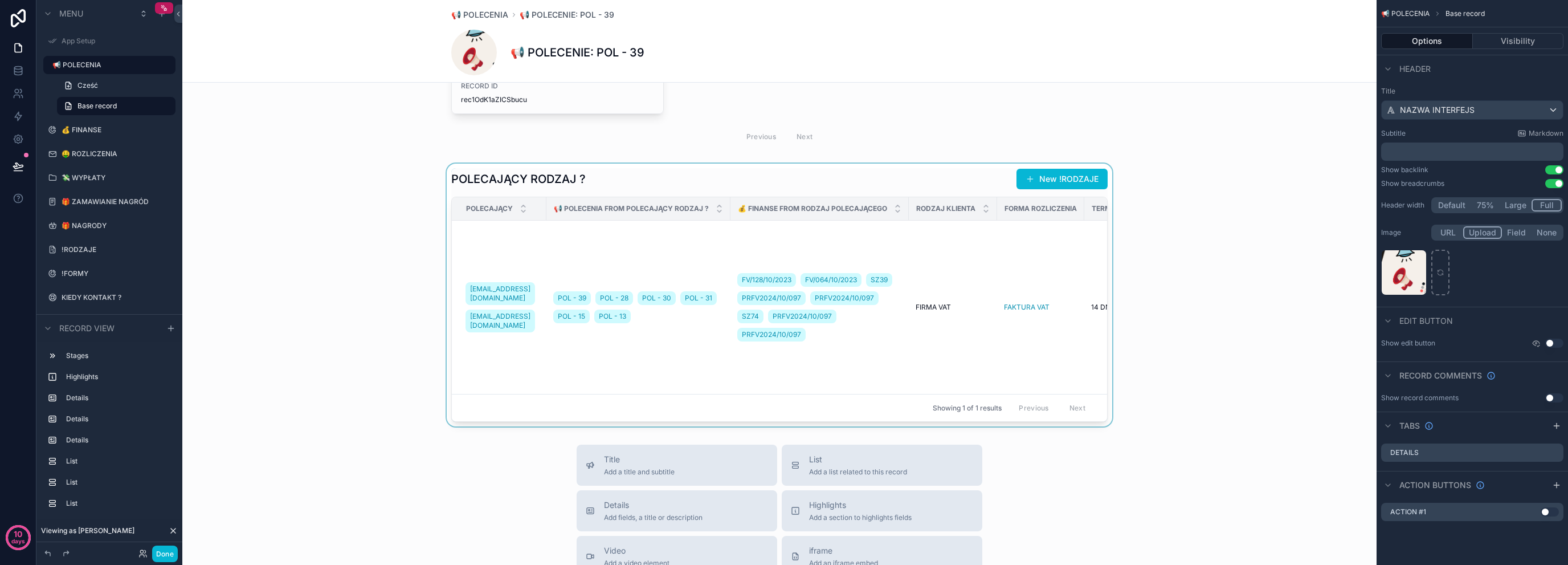
scroll to position [1823, 0]
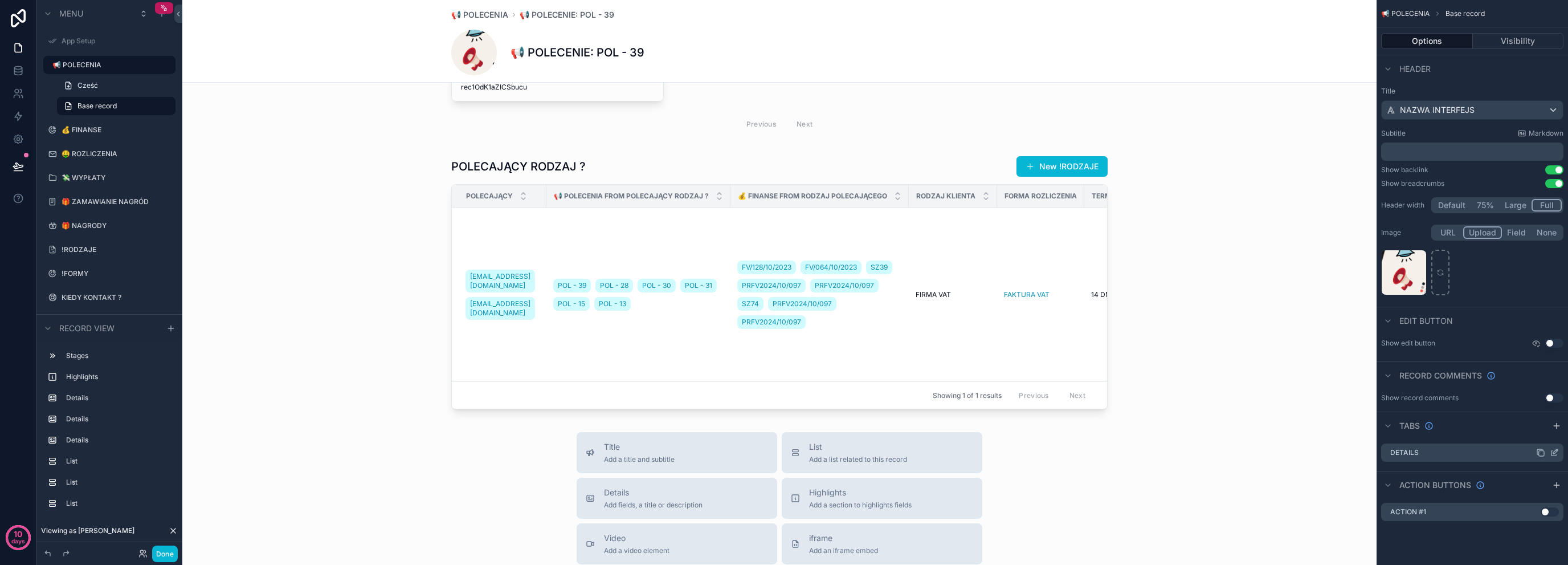
click at [1538, 453] on icon "scrollable content" at bounding box center [1541, 453] width 9 height 9
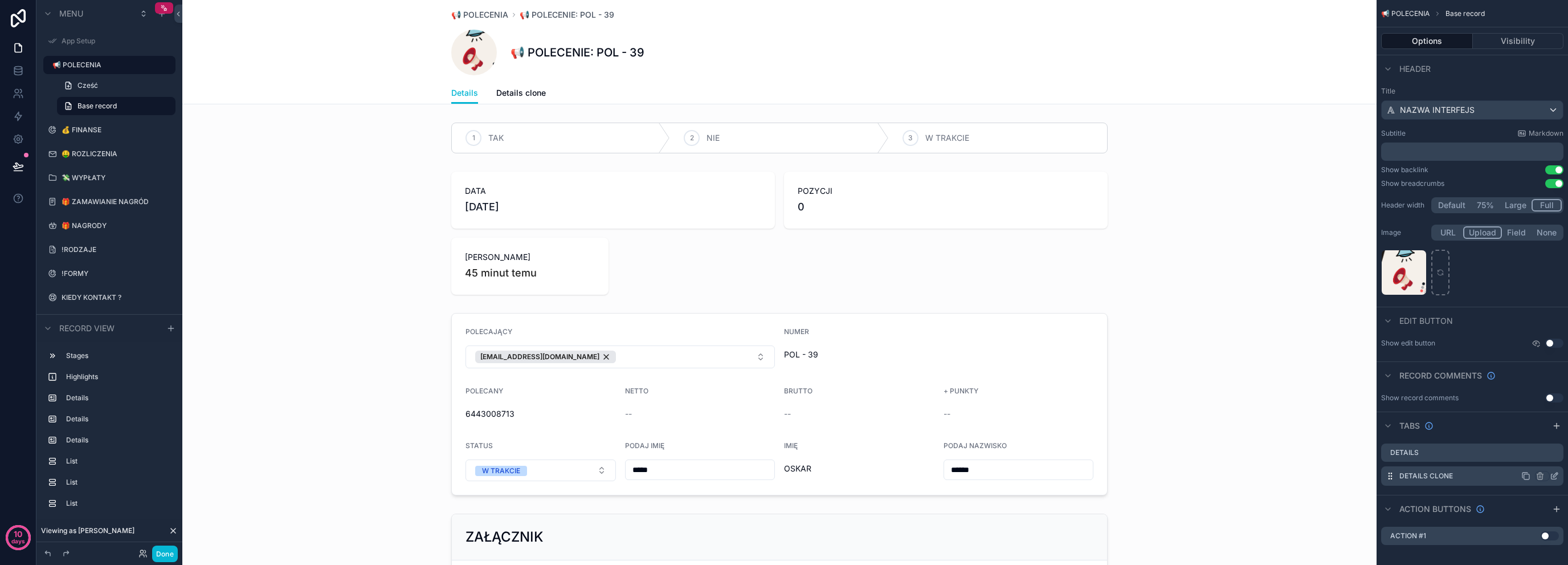
click at [1555, 478] on icon "scrollable content" at bounding box center [1555, 476] width 9 height 9
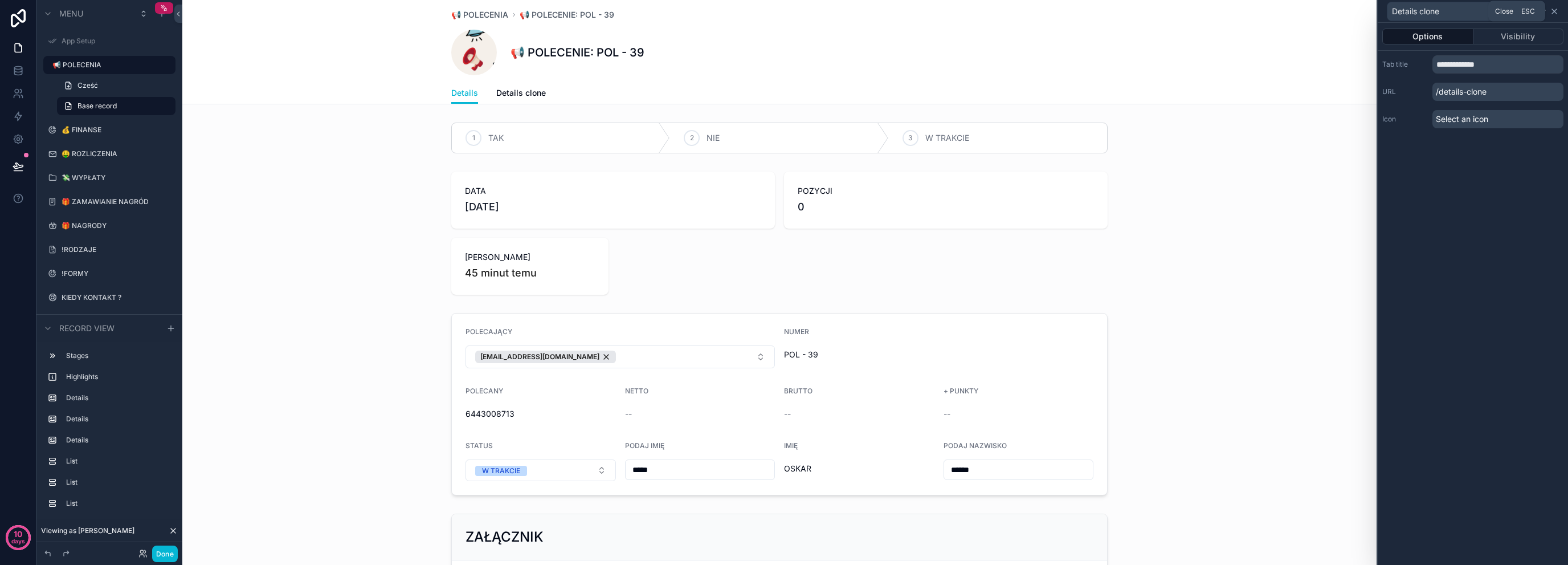
click at [1557, 13] on icon at bounding box center [1555, 11] width 5 height 5
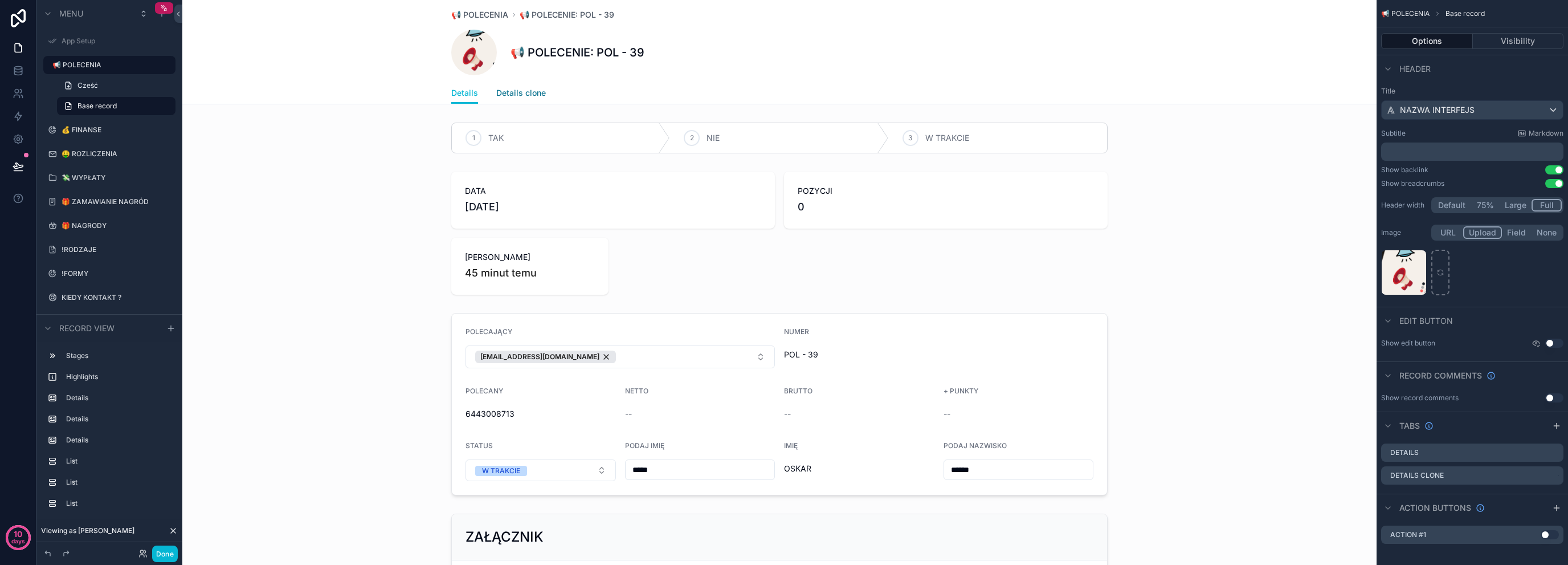
click at [525, 93] on span "Details clone" at bounding box center [521, 93] width 50 height 11
click at [456, 96] on span "Details" at bounding box center [465, 93] width 27 height 11
click at [517, 91] on span "Details clone" at bounding box center [521, 93] width 50 height 11
click at [460, 97] on span "Details" at bounding box center [465, 93] width 27 height 11
click at [744, 238] on div "scrollable content" at bounding box center [779, 233] width 1194 height 132
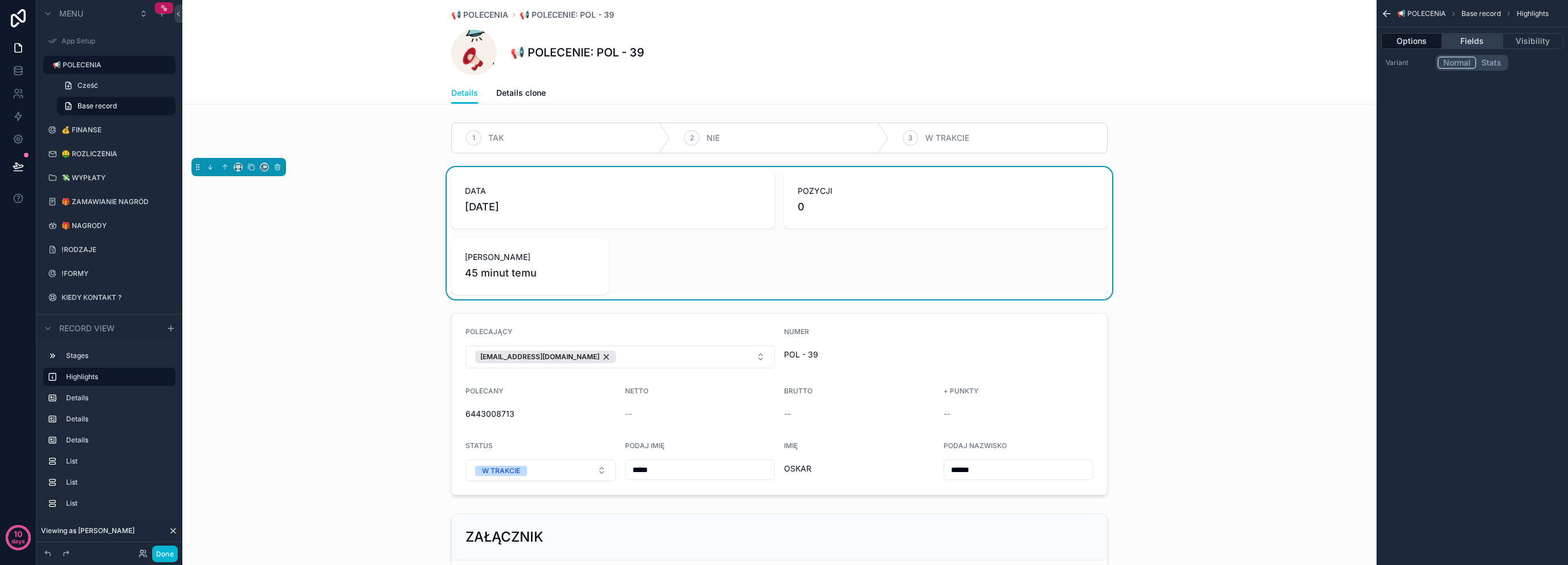
click at [1470, 43] on button "Fields" at bounding box center [1473, 41] width 60 height 16
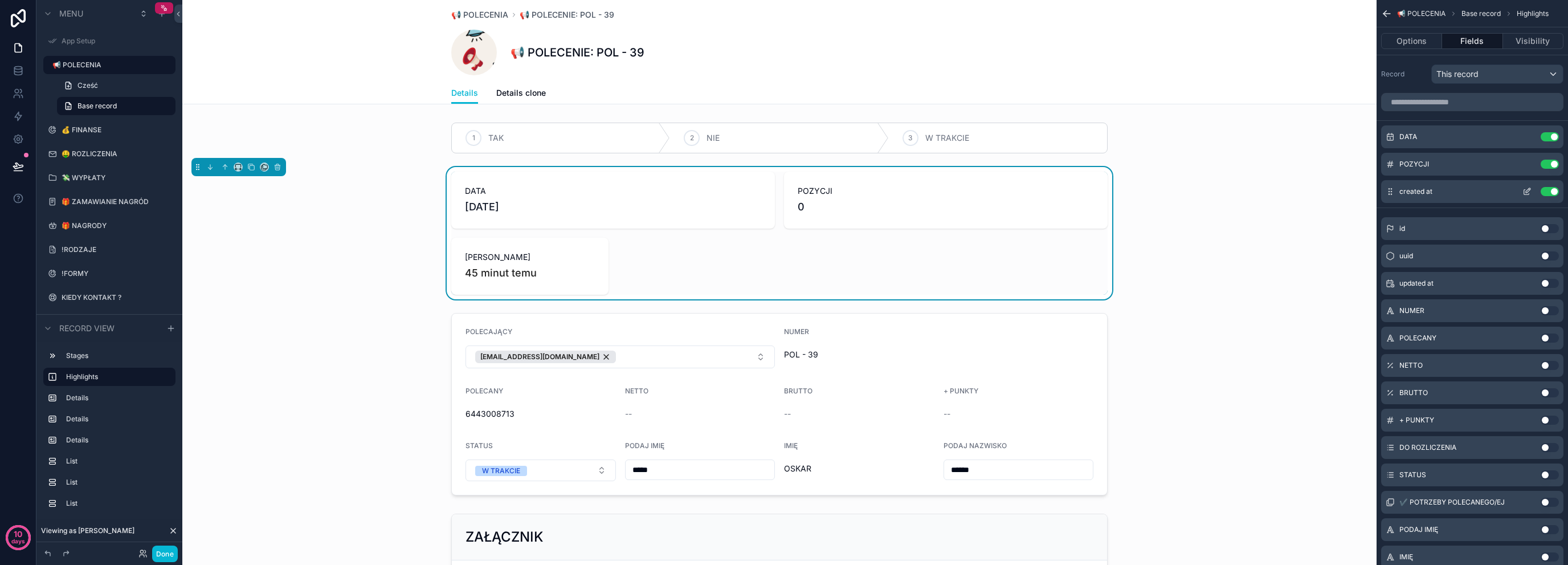
click at [1527, 190] on icon "scrollable content" at bounding box center [1528, 191] width 9 height 9
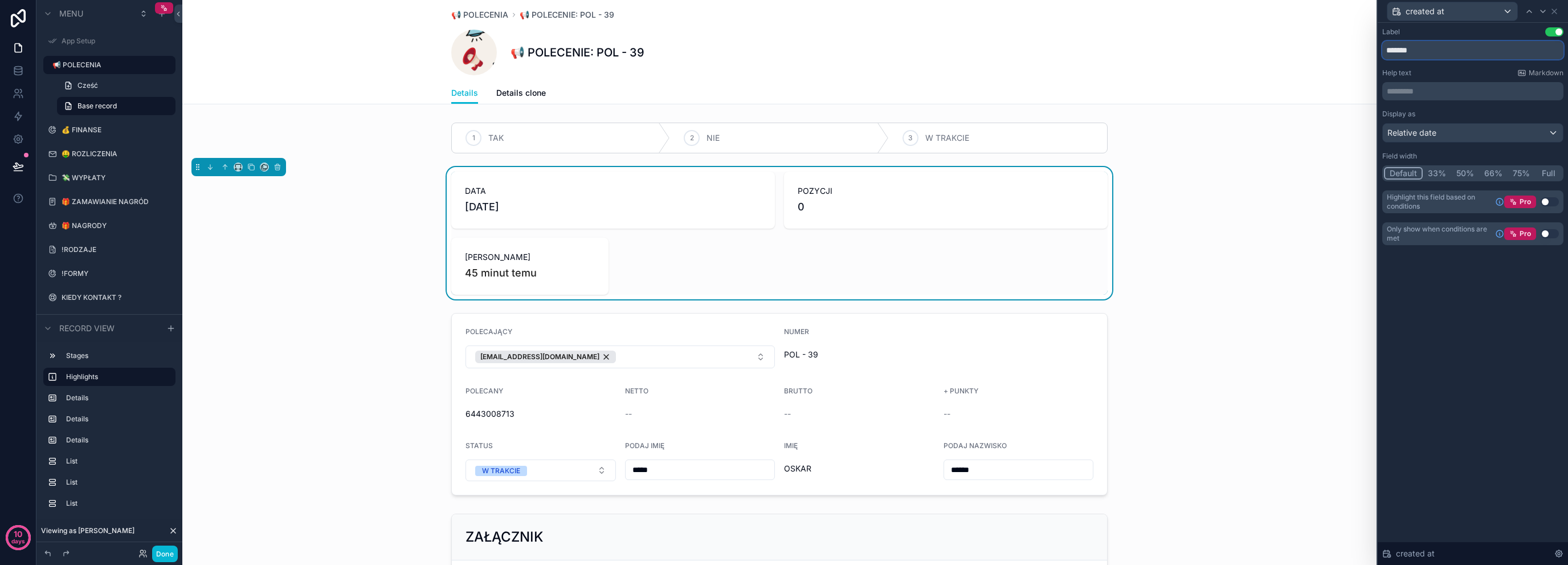
click at [1397, 50] on input "*******" at bounding box center [1473, 50] width 181 height 18
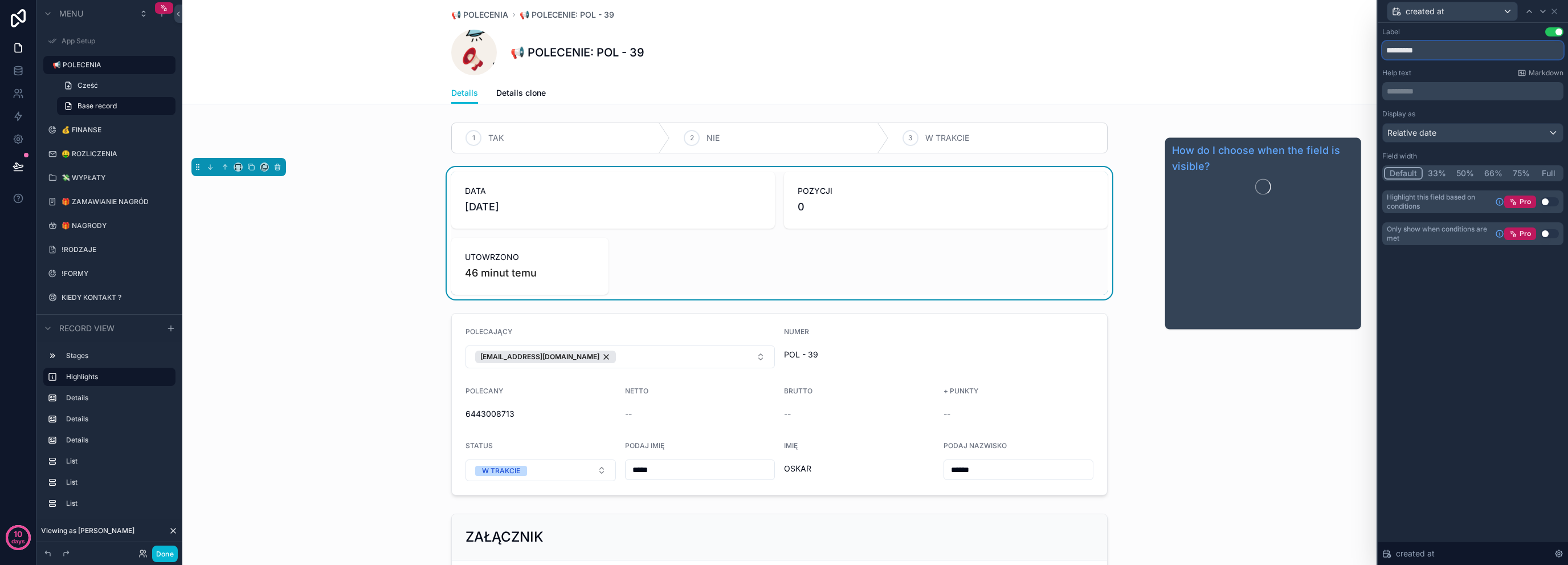
type input "*********"
click at [1425, 265] on div "Label Use setting ********* Help text Markdown ********* ﻿ Display as Relative …" at bounding box center [1473, 148] width 190 height 250
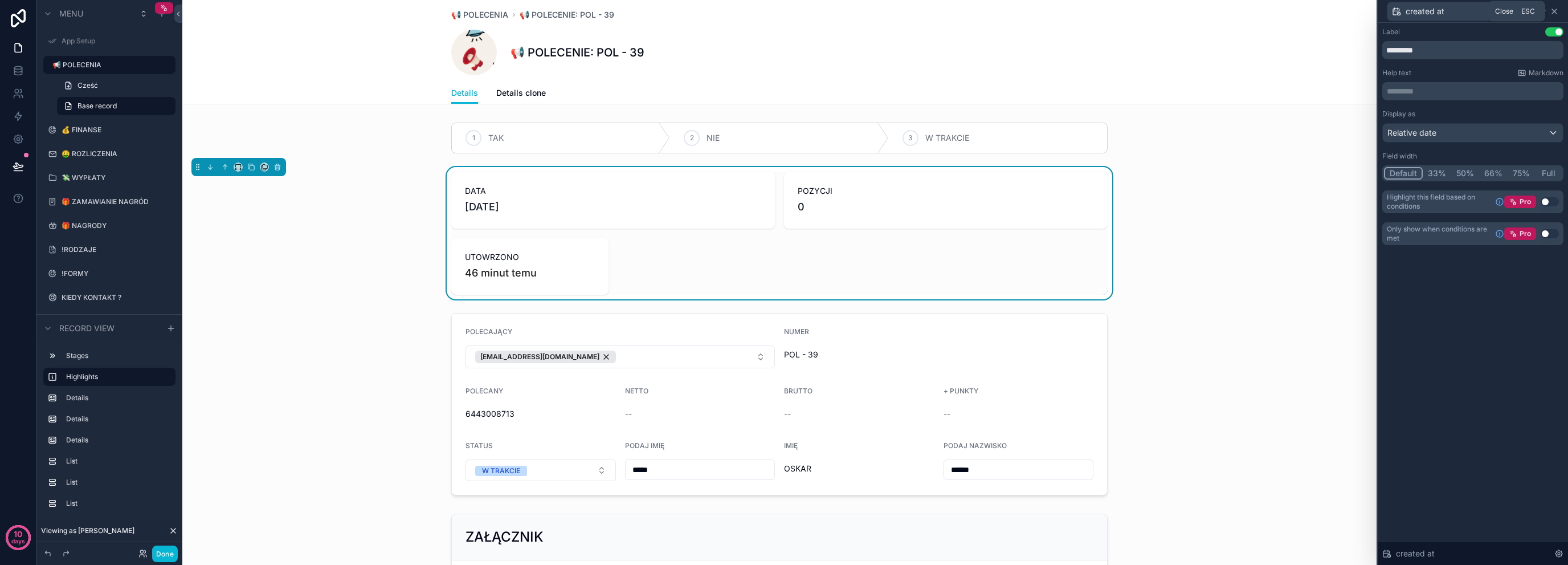
click at [1554, 13] on icon at bounding box center [1555, 11] width 9 height 9
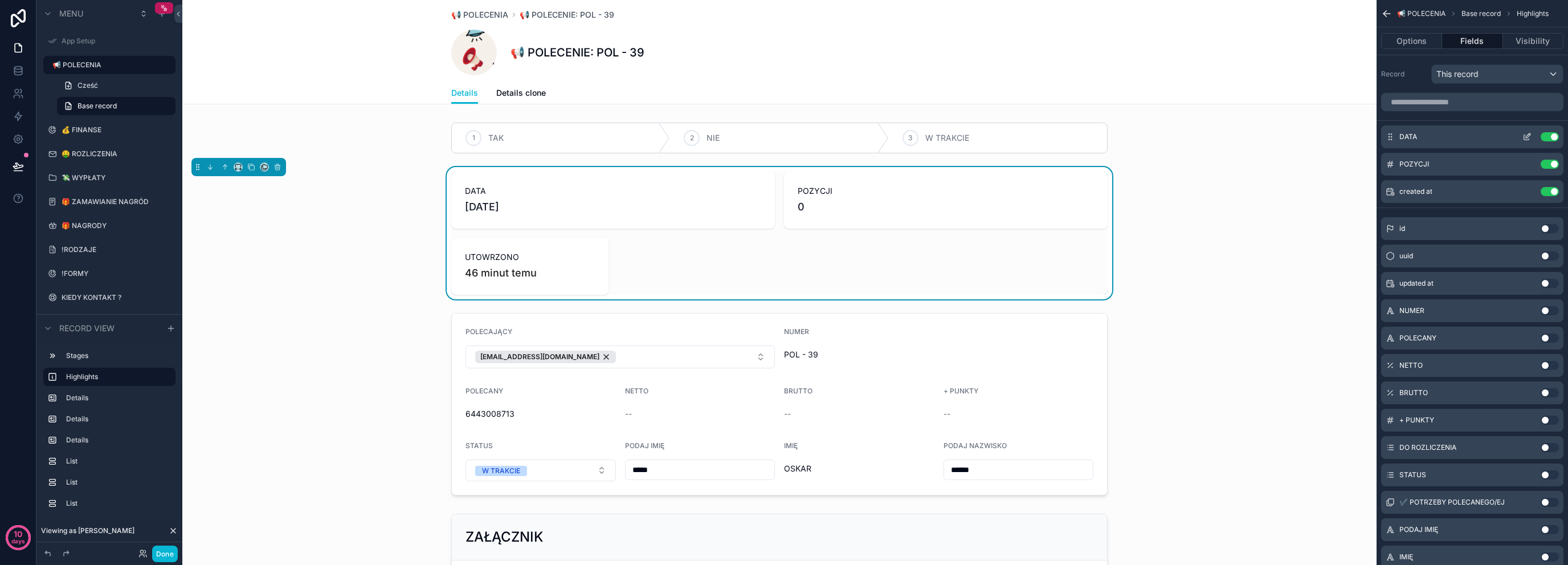
click at [1527, 135] on icon "scrollable content" at bounding box center [1528, 137] width 9 height 9
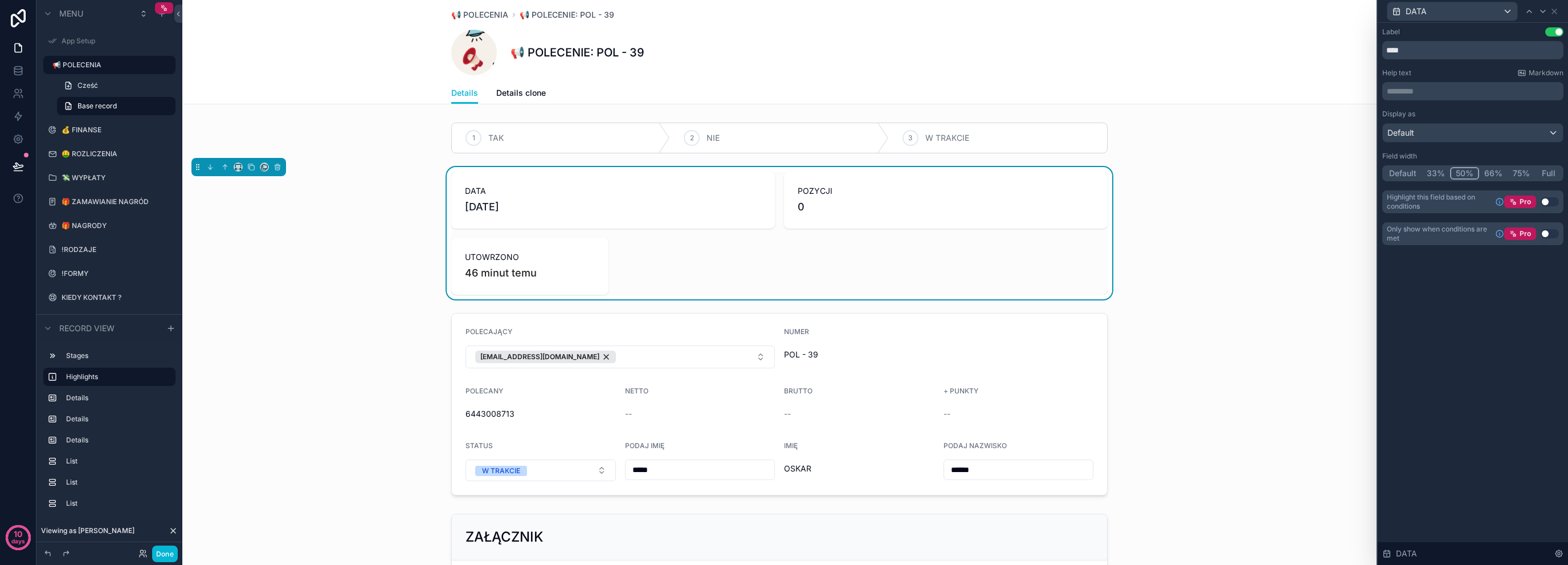
click at [1438, 173] on button "33%" at bounding box center [1436, 173] width 28 height 13
click at [1554, 5] on div "DATA" at bounding box center [1473, 11] width 181 height 22
click at [1557, 9] on icon at bounding box center [1555, 11] width 9 height 9
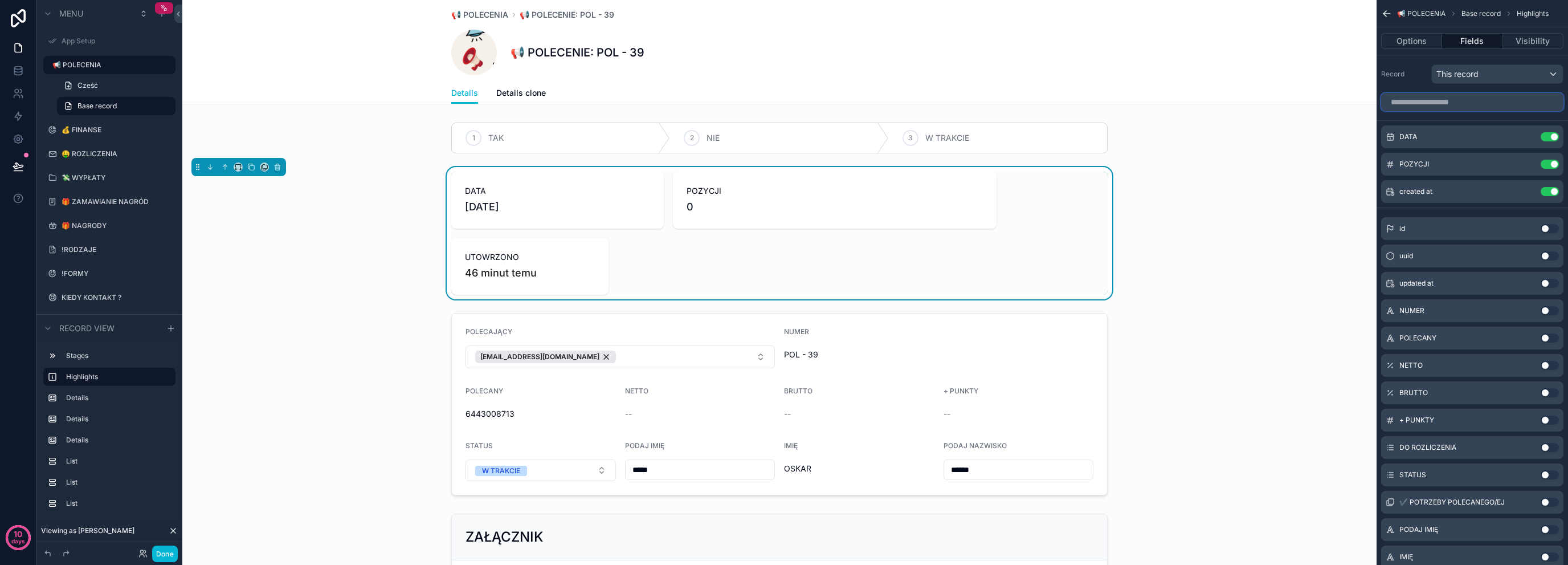
click at [1485, 95] on input "scrollable content" at bounding box center [1472, 101] width 182 height 18
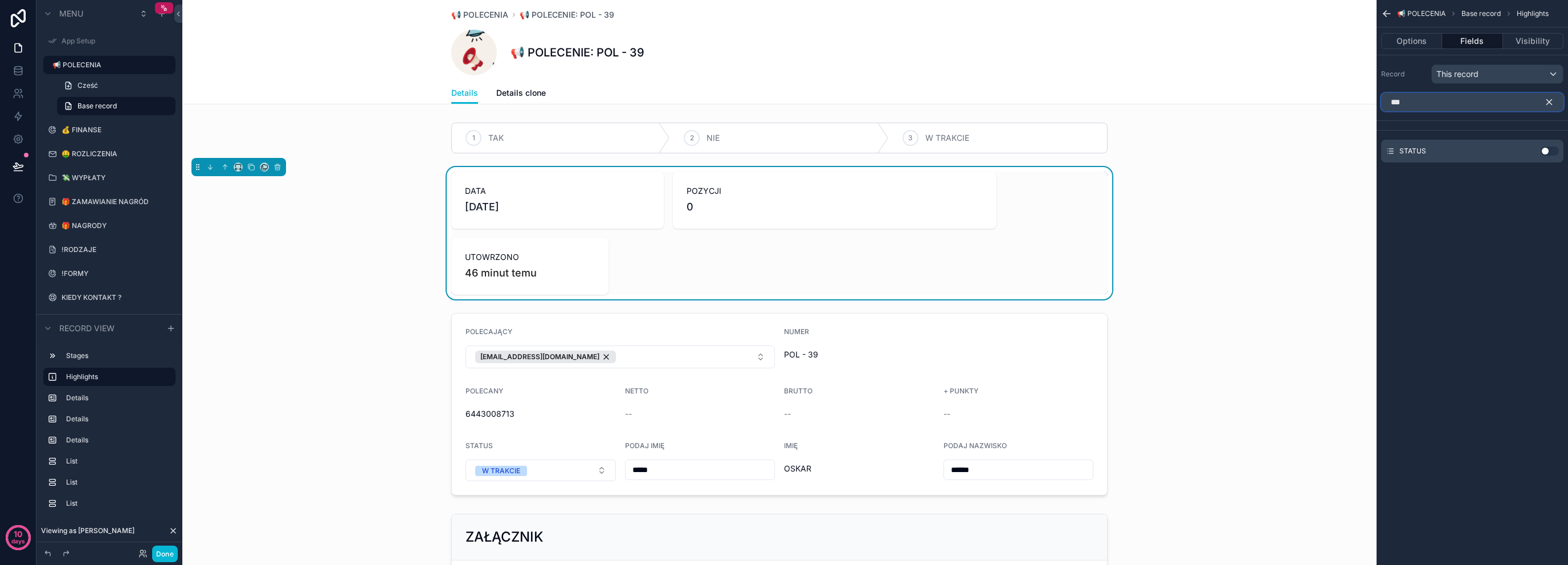
type input "***"
click at [1545, 150] on button "Use setting" at bounding box center [1550, 151] width 18 height 9
click at [1530, 137] on icon "scrollable content" at bounding box center [1528, 137] width 9 height 9
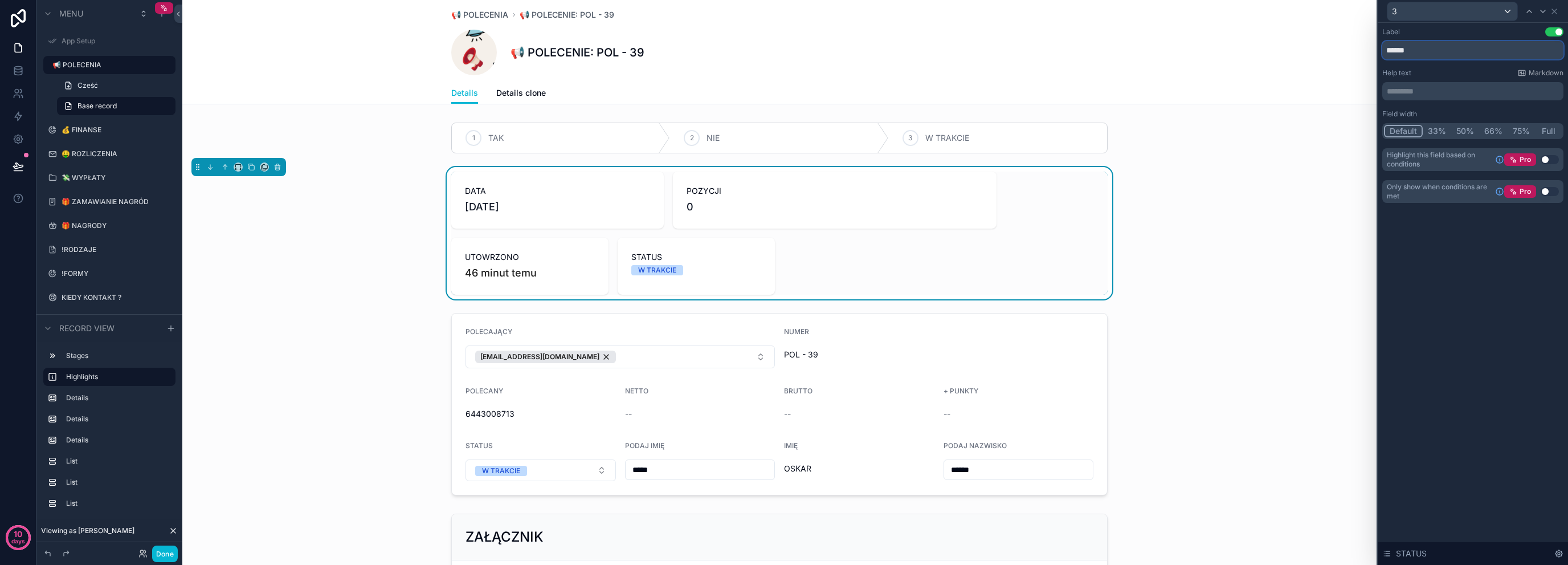
click at [1445, 44] on input "******" at bounding box center [1473, 50] width 181 height 18
type input "**********"
click at [1434, 268] on div "**********" at bounding box center [1473, 294] width 190 height 542
click at [1436, 136] on button "33%" at bounding box center [1437, 131] width 28 height 13
click at [1557, 8] on icon at bounding box center [1555, 11] width 9 height 9
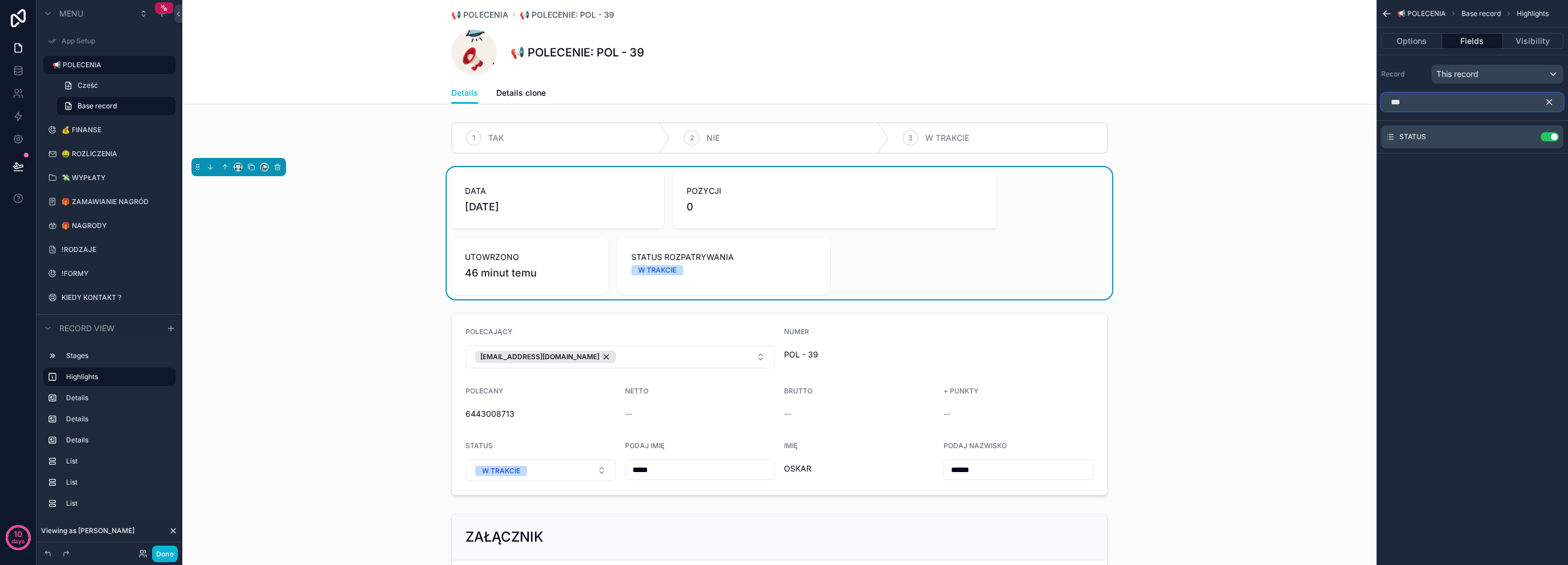
click at [1469, 105] on input "***" at bounding box center [1472, 101] width 182 height 18
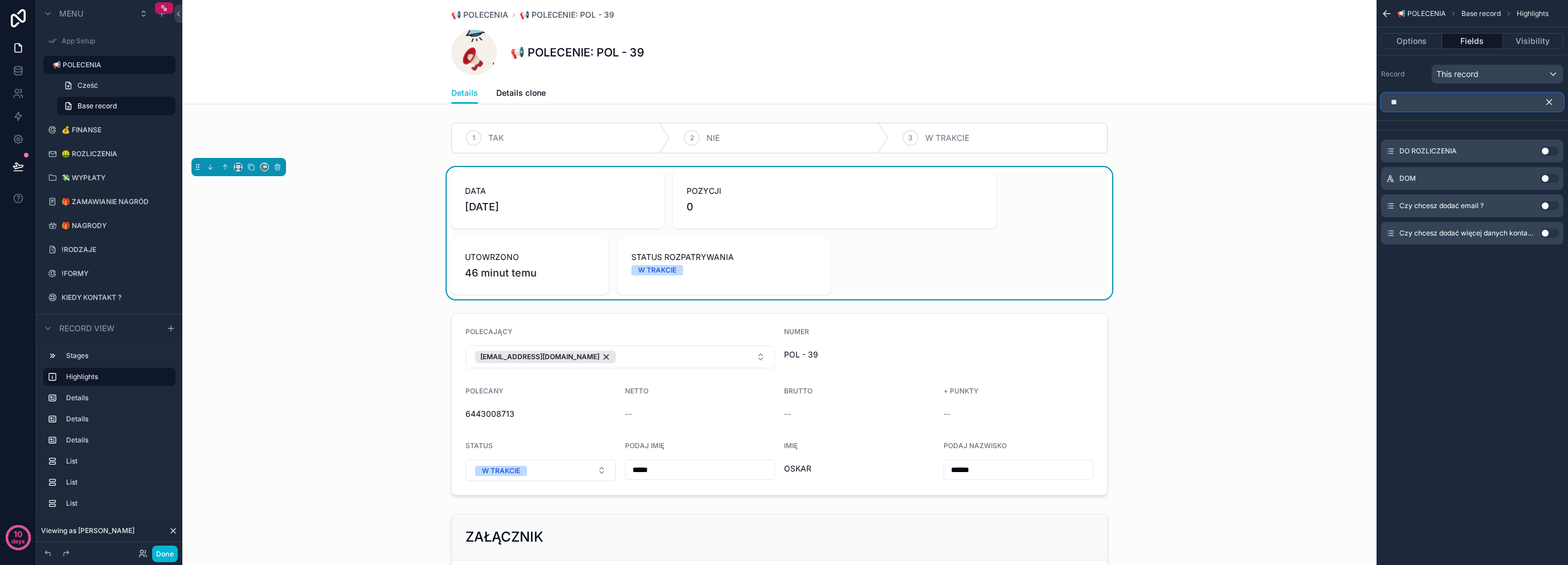
type input "**"
click at [1551, 152] on button "Use setting" at bounding box center [1550, 151] width 18 height 9
click at [971, 274] on div "--" at bounding box center [918, 273] width 130 height 16
click at [1526, 139] on icon "scrollable content" at bounding box center [1527, 138] width 5 height 5
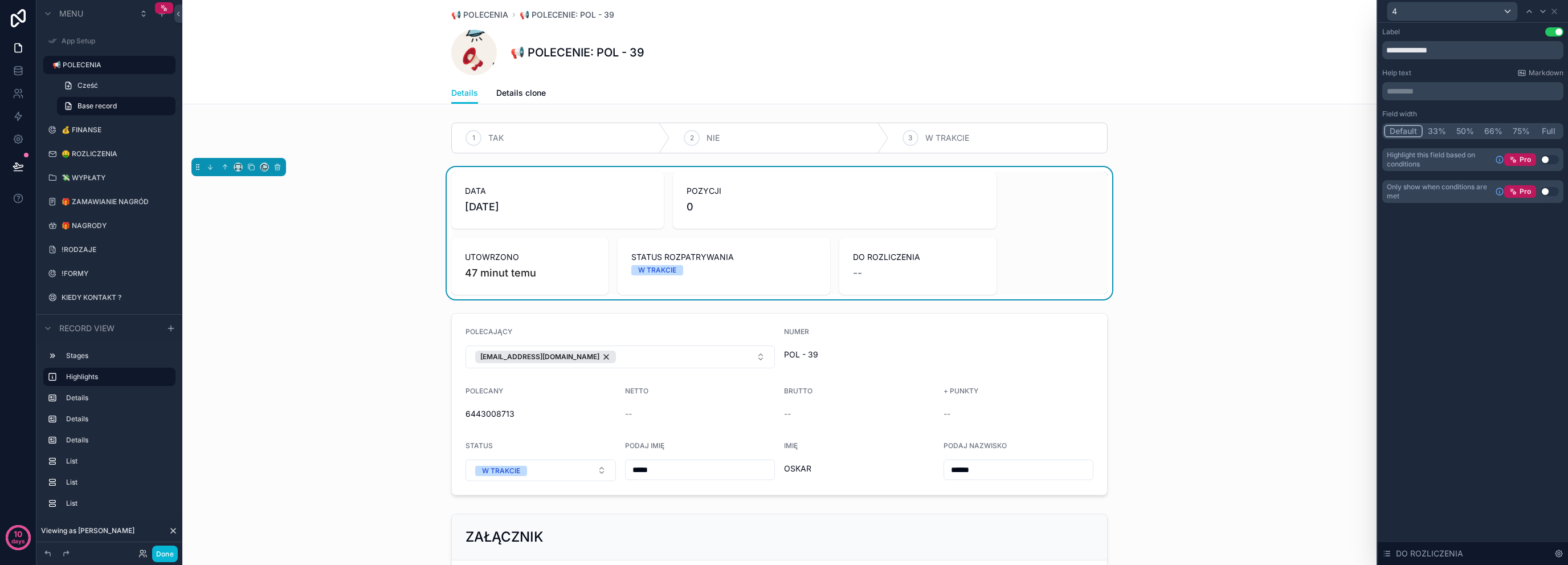
click at [1433, 133] on button "33%" at bounding box center [1437, 131] width 28 height 13
click at [1394, 131] on button "Default" at bounding box center [1403, 131] width 38 height 13
click at [1499, 13] on div "4" at bounding box center [1452, 11] width 130 height 18
click at [1501, 21] on div at bounding box center [1473, 282] width 190 height 565
click at [1559, 12] on div "4" at bounding box center [1473, 11] width 181 height 22
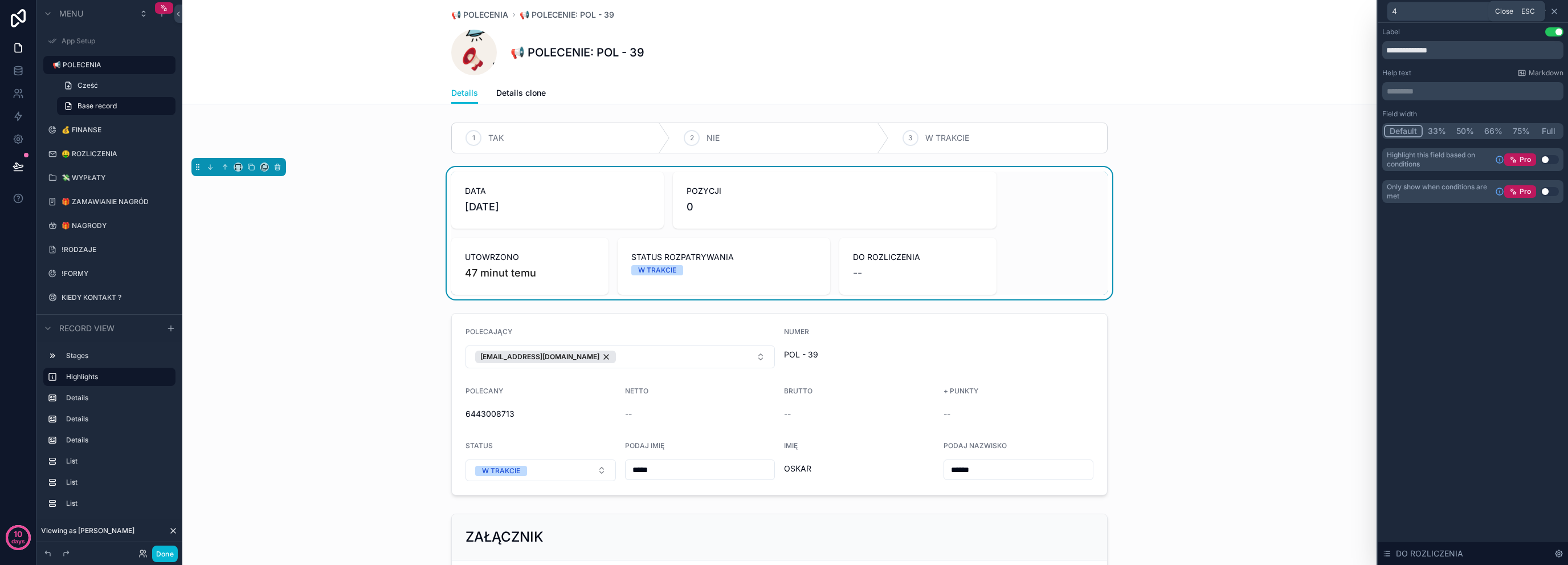
click at [1556, 13] on icon at bounding box center [1555, 11] width 9 height 9
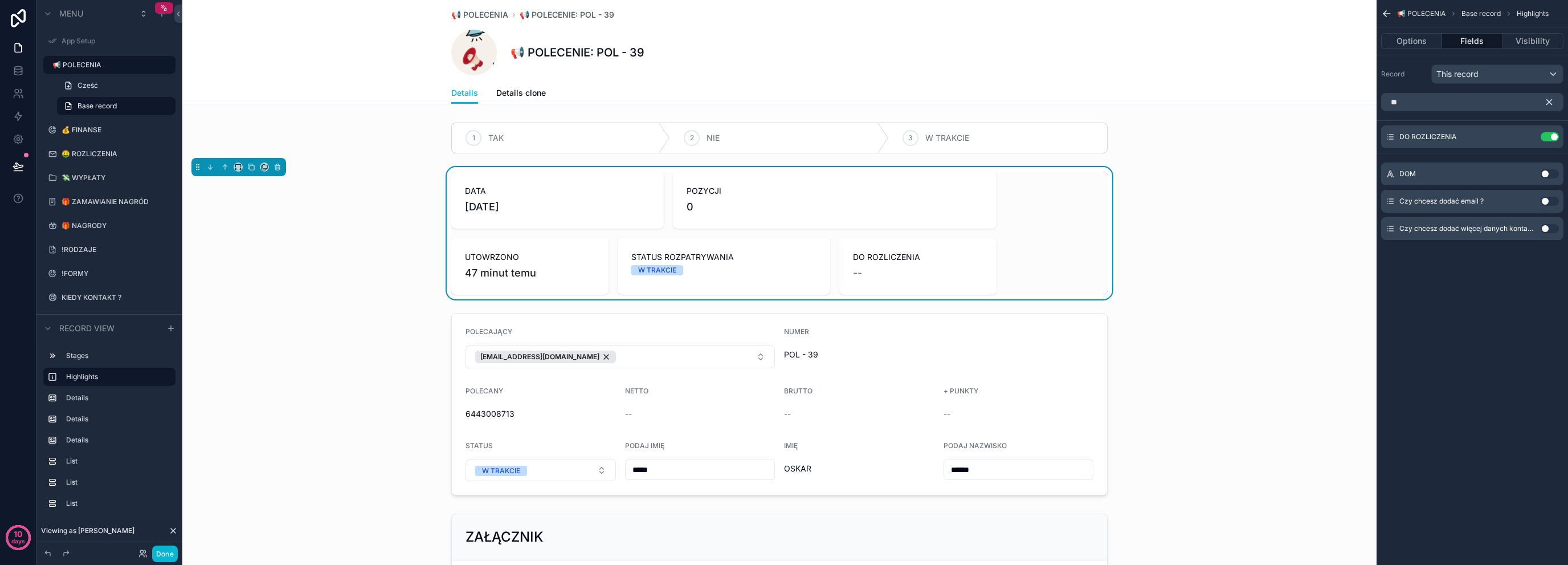
drag, startPoint x: 723, startPoint y: 261, endPoint x: 328, endPoint y: 239, distance: 395.6
click at [329, 240] on div "DATA 30.09.2025 POZYCJI 0 UTOWRZONO 47 minut temu STATUS ROZPATRYWANIA W TRAKCI…" at bounding box center [779, 233] width 1194 height 132
click at [406, 214] on div "DATA 30.09.2025 POZYCJI 0 UTOWRZONO 47 minut temu STATUS ROZPATRYWANIA W TRAKCI…" at bounding box center [779, 233] width 1194 height 132
click at [759, 138] on div "scrollable content" at bounding box center [779, 138] width 1194 height 40
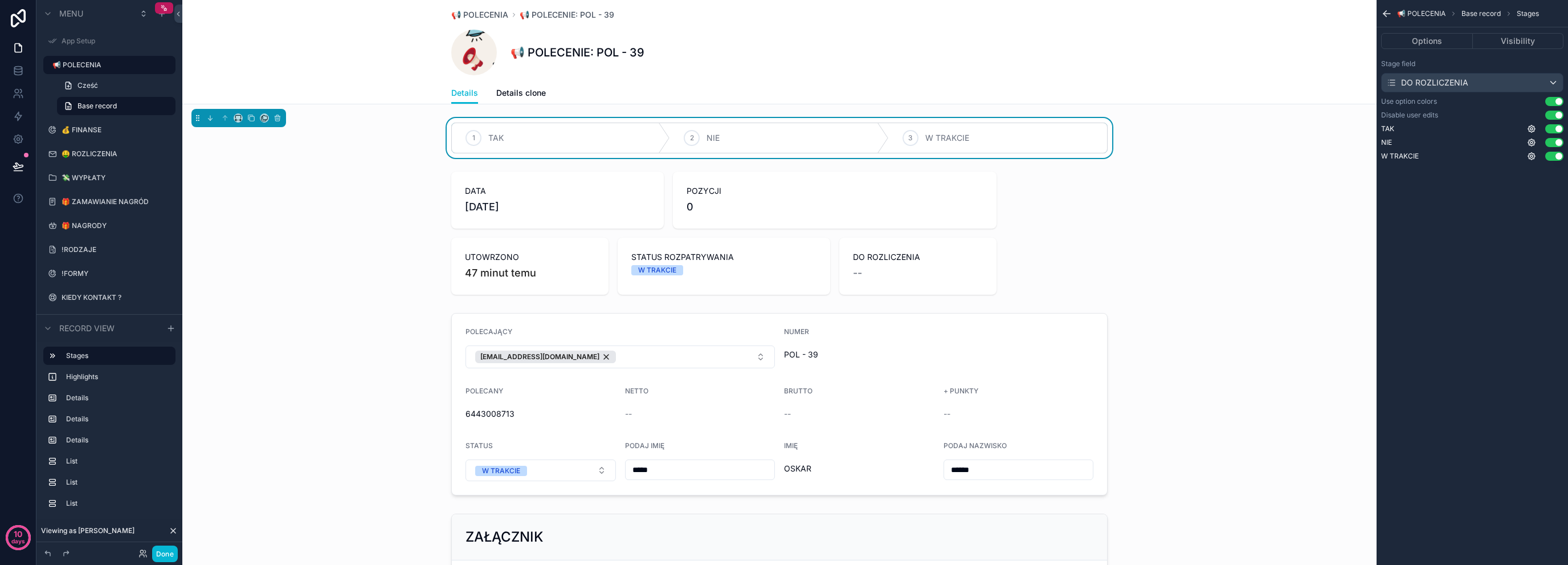
click at [394, 214] on div "scrollable content" at bounding box center [779, 233] width 1194 height 132
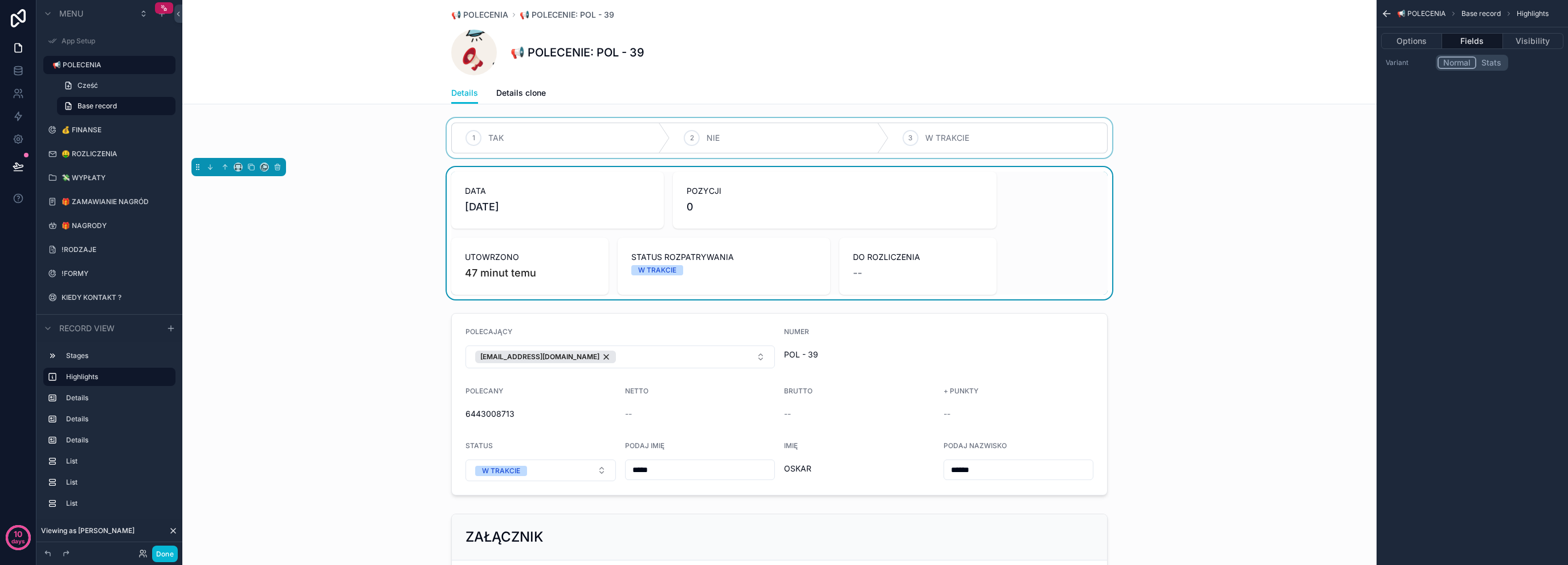
click at [745, 132] on div "scrollable content" at bounding box center [779, 138] width 1194 height 40
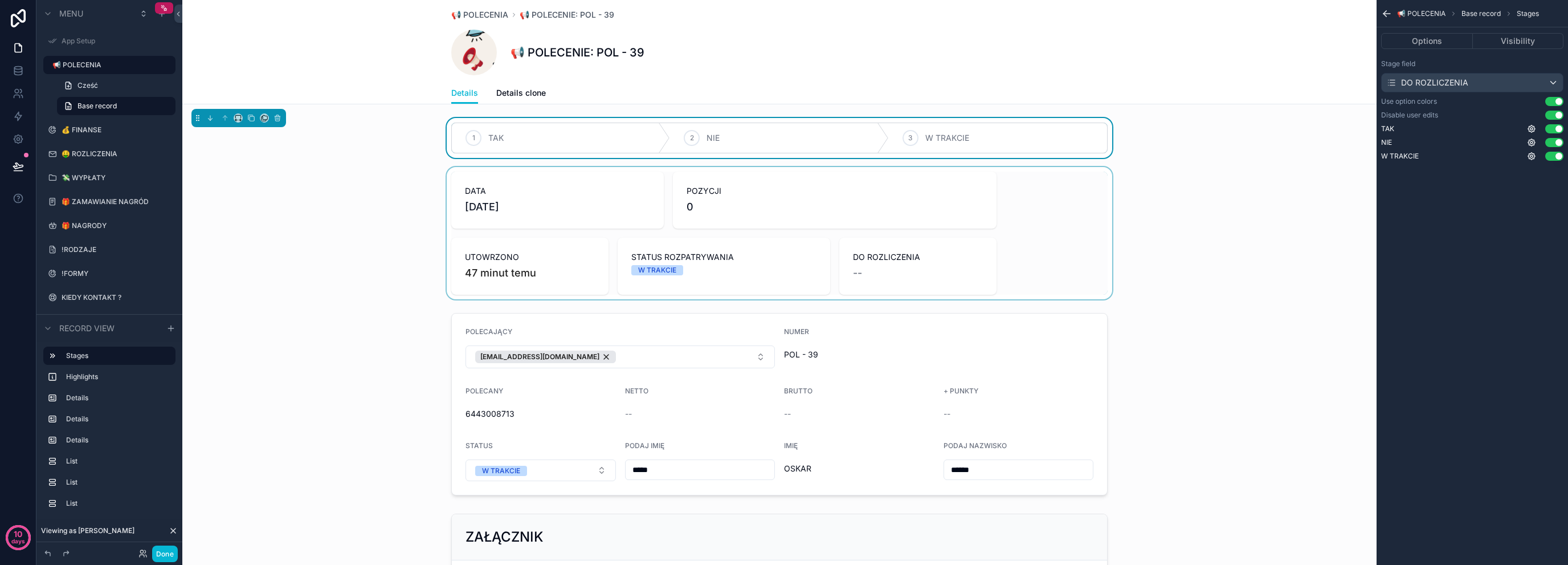
click at [367, 227] on div "scrollable content" at bounding box center [779, 233] width 1194 height 132
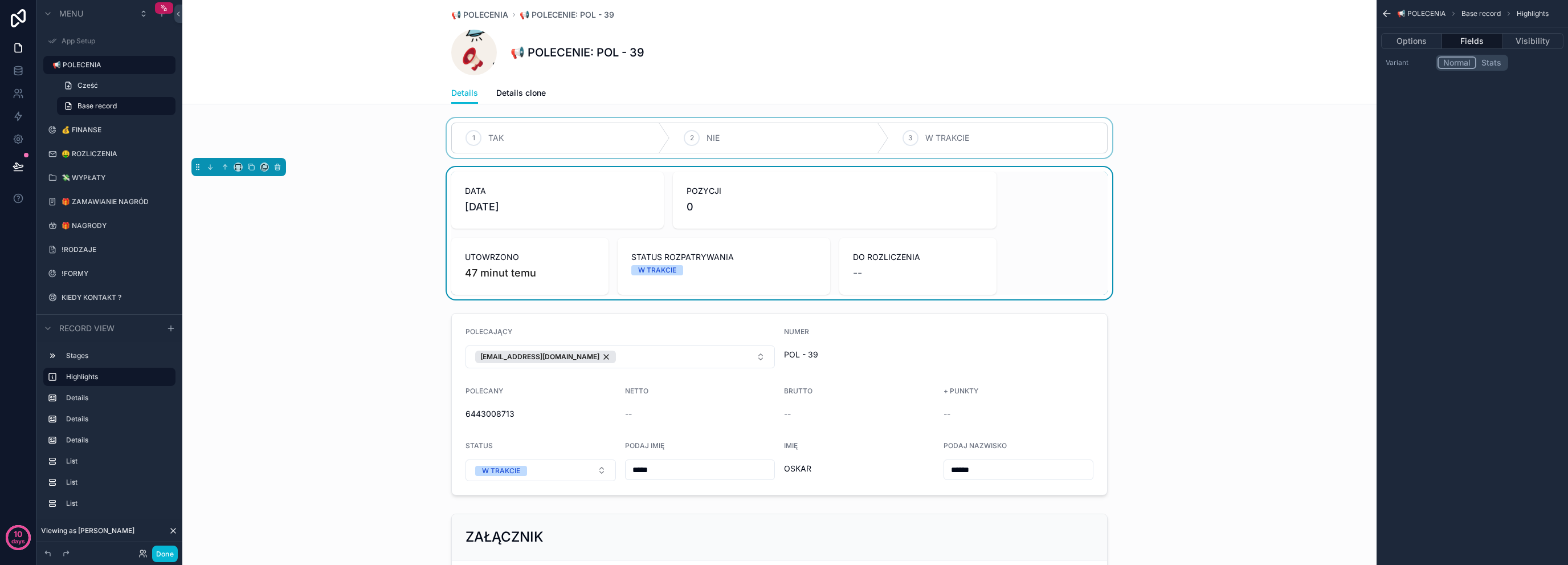
click at [1387, 11] on icon "scrollable content" at bounding box center [1387, 13] width 11 height 11
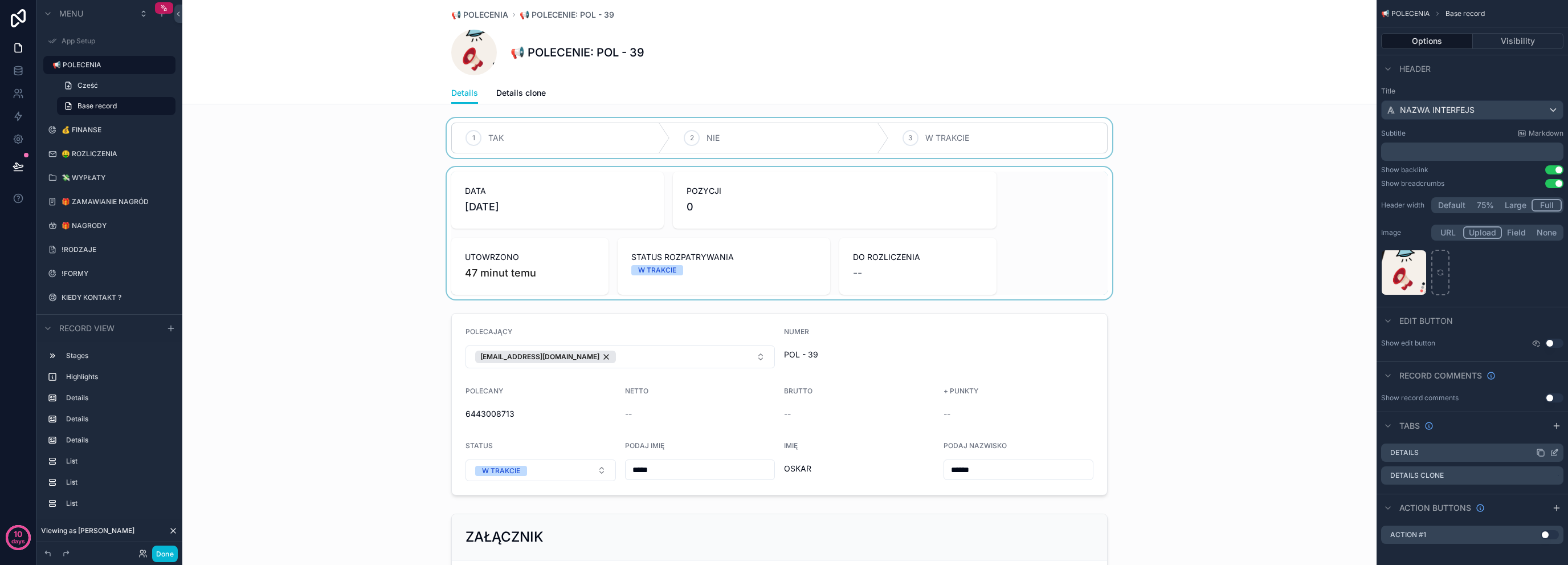
scroll to position [5, 0]
click at [1558, 444] on icon "scrollable content" at bounding box center [1555, 447] width 9 height 9
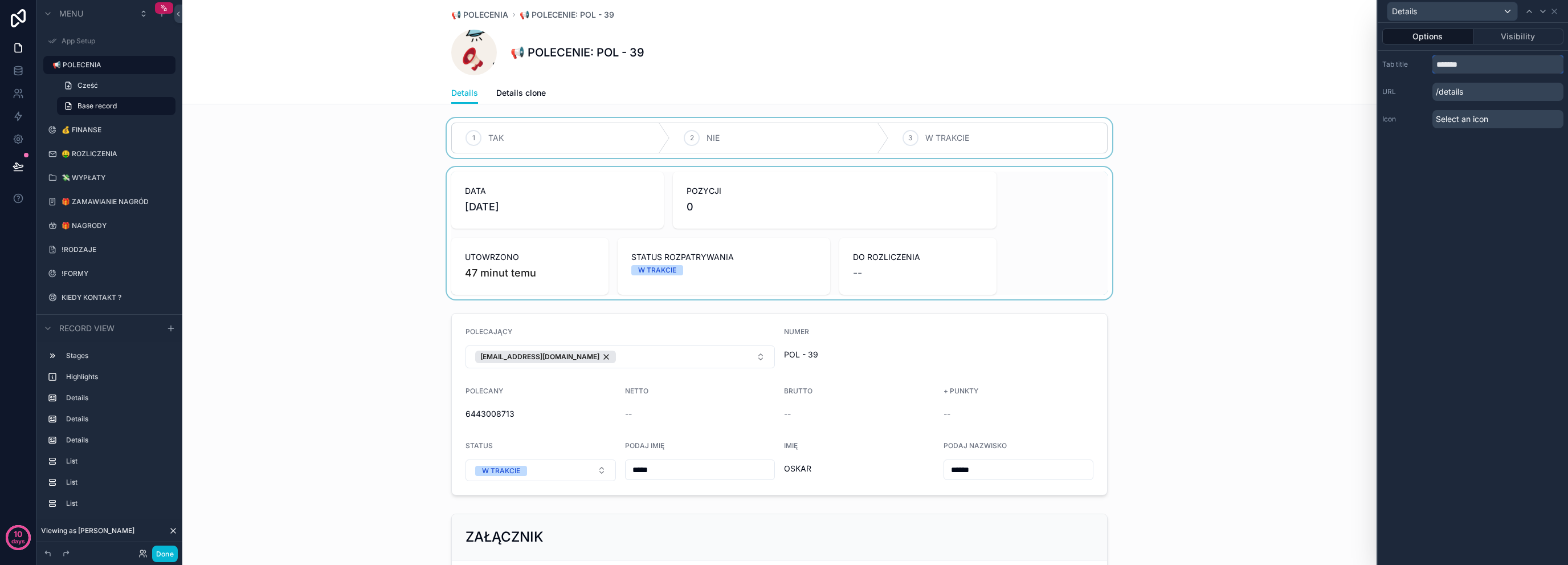
click at [1506, 56] on input "*******" at bounding box center [1497, 64] width 131 height 18
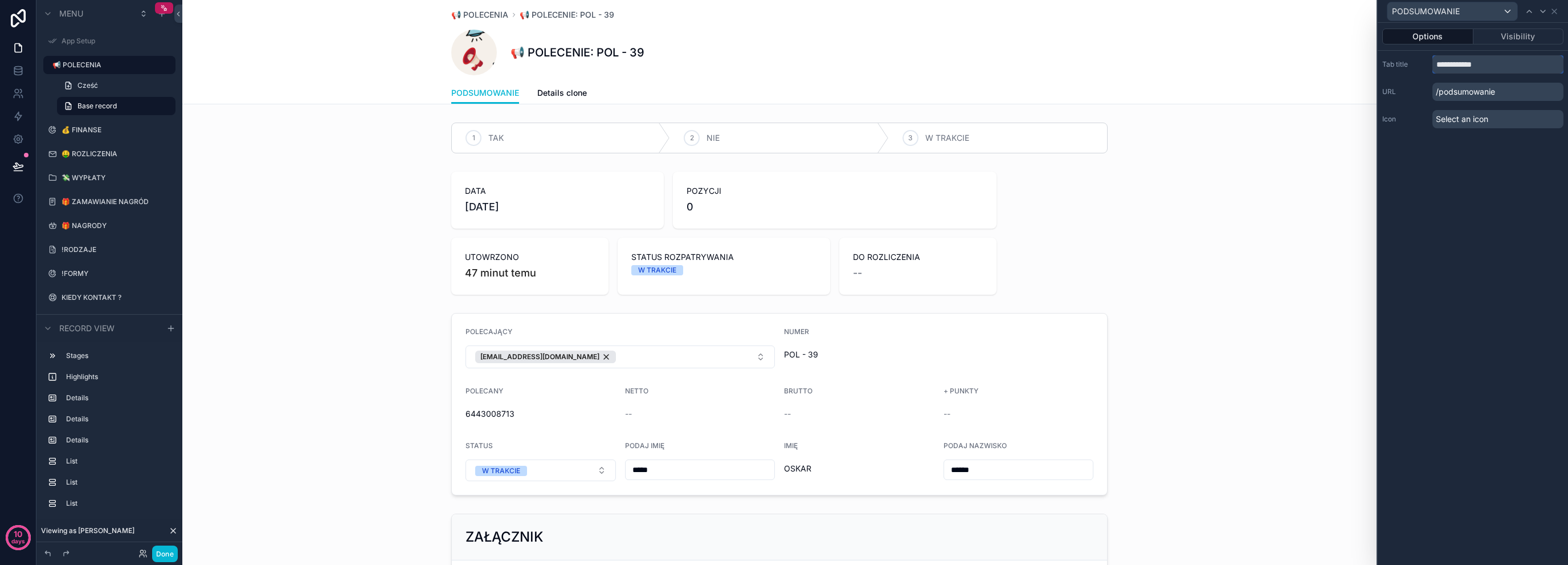
type input "**********"
click at [1501, 118] on div "Select an icon" at bounding box center [1497, 119] width 131 height 18
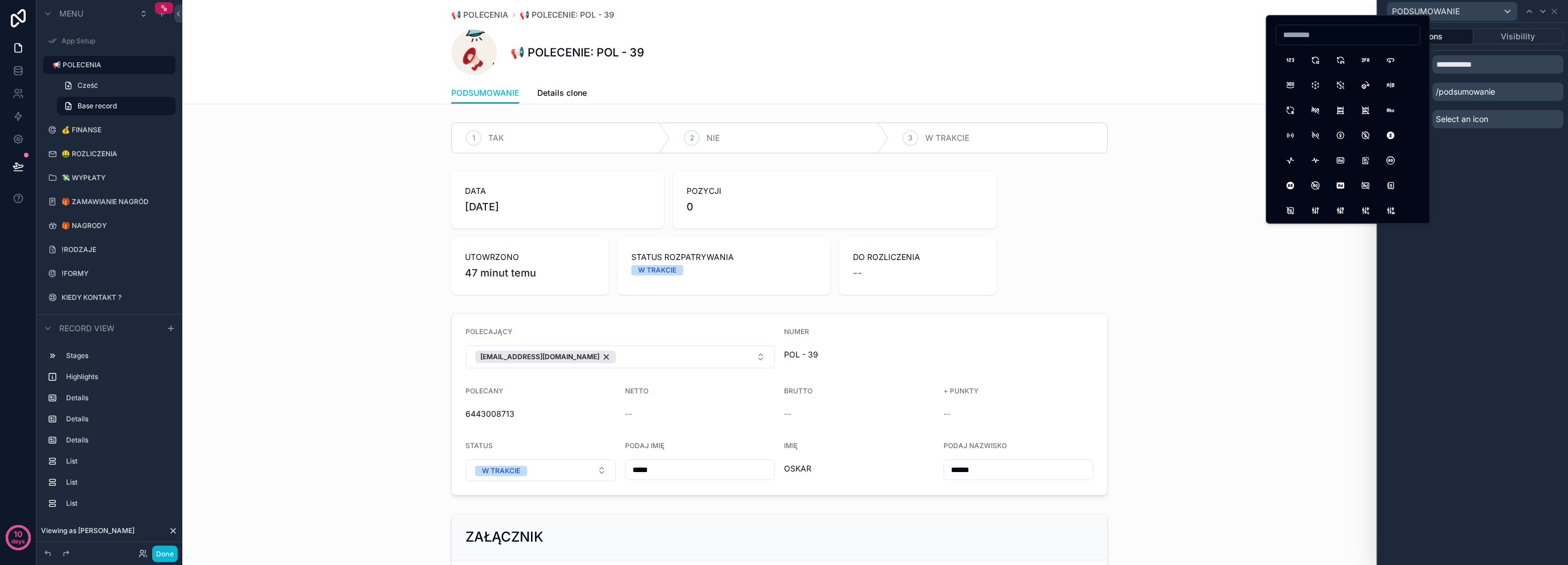
click at [1336, 38] on input at bounding box center [1348, 35] width 144 height 16
type input "***"
click at [1293, 54] on button "Sum" at bounding box center [1291, 60] width 21 height 21
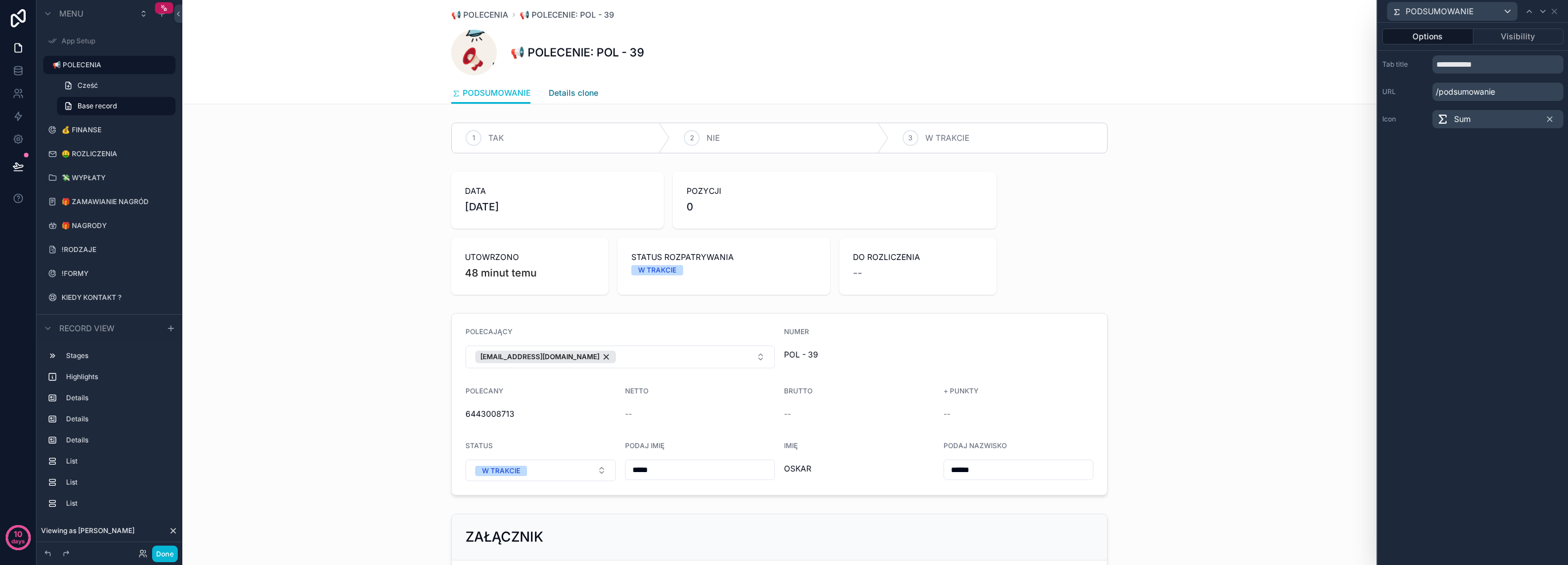
click at [549, 90] on span "Details clone" at bounding box center [574, 93] width 50 height 11
click at [498, 93] on span "PODSUMOWANIE" at bounding box center [496, 93] width 68 height 11
click at [340, 217] on div "scrollable content" at bounding box center [779, 233] width 1194 height 132
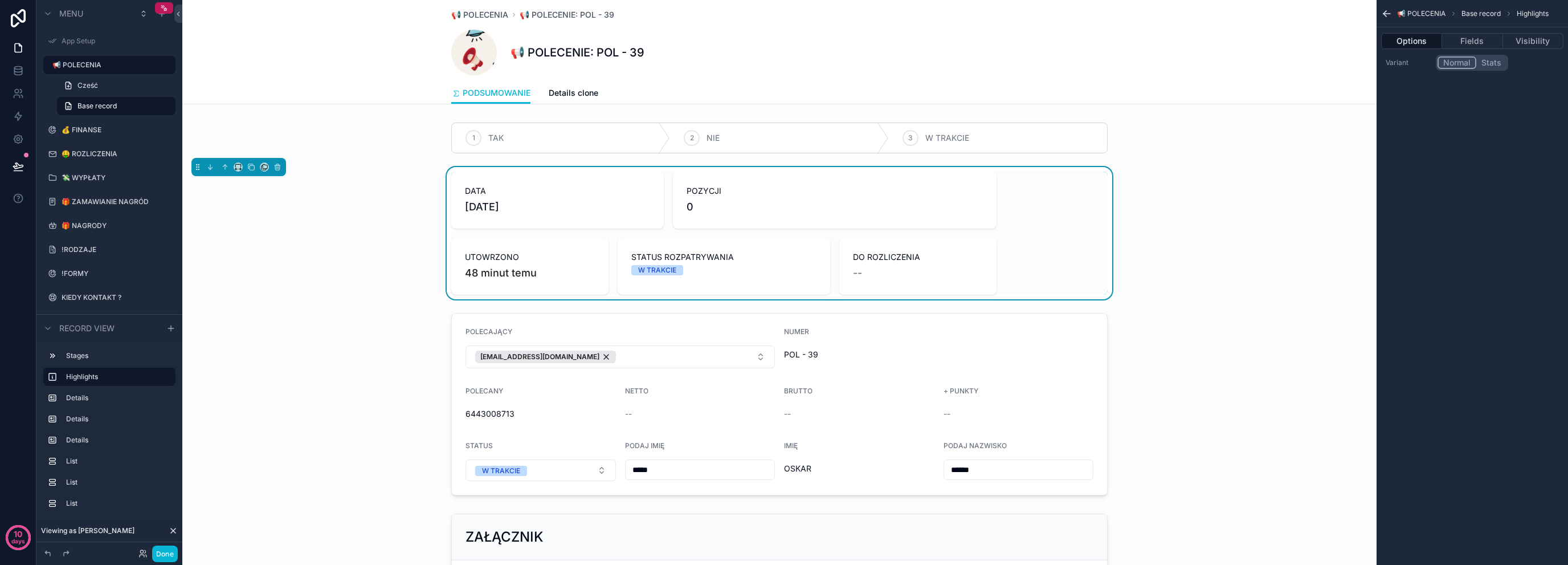
click at [595, 89] on div "PODSUMOWANIE Details clone" at bounding box center [779, 93] width 656 height 21
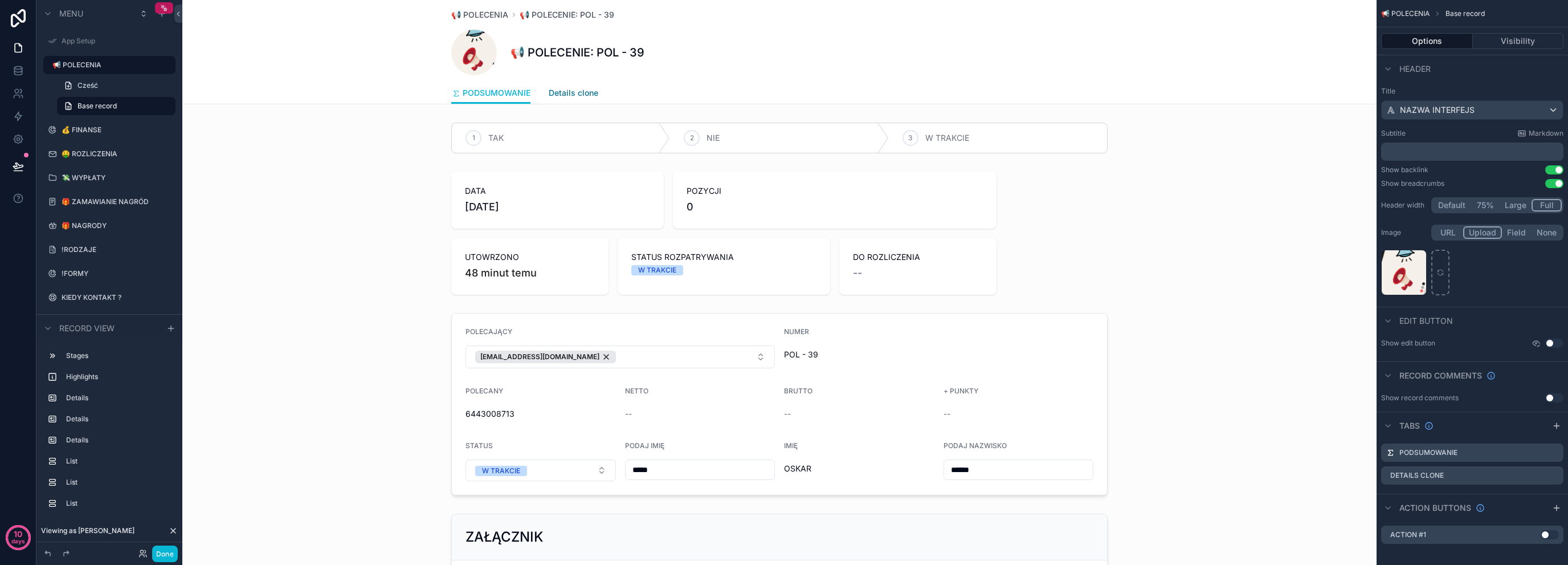
click at [568, 97] on span "Details clone" at bounding box center [574, 93] width 50 height 11
click at [712, 273] on div "scrollable content" at bounding box center [779, 233] width 1194 height 132
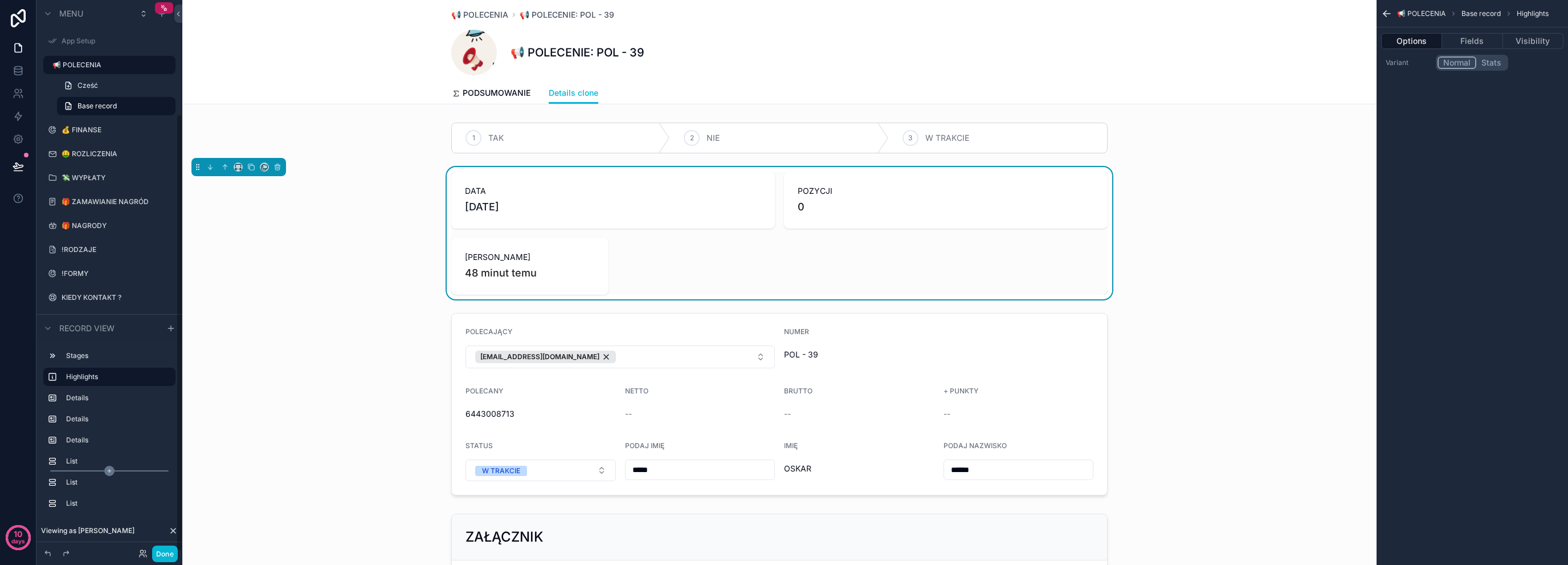
scroll to position [143, 0]
click at [1387, 13] on icon "scrollable content" at bounding box center [1387, 13] width 11 height 11
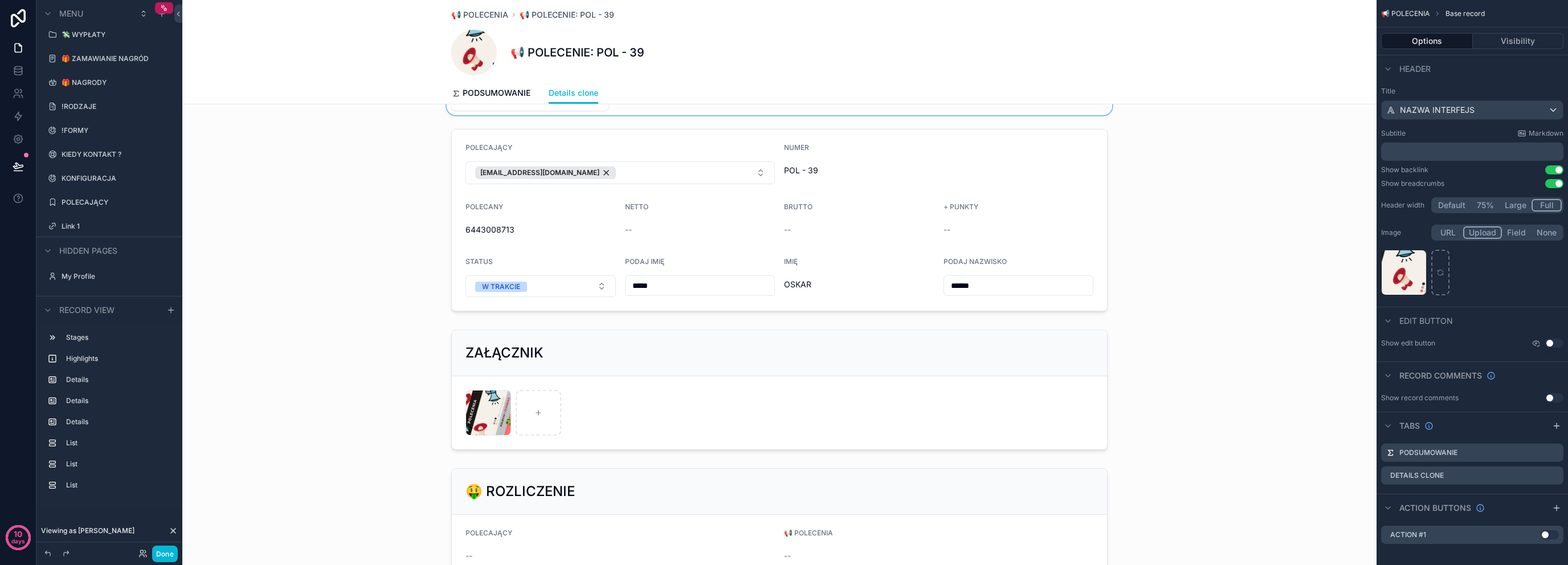
scroll to position [0, 0]
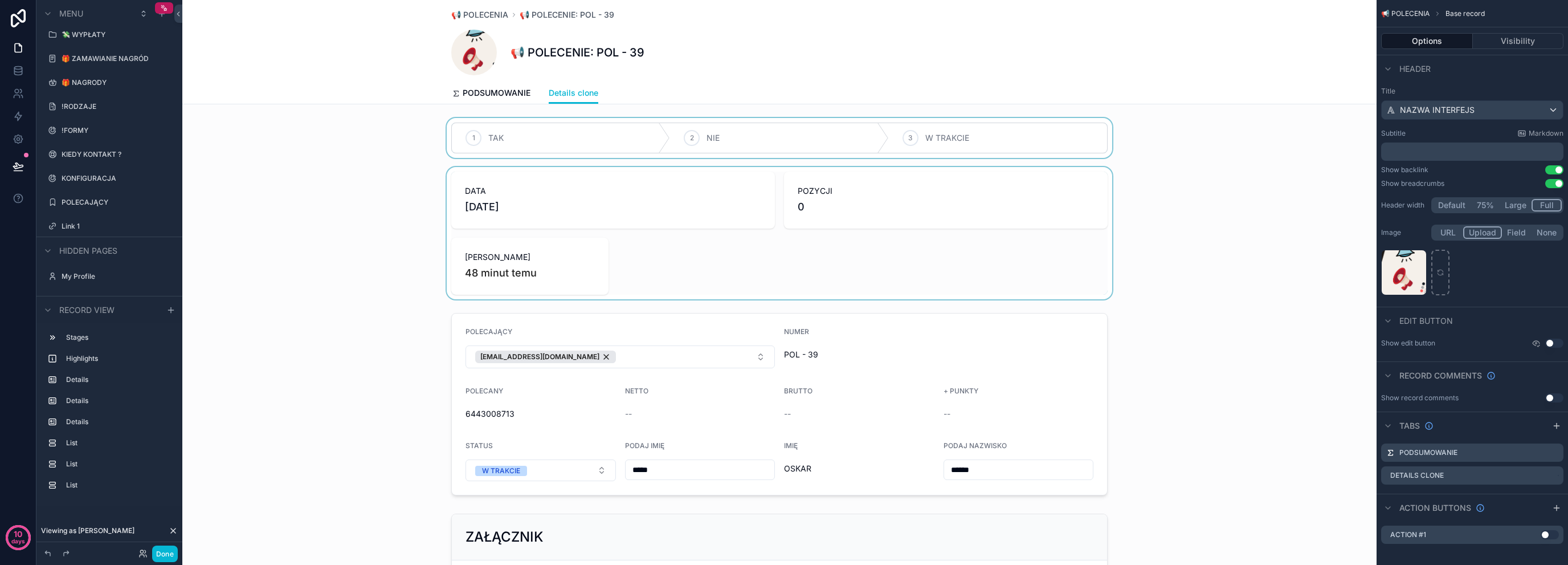
click at [346, 155] on div "scrollable content" at bounding box center [779, 138] width 1194 height 40
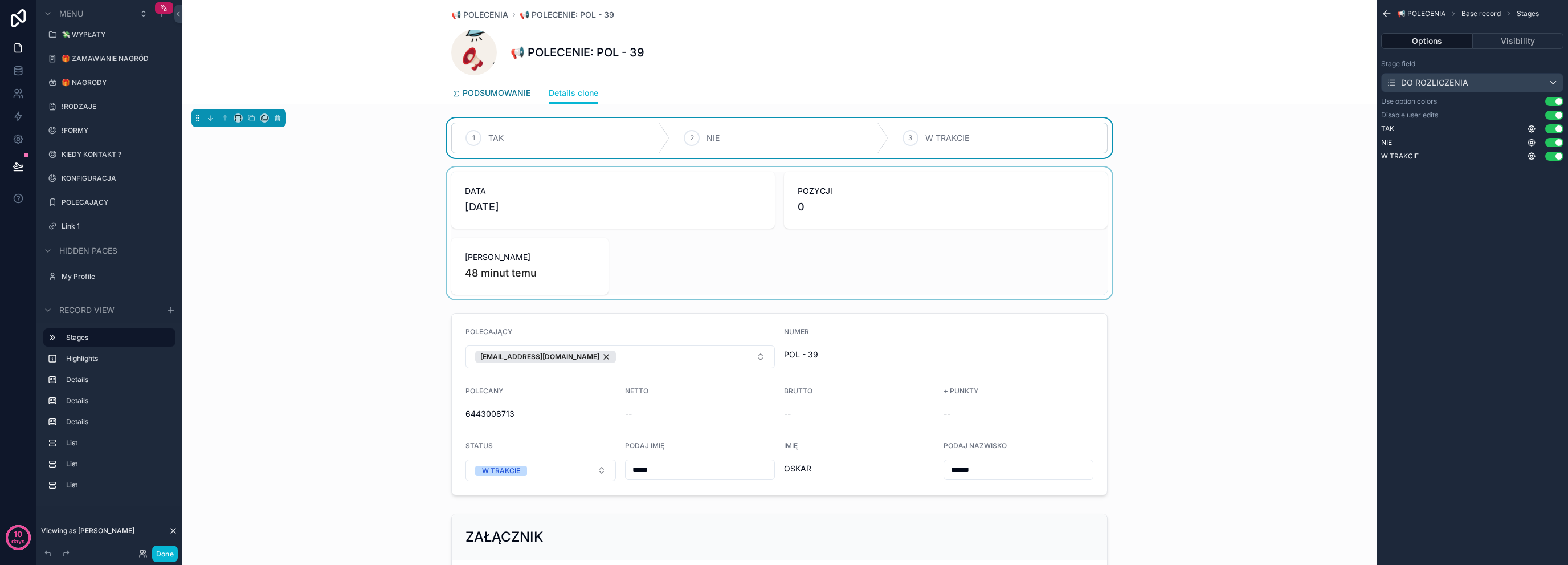
click at [472, 89] on span "PODSUMOWANIE" at bounding box center [496, 93] width 68 height 11
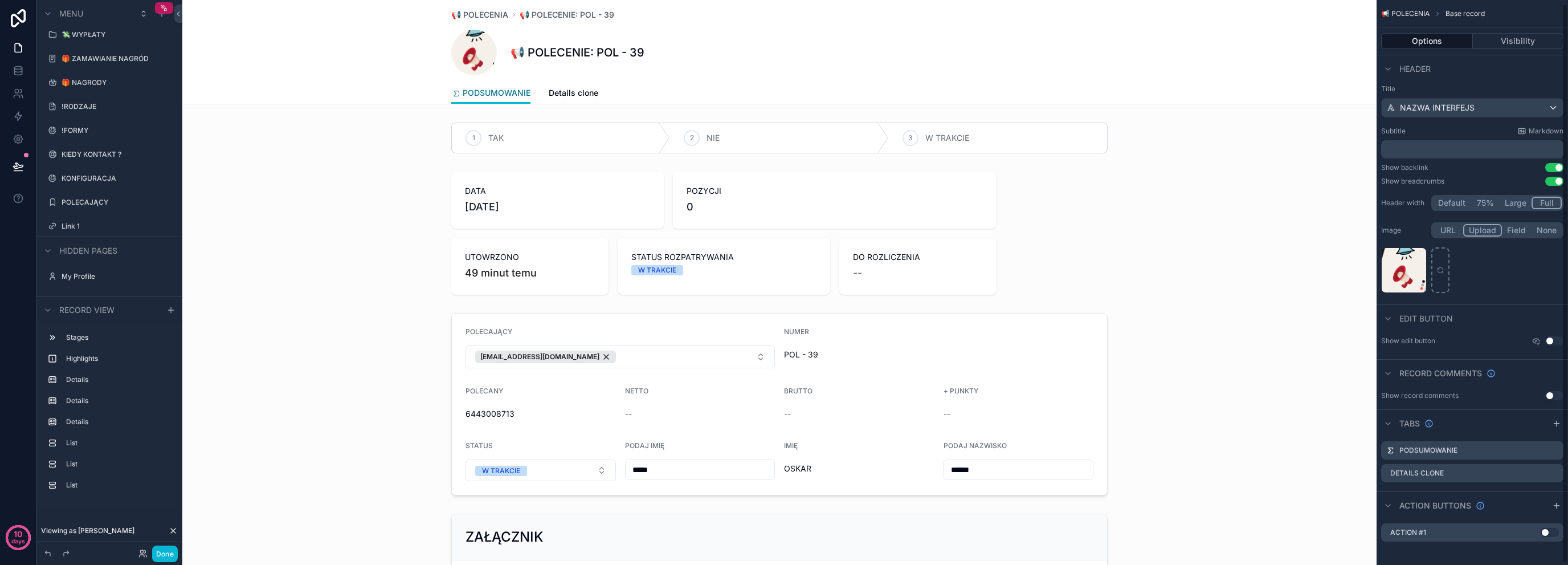
scroll to position [5, 0]
click at [1543, 446] on icon "scrollable content" at bounding box center [1541, 447] width 9 height 9
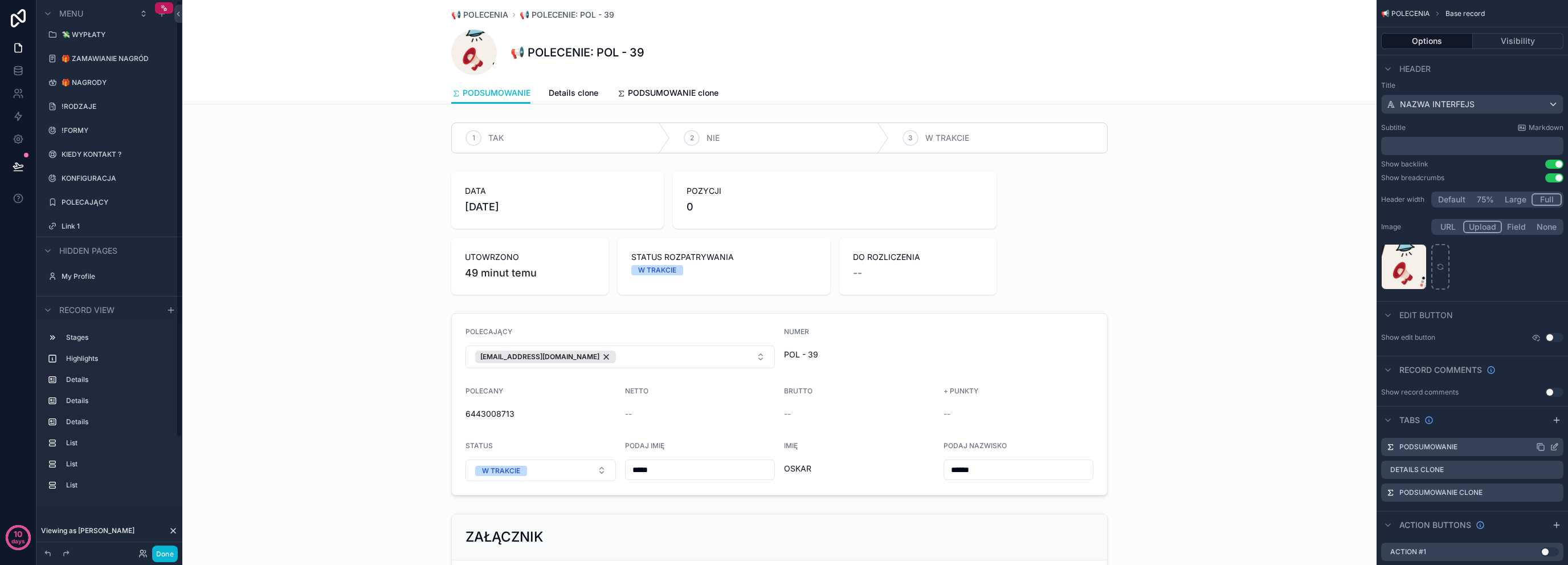
scroll to position [0, 0]
click at [1556, 445] on icon "scrollable content" at bounding box center [1555, 445] width 5 height 5
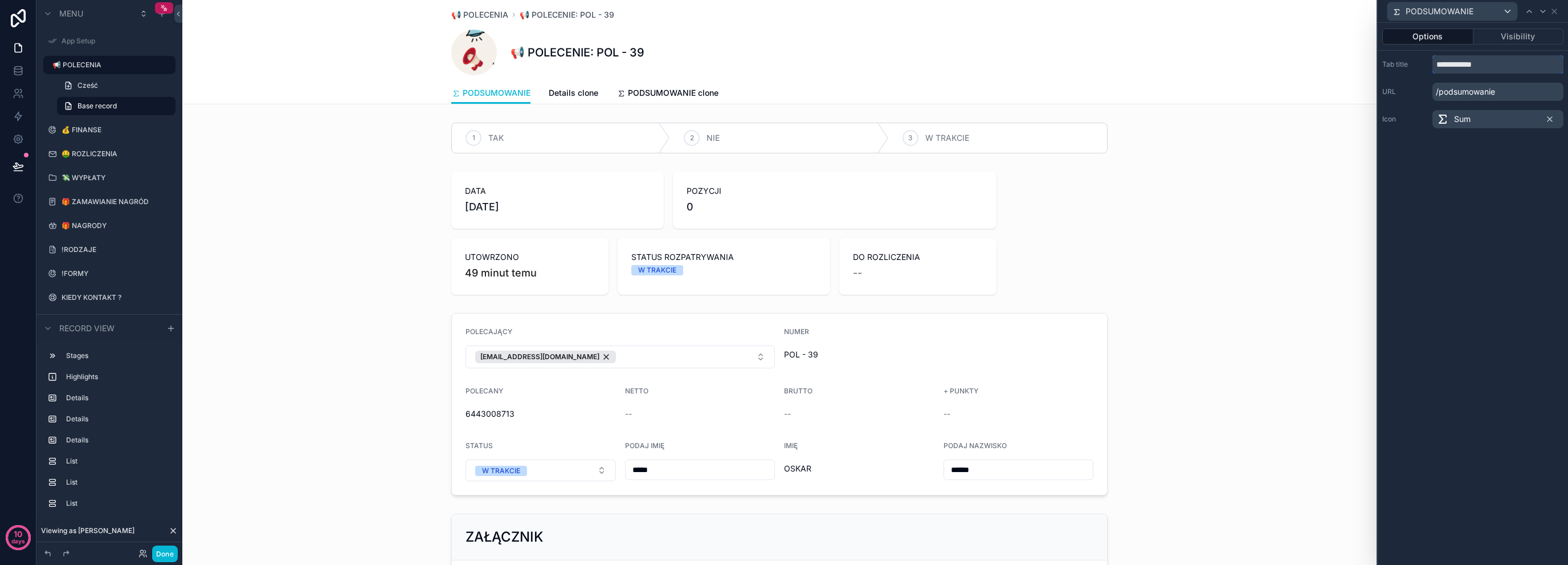
click at [1507, 69] on input "**********" at bounding box center [1497, 64] width 131 height 18
type input "****"
click at [1455, 155] on div "Options Visibility Tab title **** URL /info Icon Sum" at bounding box center [1473, 294] width 190 height 542
click at [1233, 224] on div "scrollable content" at bounding box center [779, 233] width 1194 height 132
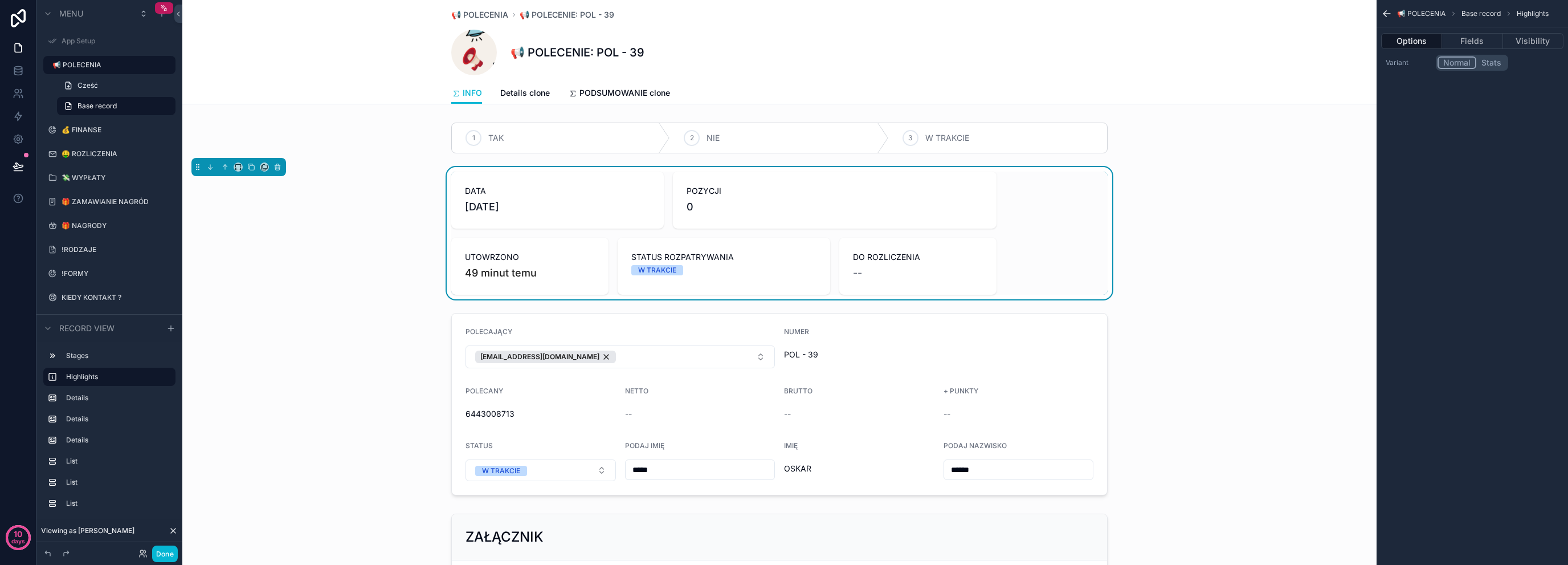
click at [419, 333] on div "scrollable content" at bounding box center [779, 404] width 1194 height 191
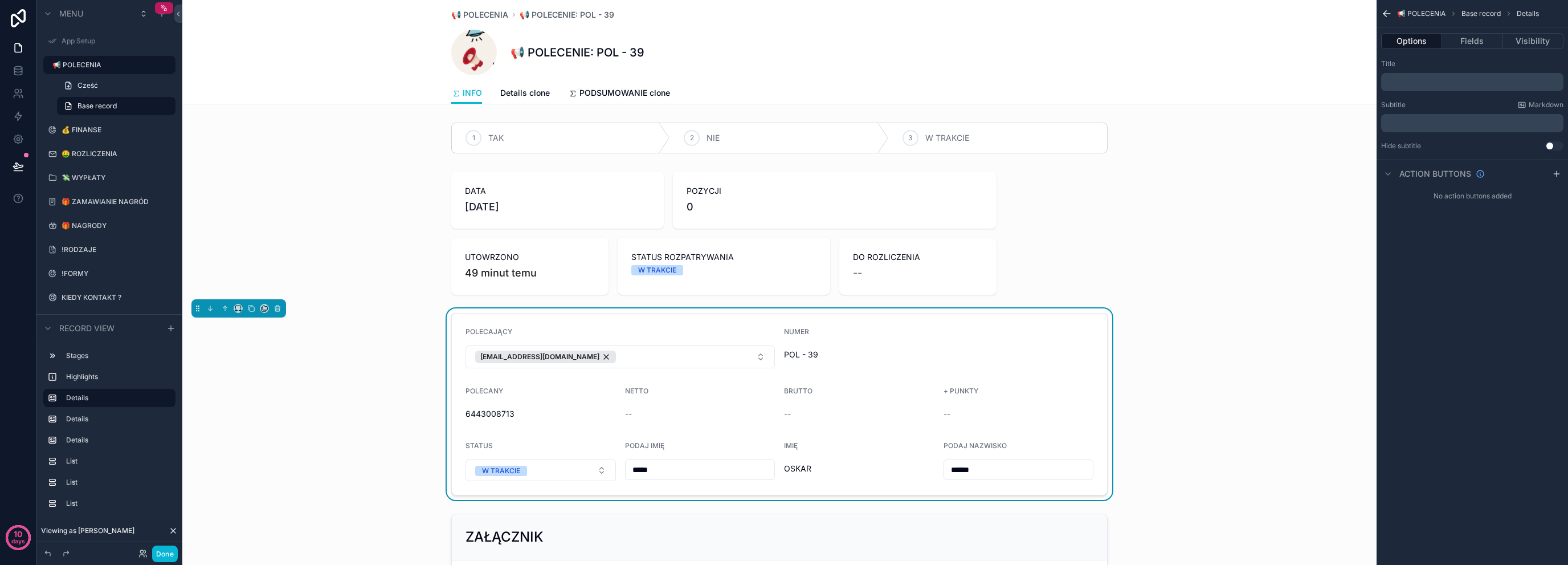
drag, startPoint x: 385, startPoint y: 175, endPoint x: 365, endPoint y: 163, distance: 23.3
click at [376, 171] on div "scrollable content" at bounding box center [779, 233] width 1194 height 132
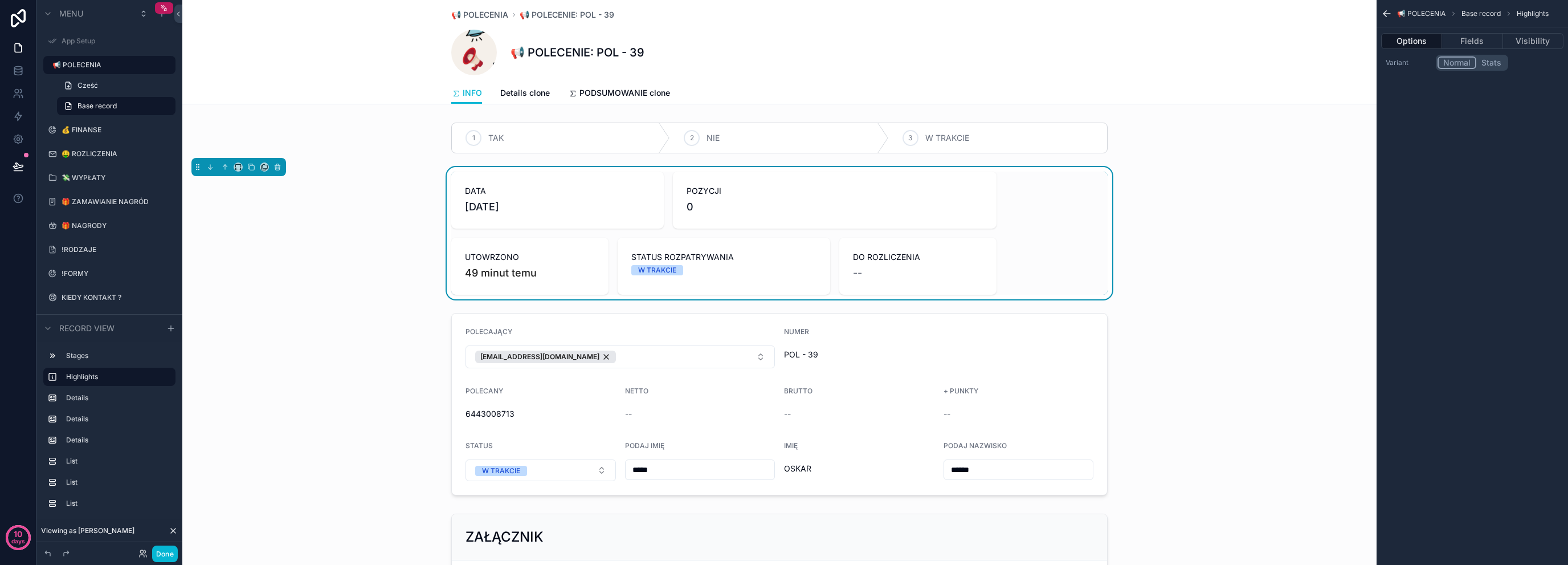
click at [404, 268] on div "DATA 30.09.2025 POZYCJI 0 UTOWRZONO 49 minut temu STATUS ROZPATRYWANIA W TRAKCI…" at bounding box center [779, 233] width 1194 height 132
click at [1463, 40] on button "Fields" at bounding box center [1473, 41] width 60 height 16
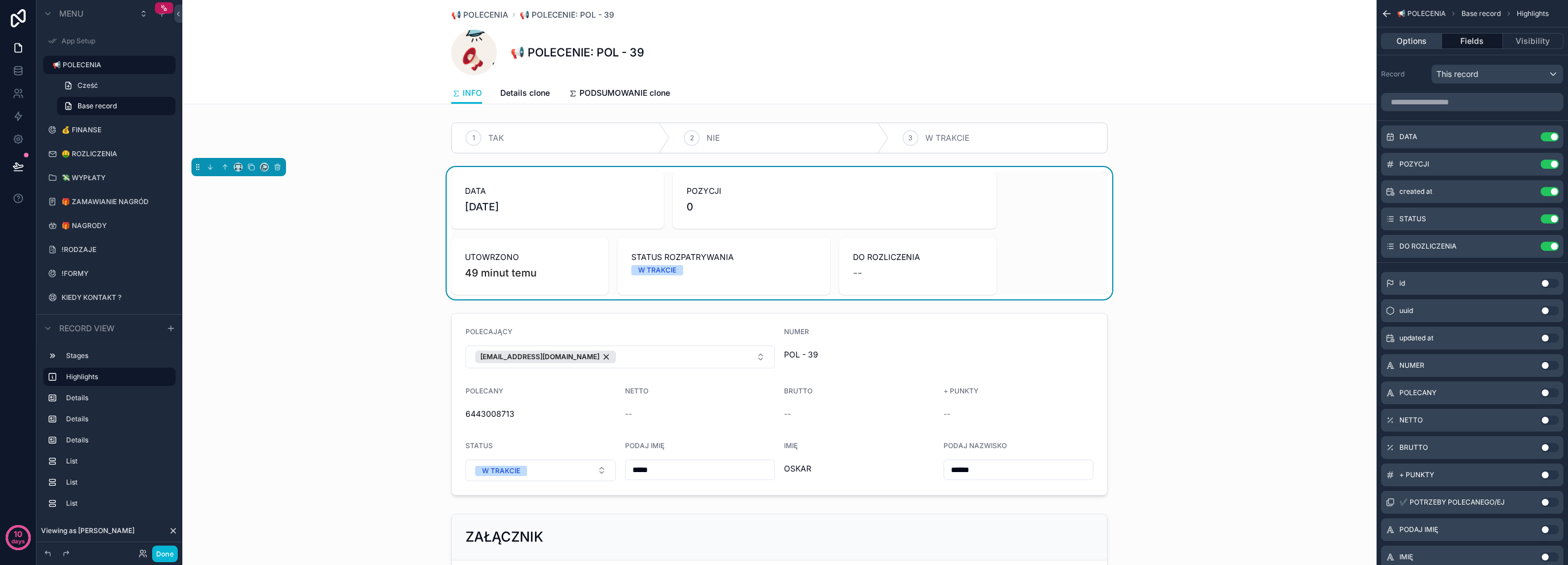
click at [1406, 36] on button "Options" at bounding box center [1411, 41] width 61 height 16
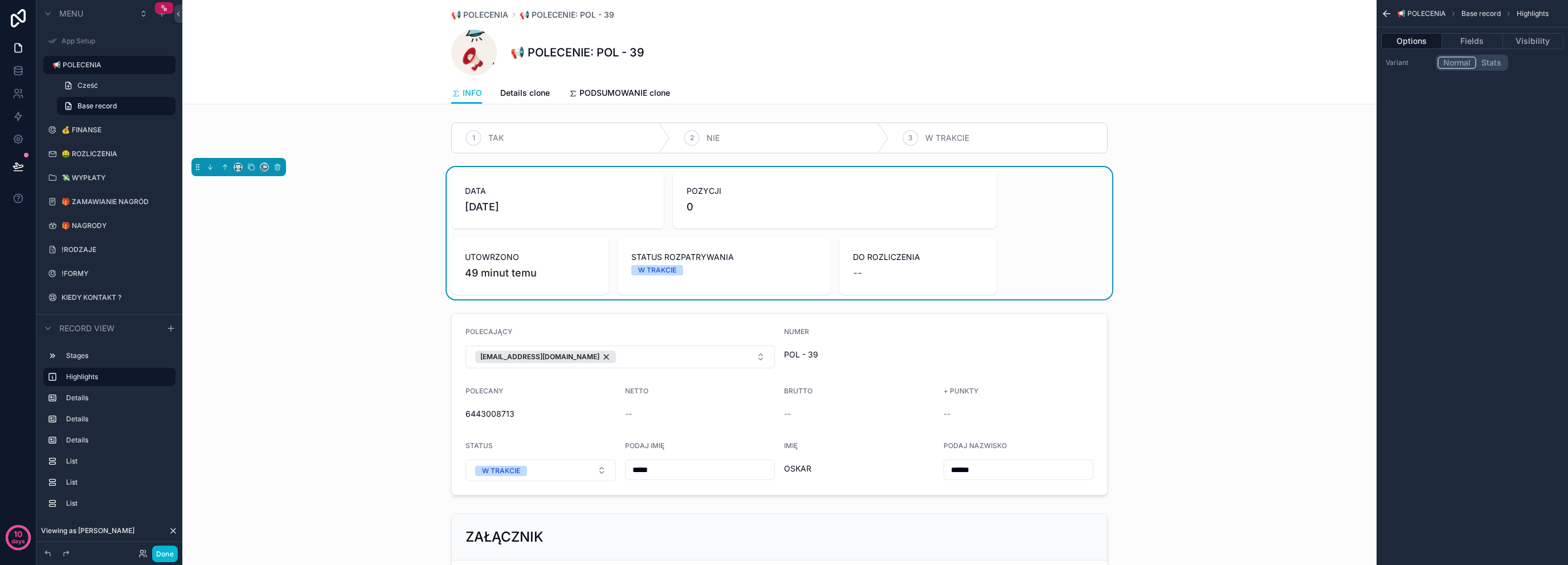
click at [1388, 13] on icon "scrollable content" at bounding box center [1387, 13] width 11 height 11
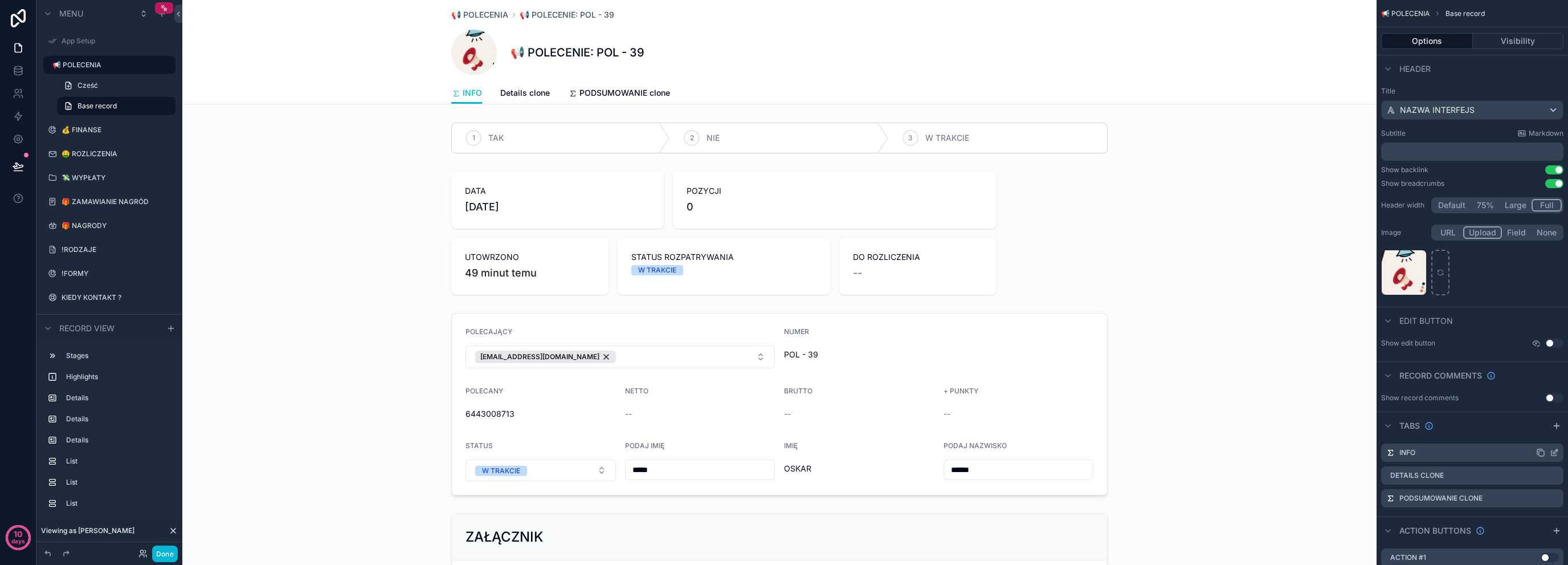
click at [1553, 453] on icon "scrollable content" at bounding box center [1555, 451] width 5 height 5
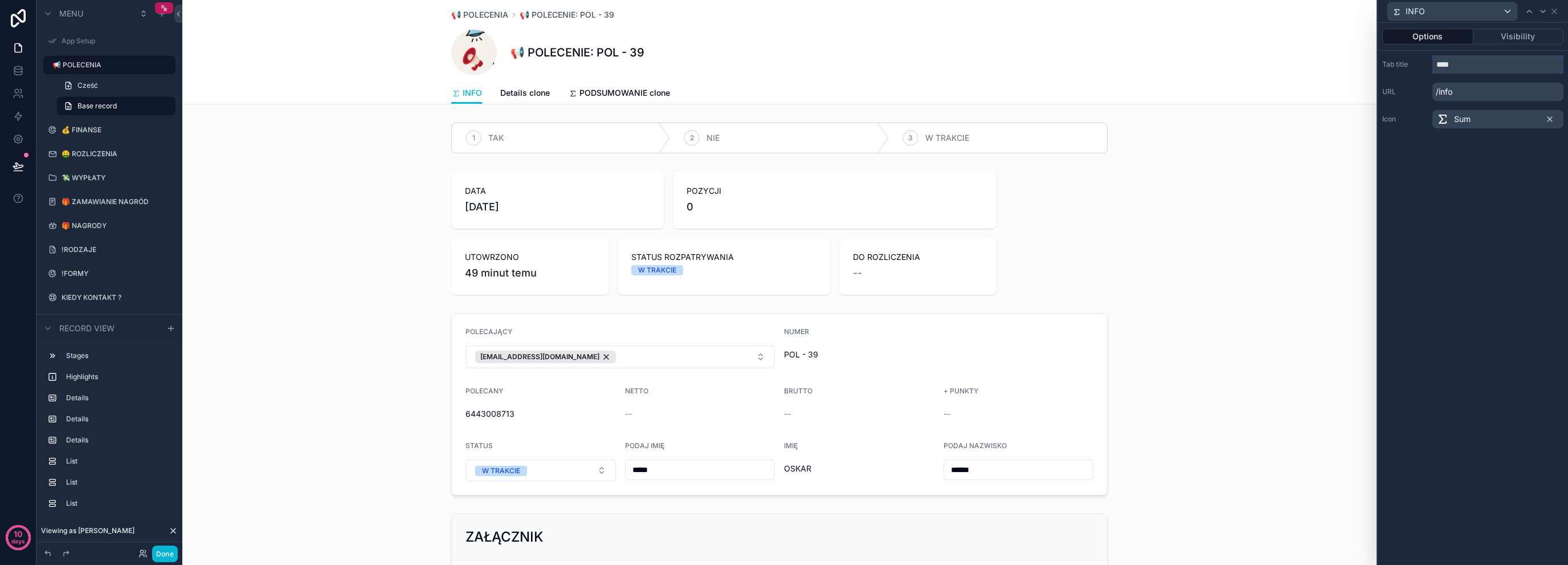
click at [1481, 68] on input "****" at bounding box center [1497, 64] width 131 height 18
type input "*********"
click at [1462, 168] on div "Options Visibility Tab title ********* URL /szczegoly Icon Sum" at bounding box center [1473, 294] width 190 height 542
click at [436, 279] on div "scrollable content" at bounding box center [779, 233] width 1194 height 132
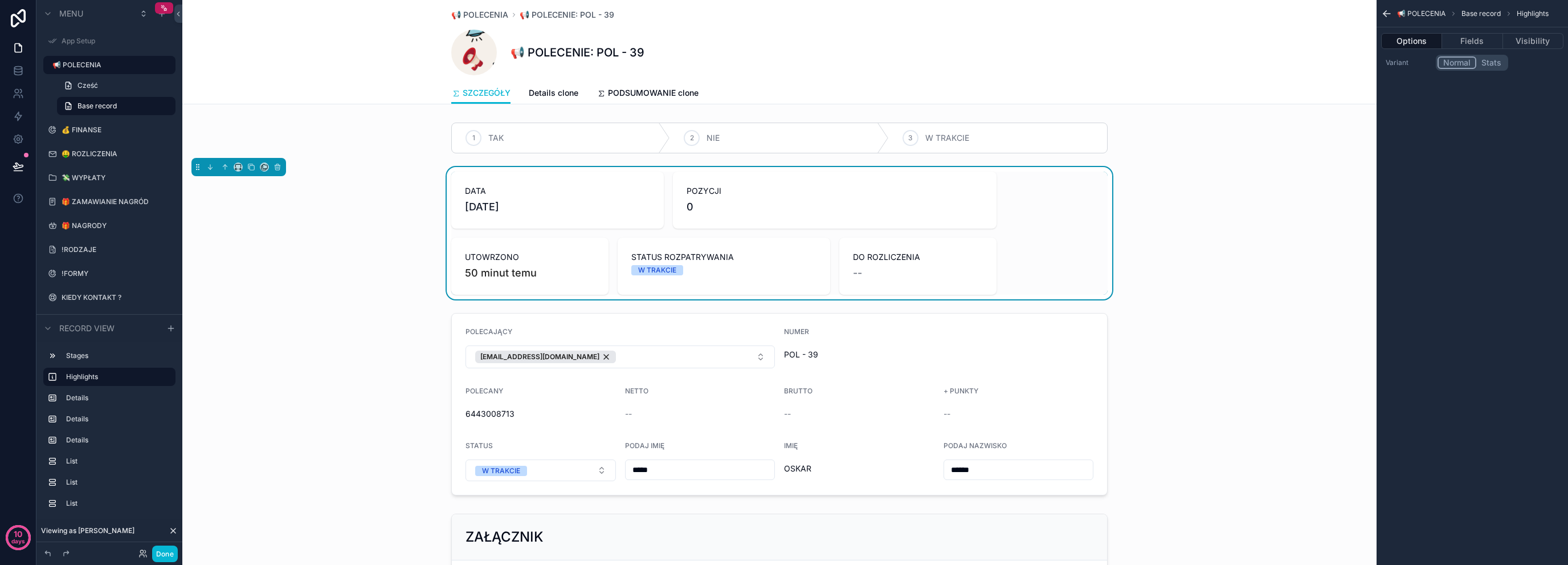
click at [748, 195] on span "POZYCJI" at bounding box center [834, 191] width 296 height 11
click at [1386, 20] on div "📢 POLECENIA Base record Highlights" at bounding box center [1472, 13] width 191 height 28
click at [1389, 11] on icon "scrollable content" at bounding box center [1387, 13] width 11 height 11
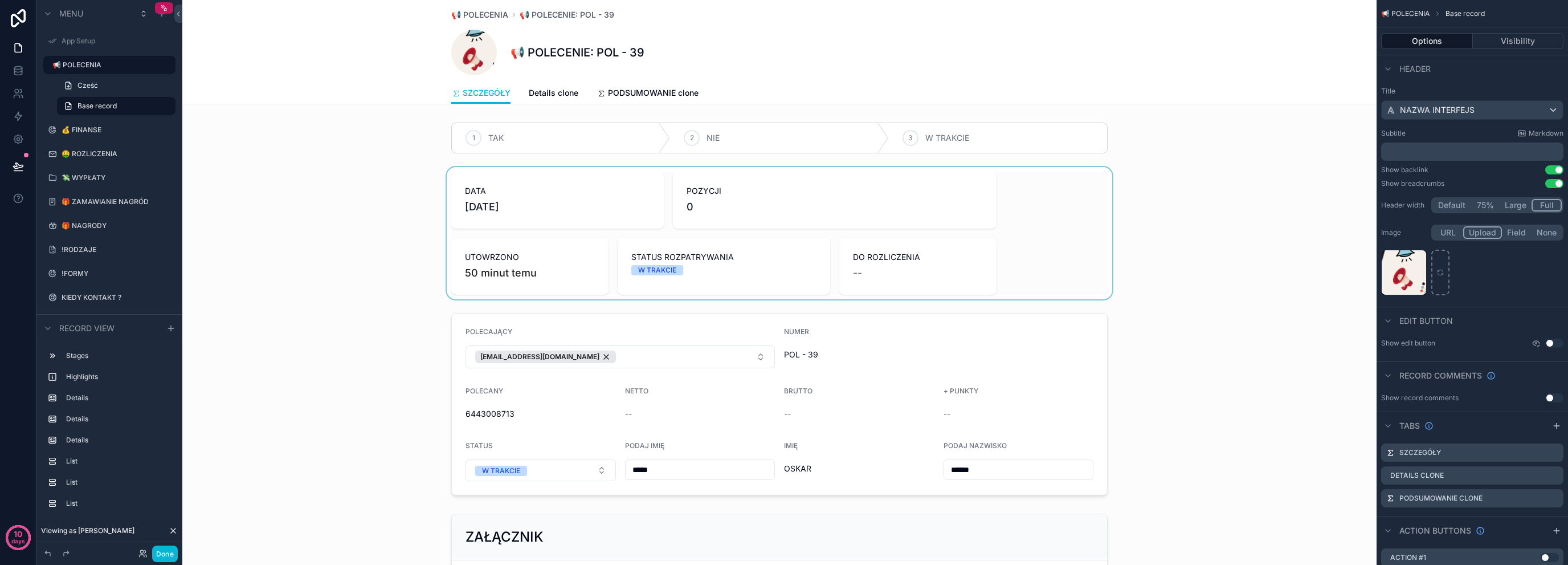
click at [832, 227] on div "scrollable content" at bounding box center [779, 233] width 1194 height 132
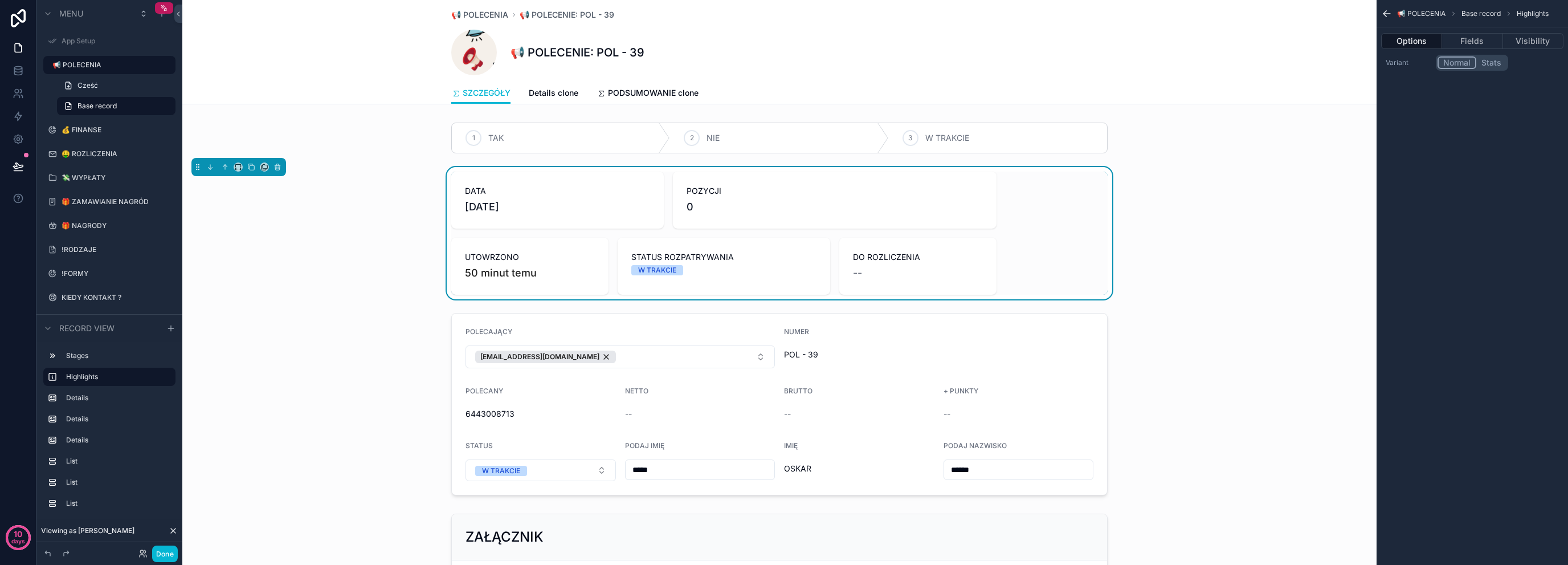
click at [1492, 57] on button "Stats" at bounding box center [1491, 62] width 30 height 13
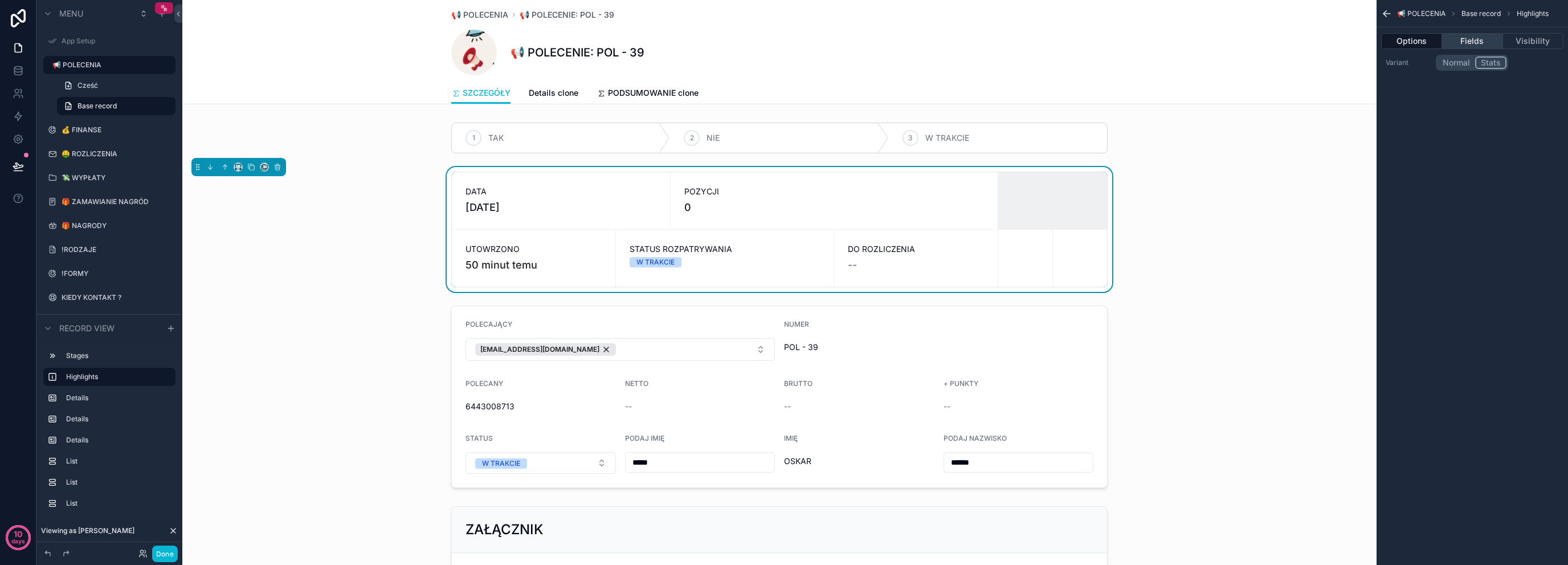
click at [1481, 40] on button "Fields" at bounding box center [1473, 41] width 60 height 16
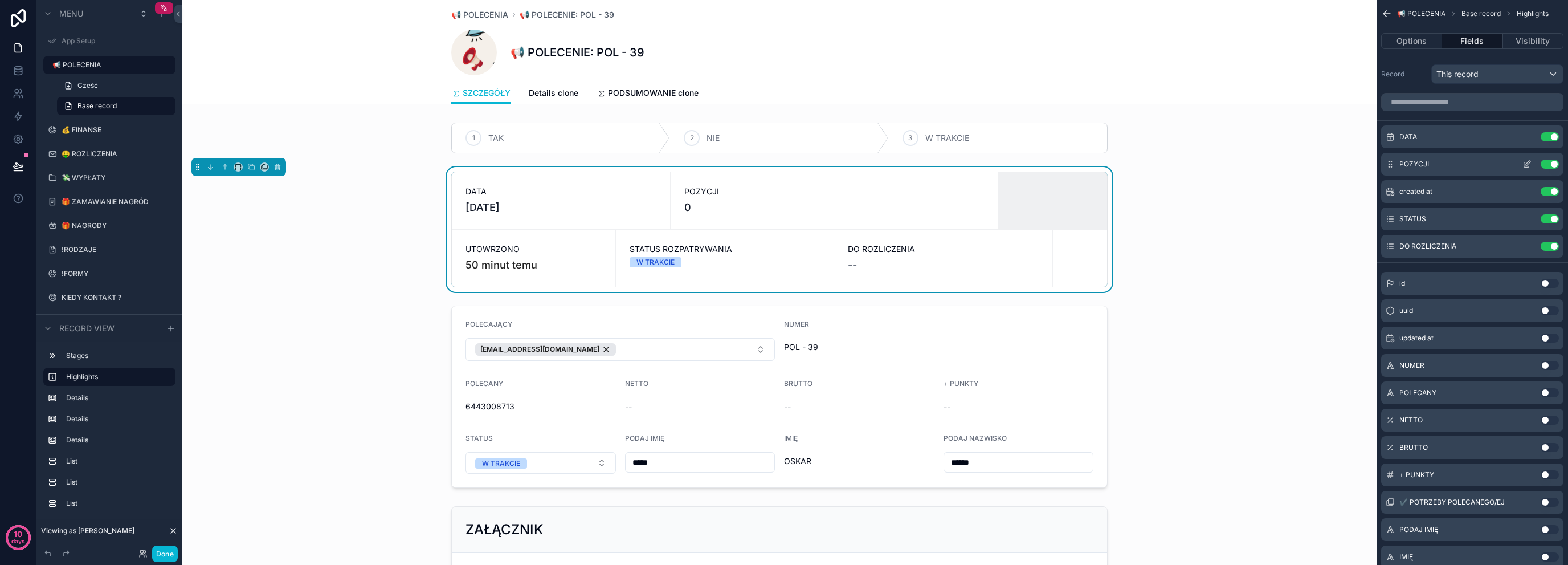
click at [1553, 161] on button "Use setting" at bounding box center [1550, 165] width 18 height 9
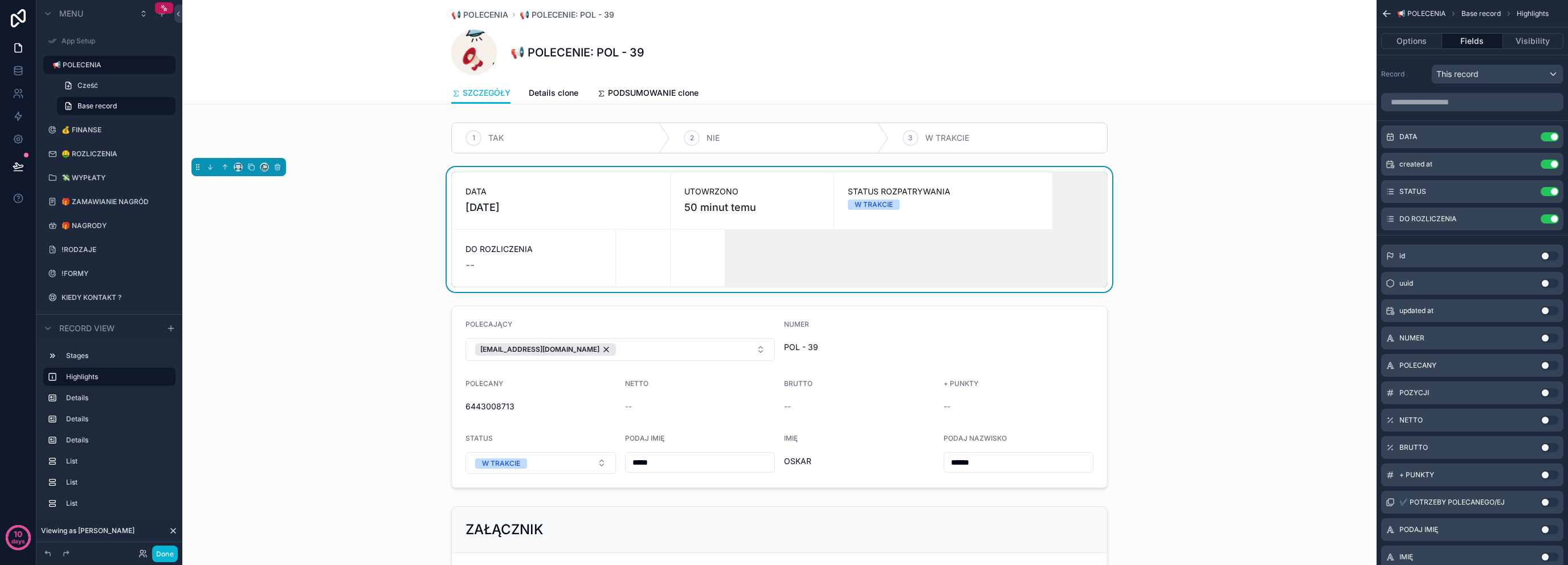
click at [1459, 92] on div "scrollable content" at bounding box center [1472, 101] width 191 height 28
click at [1470, 107] on input "scrollable content" at bounding box center [1472, 101] width 182 height 18
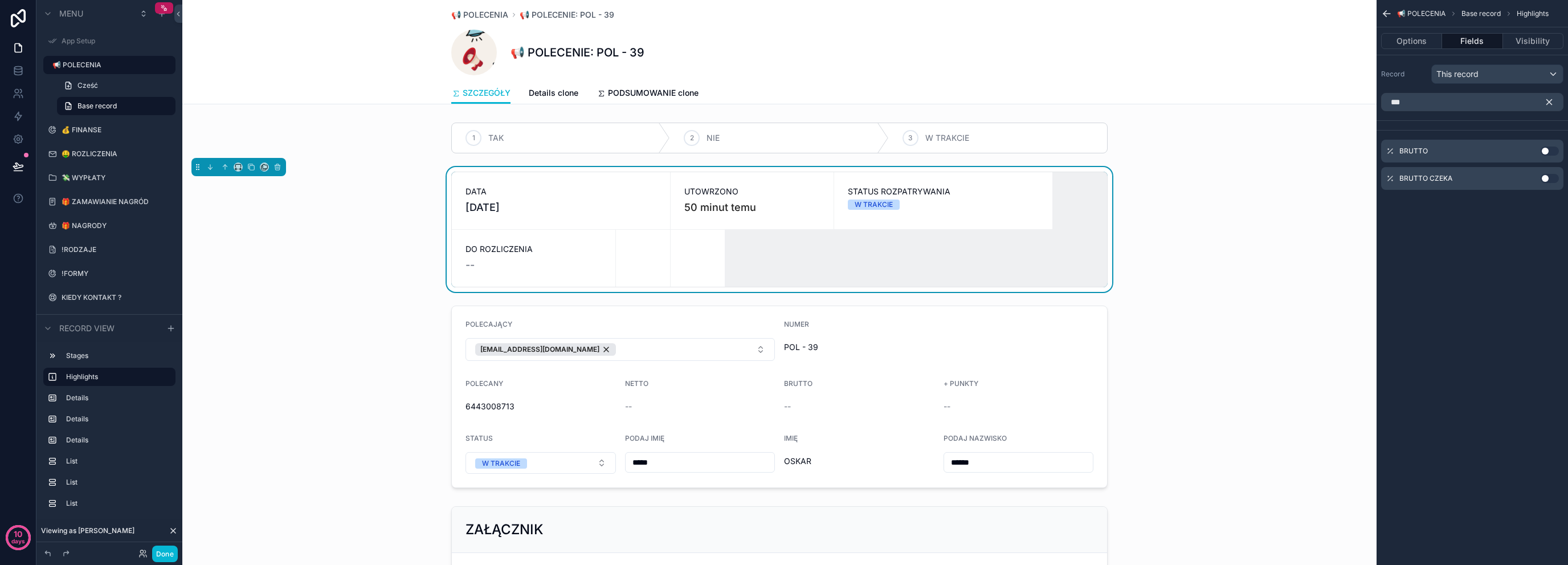
click at [1549, 148] on button "Use setting" at bounding box center [1550, 151] width 18 height 9
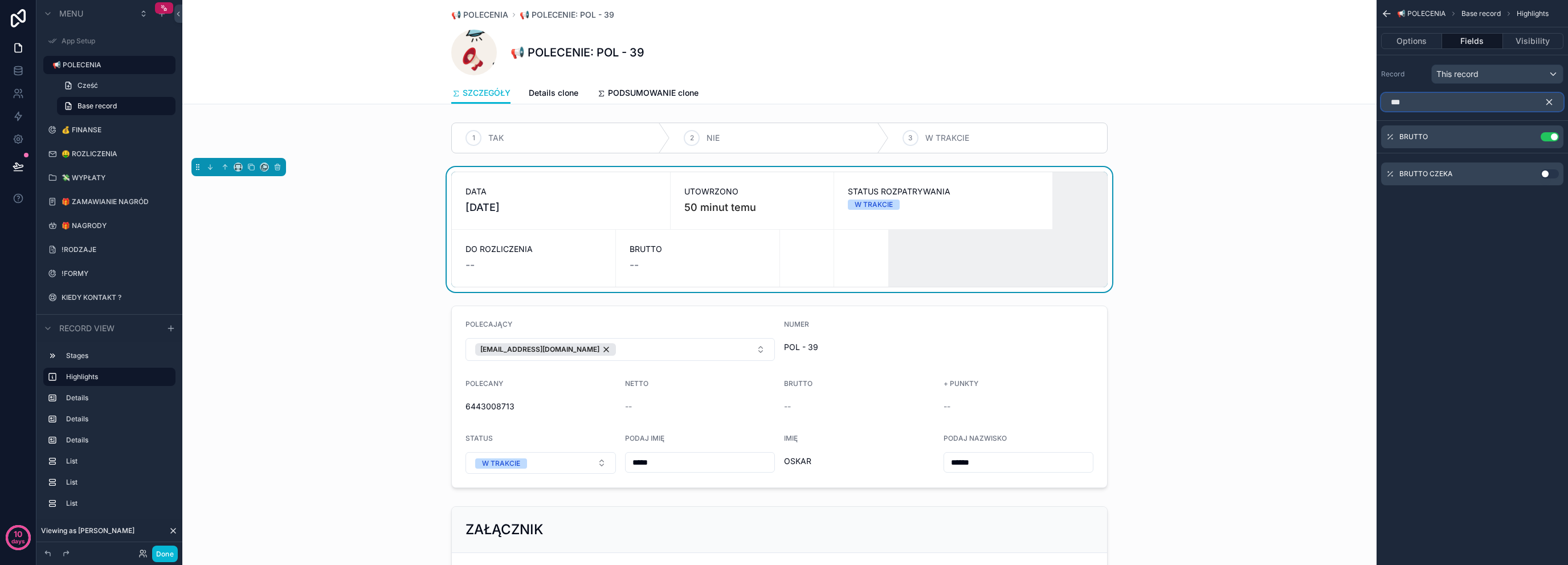
click at [1438, 105] on input "***" at bounding box center [1472, 101] width 182 height 18
type input "*"
click at [1549, 148] on button "Use setting" at bounding box center [1550, 151] width 18 height 9
click at [722, 257] on div "--" at bounding box center [697, 265] width 136 height 16
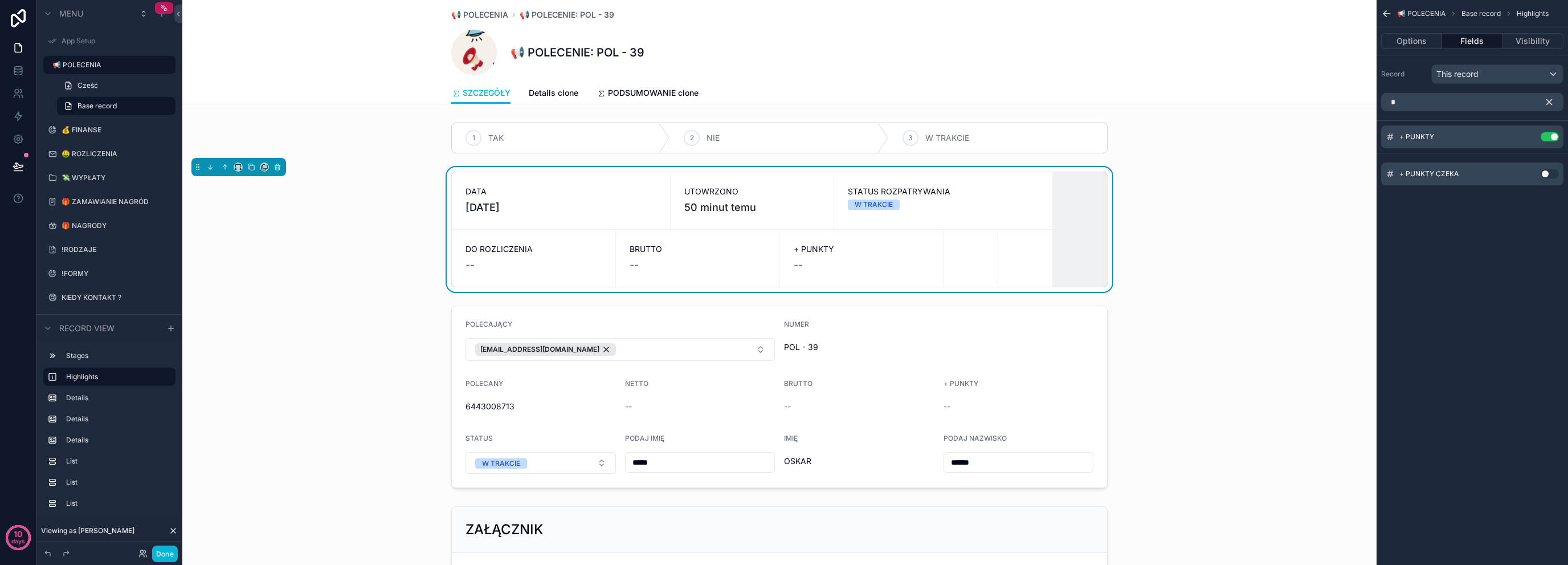
click at [879, 257] on div "--" at bounding box center [862, 265] width 136 height 16
click at [110, 84] on link "Cześć" at bounding box center [116, 85] width 118 height 18
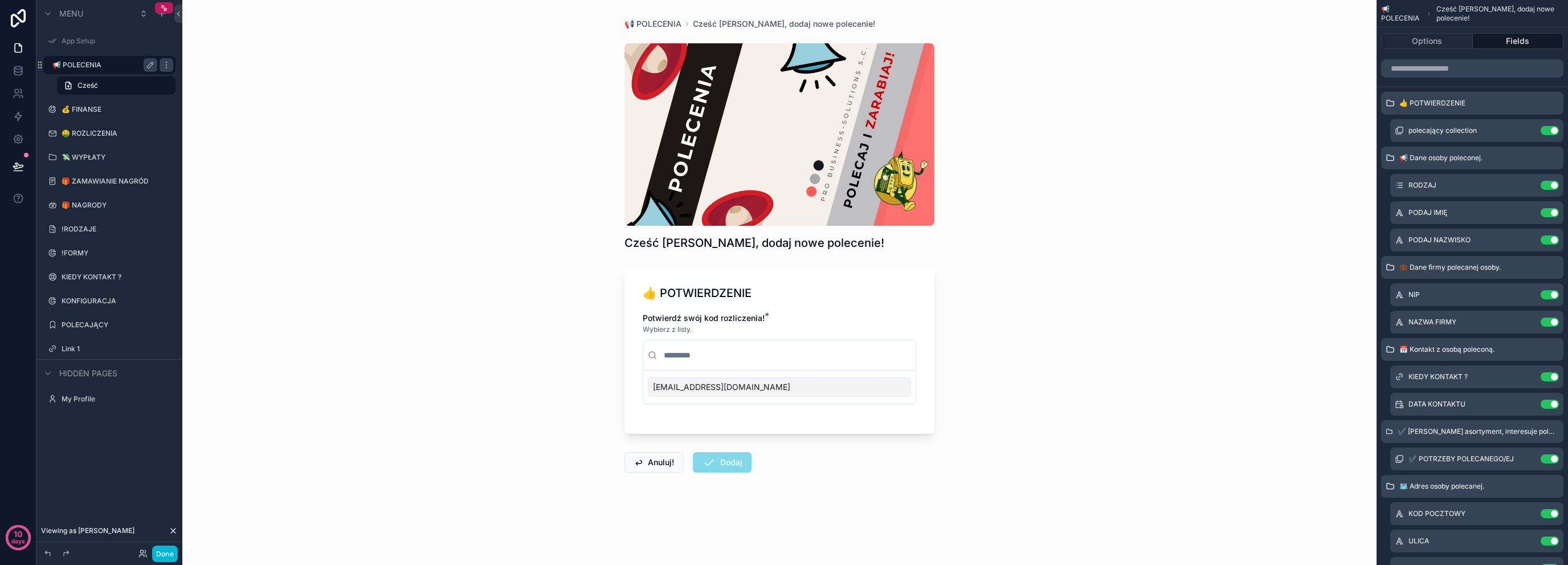
click at [100, 66] on label "📢 POLECENIA" at bounding box center [102, 65] width 100 height 9
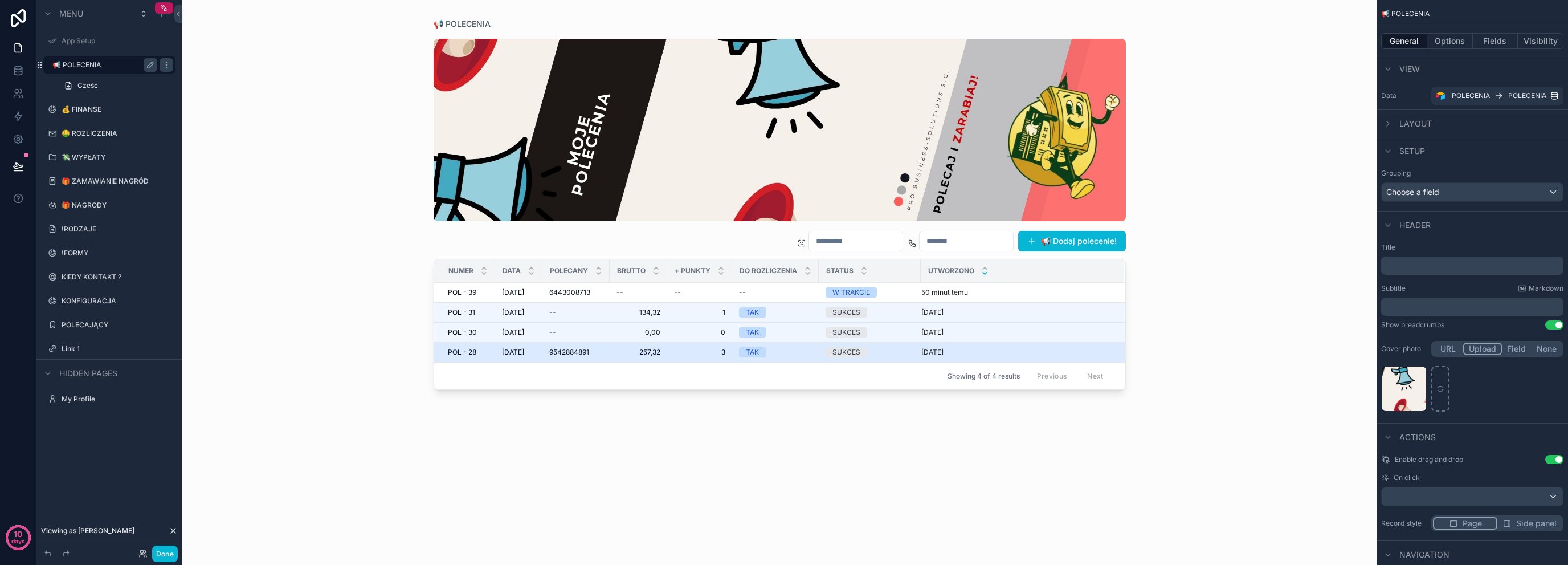
click at [560, 355] on span "9542884891" at bounding box center [569, 352] width 40 height 9
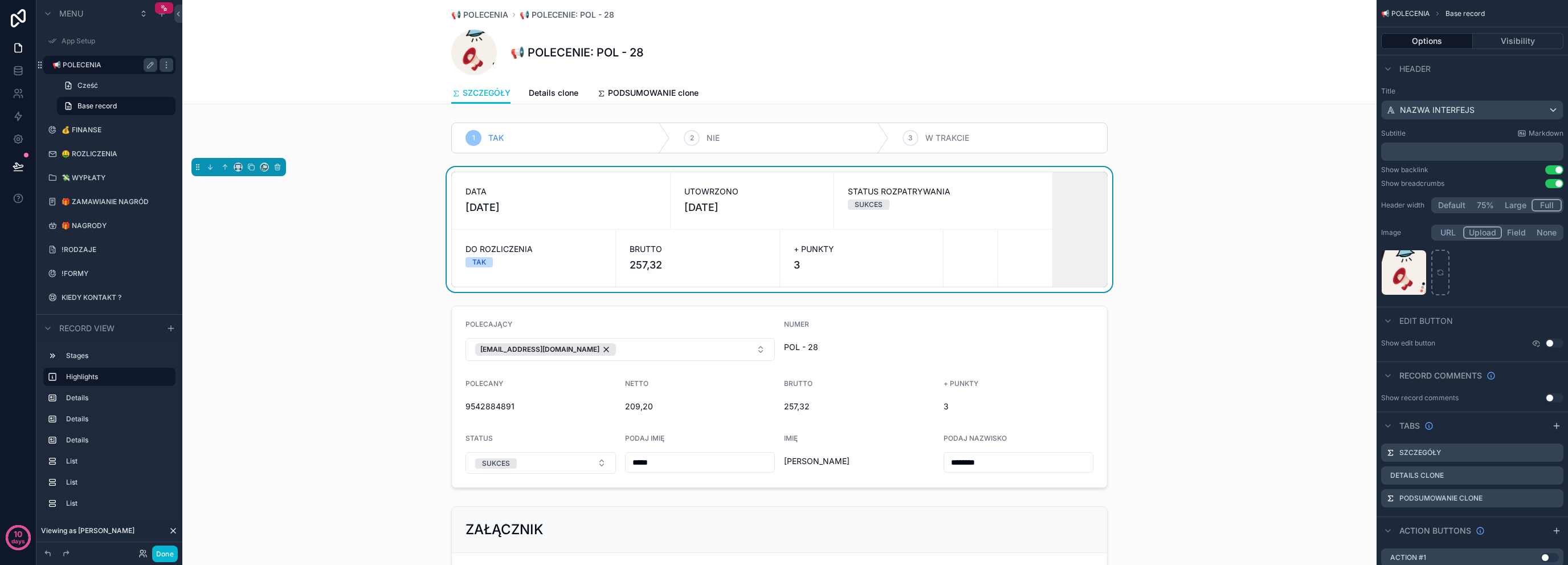
click at [916, 208] on div "SUKCES" at bounding box center [943, 204] width 191 height 10
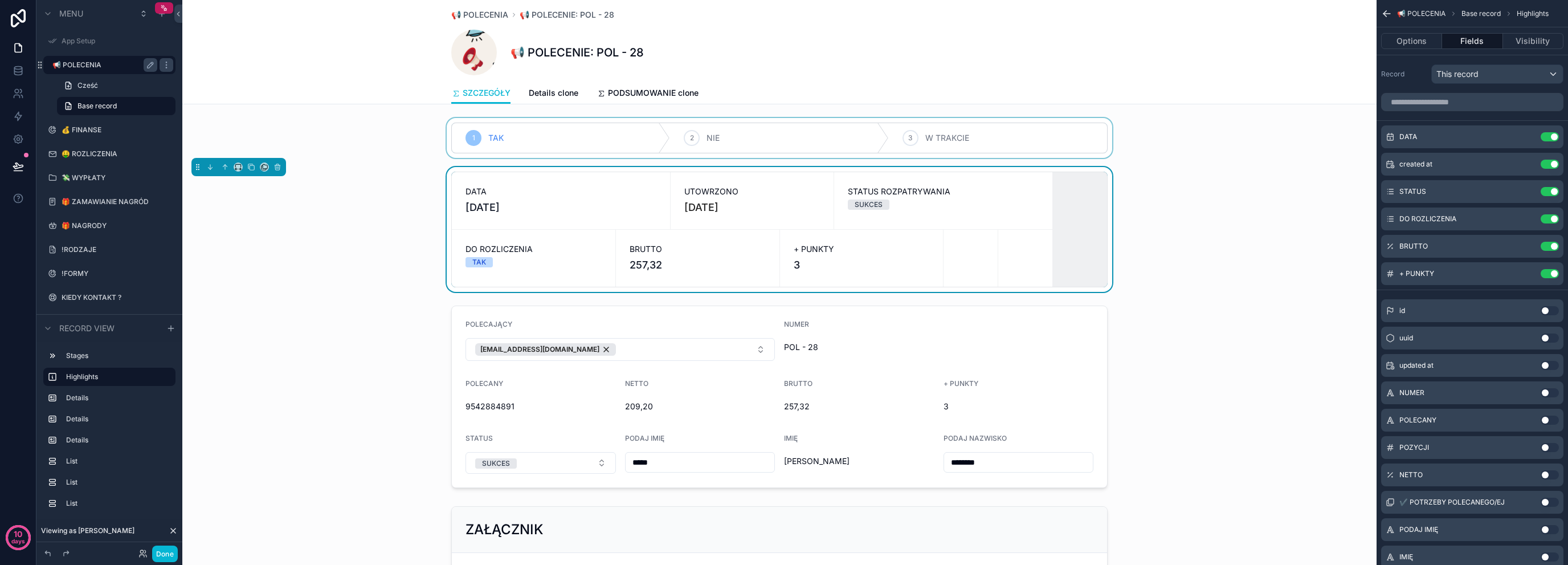
click at [974, 138] on div "scrollable content" at bounding box center [779, 138] width 1194 height 40
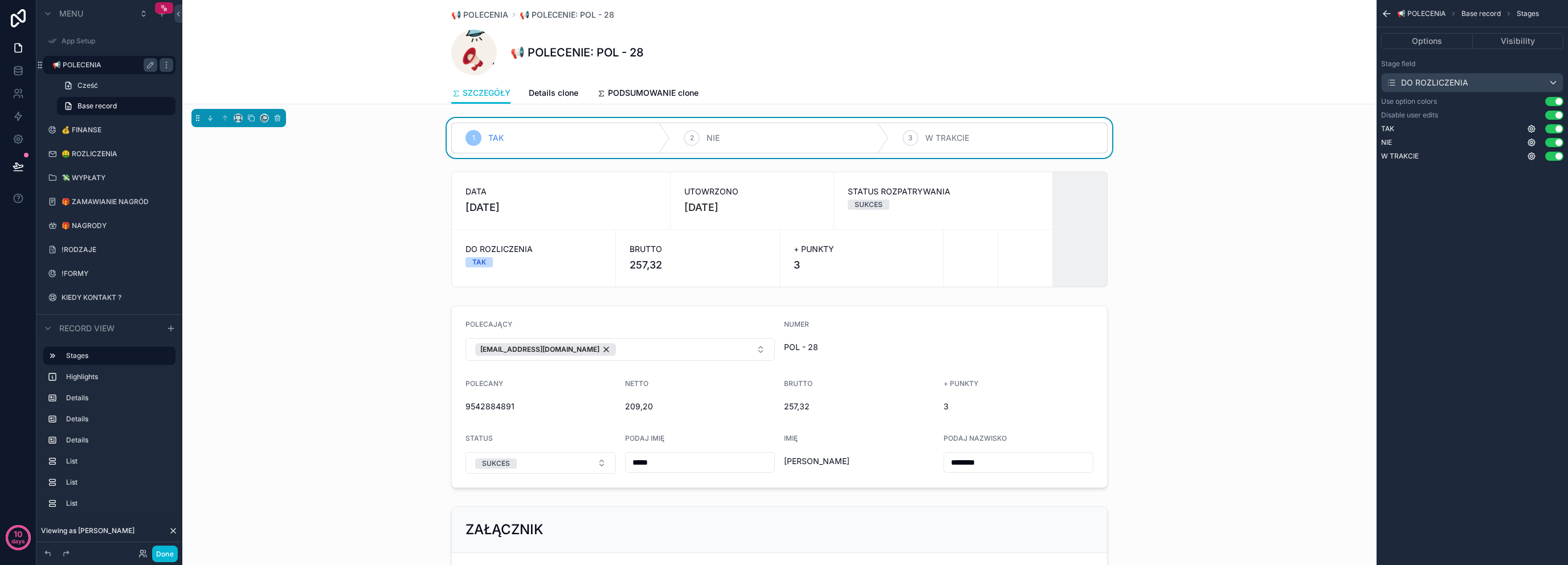
click at [372, 153] on div "1 TAK 2 NIE 3 W TRAKCIE" at bounding box center [779, 138] width 1194 height 40
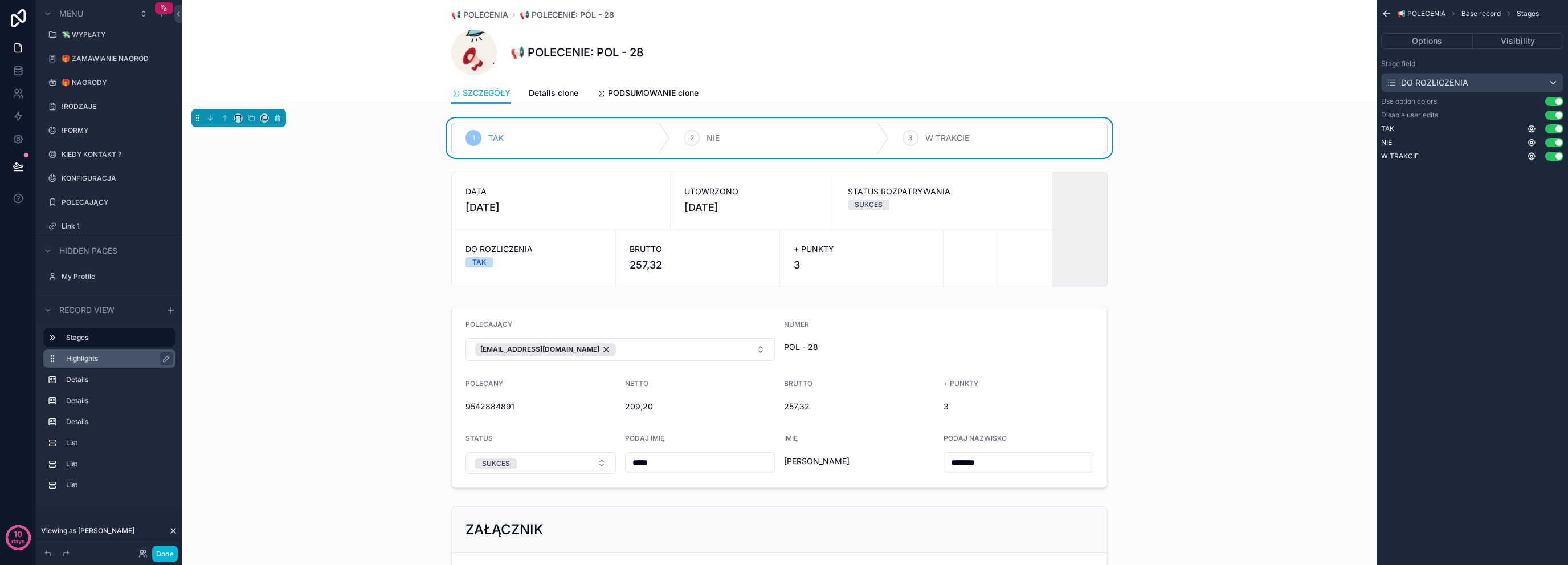
click at [116, 355] on label "Highlights" at bounding box center [116, 359] width 100 height 9
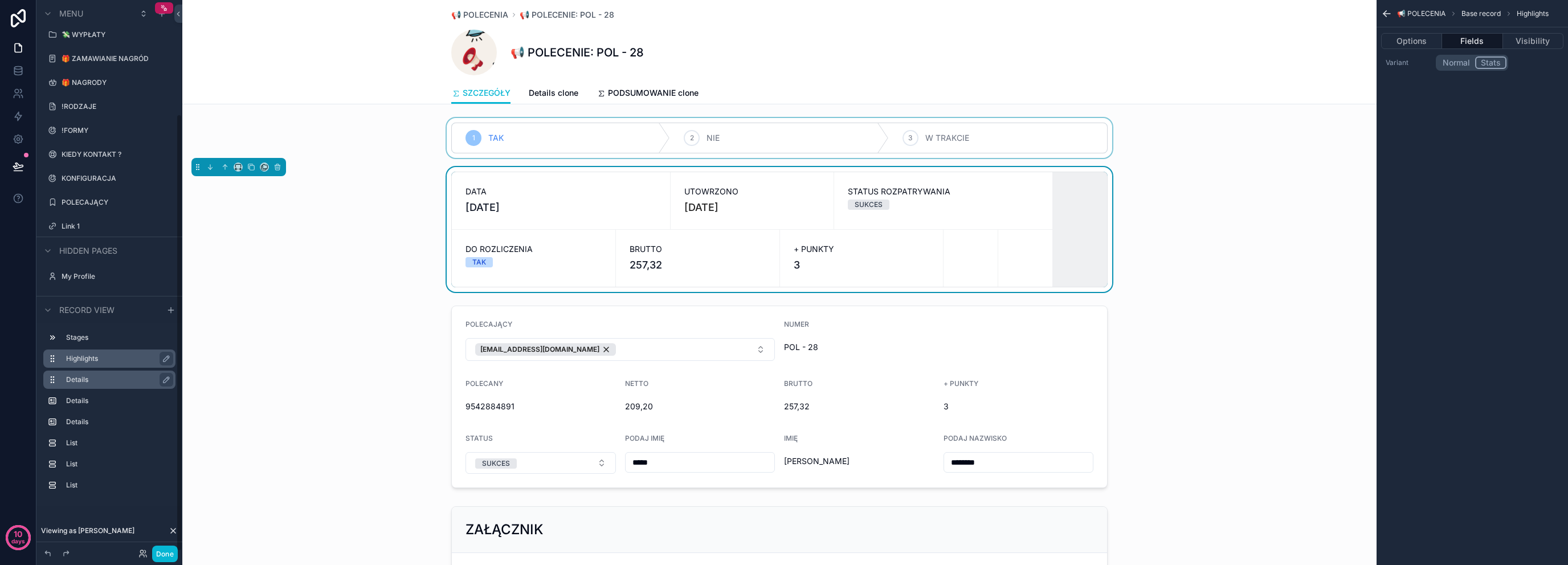
click at [118, 378] on label "Details" at bounding box center [116, 380] width 100 height 9
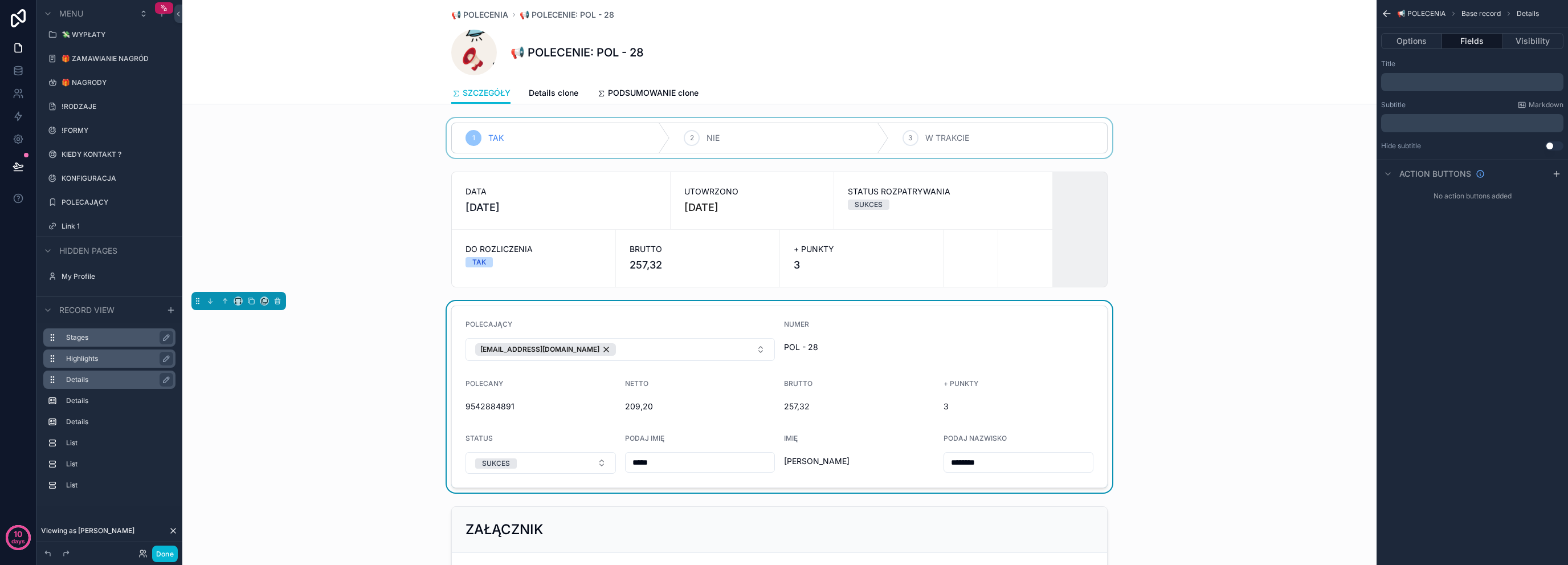
click at [112, 337] on label "Stages" at bounding box center [116, 337] width 100 height 9
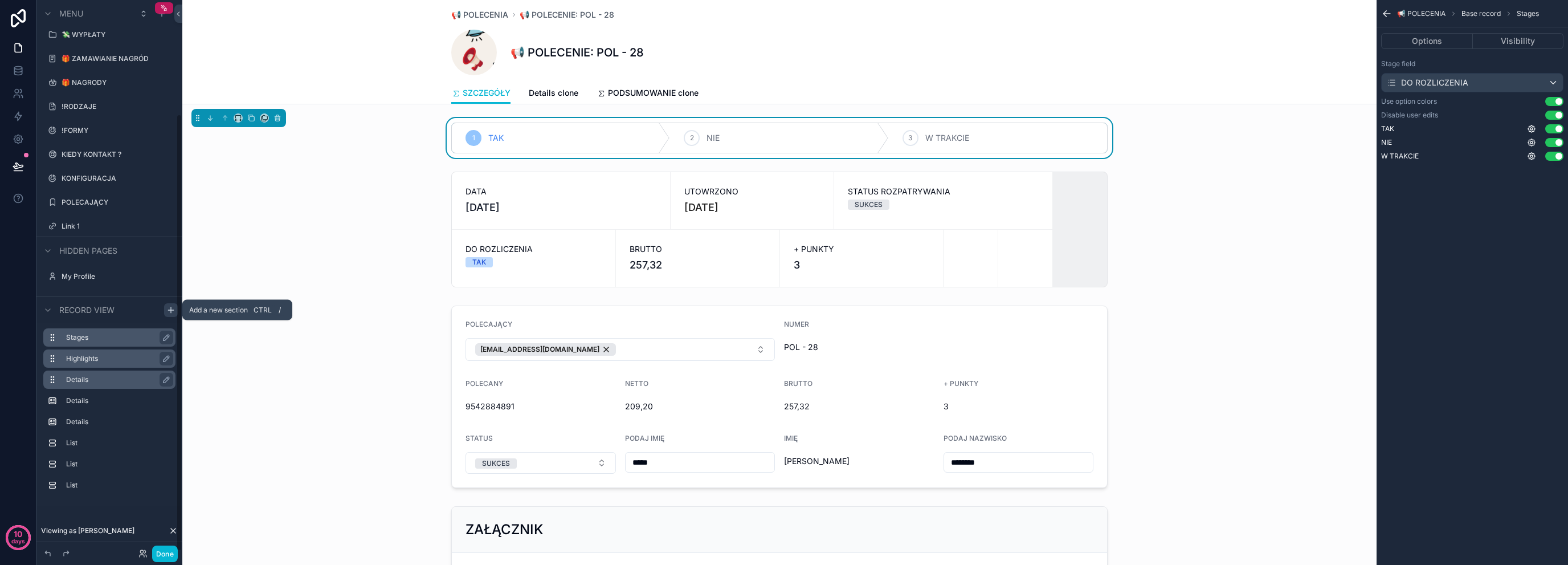
click at [177, 307] on div "Menu App Setup 📢 POLECENIA Cześć Base record 💰 FINANSE 🤑 ROZLICZENIA 💸 WYPŁATY …" at bounding box center [109, 275] width 146 height 551
click at [167, 312] on icon "scrollable content" at bounding box center [171, 310] width 9 height 9
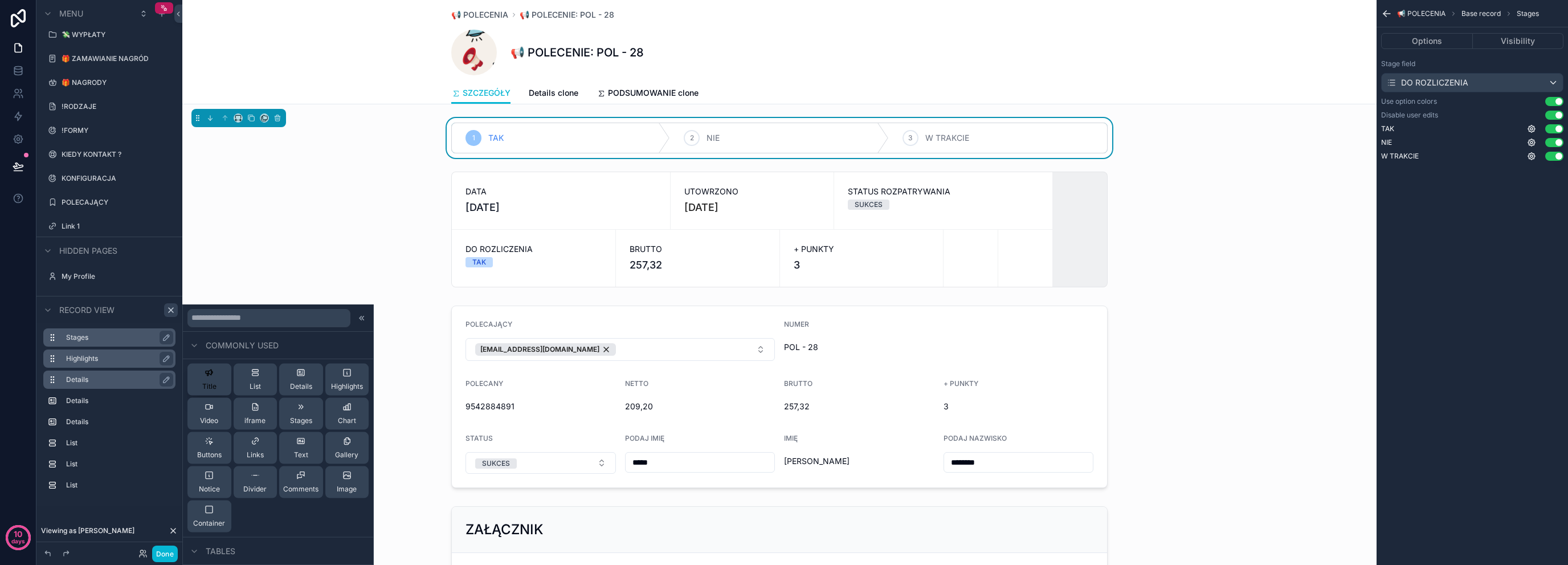
click at [206, 384] on span "Title" at bounding box center [209, 386] width 14 height 9
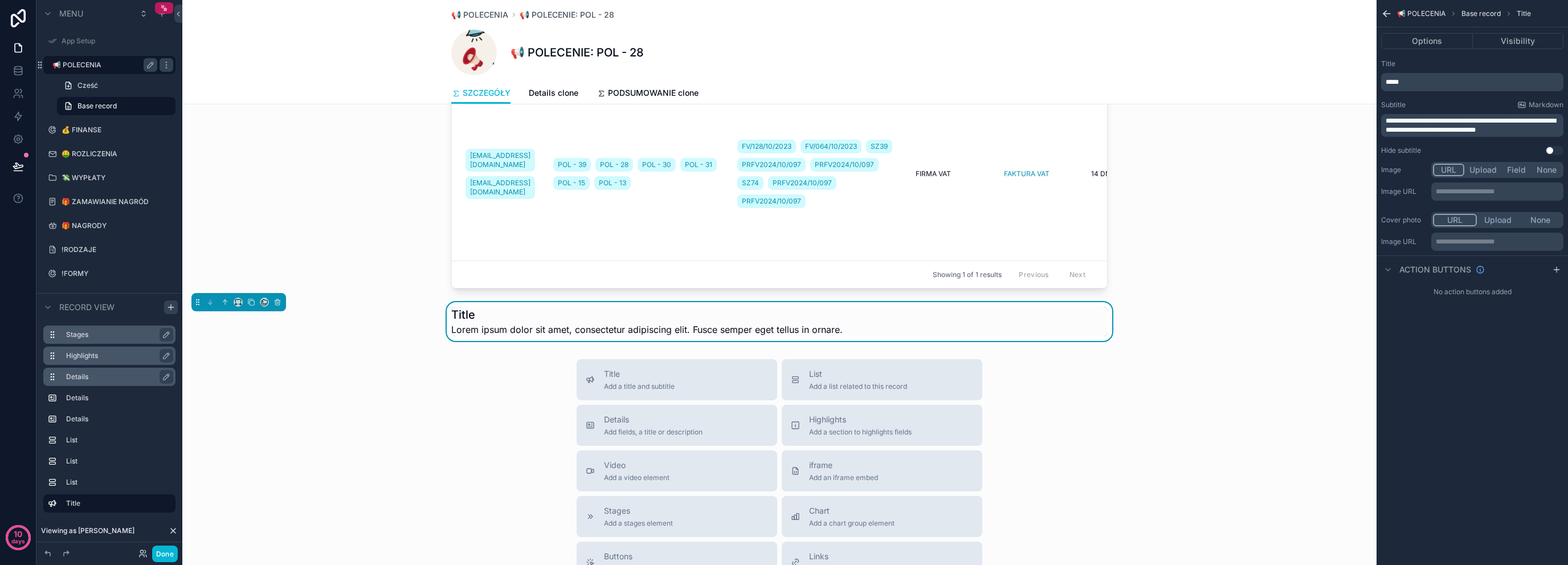
scroll to position [1997, 0]
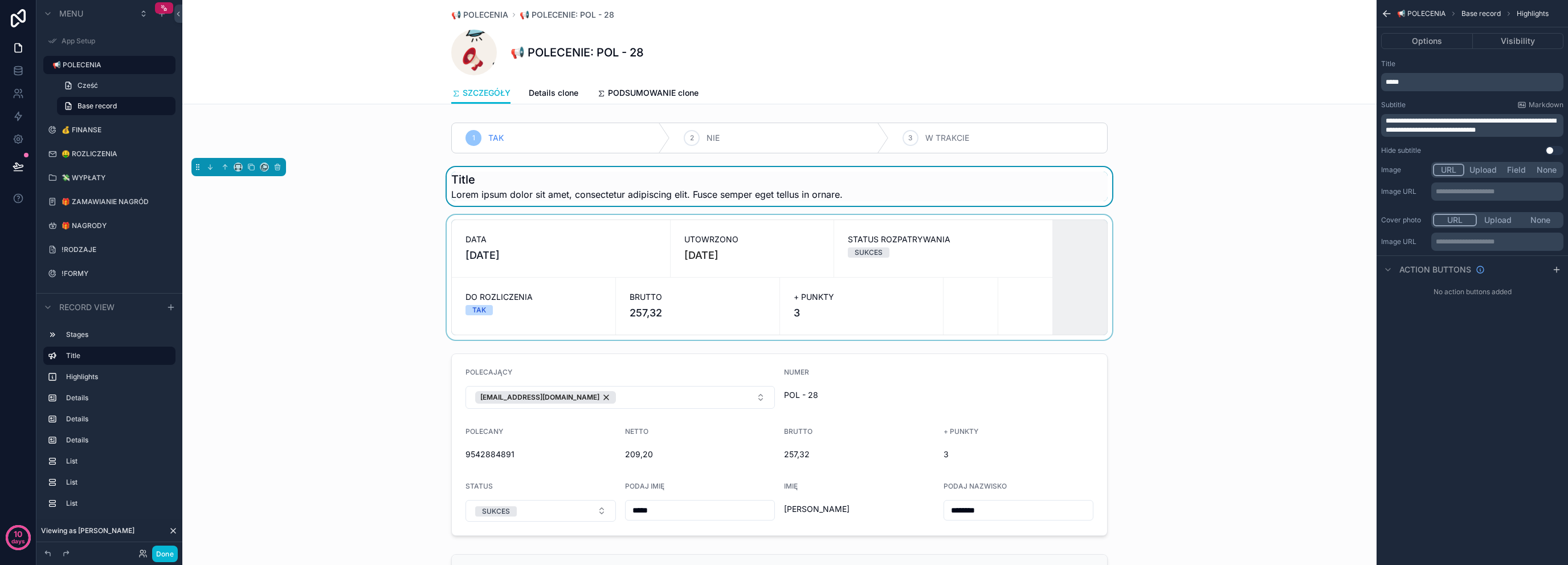
click at [401, 245] on div "scrollable content" at bounding box center [779, 277] width 1194 height 125
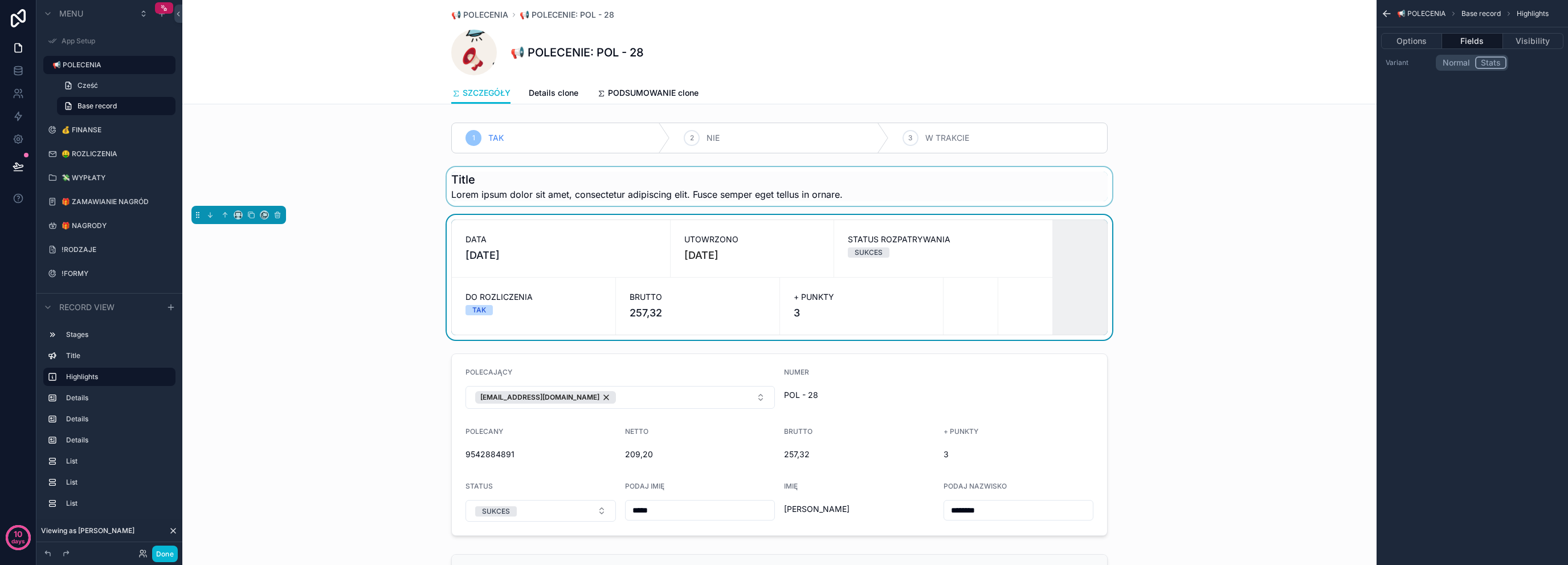
click at [558, 179] on div "scrollable content" at bounding box center [779, 187] width 1194 height 39
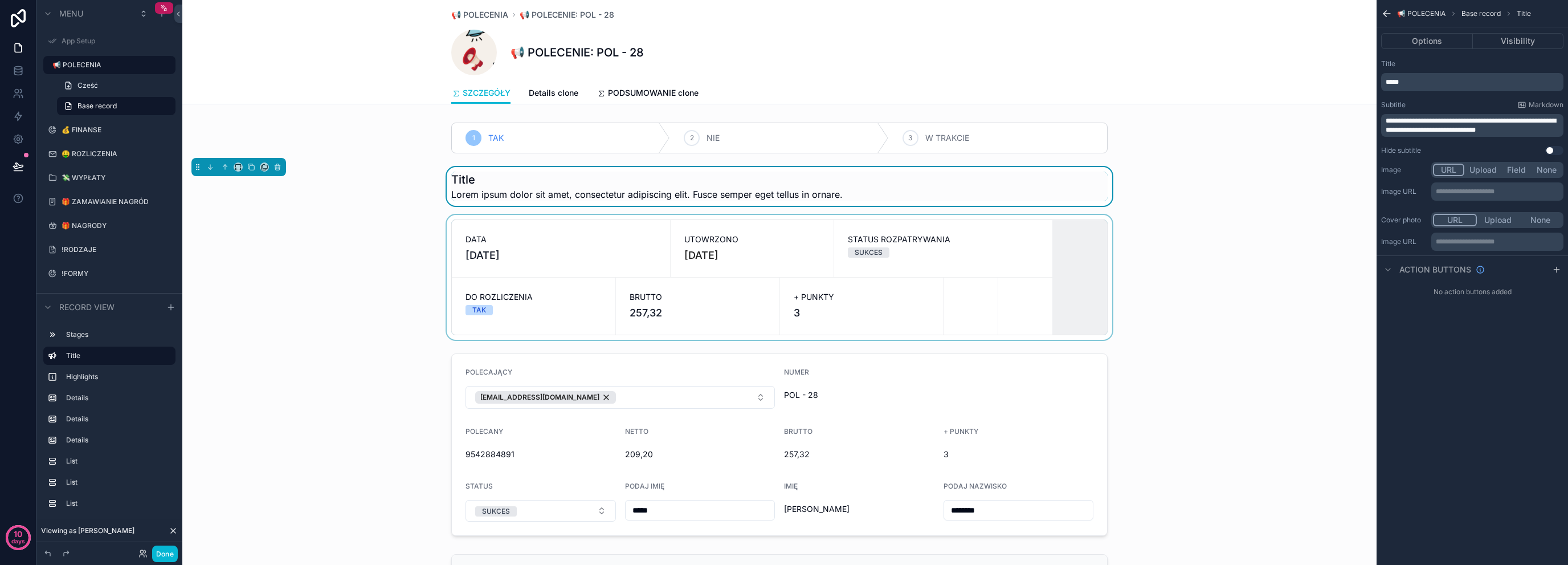
click at [1470, 82] on p "*****" at bounding box center [1473, 82] width 175 height 9
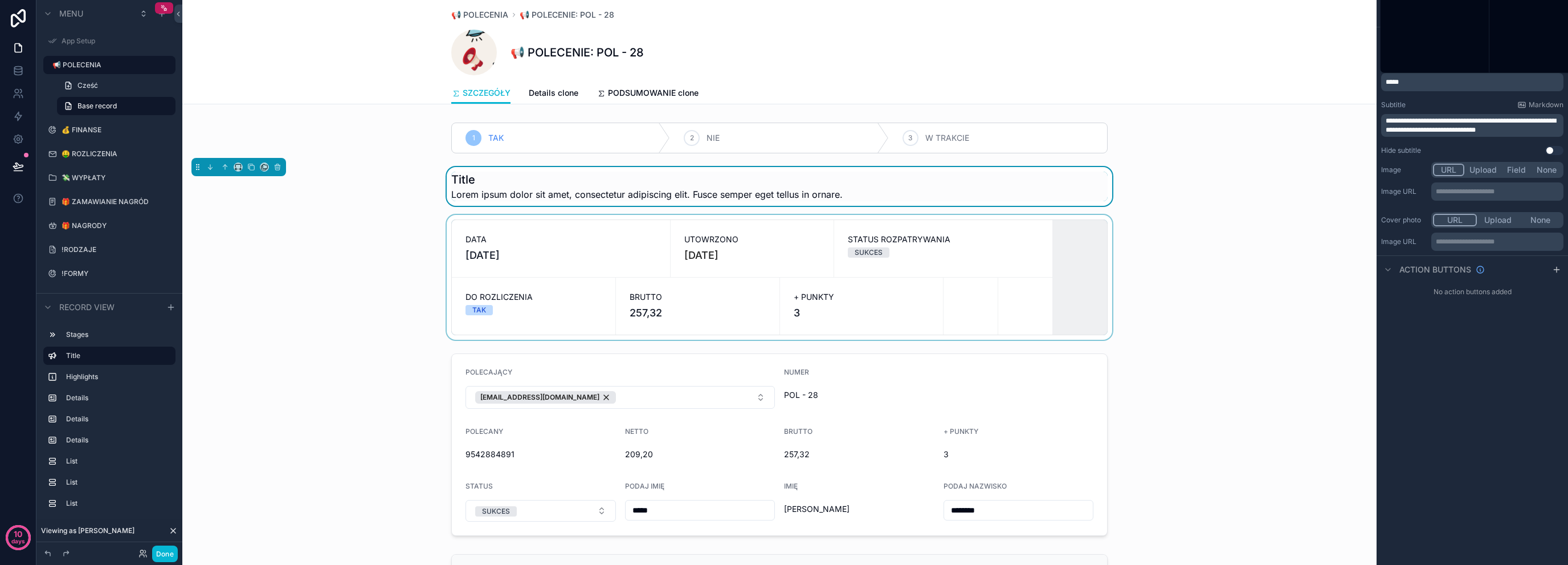
click at [1470, 82] on p "*****" at bounding box center [1473, 82] width 175 height 9
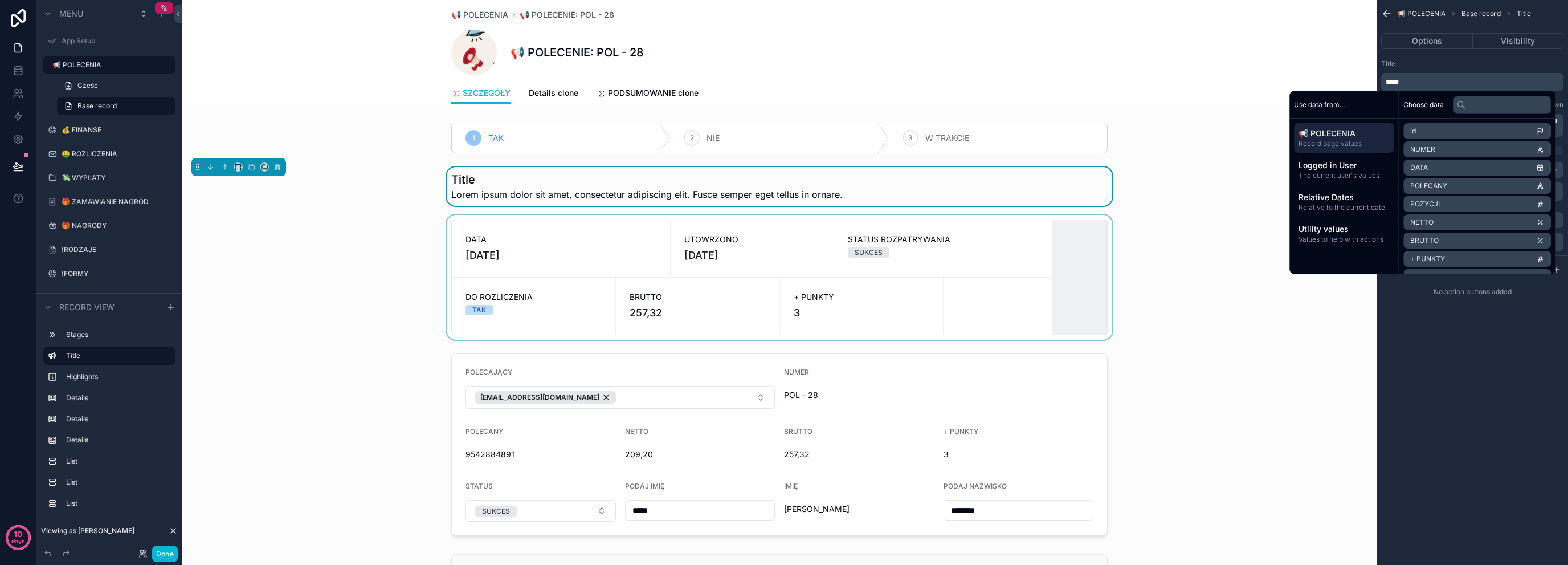
click at [399, 219] on div "scrollable content" at bounding box center [779, 277] width 1194 height 125
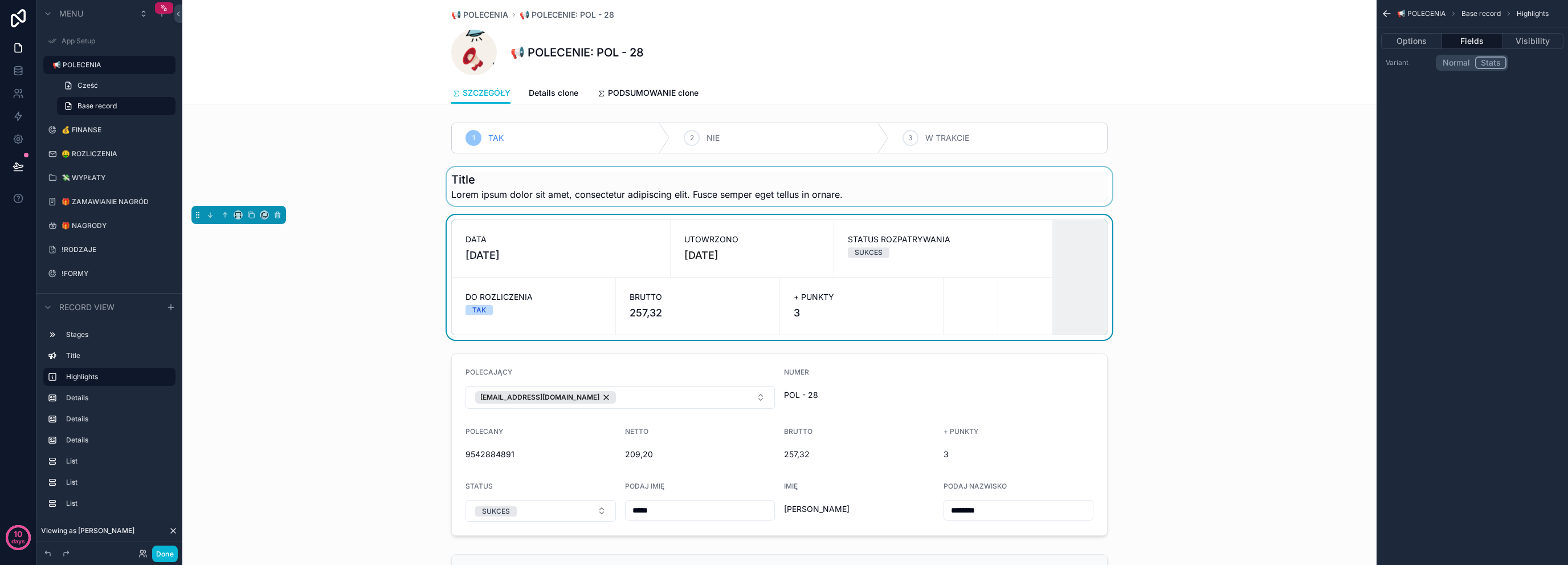
click at [381, 234] on div "DATA [DATE] UTOWRZONO [DATE] STATUS ROZPATRYWANIA SUKCES DO ROZLICZENIA TAK BRU…" at bounding box center [779, 277] width 1194 height 125
click at [583, 245] on div "DATA [DATE]" at bounding box center [561, 249] width 191 height 30
click at [910, 243] on span "STATUS ROZPATRYWANIA" at bounding box center [943, 239] width 191 height 11
click at [1418, 40] on button "Options" at bounding box center [1411, 41] width 61 height 16
click at [1472, 40] on button "Fields" at bounding box center [1473, 41] width 60 height 16
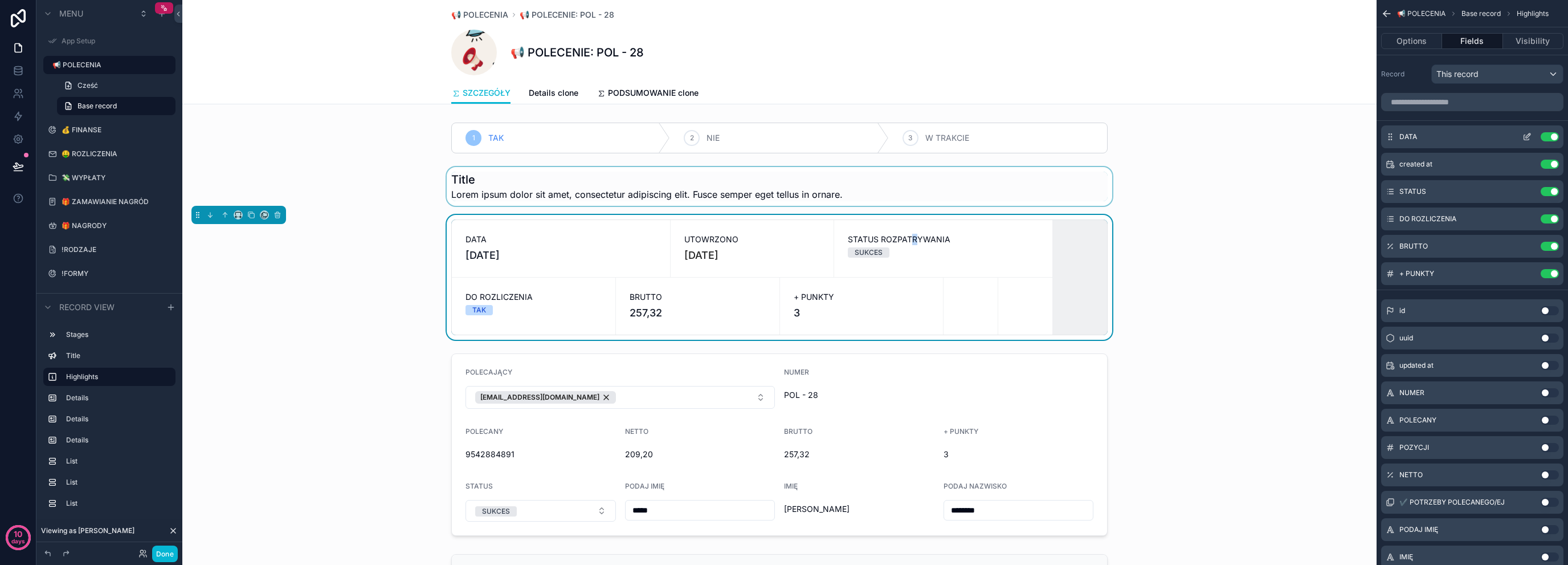
click at [1527, 134] on icon "scrollable content" at bounding box center [1528, 137] width 9 height 9
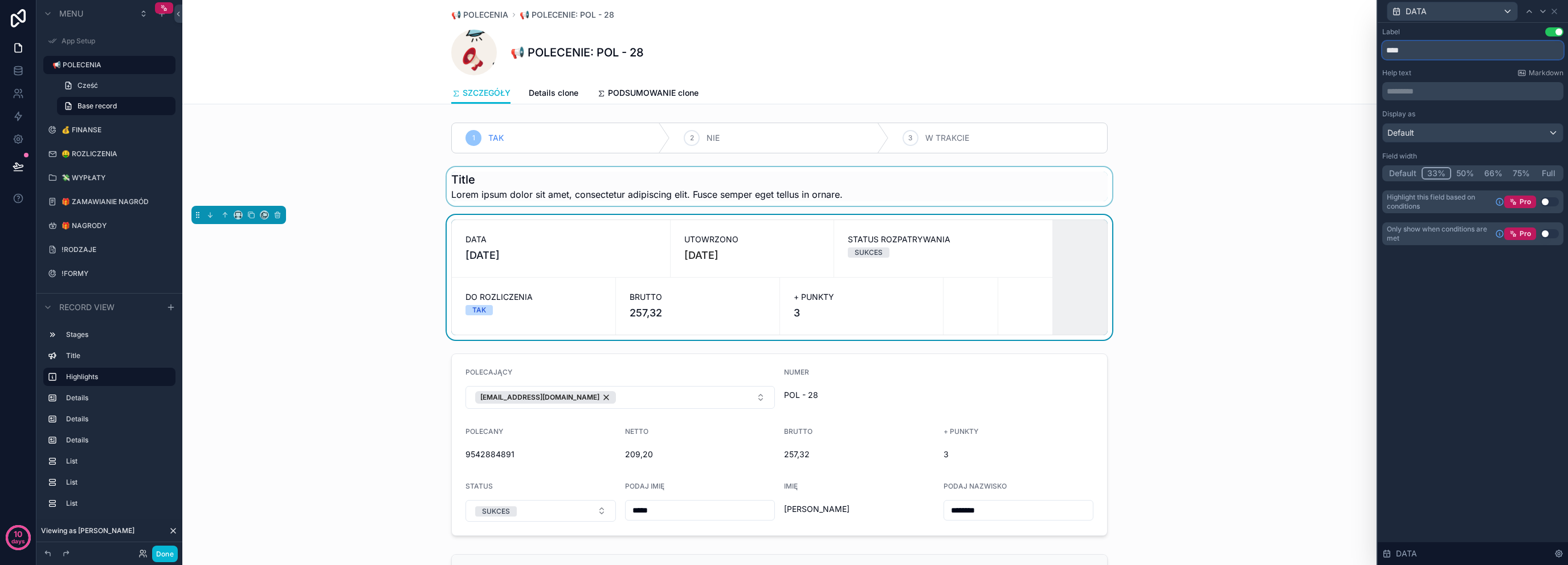
click at [1452, 55] on input "****" at bounding box center [1473, 50] width 181 height 18
click at [1455, 47] on input "****" at bounding box center [1473, 50] width 181 height 18
type input "**********"
click at [1554, 16] on div "DATA" at bounding box center [1473, 11] width 181 height 22
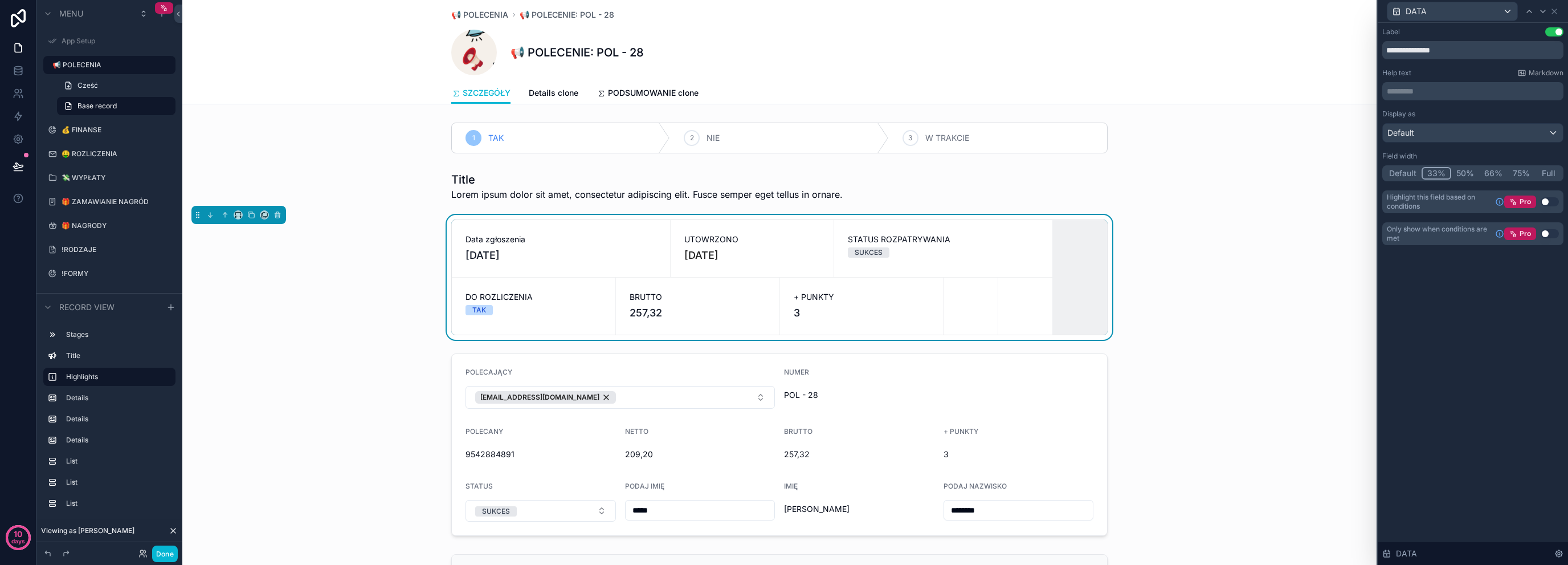
click at [1559, 10] on div "DATA" at bounding box center [1473, 11] width 181 height 22
click at [1557, 11] on icon at bounding box center [1555, 11] width 9 height 9
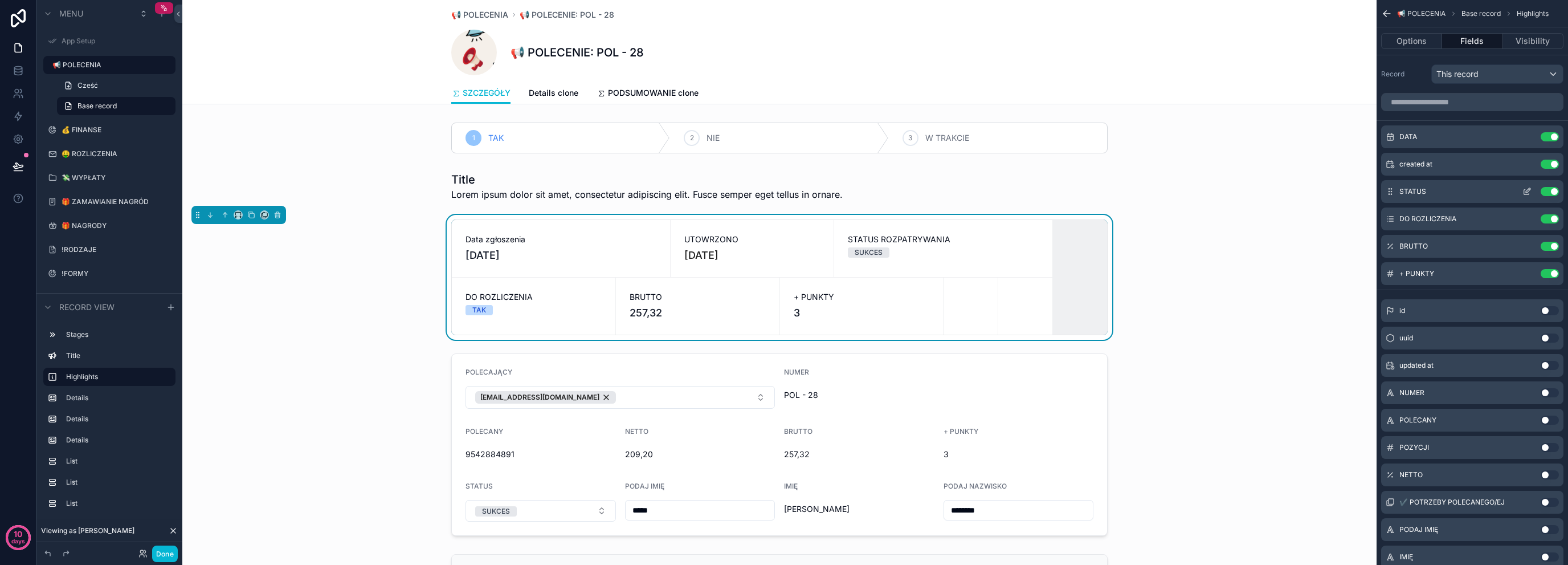
click at [1526, 190] on icon "scrollable content" at bounding box center [1528, 190] width 5 height 5
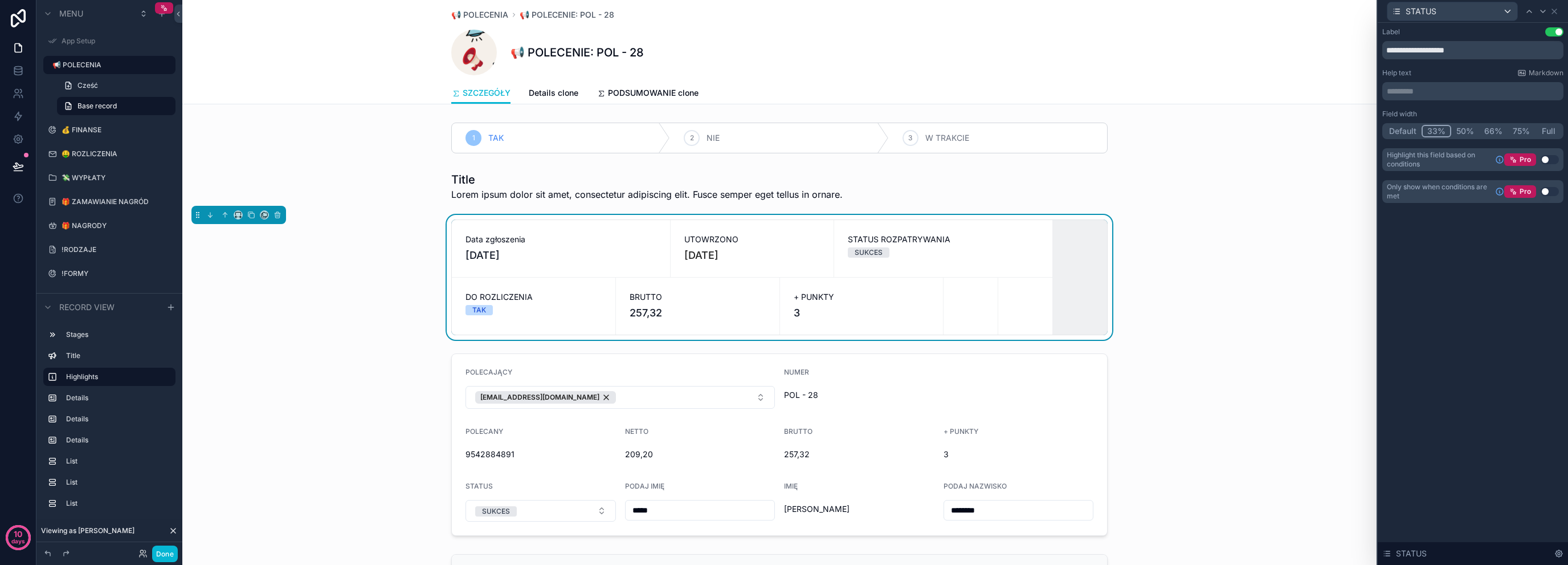
click at [1494, 357] on div "**********" at bounding box center [1473, 294] width 190 height 542
click at [1547, 161] on button "Use setting" at bounding box center [1550, 160] width 18 height 9
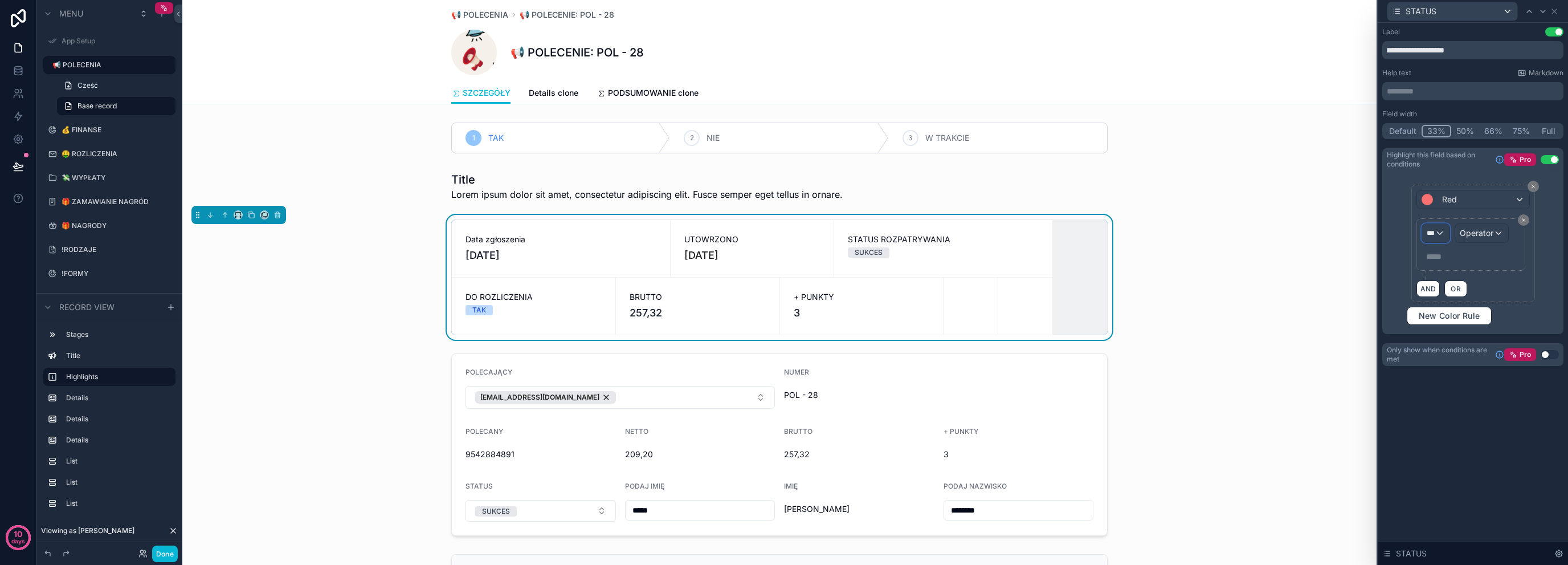
click at [1448, 229] on div "***" at bounding box center [1436, 232] width 28 height 18
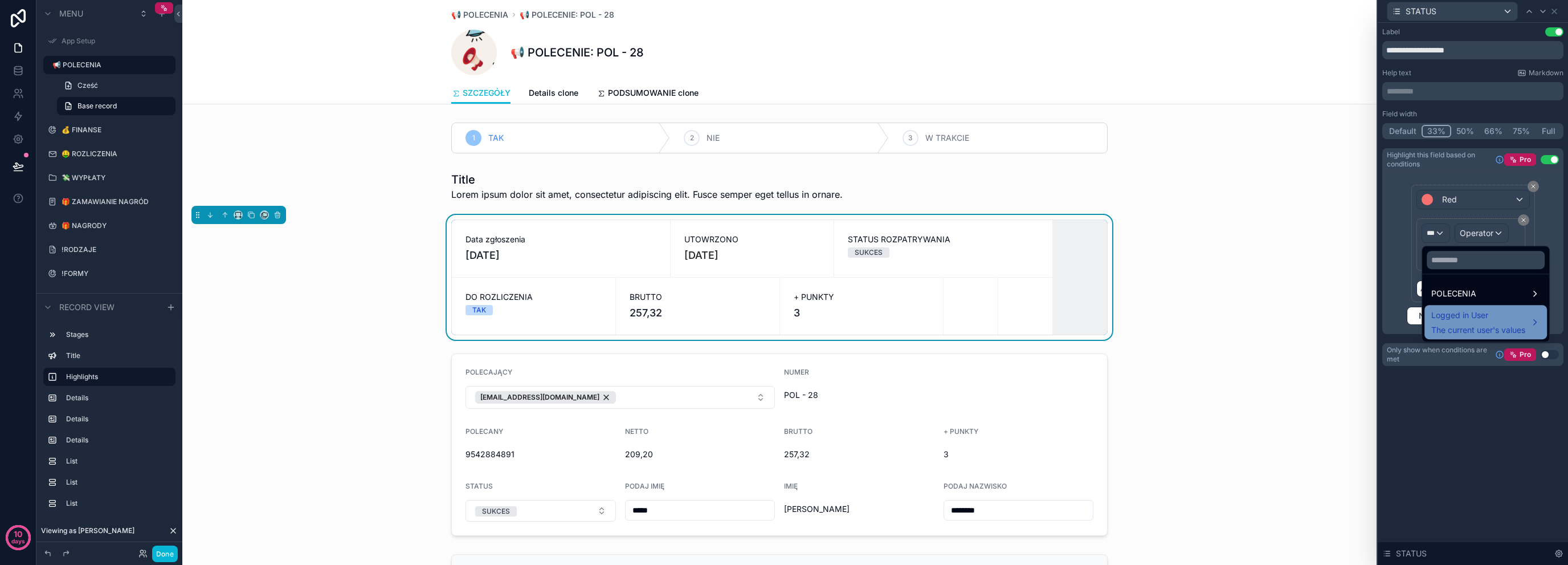
click at [1465, 314] on span "Logged in User" at bounding box center [1479, 315] width 94 height 13
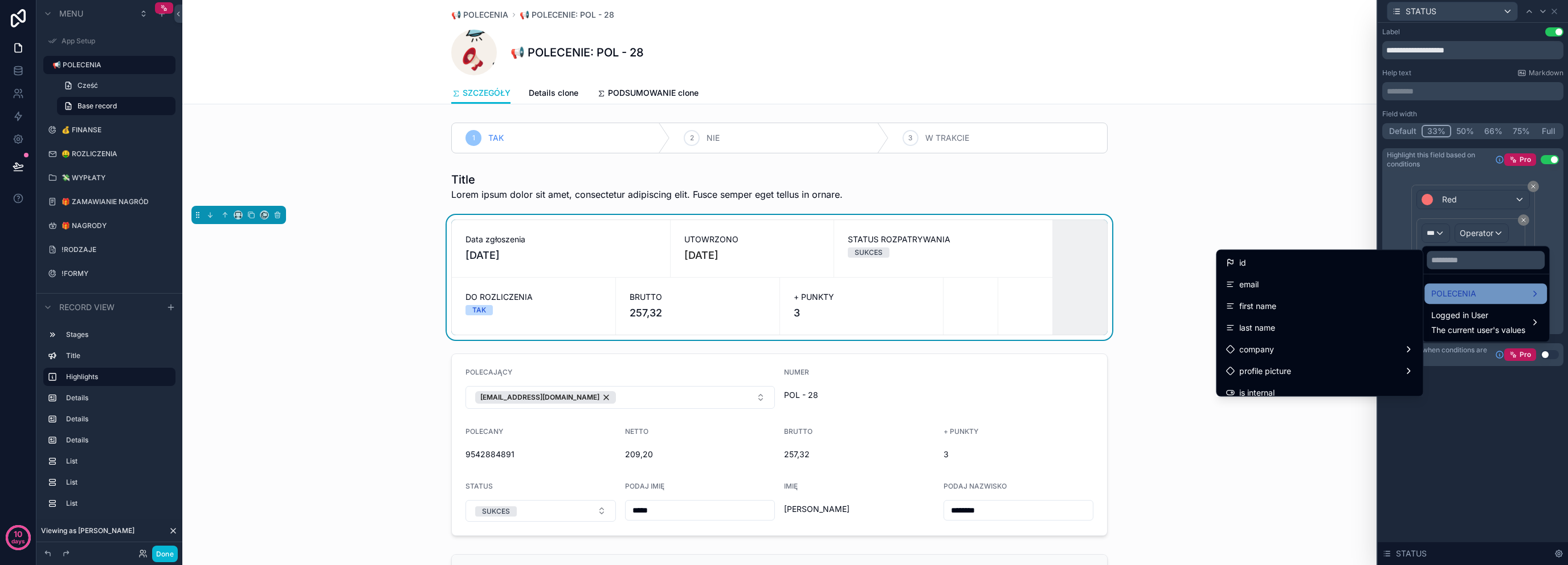
click at [1464, 293] on span "POLECENIA" at bounding box center [1454, 294] width 45 height 13
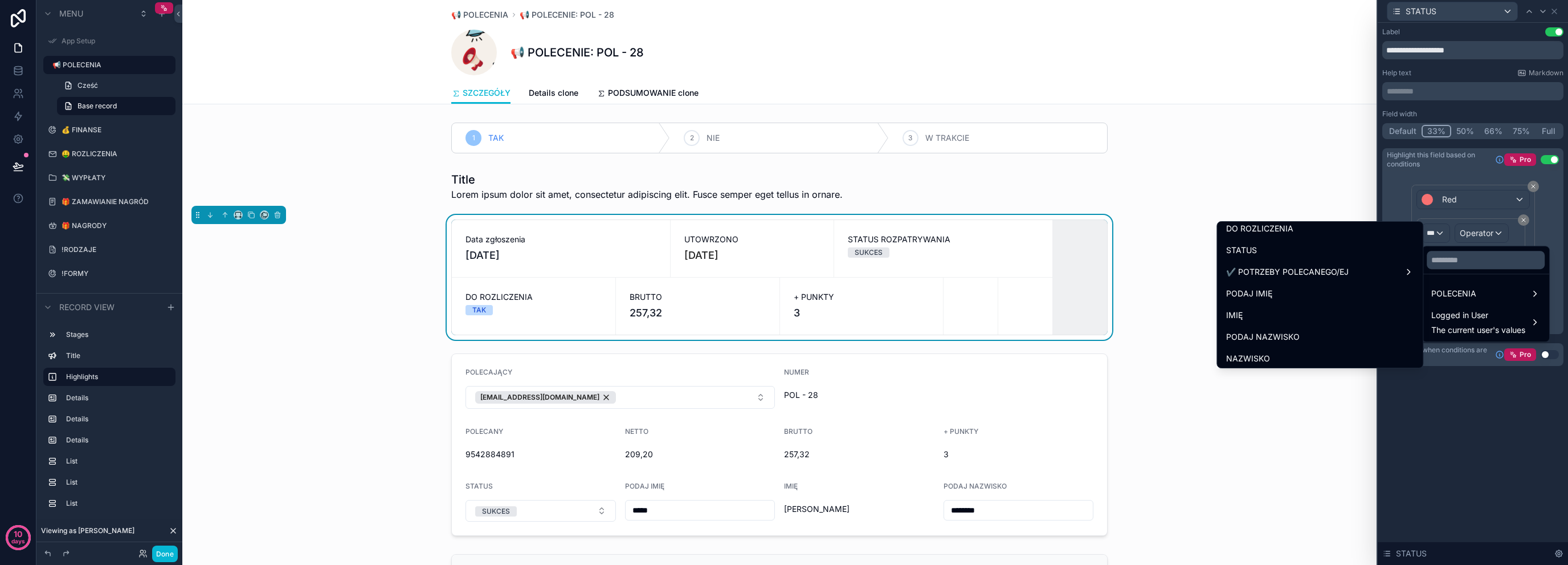
scroll to position [206, 0]
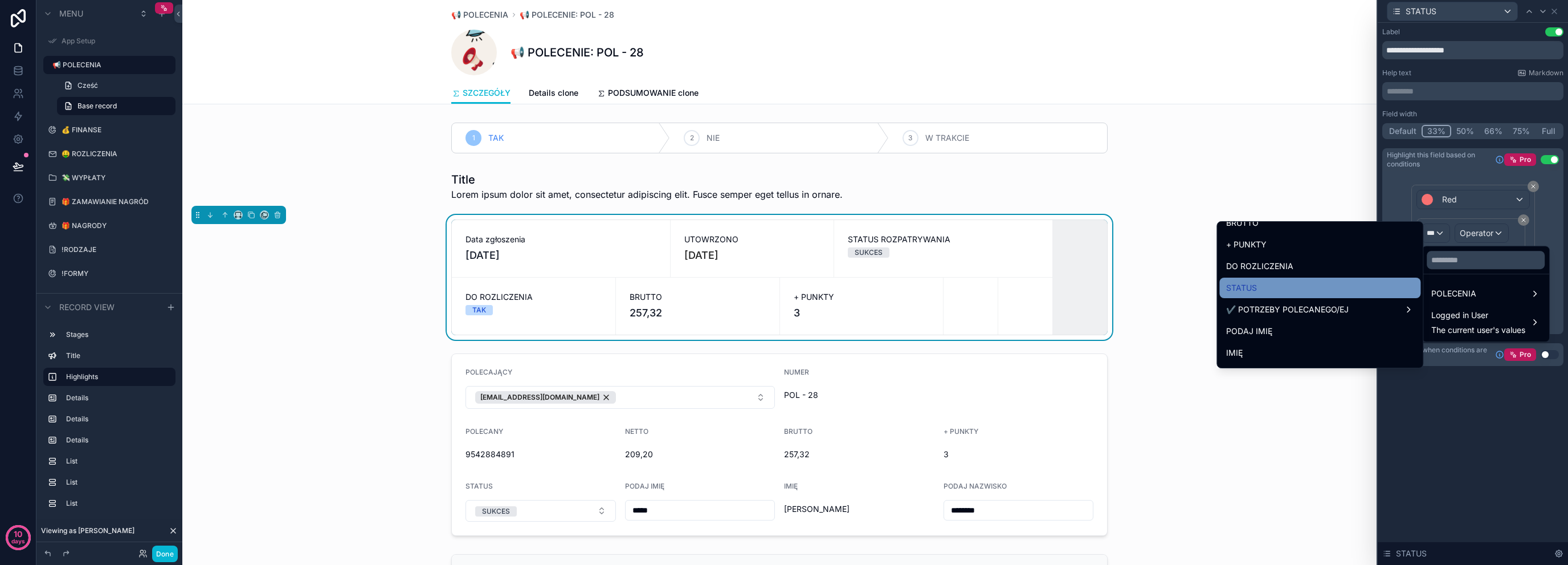
click at [1301, 291] on div "STATUS" at bounding box center [1319, 288] width 187 height 13
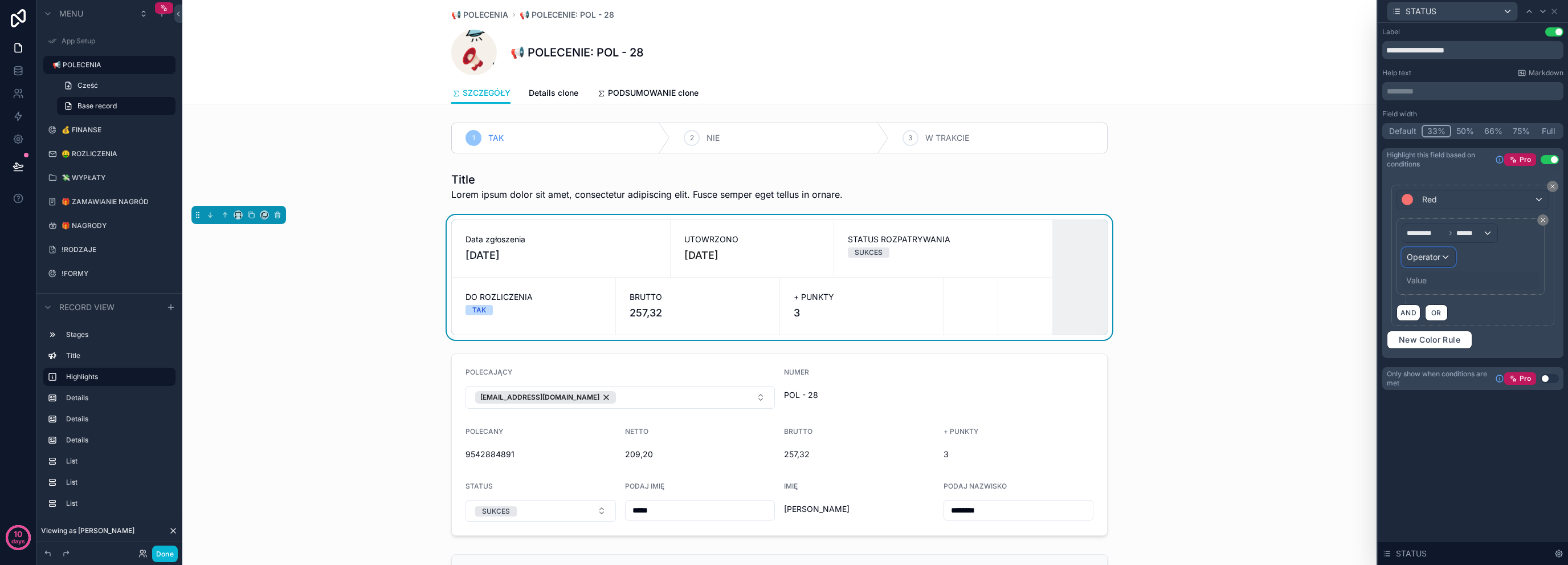
click at [1417, 261] on div "Operator" at bounding box center [1429, 257] width 53 height 18
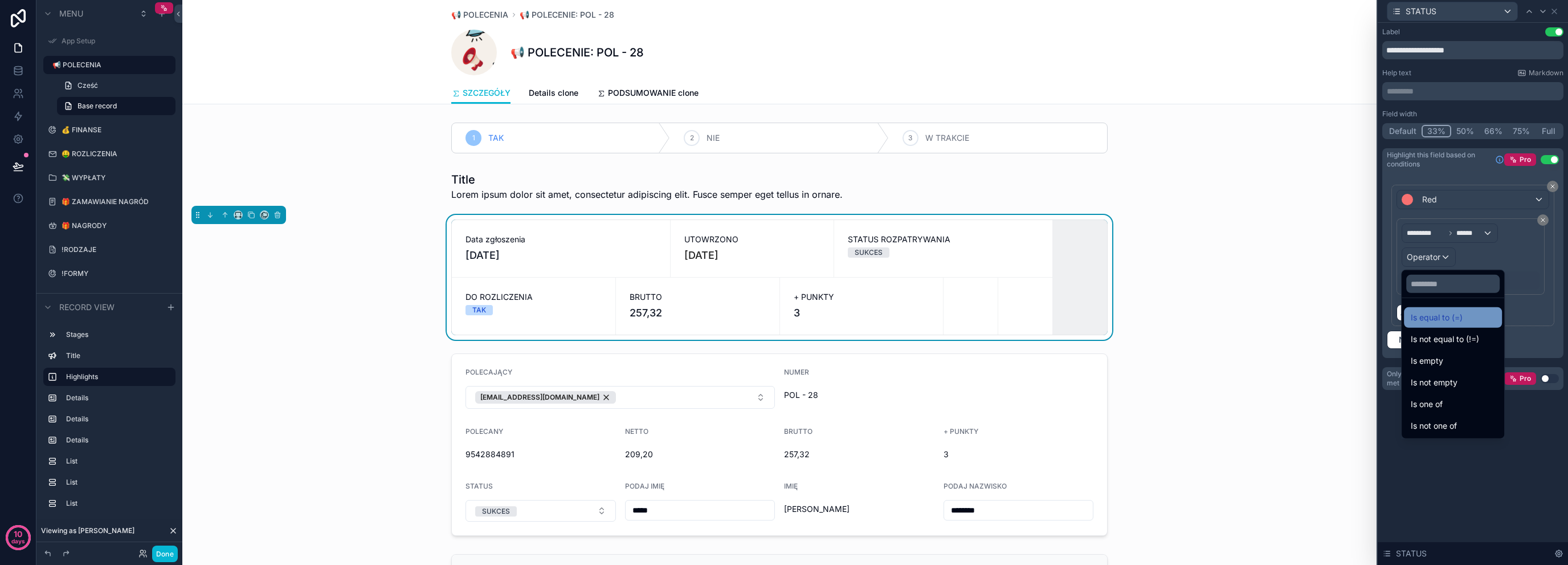
click at [1442, 314] on span "Is equal to (=)" at bounding box center [1436, 317] width 52 height 13
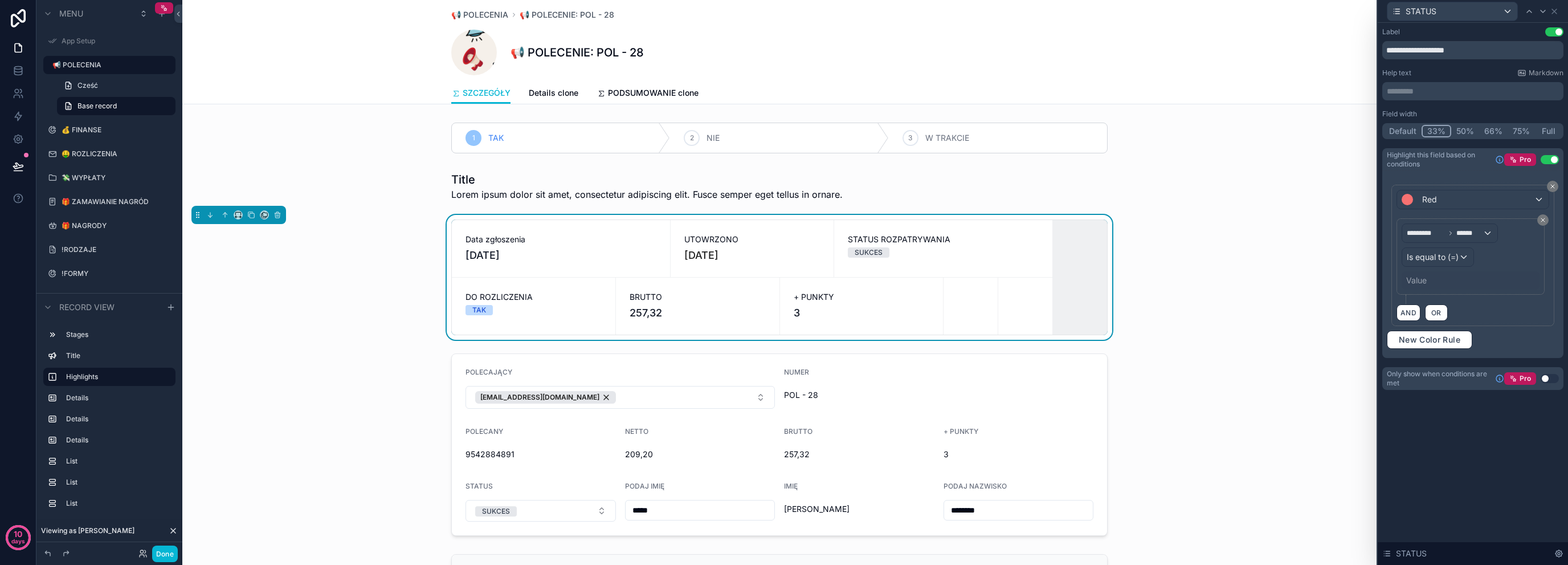
click at [1434, 283] on div "Value" at bounding box center [1471, 280] width 138 height 18
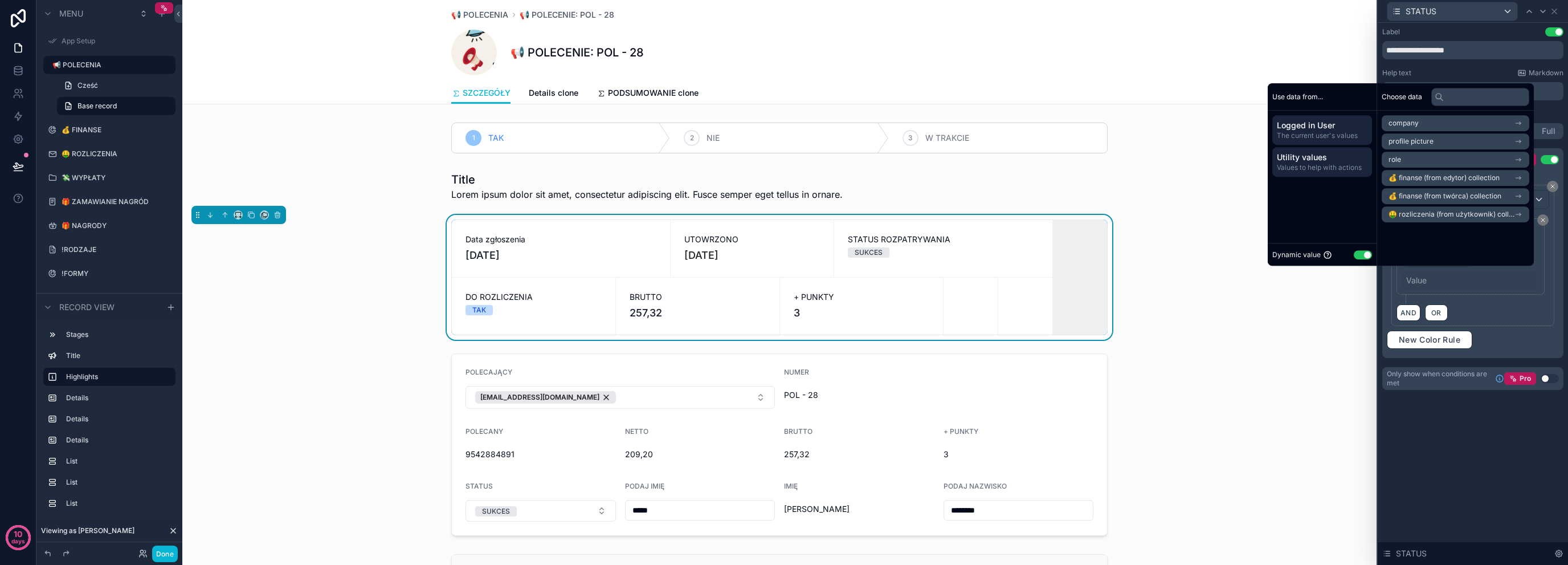
click at [1289, 151] on div "Utility values Values to help with actions" at bounding box center [1322, 162] width 99 height 30
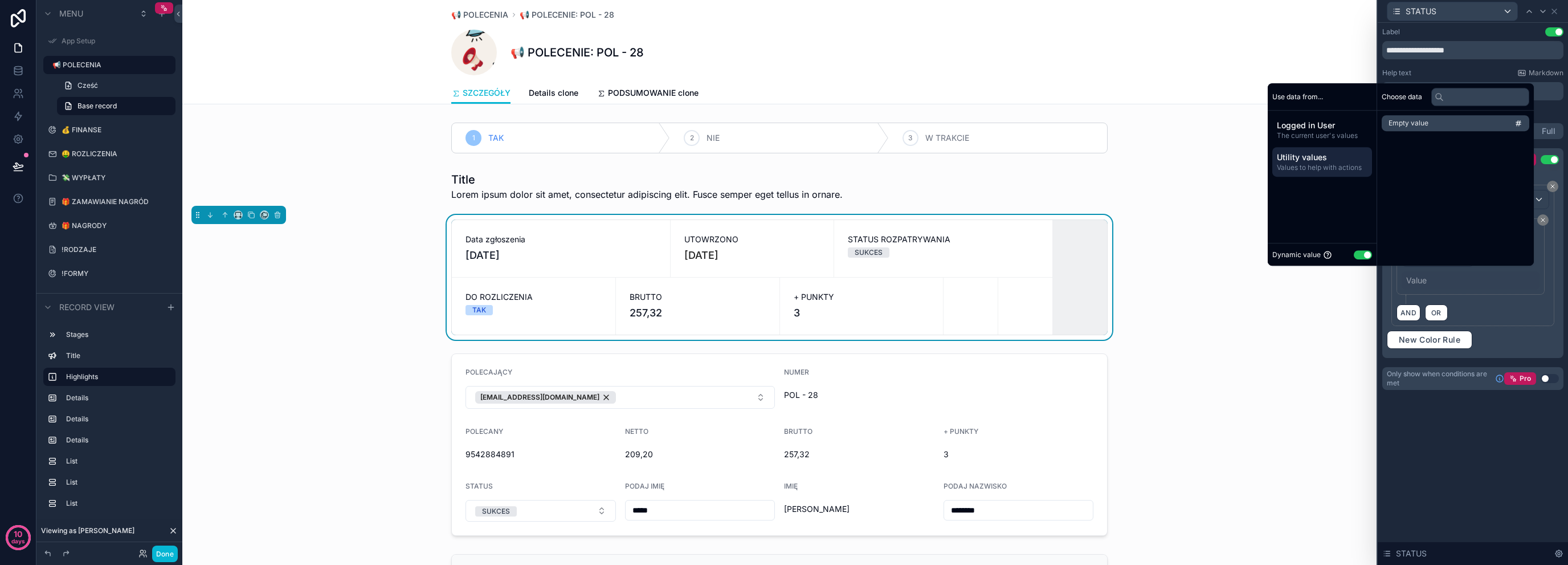
click at [1359, 255] on button "Use setting" at bounding box center [1362, 255] width 18 height 9
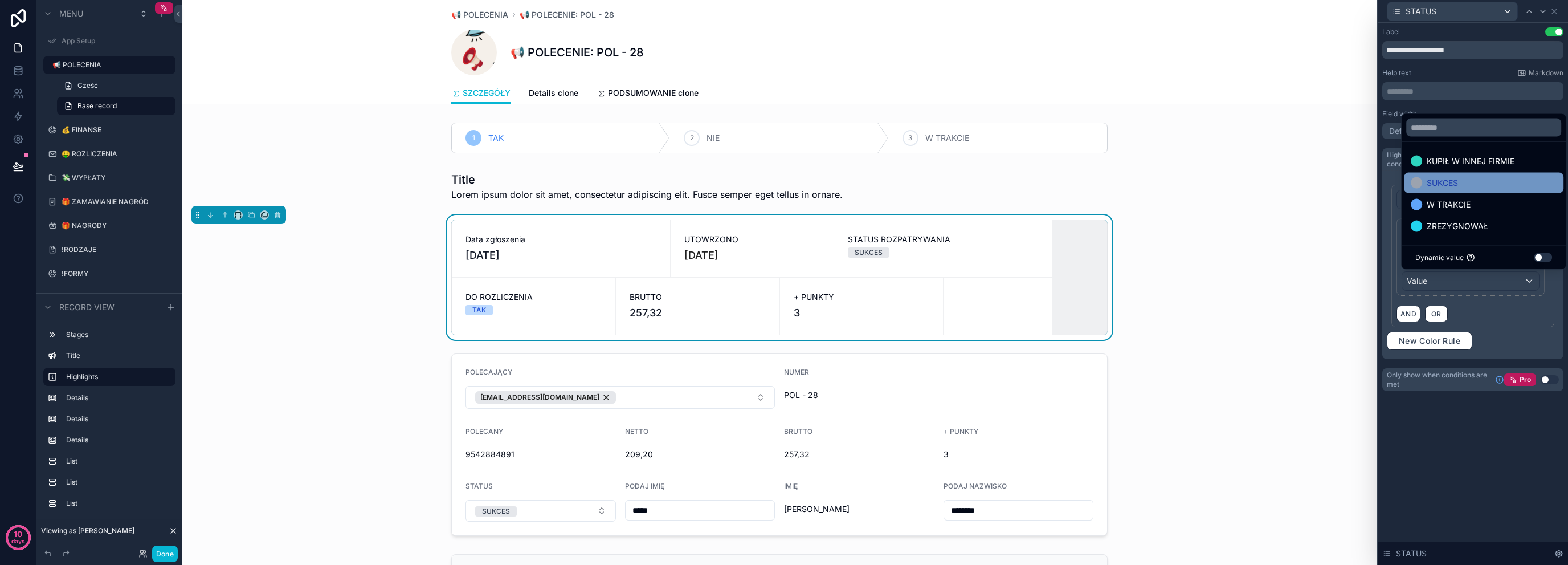
click at [1485, 182] on div "SUKCES" at bounding box center [1483, 183] width 146 height 13
click at [1463, 425] on div "**********" at bounding box center [1473, 294] width 190 height 542
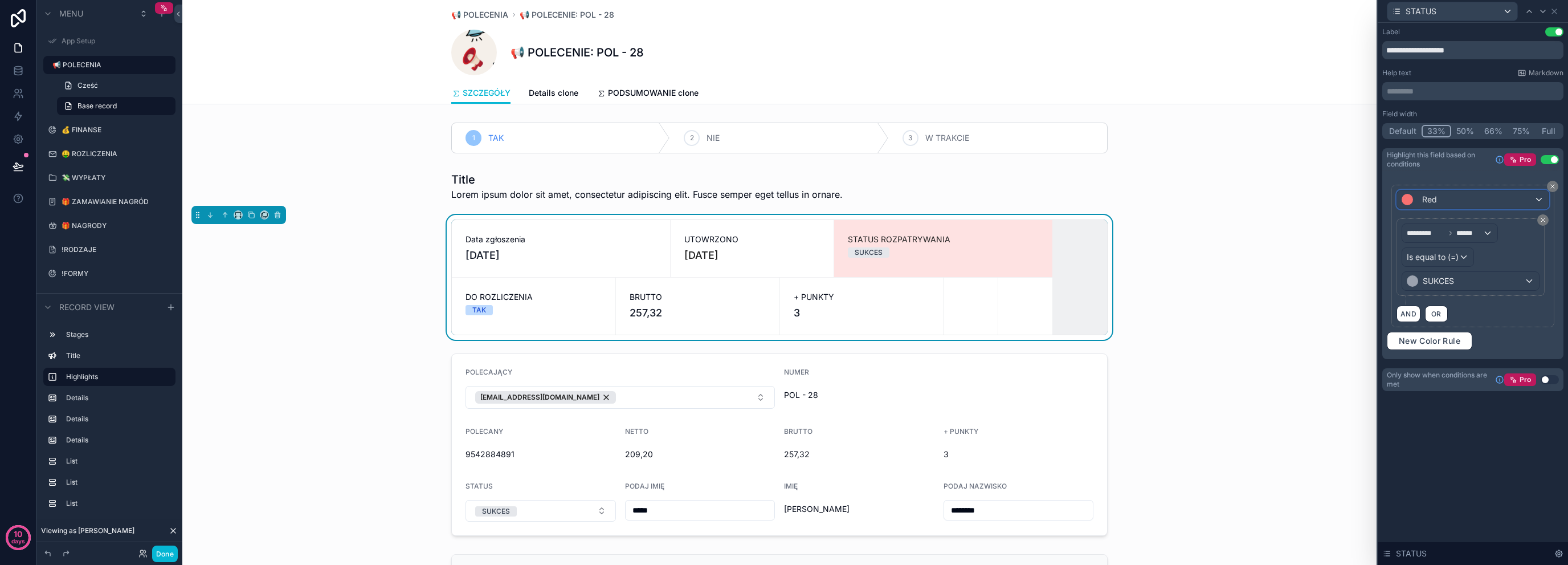
click at [1463, 200] on div "Red" at bounding box center [1473, 199] width 152 height 18
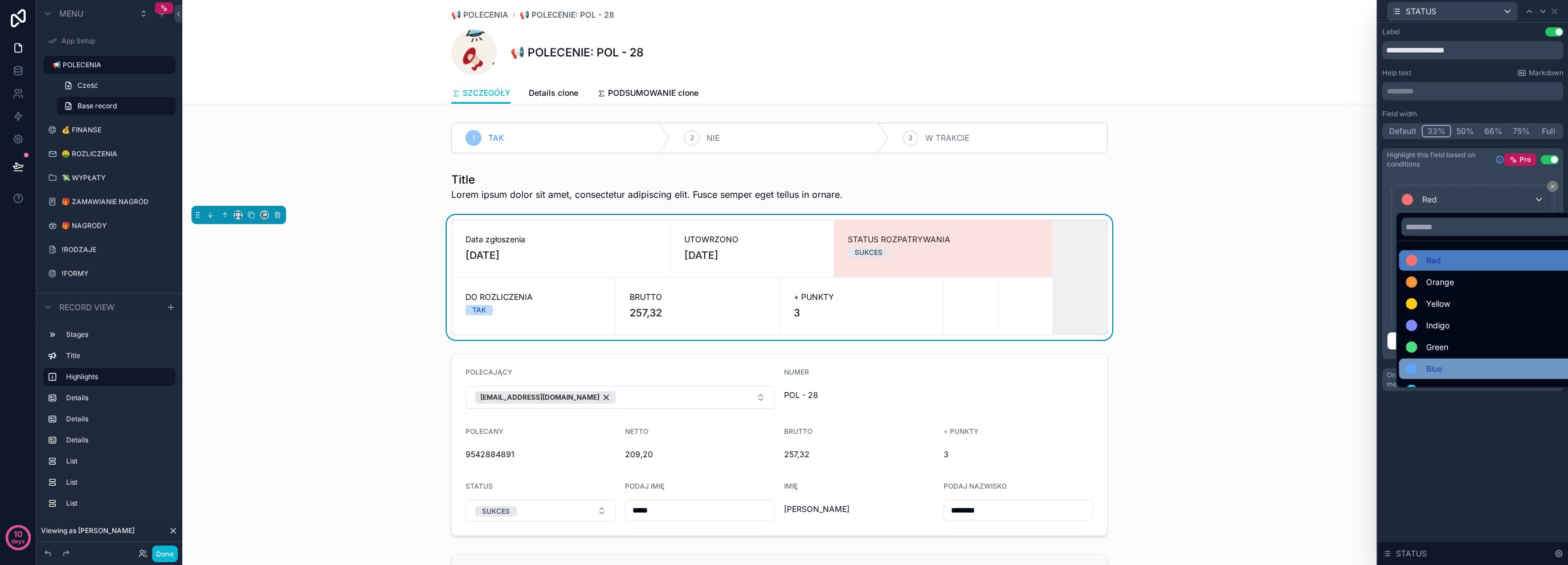
click at [1451, 369] on div "Blue" at bounding box center [1486, 369] width 160 height 13
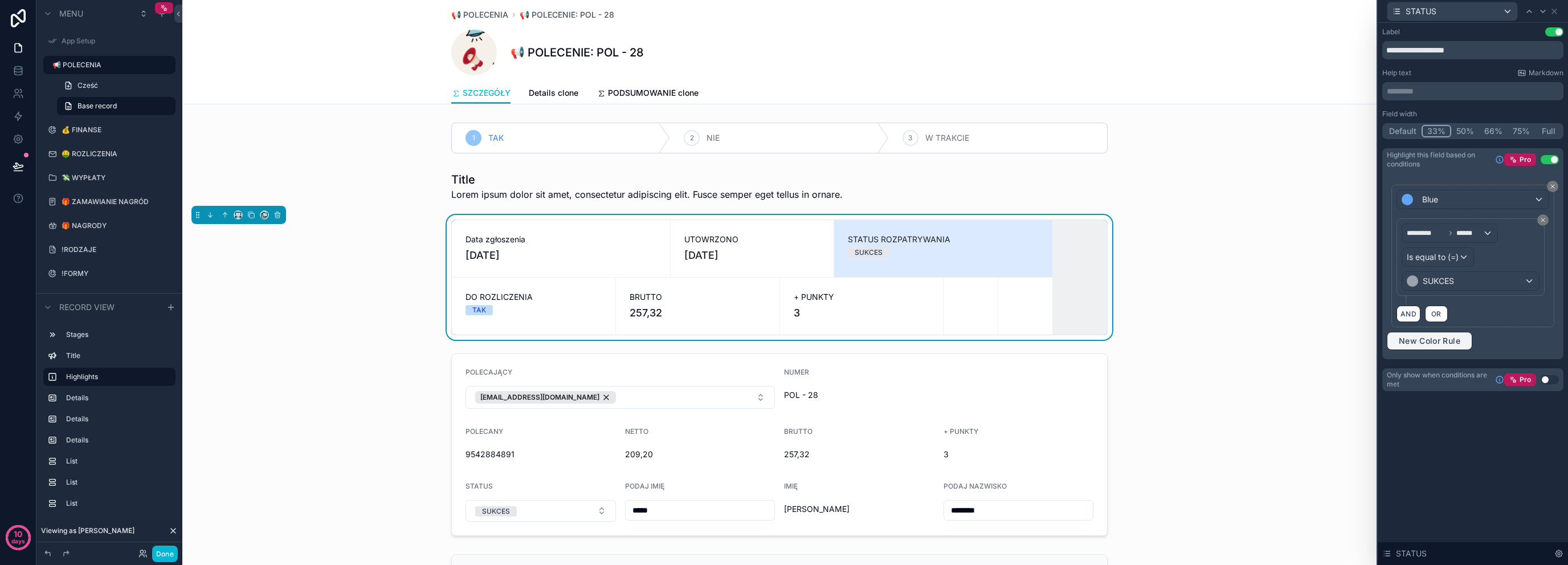
click at [1437, 338] on span "New Color Rule" at bounding box center [1430, 341] width 71 height 10
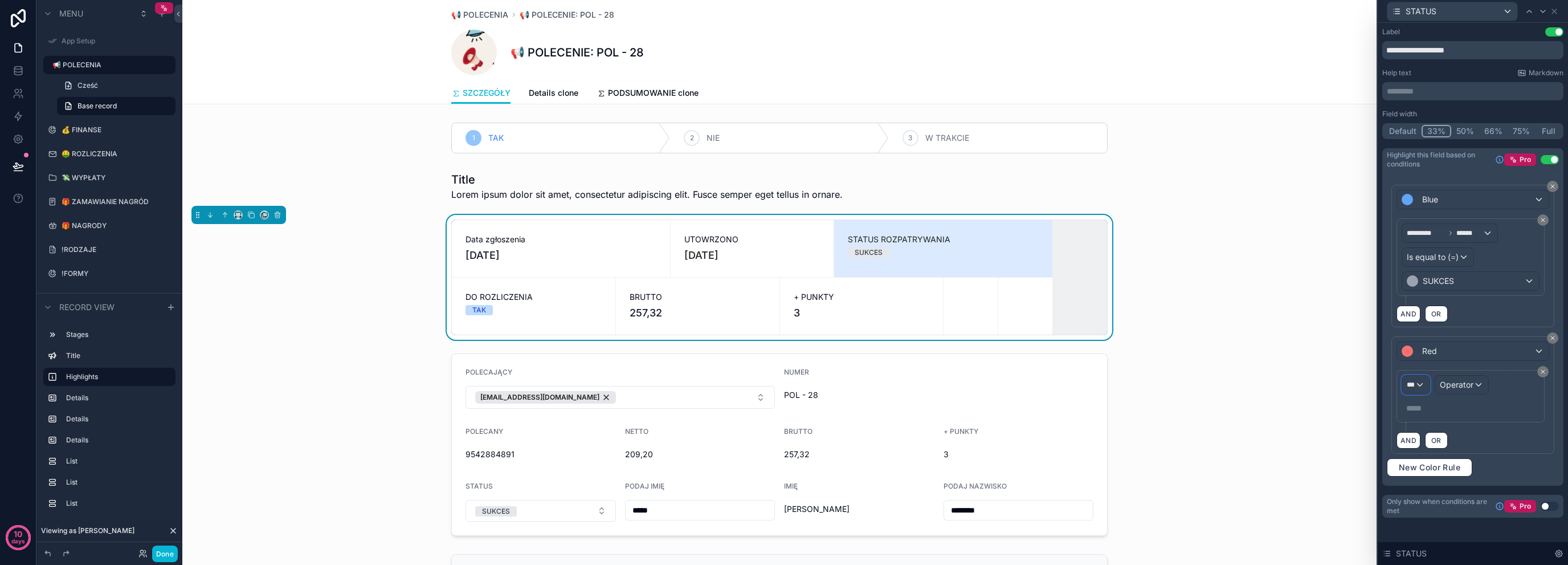
click at [1411, 376] on div "***" at bounding box center [1416, 384] width 28 height 18
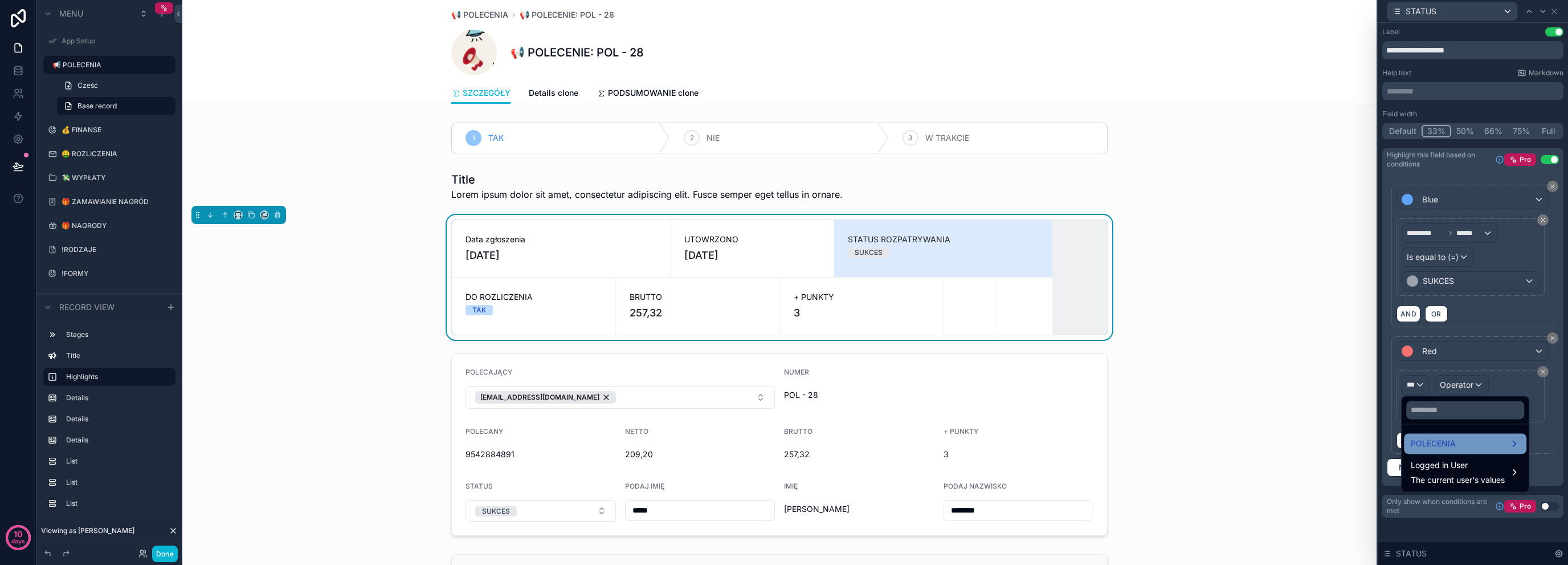
click at [1438, 445] on span "POLECENIA" at bounding box center [1433, 443] width 45 height 13
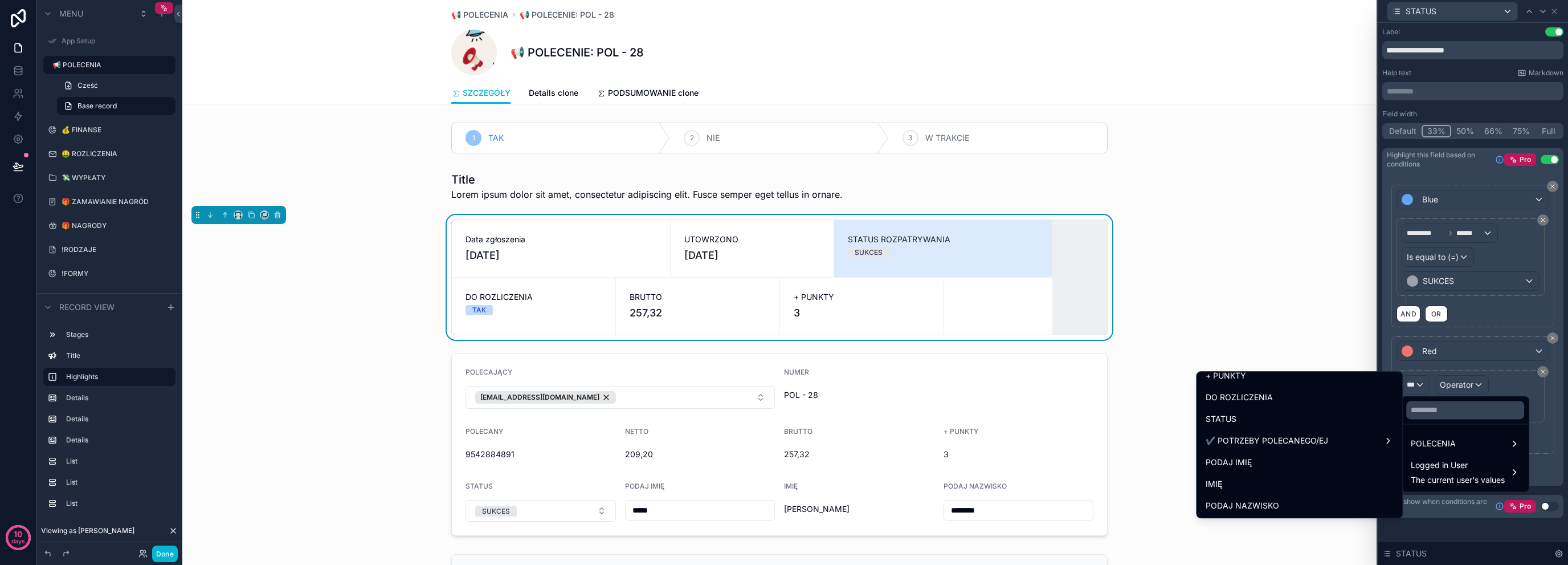
scroll to position [228, 0]
click at [1320, 407] on div "STATUS" at bounding box center [1299, 416] width 201 height 21
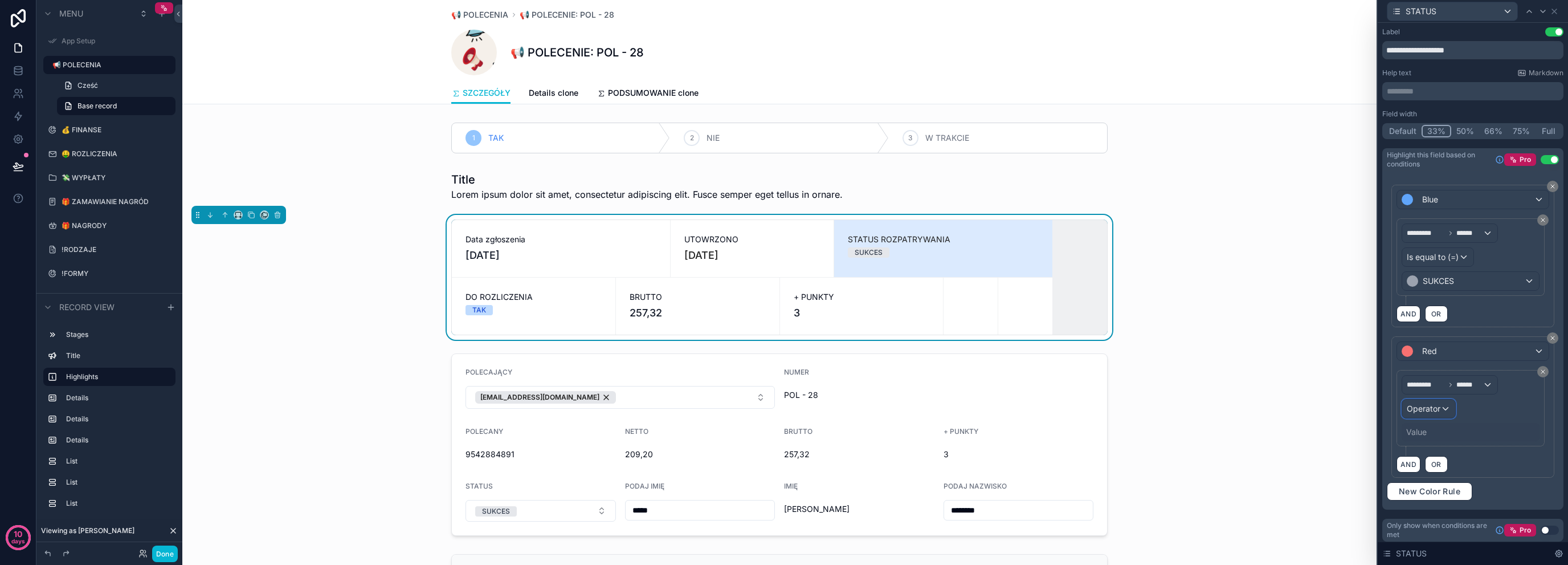
click at [1436, 406] on span "Operator" at bounding box center [1424, 408] width 34 height 9
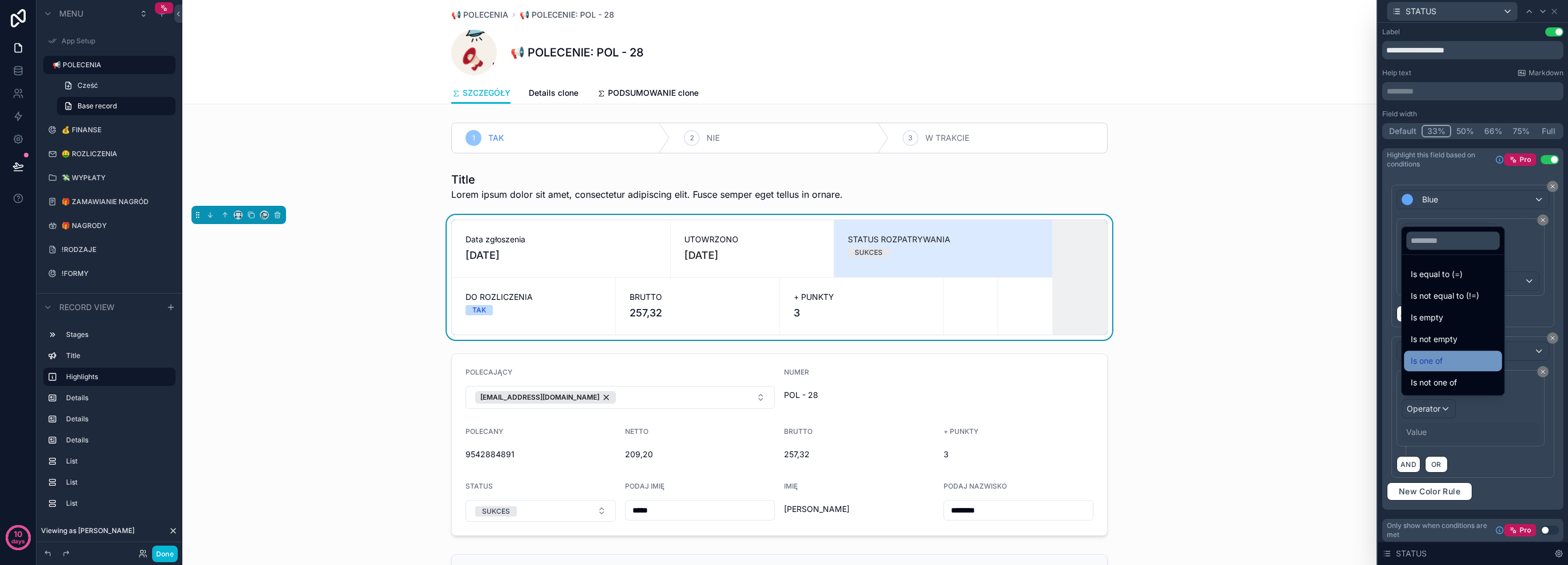
click at [1483, 359] on div "Is one of" at bounding box center [1453, 361] width 85 height 13
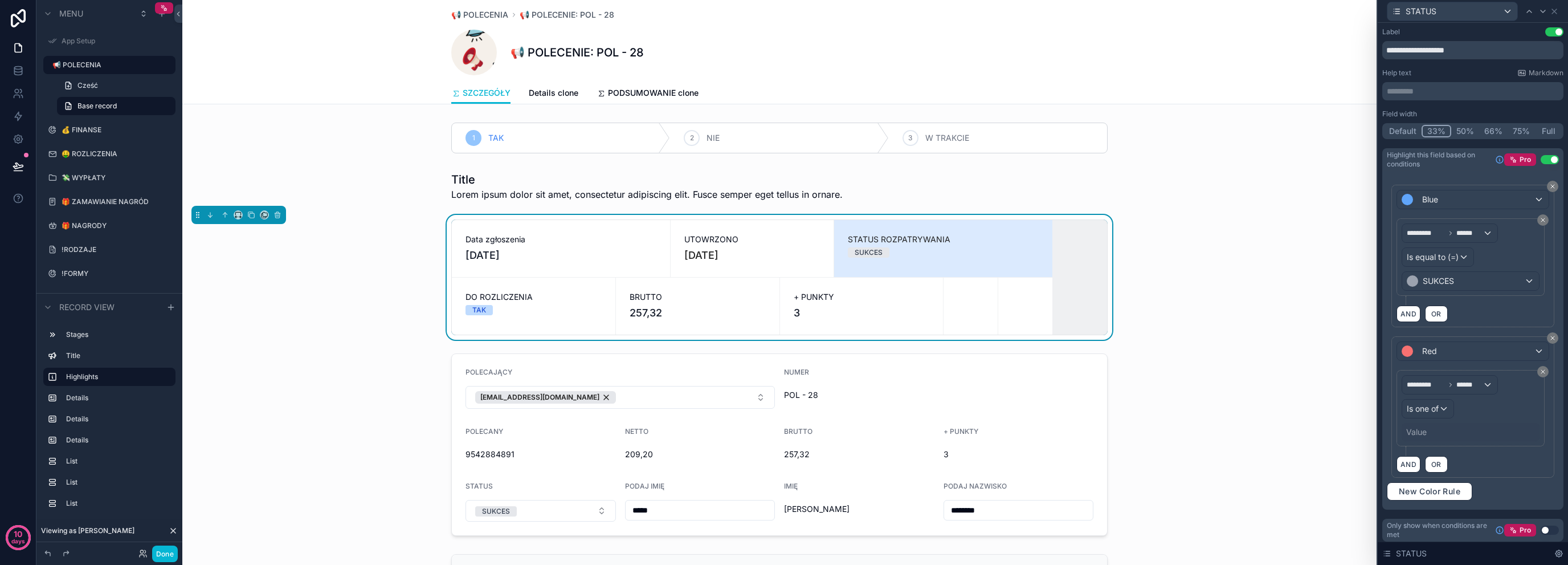
click at [1420, 426] on div "Value" at bounding box center [1416, 431] width 21 height 11
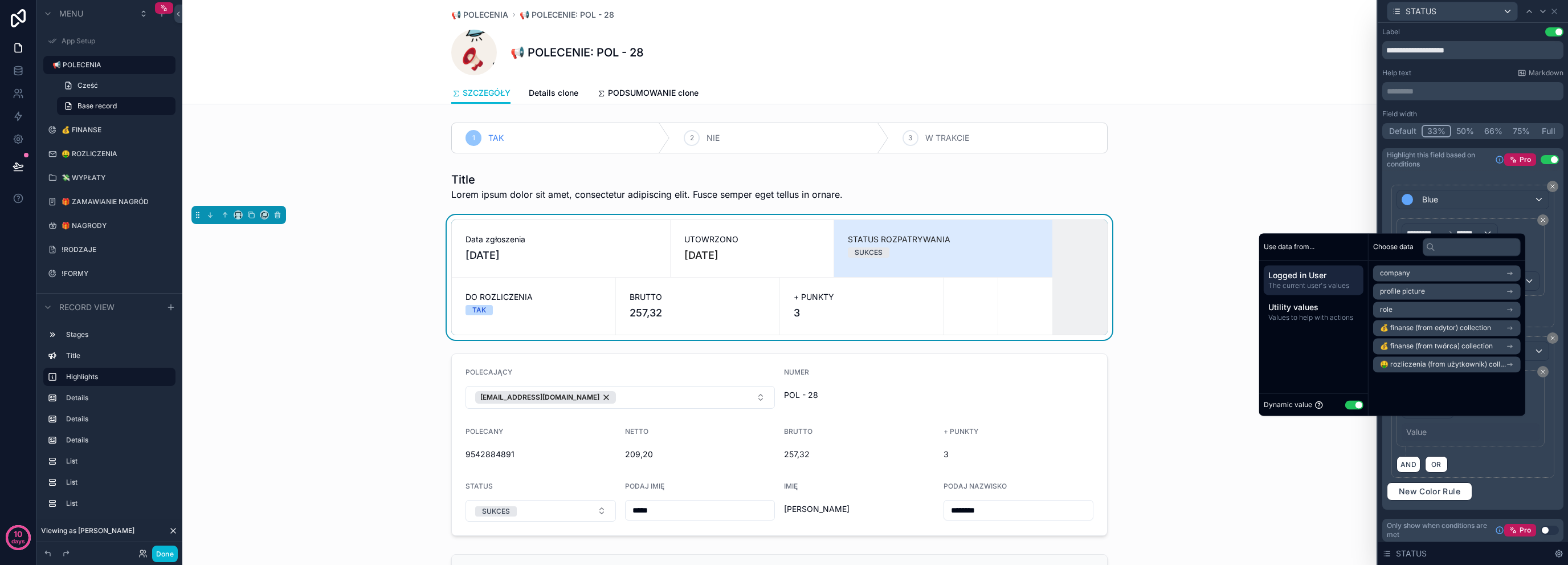
click at [1346, 399] on div "Dynamic value Use setting" at bounding box center [1313, 404] width 99 height 13
click at [1352, 403] on button "Use setting" at bounding box center [1354, 404] width 18 height 9
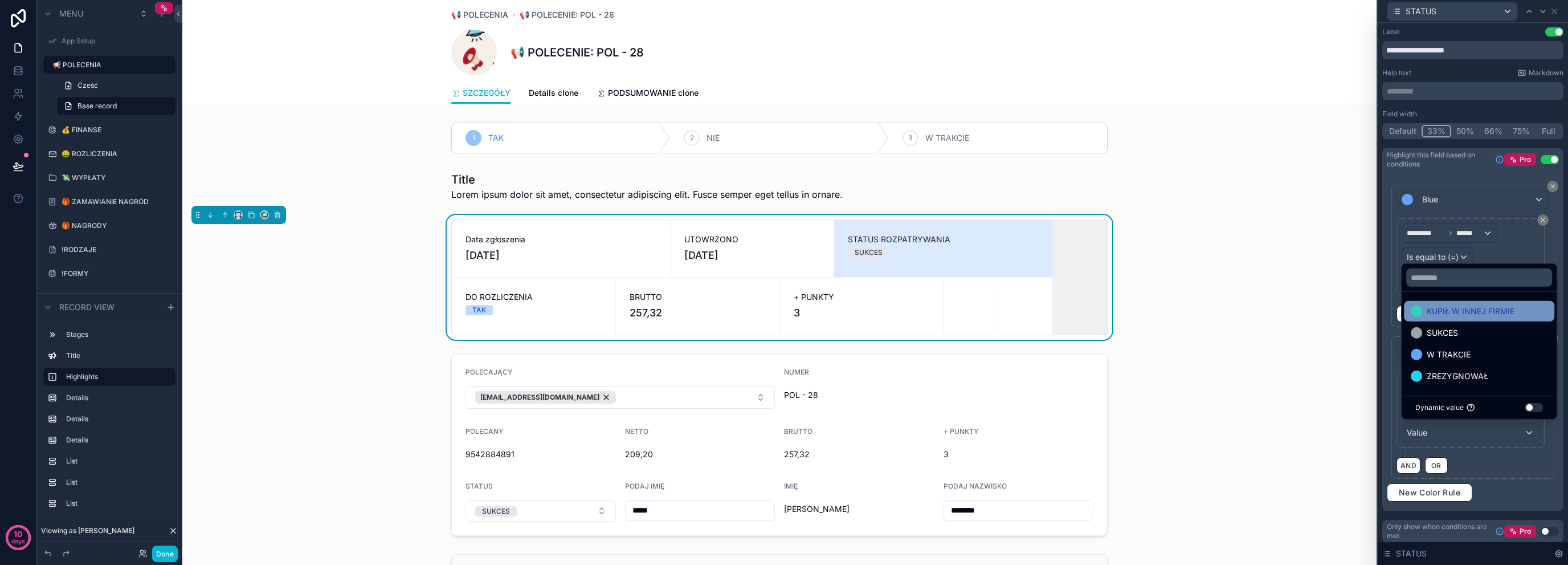
click at [1493, 309] on span "KUPIŁ W INNEJ FIRMIE" at bounding box center [1471, 311] width 88 height 13
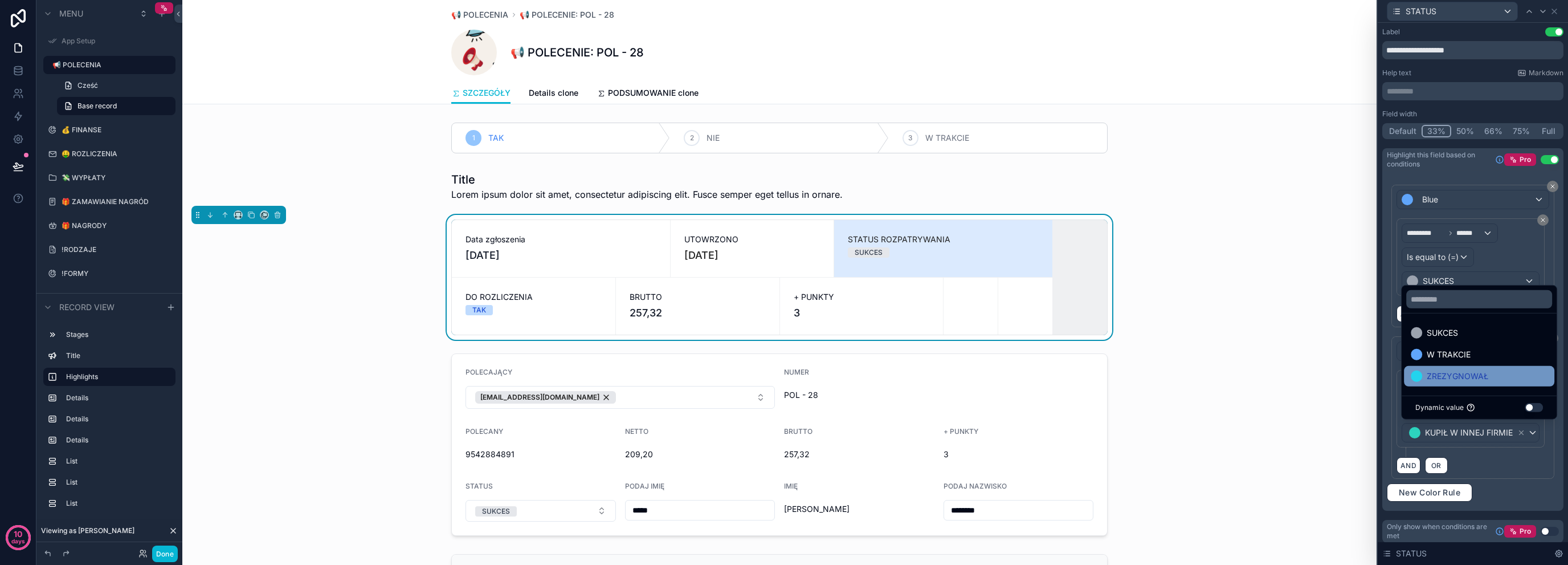
click at [1491, 367] on div "ZREZYGNOWAŁ" at bounding box center [1479, 376] width 150 height 21
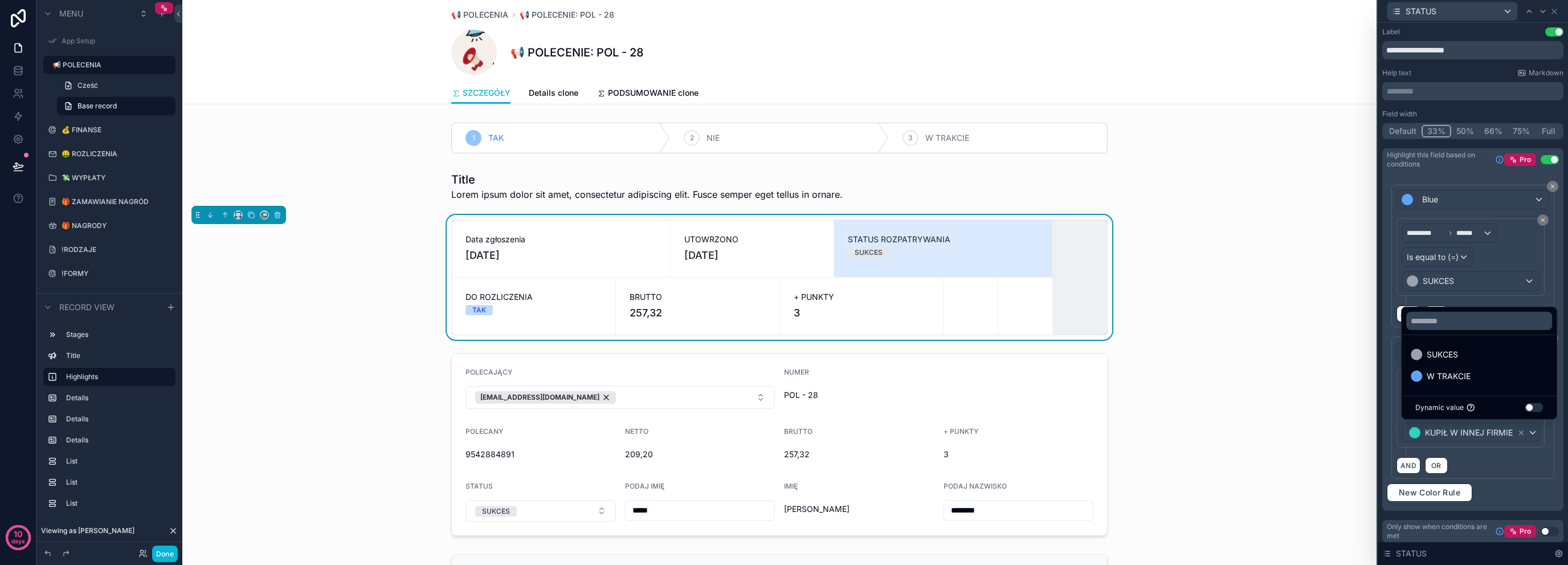
click at [1512, 469] on div "AND OR" at bounding box center [1473, 464] width 153 height 17
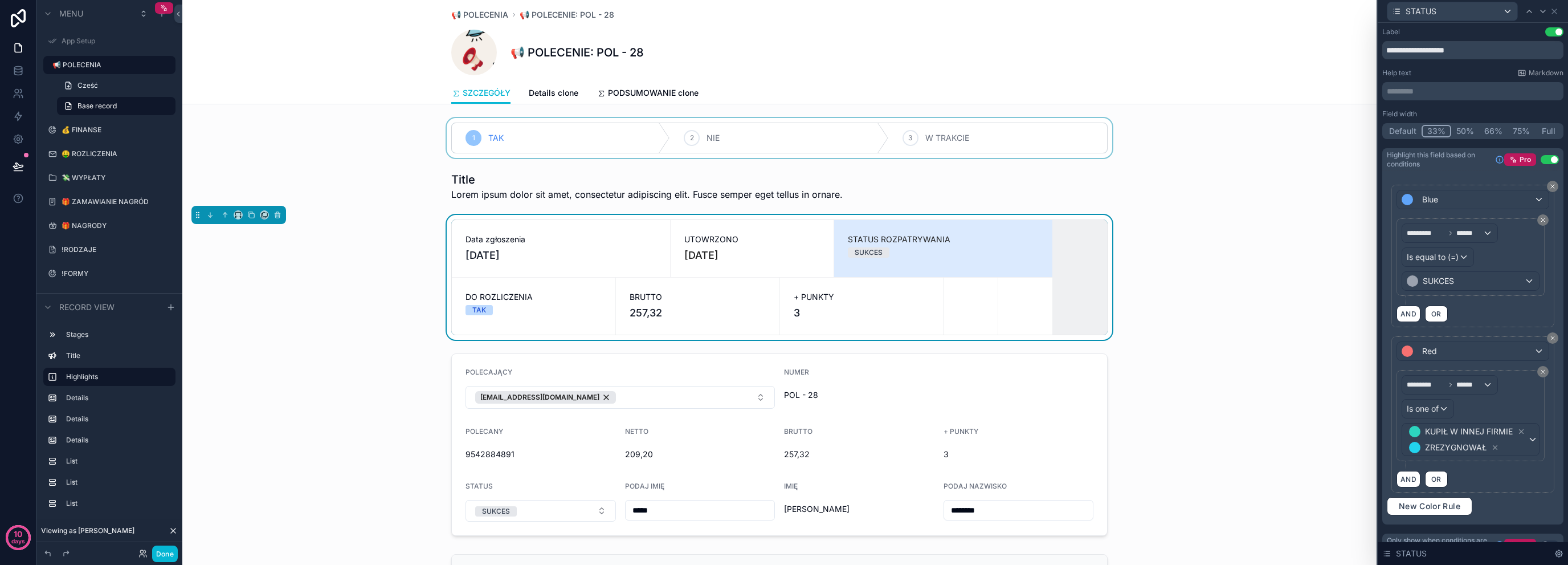
click at [878, 126] on div "scrollable content" at bounding box center [779, 138] width 1194 height 40
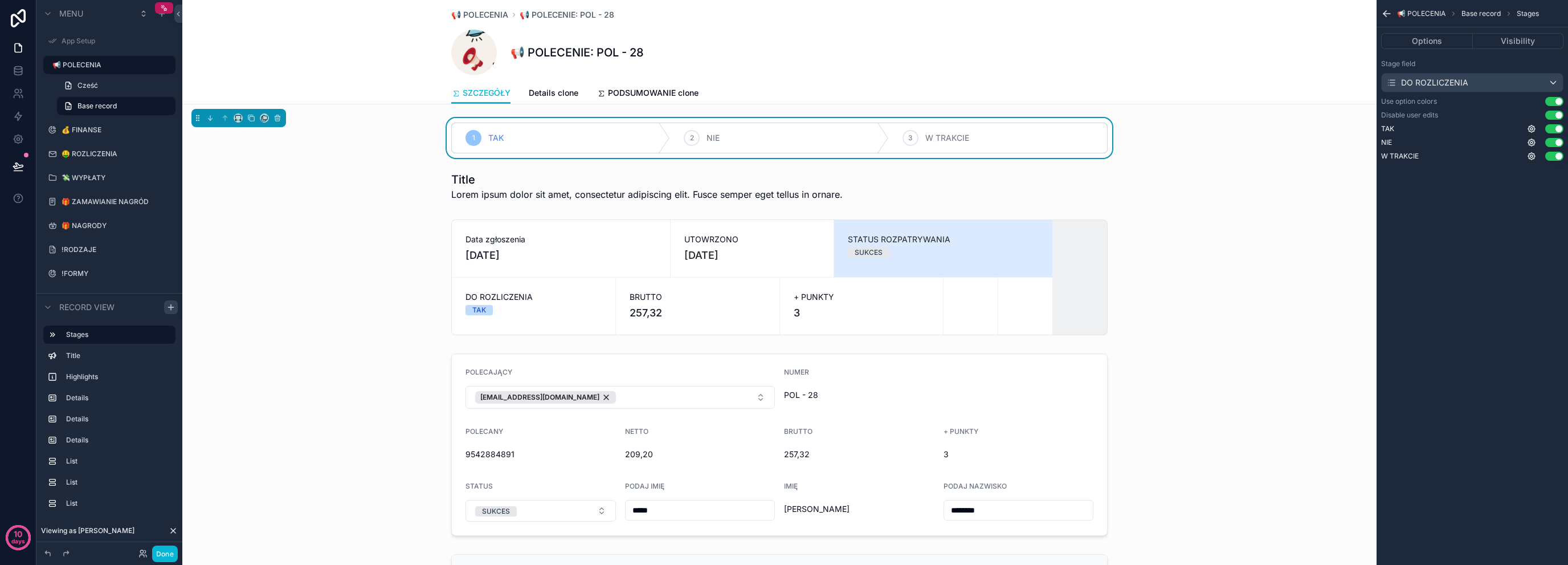
click at [174, 304] on icon "scrollable content" at bounding box center [171, 307] width 9 height 9
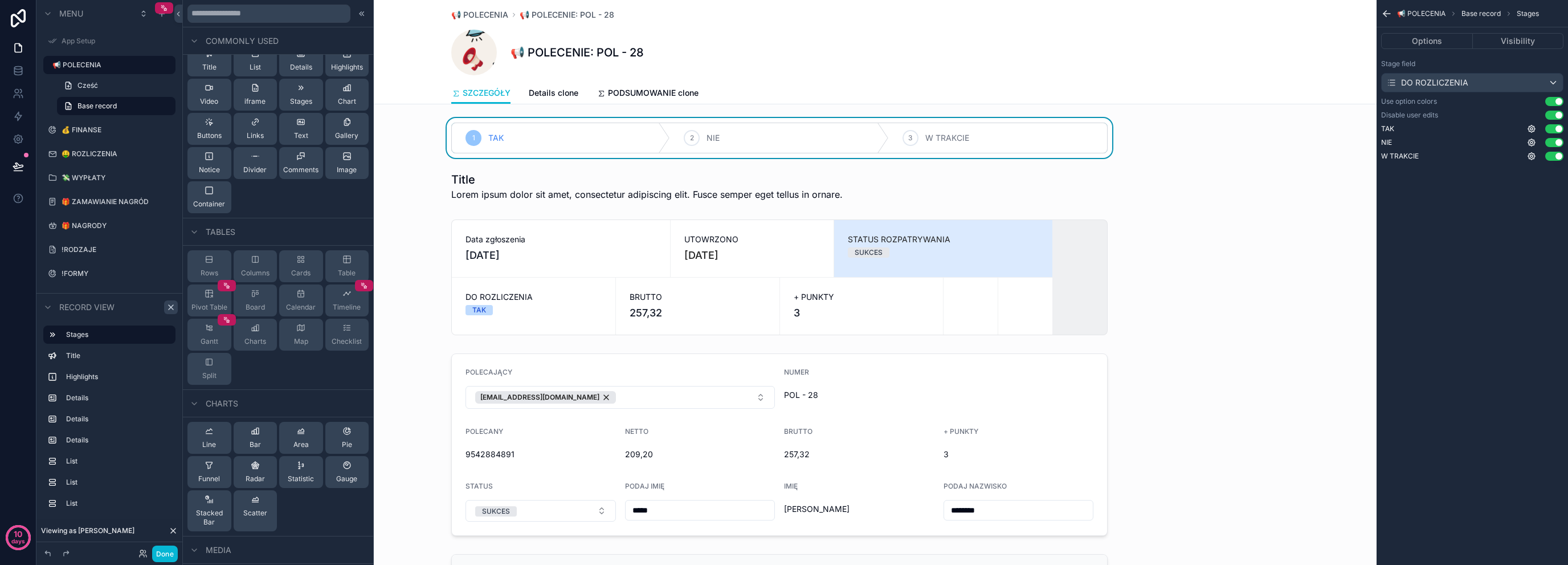
scroll to position [0, 0]
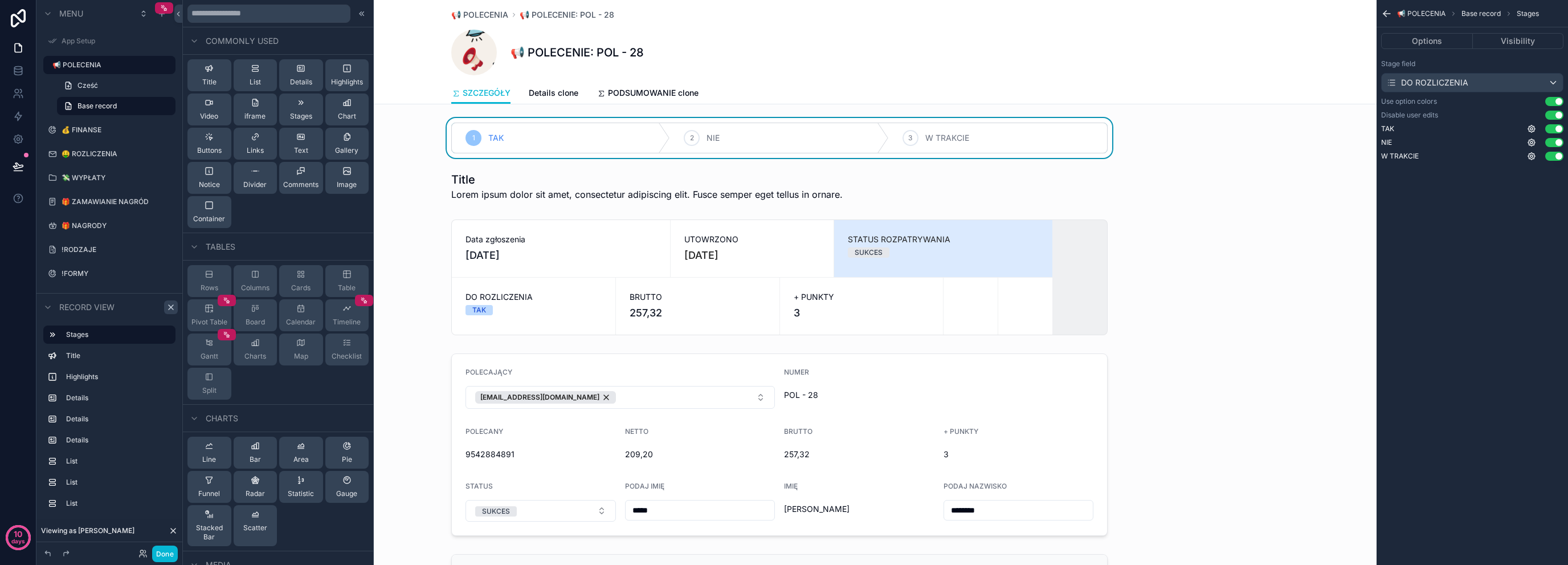
click at [1553, 103] on button "Use setting" at bounding box center [1554, 101] width 18 height 9
click at [1553, 104] on button "Use setting" at bounding box center [1554, 101] width 18 height 9
click at [603, 305] on div "scrollable content" at bounding box center [779, 277] width 1194 height 125
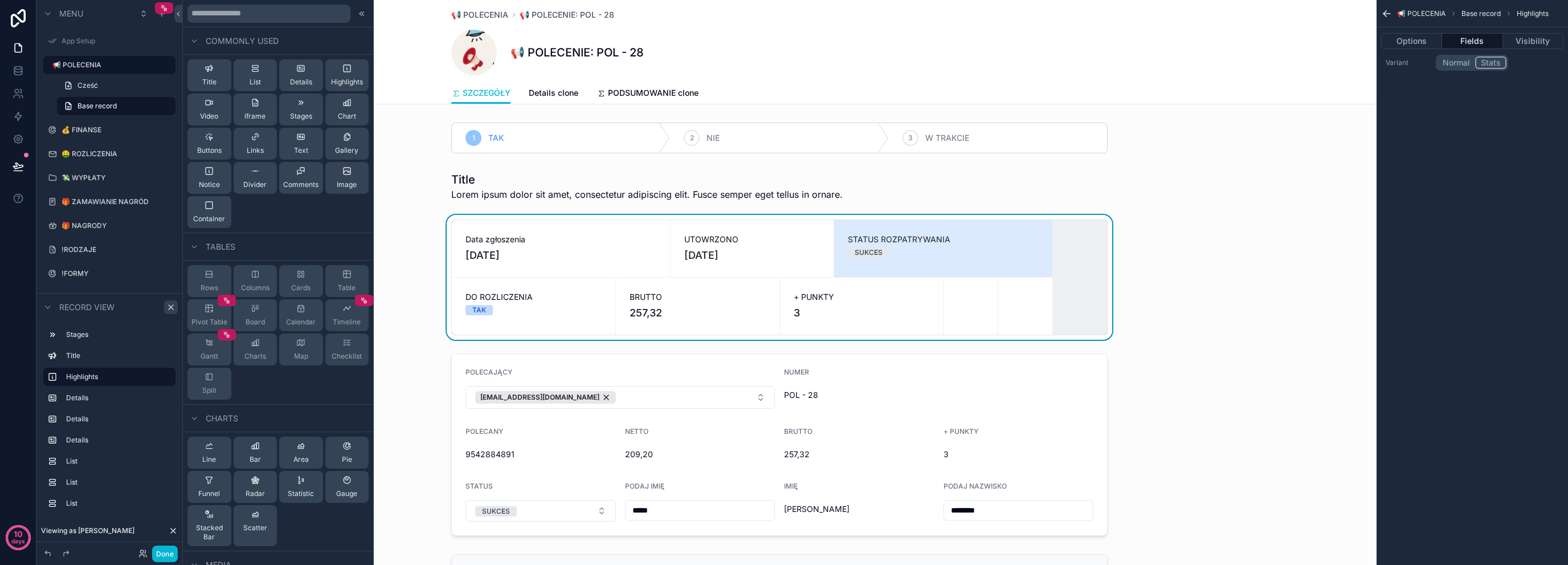
click at [951, 262] on div "STATUS ROZPATRYWANIA SUKCES" at bounding box center [943, 248] width 218 height 57
click at [1385, 13] on icon "scrollable content" at bounding box center [1387, 13] width 7 height 0
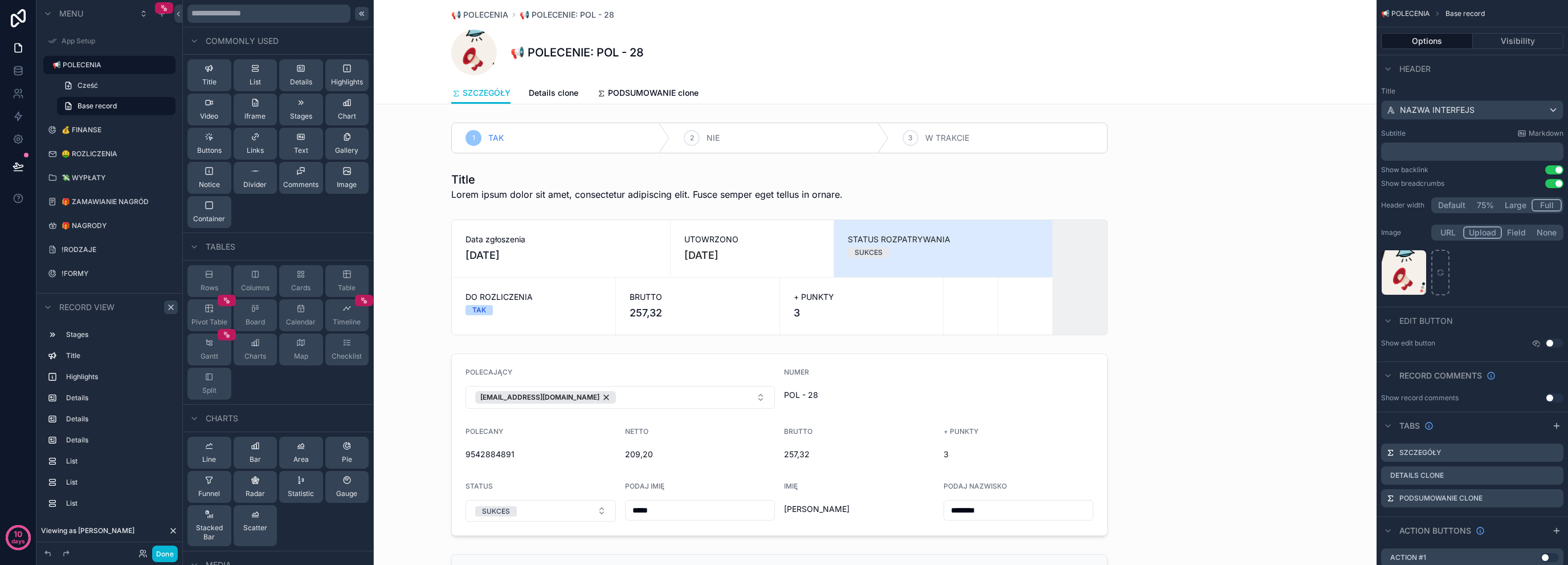
click at [357, 15] on icon at bounding box center [362, 14] width 9 height 9
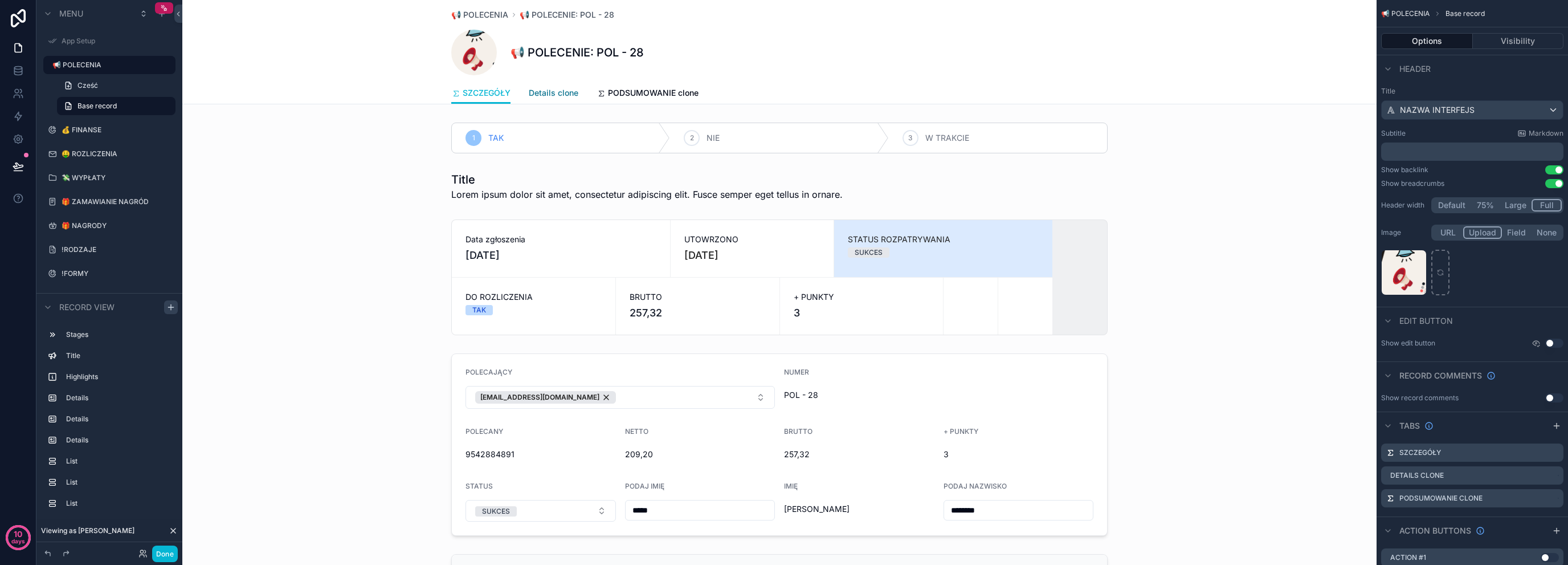
click at [533, 93] on span "Details clone" at bounding box center [554, 93] width 50 height 11
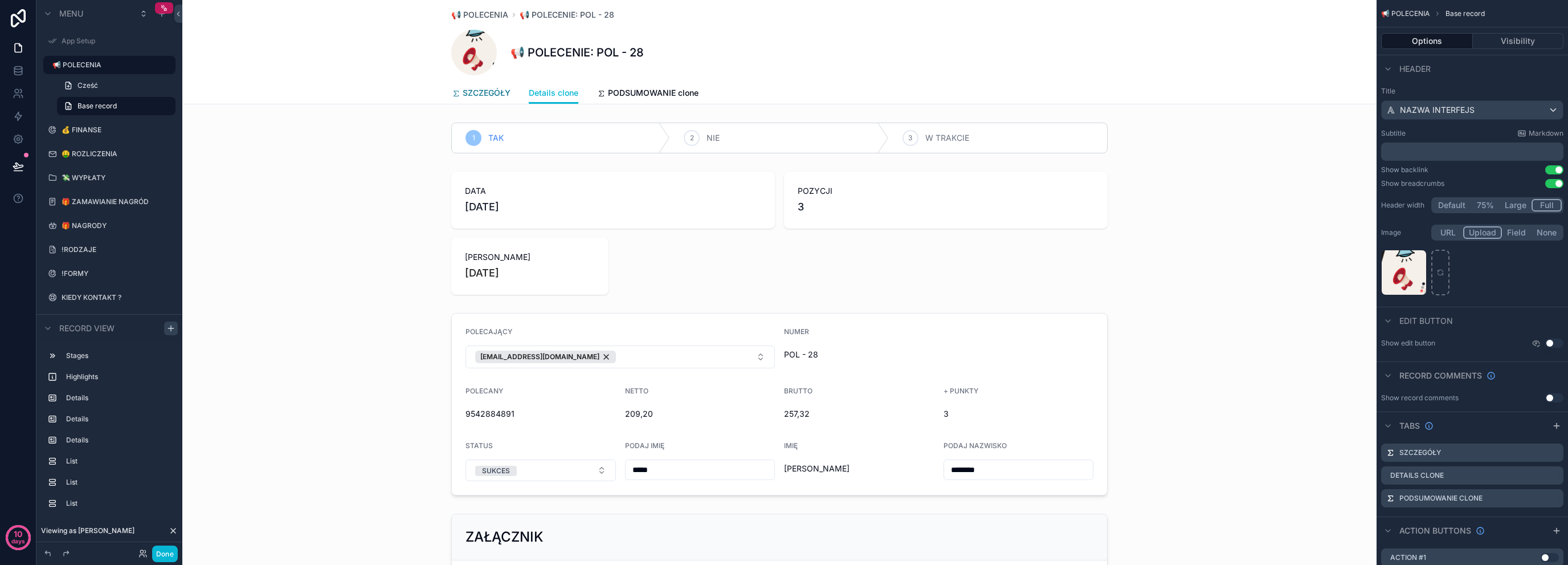
click at [480, 88] on span "SZCZEGÓŁY" at bounding box center [486, 93] width 48 height 11
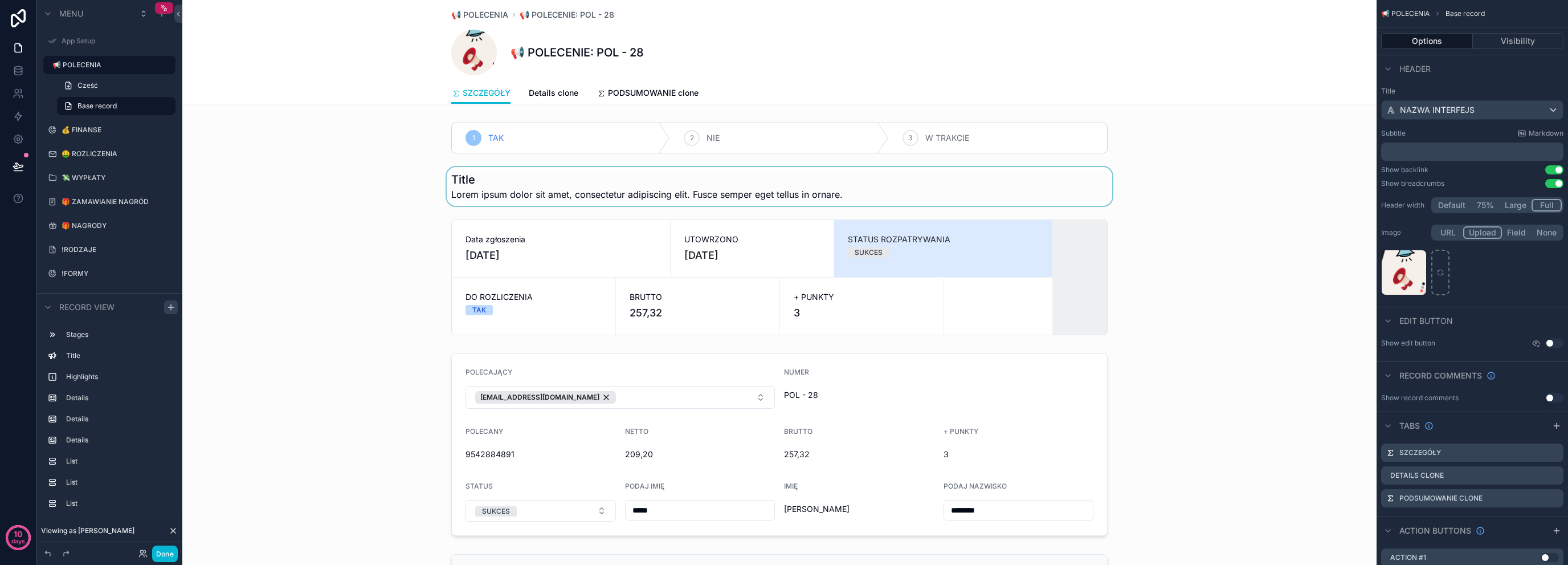
click at [517, 182] on div "scrollable content" at bounding box center [779, 187] width 1194 height 39
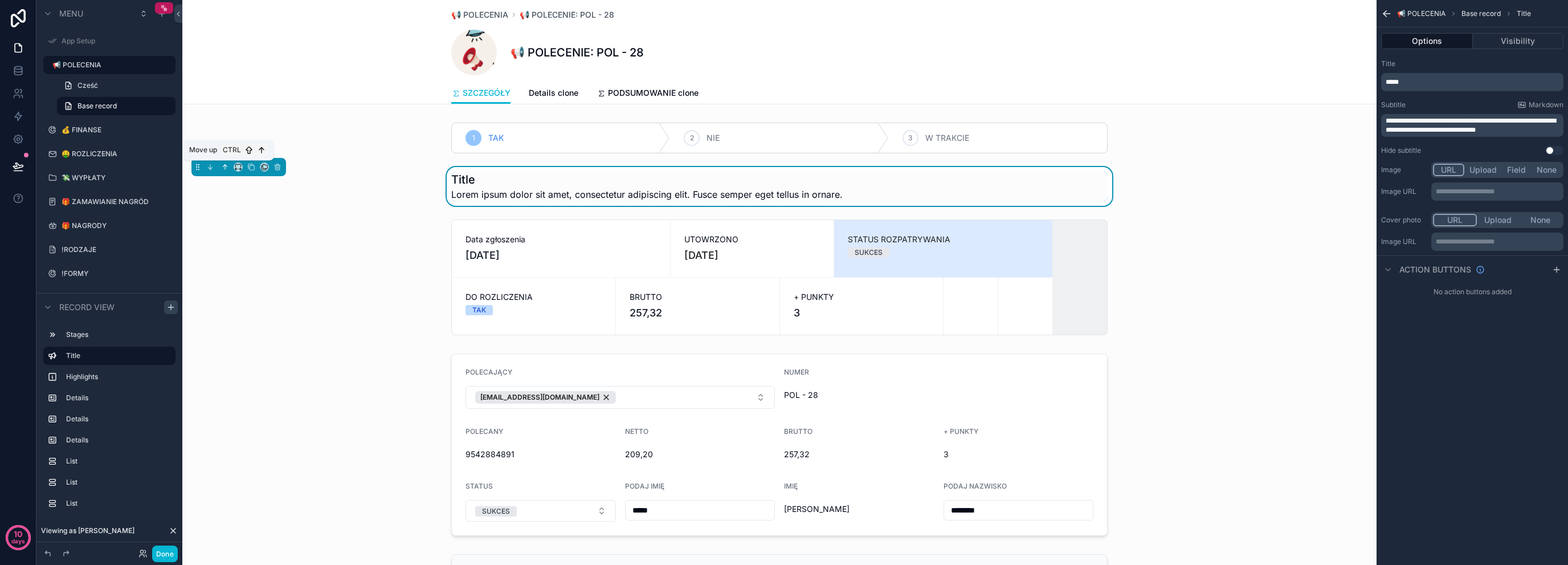
click at [224, 167] on icon "scrollable content" at bounding box center [225, 167] width 8 height 8
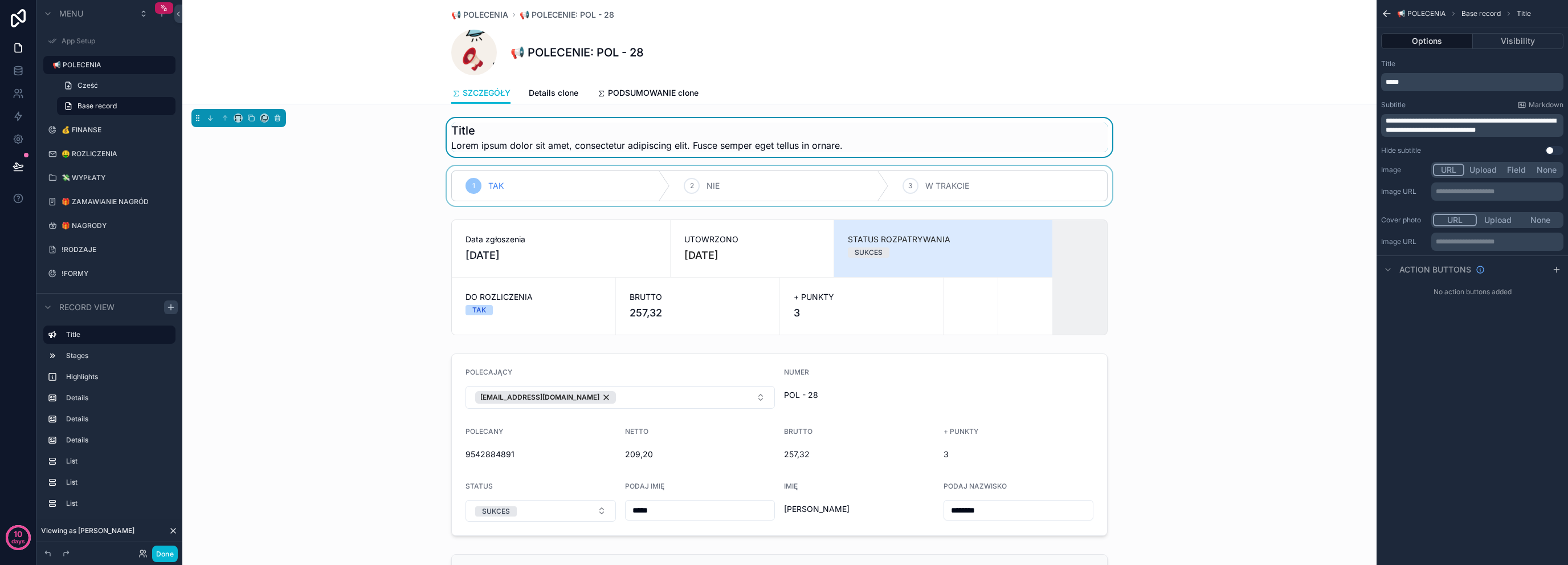
click at [398, 193] on div "scrollable content" at bounding box center [779, 185] width 1194 height 40
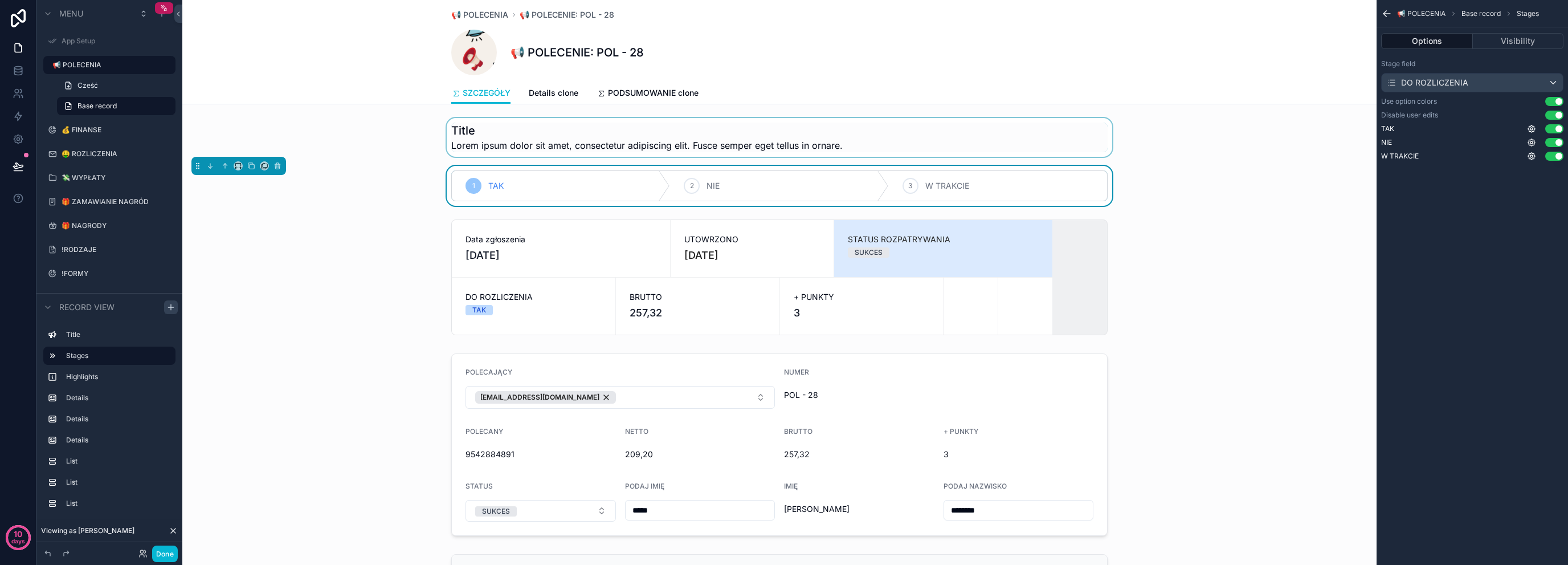
click at [533, 144] on div "scrollable content" at bounding box center [779, 138] width 1194 height 39
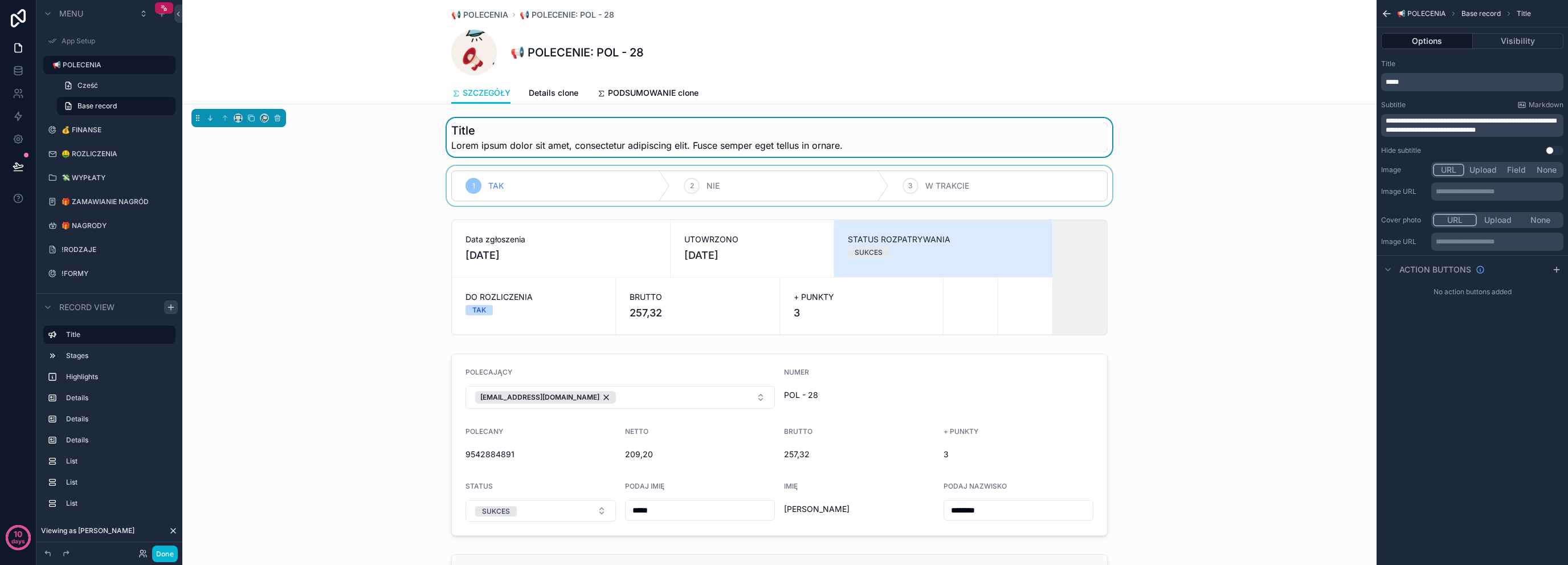
click at [1493, 133] on span "**********" at bounding box center [1471, 126] width 171 height 16
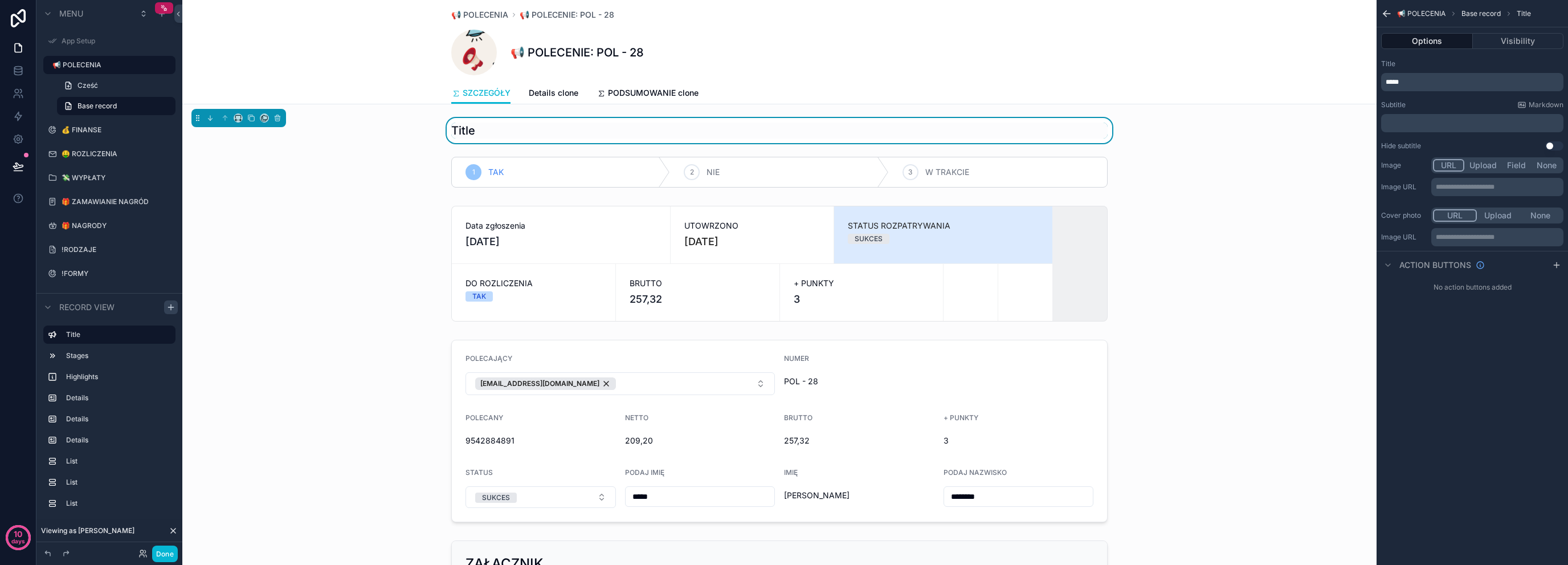
click at [1411, 436] on div "**********" at bounding box center [1472, 282] width 191 height 565
drag, startPoint x: 1483, startPoint y: 165, endPoint x: 1489, endPoint y: 163, distance: 6.3
click at [1489, 163] on button "Upload" at bounding box center [1483, 165] width 38 height 13
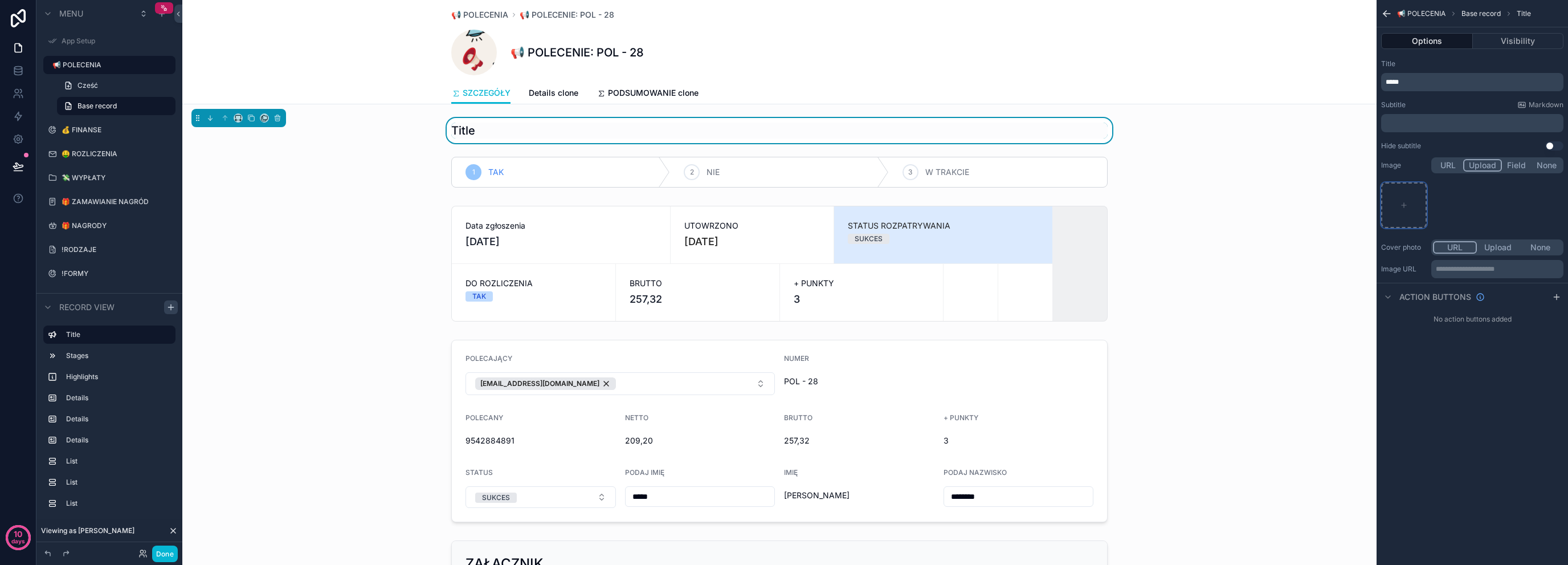
click at [1391, 198] on div "scrollable content" at bounding box center [1404, 205] width 46 height 46
type input "**********"
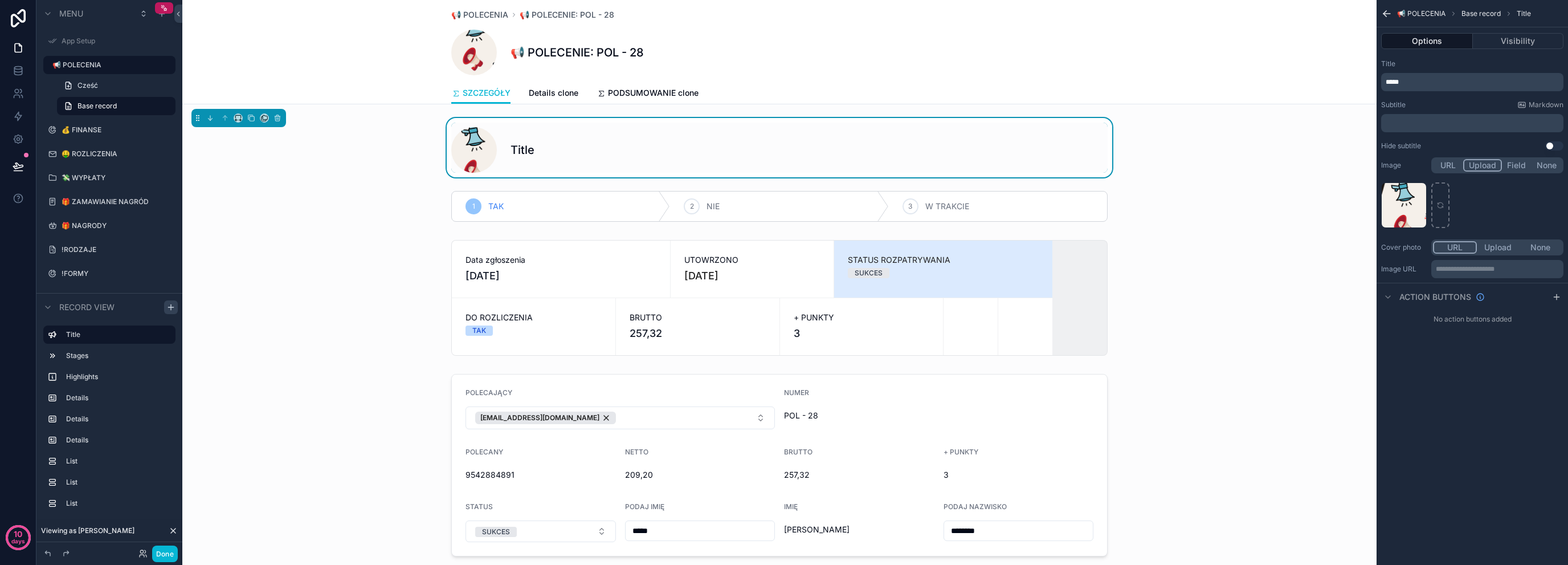
click at [1485, 205] on div "Baner-polecenia-wide .jpg" at bounding box center [1472, 205] width 182 height 46
click at [1391, 15] on icon "scrollable content" at bounding box center [1387, 13] width 11 height 11
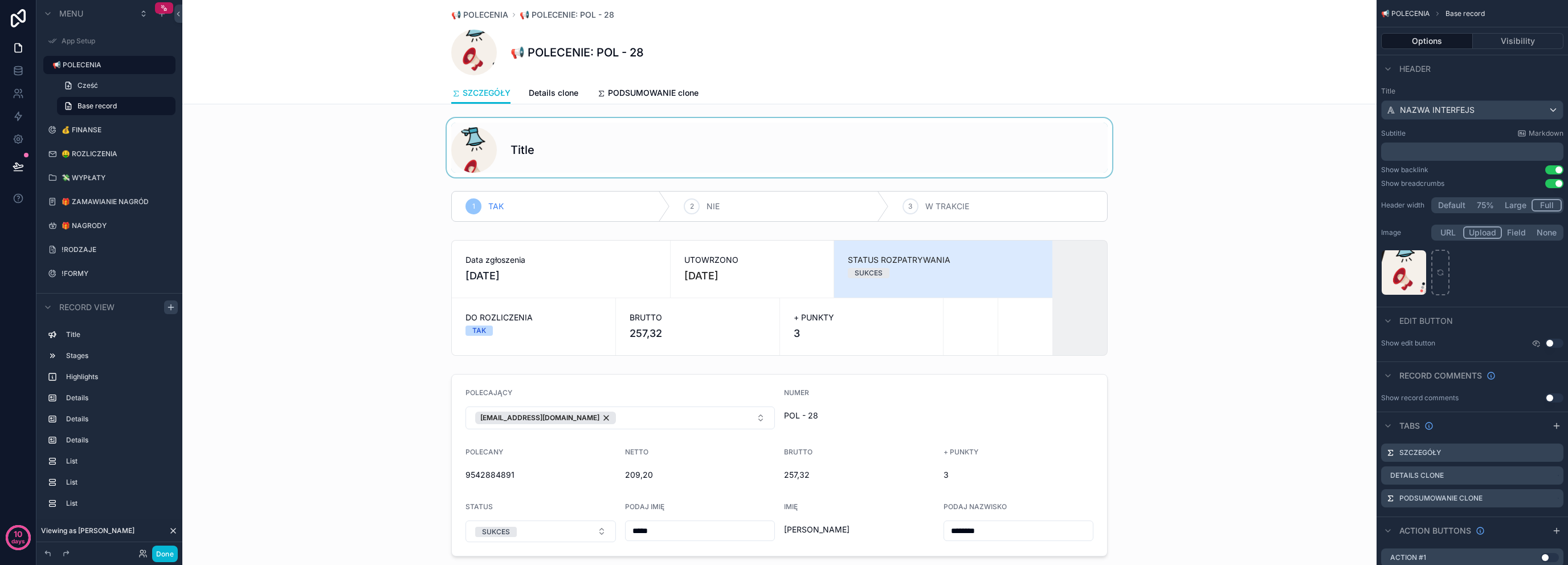
click at [659, 144] on div "scrollable content" at bounding box center [779, 148] width 1194 height 59
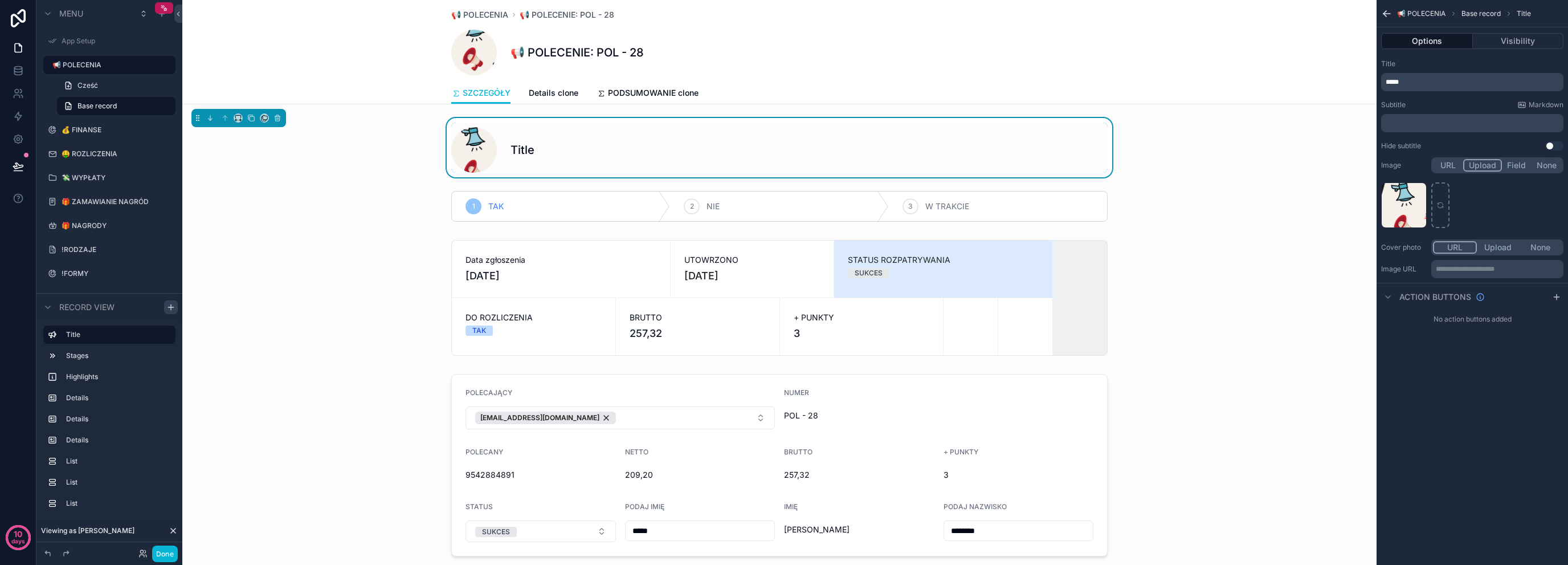
click at [1448, 81] on p "*****" at bounding box center [1473, 82] width 175 height 9
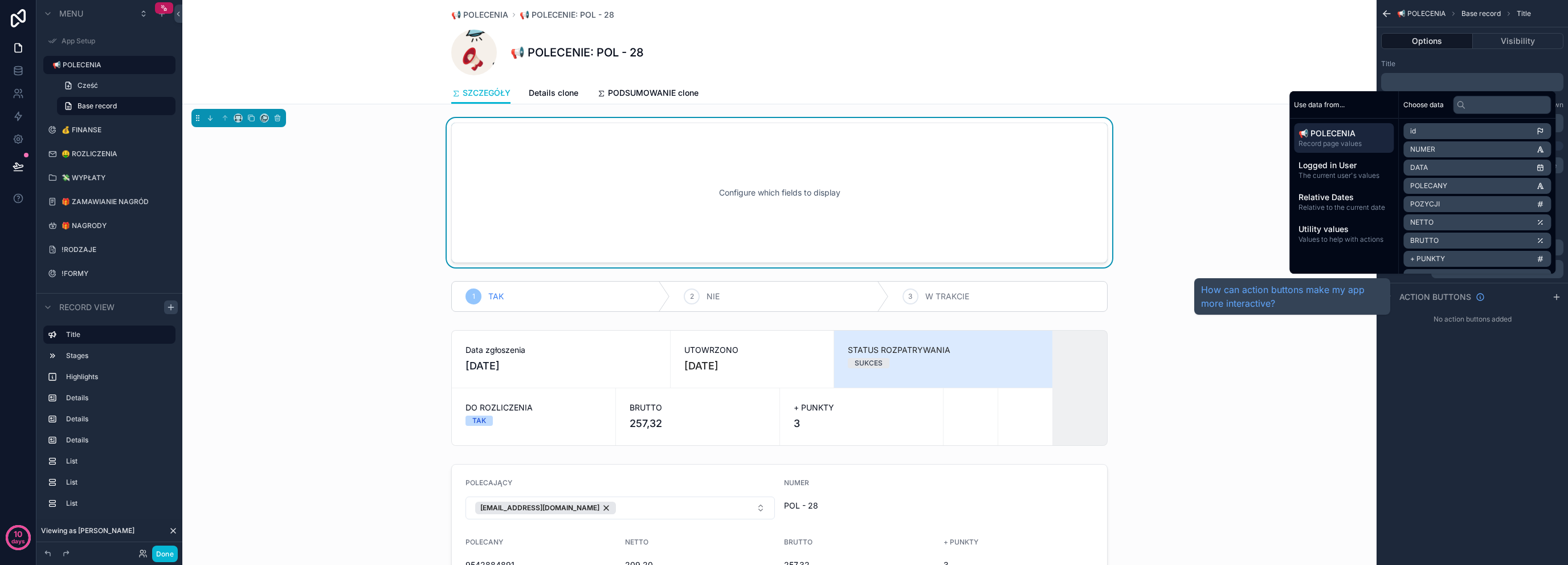
click at [1568, 394] on div "**********" at bounding box center [1472, 282] width 191 height 565
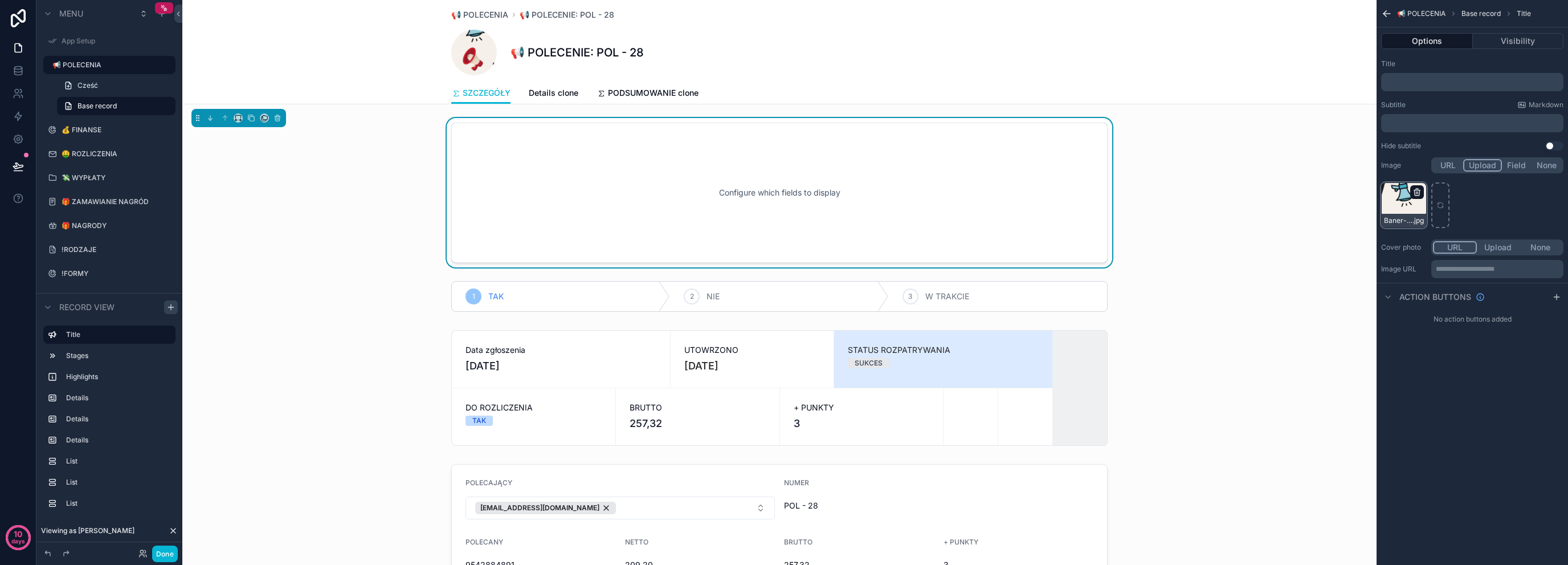
click at [1419, 191] on icon "scrollable content" at bounding box center [1418, 192] width 9 height 9
click at [1438, 175] on icon "button" at bounding box center [1441, 172] width 5 height 5
click at [1409, 69] on div "Title ﻿" at bounding box center [1472, 75] width 182 height 32
click at [1411, 89] on div "﻿" at bounding box center [1472, 82] width 182 height 18
click at [1427, 86] on p "﻿" at bounding box center [1473, 82] width 175 height 9
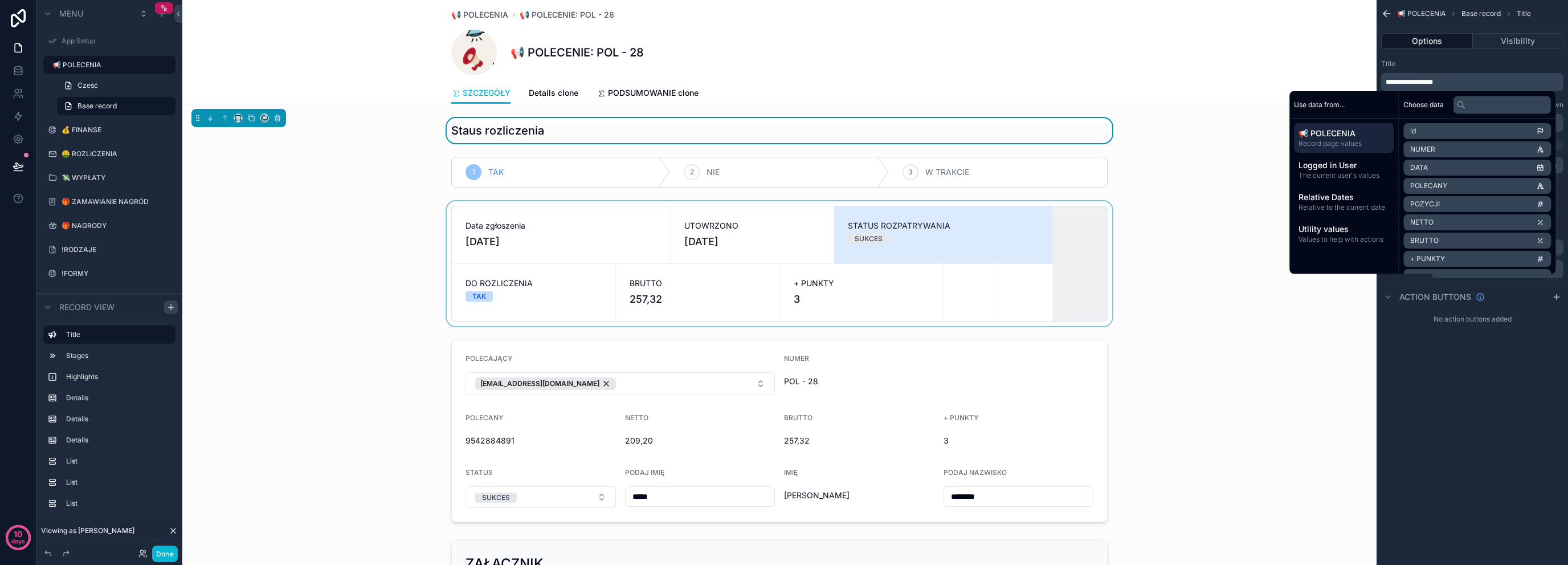
click at [292, 210] on div "scrollable content" at bounding box center [779, 263] width 1194 height 125
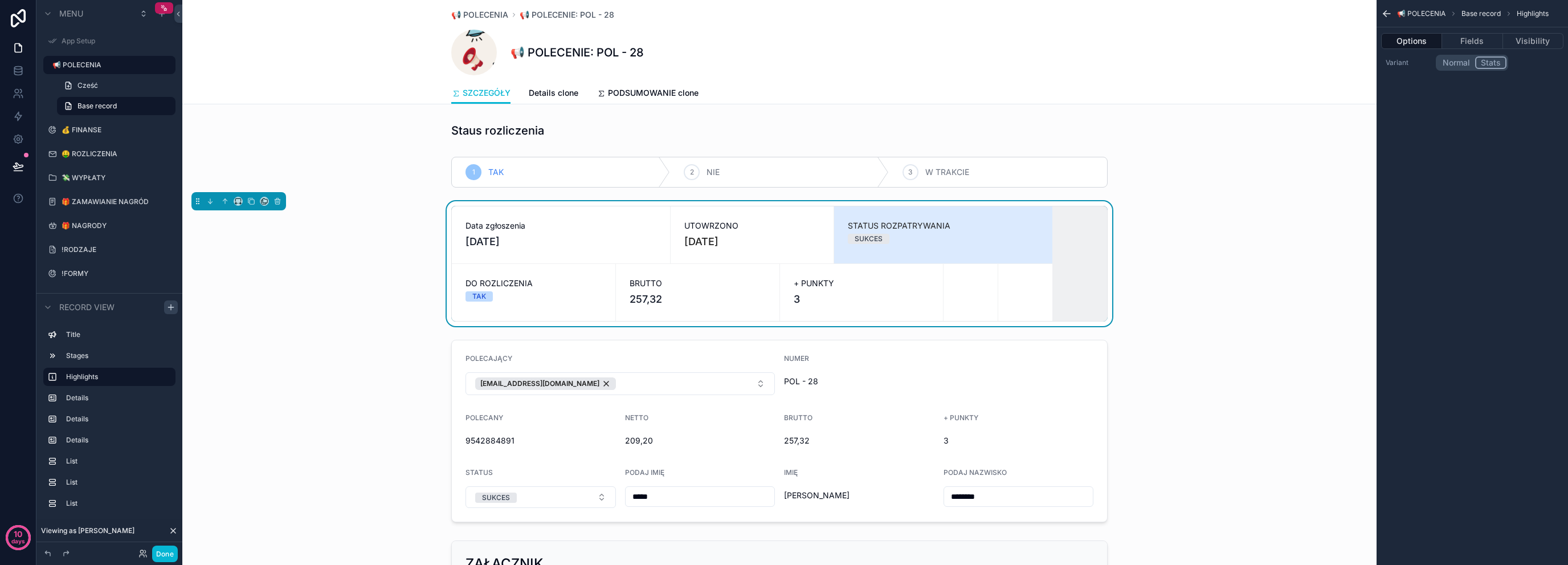
click at [987, 259] on div "STATUS ROZPATRYWANIA SUKCES" at bounding box center [943, 234] width 218 height 57
click at [1497, 38] on button "Fields" at bounding box center [1473, 41] width 60 height 16
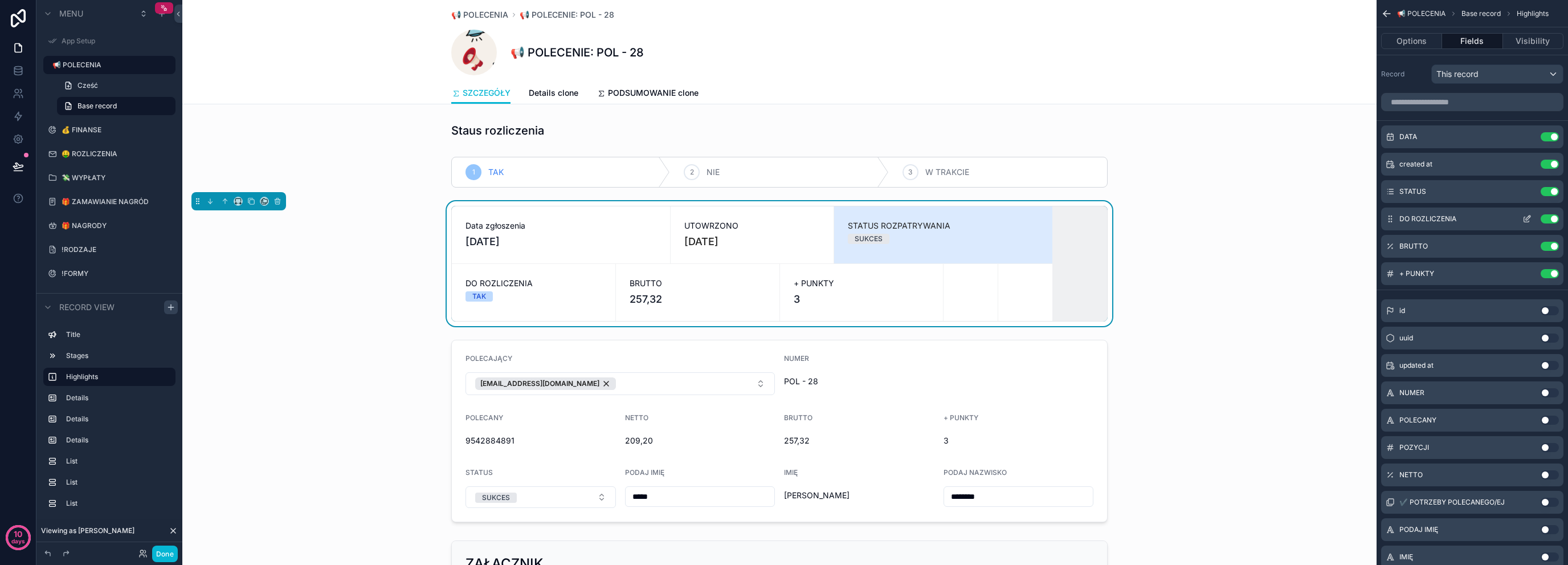
click at [1555, 216] on button "Use setting" at bounding box center [1550, 219] width 18 height 9
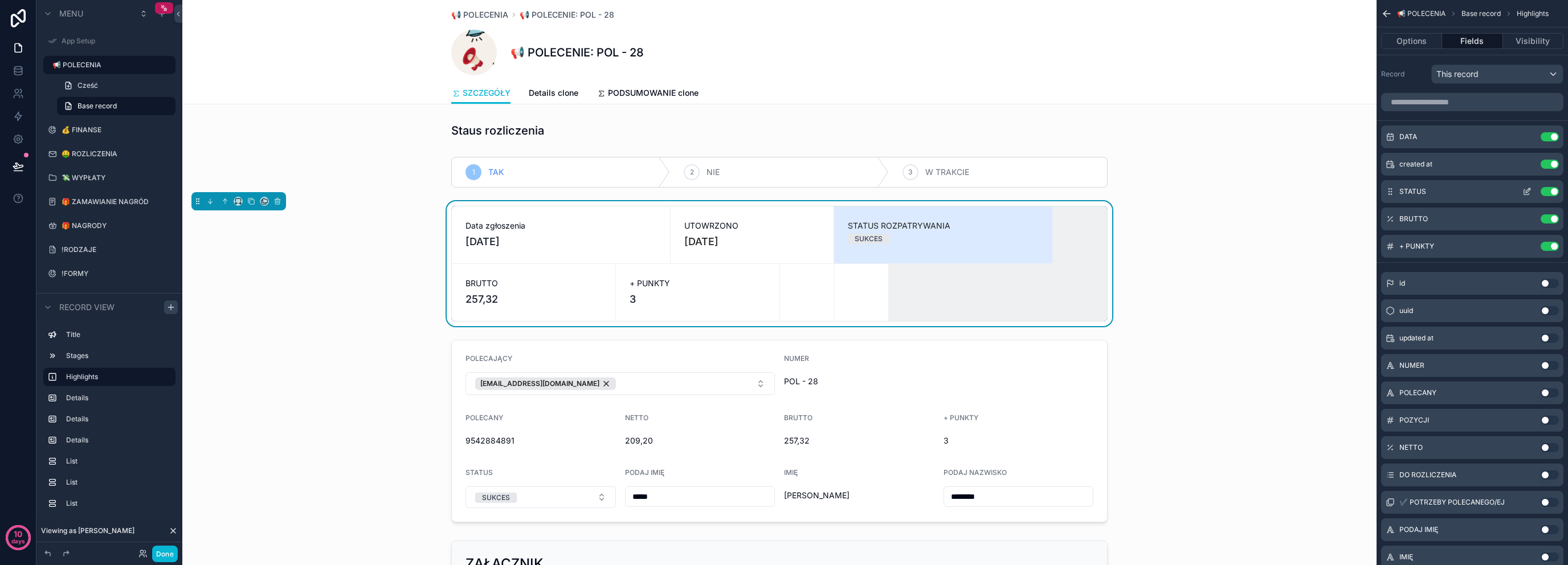
click at [1525, 193] on icon "scrollable content" at bounding box center [1528, 191] width 9 height 9
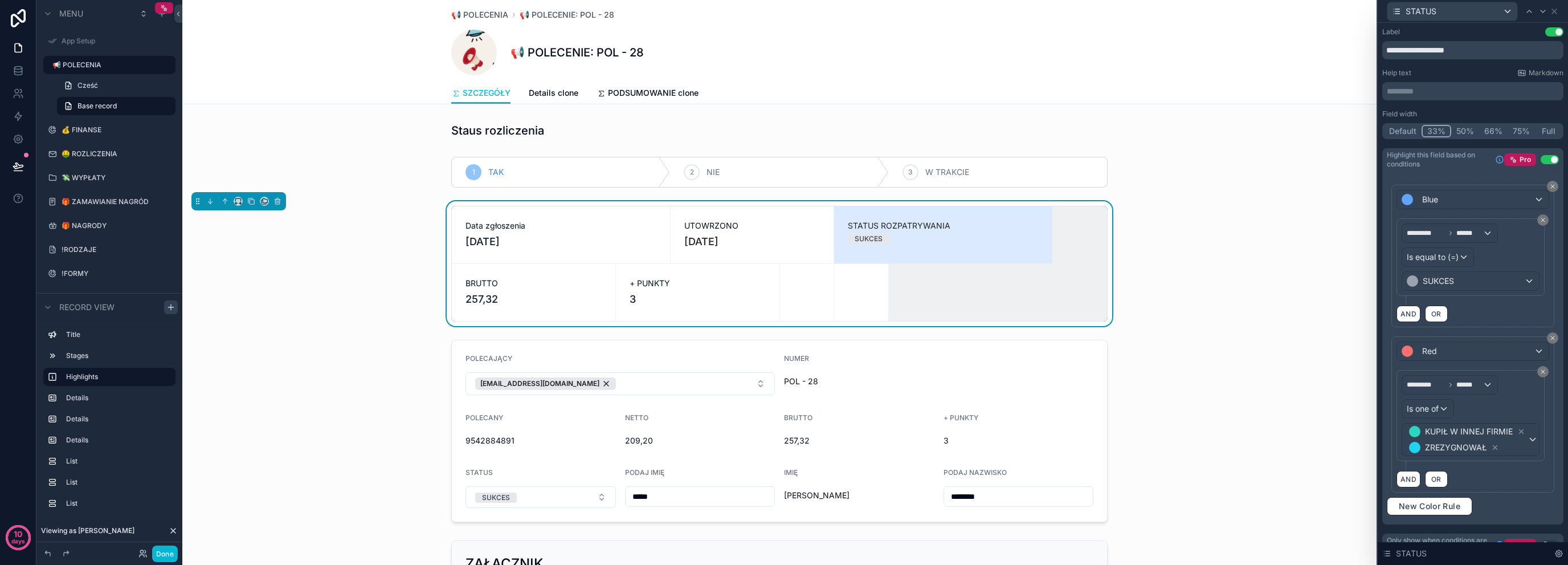
click at [1560, 5] on div "STATUS" at bounding box center [1473, 11] width 181 height 22
click at [1557, 7] on icon at bounding box center [1555, 11] width 9 height 9
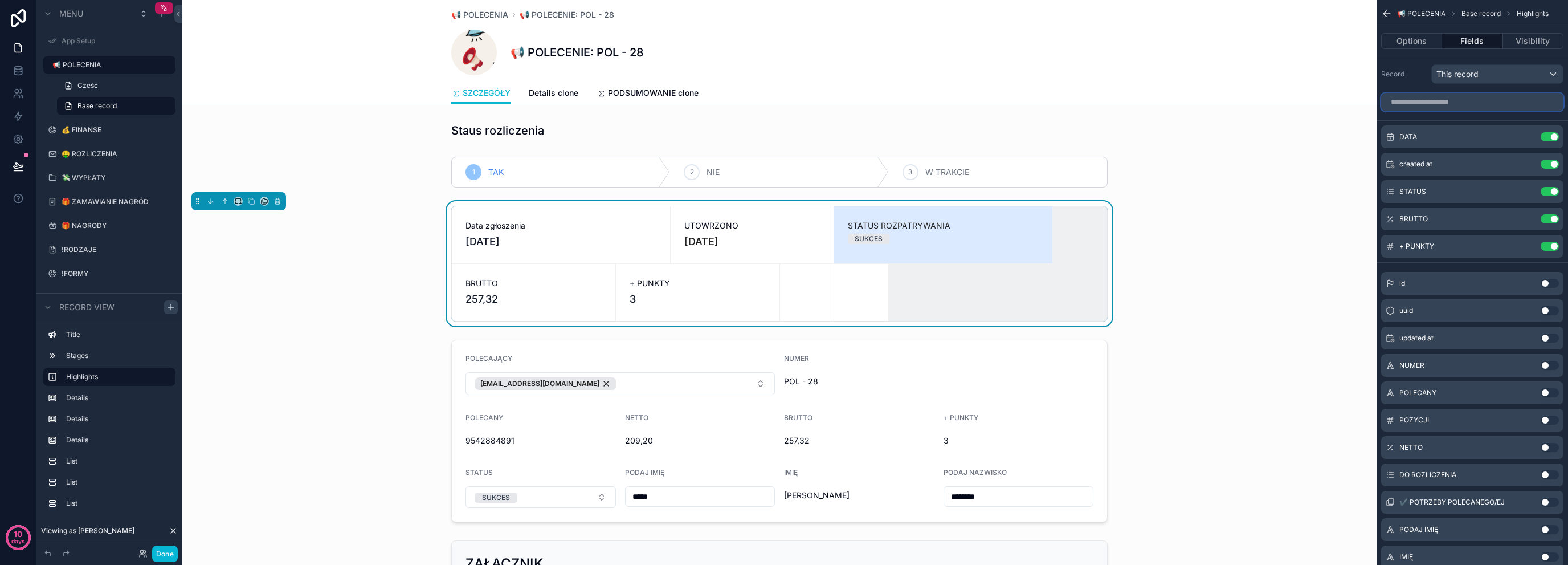
click at [1436, 103] on input "scrollable content" at bounding box center [1472, 101] width 182 height 18
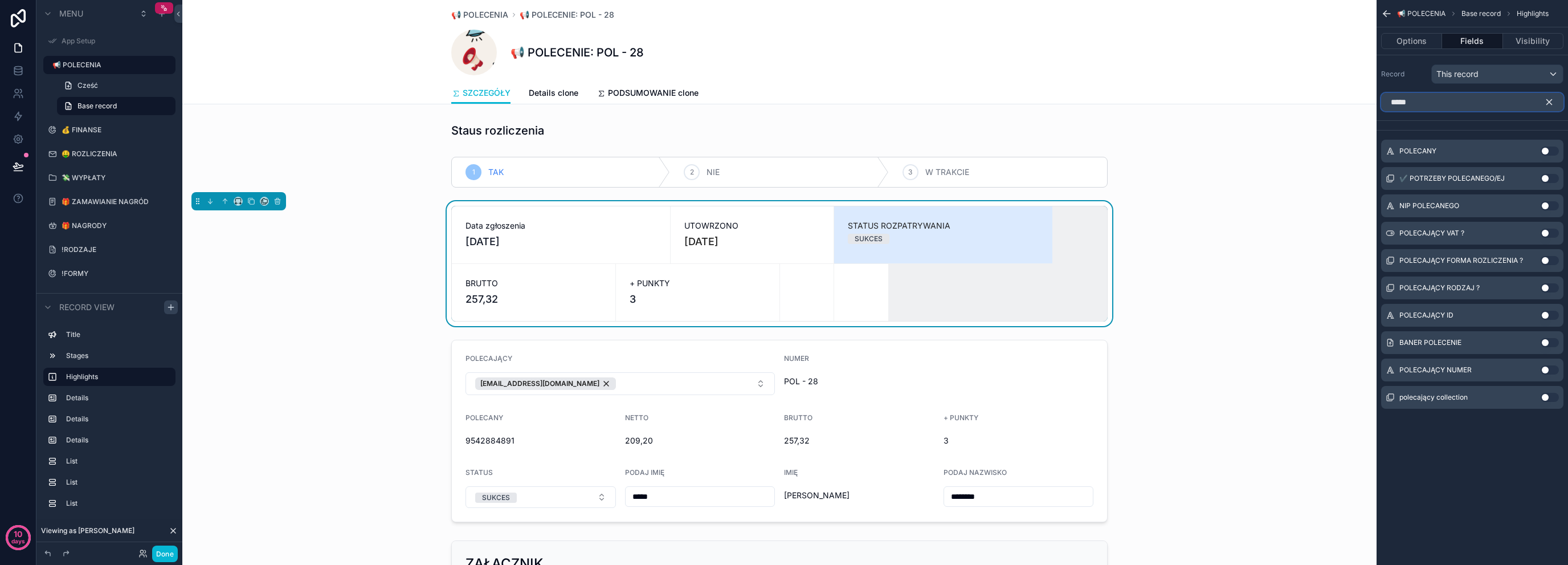
type input "*****"
click at [1544, 149] on button "Use setting" at bounding box center [1550, 151] width 18 height 9
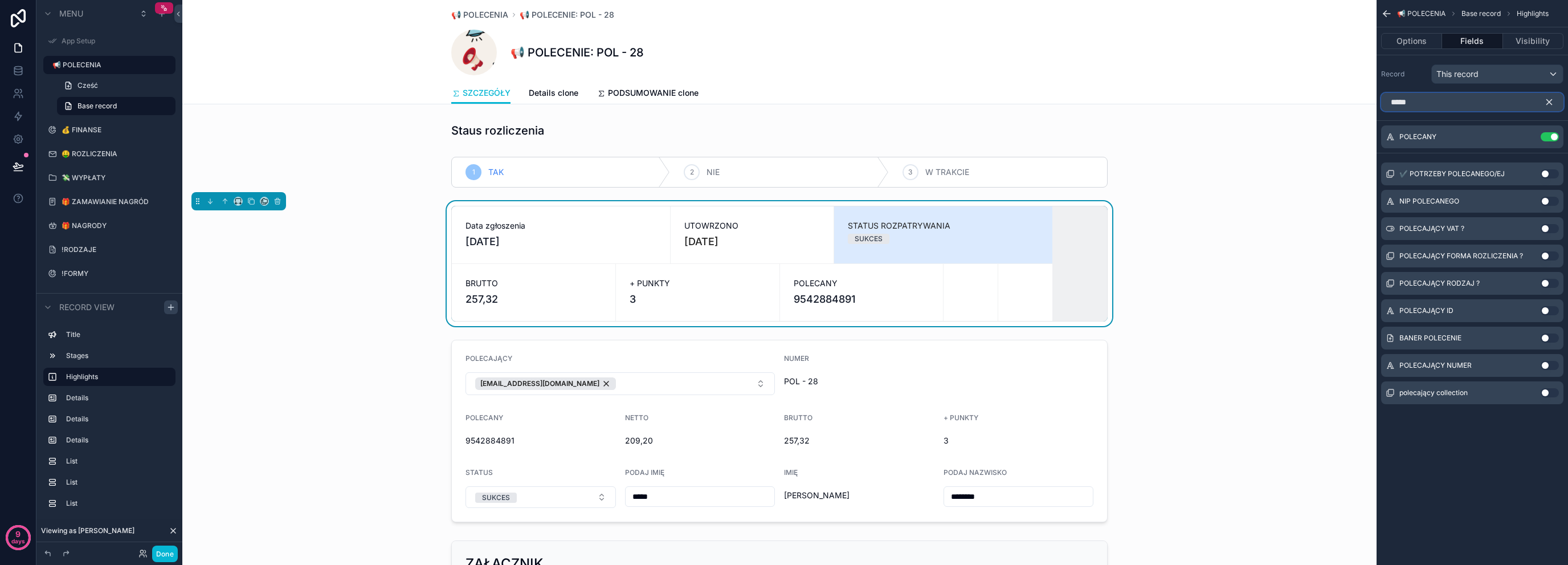
click at [1448, 99] on input "*****" at bounding box center [1472, 101] width 182 height 18
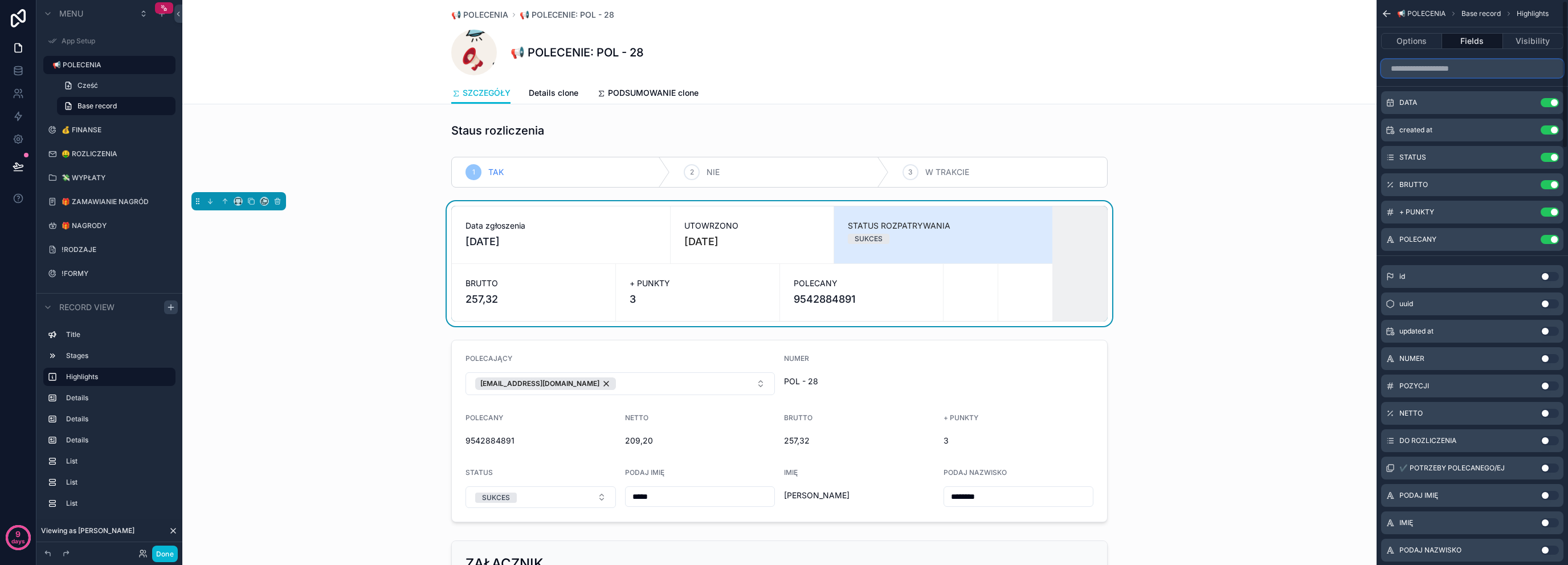
scroll to position [152, 0]
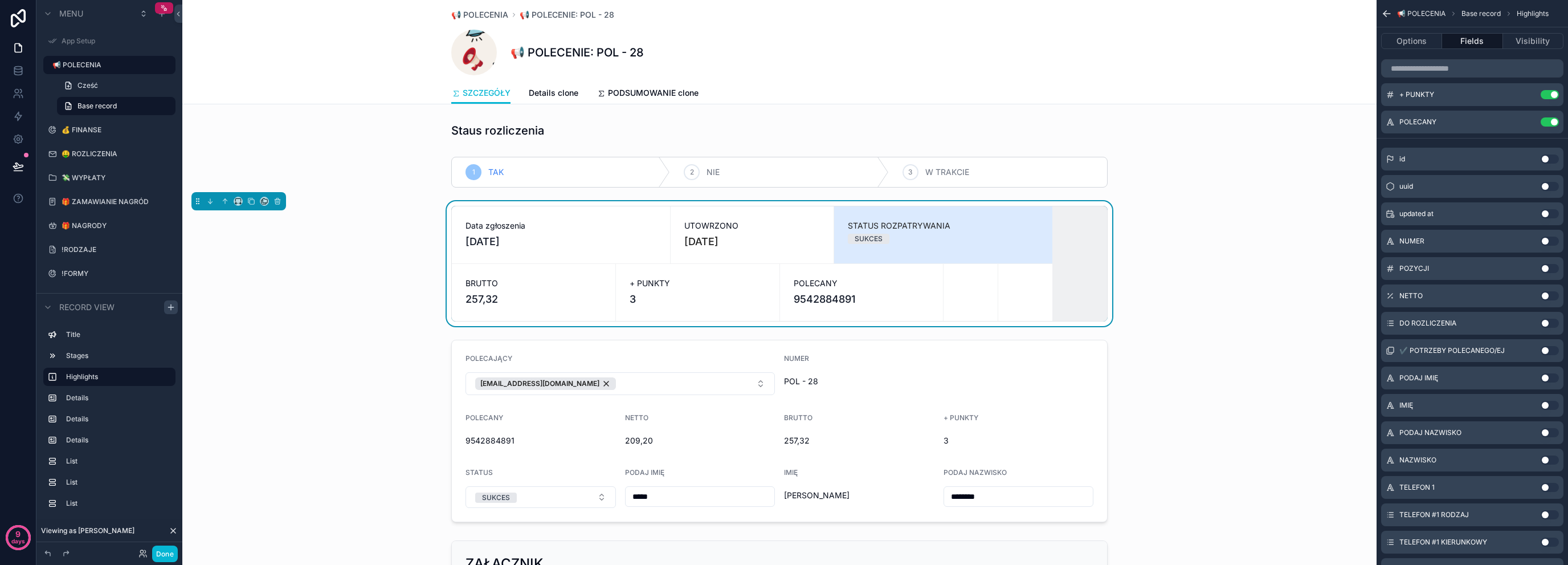
click at [1550, 267] on button "Use setting" at bounding box center [1550, 269] width 18 height 9
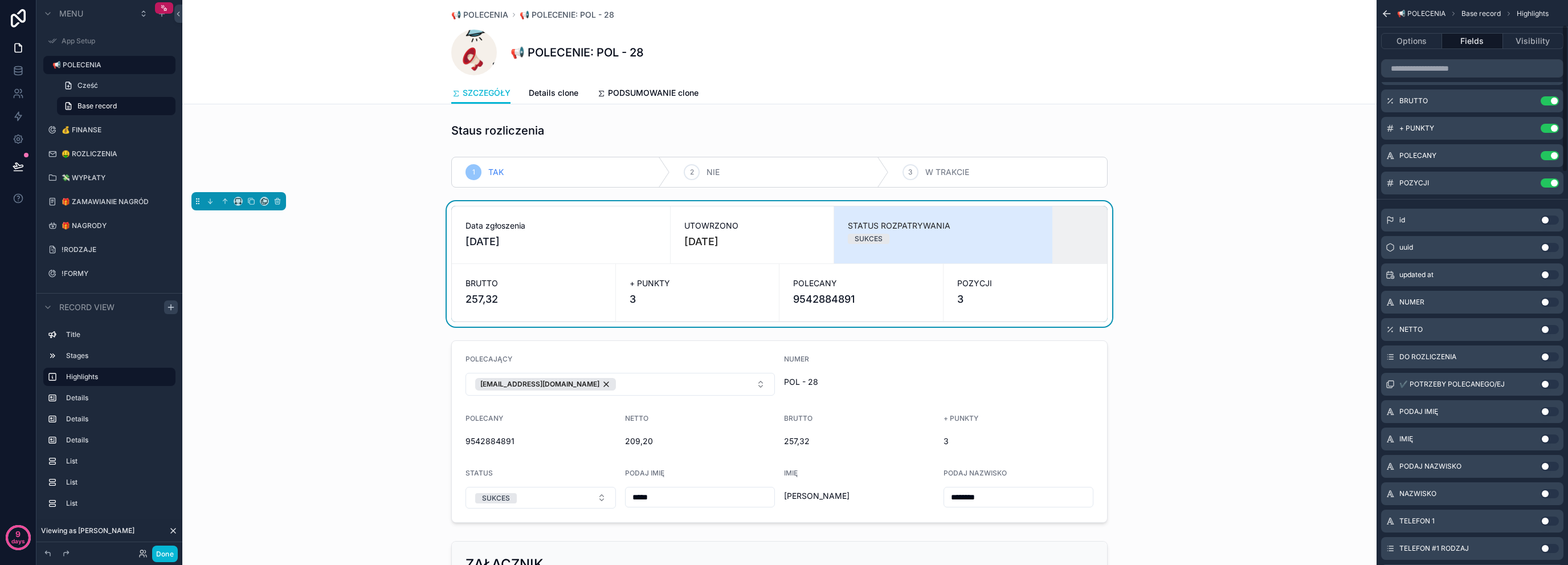
scroll to position [0, 0]
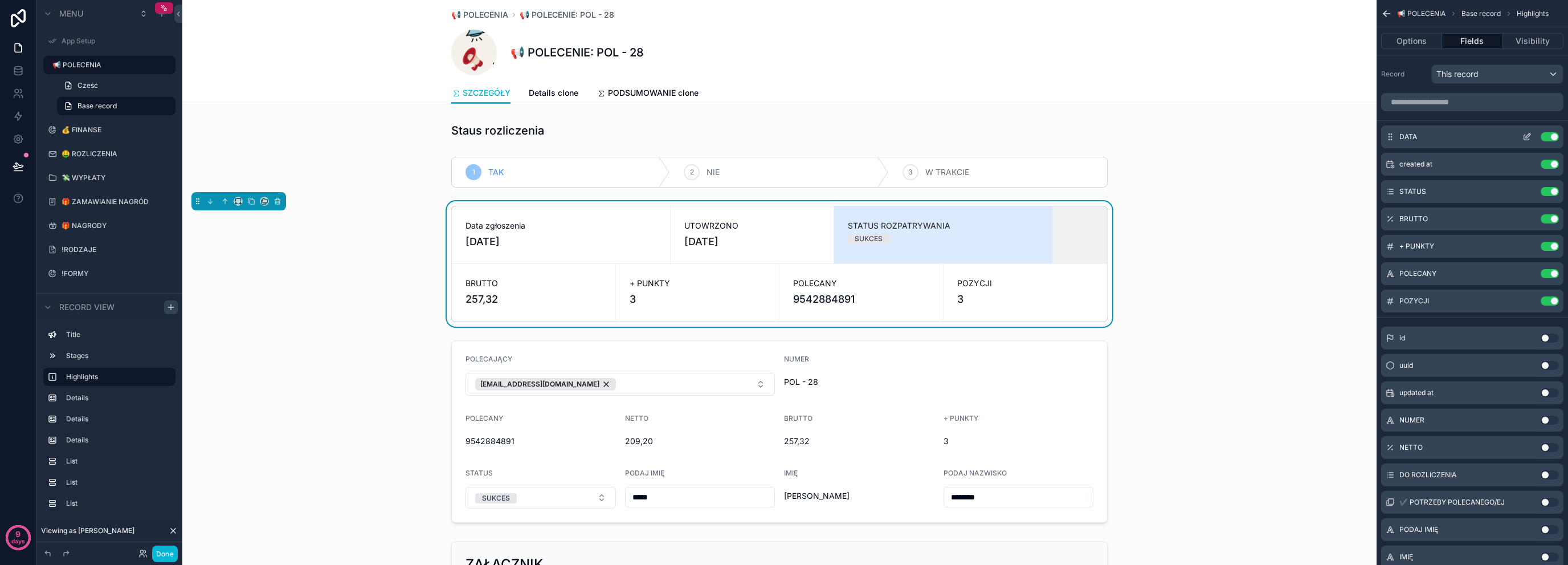
click at [1532, 132] on button "scrollable content" at bounding box center [1527, 137] width 18 height 9
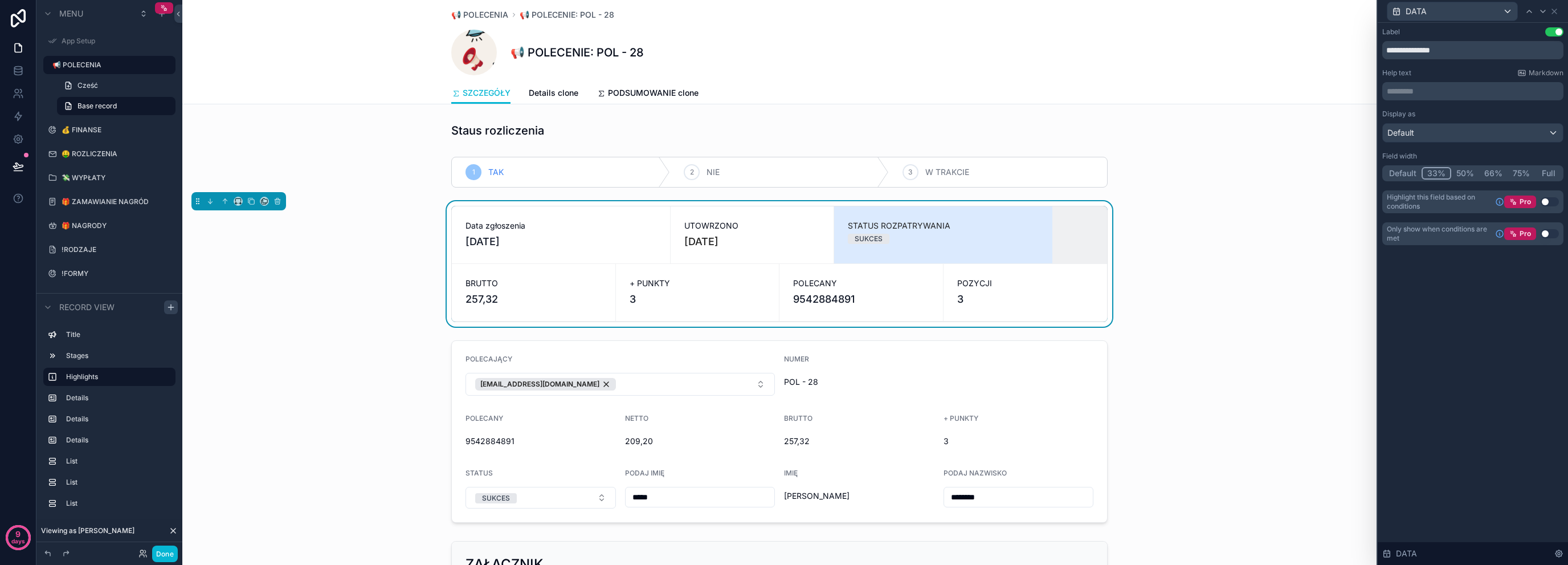
click at [1412, 169] on button "Default" at bounding box center [1403, 173] width 38 height 13
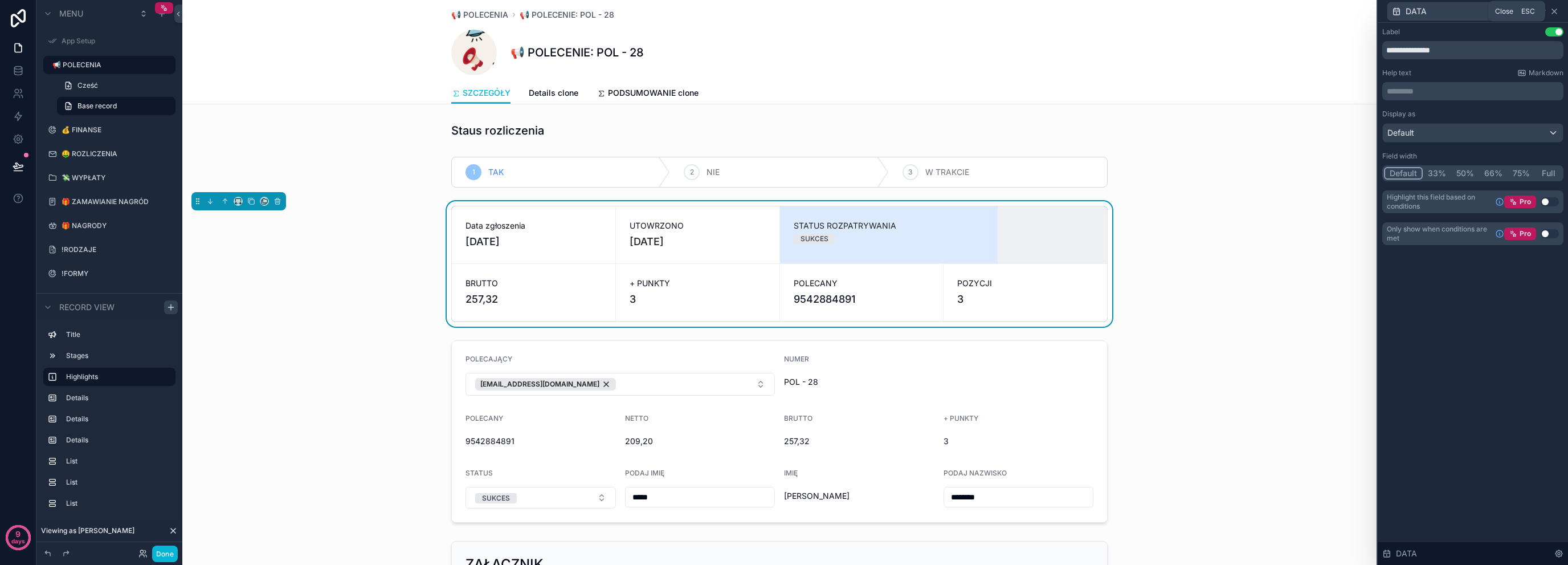
click at [1555, 9] on icon at bounding box center [1555, 11] width 9 height 9
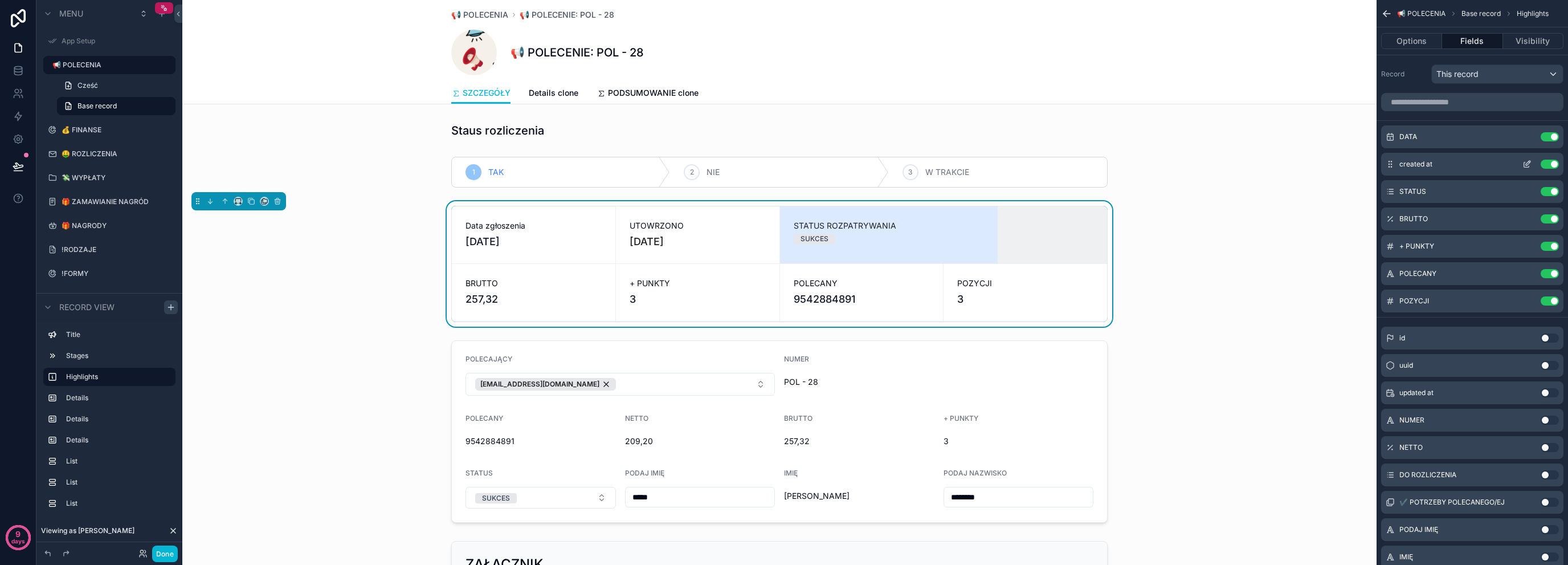
click at [1530, 162] on icon "scrollable content" at bounding box center [1528, 165] width 9 height 9
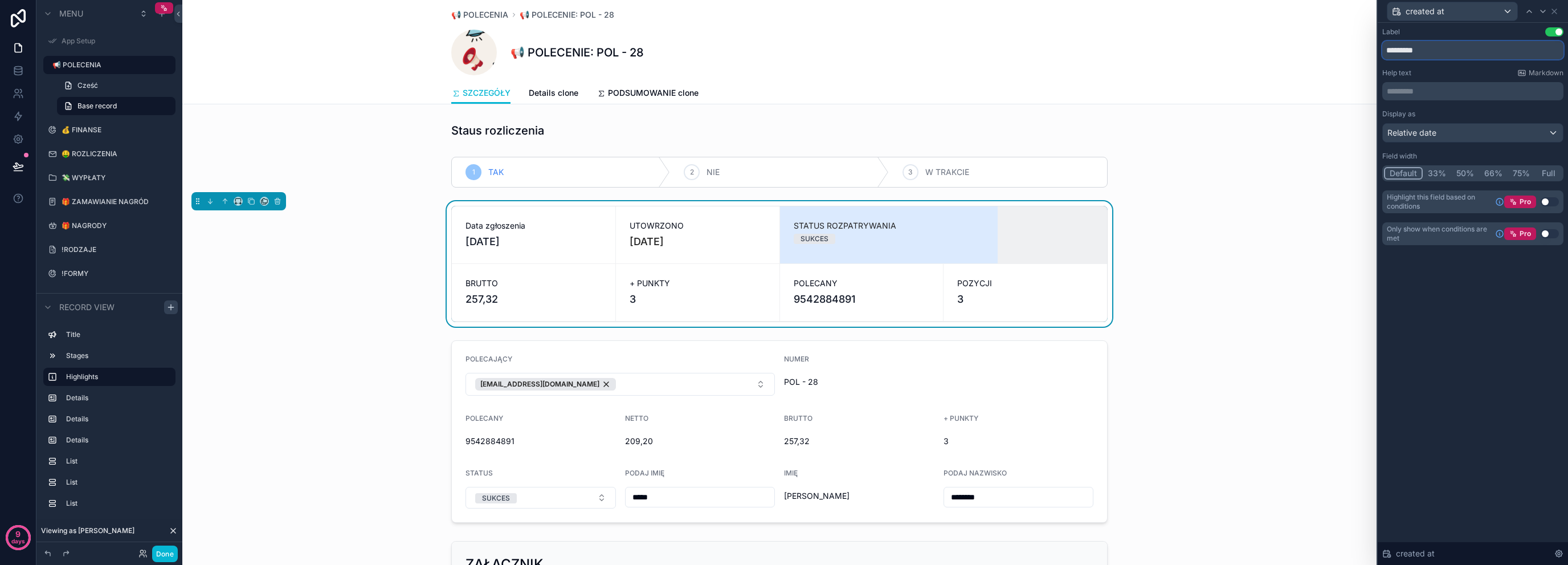
click at [1395, 47] on input "*********" at bounding box center [1473, 50] width 181 height 18
click at [1408, 49] on input "*******" at bounding box center [1473, 50] width 181 height 18
type input "*********"
click at [1401, 367] on div "Label Use setting ********* Help text Markdown ********* ﻿ Display as Relative …" at bounding box center [1473, 294] width 190 height 542
click at [1555, 8] on icon at bounding box center [1555, 11] width 9 height 9
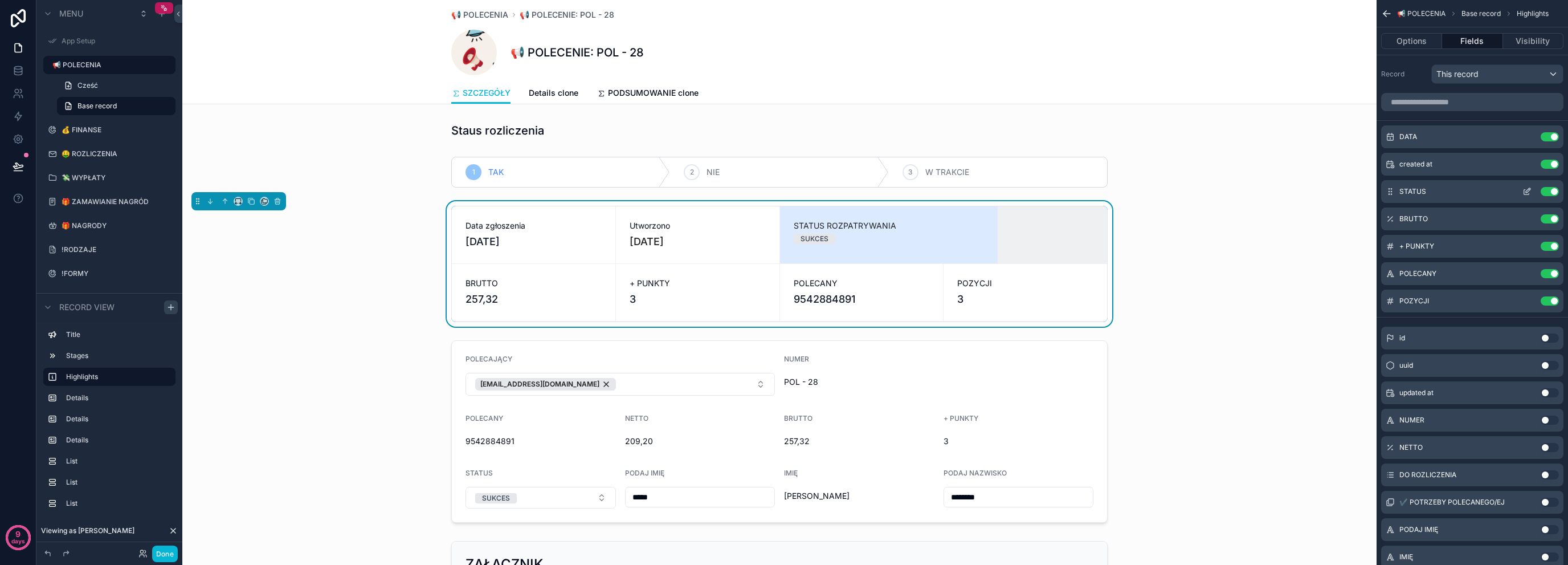
click at [1523, 185] on div "STATUS Use setting" at bounding box center [1472, 191] width 182 height 23
click at [1525, 189] on icon "scrollable content" at bounding box center [1528, 191] width 9 height 9
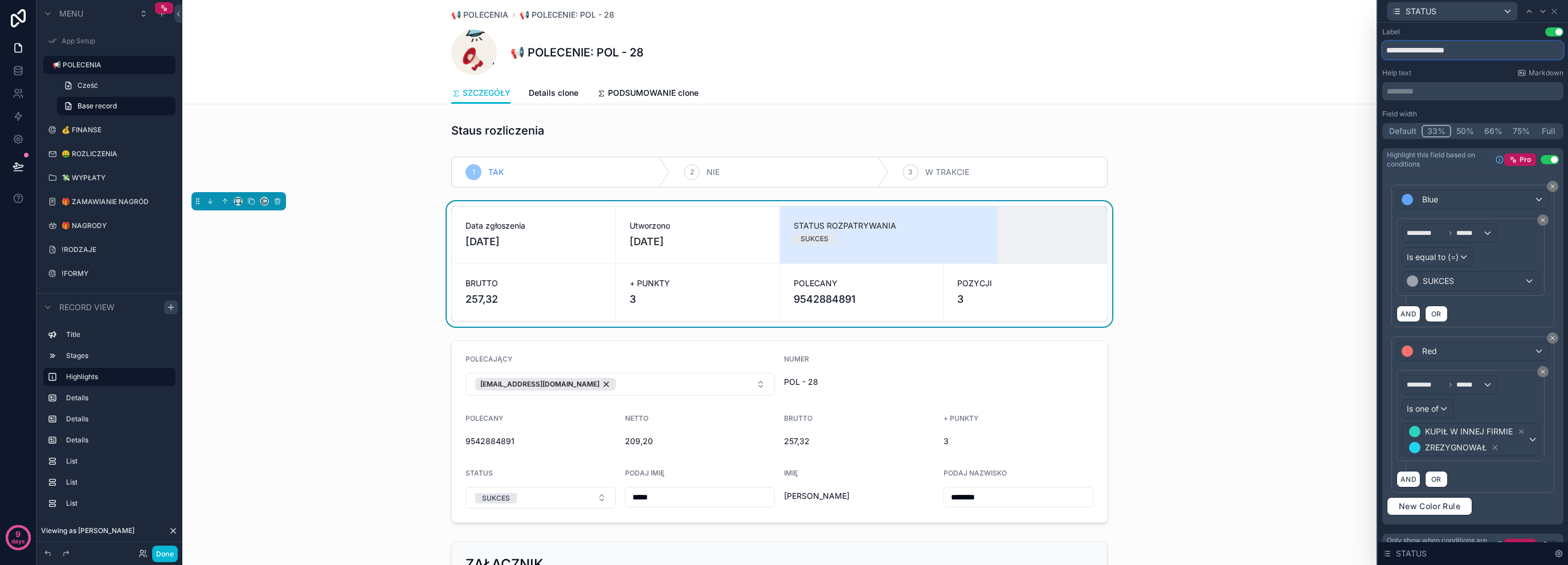
drag, startPoint x: 1406, startPoint y: 50, endPoint x: 1568, endPoint y: 52, distance: 162.0
click at [1568, 52] on div "**********" at bounding box center [1473, 294] width 190 height 542
type input "******"
click at [1411, 135] on button "Default" at bounding box center [1403, 131] width 38 height 13
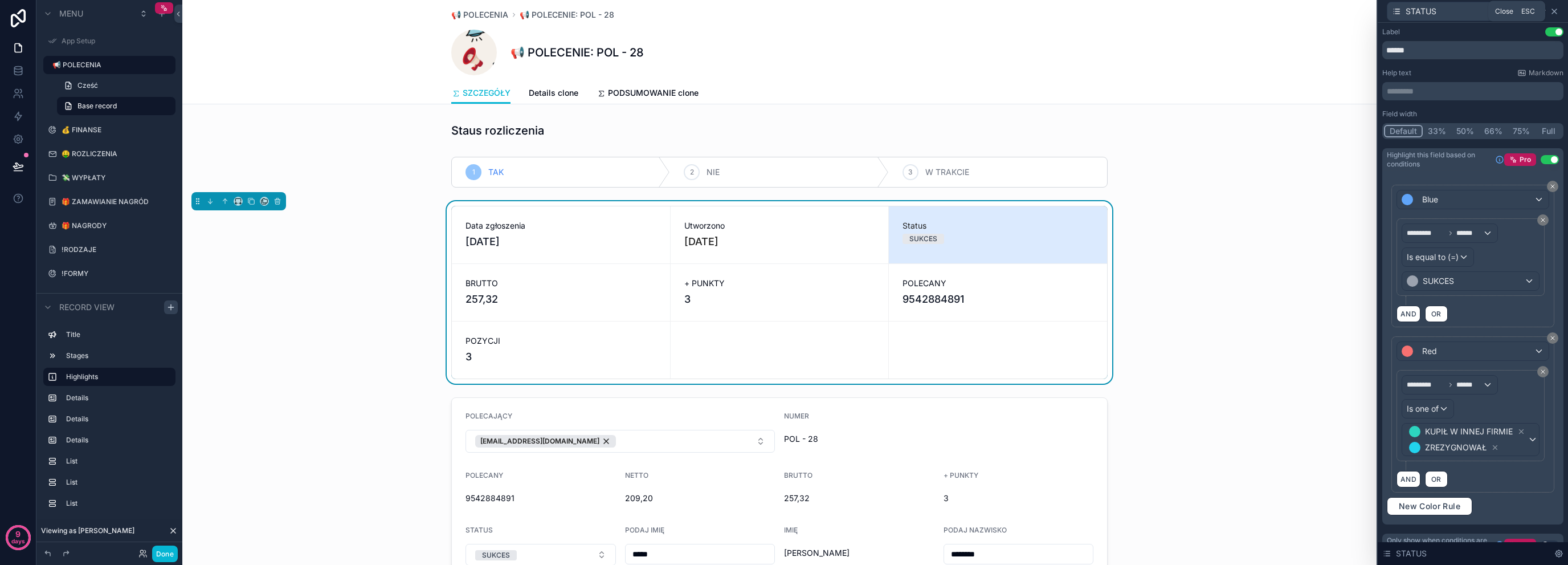
click at [1557, 10] on icon at bounding box center [1555, 11] width 9 height 9
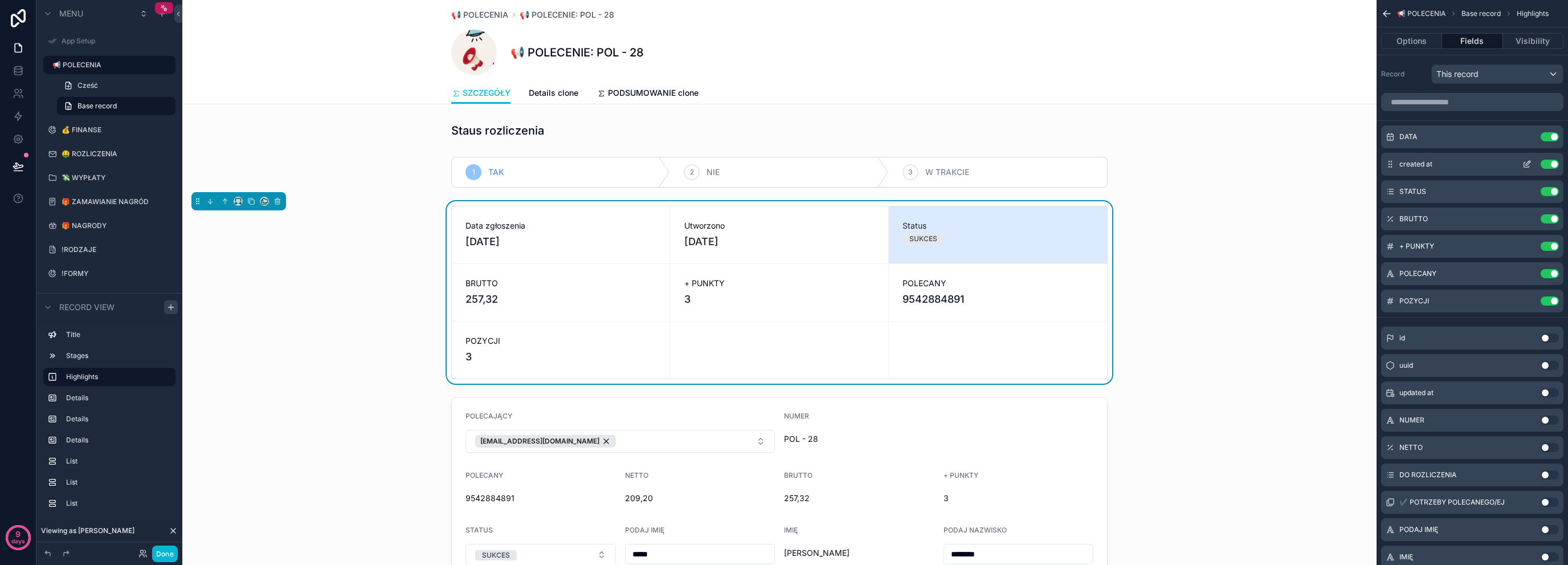
click at [1527, 161] on icon "scrollable content" at bounding box center [1528, 165] width 9 height 9
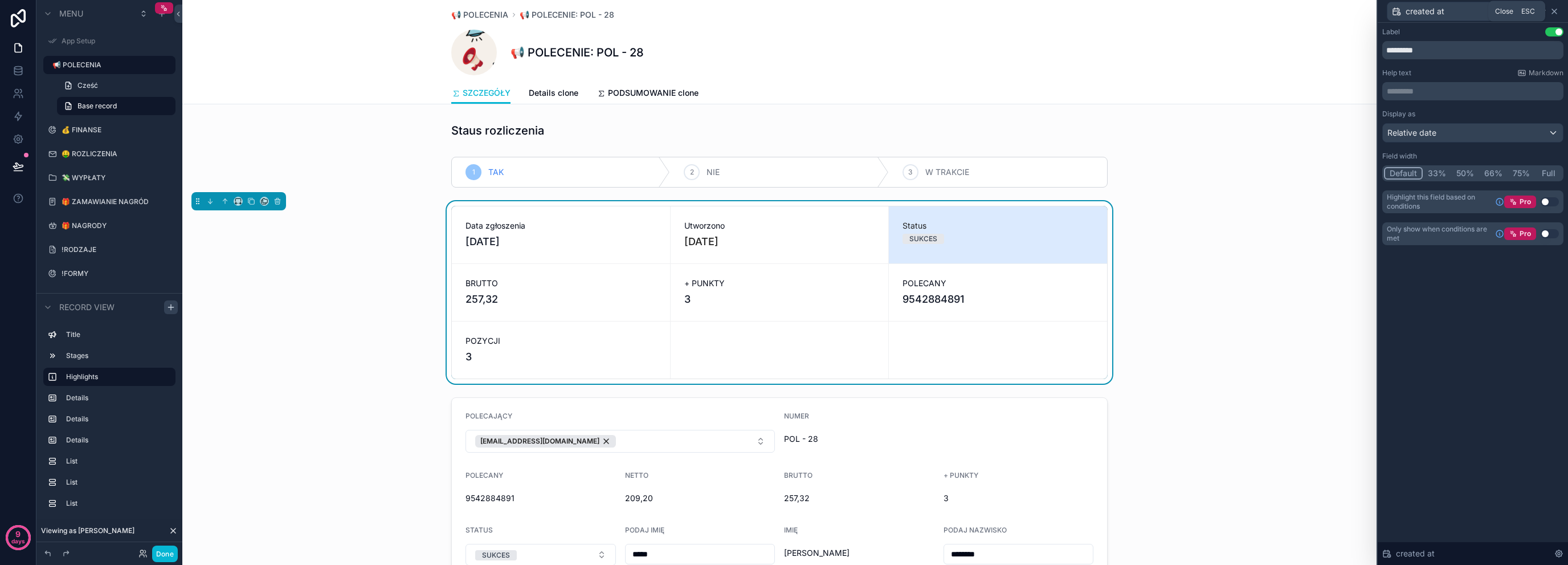
click at [1558, 9] on icon at bounding box center [1555, 11] width 9 height 9
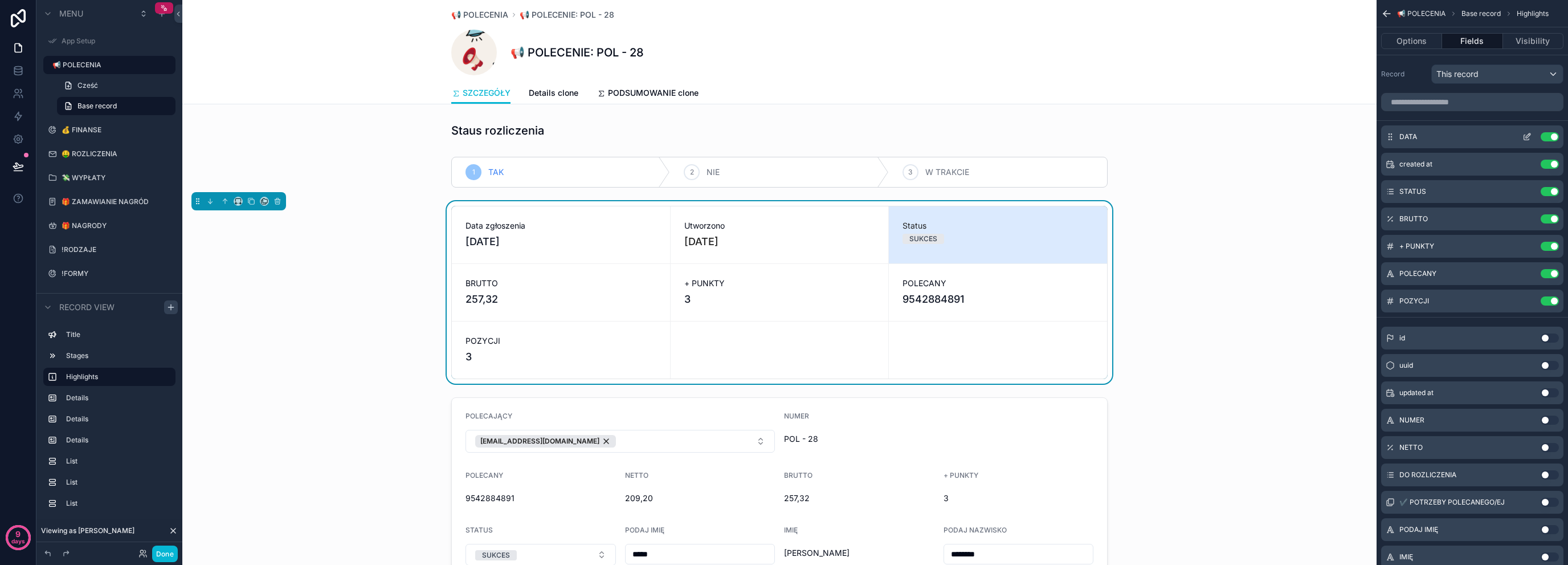
click at [1525, 133] on icon "scrollable content" at bounding box center [1528, 137] width 9 height 9
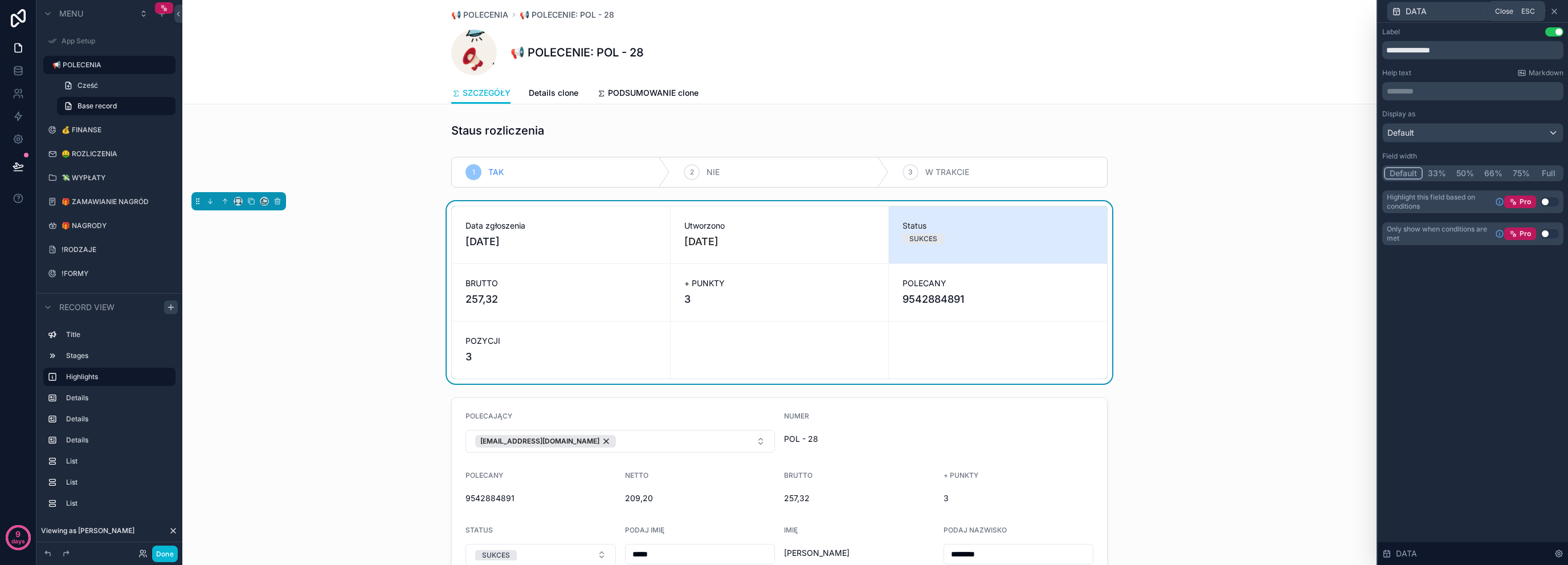
click at [1552, 7] on icon at bounding box center [1555, 11] width 9 height 9
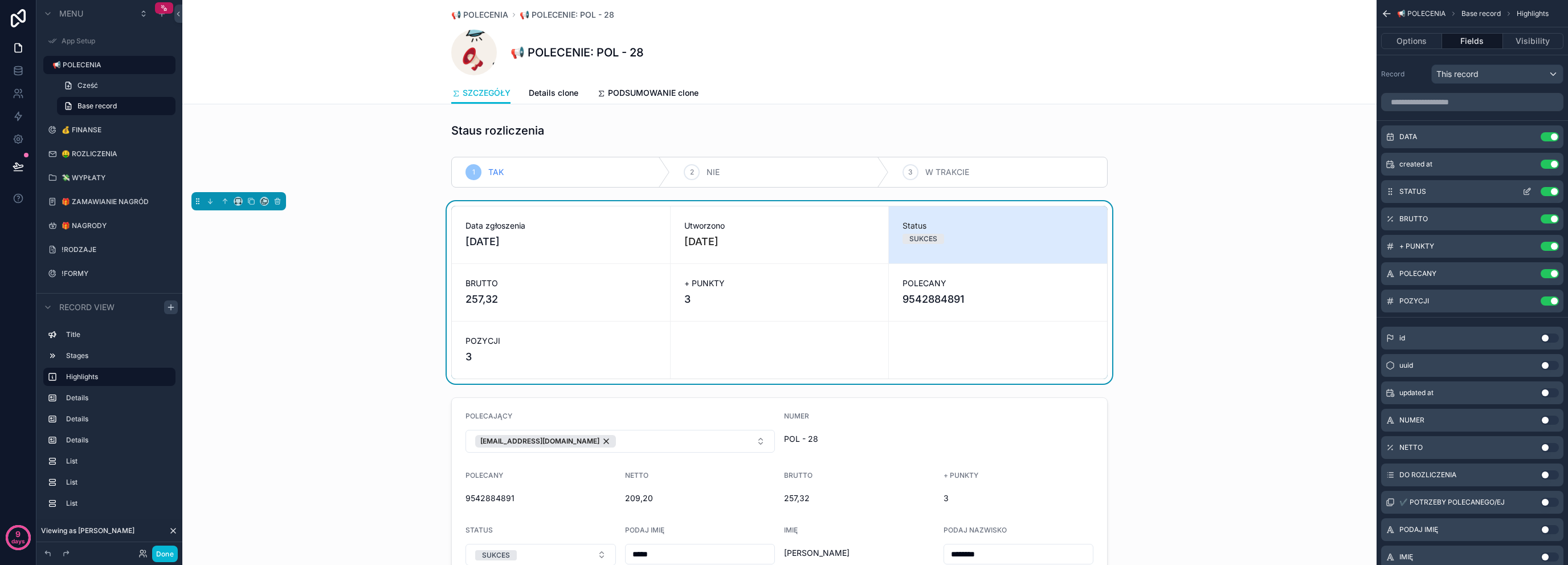
click at [1529, 191] on icon "scrollable content" at bounding box center [1528, 191] width 9 height 9
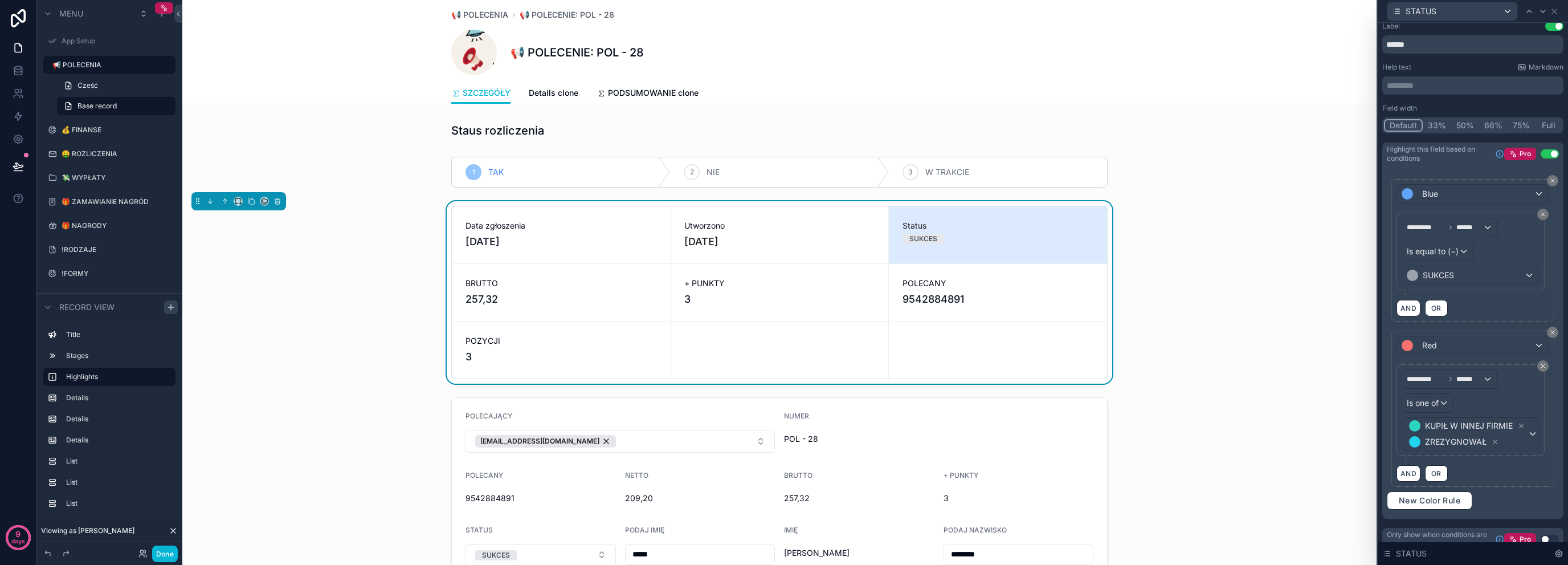
scroll to position [15, 0]
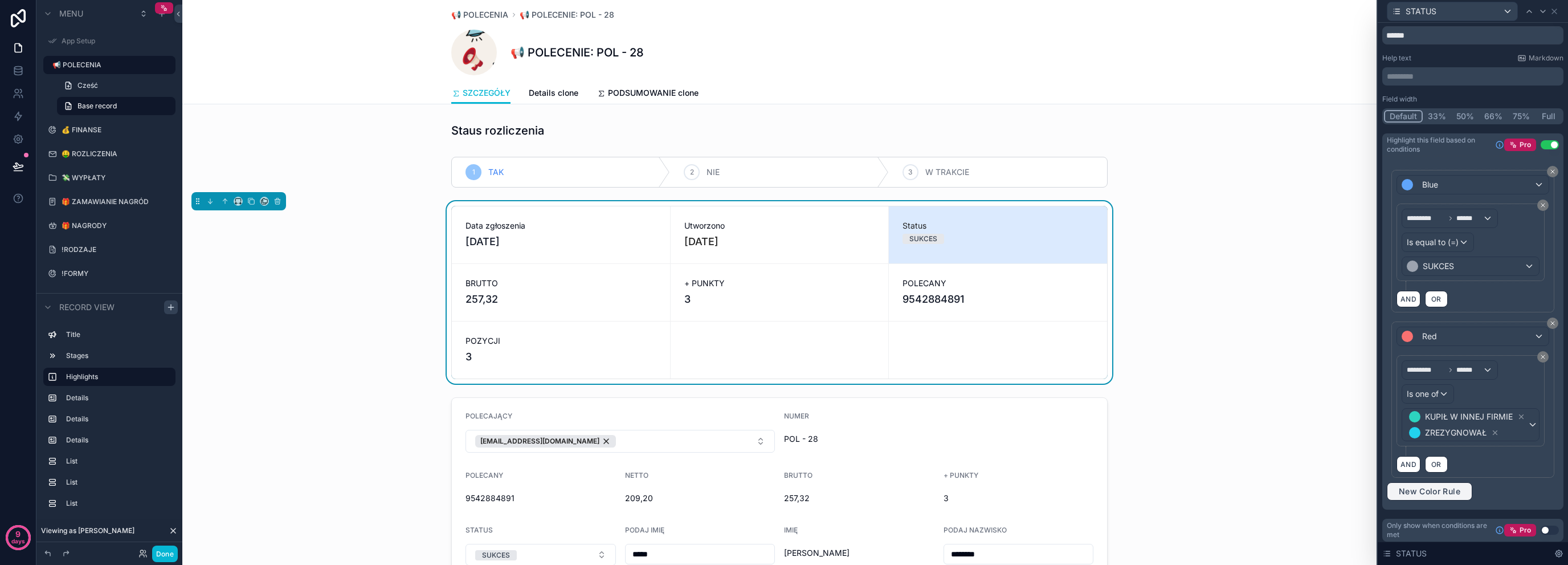
click at [1445, 491] on span "New Color Rule" at bounding box center [1430, 491] width 71 height 10
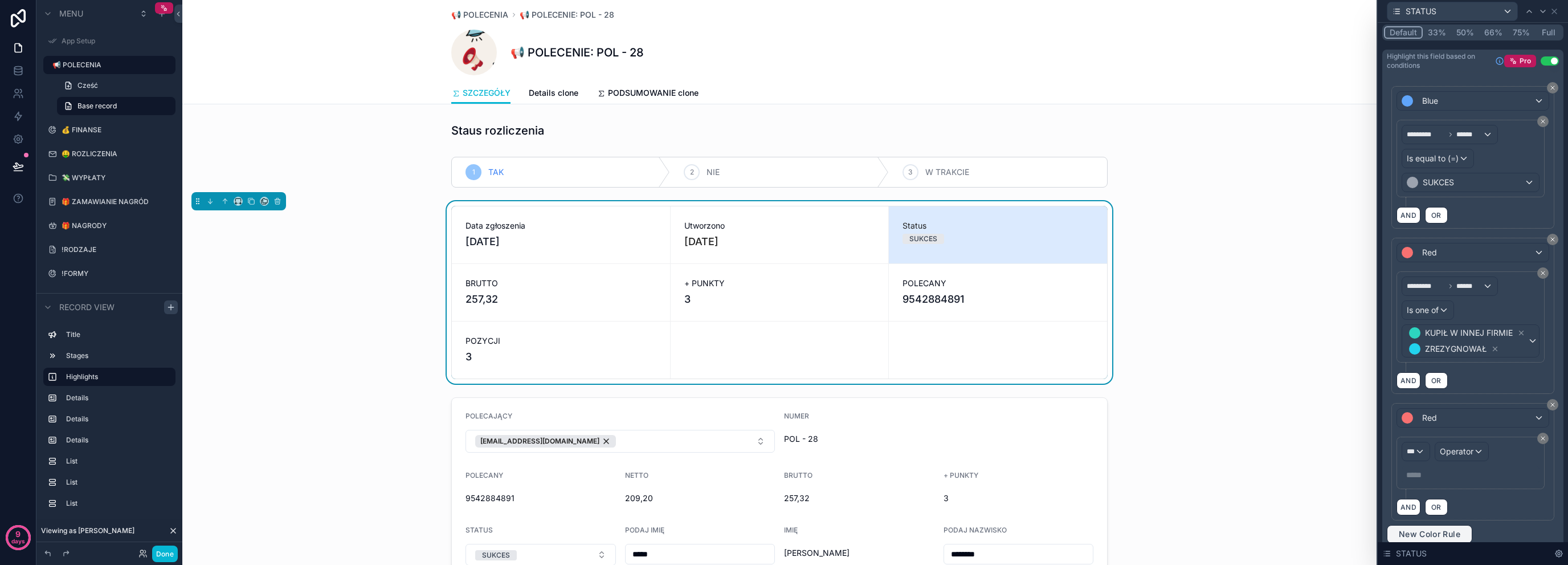
scroll to position [129, 0]
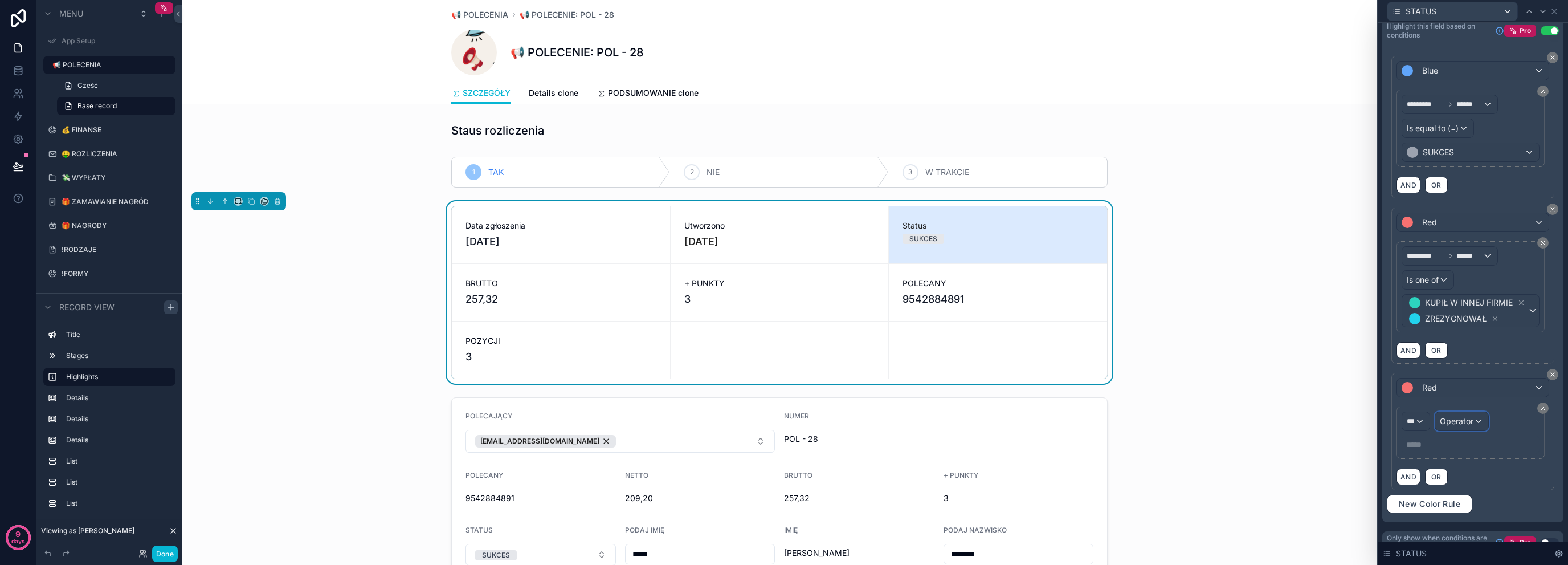
click at [1457, 423] on div "Operator" at bounding box center [1462, 421] width 53 height 18
click at [1418, 421] on div at bounding box center [1473, 282] width 190 height 565
click at [1420, 413] on div "***" at bounding box center [1416, 421] width 28 height 18
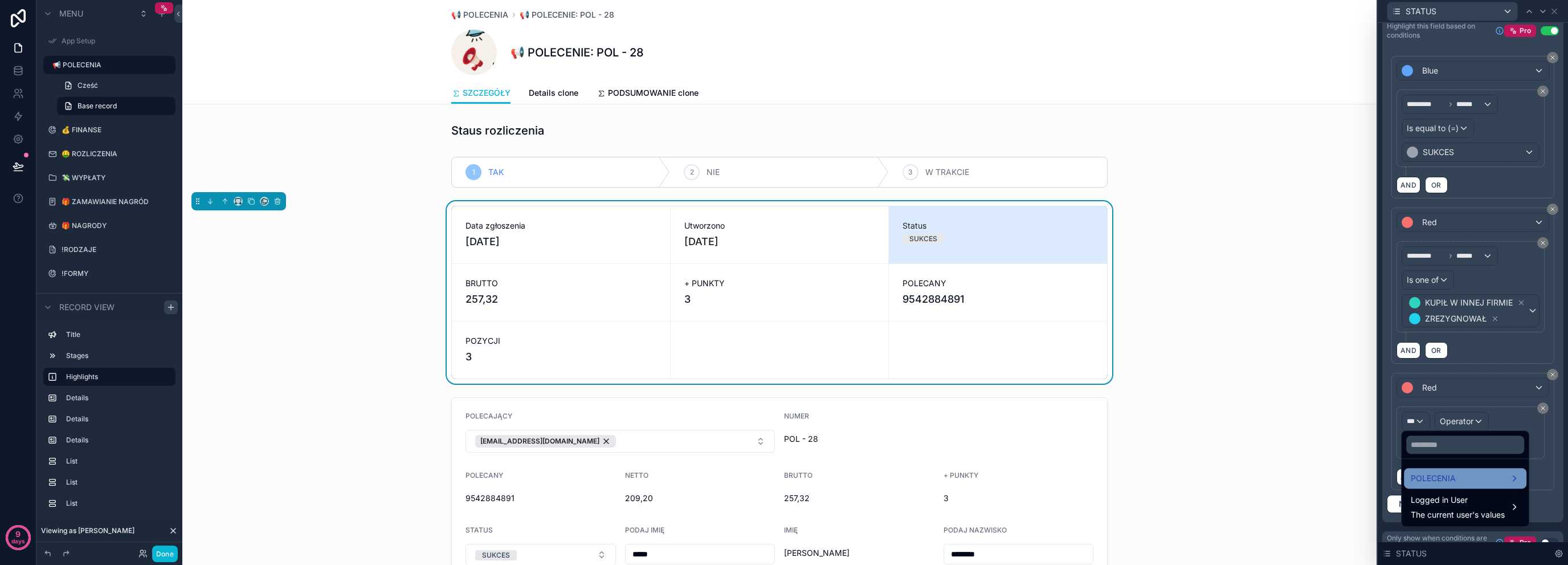
click at [1458, 480] on div "POLECENIA" at bounding box center [1465, 478] width 109 height 13
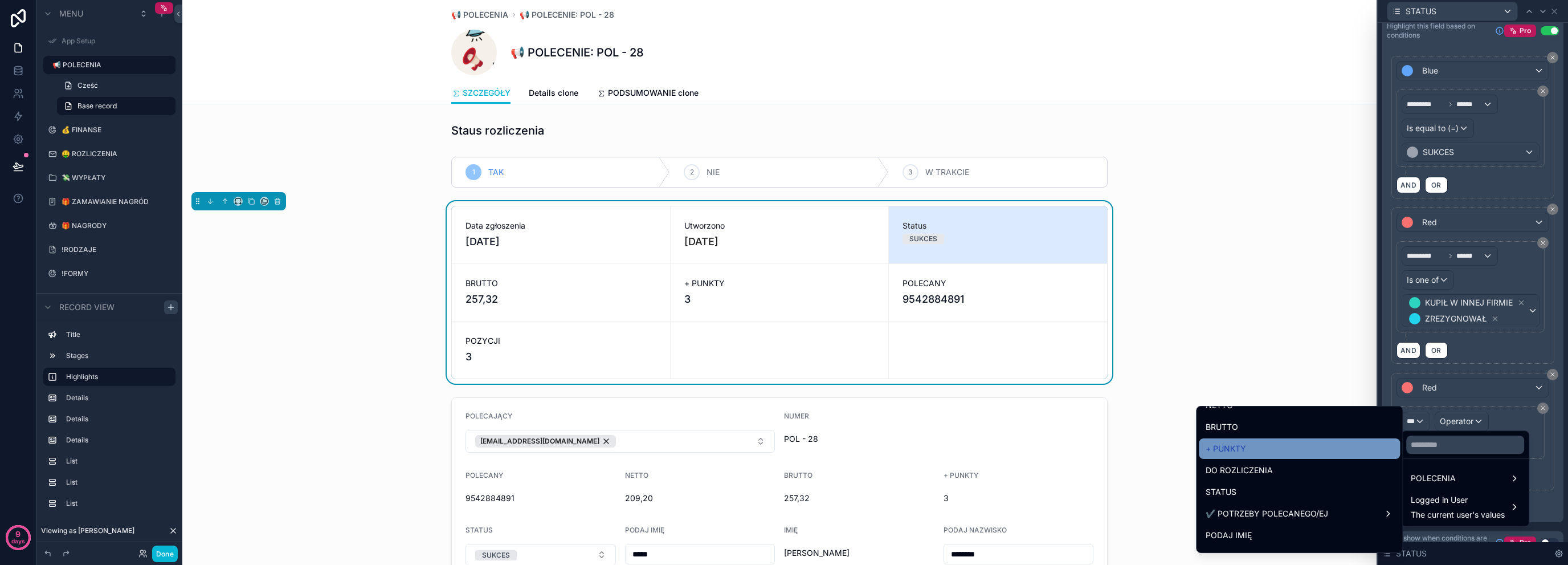
scroll to position [189, 0]
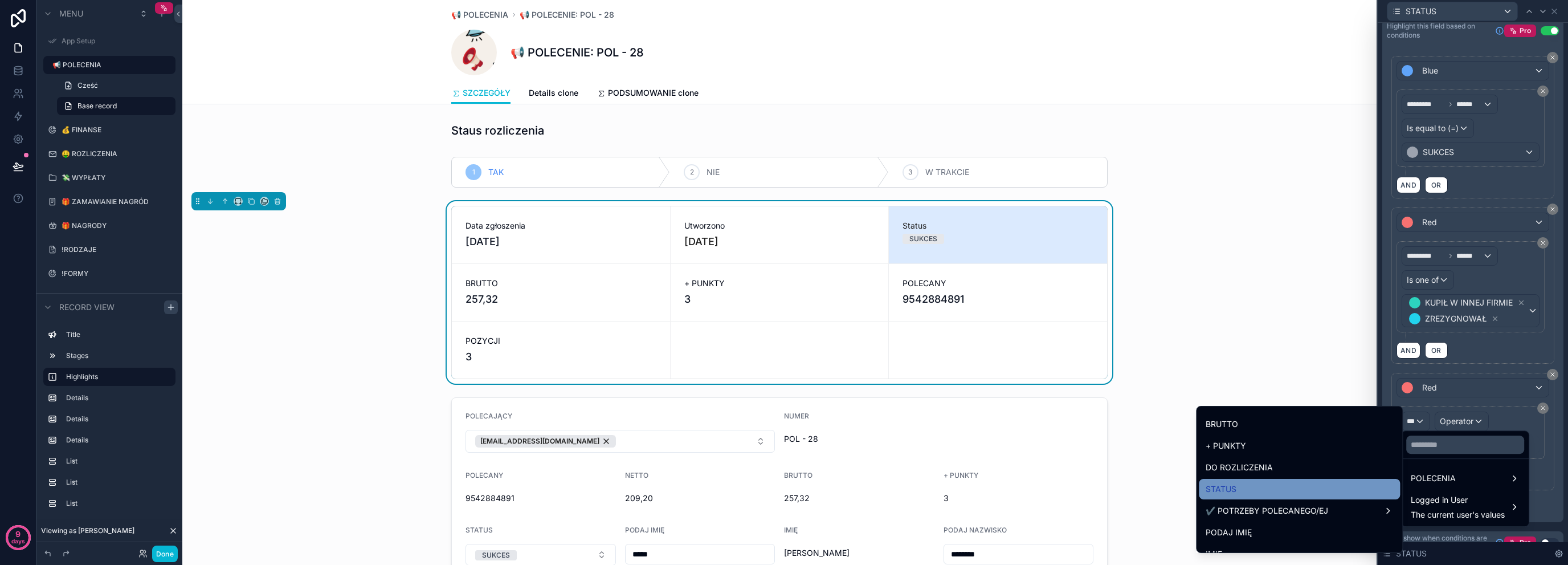
drag, startPoint x: 1268, startPoint y: 488, endPoint x: 1383, endPoint y: 472, distance: 116.1
click at [1268, 488] on div "STATUS" at bounding box center [1299, 489] width 187 height 13
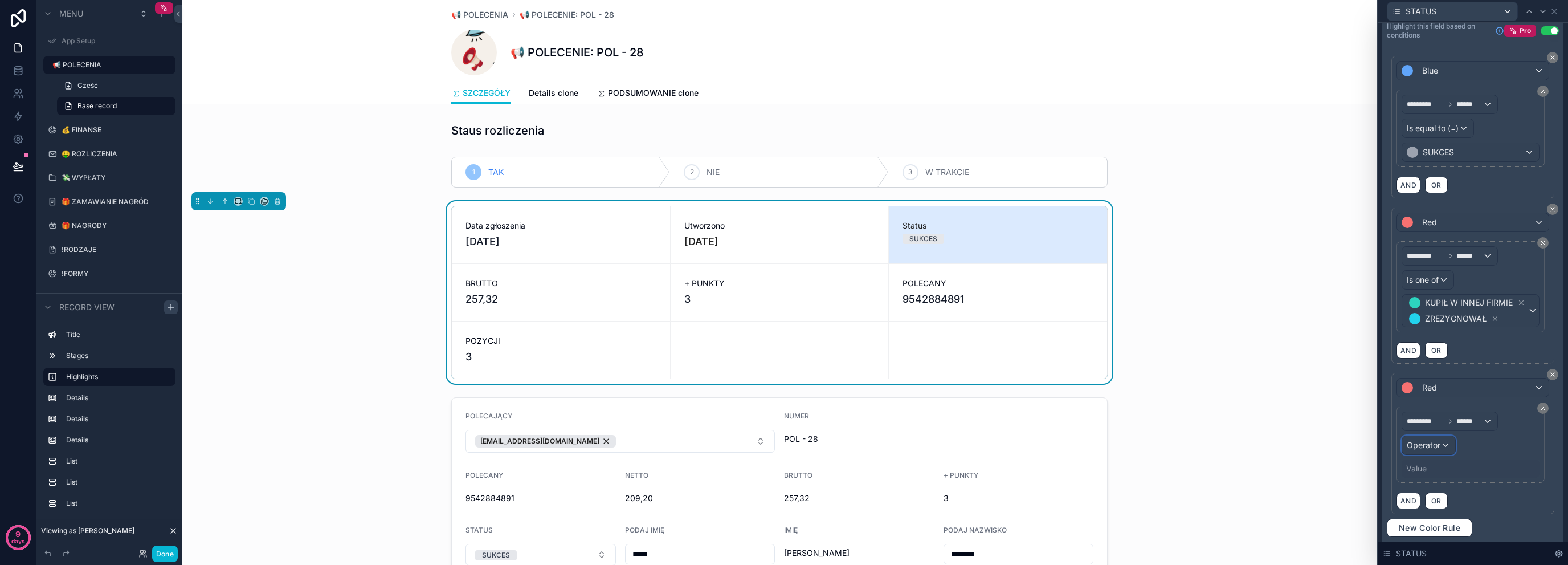
click at [1439, 440] on span "Operator" at bounding box center [1424, 445] width 34 height 9
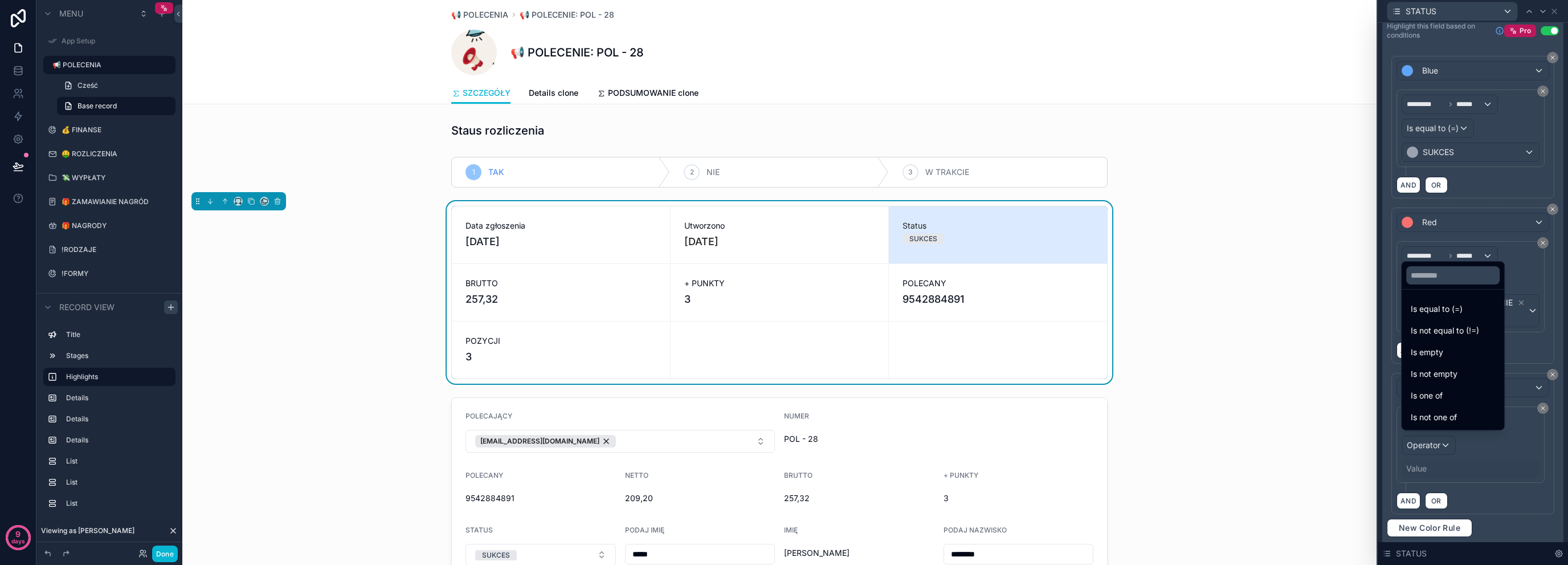
click at [1454, 314] on span "Is equal to (=)" at bounding box center [1436, 309] width 52 height 13
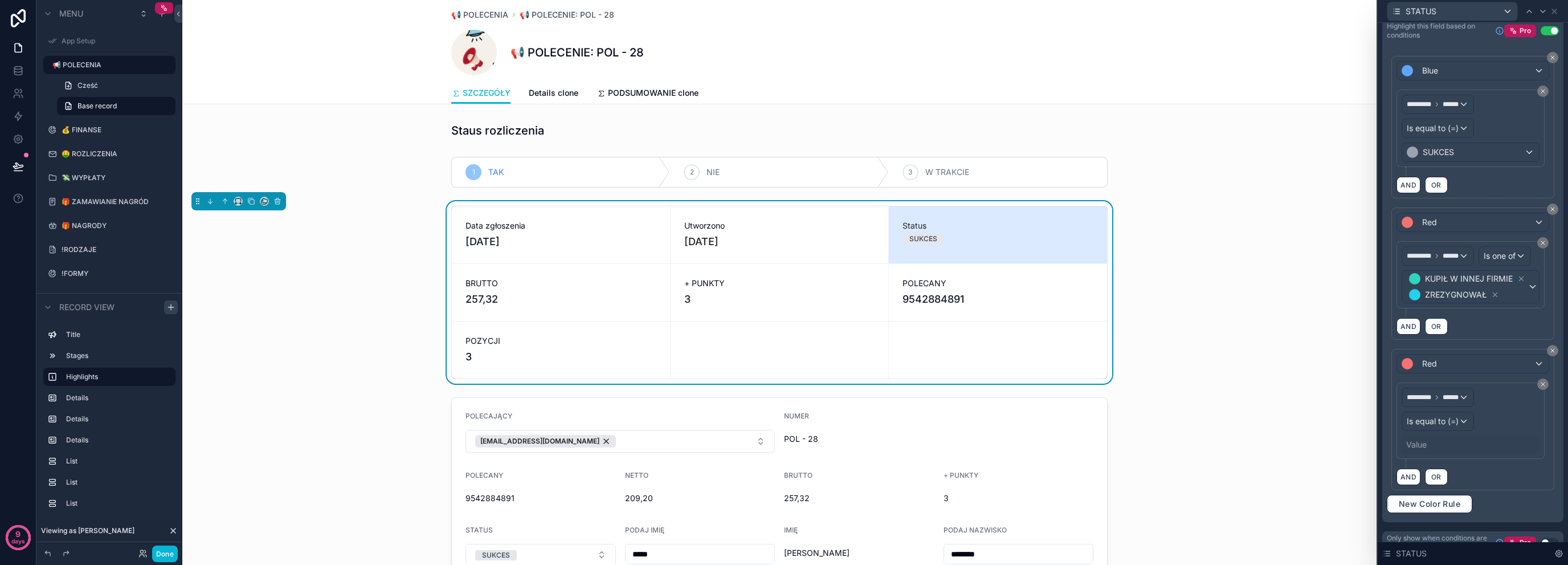
click at [1429, 453] on div "Value" at bounding box center [1471, 444] width 138 height 18
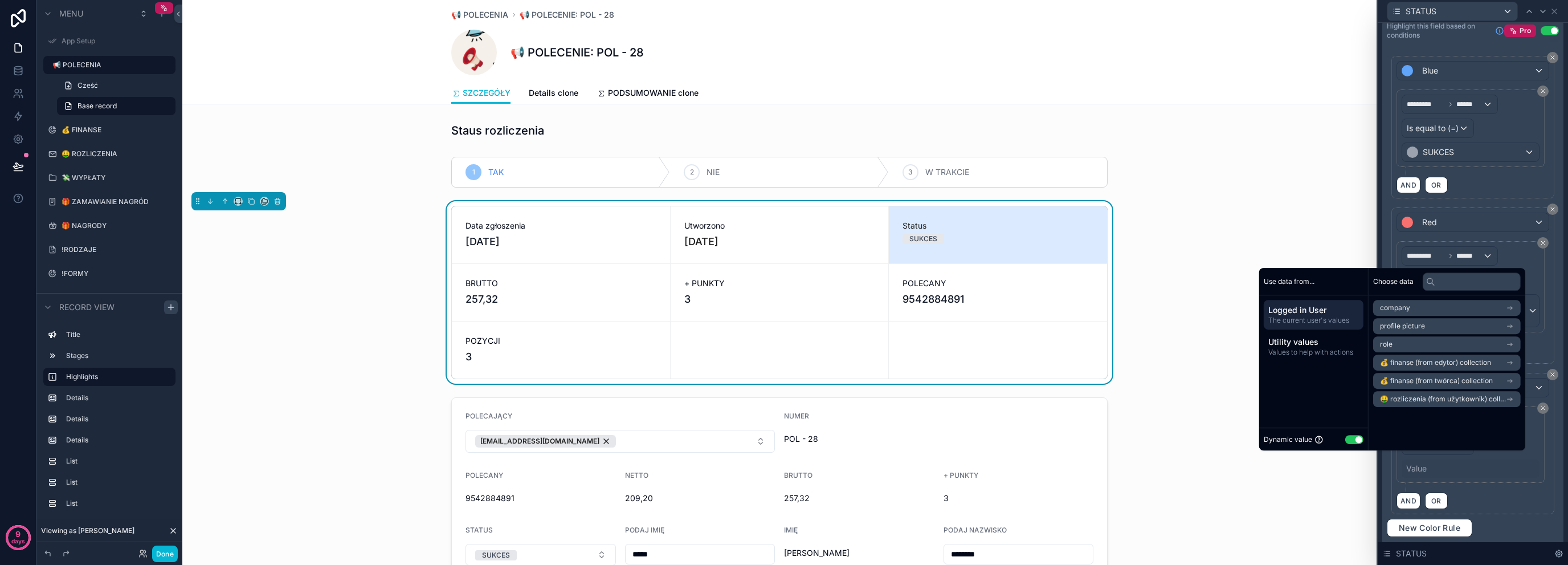
click at [1356, 437] on div "Dynamic value Use setting" at bounding box center [1314, 439] width 109 height 23
click at [1354, 437] on button "Use setting" at bounding box center [1354, 439] width 18 height 9
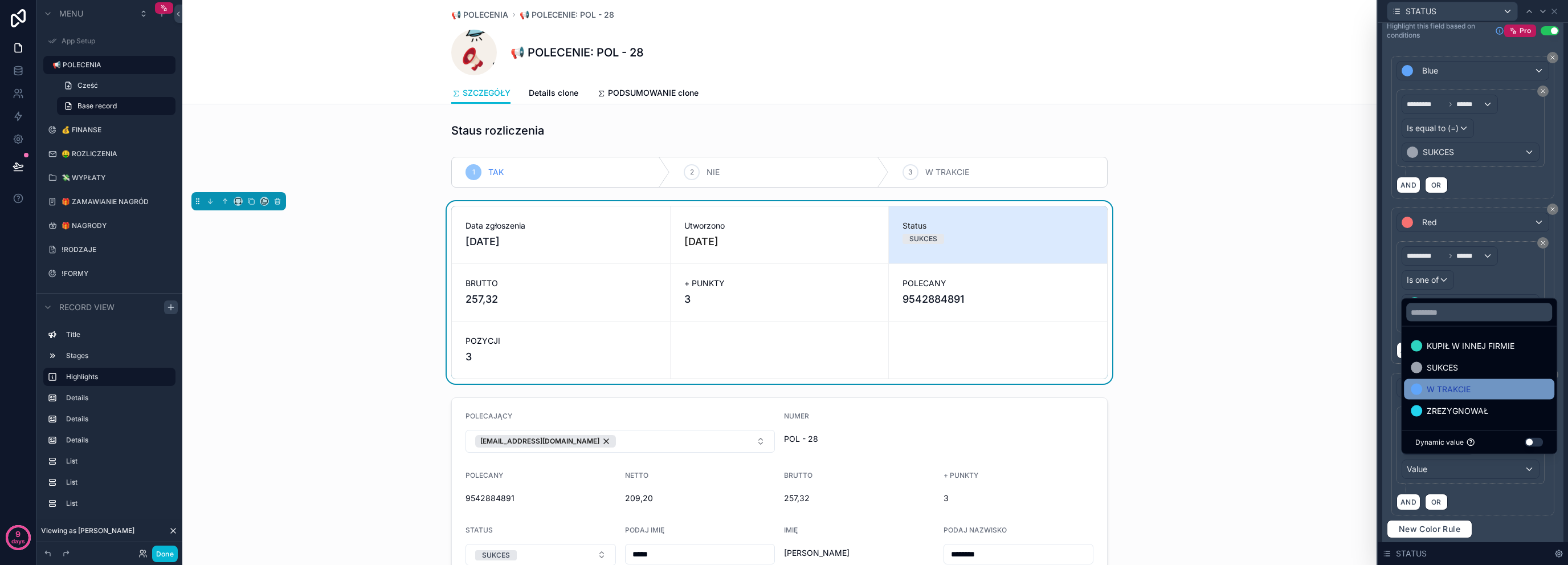
click at [1470, 392] on span "W TRAKCIE" at bounding box center [1448, 389] width 44 height 13
click at [1491, 498] on div "AND OR" at bounding box center [1473, 501] width 153 height 17
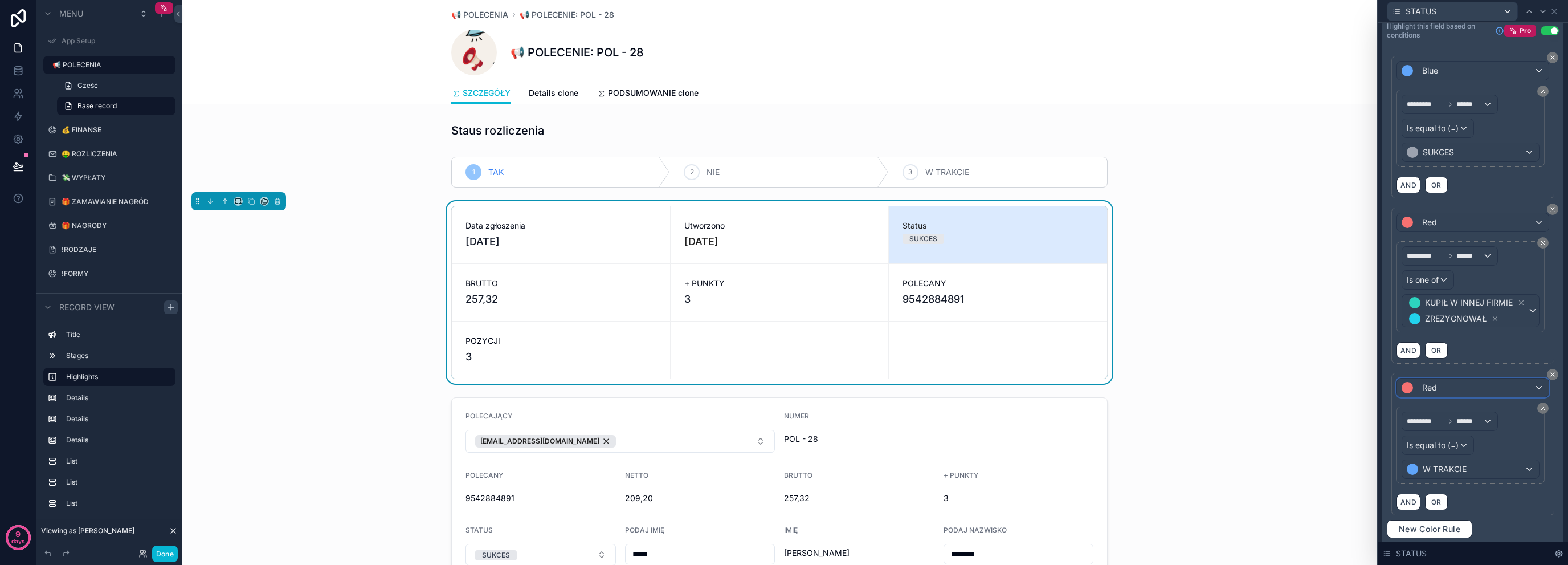
click at [1468, 382] on div "Red" at bounding box center [1473, 387] width 152 height 18
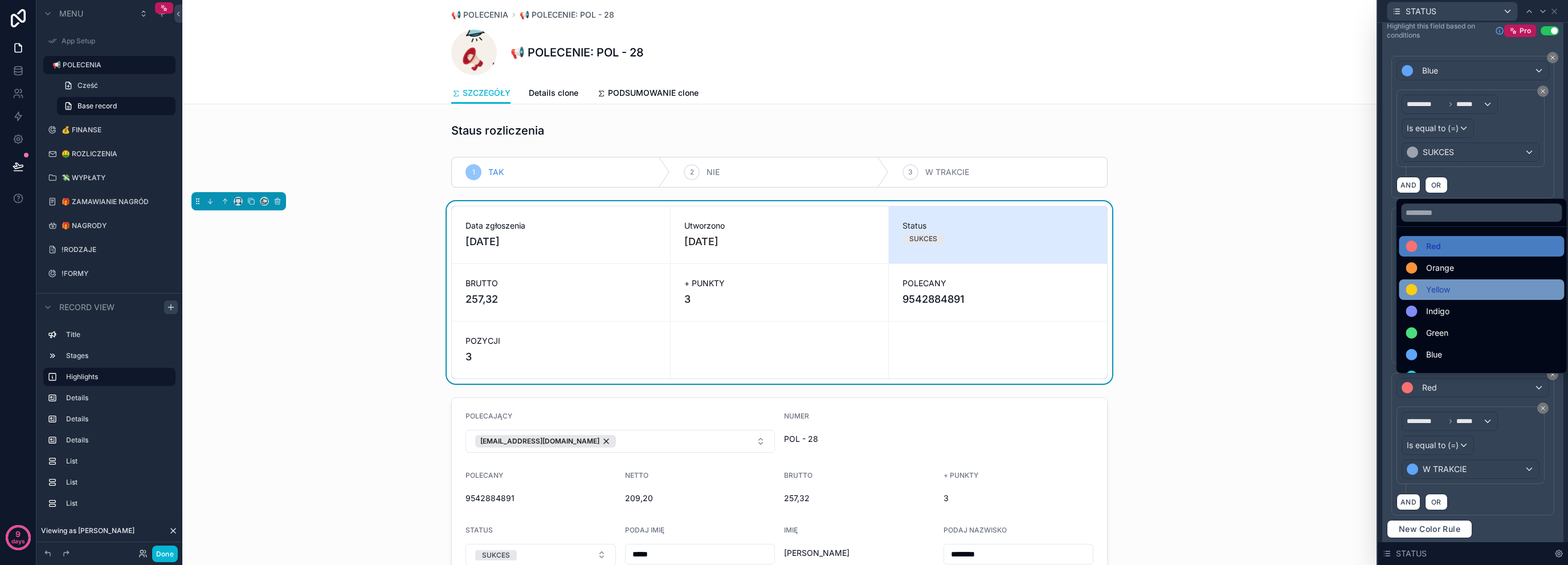
click at [1456, 287] on div "Yellow" at bounding box center [1482, 290] width 152 height 13
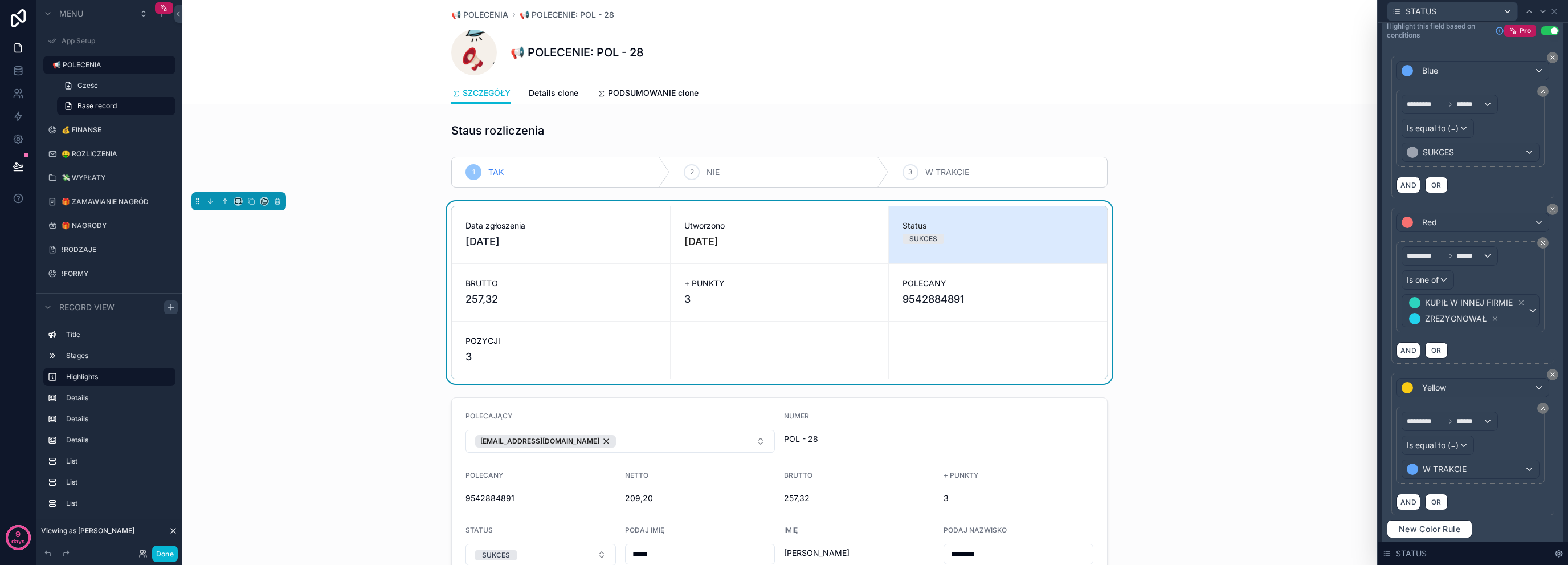
click at [314, 300] on div "Data zgłoszenia [DATE] Utworzono [DATE] Status SUKCES BRUTTO 257,32 + PUNKTY 3 …" at bounding box center [779, 292] width 1194 height 182
click at [1553, 9] on icon at bounding box center [1555, 11] width 5 height 5
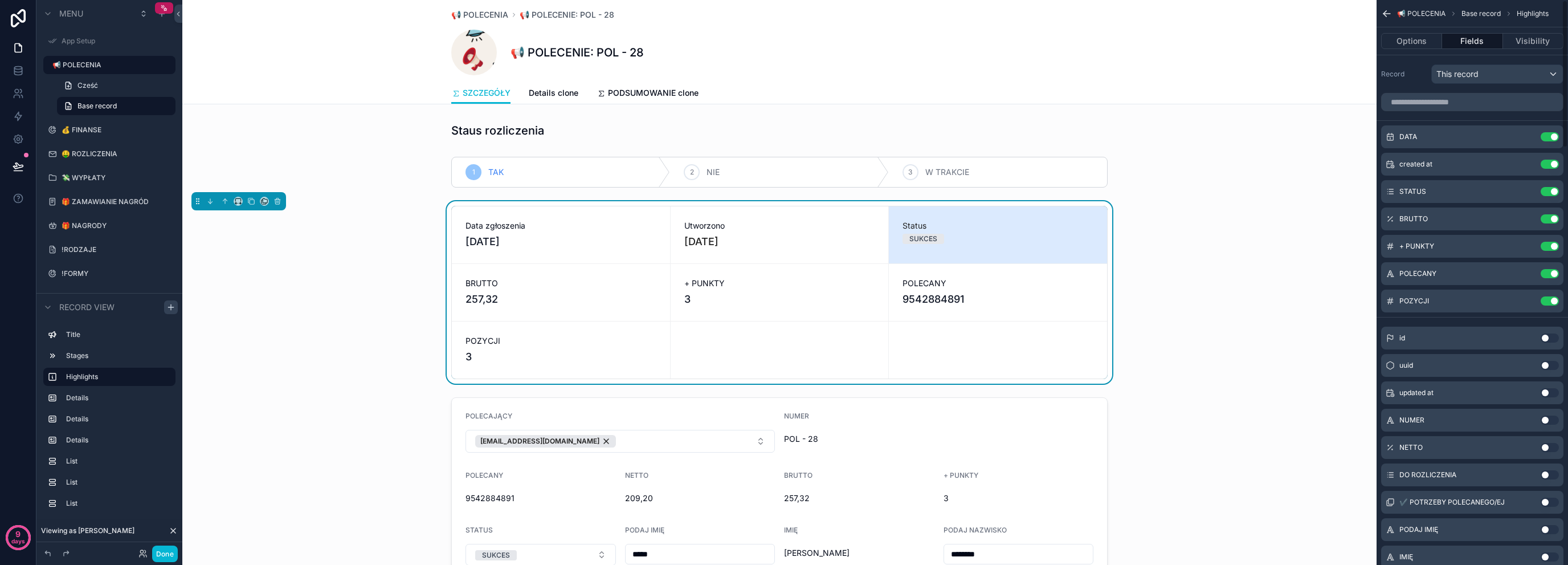
click at [402, 364] on div "Data zgłoszenia [DATE] Utworzono [DATE] Status SUKCES BRUTTO 257,32 + PUNKTY 3 …" at bounding box center [779, 292] width 1194 height 182
click at [326, 296] on div "Data zgłoszenia [DATE] Utworzono [DATE] Status SUKCES BRUTTO 257,32 + PUNKTY 3 …" at bounding box center [779, 292] width 1194 height 182
click at [784, 362] on div "scrollable content" at bounding box center [779, 349] width 218 height 57
click at [1549, 300] on button "Use setting" at bounding box center [1550, 301] width 18 height 9
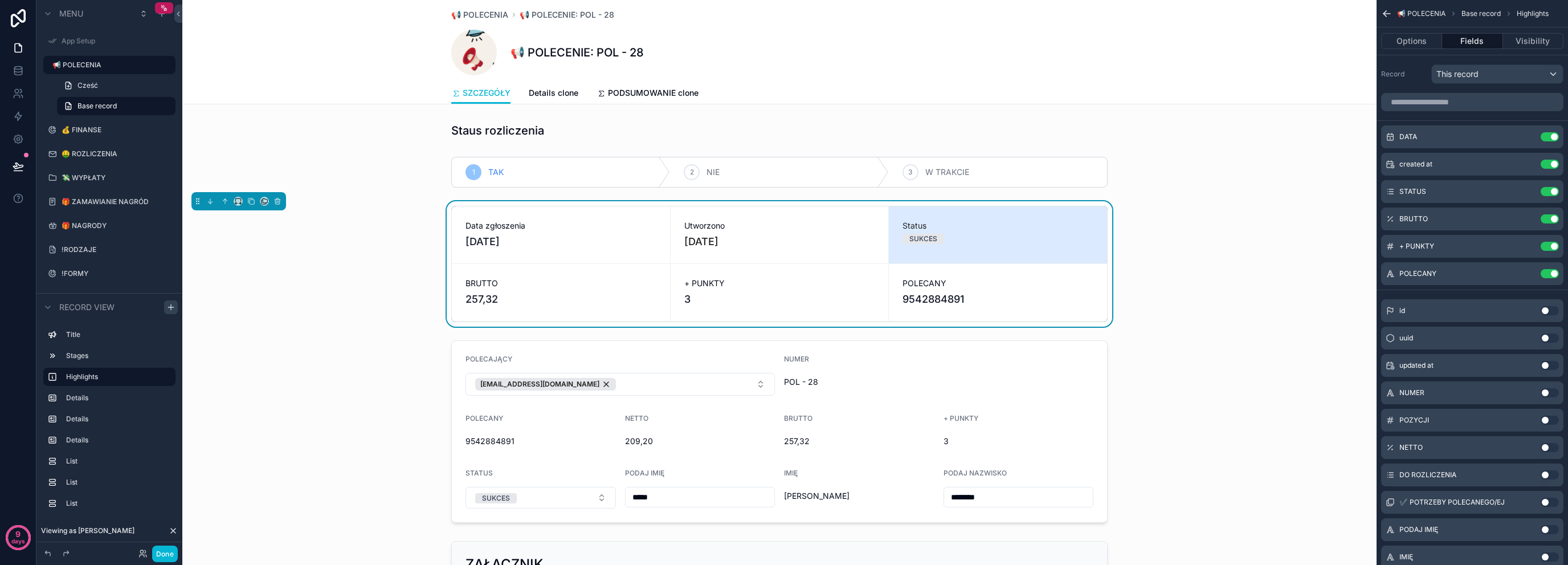
click at [419, 251] on div "Data zgłoszenia [DATE] Utworzono [DATE] Status SUKCES BRUTTO 257,32 + PUNKTY 3 …" at bounding box center [779, 263] width 1194 height 126
click at [434, 175] on div "scrollable content" at bounding box center [779, 171] width 1194 height 40
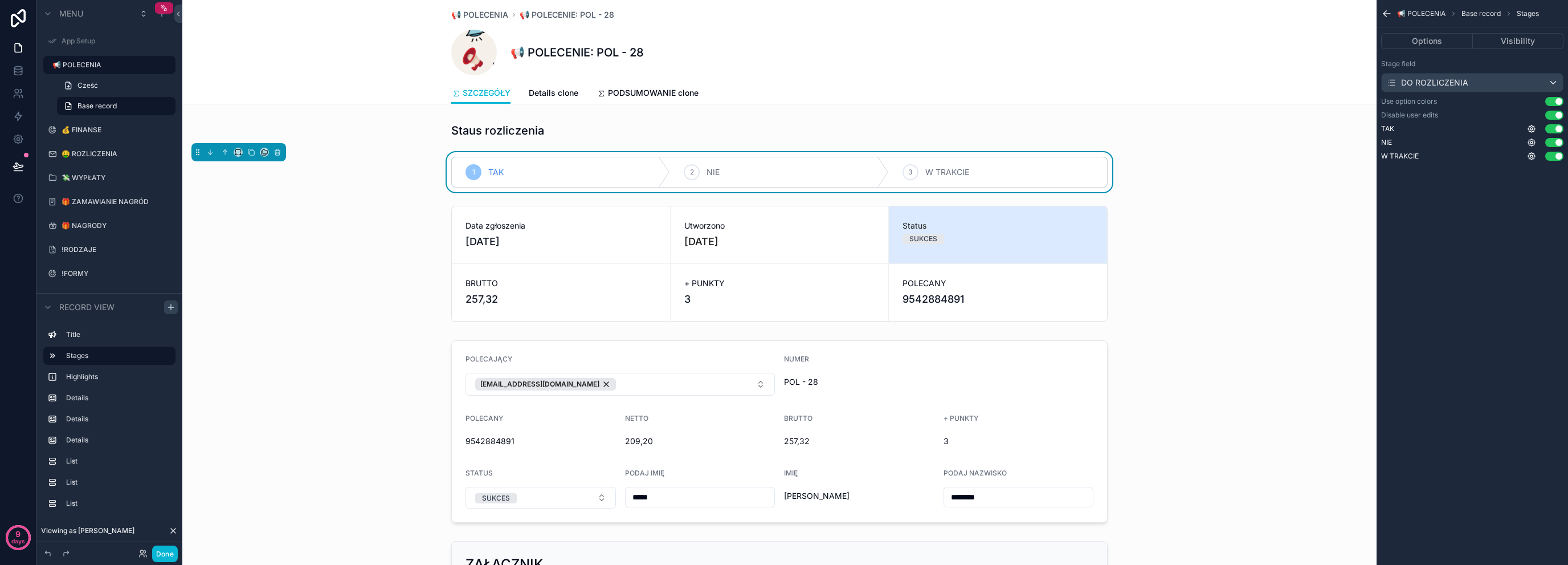
click at [388, 179] on div "1 TAK 2 NIE 3 W TRAKCIE" at bounding box center [779, 171] width 1194 height 40
click at [507, 355] on div "scrollable content" at bounding box center [779, 431] width 1194 height 191
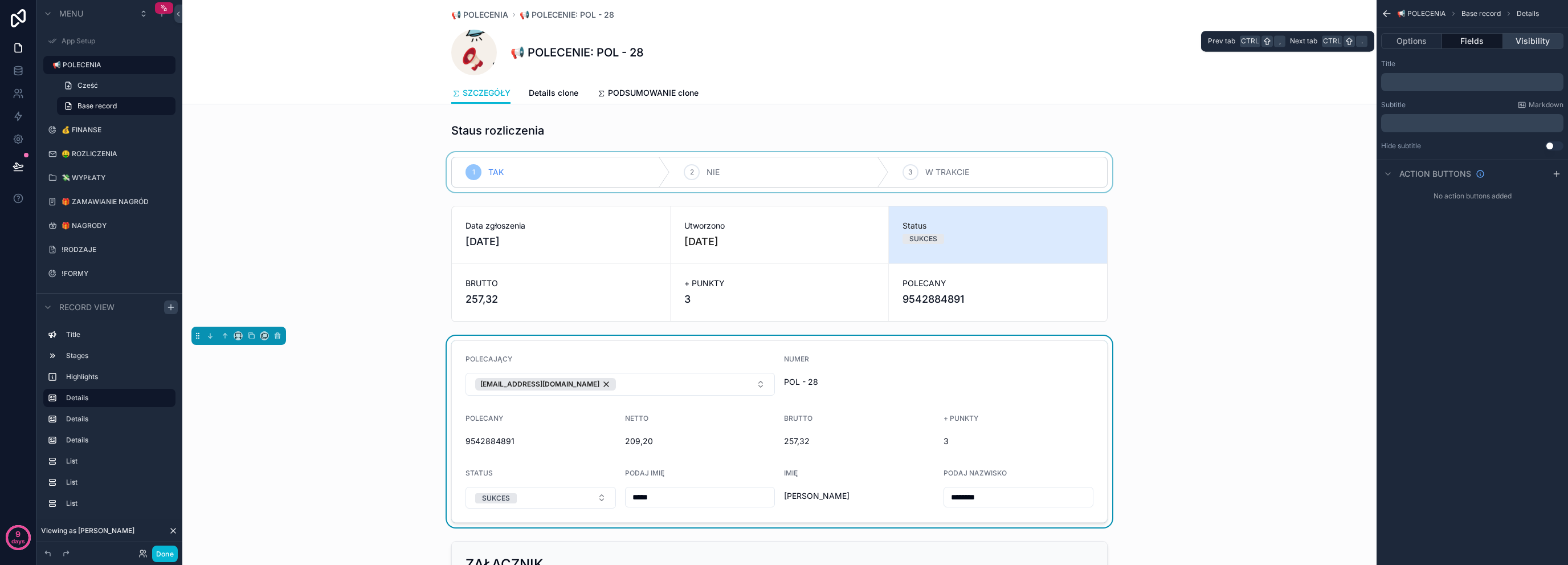
click at [1541, 38] on button "Visibility" at bounding box center [1534, 41] width 60 height 16
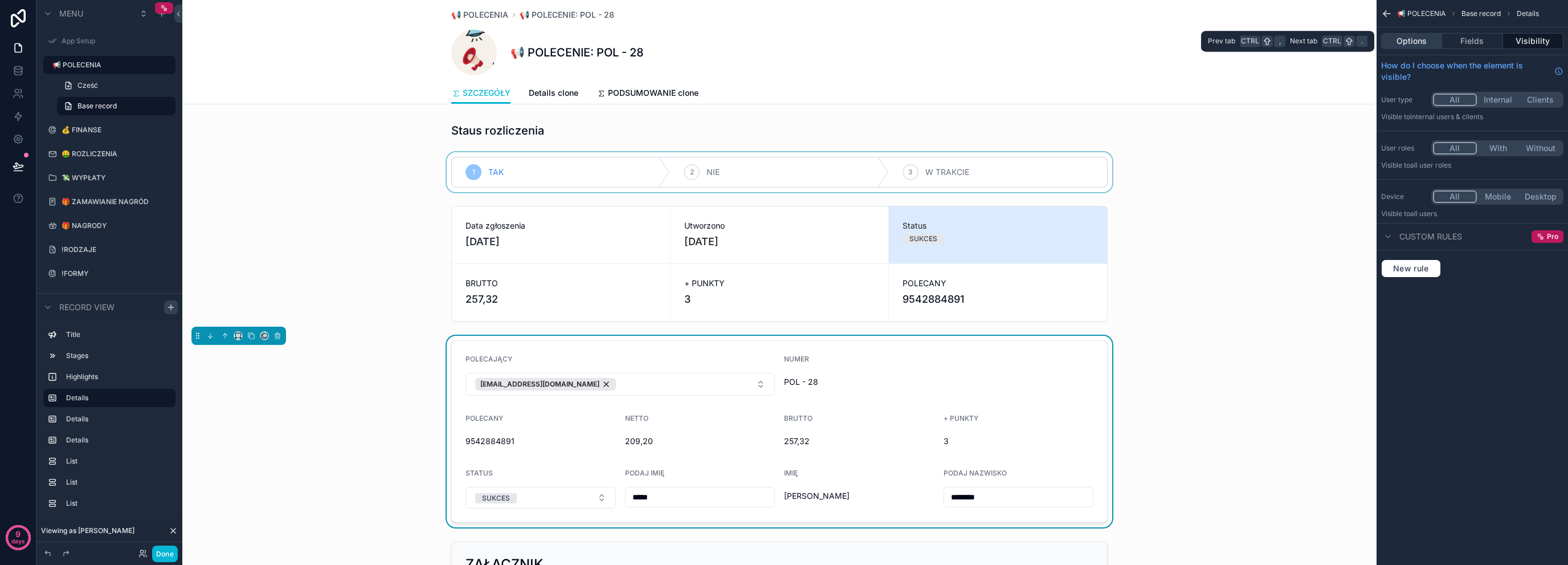
drag, startPoint x: 1433, startPoint y: 44, endPoint x: 1423, endPoint y: 43, distance: 10.0
click at [1423, 43] on button "Options" at bounding box center [1411, 41] width 61 height 16
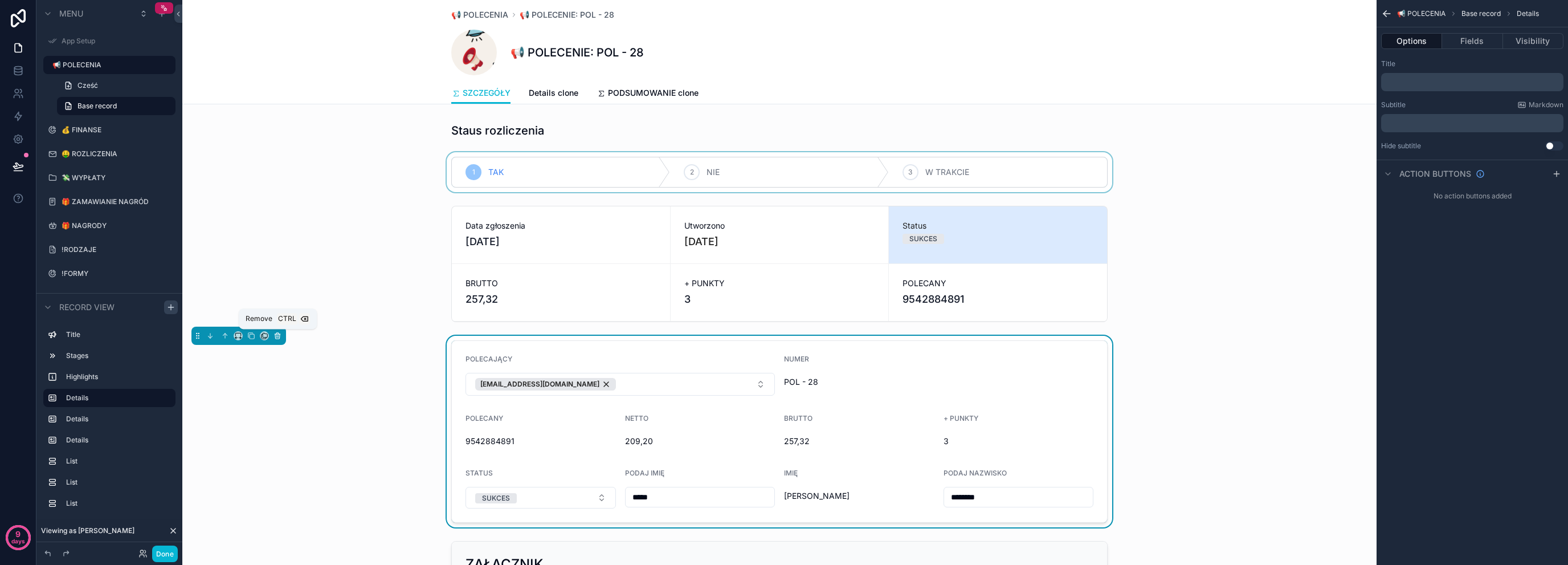
click at [279, 336] on icon "scrollable content" at bounding box center [277, 336] width 5 height 5
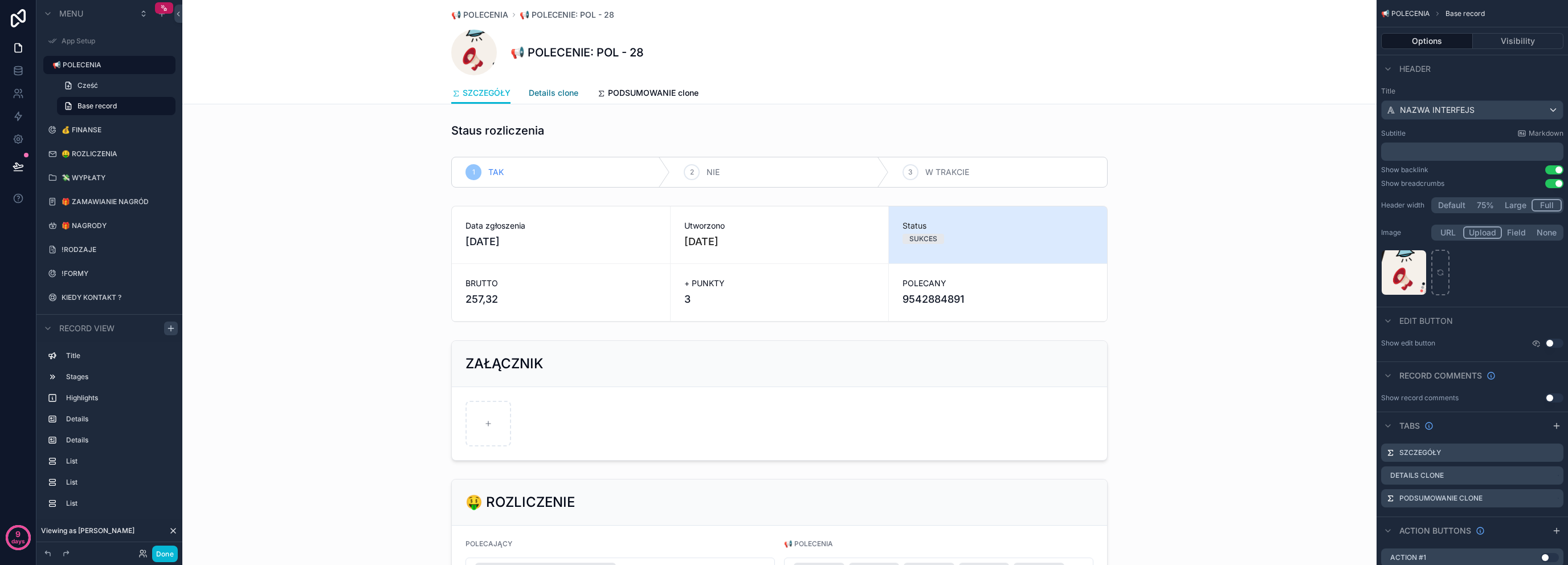
click at [543, 92] on span "Details clone" at bounding box center [554, 93] width 50 height 11
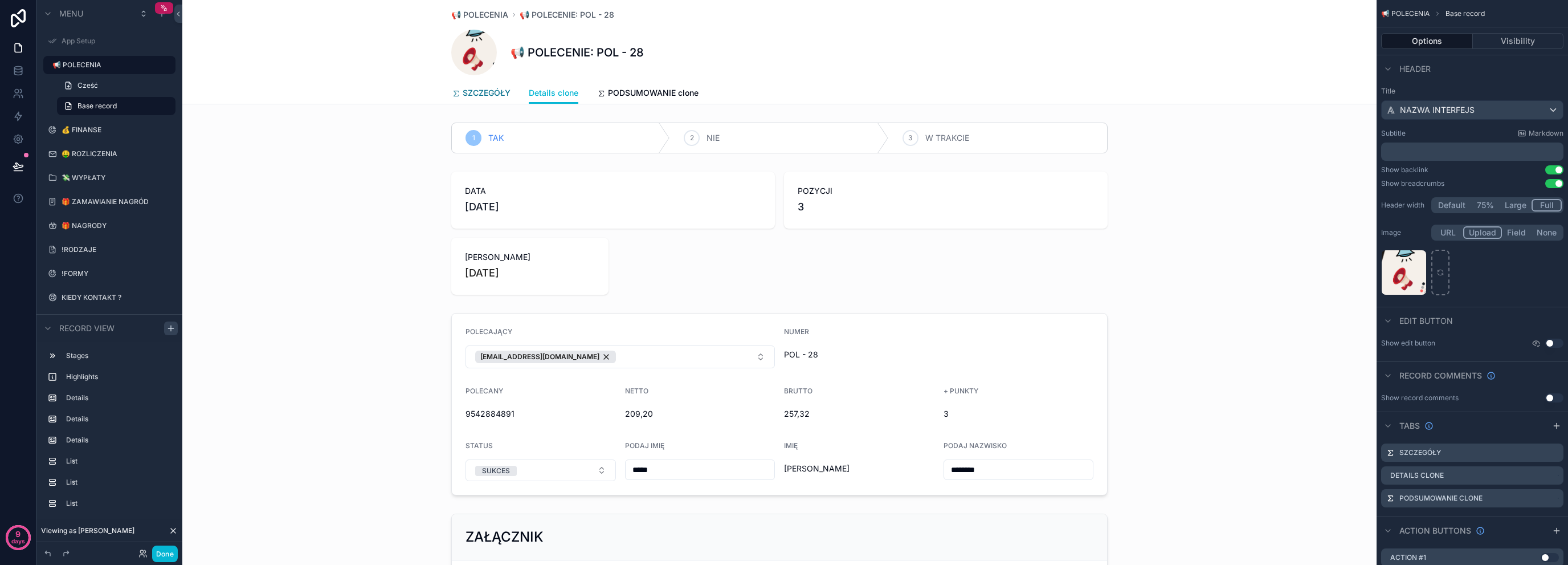
click at [488, 99] on link "SZCZEGÓŁY" at bounding box center [481, 94] width 59 height 23
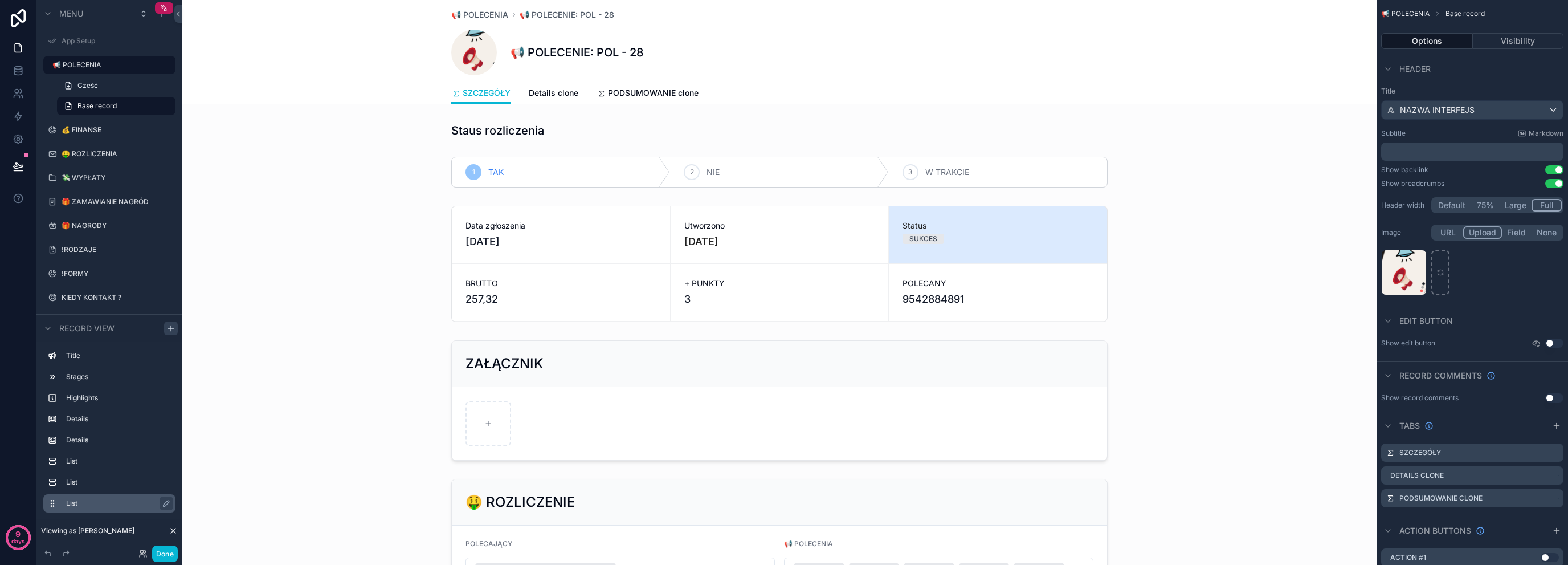
click at [143, 499] on label "List" at bounding box center [116, 503] width 100 height 9
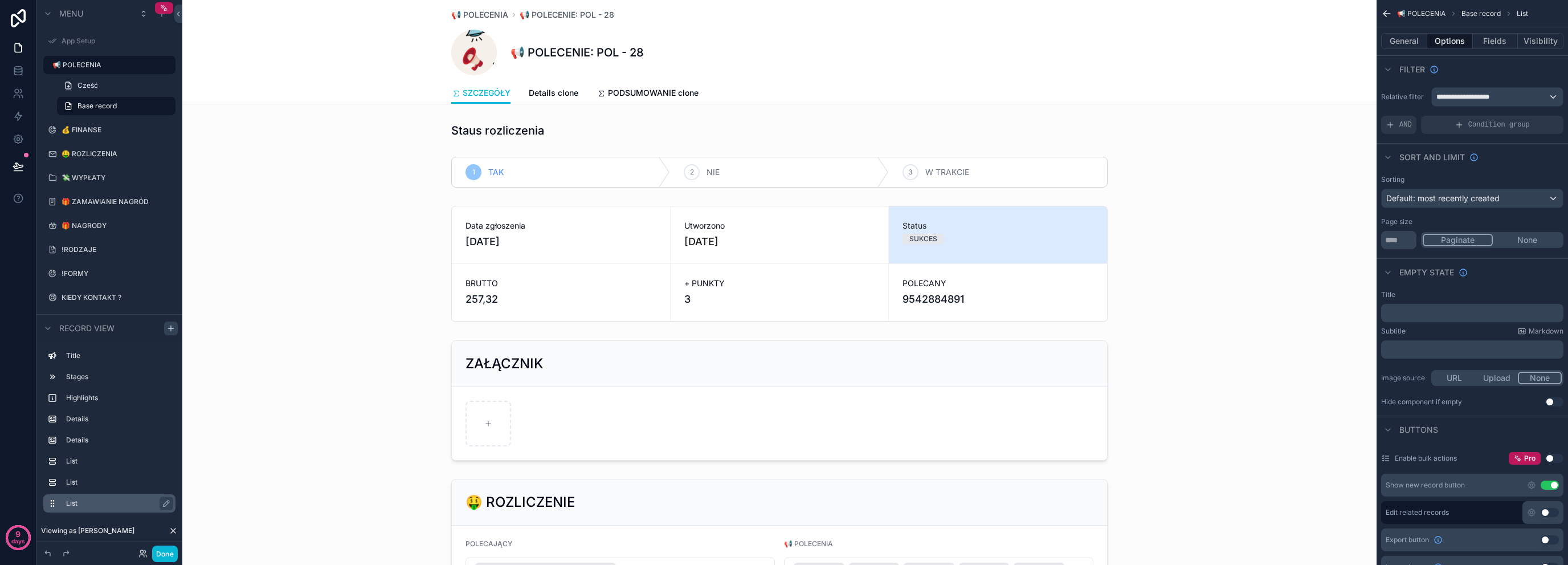
click at [130, 509] on div "List" at bounding box center [118, 503] width 105 height 13
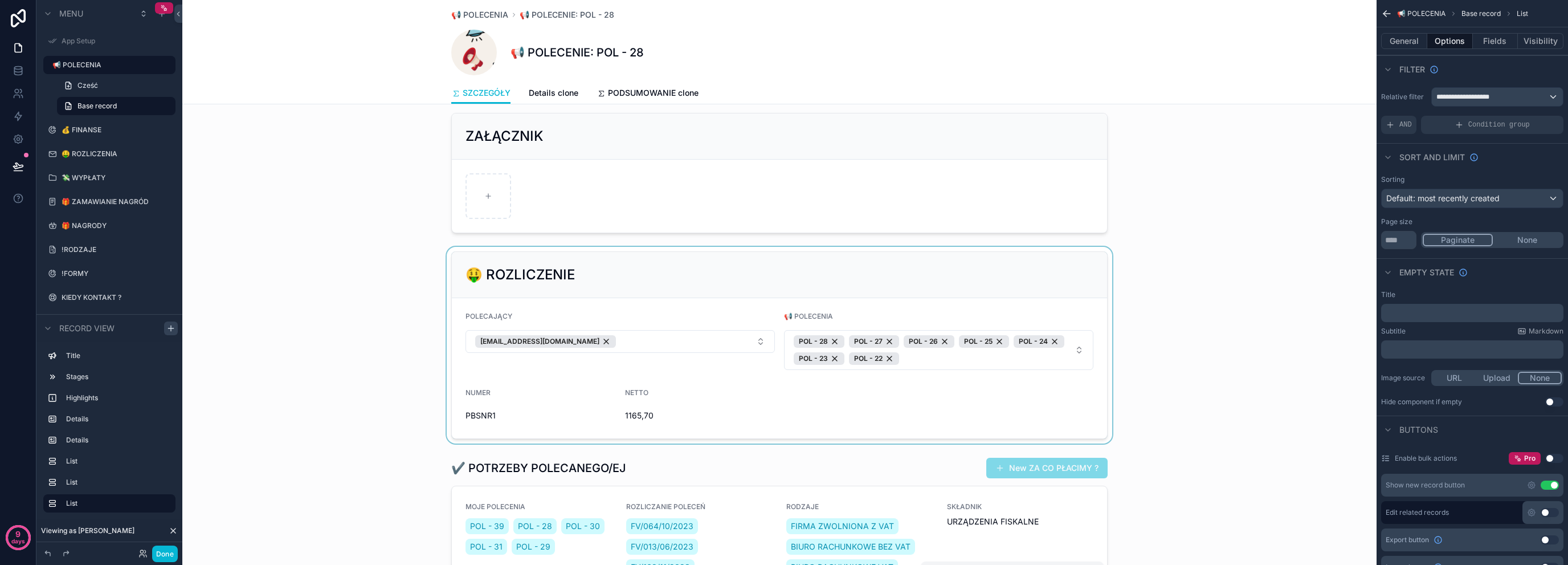
scroll to position [228, 0]
click at [918, 263] on div "scrollable content" at bounding box center [779, 344] width 1194 height 197
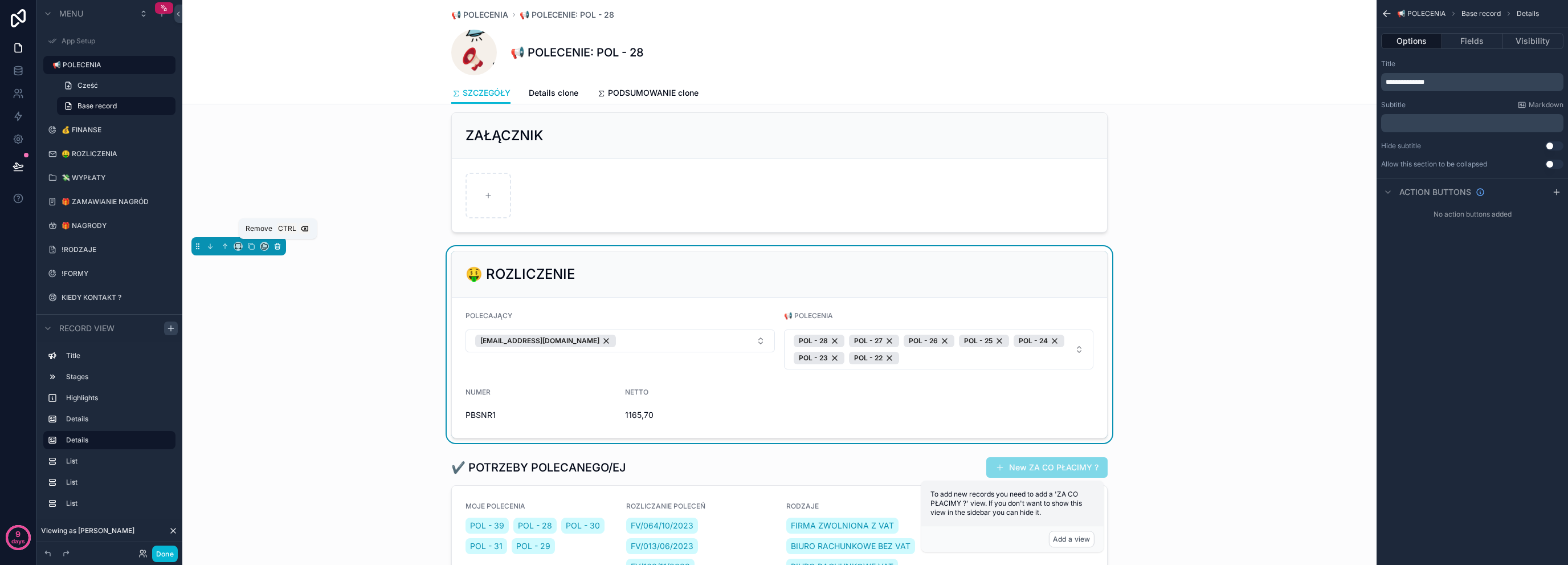
click at [275, 248] on icon "scrollable content" at bounding box center [277, 247] width 5 height 5
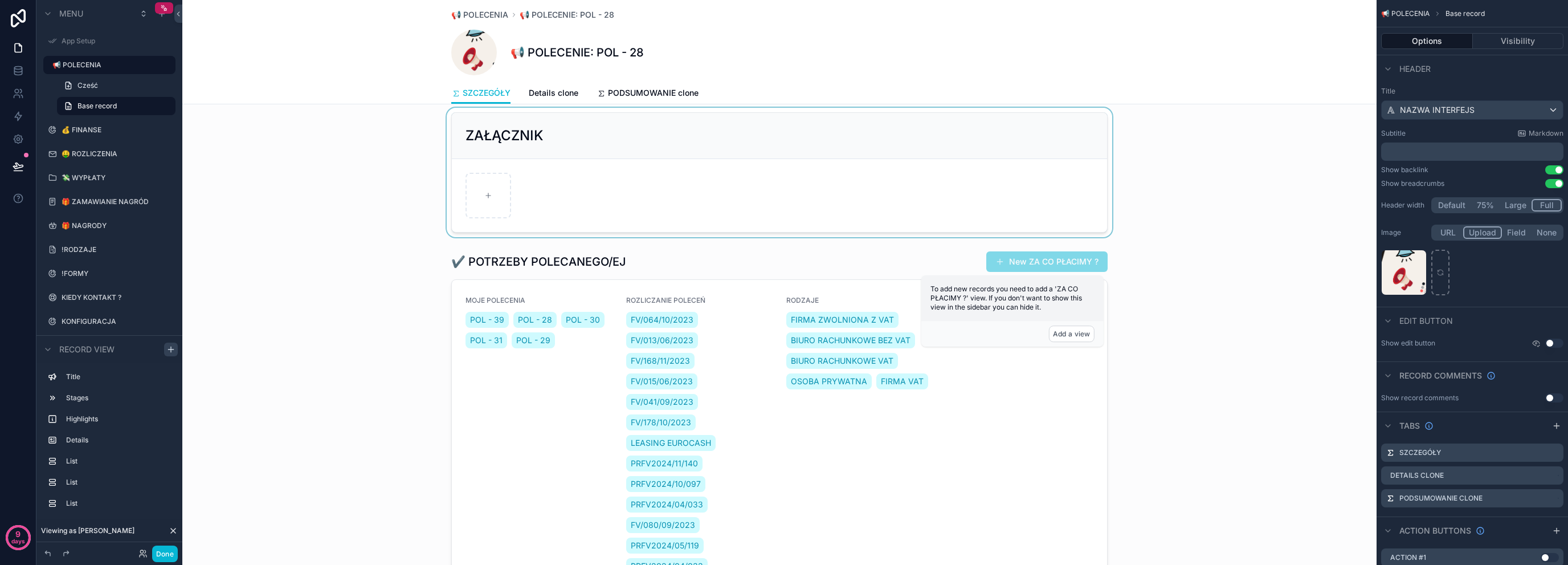
click at [746, 179] on div "scrollable content" at bounding box center [779, 172] width 1194 height 130
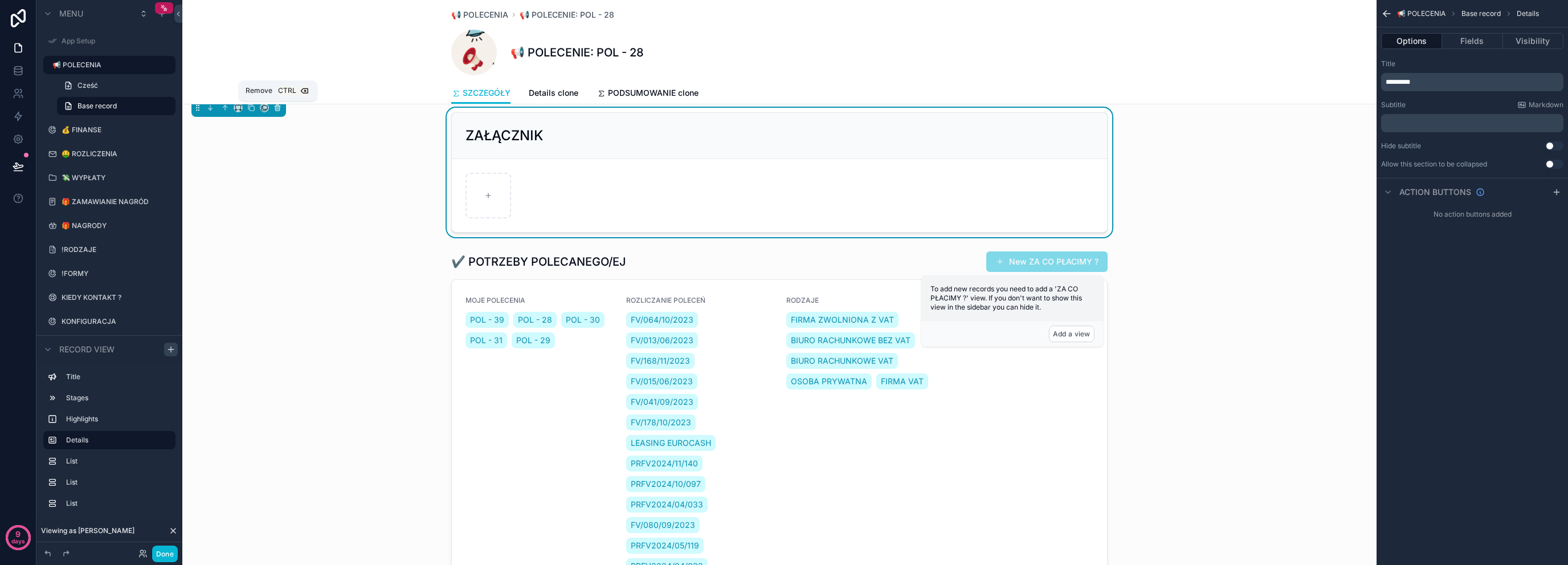
click at [279, 111] on button "scrollable content" at bounding box center [277, 107] width 13 height 13
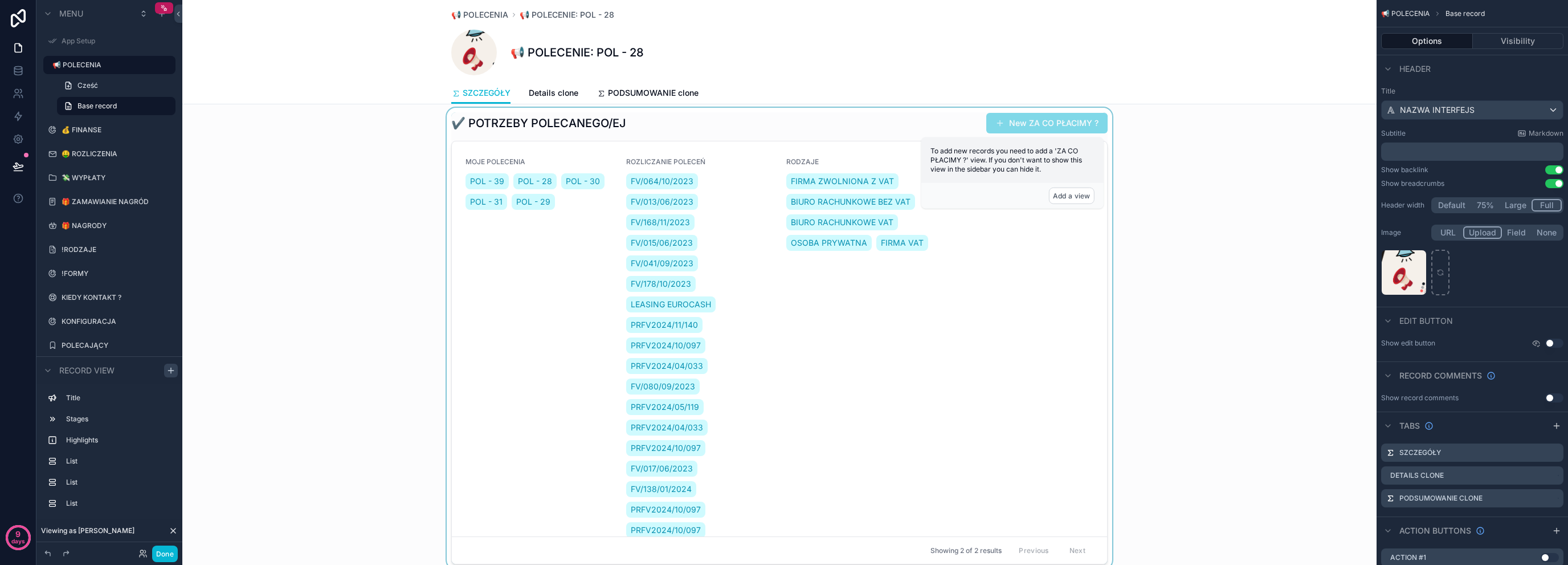
click at [875, 283] on div "scrollable content" at bounding box center [779, 338] width 1194 height 461
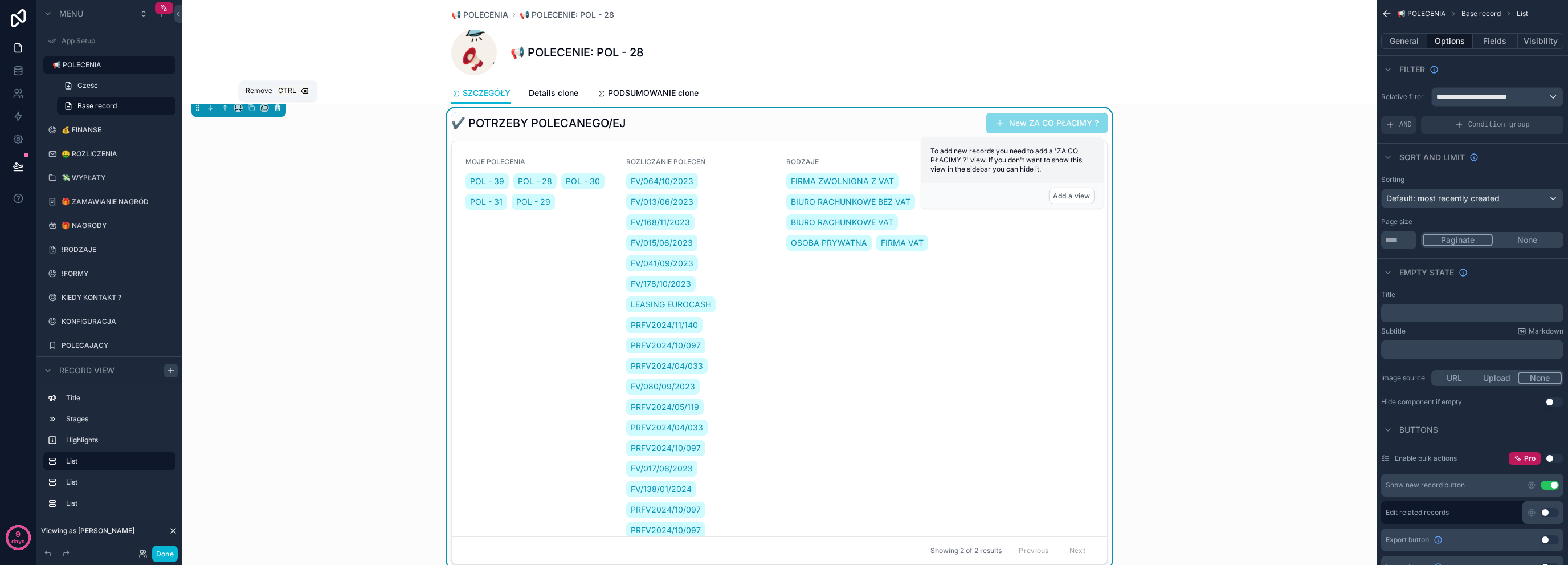
click at [279, 110] on icon "scrollable content" at bounding box center [277, 107] width 8 height 8
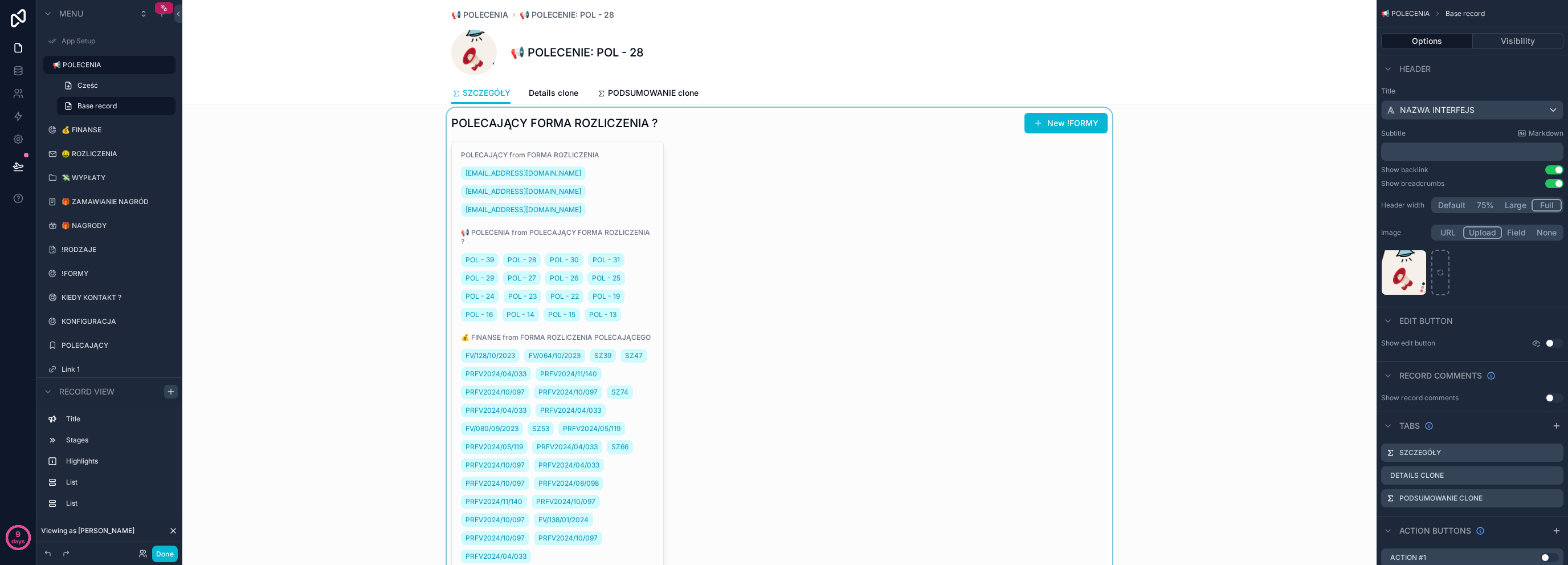
click at [748, 169] on div "scrollable content" at bounding box center [779, 450] width 1194 height 685
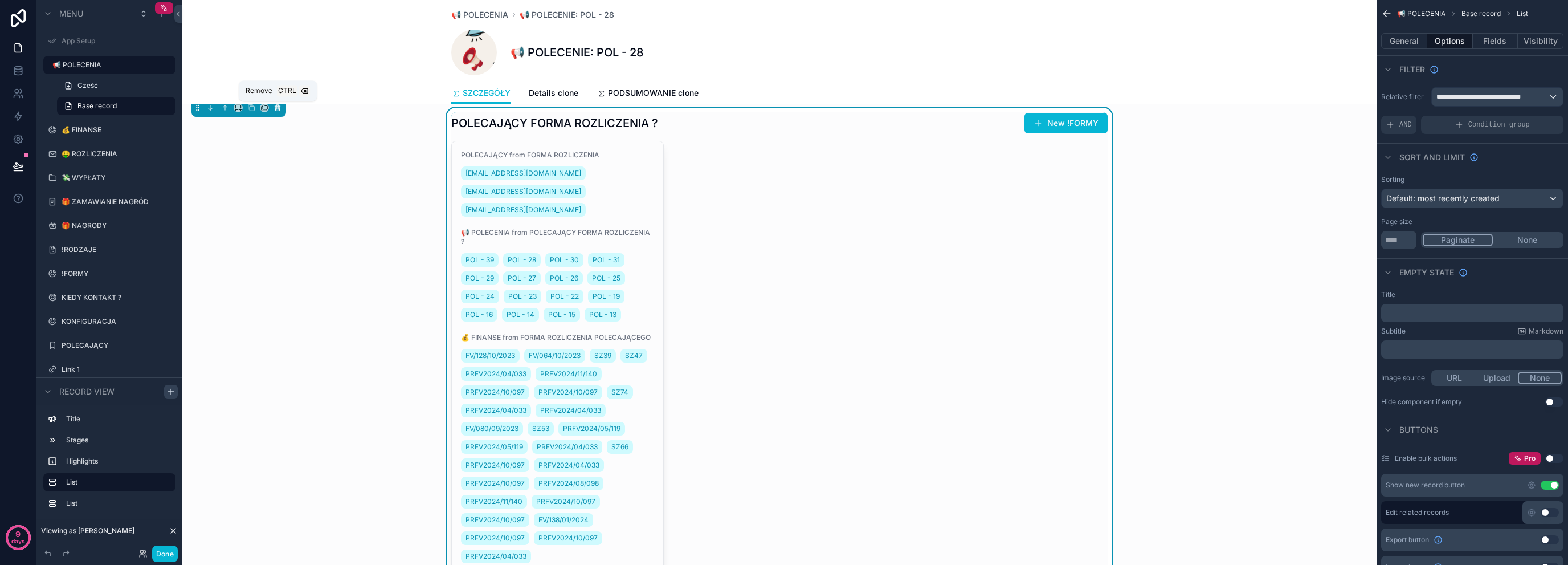
click at [273, 107] on icon "scrollable content" at bounding box center [277, 107] width 8 height 8
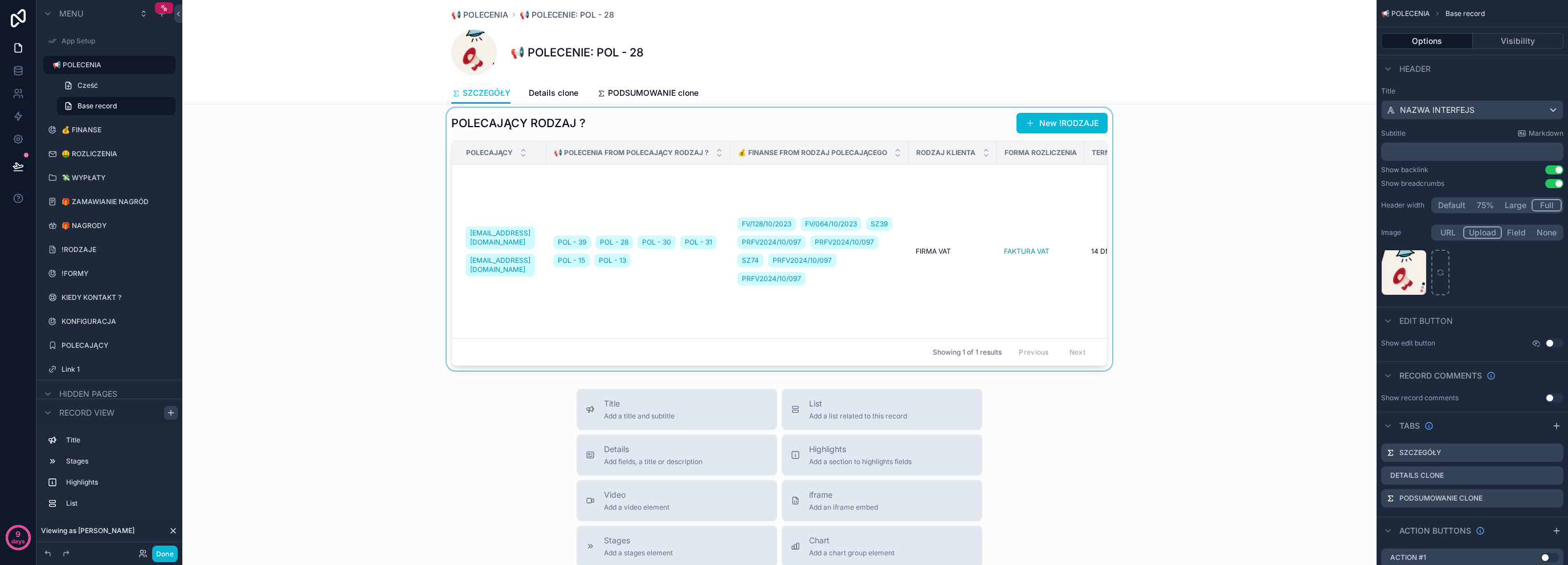
click at [574, 186] on div "scrollable content" at bounding box center [779, 238] width 1194 height 263
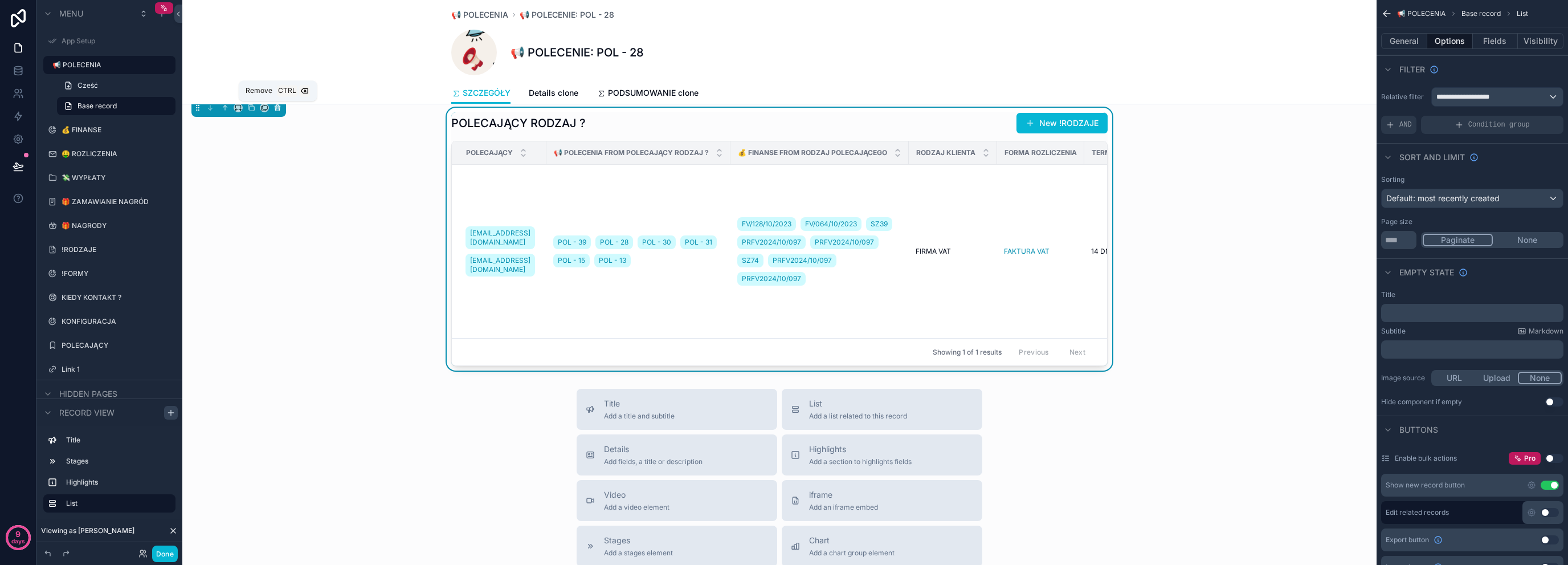
click at [279, 111] on button "scrollable content" at bounding box center [277, 107] width 13 height 13
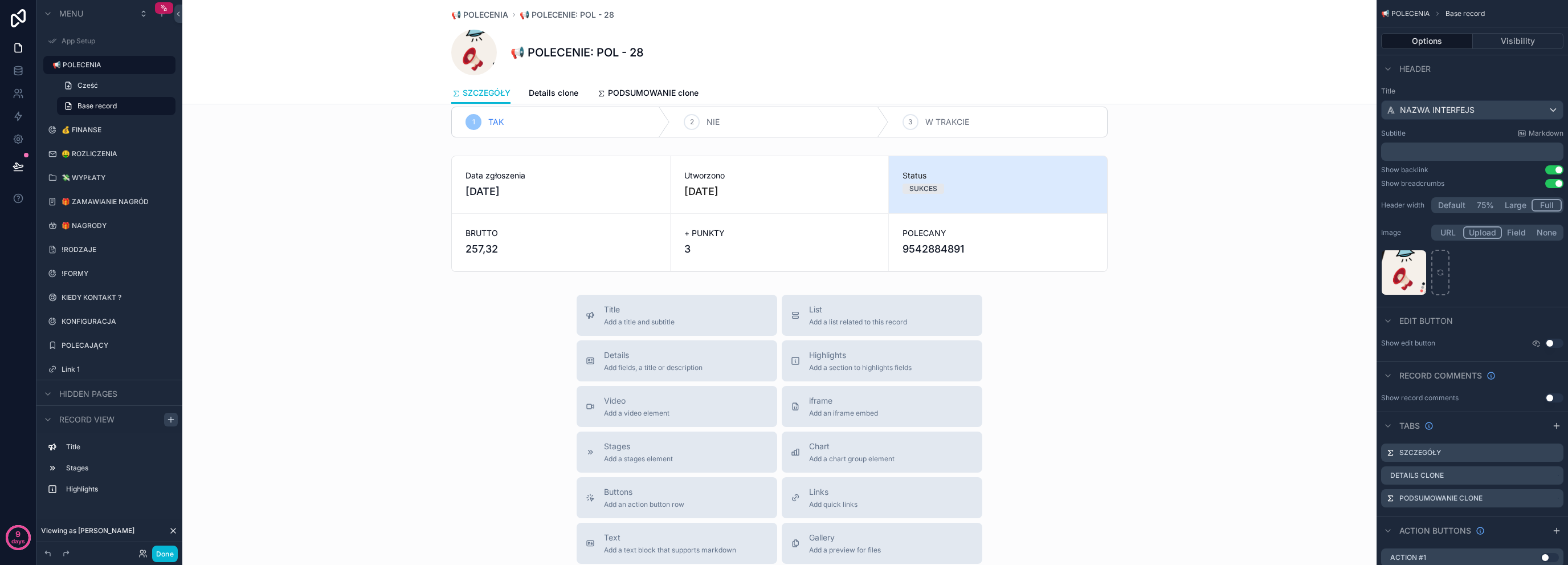
scroll to position [0, 0]
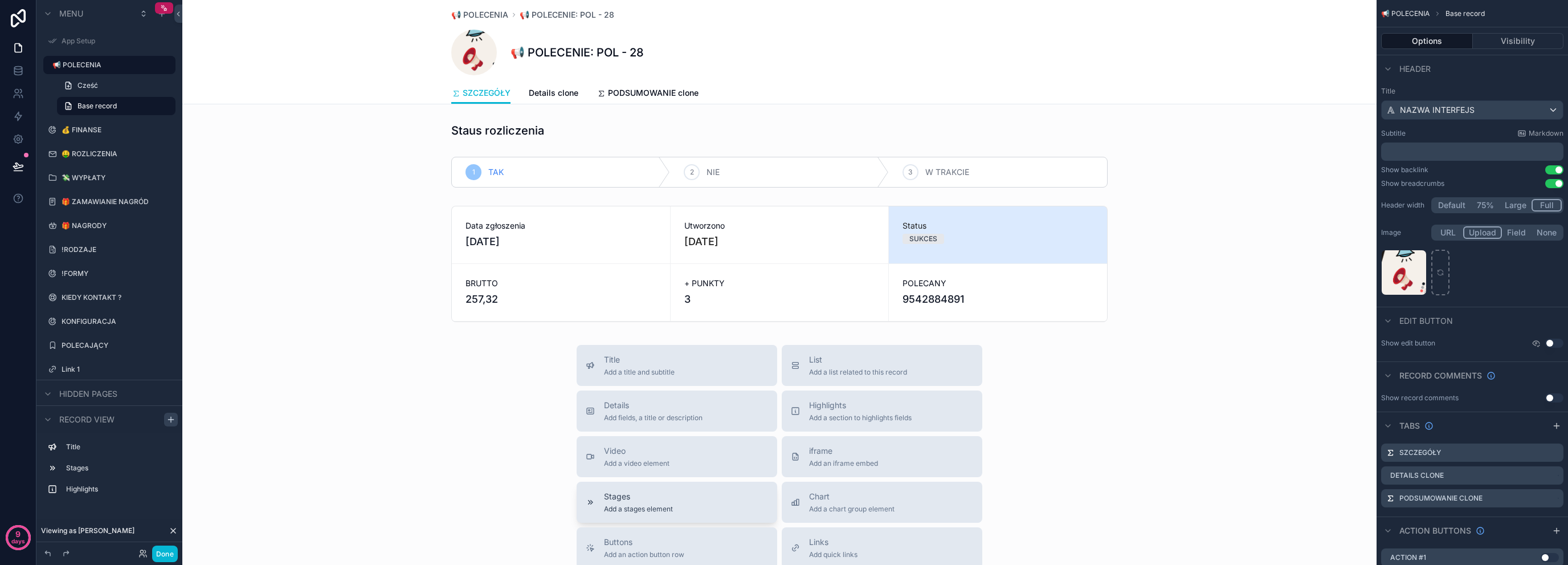
click at [663, 505] on span "Add a stages element" at bounding box center [638, 509] width 69 height 9
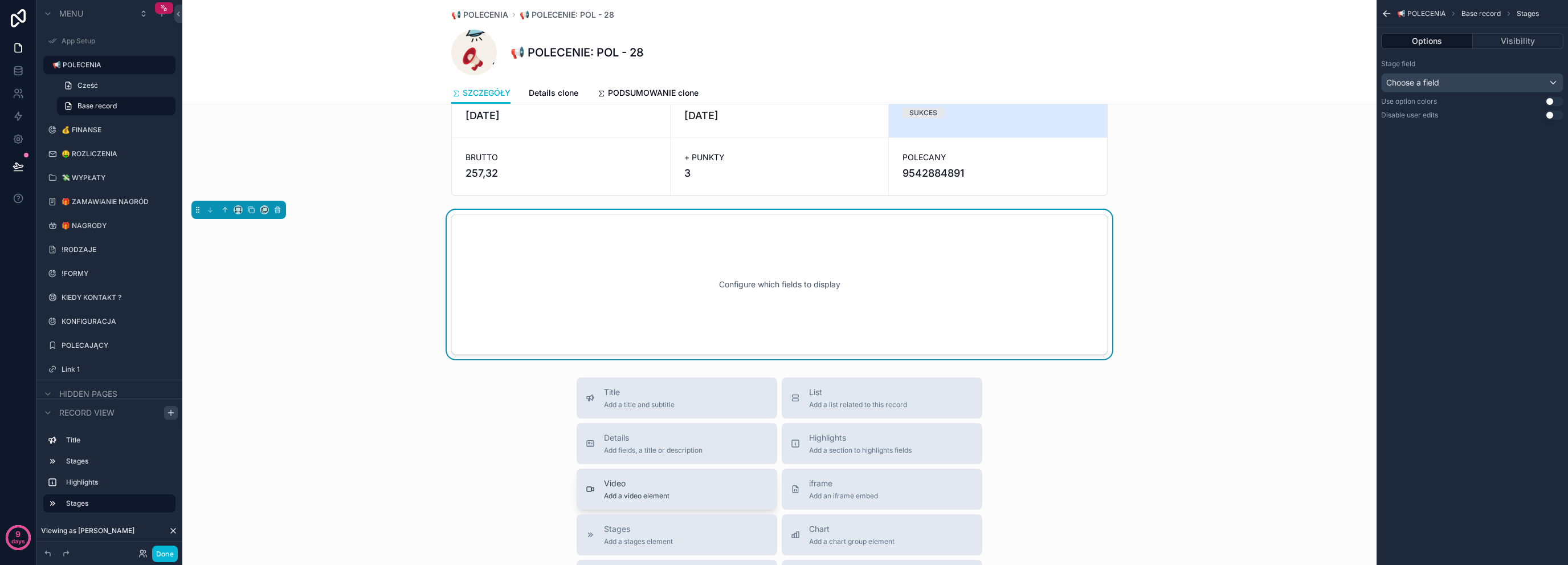
scroll to position [127, 0]
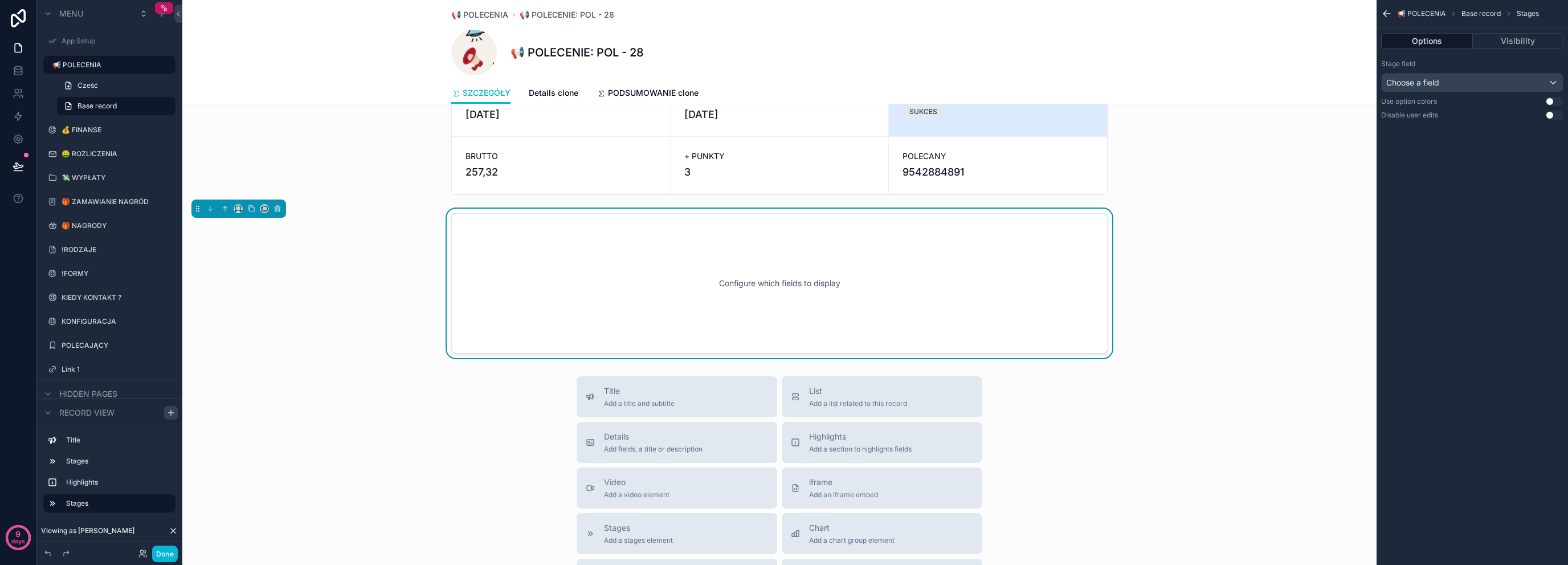
click at [1553, 99] on button "Use setting" at bounding box center [1554, 101] width 18 height 9
click at [1502, 86] on div "Choose a field" at bounding box center [1473, 82] width 181 height 18
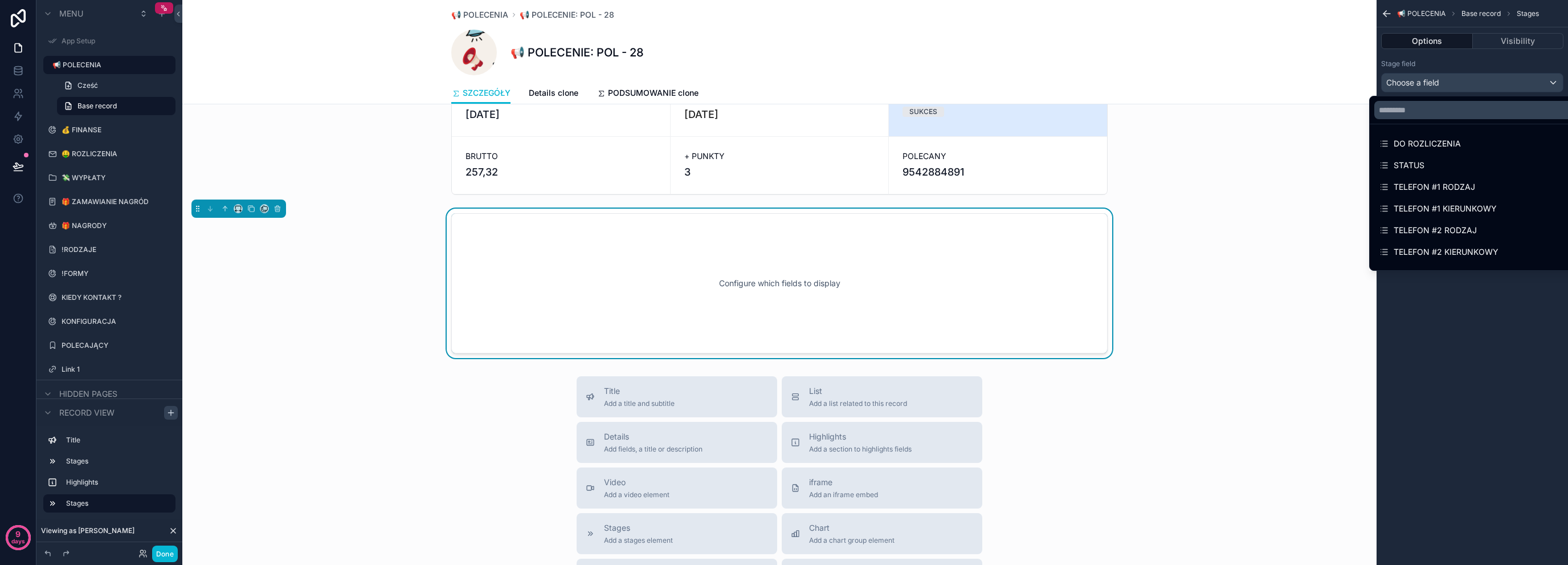
click at [918, 313] on div "Configure which fields to display" at bounding box center [779, 283] width 619 height 103
click at [279, 209] on icon "scrollable content" at bounding box center [277, 209] width 5 height 5
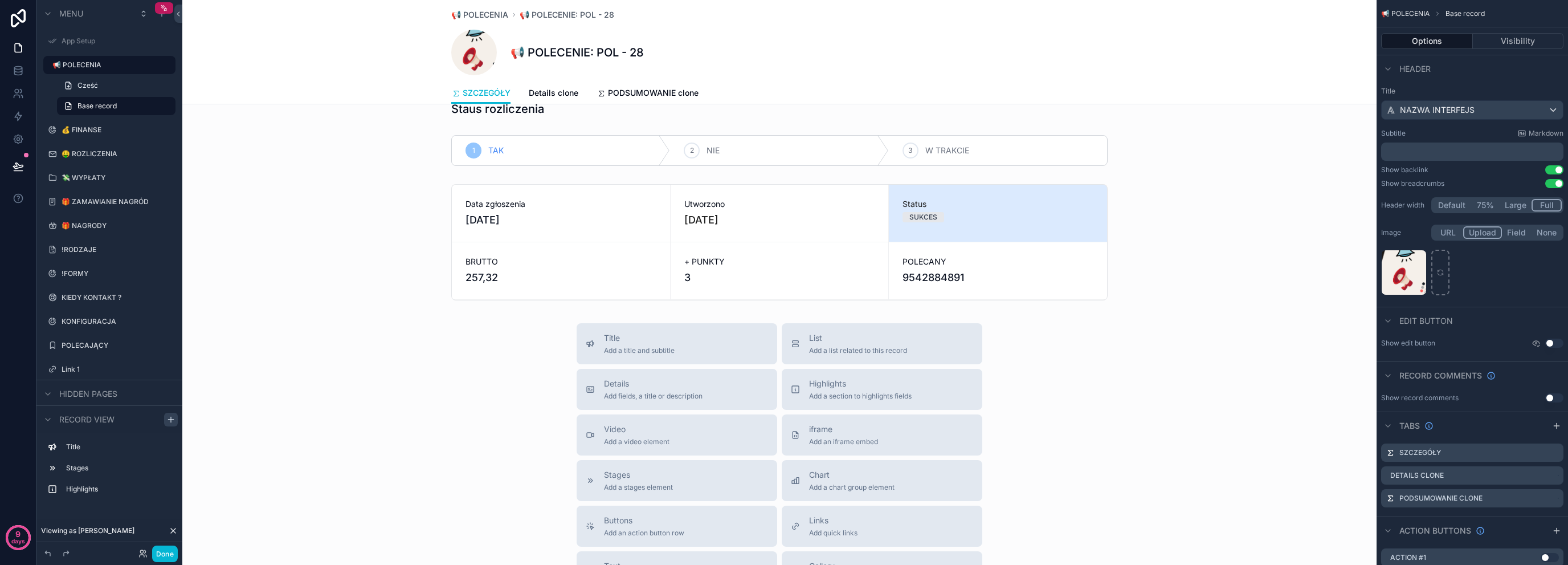
scroll to position [0, 0]
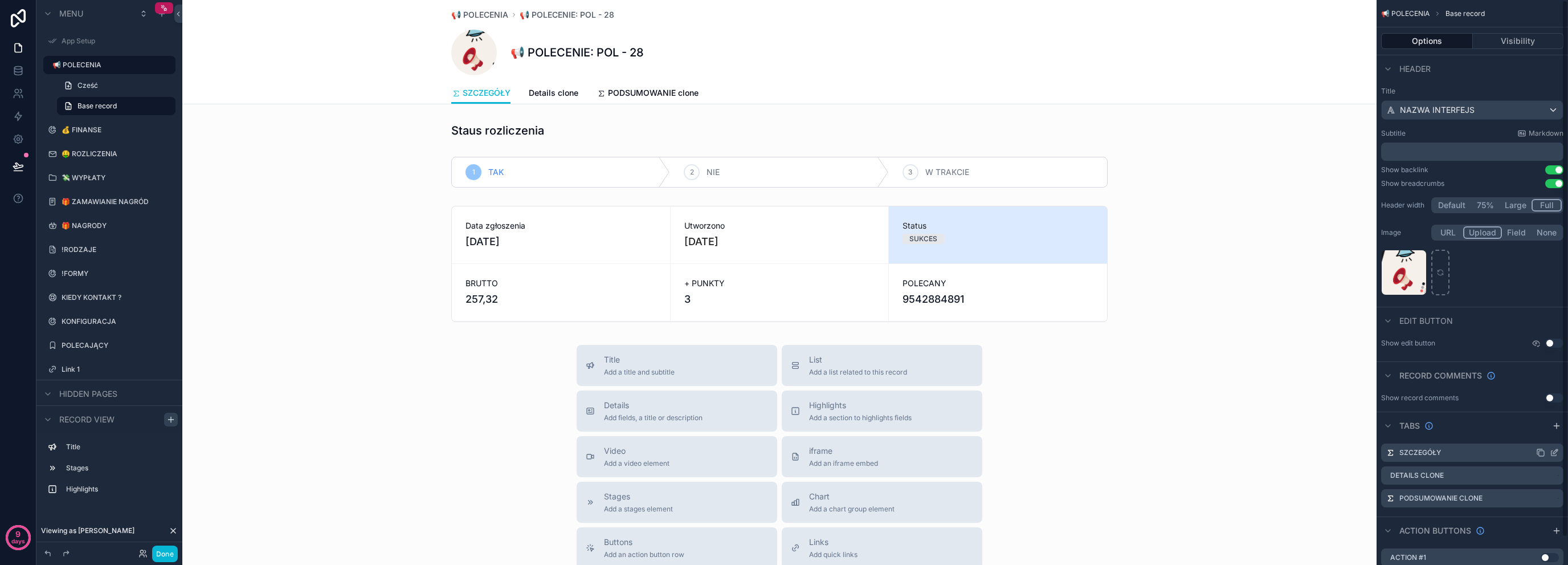
click at [1557, 451] on icon "scrollable content" at bounding box center [1555, 453] width 9 height 9
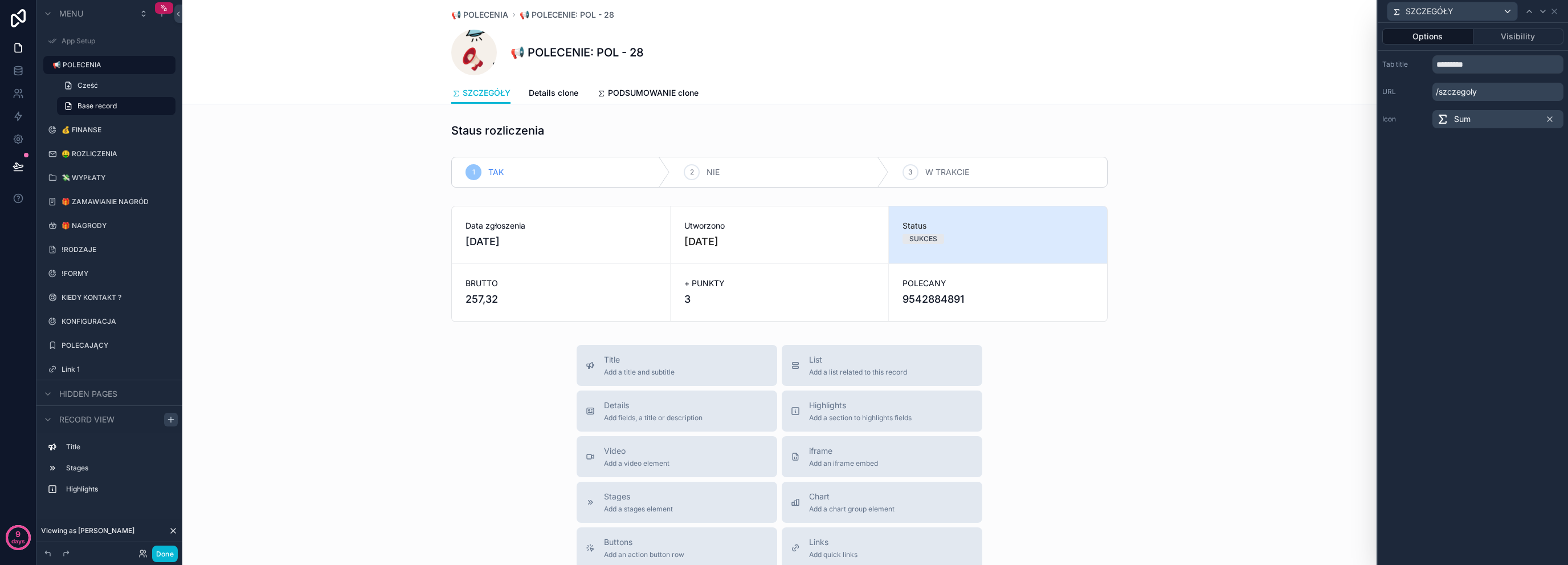
click at [1488, 110] on div "Sum" at bounding box center [1497, 119] width 131 height 18
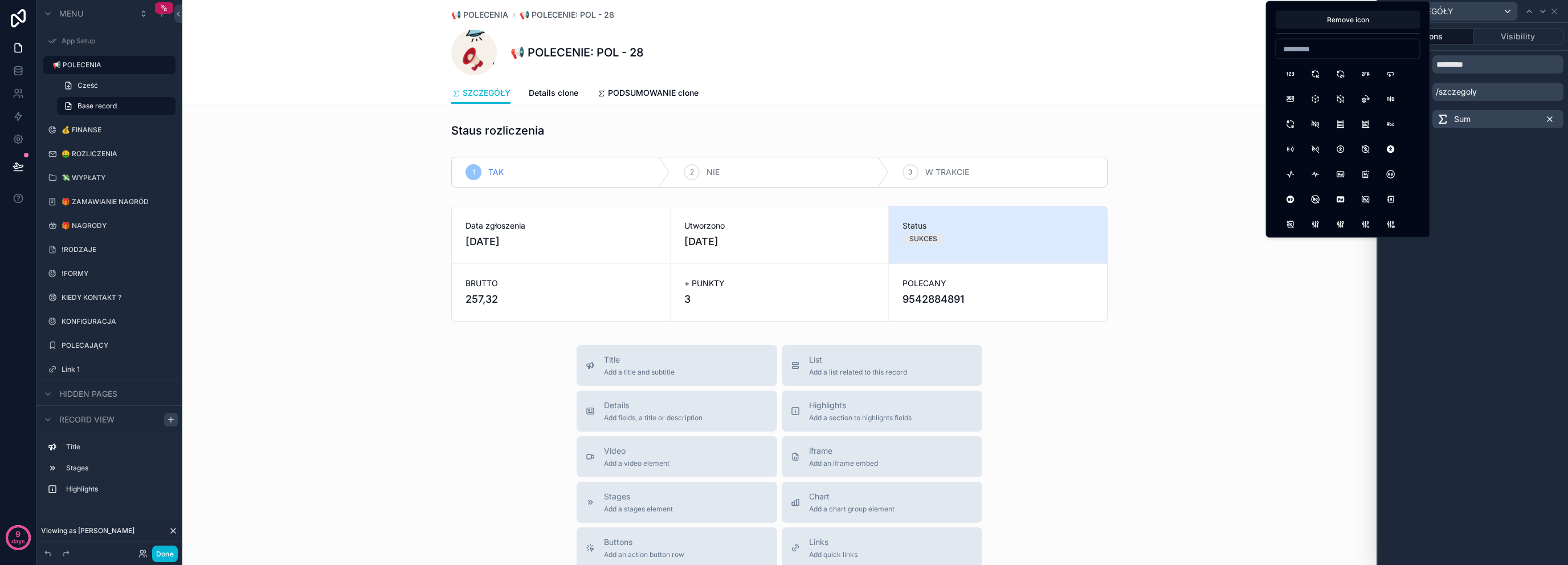
click at [1553, 118] on icon at bounding box center [1550, 119] width 9 height 9
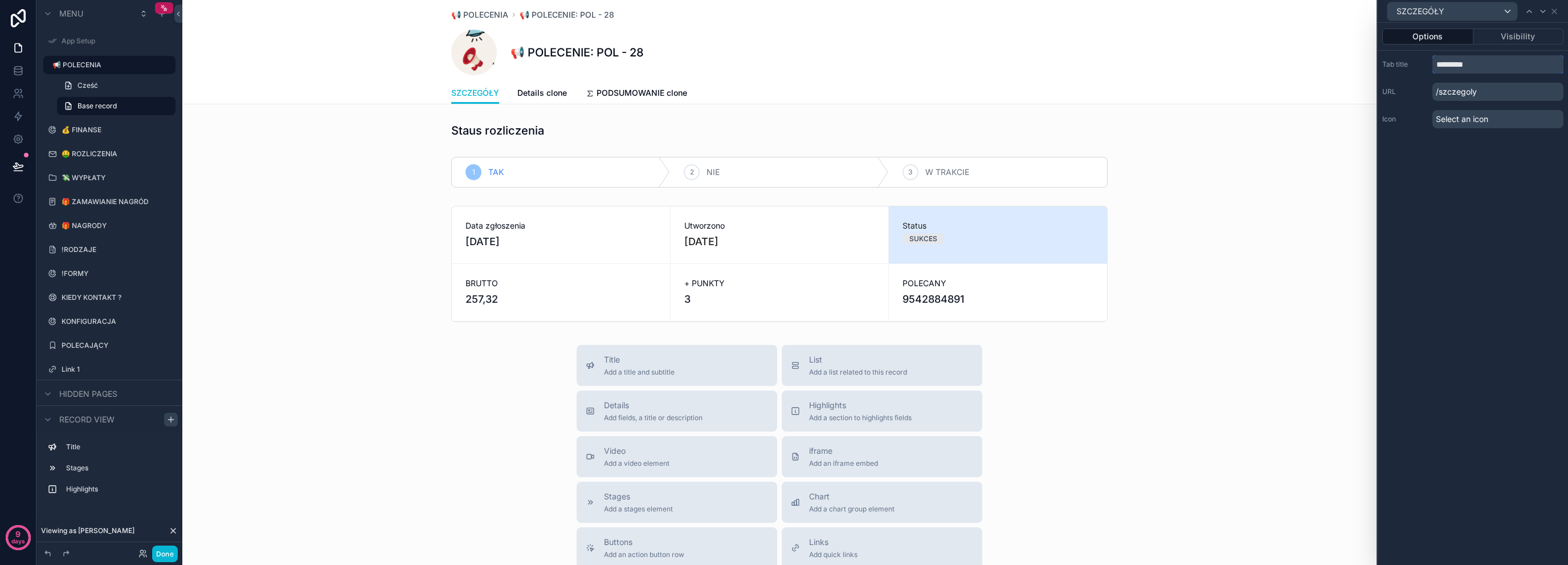
click at [1436, 58] on input "*********" at bounding box center [1497, 64] width 131 height 18
paste input "***"
drag, startPoint x: 1448, startPoint y: 65, endPoint x: 1544, endPoint y: 73, distance: 96.3
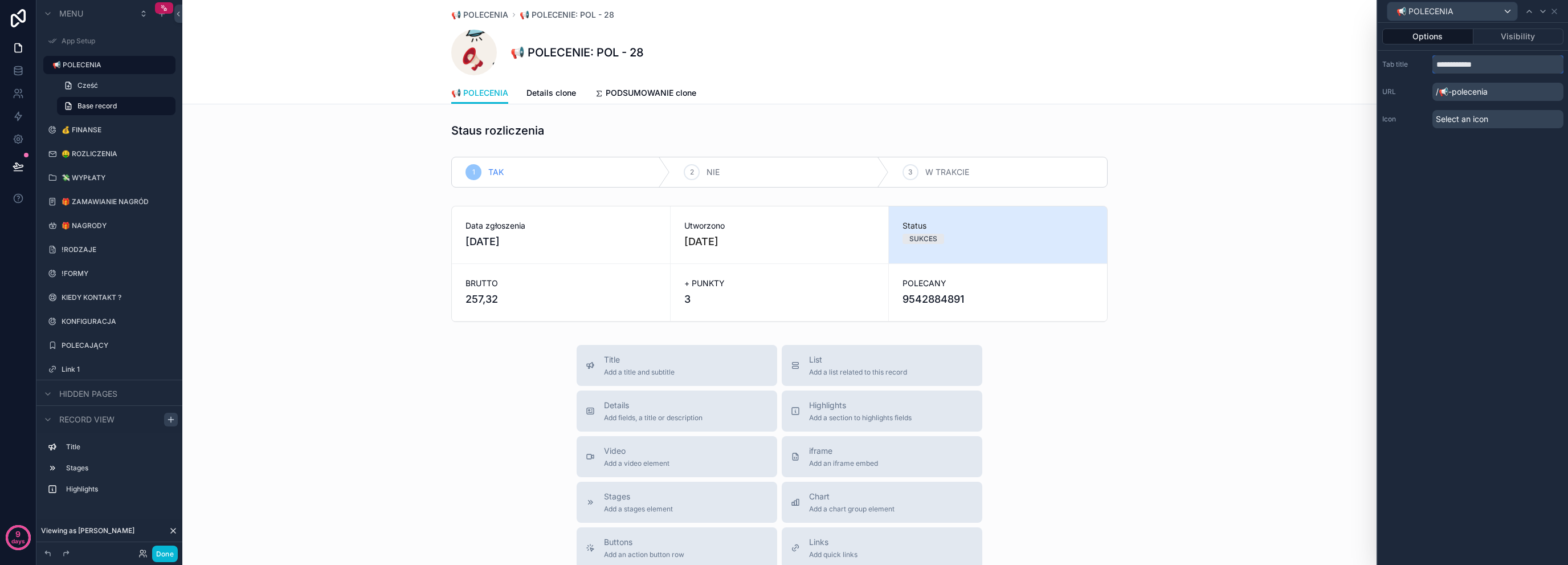
click at [1544, 73] on input "**********" at bounding box center [1497, 64] width 131 height 18
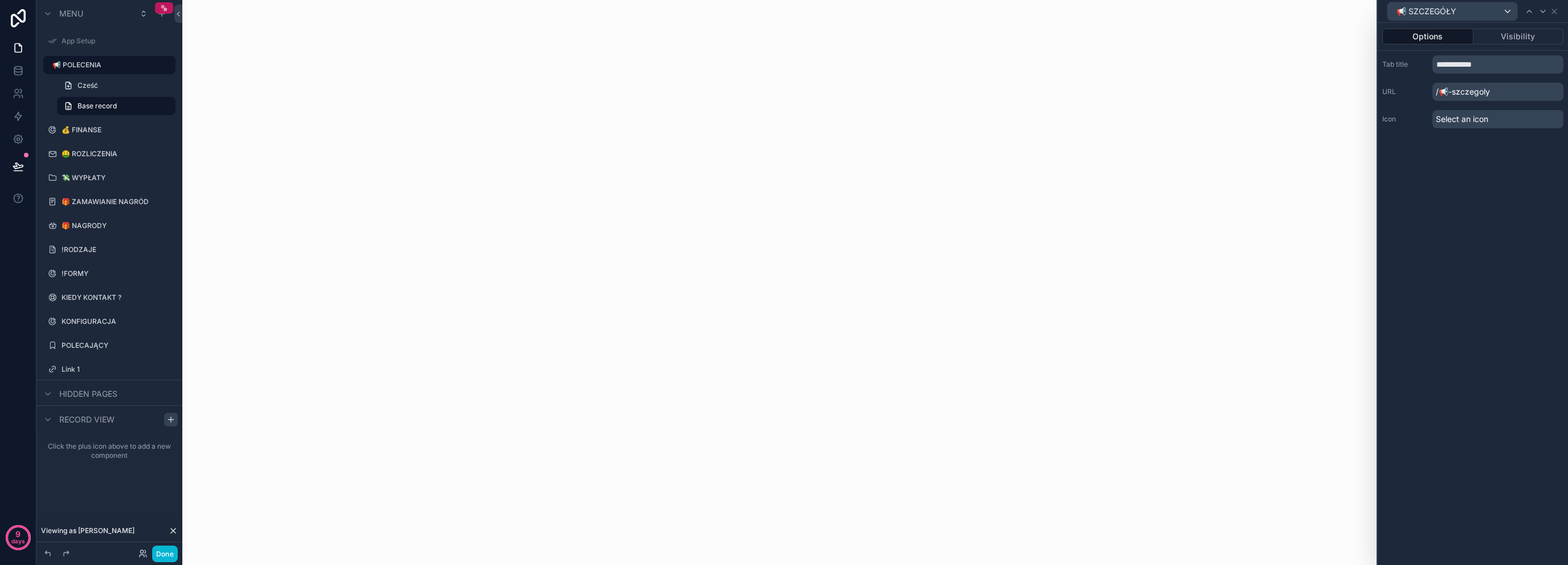
click at [1403, 162] on div "**********" at bounding box center [1473, 294] width 190 height 542
click at [1452, 96] on p "/📢-szczegoly" at bounding box center [1497, 91] width 131 height 18
click at [1452, 92] on p "/📢-szczegoly" at bounding box center [1497, 91] width 131 height 18
click at [1448, 92] on p "/📢-szczegoly" at bounding box center [1497, 91] width 131 height 18
drag, startPoint x: 1448, startPoint y: 92, endPoint x: 1463, endPoint y: 92, distance: 15.0
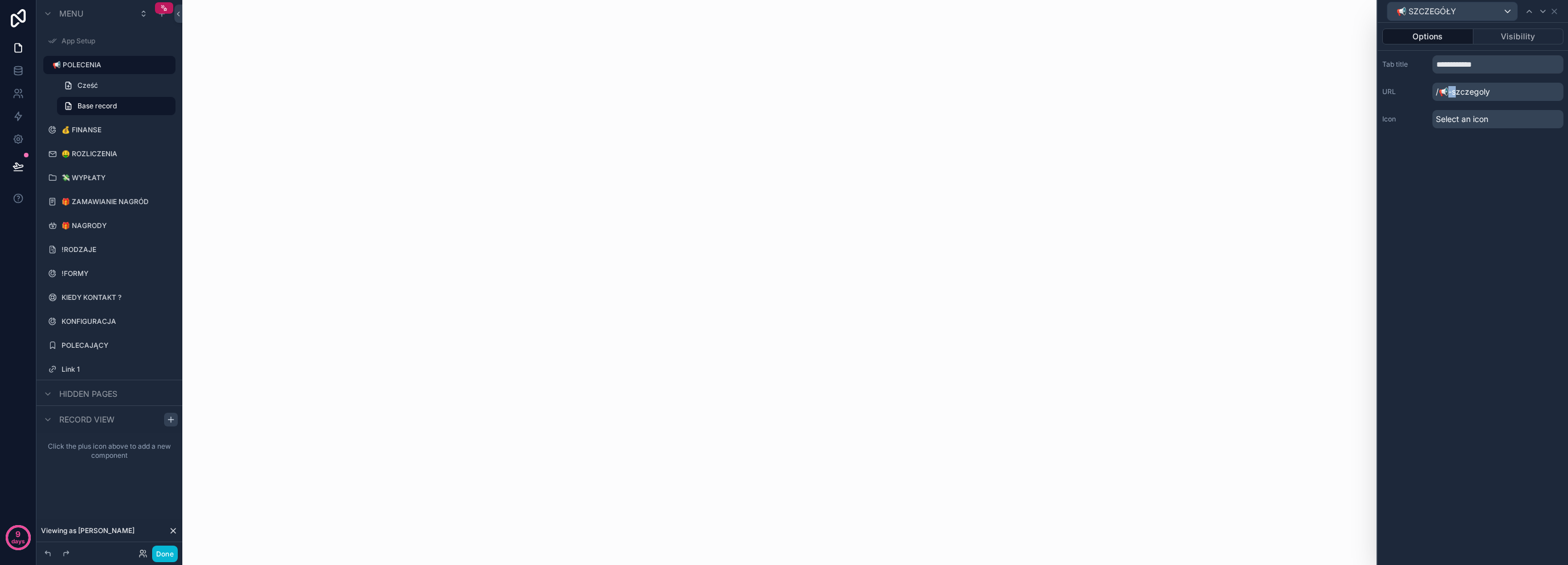
click at [1459, 93] on p "/📢-szczegoly" at bounding box center [1497, 91] width 131 height 18
click at [1456, 71] on input "**********" at bounding box center [1497, 64] width 131 height 18
type input "*********"
click at [1421, 173] on div "Options Visibility Tab title ********* URL /szczegoly Icon Select an icon" at bounding box center [1473, 294] width 190 height 542
click at [988, 197] on div "scrollable content" at bounding box center [779, 282] width 1194 height 565
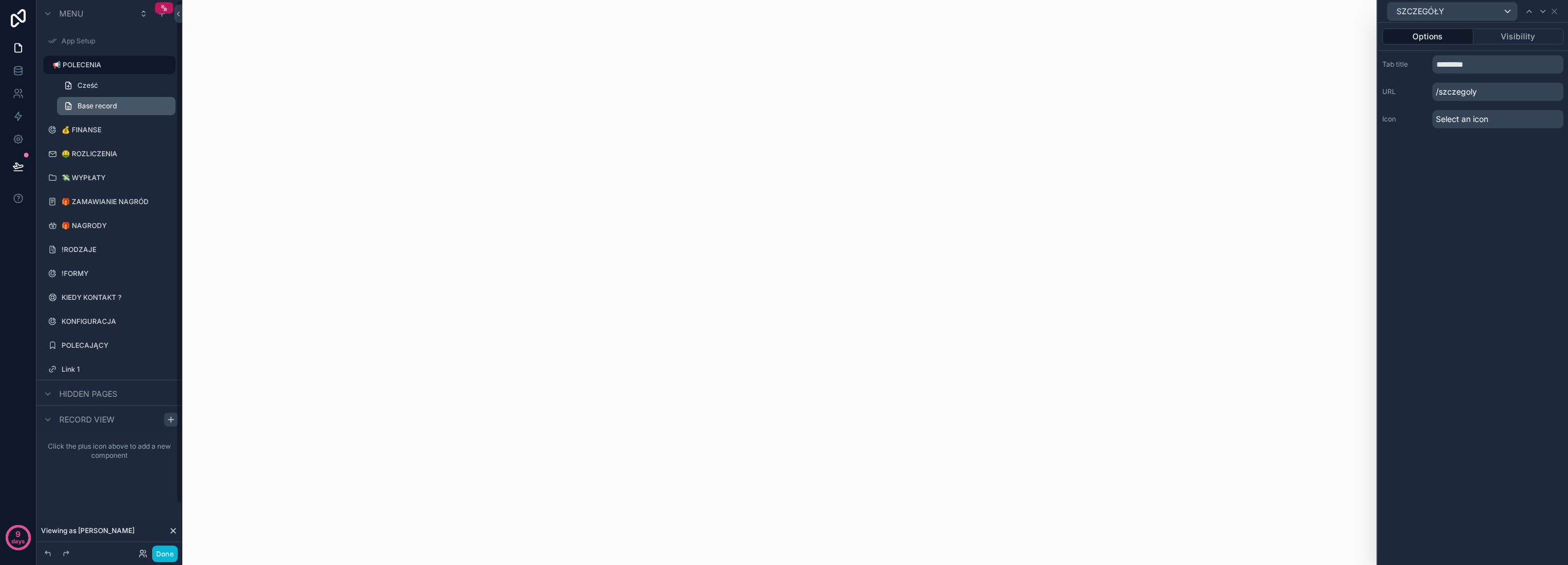
click at [105, 104] on span "Base record" at bounding box center [97, 106] width 40 height 9
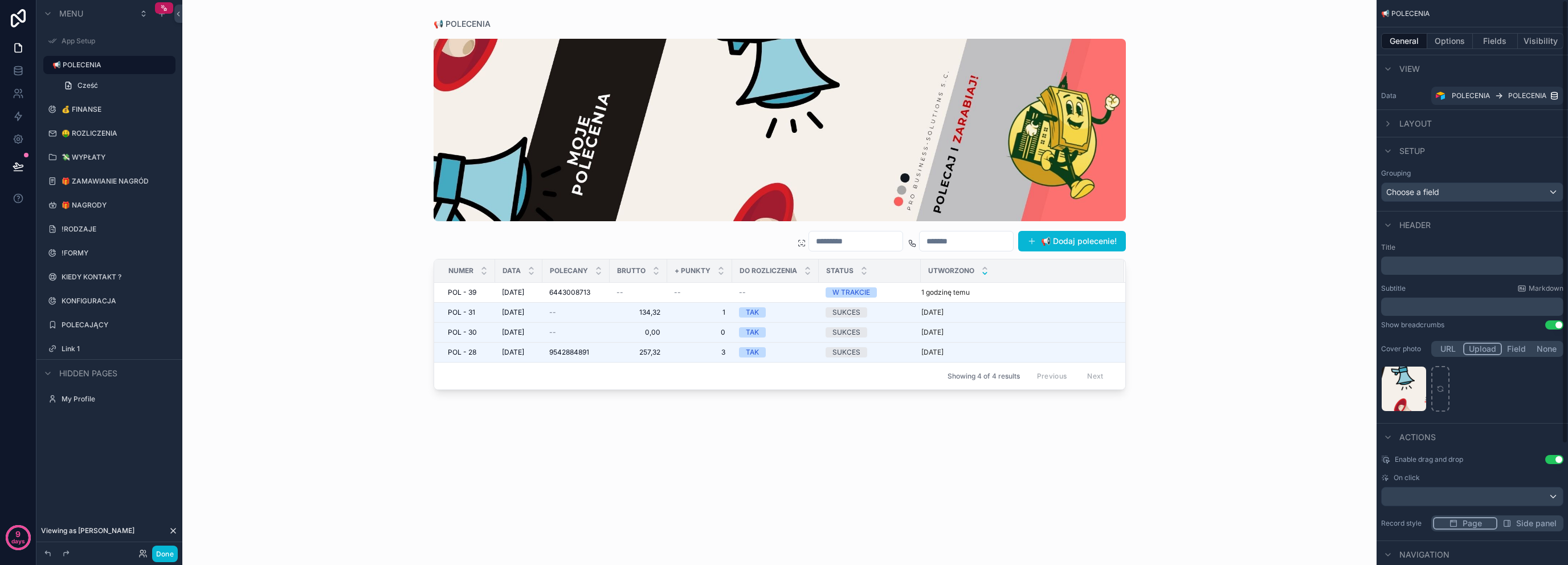
click at [1411, 121] on span "Layout" at bounding box center [1415, 124] width 32 height 11
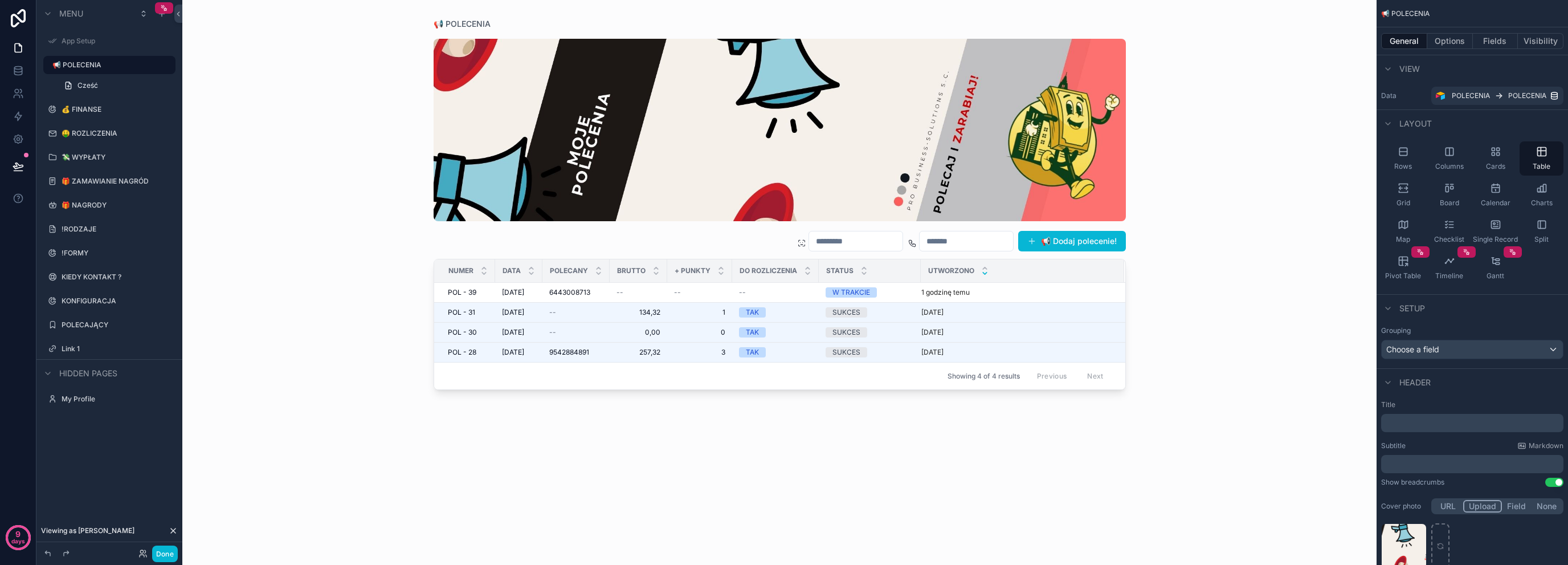
click at [704, 304] on div "scrollable content" at bounding box center [779, 275] width 729 height 551
click at [1440, 46] on button "Options" at bounding box center [1450, 41] width 46 height 16
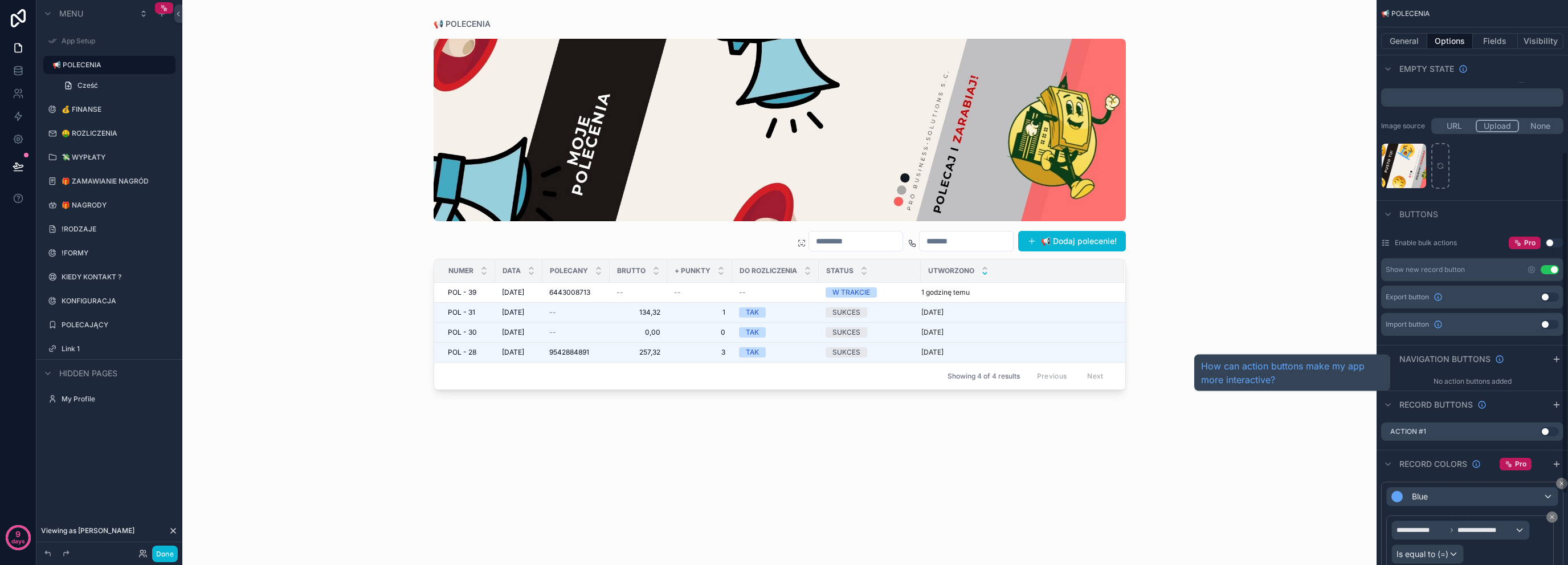
scroll to position [367, 0]
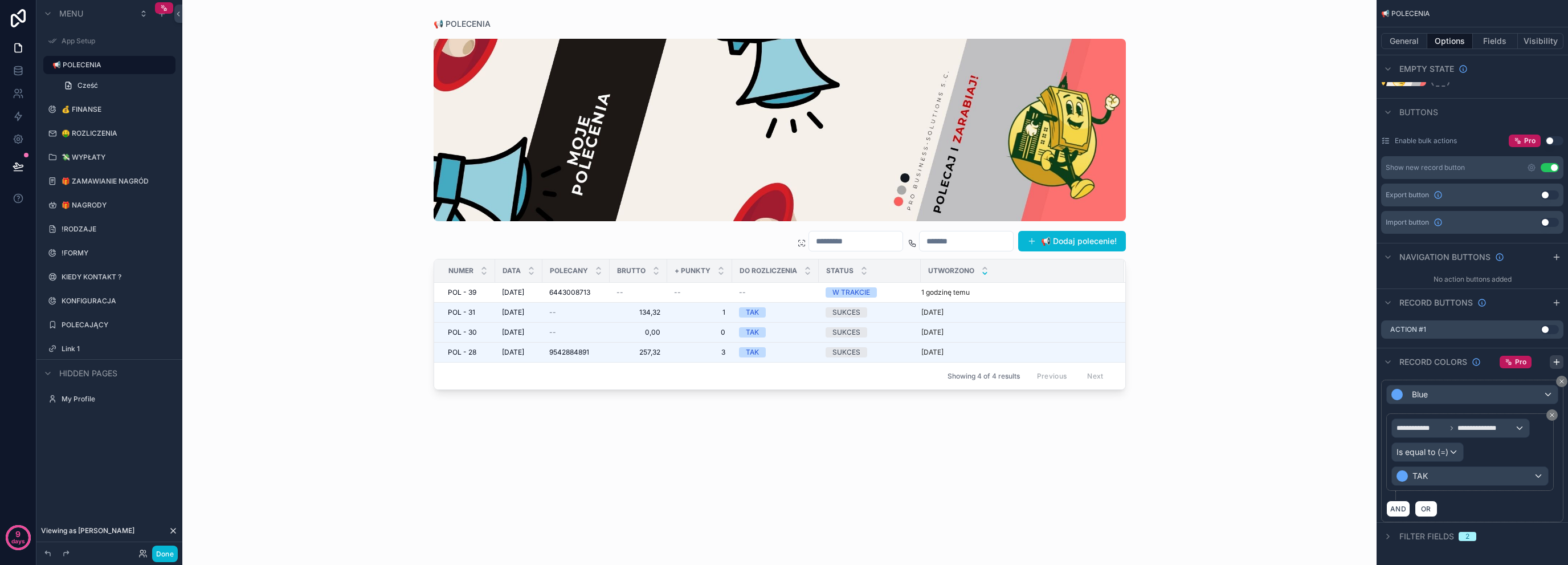
click at [1559, 357] on icon "scrollable content" at bounding box center [1557, 362] width 9 height 9
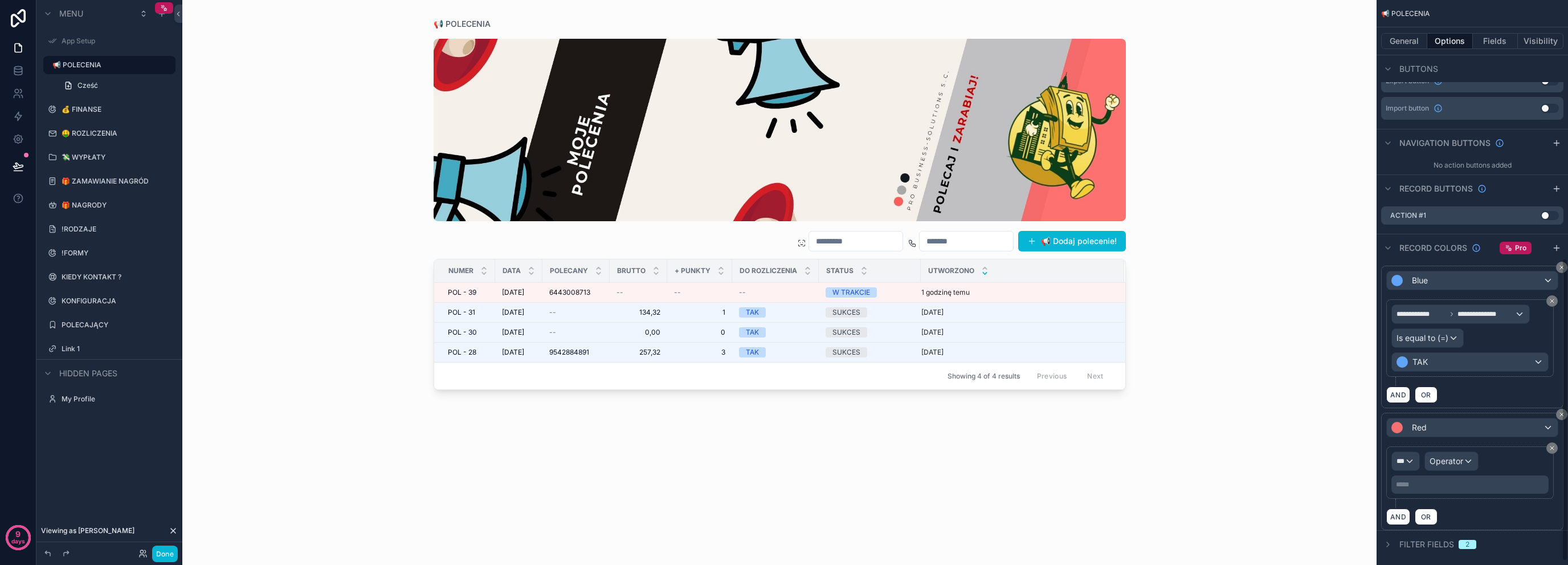
scroll to position [488, 0]
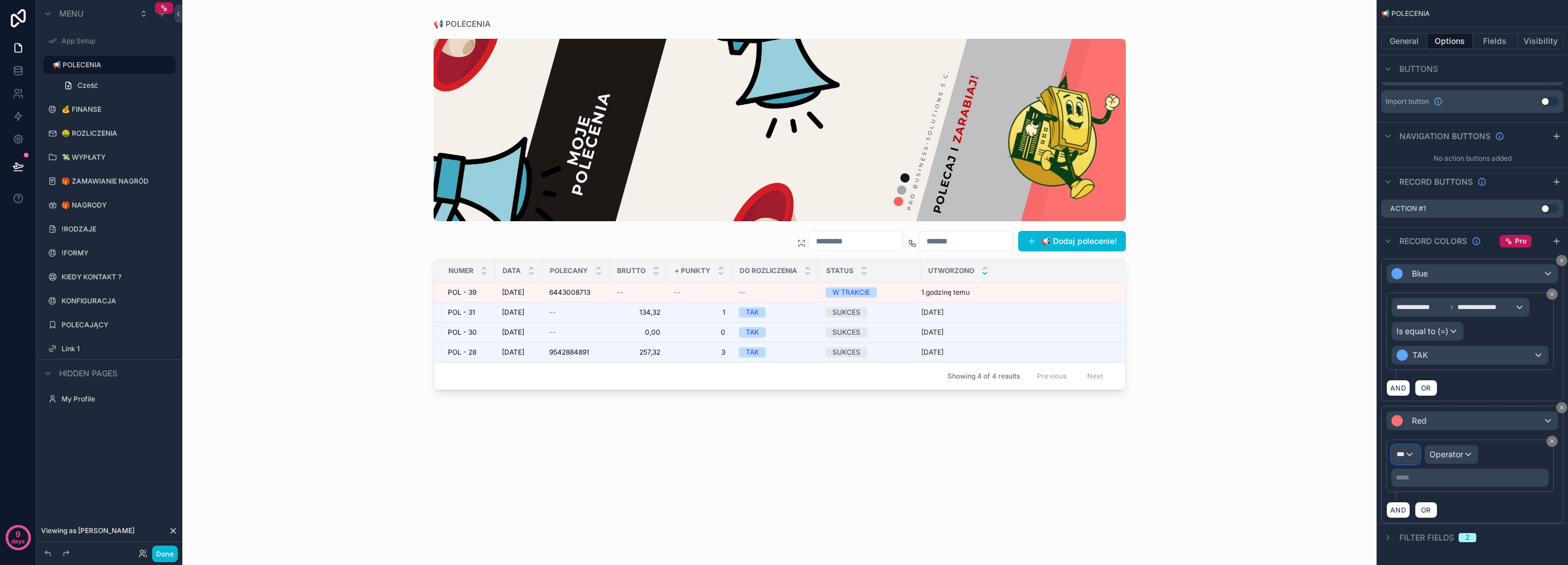
click at [1406, 455] on div "***" at bounding box center [1405, 453] width 28 height 18
click at [1440, 508] on span "📢 POLECENIA" at bounding box center [1438, 512] width 75 height 13
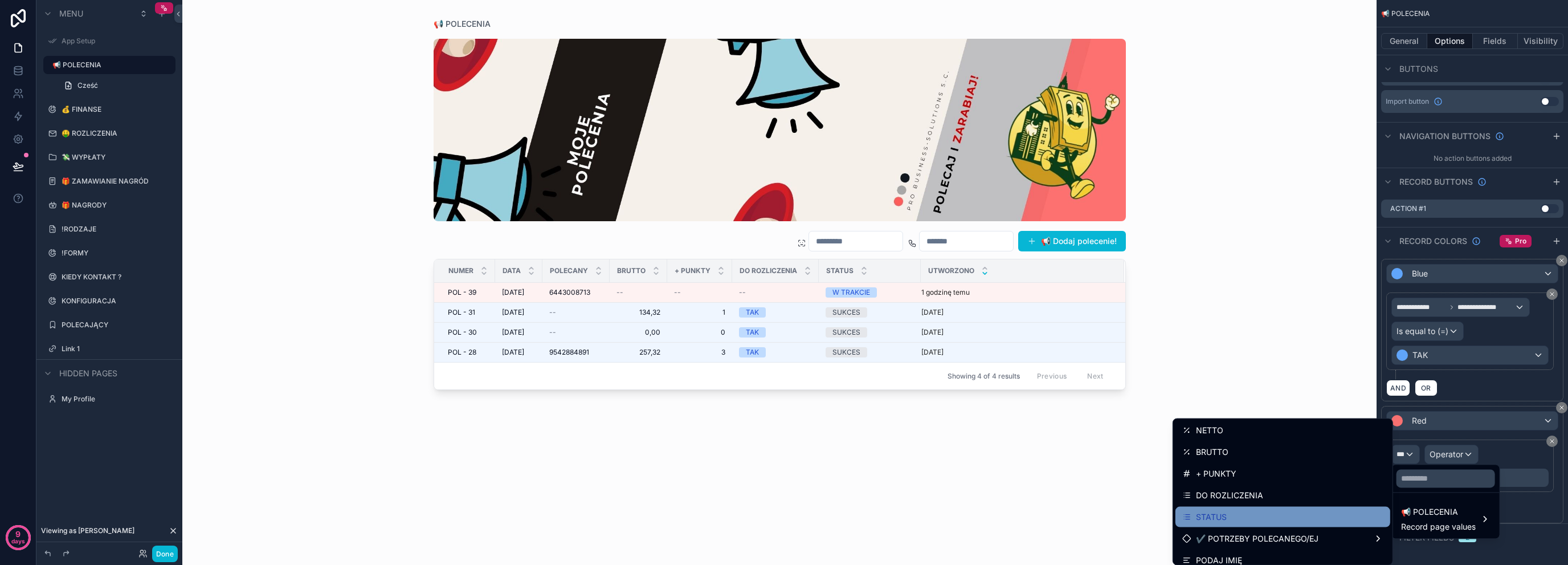
scroll to position [114, 0]
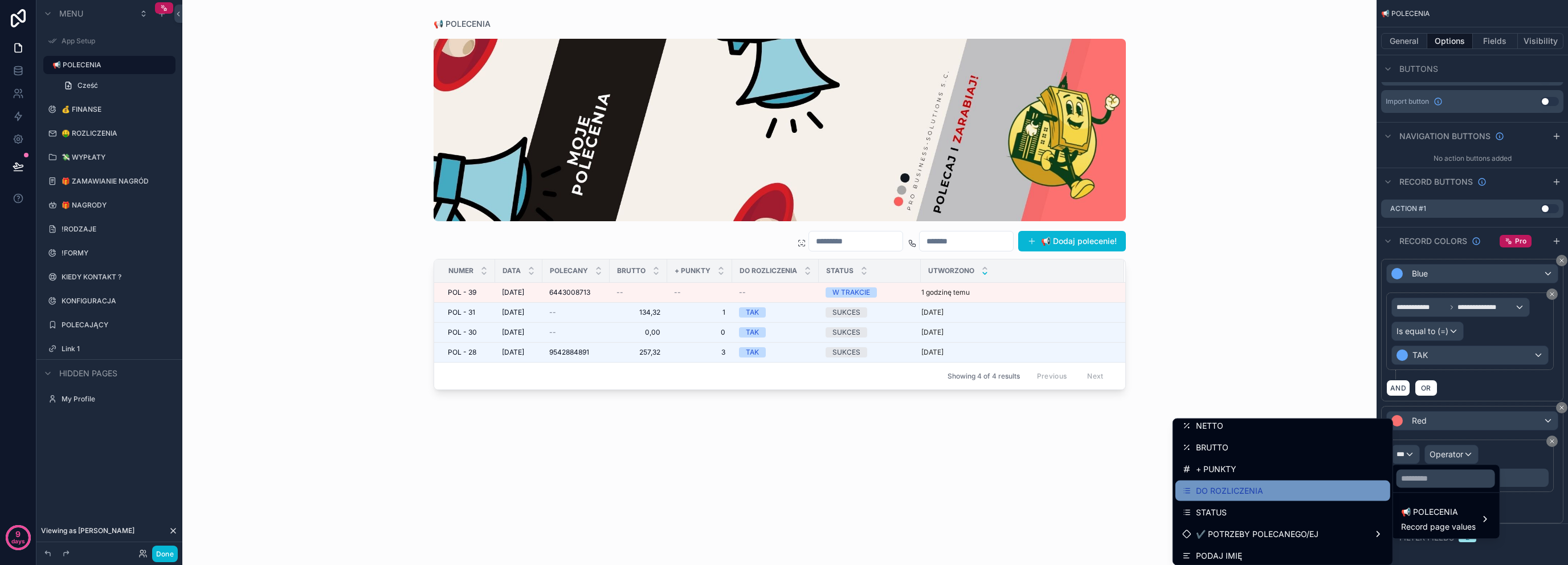
click at [1256, 494] on div "DO ROZLICZENIA" at bounding box center [1282, 490] width 201 height 13
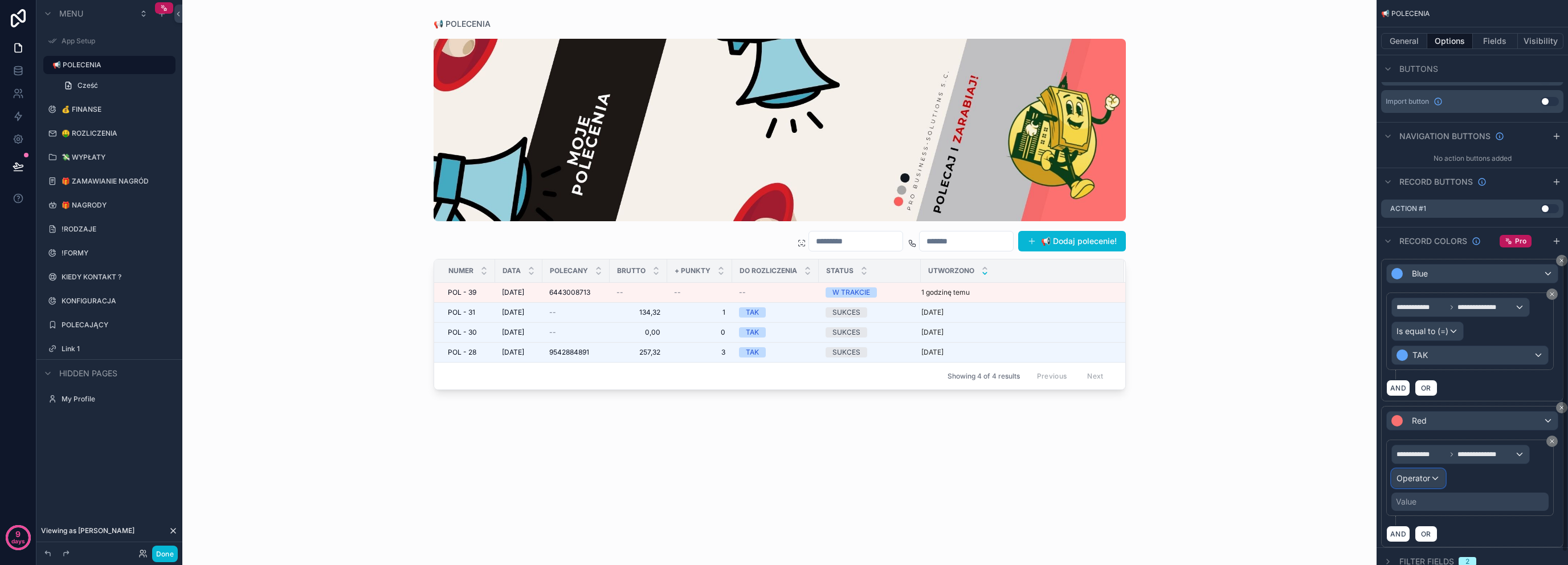
click at [1422, 481] on div "Operator" at bounding box center [1418, 478] width 53 height 18
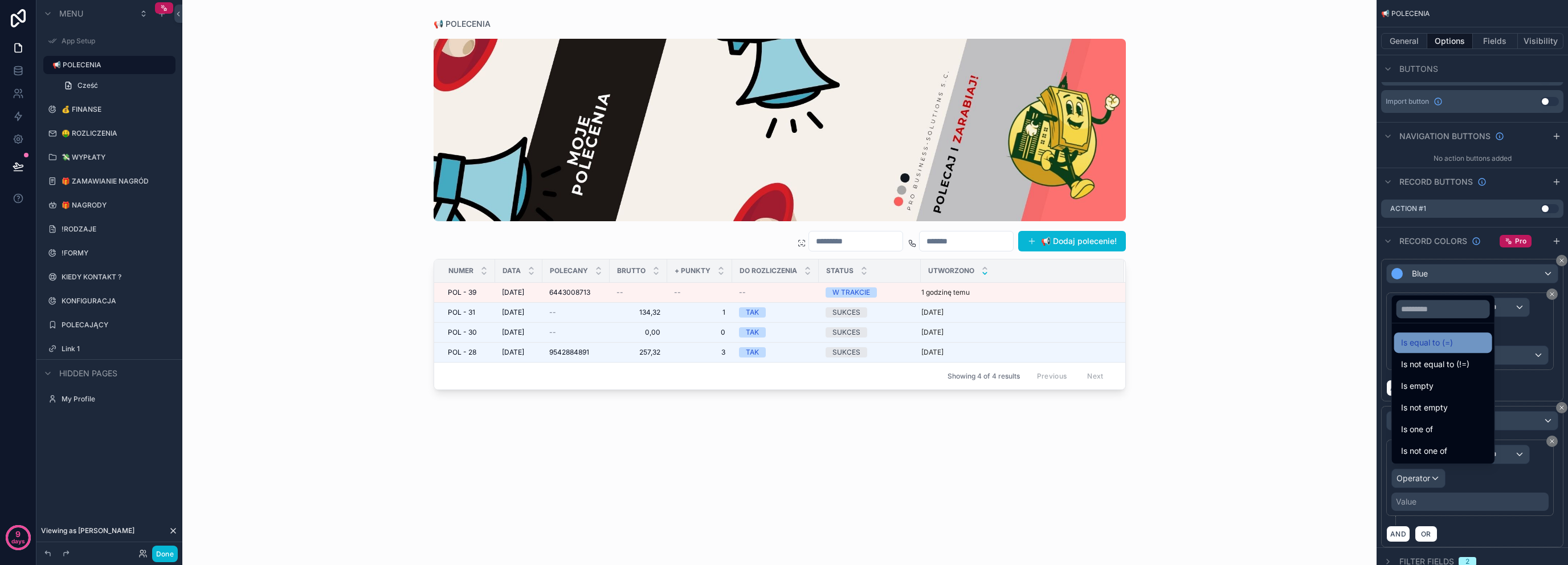
click at [1473, 346] on div "Is equal to (=)" at bounding box center [1444, 343] width 85 height 13
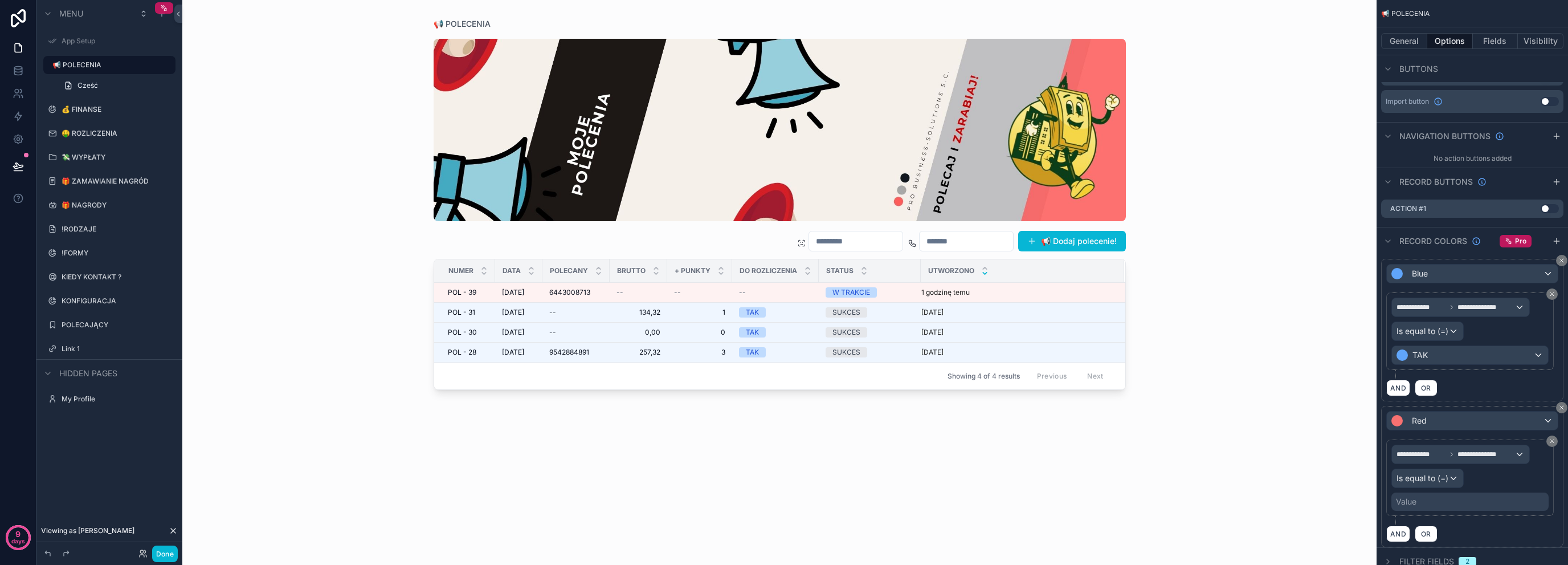
click at [1434, 499] on div "Value" at bounding box center [1470, 501] width 157 height 18
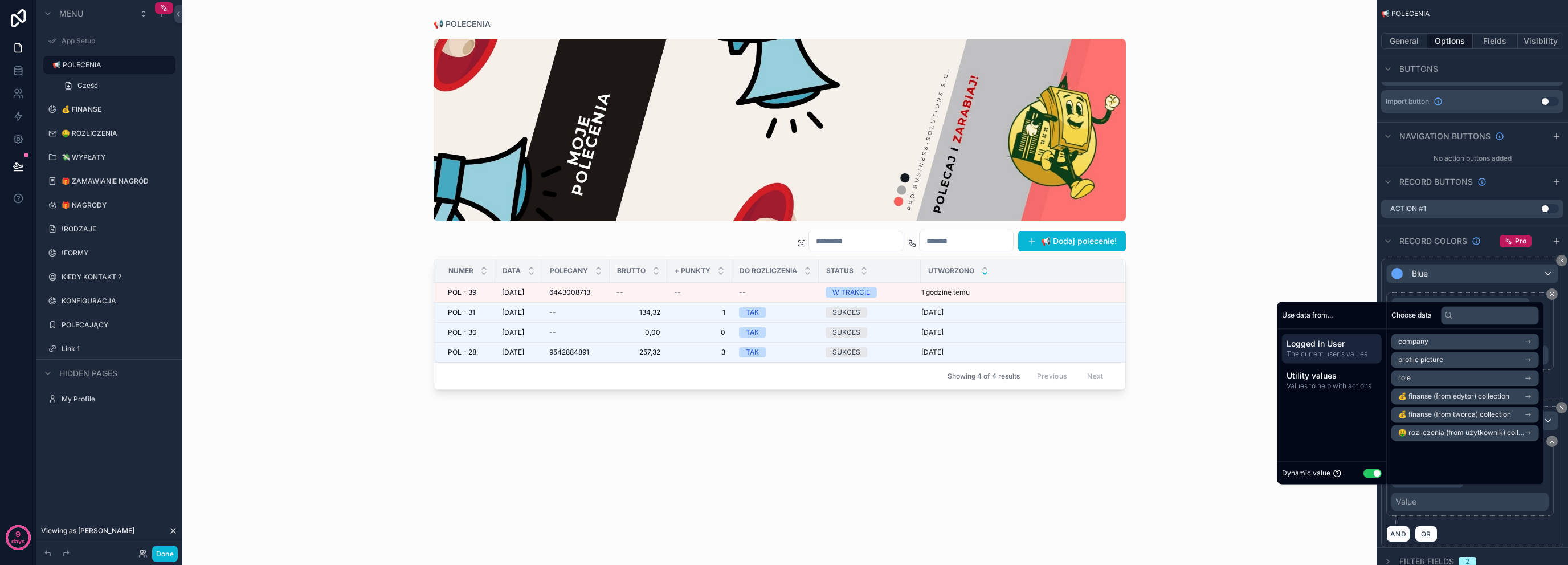
click at [1366, 467] on div "Dynamic value Use setting" at bounding box center [1332, 473] width 99 height 13
click at [1372, 469] on button "Use setting" at bounding box center [1373, 473] width 18 height 9
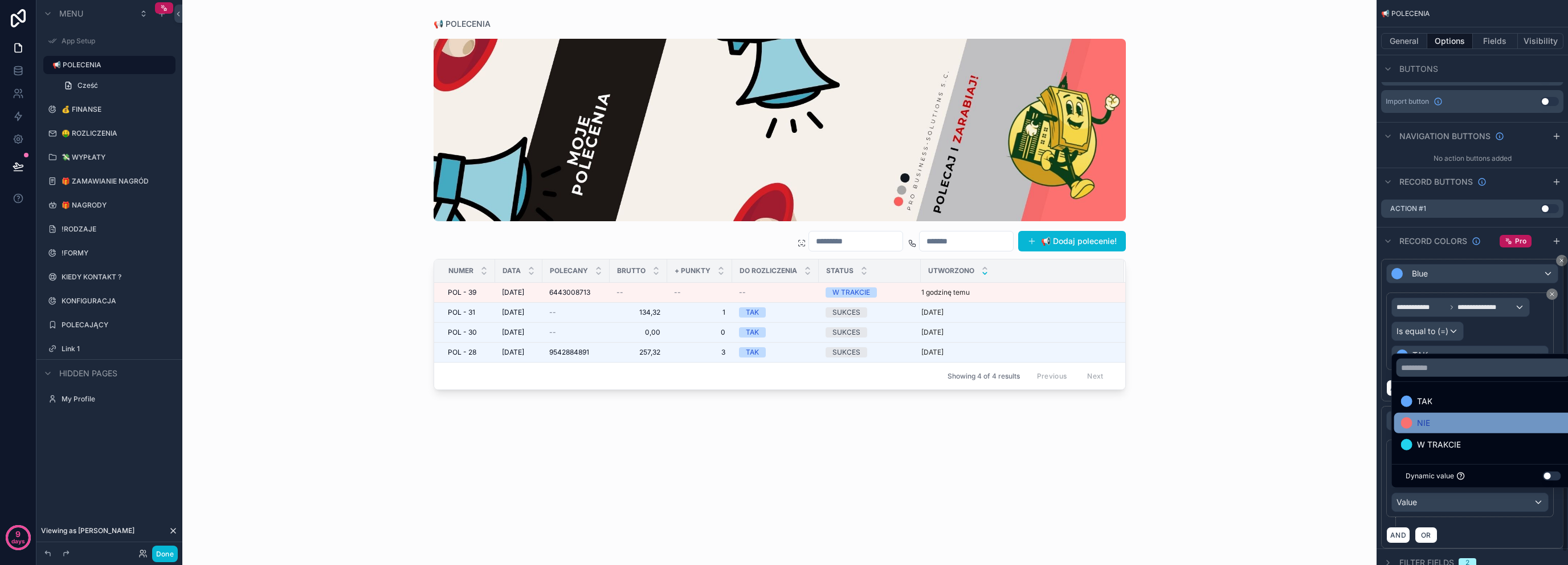
click at [1428, 427] on span "NIE" at bounding box center [1424, 423] width 13 height 13
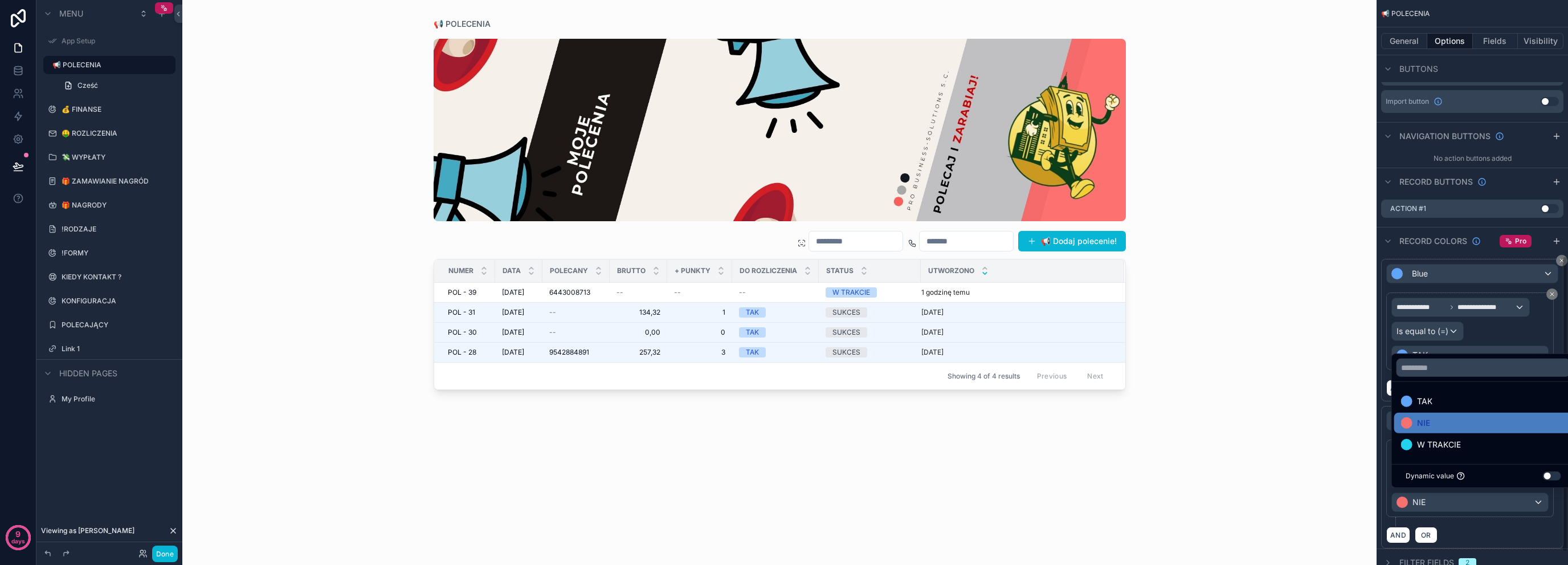
click at [1390, 514] on div "**********" at bounding box center [1473, 482] width 172 height 87
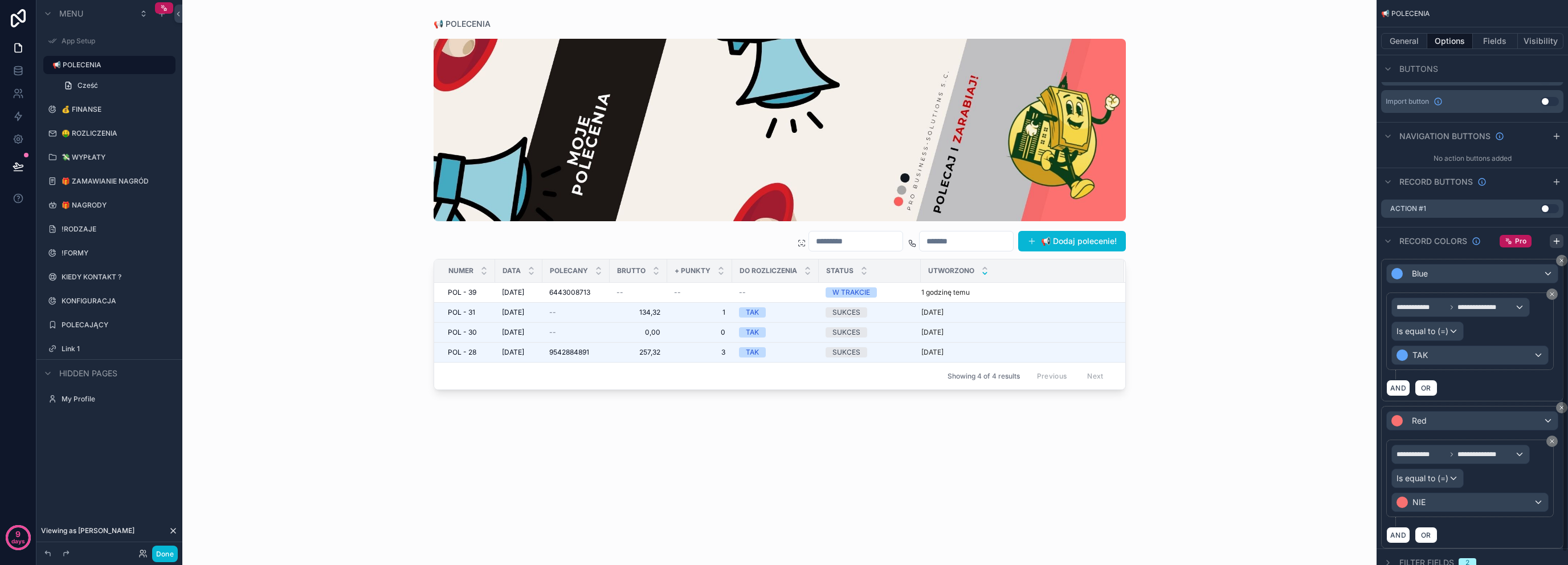
click at [1561, 240] on button "scrollable content" at bounding box center [1557, 241] width 13 height 13
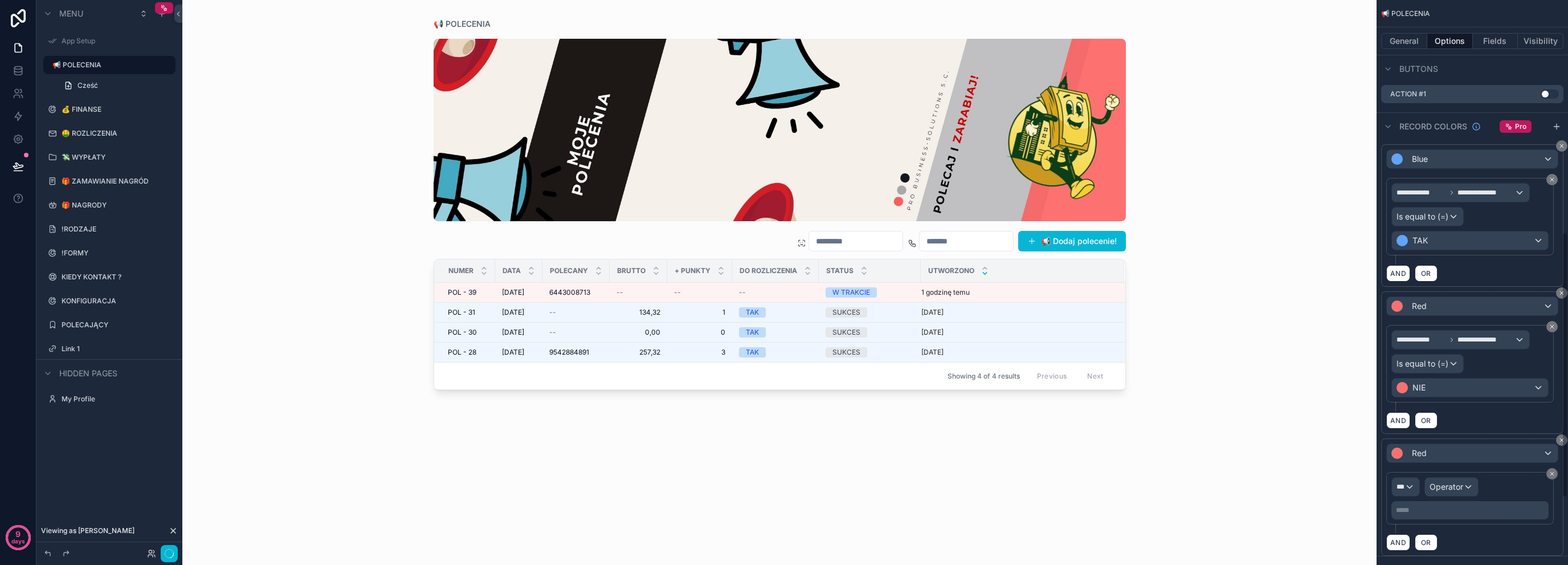
scroll to position [634, 0]
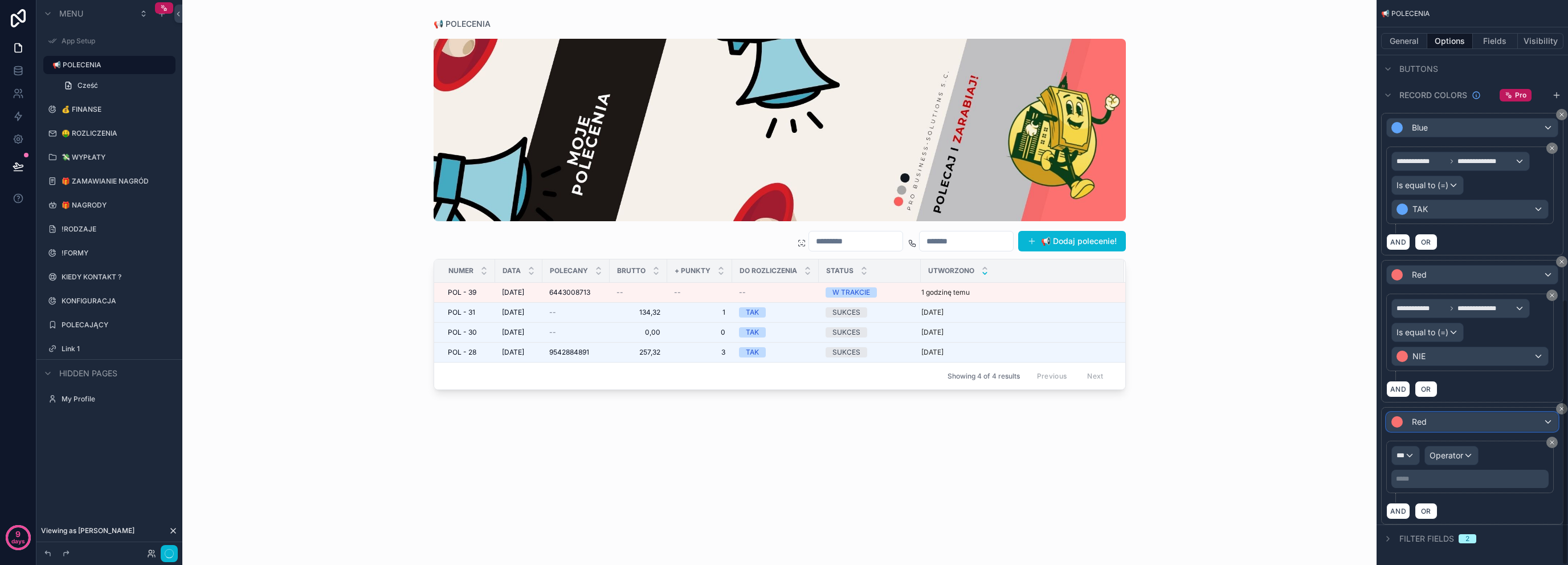
click at [1418, 419] on span "Red" at bounding box center [1420, 421] width 15 height 11
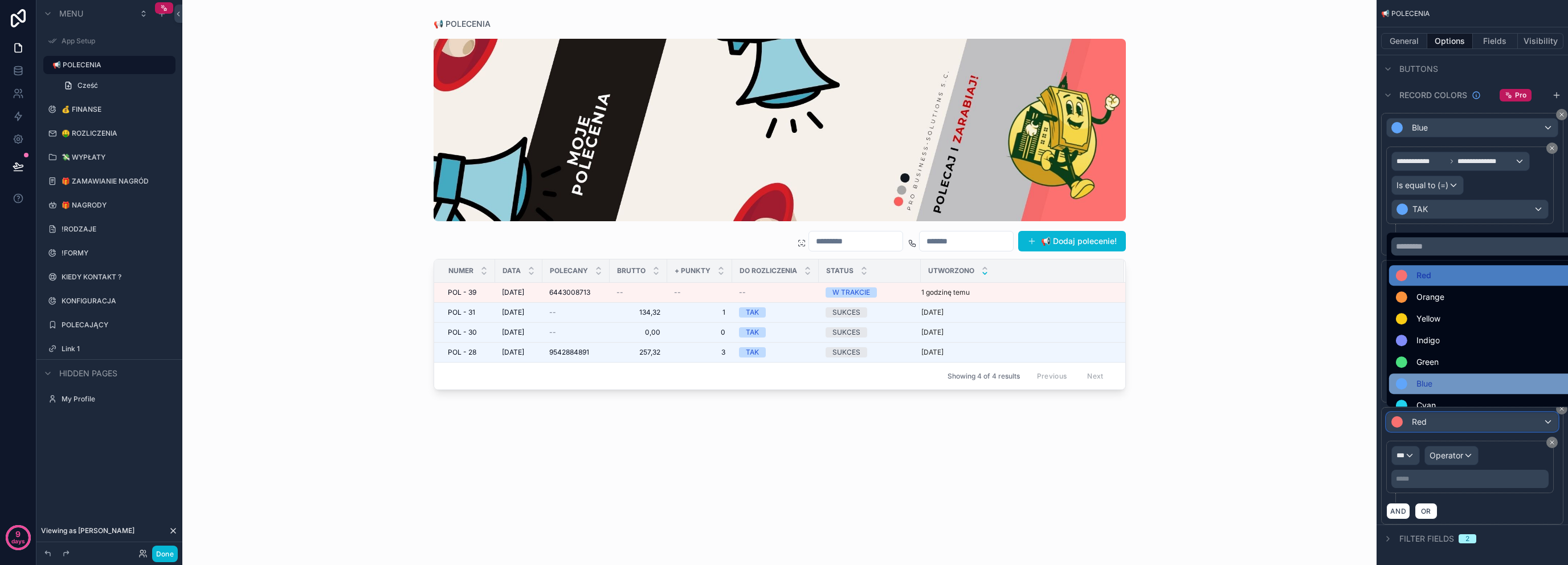
scroll to position [0, 0]
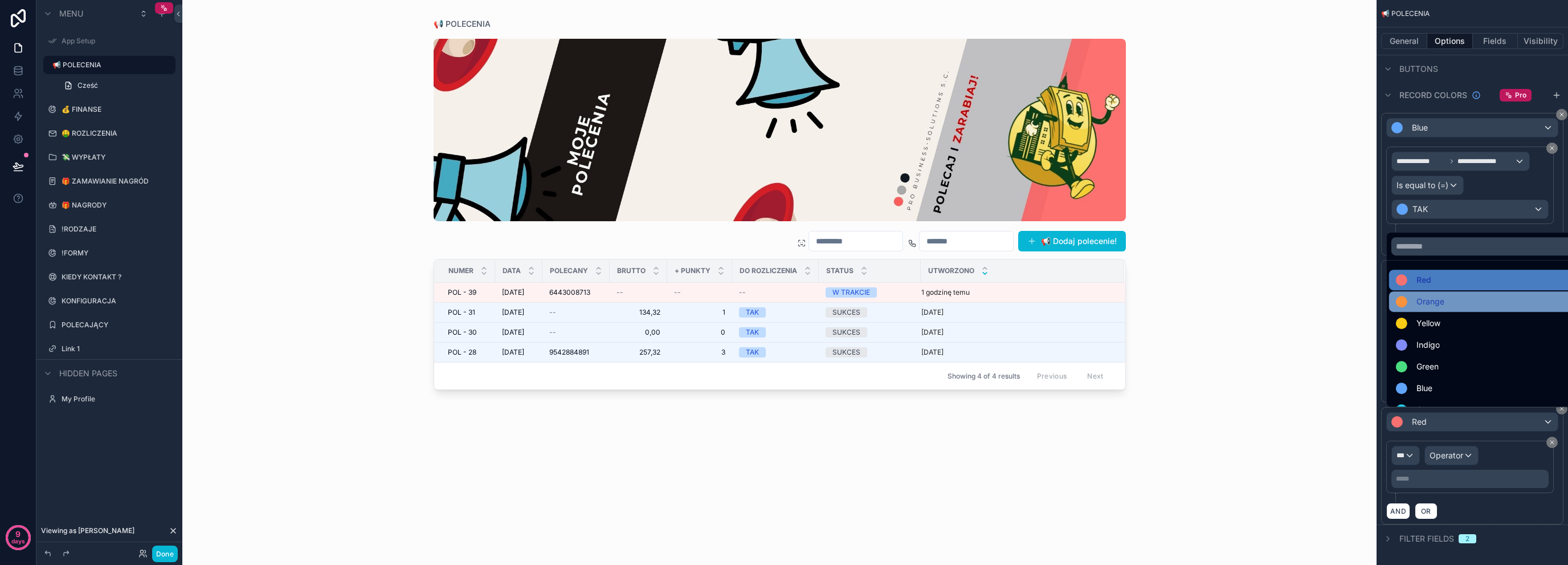
click at [1468, 302] on div "Orange" at bounding box center [1485, 302] width 179 height 13
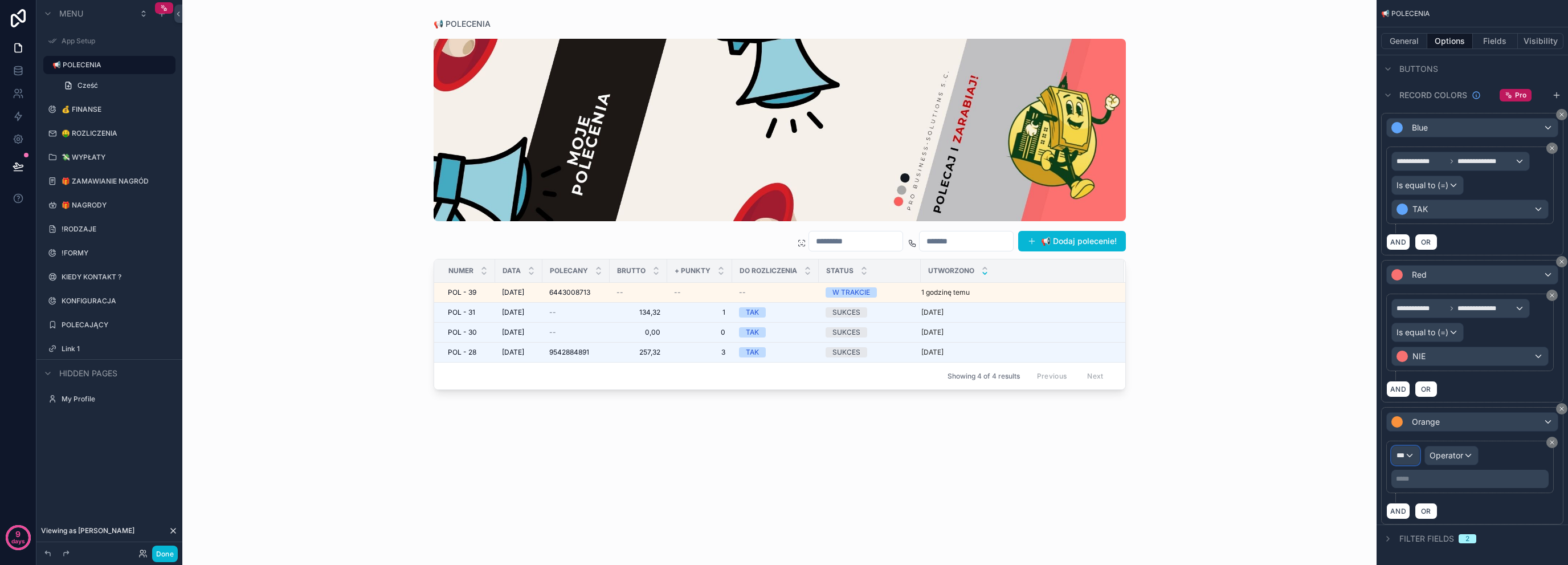
click at [1394, 453] on div "***" at bounding box center [1405, 455] width 28 height 18
click at [1446, 515] on span "📢 POLECENIA" at bounding box center [1438, 512] width 75 height 13
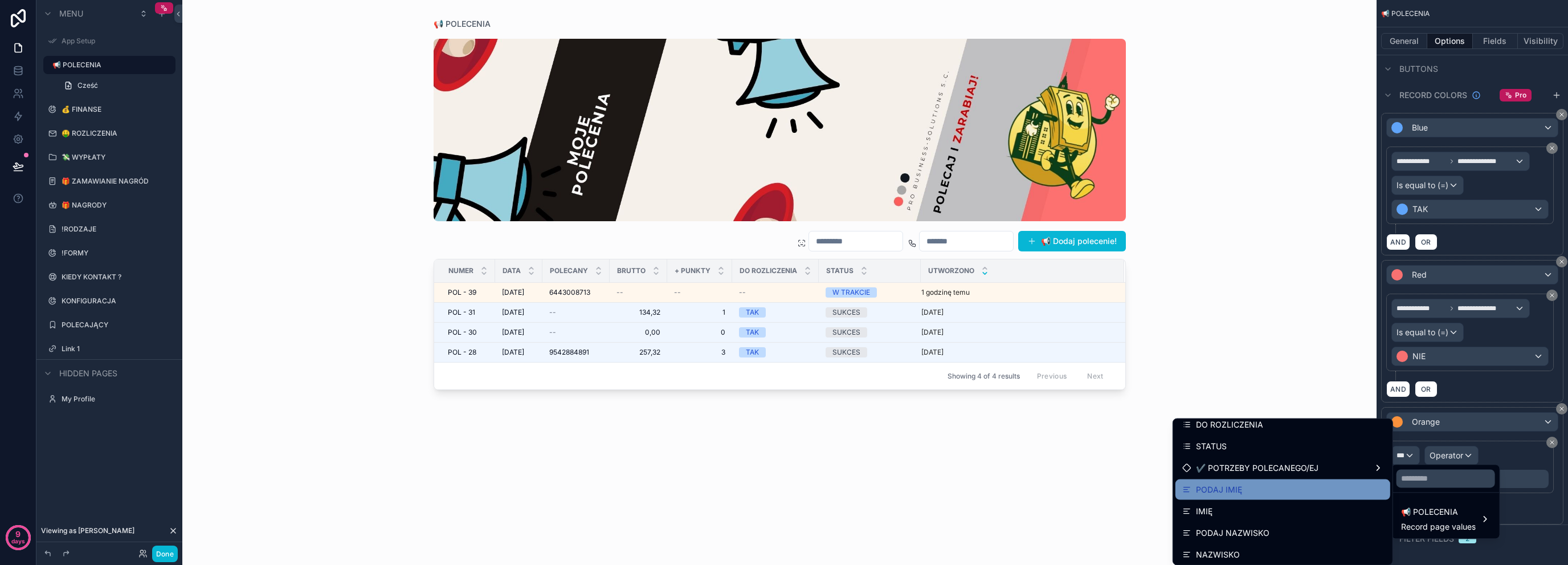
scroll to position [152, 0]
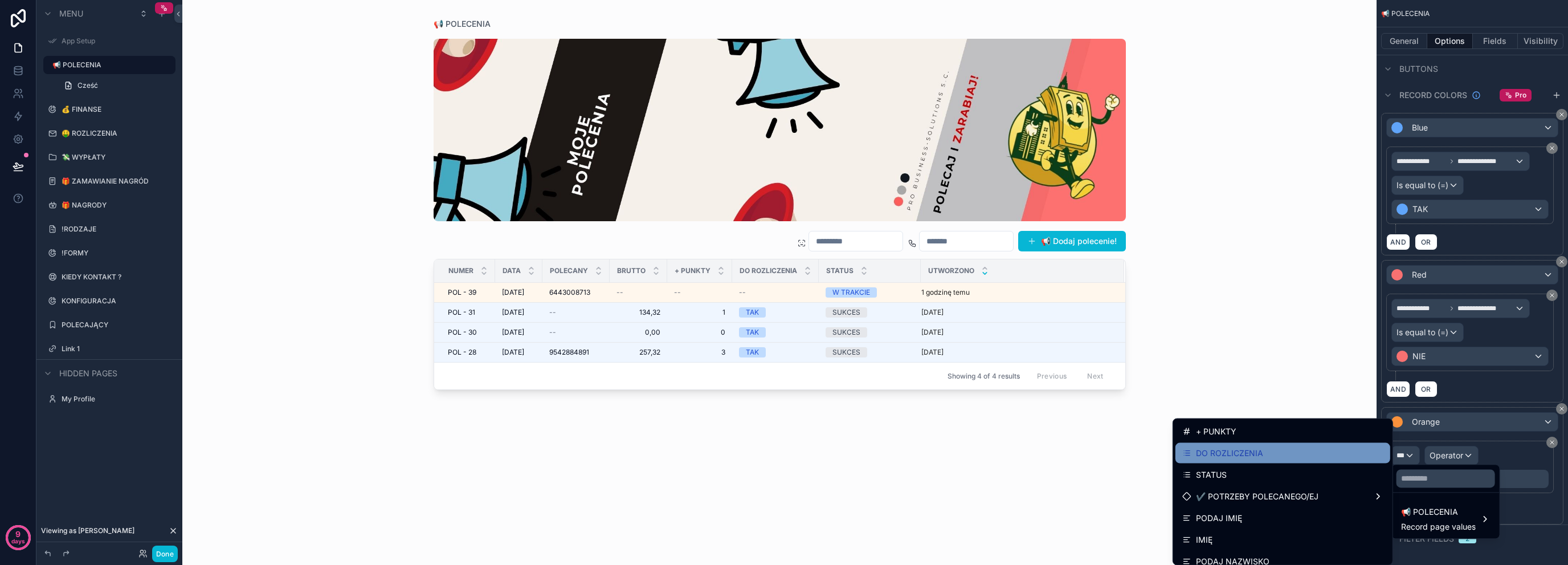
click at [1276, 460] on div "DO ROZLICZENIA" at bounding box center [1283, 453] width 215 height 21
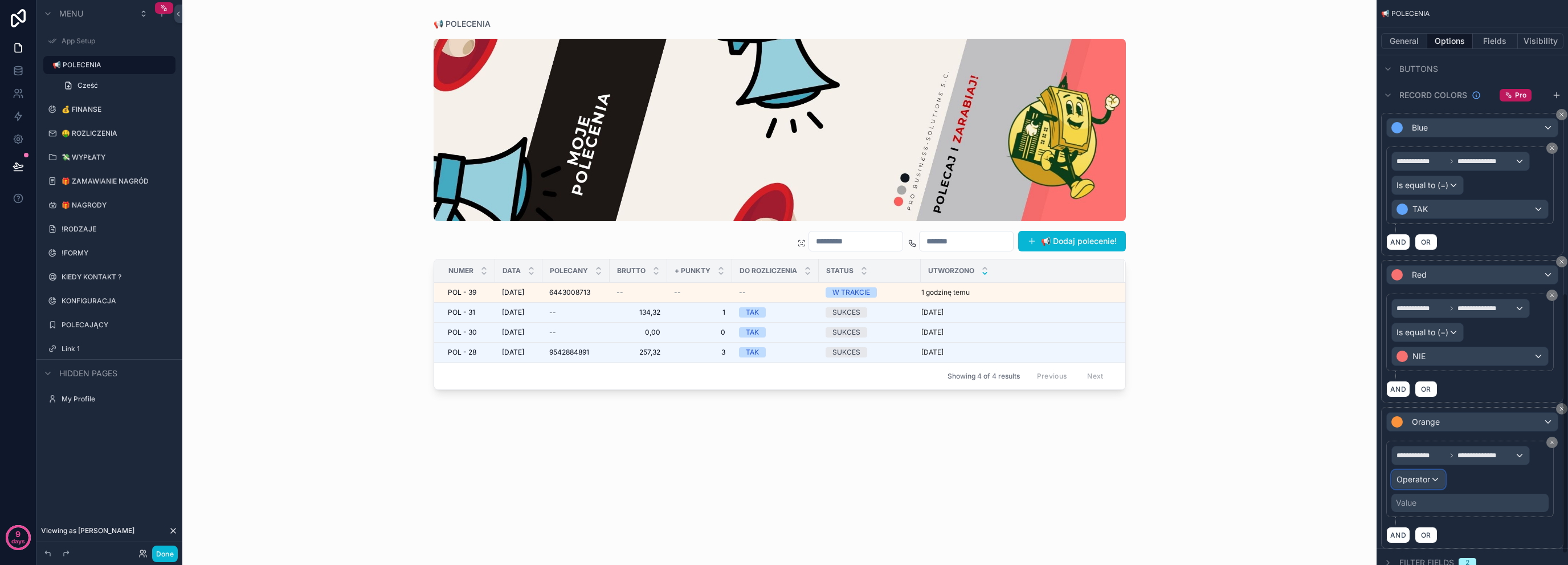
drag, startPoint x: 1410, startPoint y: 480, endPoint x: 1415, endPoint y: 480, distance: 5.0
click at [1415, 480] on div "Operator" at bounding box center [1418, 479] width 53 height 18
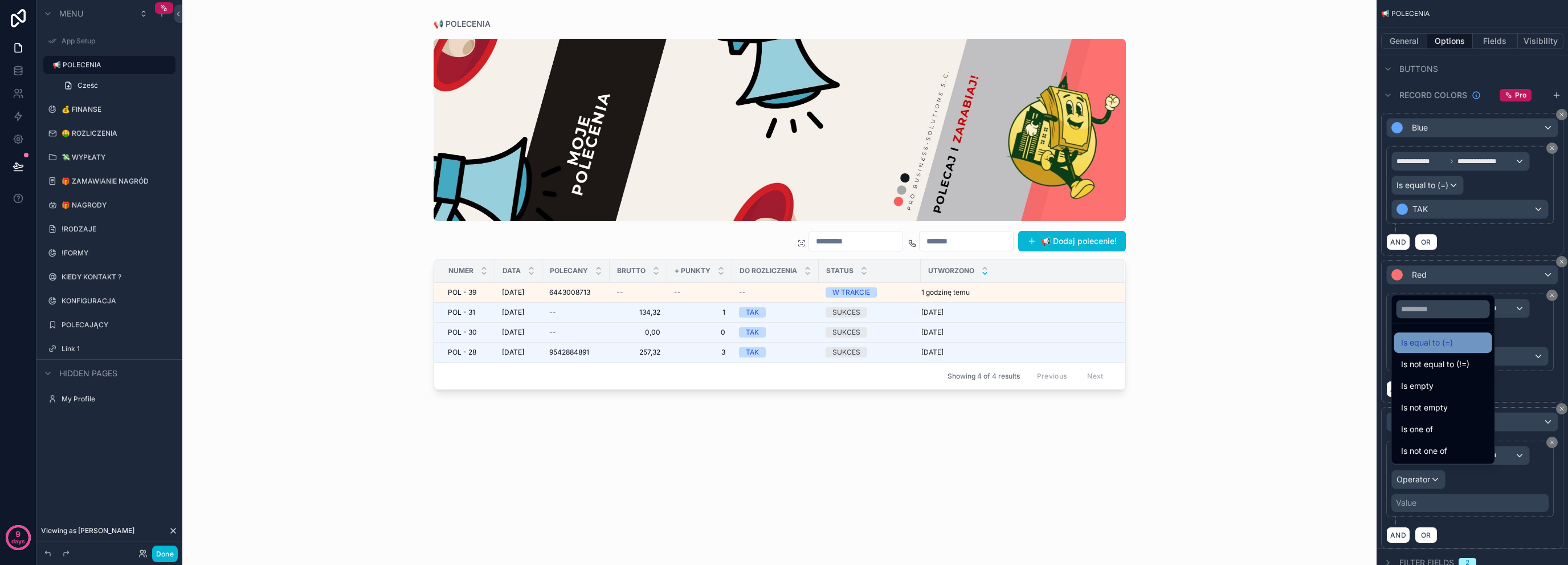
click at [1464, 346] on div "Is equal to (=)" at bounding box center [1444, 343] width 85 height 13
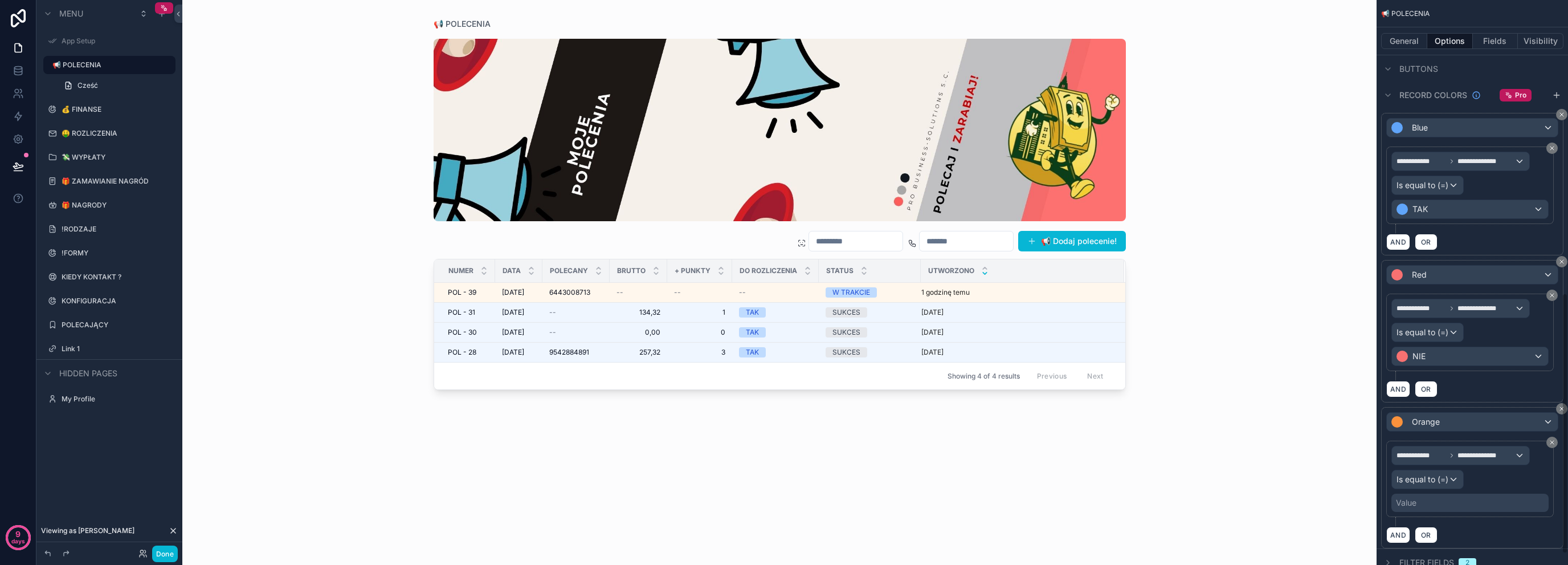
click at [1462, 494] on div "Value" at bounding box center [1470, 503] width 157 height 18
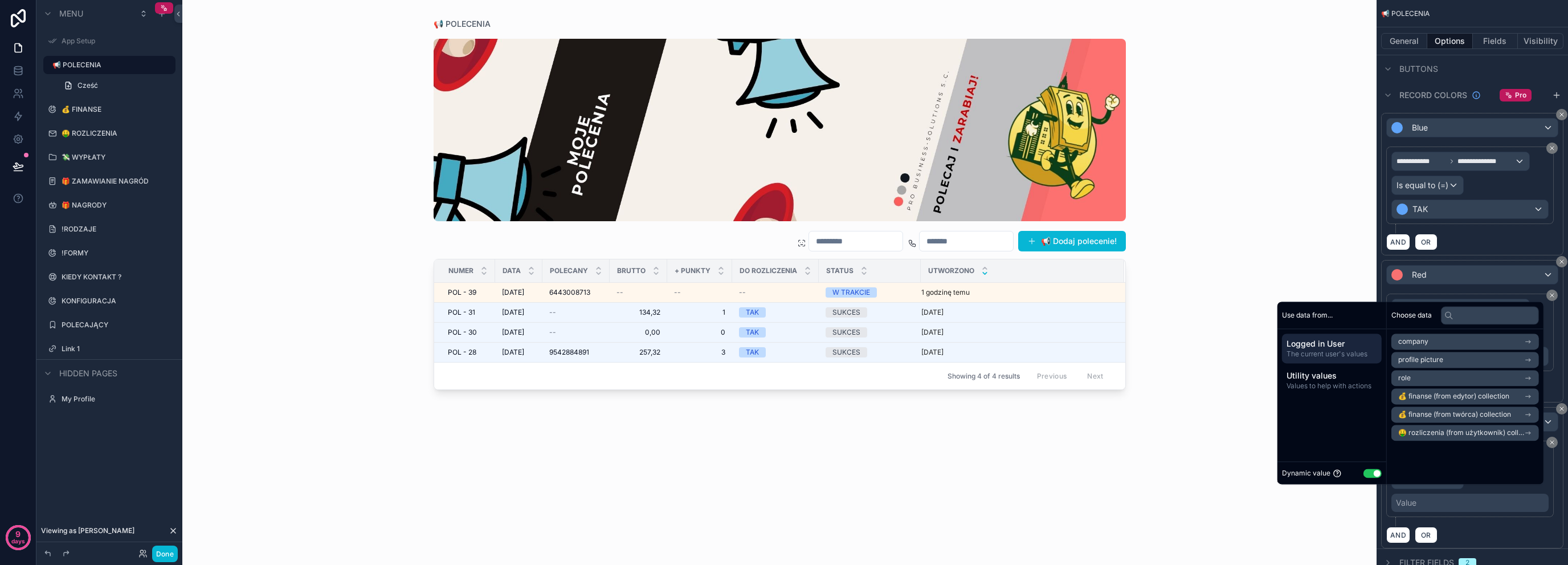
click at [1368, 475] on button "Use setting" at bounding box center [1373, 473] width 18 height 9
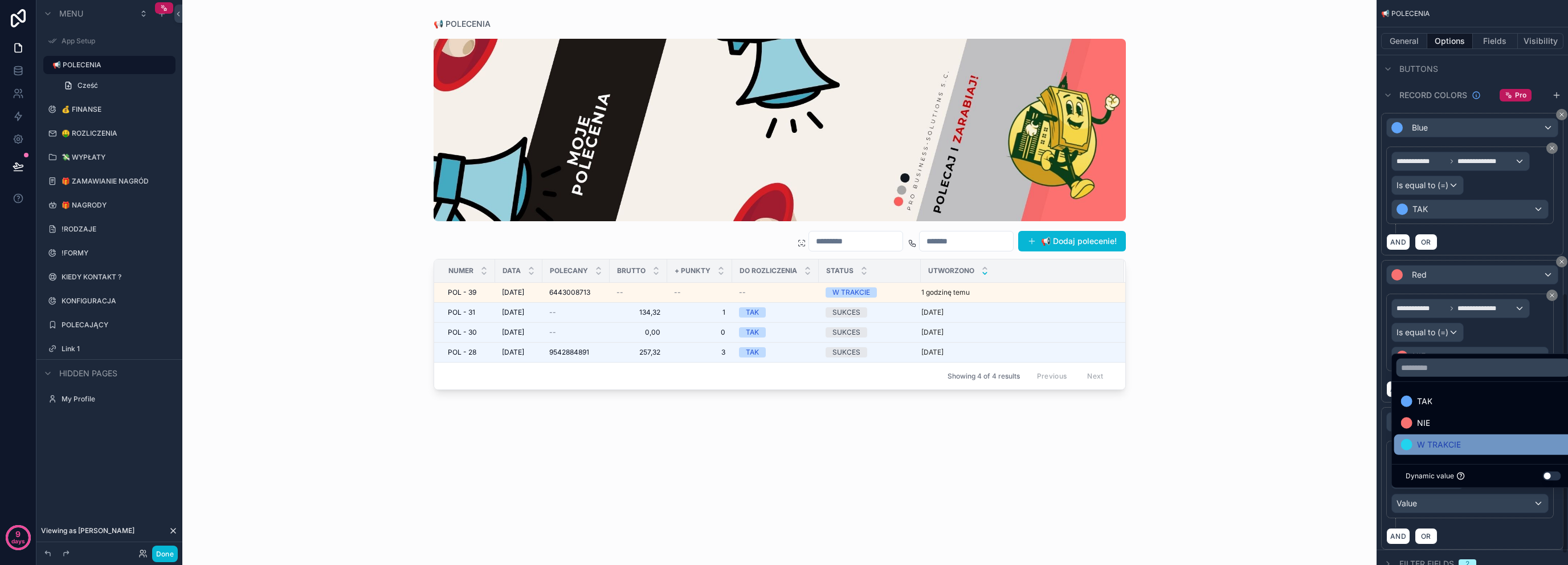
click at [1438, 449] on span "W TRAKCIE" at bounding box center [1439, 444] width 44 height 13
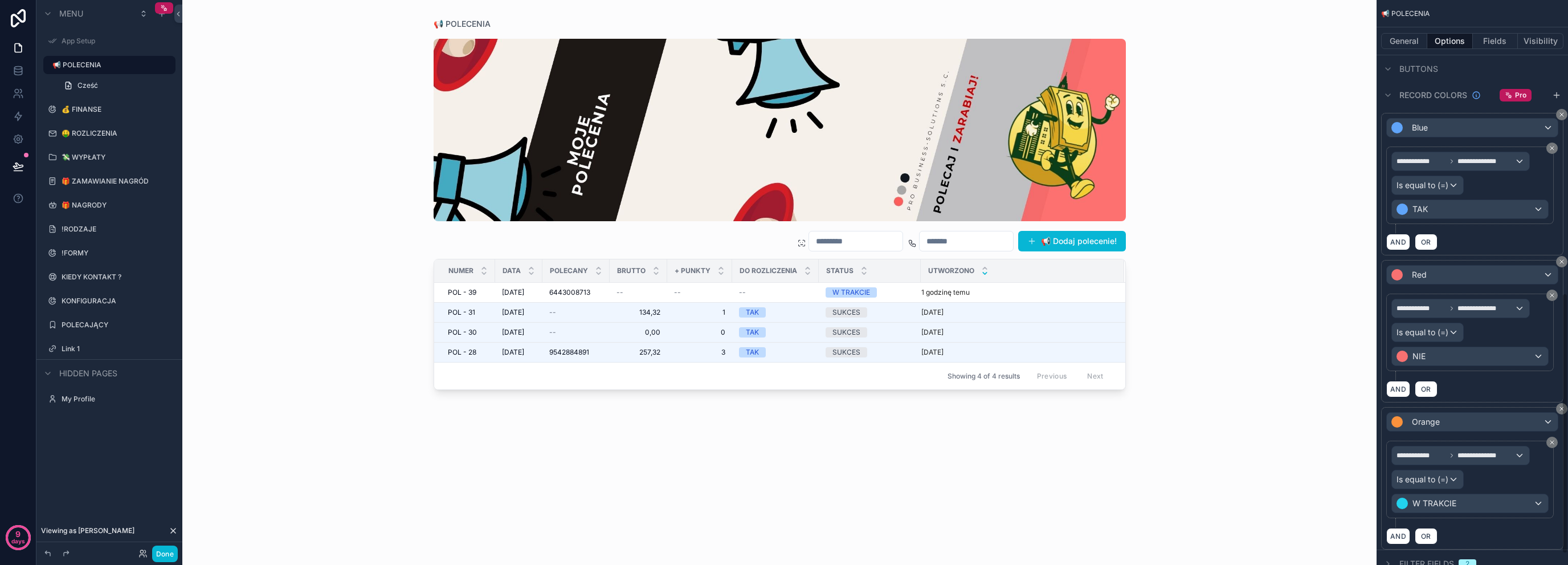
click at [1512, 527] on div "AND OR" at bounding box center [1473, 535] width 172 height 17
click at [1425, 385] on span "OR" at bounding box center [1426, 389] width 15 height 9
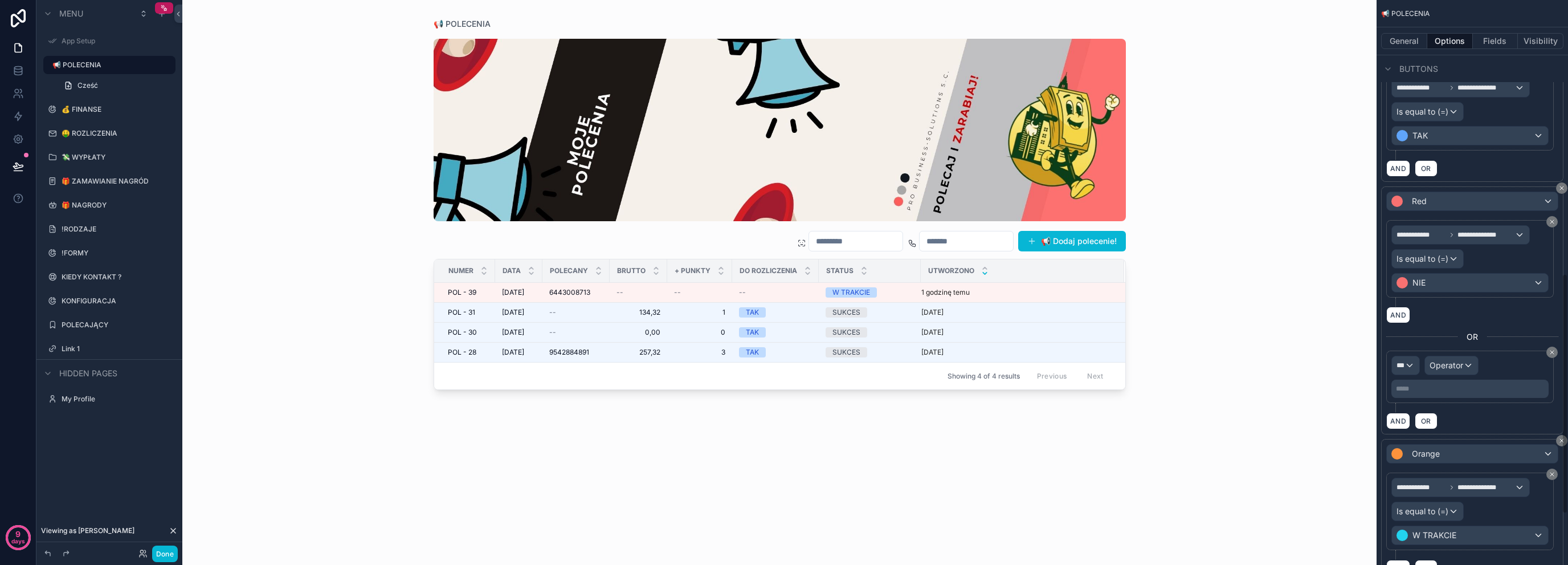
scroll to position [709, 0]
click at [1550, 340] on div "**********" at bounding box center [1473, 322] width 172 height 209
click at [1550, 347] on icon "scrollable content" at bounding box center [1553, 350] width 7 height 7
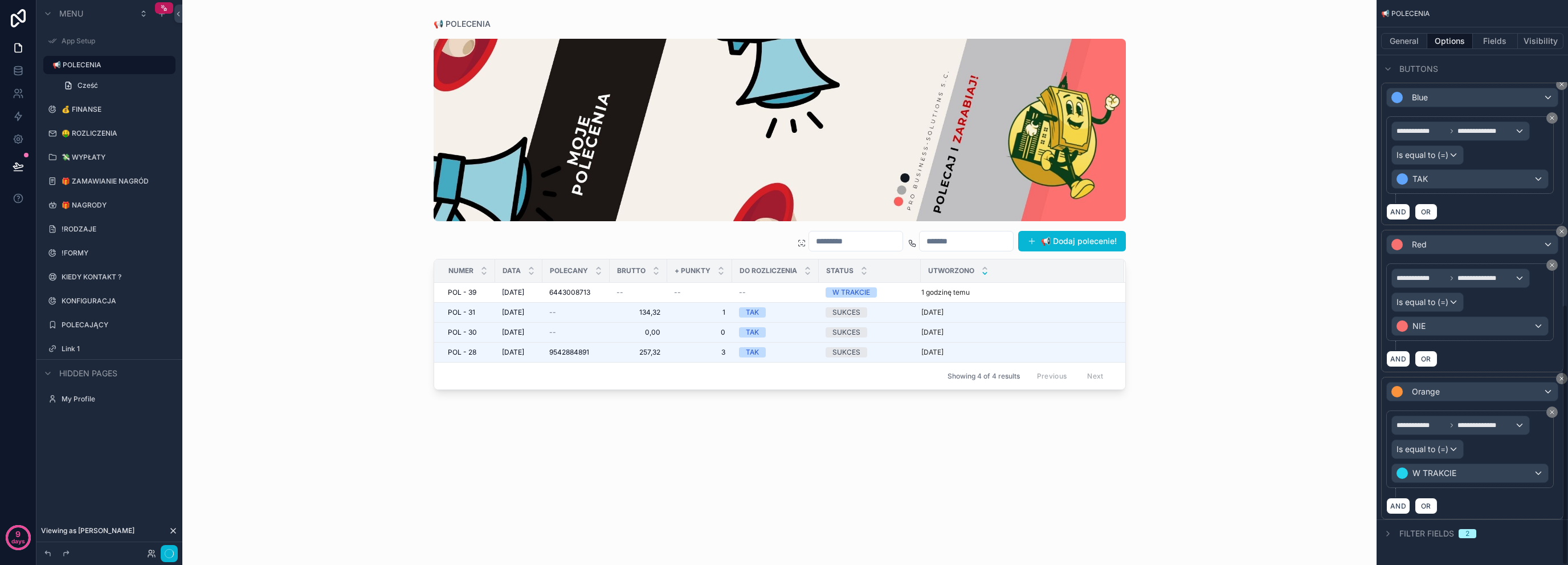
scroll to position [658, 0]
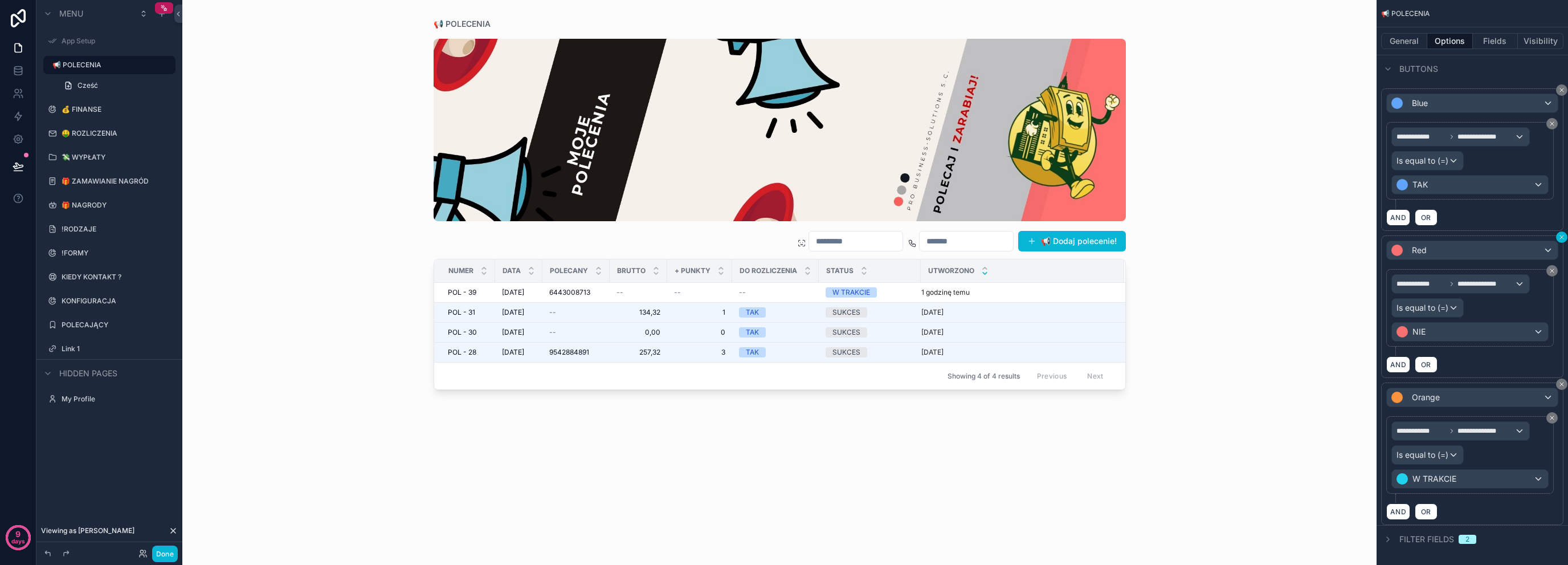
click at [1561, 234] on icon "scrollable content" at bounding box center [1562, 237] width 7 height 7
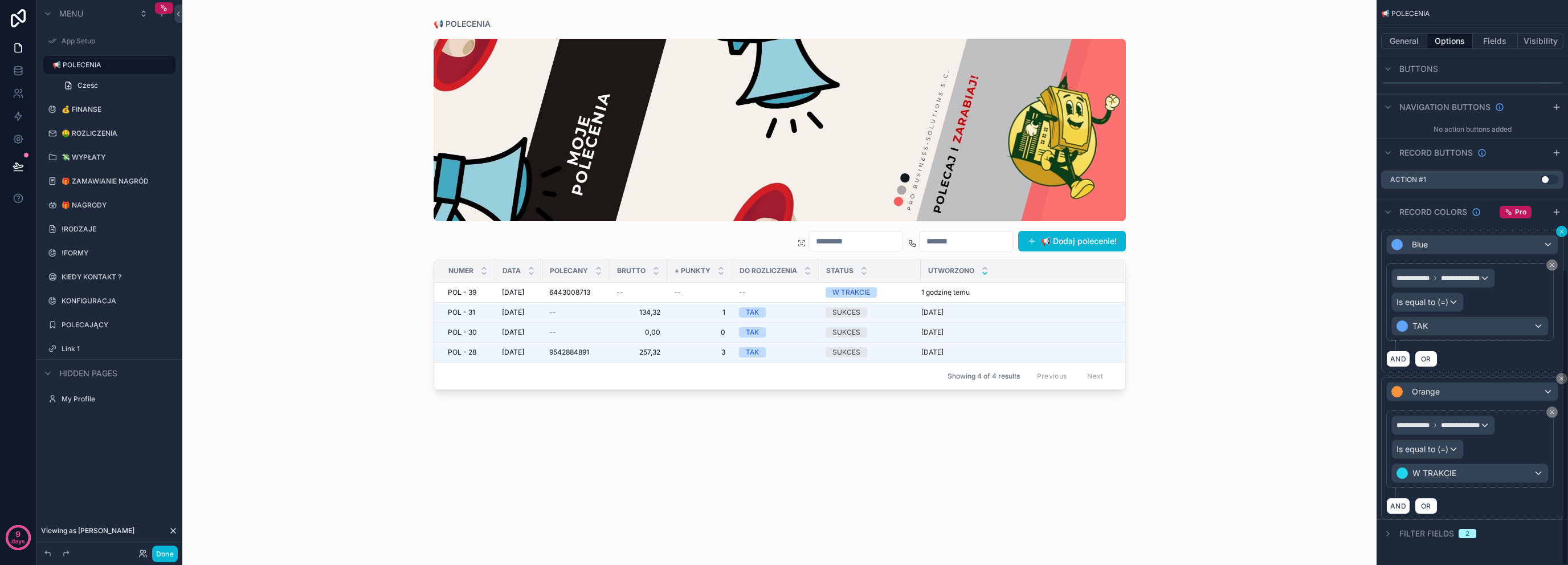
scroll to position [513, 0]
click at [1564, 380] on div "**********" at bounding box center [1472, 282] width 191 height 565
click at [1565, 376] on div "**********" at bounding box center [1472, 282] width 191 height 565
click at [1562, 378] on div "**********" at bounding box center [1472, 282] width 191 height 565
click at [1563, 382] on div "**********" at bounding box center [1472, 282] width 191 height 565
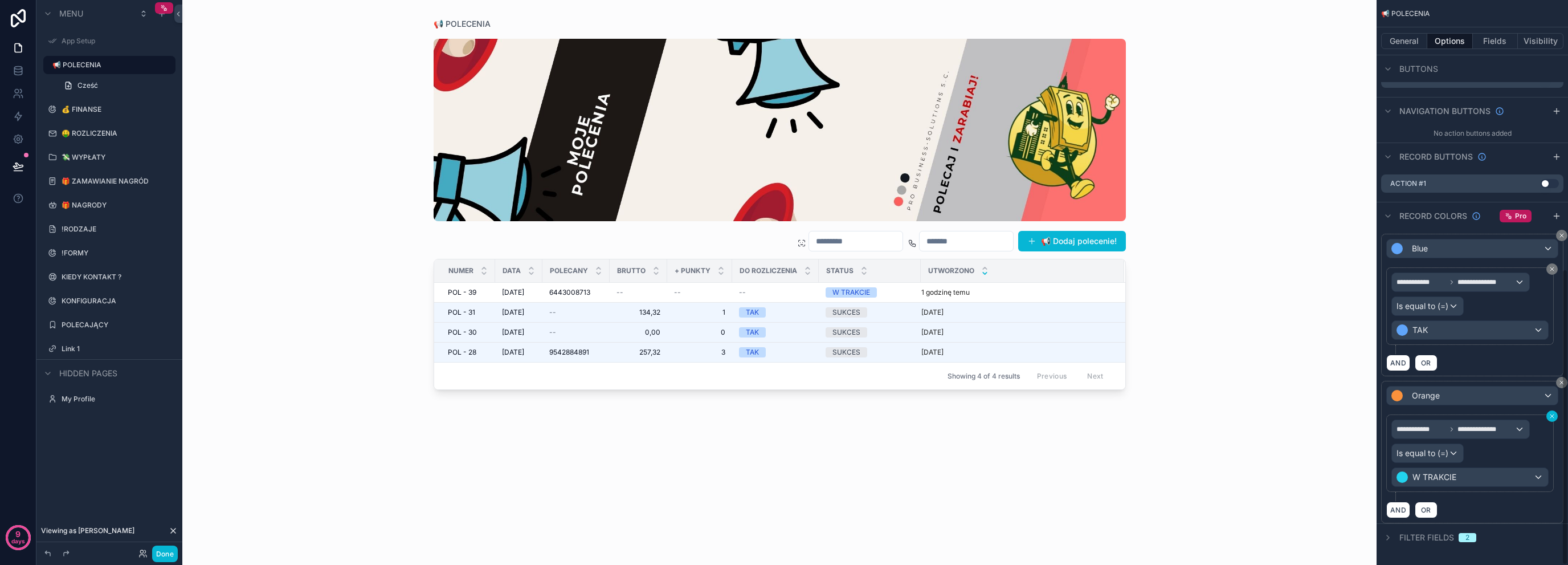
click at [1555, 412] on icon "scrollable content" at bounding box center [1553, 416] width 7 height 7
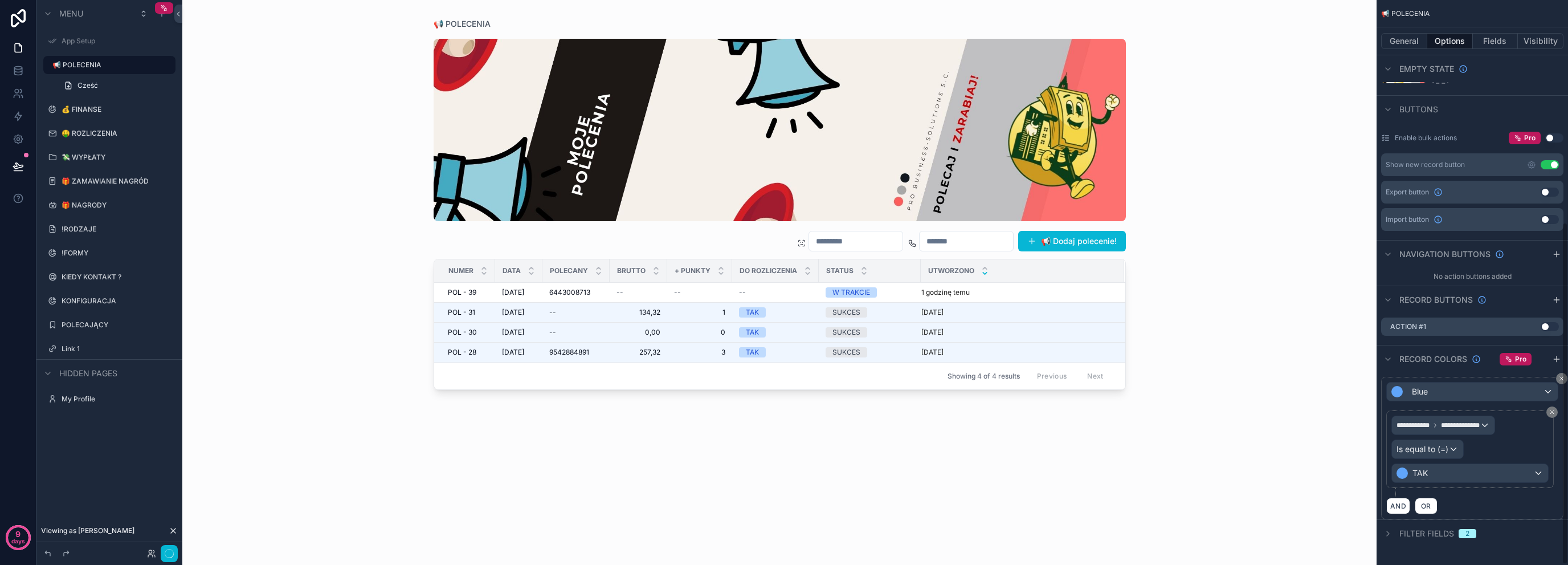
scroll to position [367, 0]
click at [1432, 501] on button "OR" at bounding box center [1426, 509] width 23 height 17
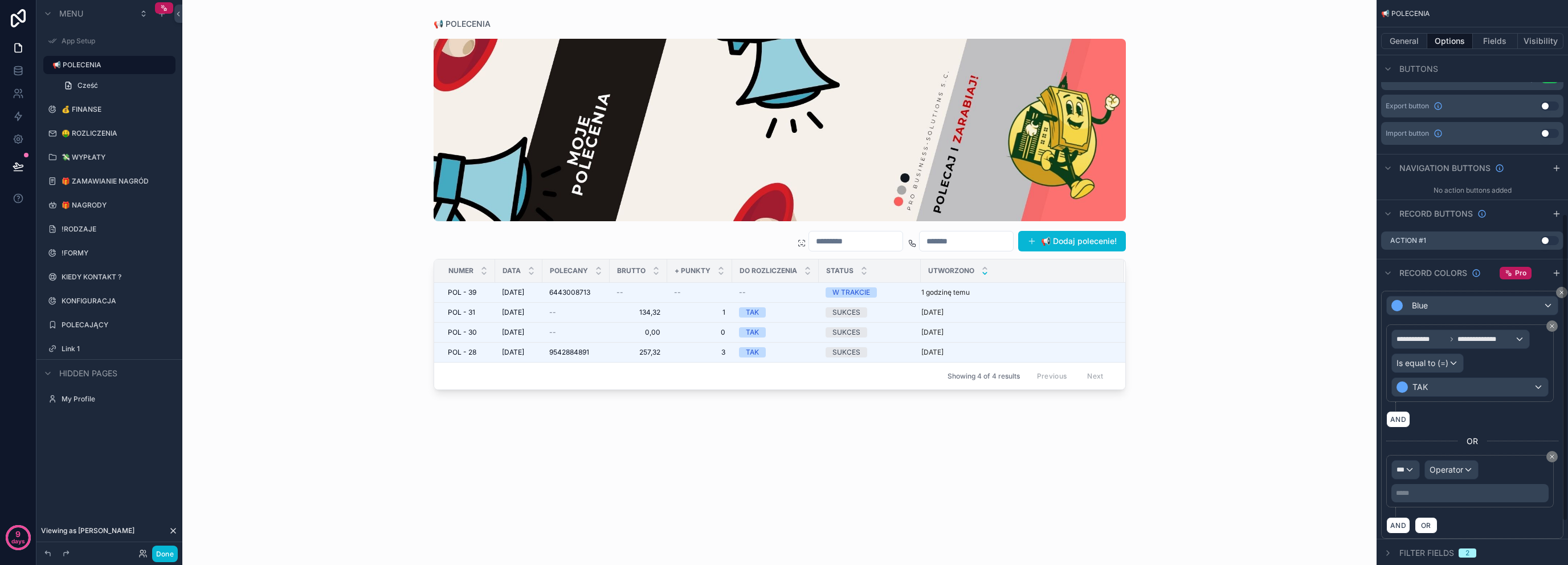
scroll to position [472, 0]
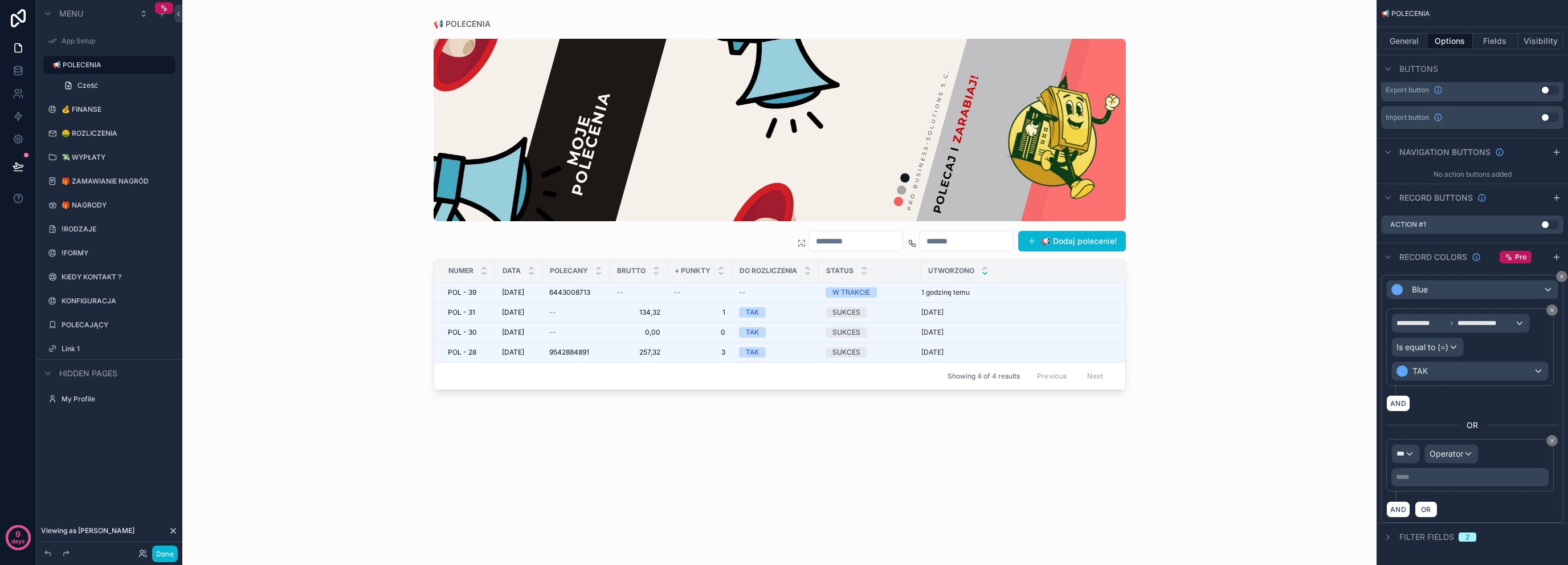
click at [1554, 435] on button "scrollable content" at bounding box center [1552, 440] width 11 height 11
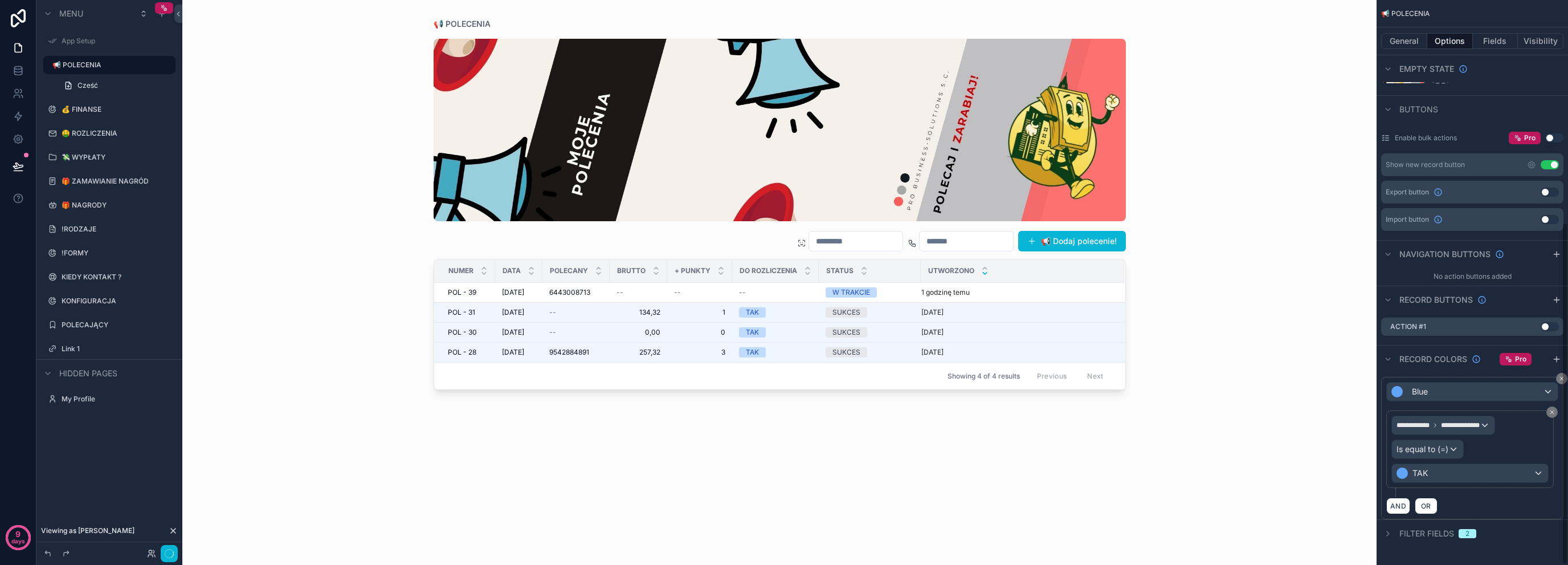
scroll to position [367, 0]
click at [1555, 359] on icon "scrollable content" at bounding box center [1557, 362] width 9 height 9
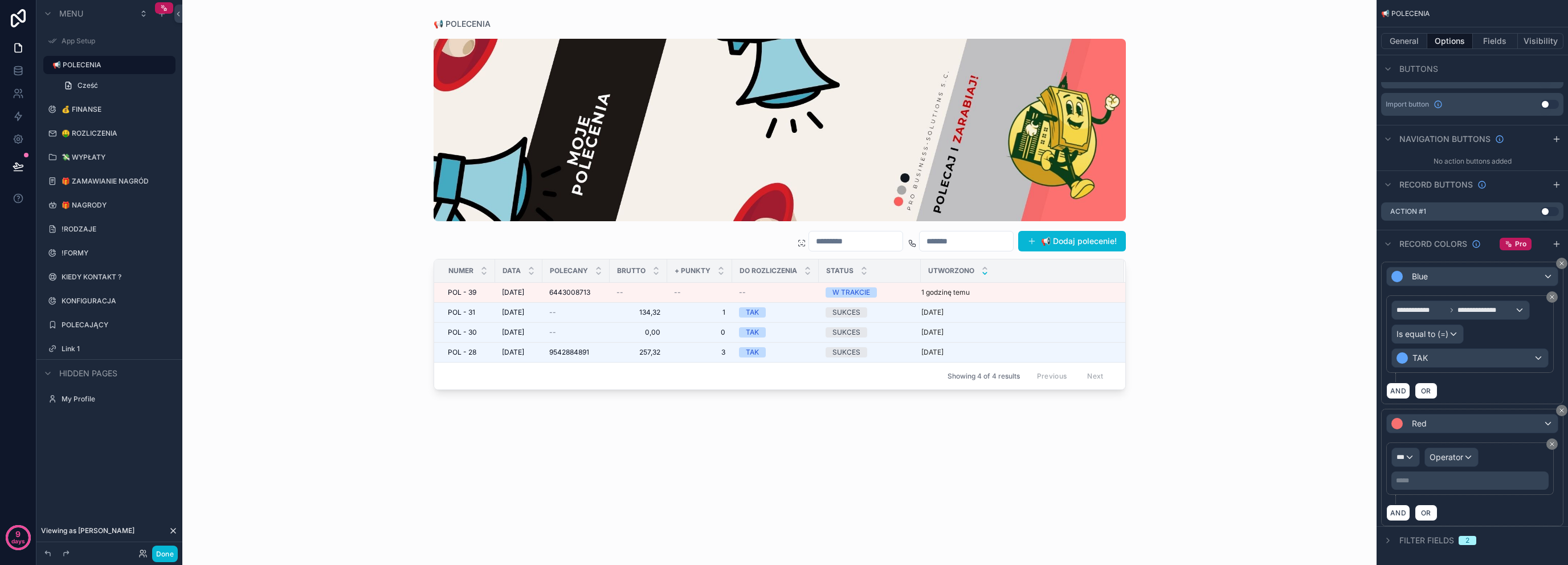
scroll to position [488, 0]
click at [1392, 454] on div "***" at bounding box center [1405, 453] width 28 height 18
click at [1442, 512] on span "📢 POLECENIA" at bounding box center [1438, 512] width 75 height 13
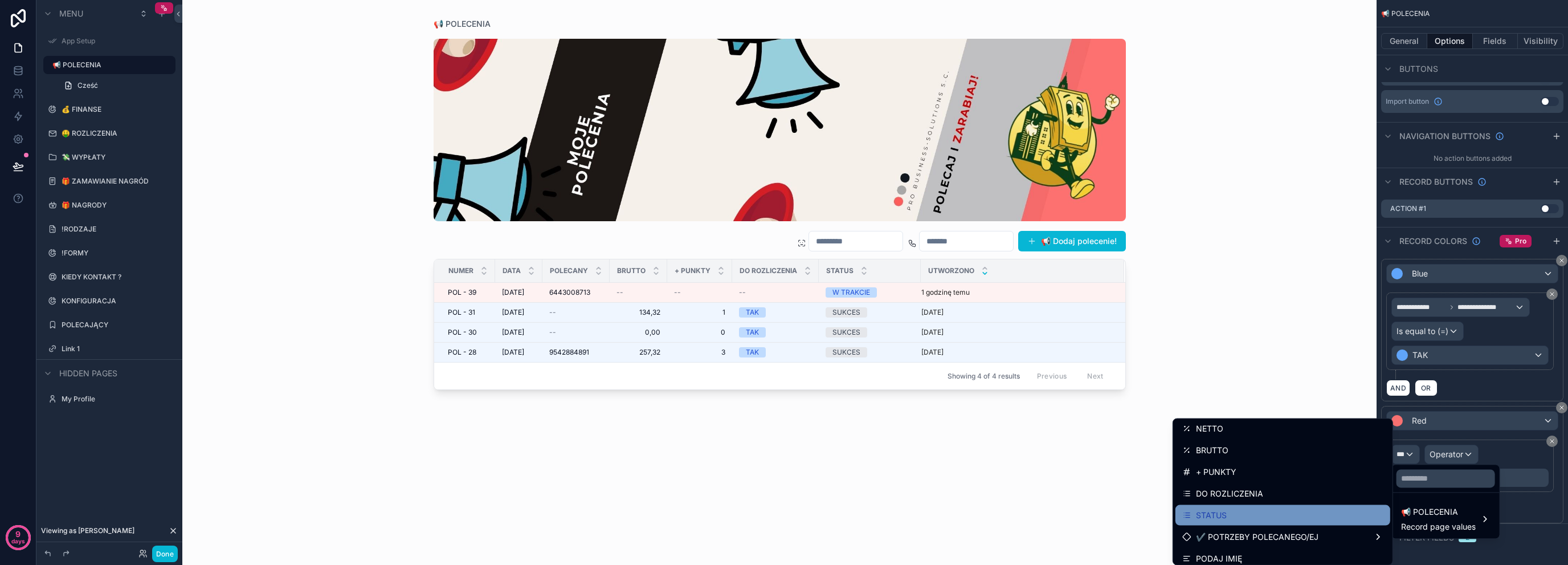
scroll to position [114, 0]
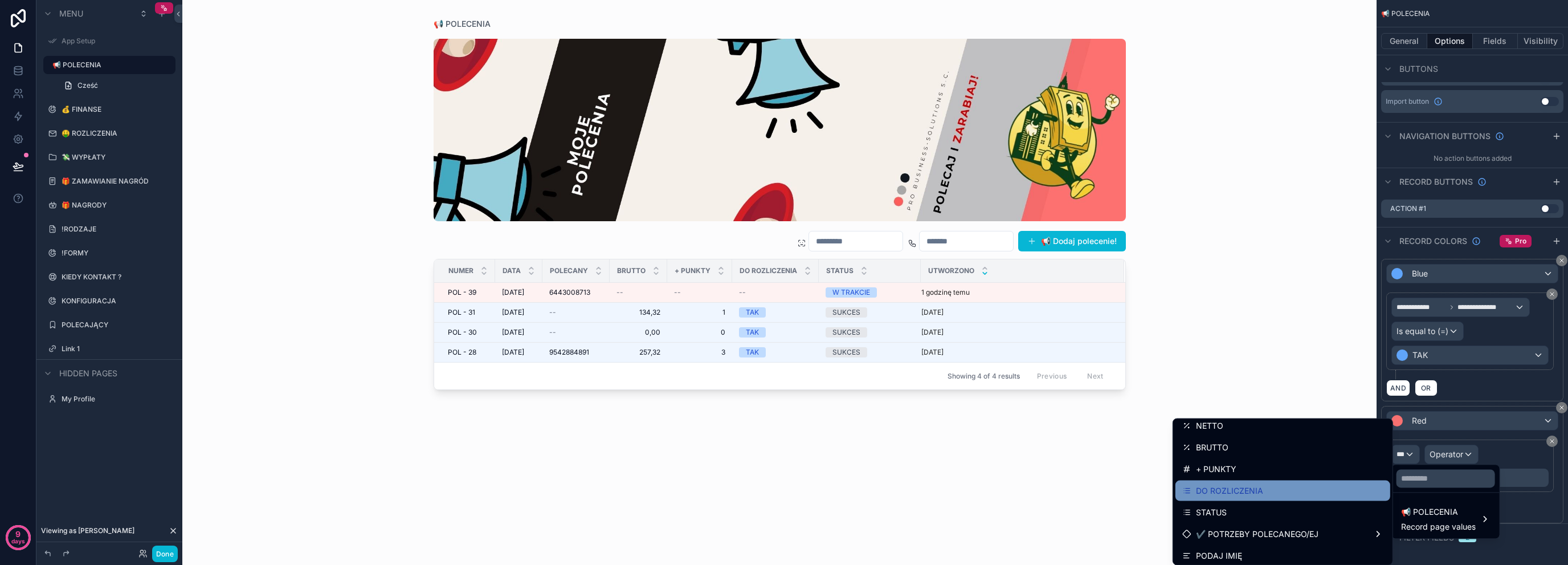
click at [1280, 493] on div "DO ROZLICZENIA" at bounding box center [1282, 490] width 201 height 13
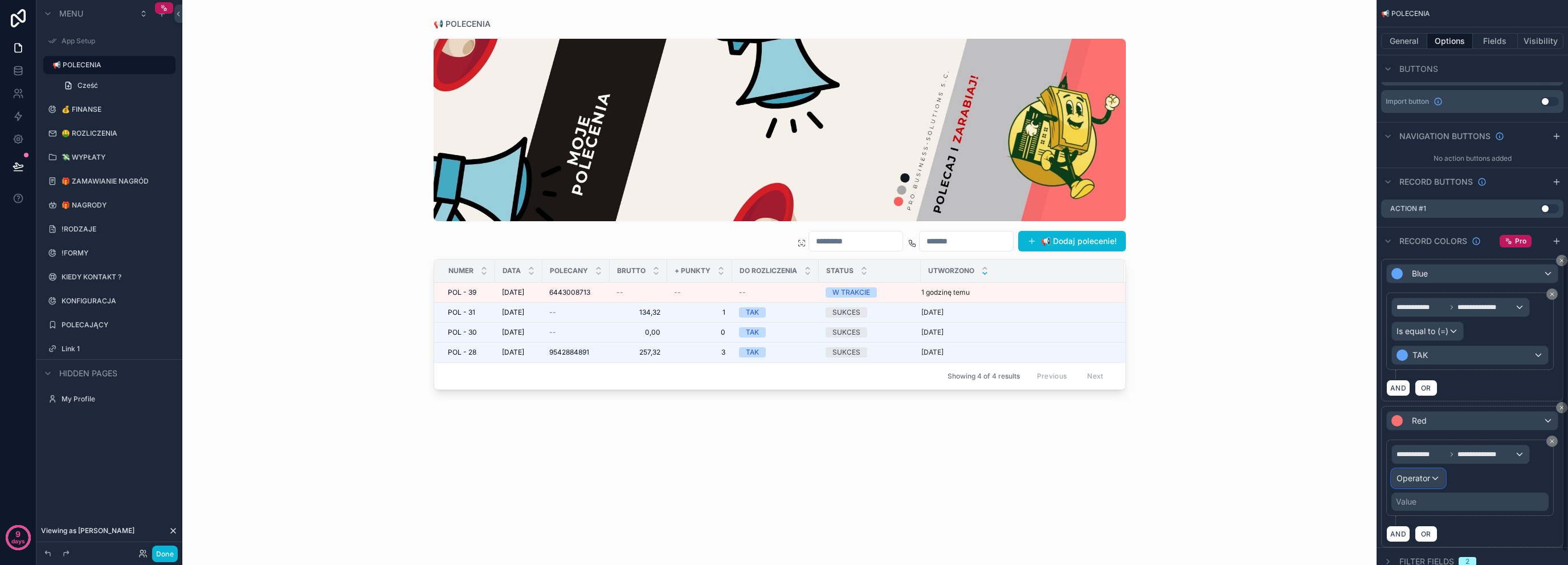
click at [1423, 482] on div "Operator" at bounding box center [1418, 478] width 53 height 18
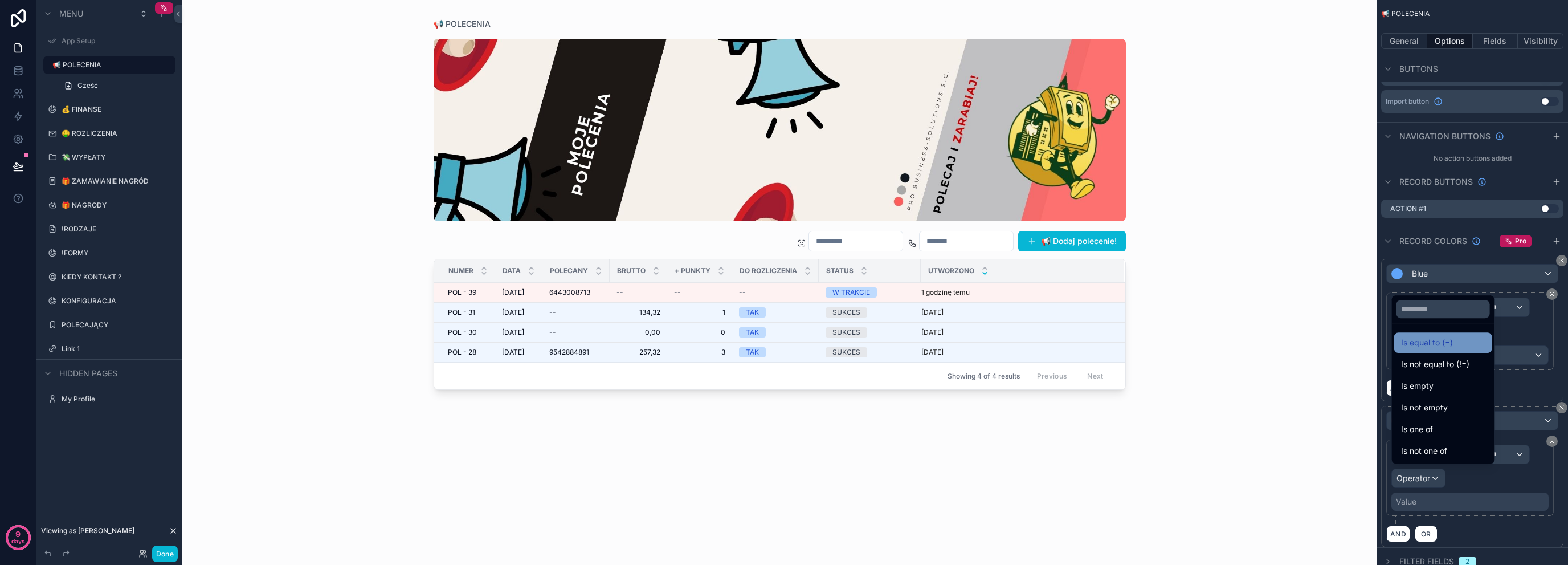
click at [1482, 348] on div "Is equal to (=)" at bounding box center [1444, 343] width 85 height 13
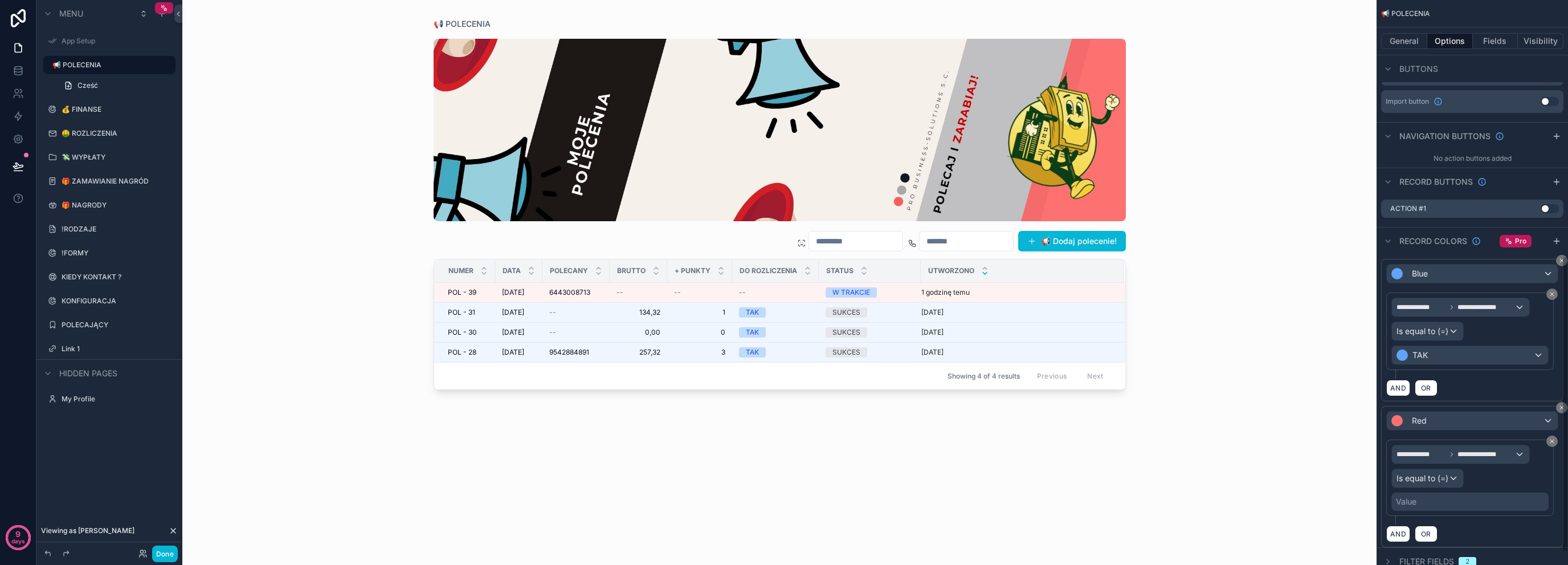
click at [1446, 492] on div "Value" at bounding box center [1470, 501] width 157 height 18
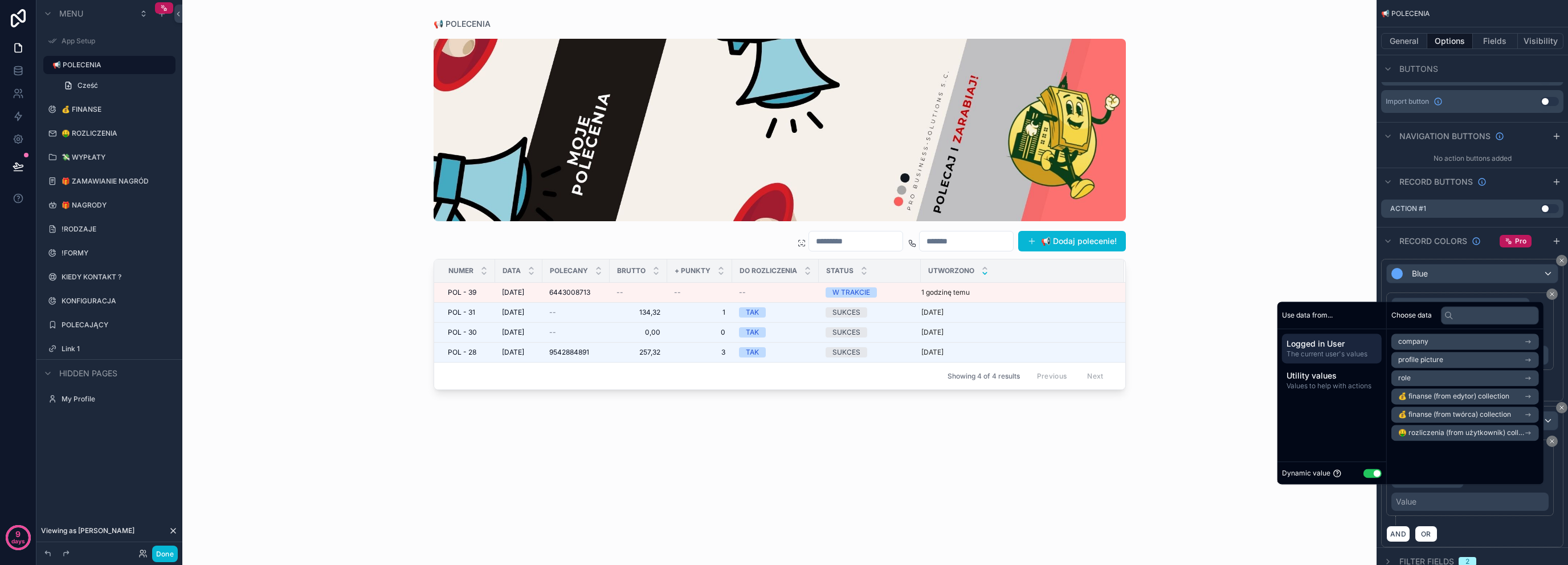
click at [1365, 470] on button "Use setting" at bounding box center [1373, 473] width 18 height 9
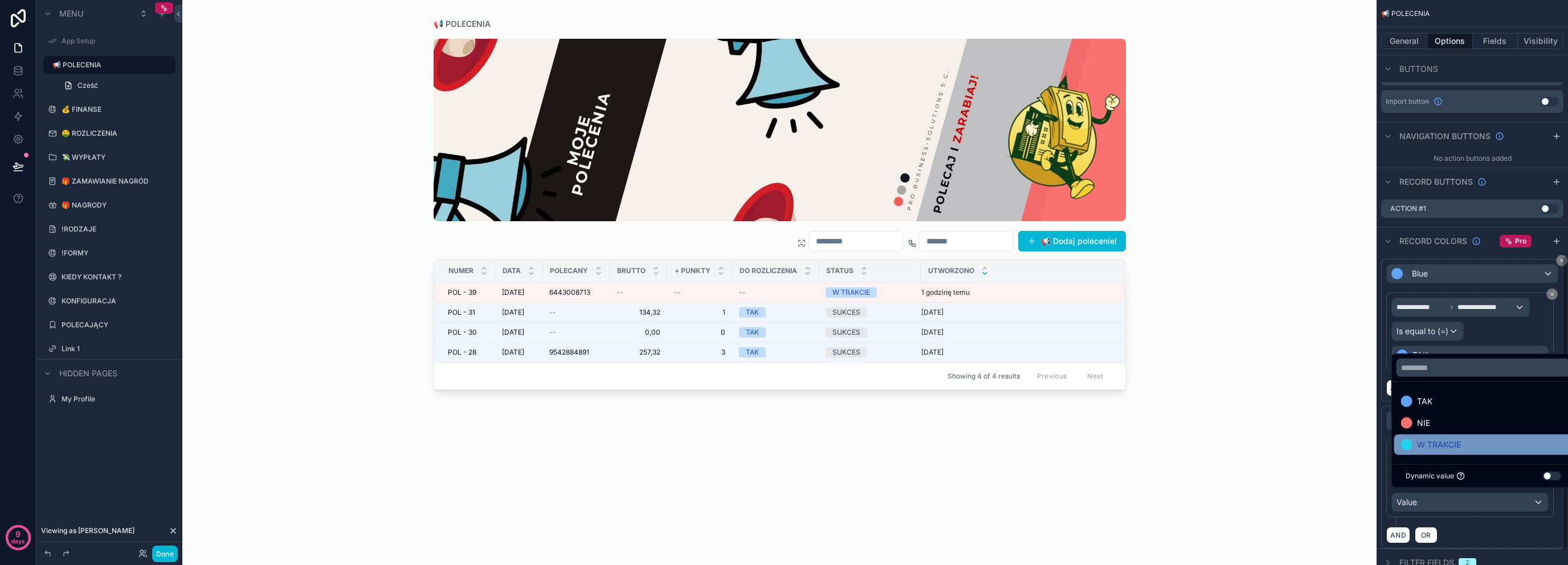
click at [1418, 444] on span "W TRAKCIE" at bounding box center [1439, 444] width 44 height 13
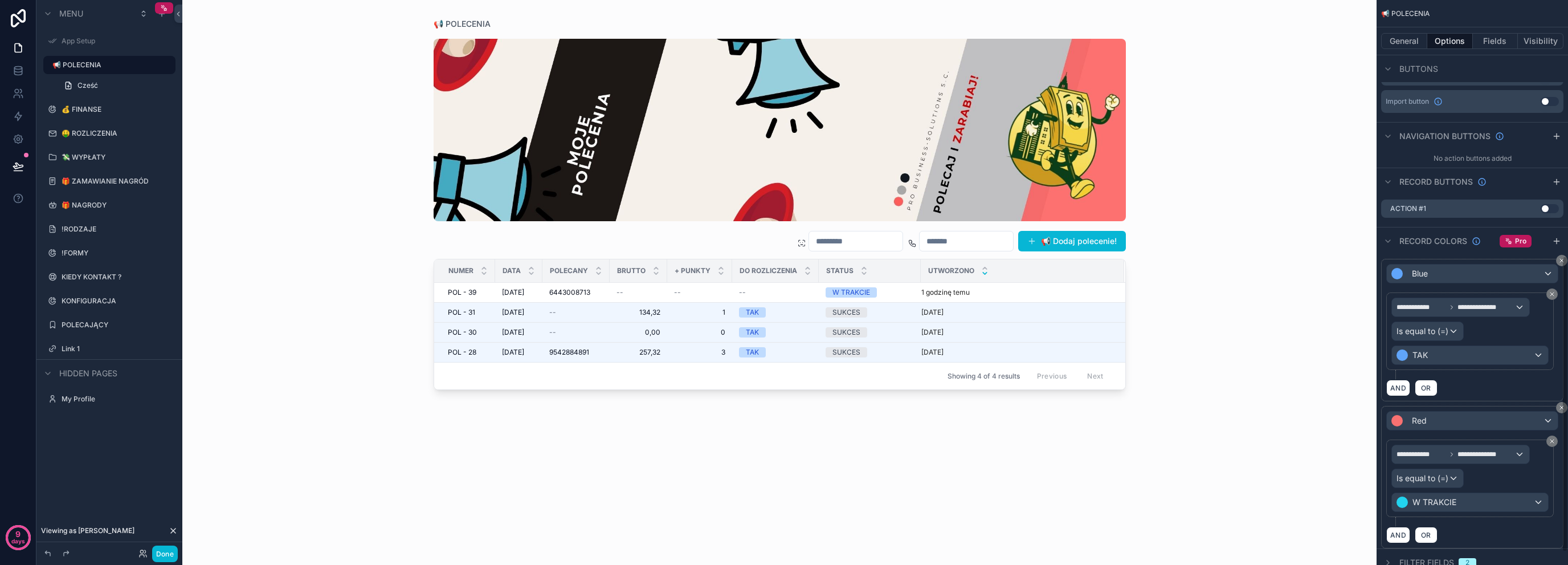
click at [1459, 519] on div "**********" at bounding box center [1473, 482] width 172 height 87
click at [1454, 411] on div "Red" at bounding box center [1473, 420] width 171 height 18
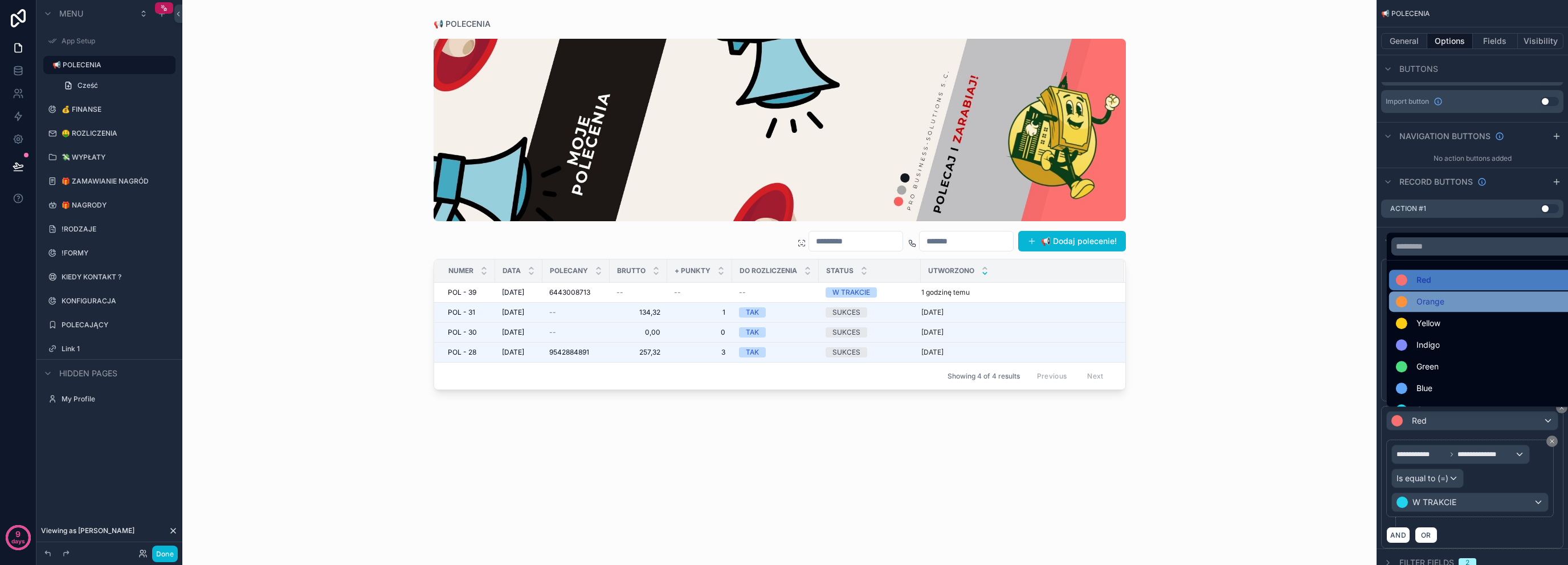
click at [1421, 312] on div "Orange" at bounding box center [1486, 301] width 193 height 21
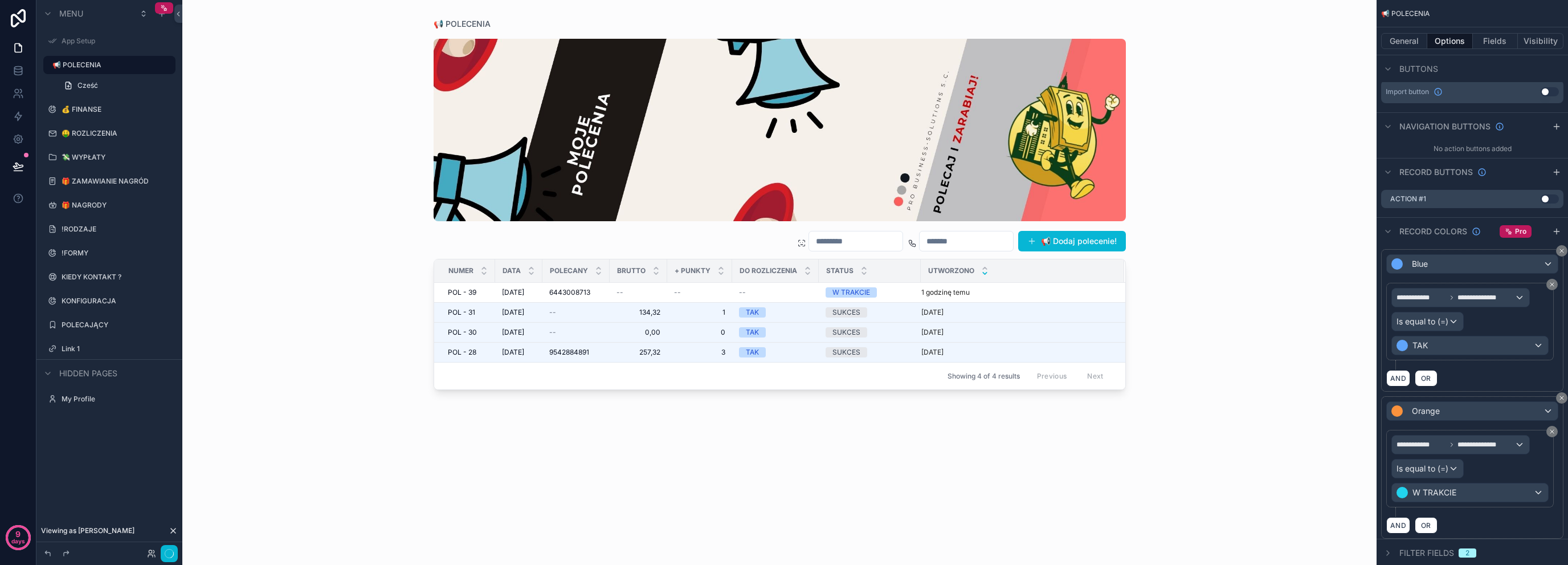
scroll to position [513, 0]
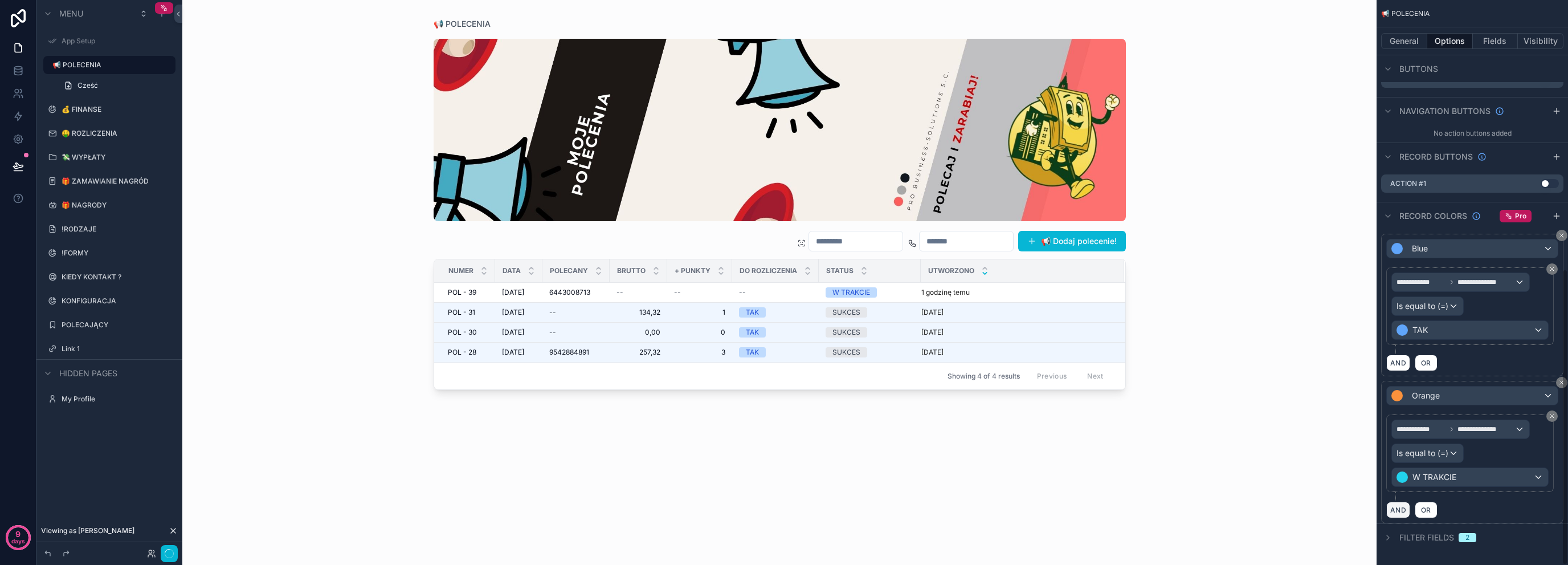
click at [1391, 501] on button "AND" at bounding box center [1399, 509] width 24 height 17
click at [1554, 501] on icon "scrollable content" at bounding box center [1553, 503] width 7 height 7
click at [1557, 216] on icon "scrollable content" at bounding box center [1557, 216] width 9 height 9
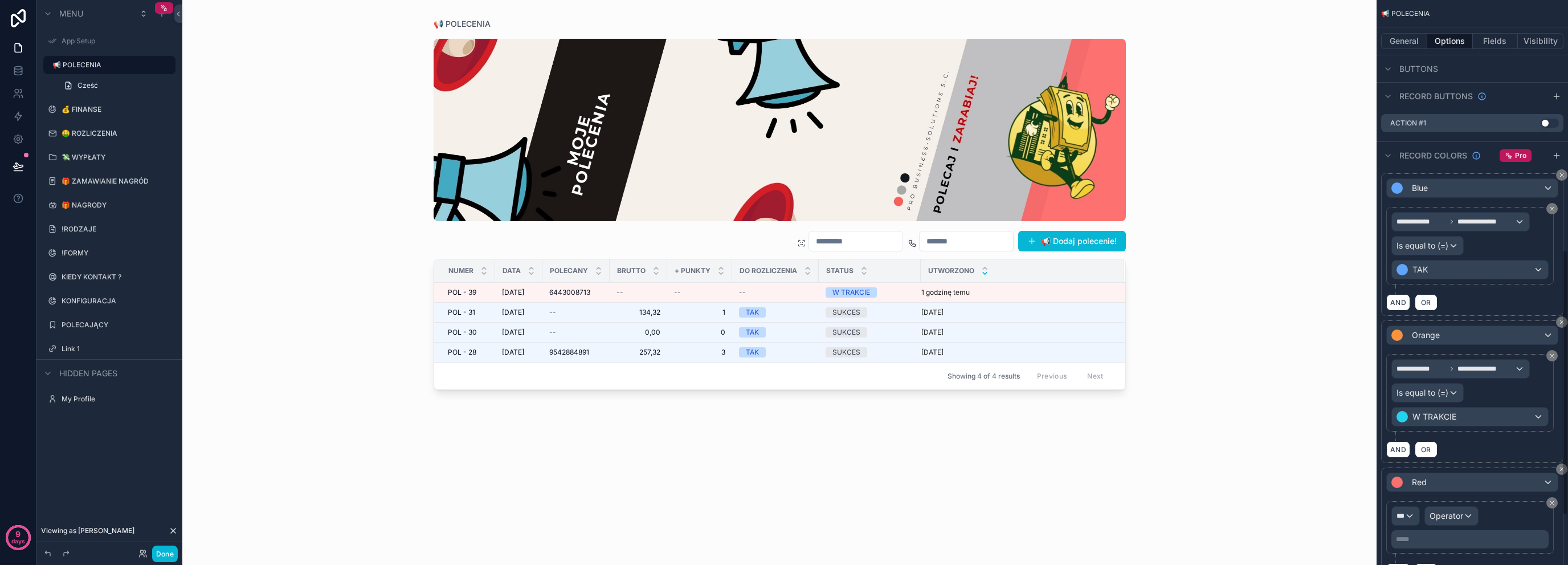
scroll to position [634, 0]
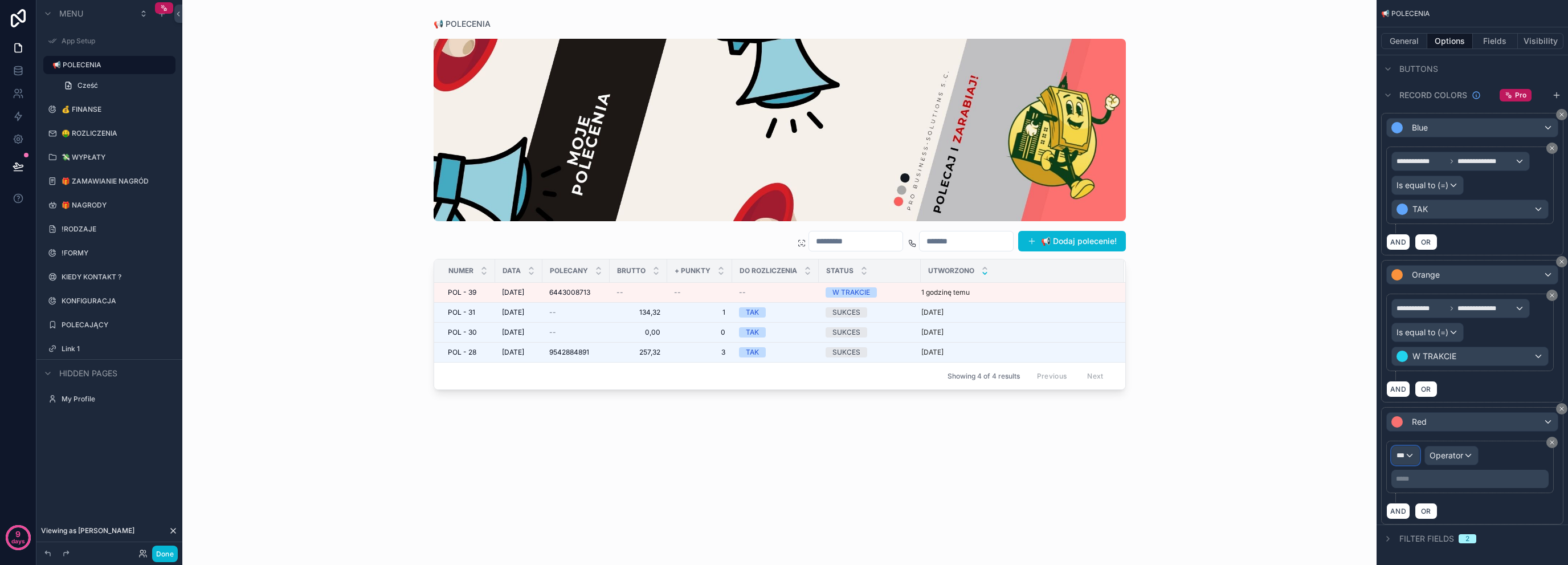
click at [1411, 448] on div "***" at bounding box center [1405, 455] width 28 height 18
click at [1429, 519] on div "📢 POLECENIA Record page values" at bounding box center [1438, 519] width 75 height 28
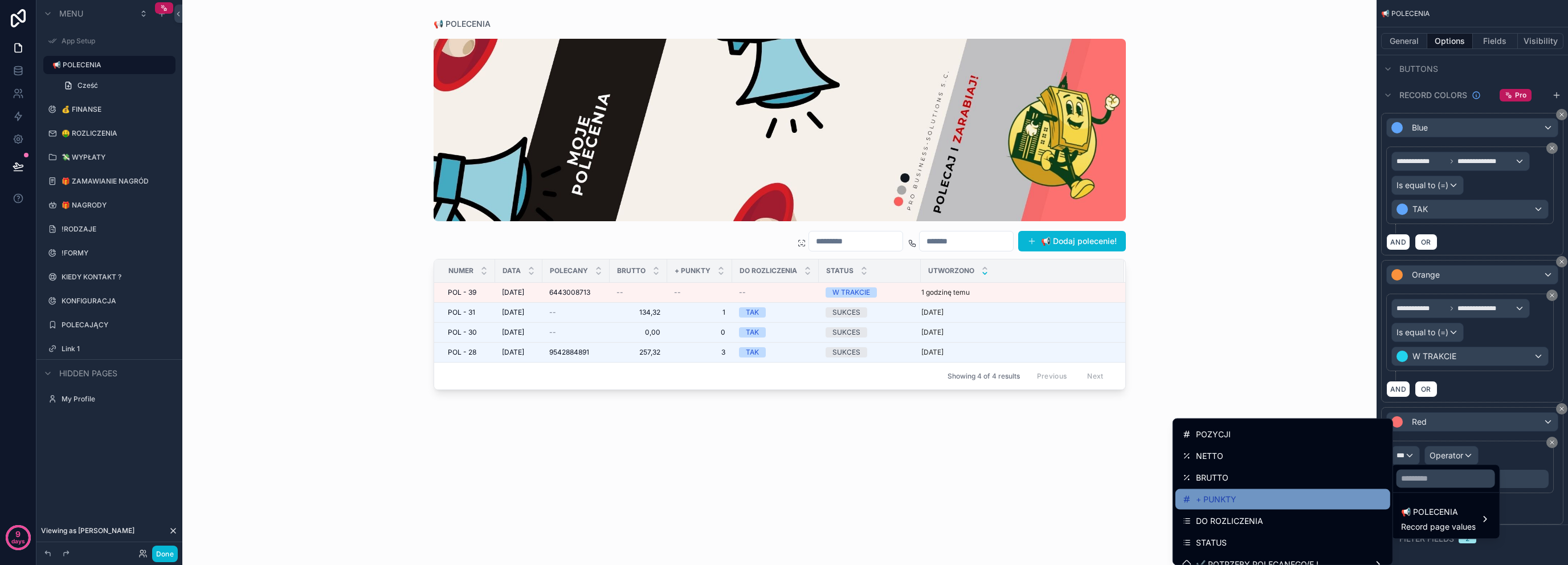
scroll to position [114, 0]
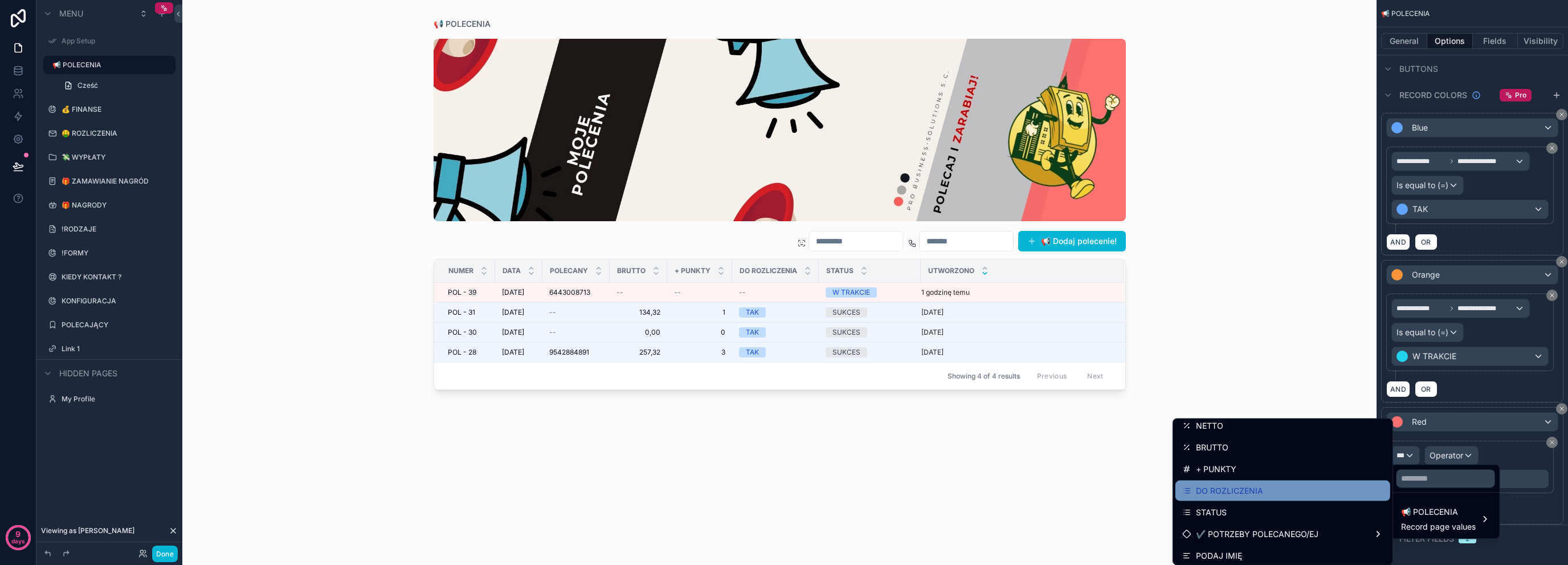
click at [1299, 499] on div "DO ROZLICZENIA" at bounding box center [1283, 490] width 215 height 21
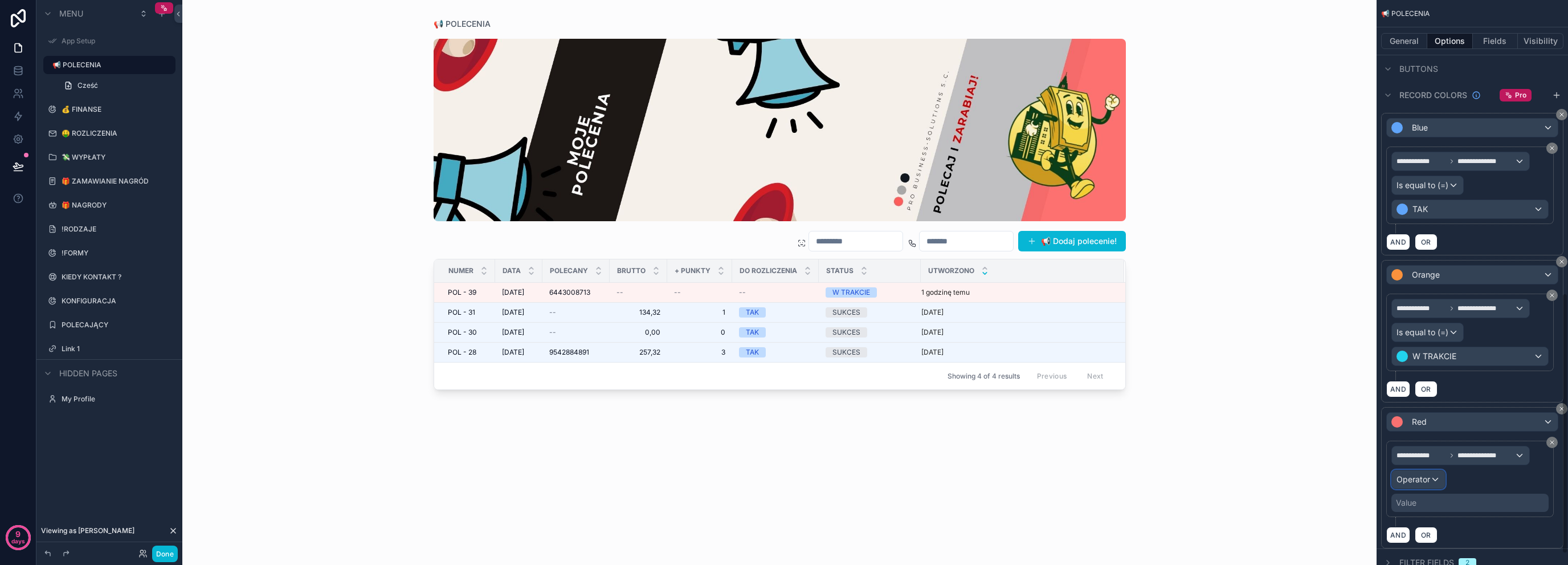
click at [1432, 478] on div "Operator" at bounding box center [1418, 479] width 53 height 18
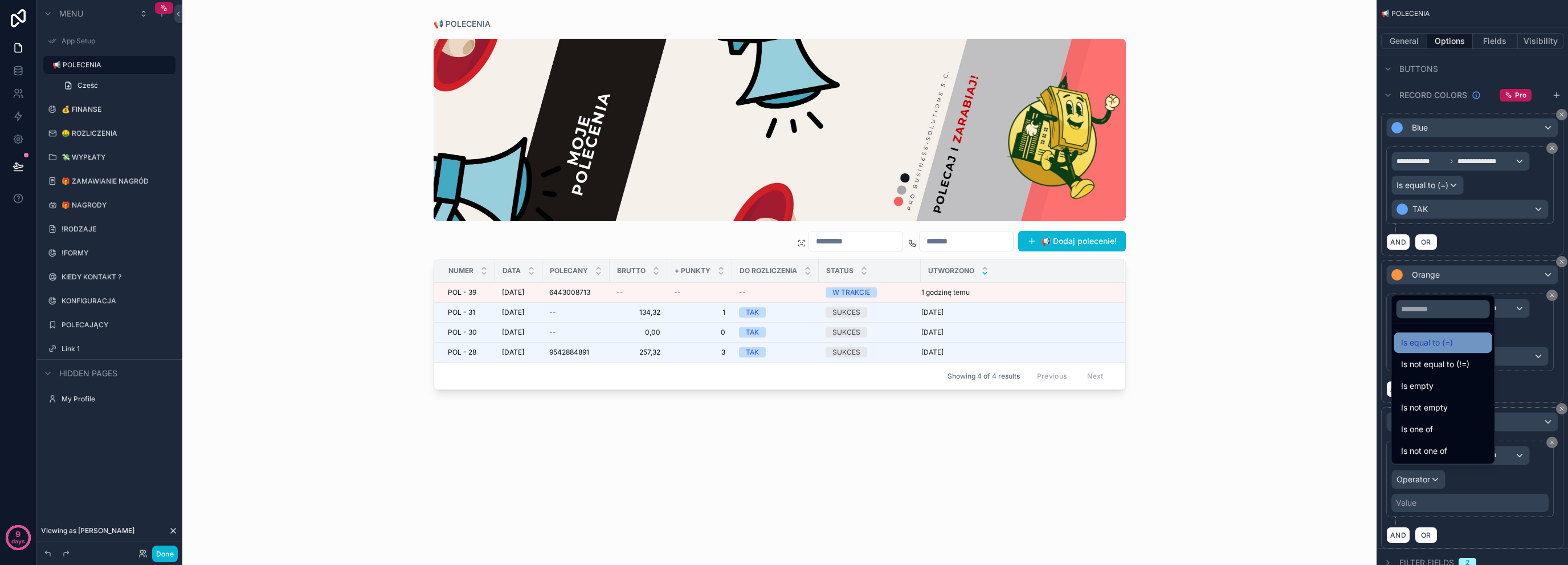
click at [1447, 343] on span "Is equal to (=)" at bounding box center [1427, 343] width 52 height 13
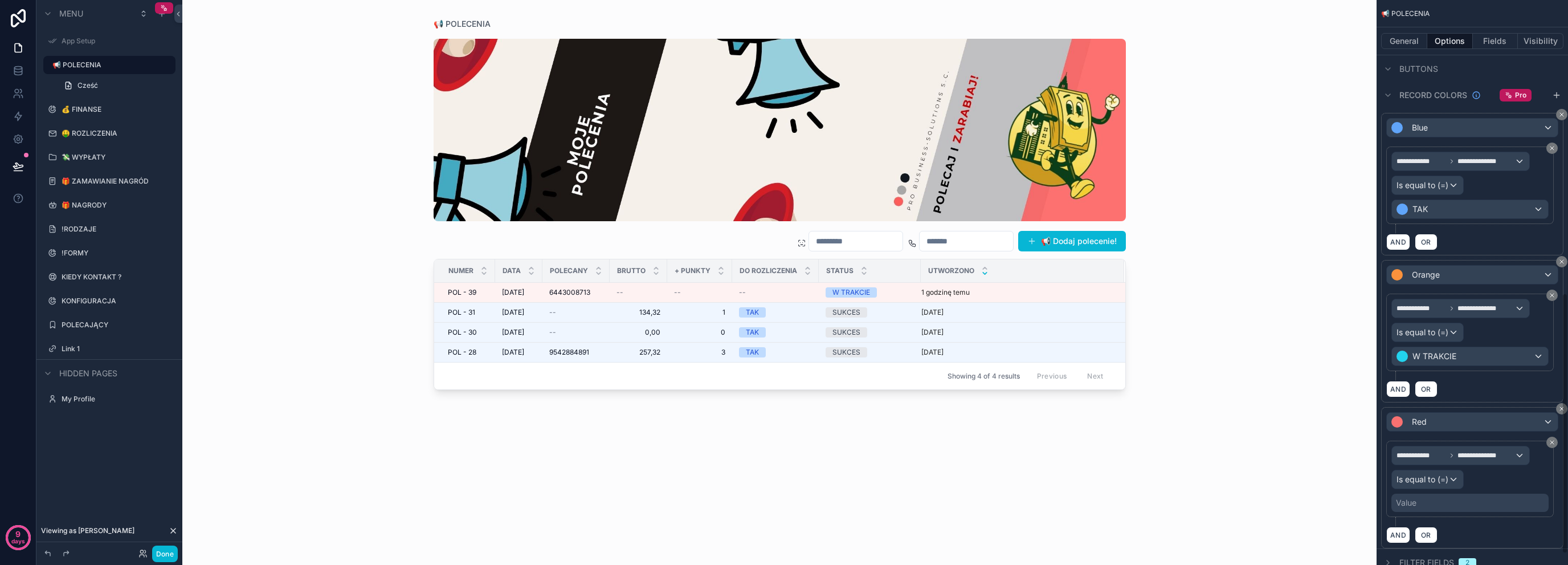
click at [1429, 513] on div "**********" at bounding box center [1473, 483] width 172 height 85
click at [1438, 503] on div "Value" at bounding box center [1470, 503] width 157 height 18
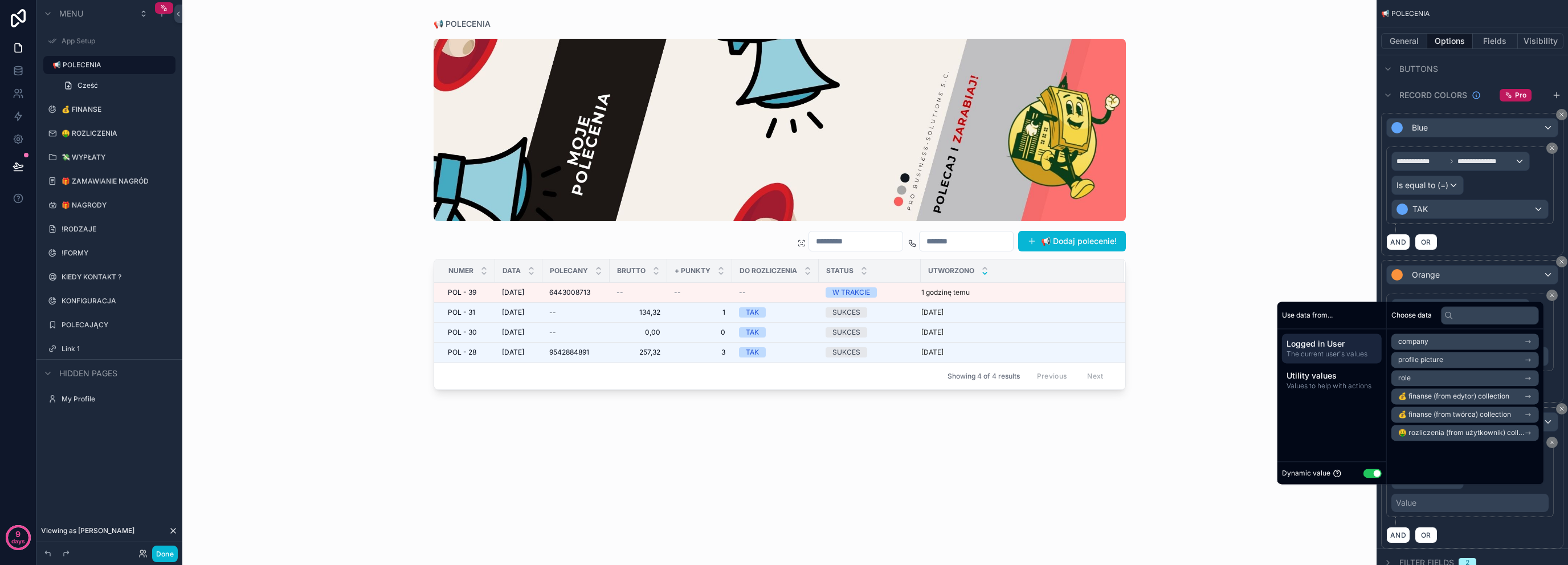
click at [1368, 474] on button "Use setting" at bounding box center [1373, 473] width 18 height 9
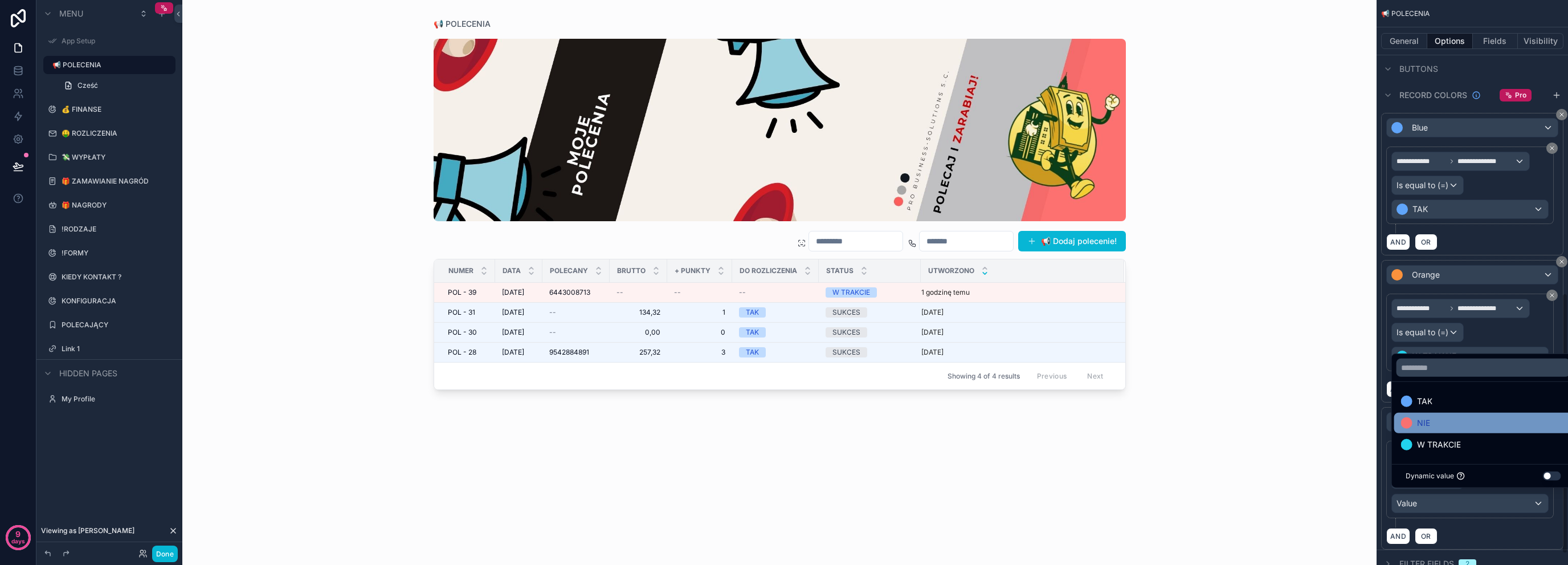
click at [1456, 422] on div "NIE" at bounding box center [1483, 423] width 165 height 13
click at [1521, 513] on div "**********" at bounding box center [1473, 484] width 172 height 87
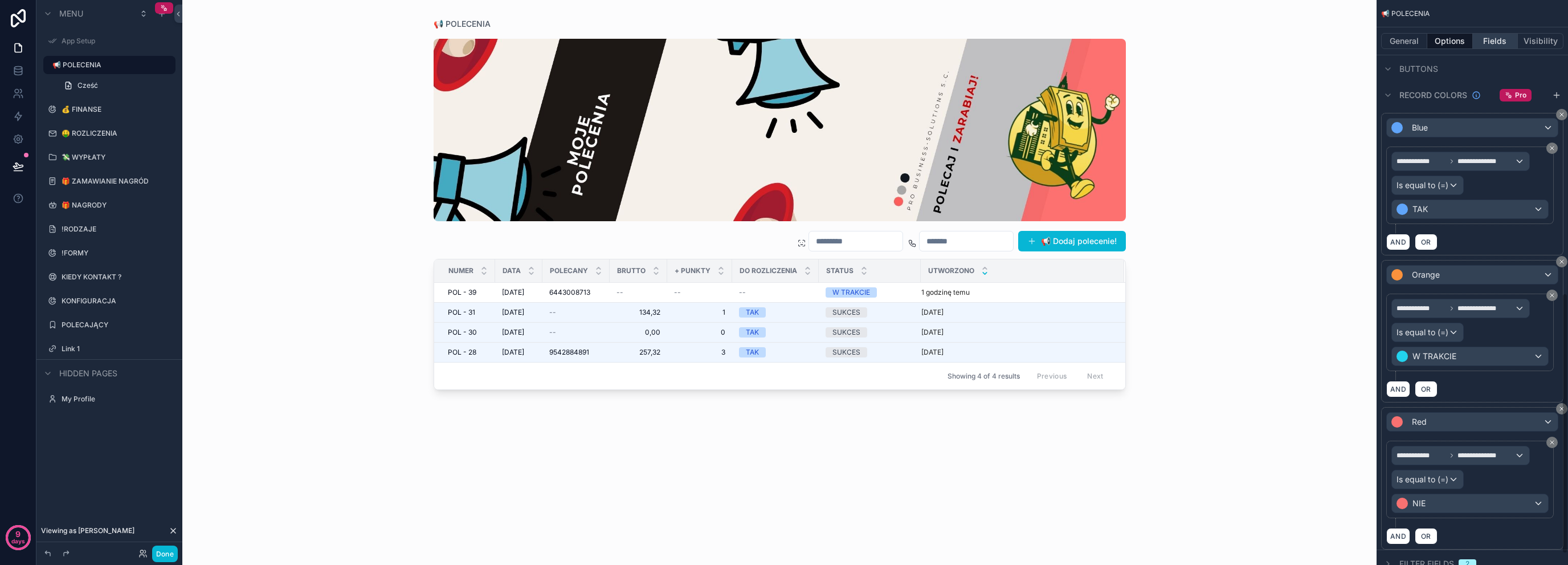
click at [1479, 43] on button "Fields" at bounding box center [1496, 41] width 46 height 16
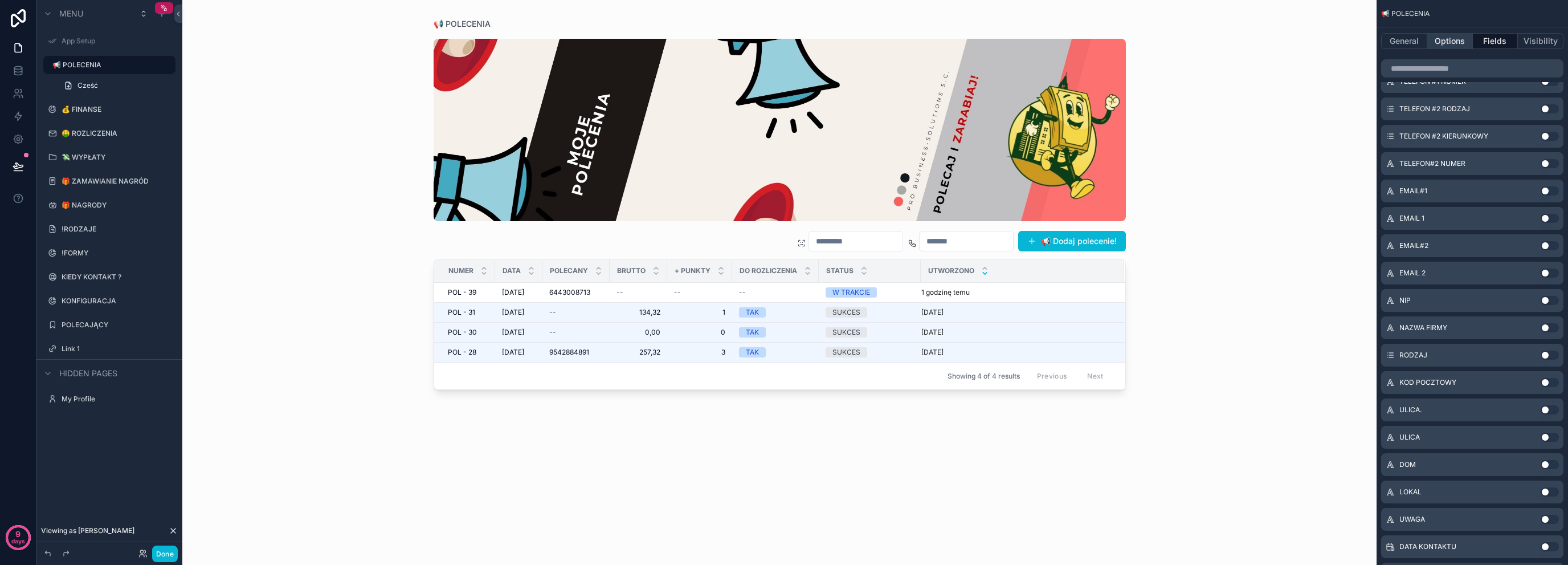
click at [1463, 42] on button "Options" at bounding box center [1450, 41] width 46 height 16
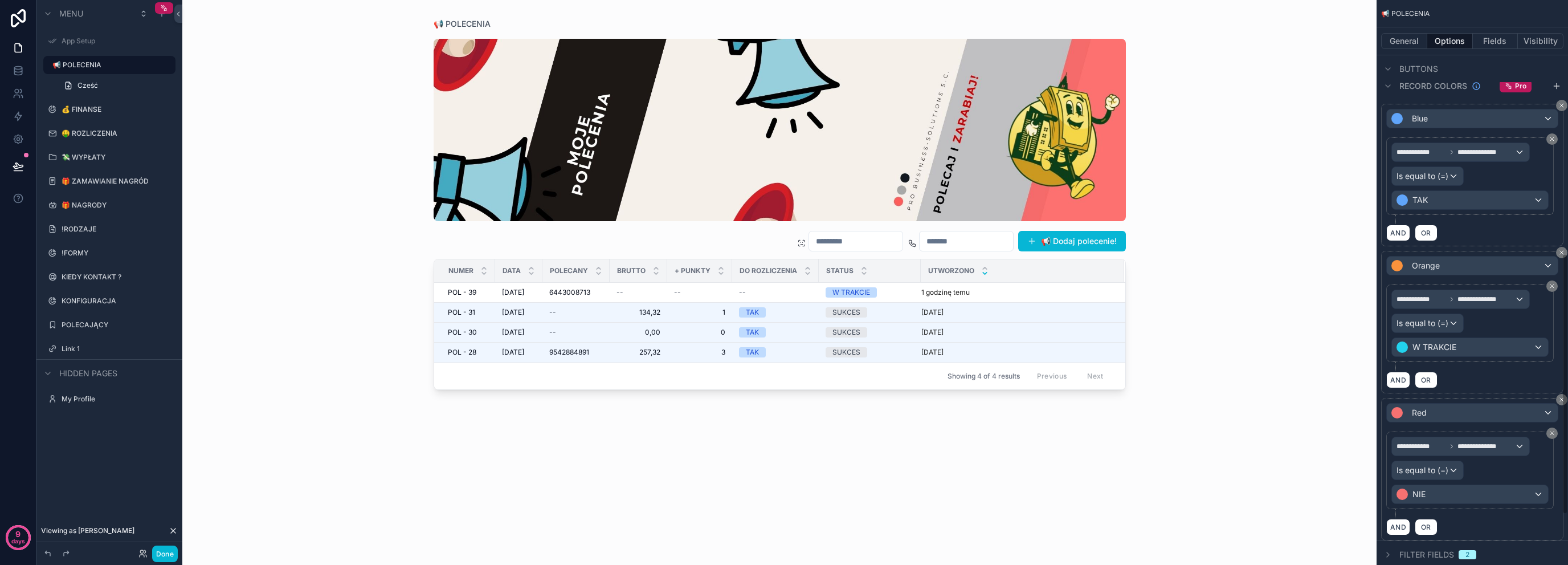
scroll to position [658, 0]
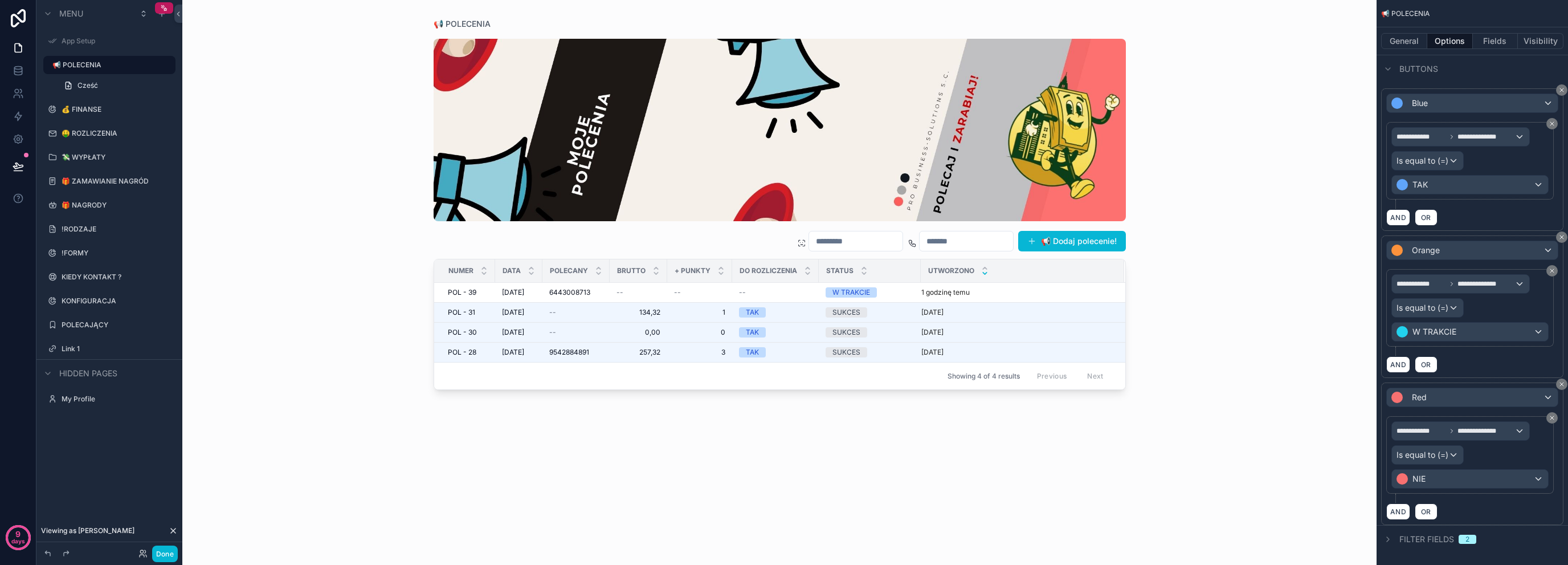
click at [1403, 535] on span "Filter fields" at bounding box center [1426, 539] width 54 height 11
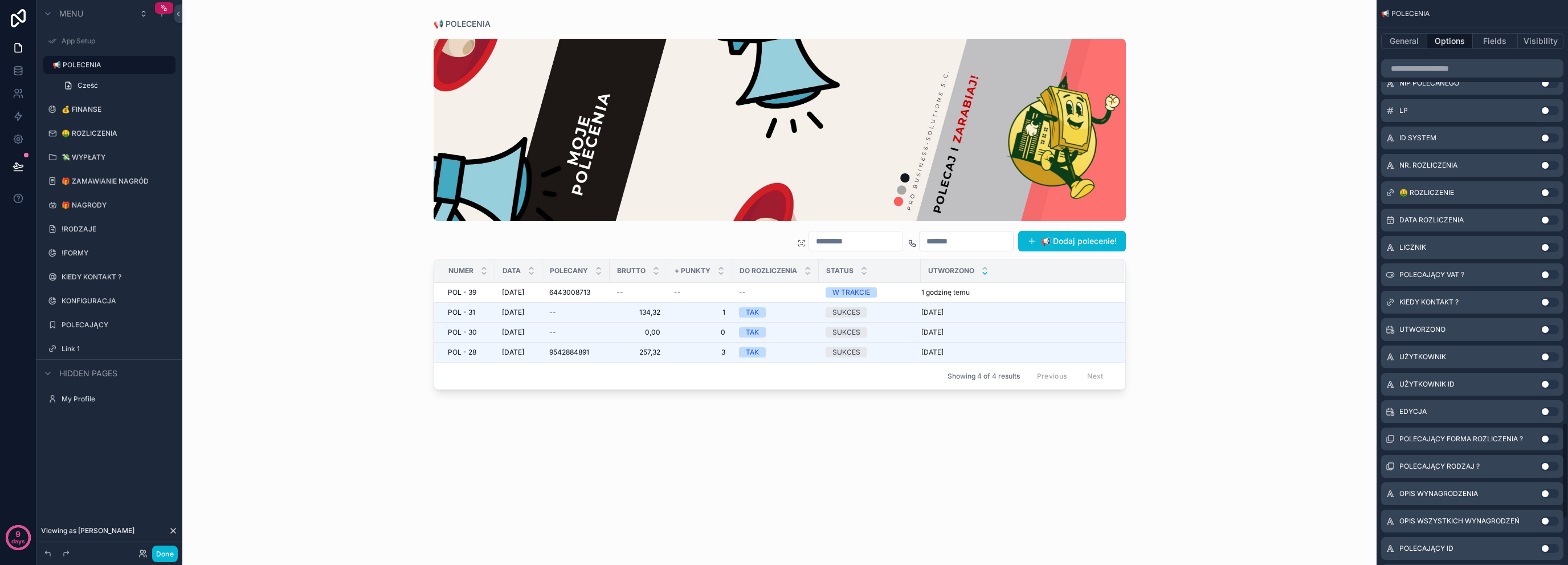
scroll to position [2449, 0]
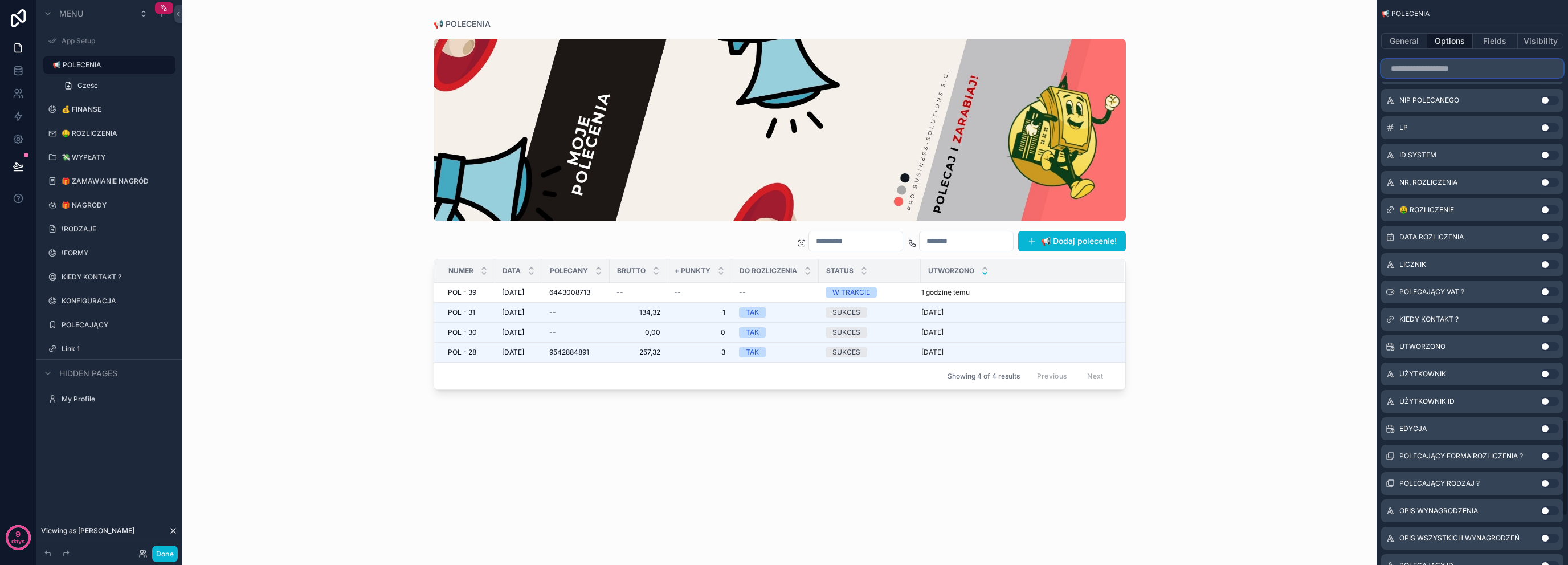
click at [1463, 63] on input "scrollable content" at bounding box center [1472, 68] width 182 height 18
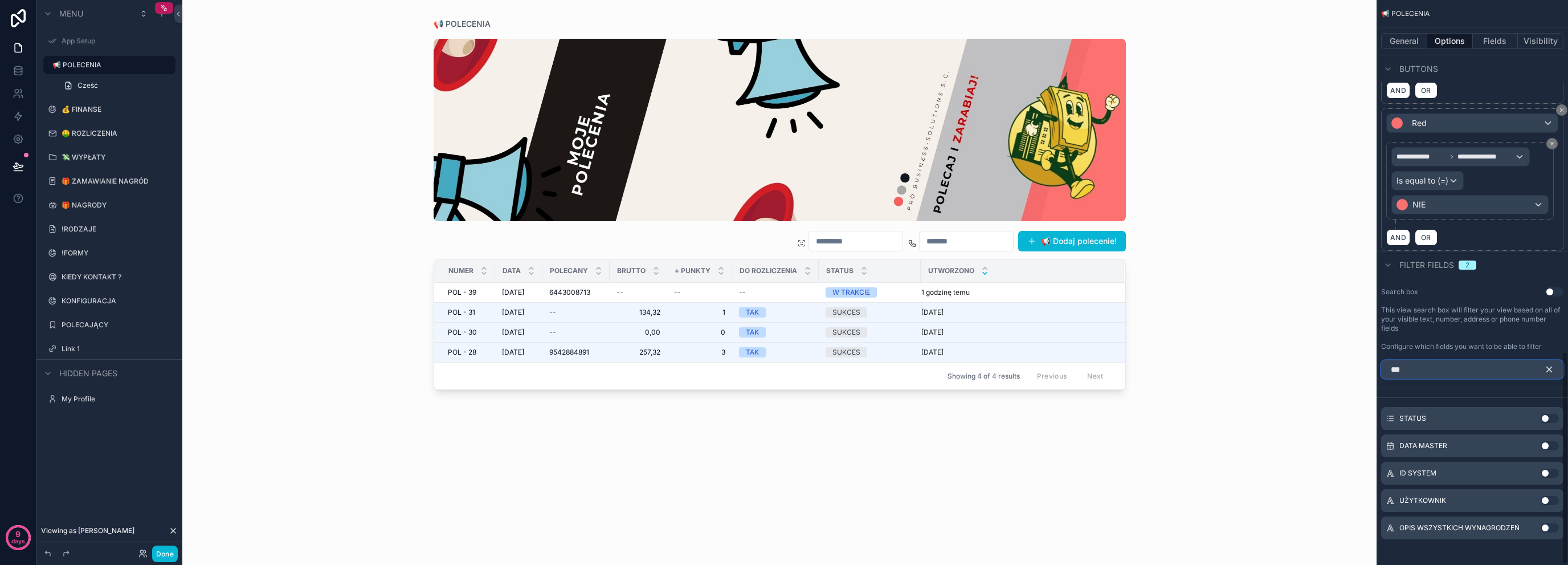
scroll to position [823, 0]
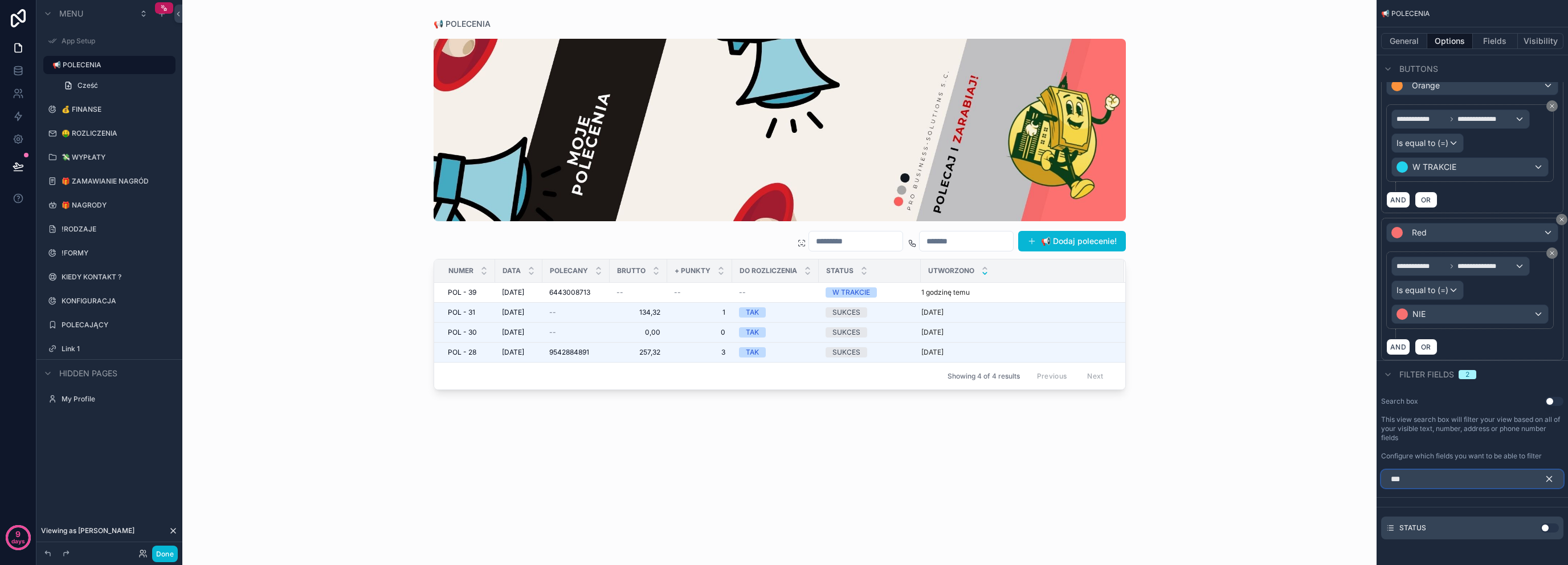
type input "***"
click at [1541, 523] on button "Use setting" at bounding box center [1550, 528] width 18 height 9
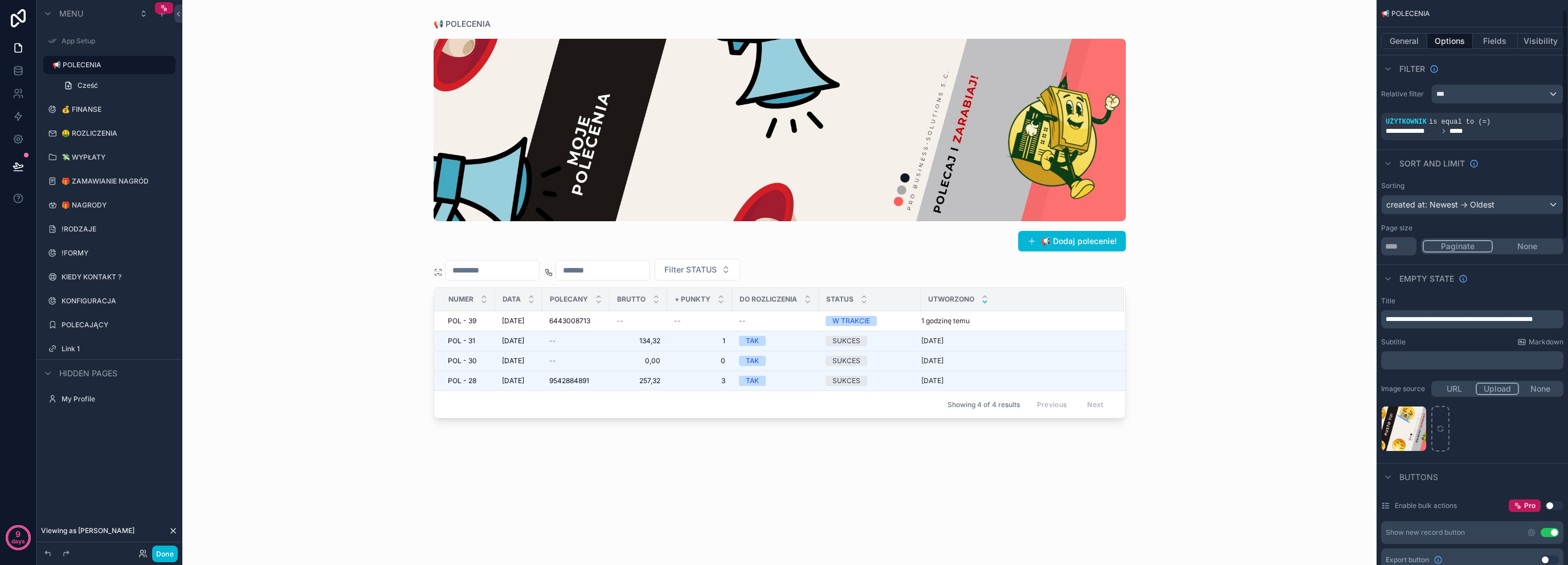
scroll to position [0, 0]
click at [1420, 42] on button "General" at bounding box center [1404, 41] width 46 height 16
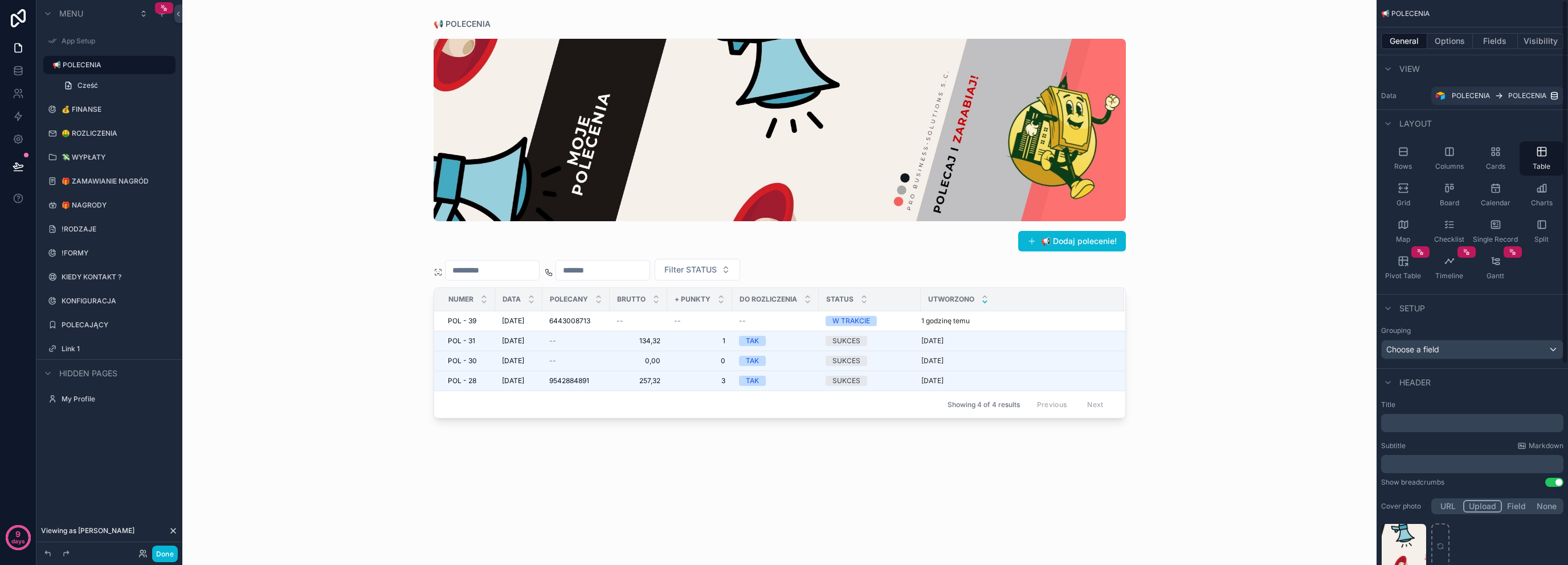
click at [1453, 50] on div "General Options Fields Visibility" at bounding box center [1472, 41] width 191 height 28
click at [1456, 43] on button "Options" at bounding box center [1450, 41] width 46 height 16
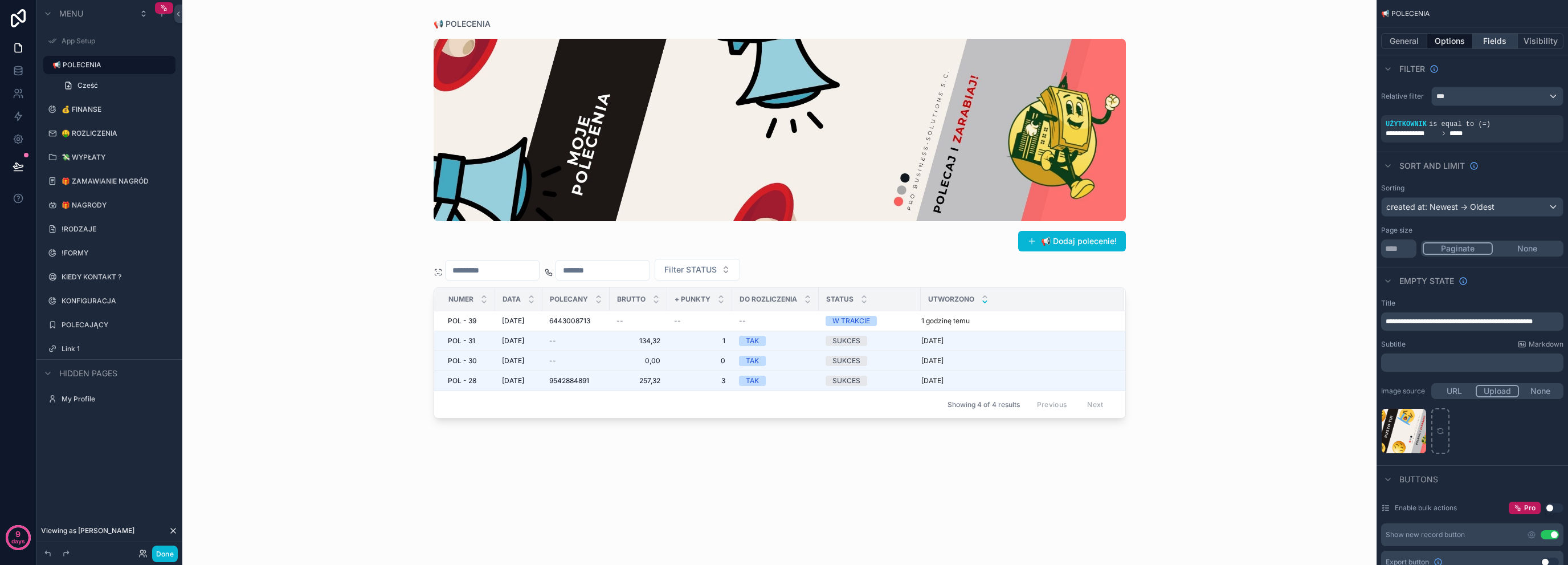
click at [1497, 46] on button "Fields" at bounding box center [1496, 41] width 46 height 16
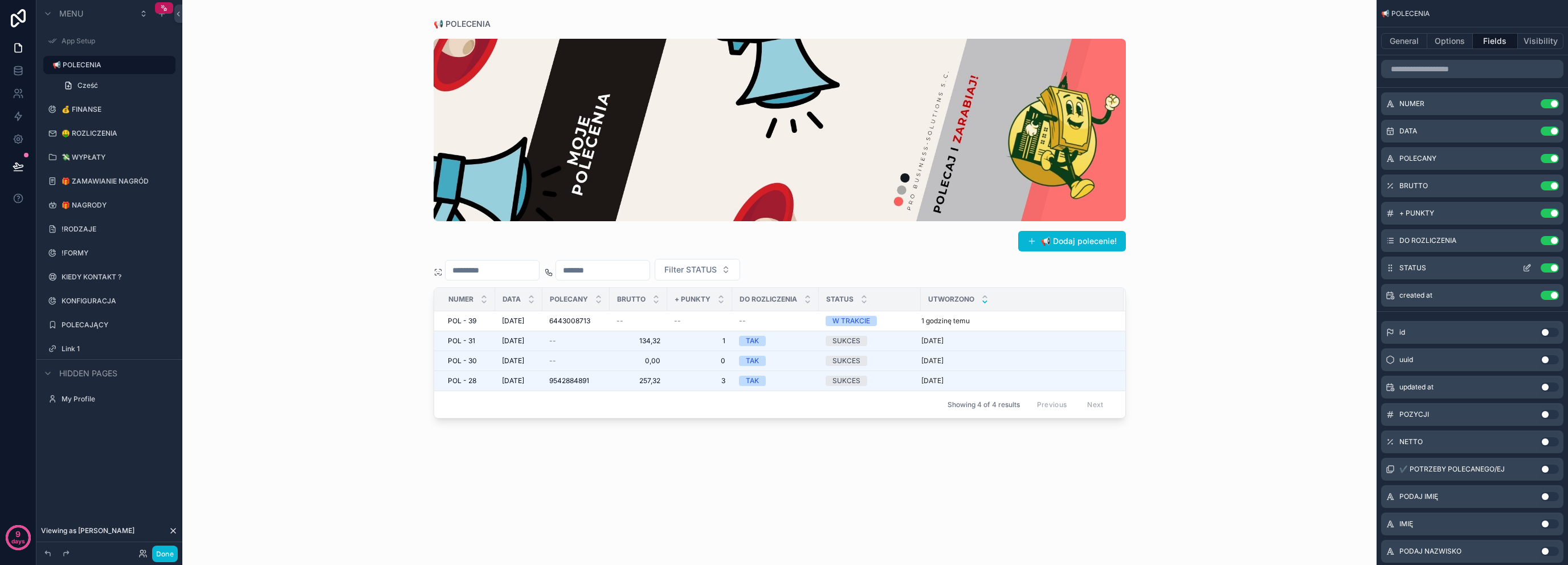
click at [1528, 267] on icon "scrollable content" at bounding box center [1528, 267] width 5 height 5
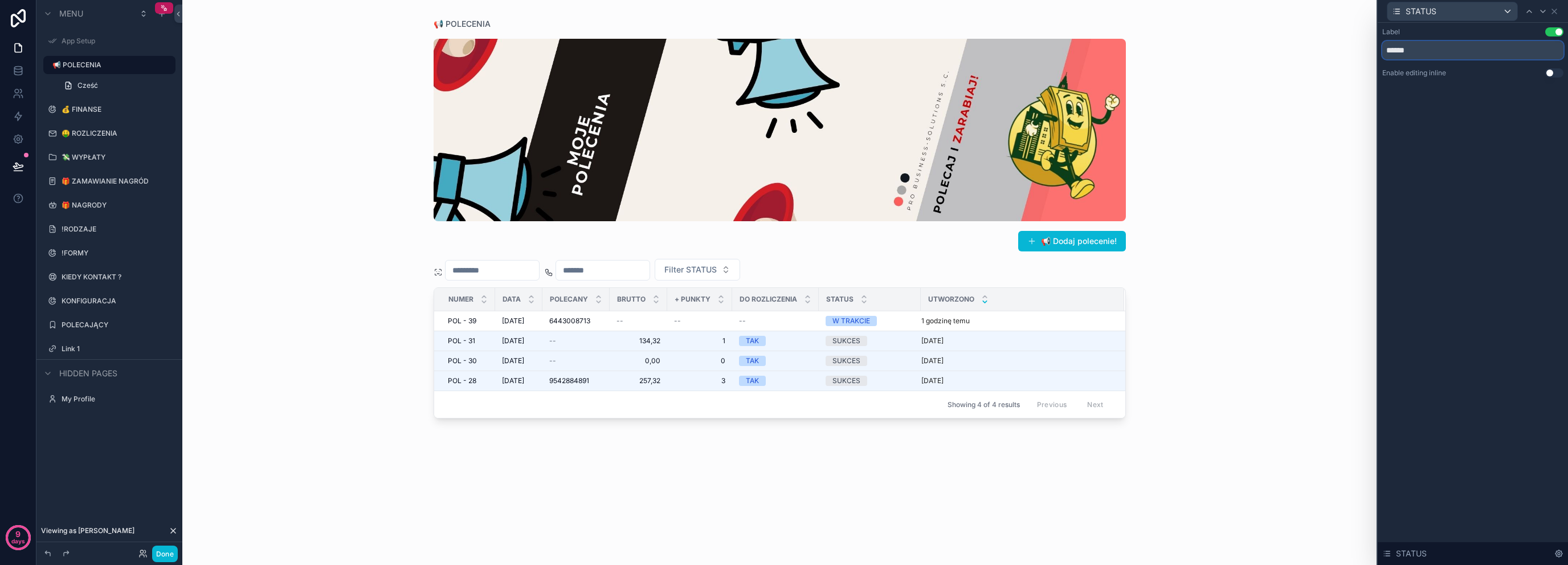
click at [1549, 48] on input "******" at bounding box center [1473, 50] width 181 height 18
click at [1555, 13] on icon at bounding box center [1555, 11] width 9 height 9
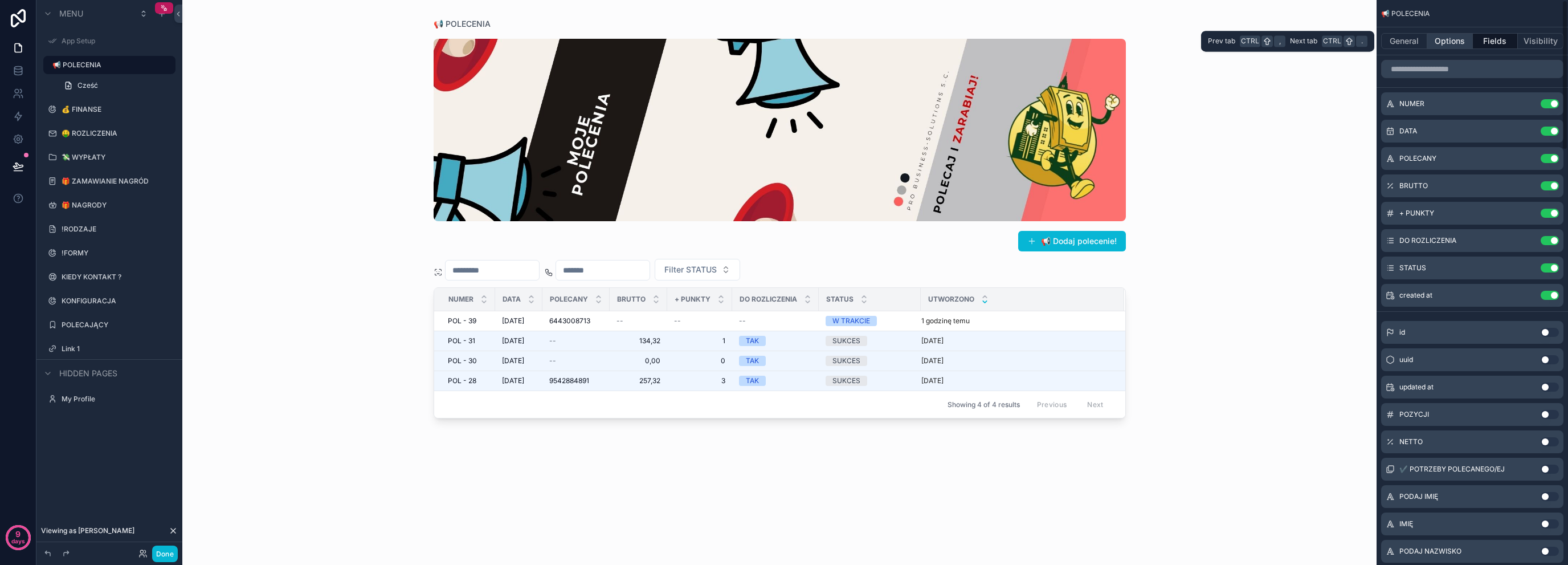
click at [1468, 44] on button "Options" at bounding box center [1450, 41] width 46 height 16
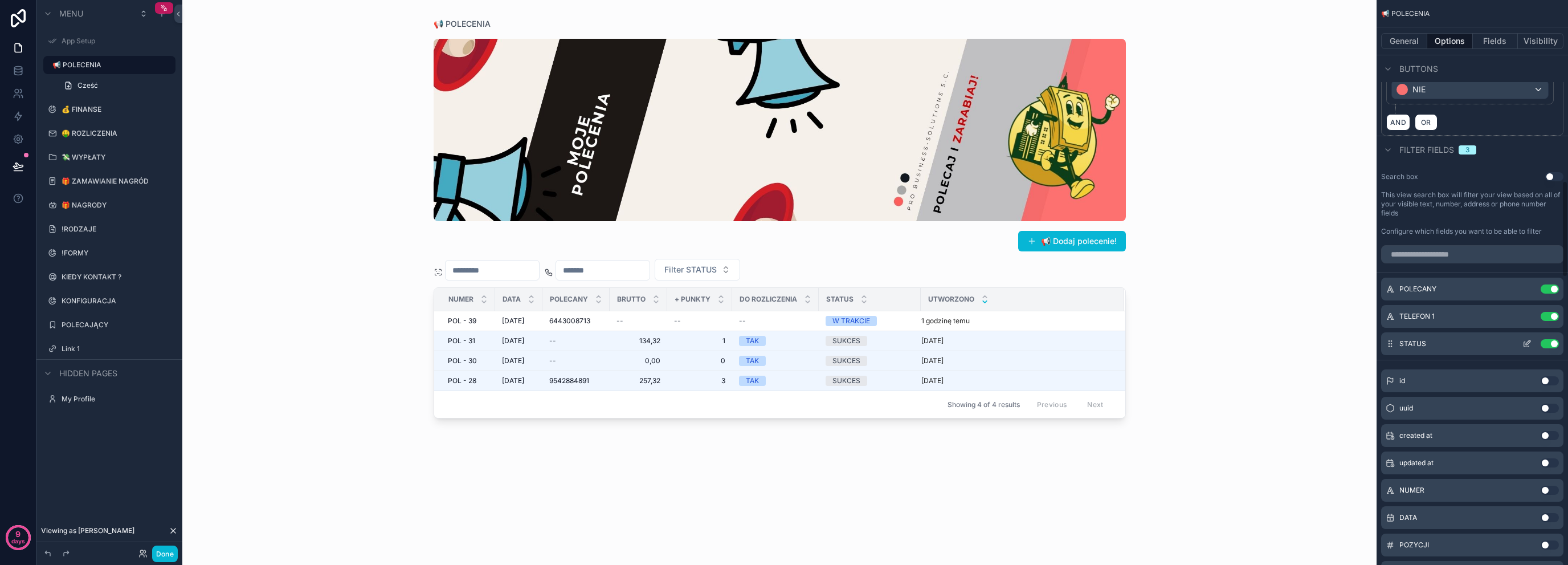
scroll to position [1063, 0]
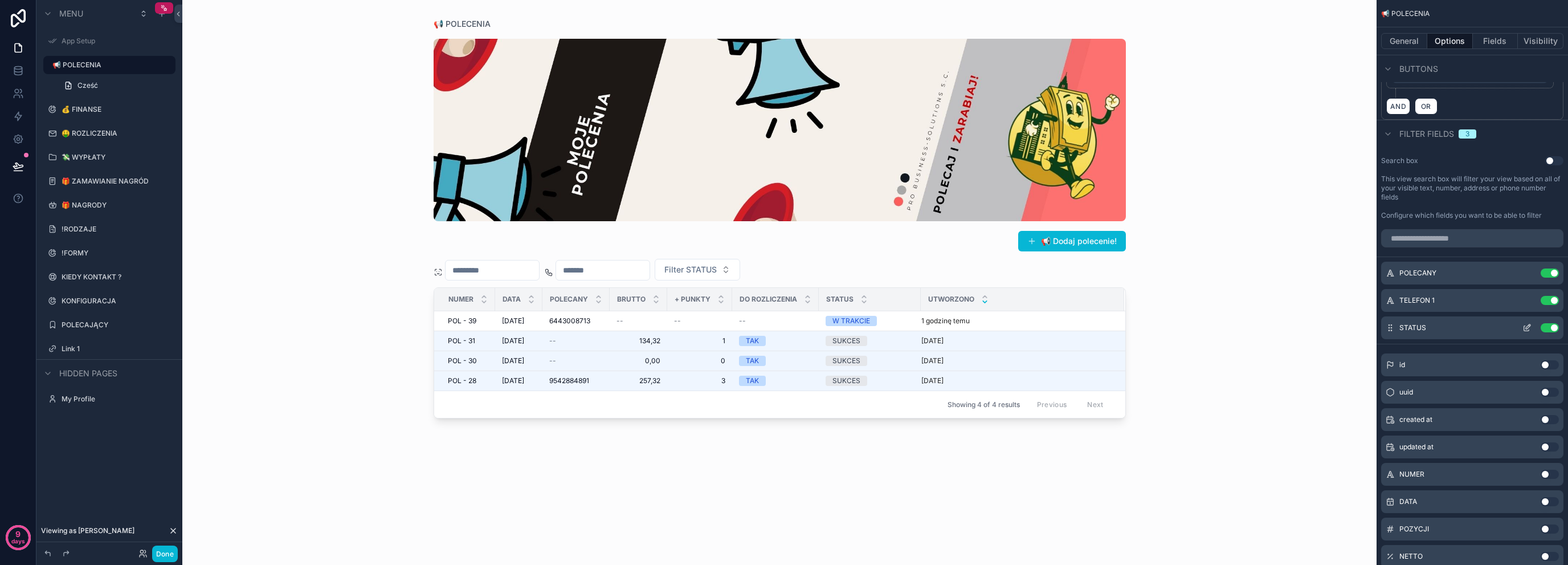
click at [1528, 323] on icon "scrollable content" at bounding box center [1528, 328] width 9 height 9
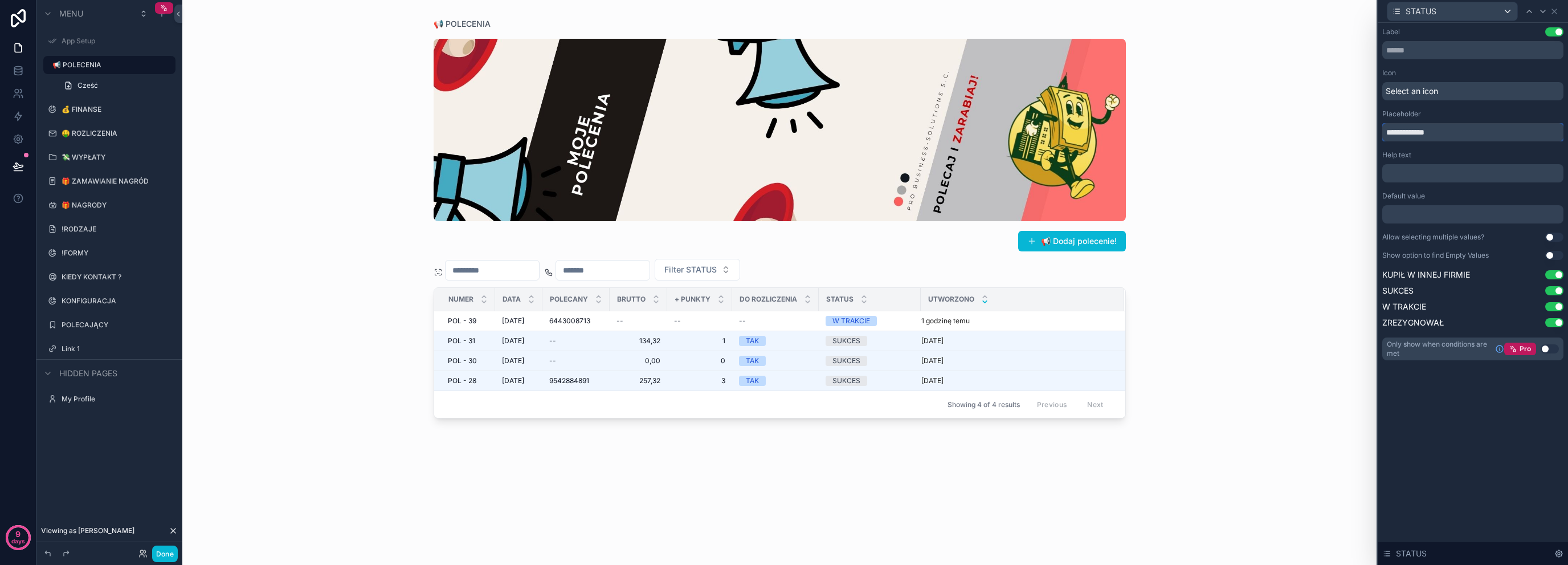
click at [1452, 136] on input "**********" at bounding box center [1473, 132] width 181 height 18
type input "*"
type input "******"
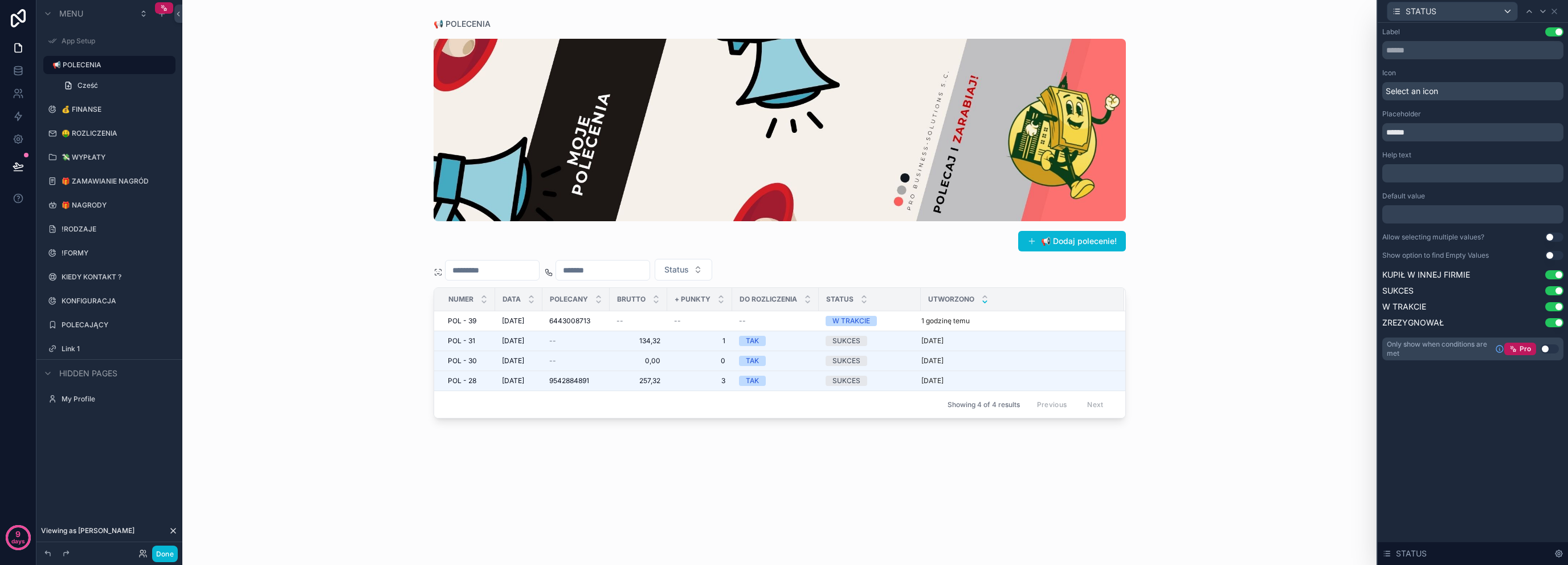
click at [1462, 90] on div "Select an icon" at bounding box center [1473, 91] width 181 height 18
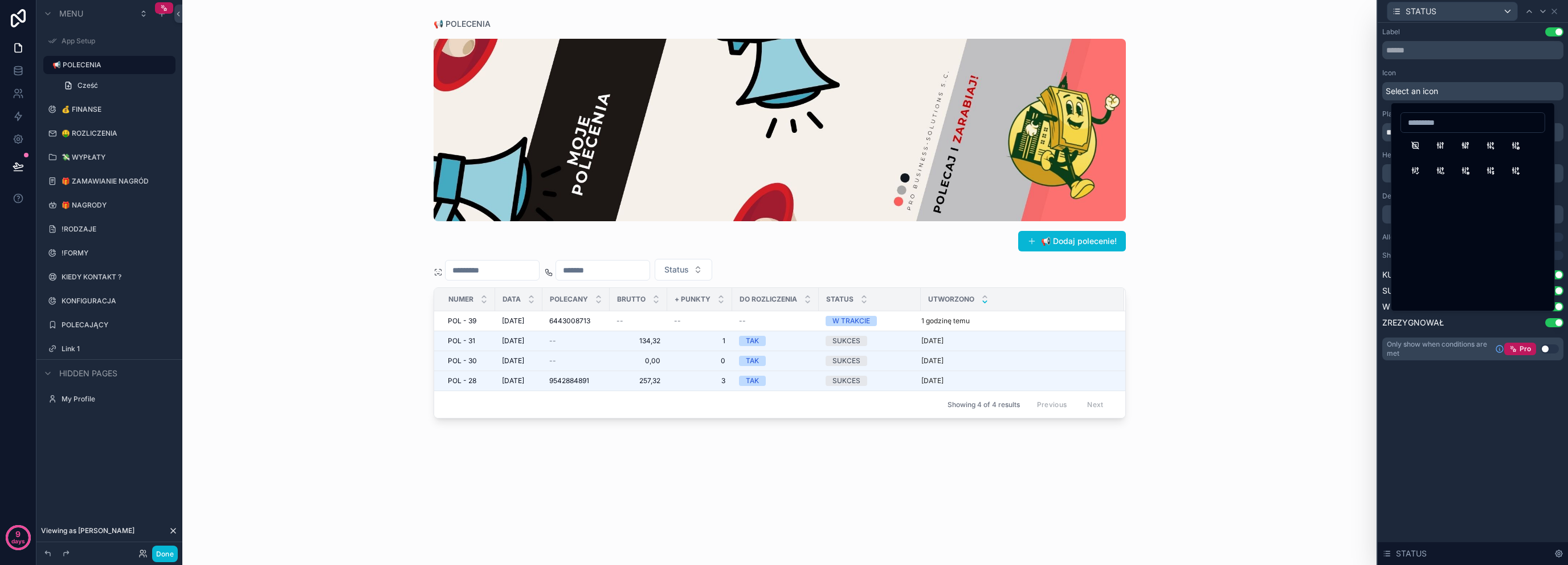
scroll to position [189, 0]
click at [1470, 187] on button "AdjustmentsPin" at bounding box center [1465, 183] width 21 height 21
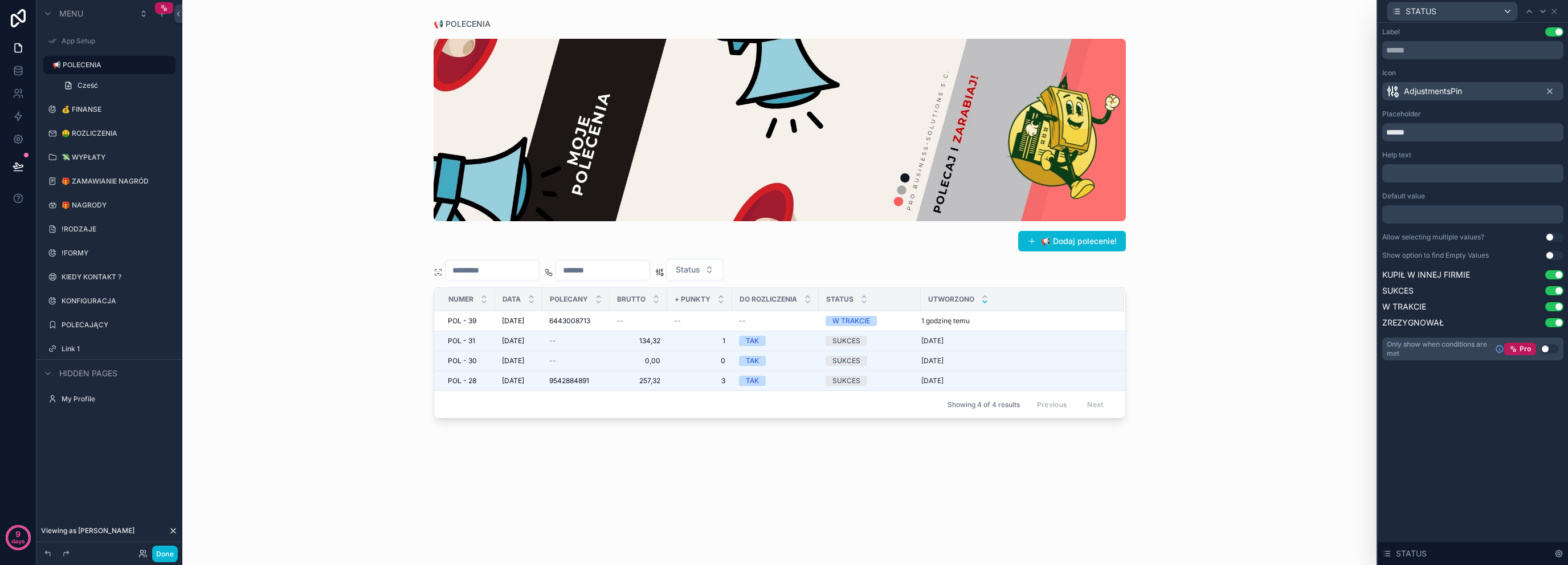
click at [806, 267] on div "Status" at bounding box center [780, 269] width 693 height 21
click at [1558, 11] on icon at bounding box center [1555, 11] width 9 height 9
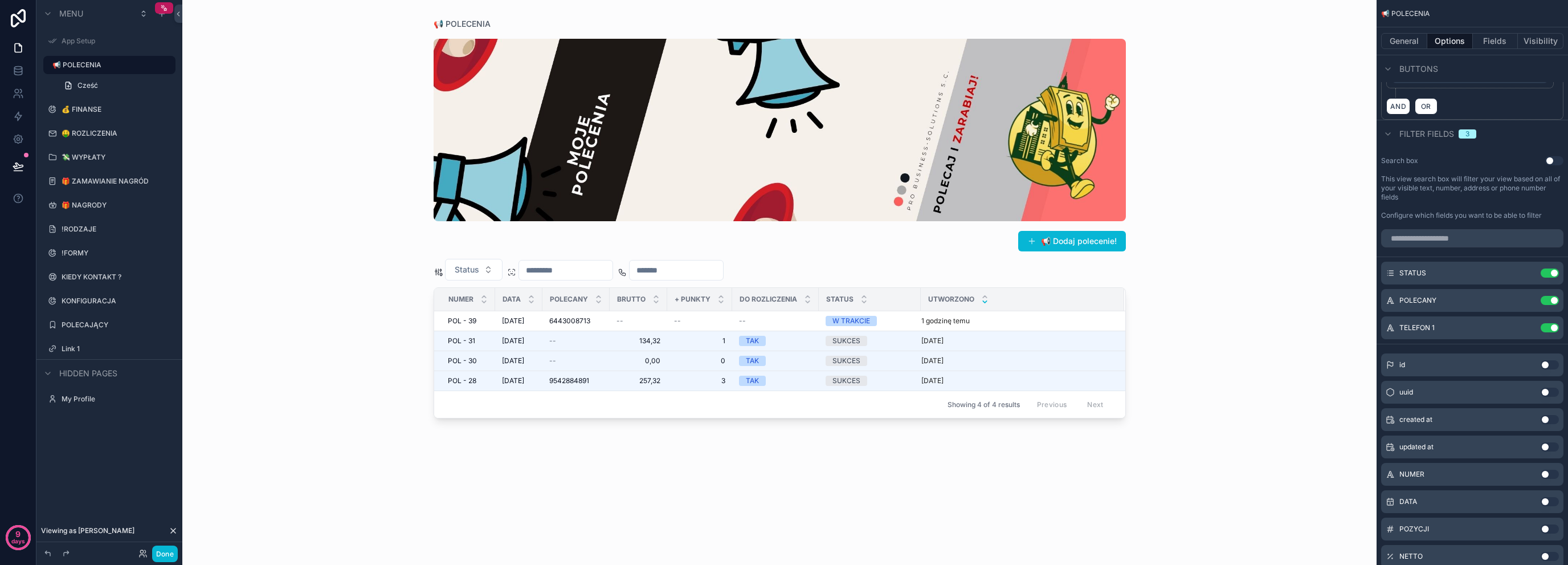
click at [1456, 242] on div "scrollable content" at bounding box center [1472, 238] width 191 height 28
click at [1464, 234] on input "scrollable content" at bounding box center [1472, 238] width 182 height 18
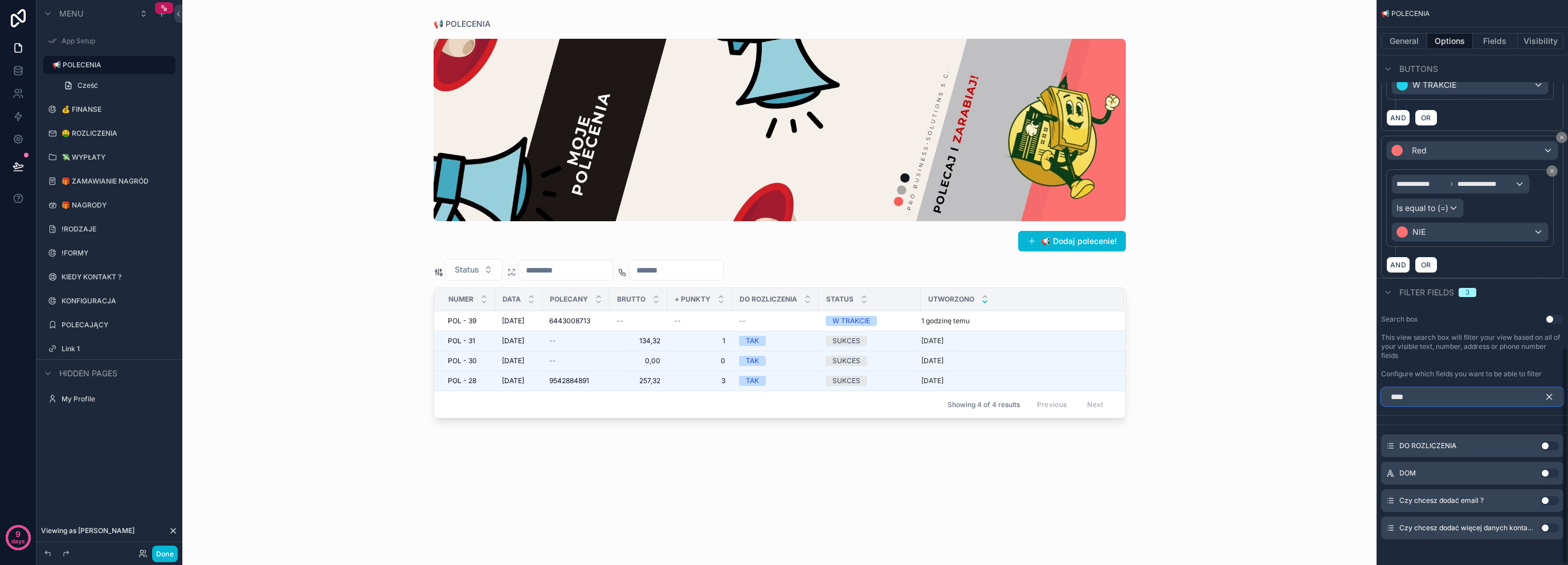
scroll to position [823, 0]
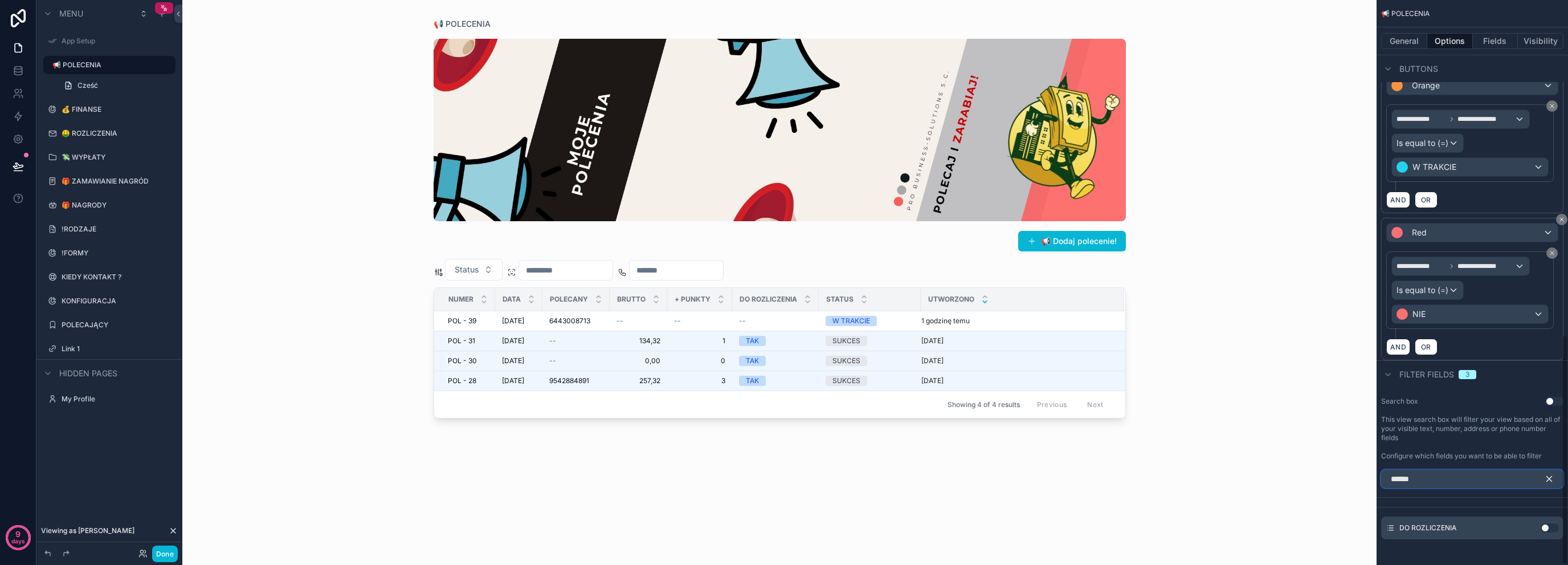
type input "******"
click at [1552, 523] on button "Use setting" at bounding box center [1550, 528] width 18 height 9
click at [1548, 478] on button "scrollable content" at bounding box center [1554, 478] width 19 height 18
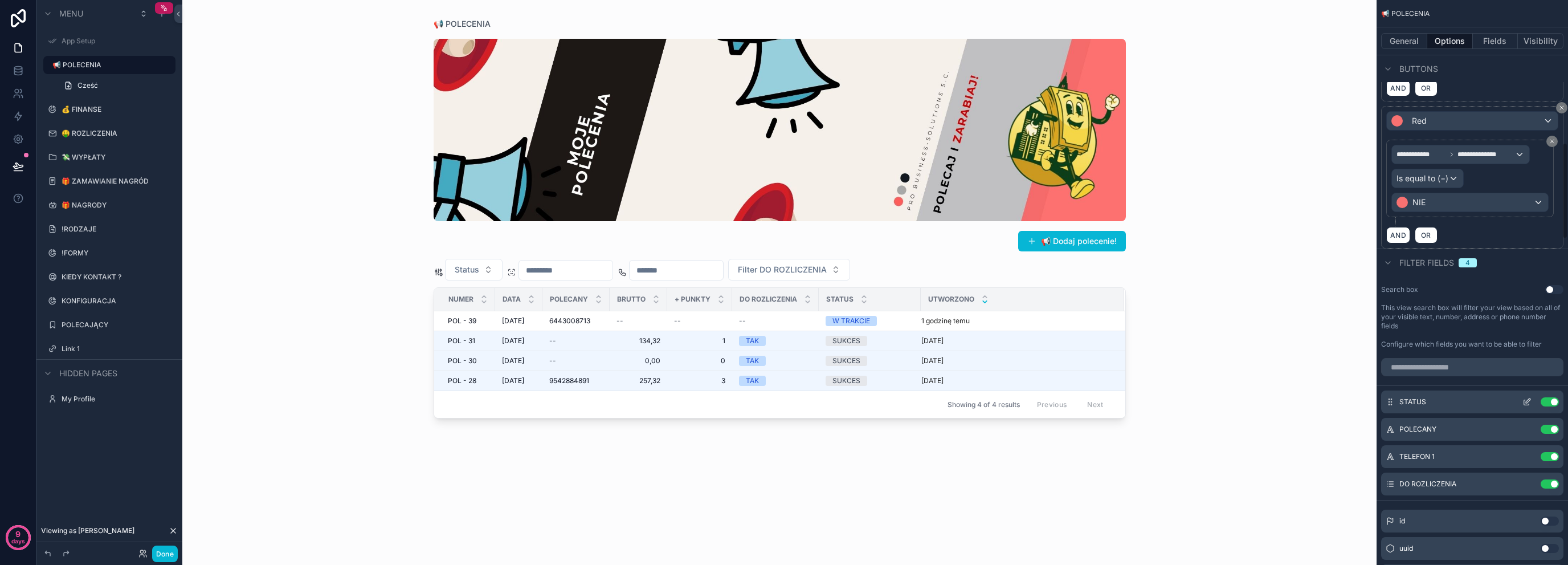
scroll to position [937, 0]
click at [1526, 395] on icon "scrollable content" at bounding box center [1528, 400] width 9 height 9
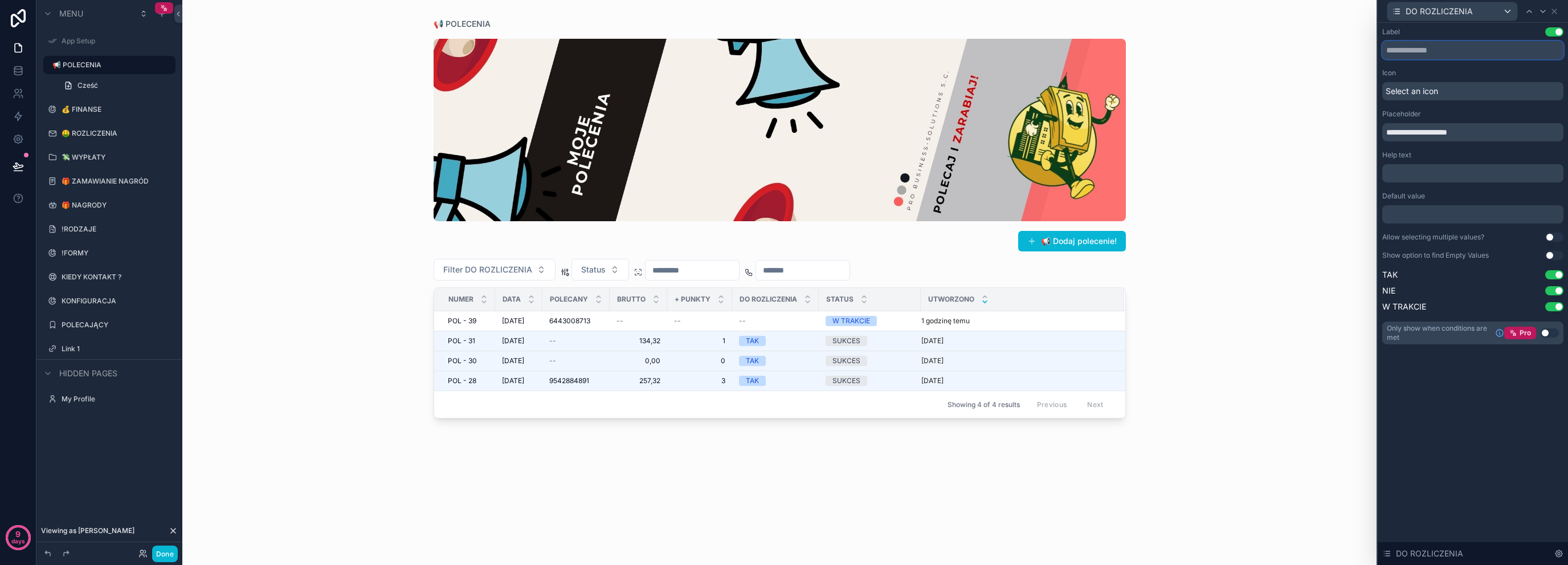
click at [1438, 52] on input "text" at bounding box center [1473, 50] width 181 height 18
click at [1487, 134] on input "**********" at bounding box center [1473, 132] width 181 height 18
type input "**********"
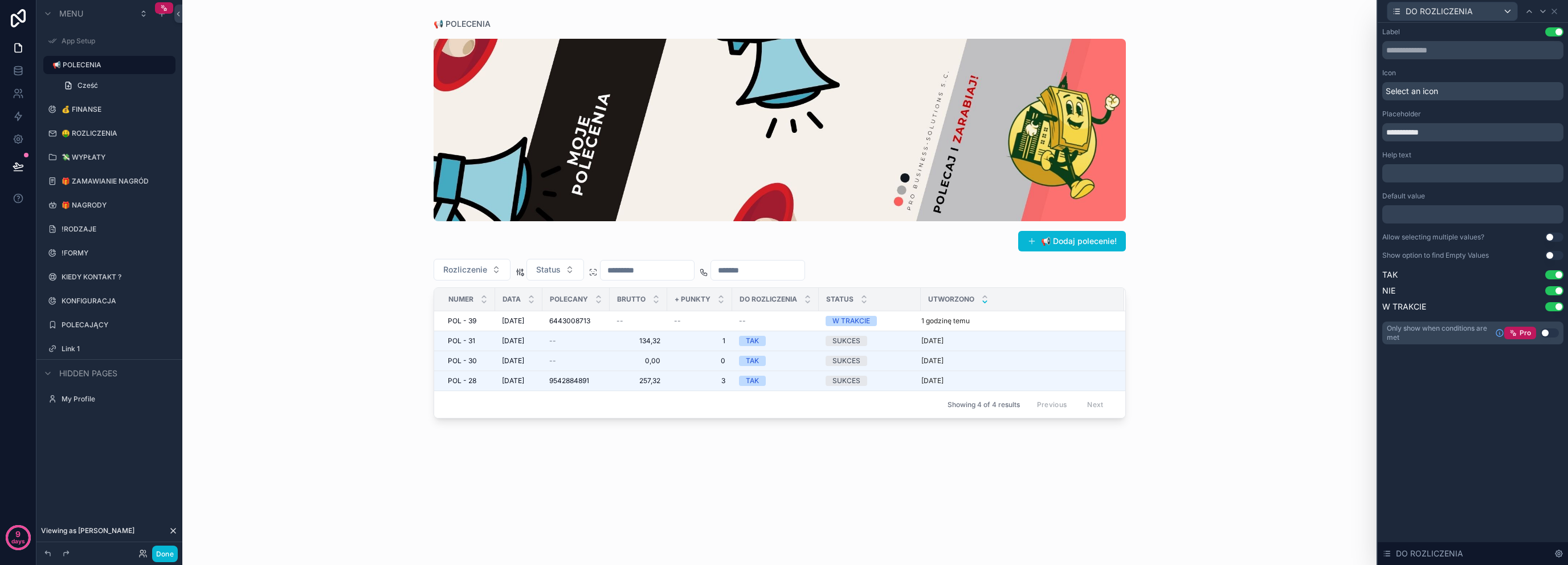
click at [1451, 437] on div "**********" at bounding box center [1473, 294] width 190 height 542
click at [1420, 86] on span "Select an icon" at bounding box center [1412, 91] width 52 height 11
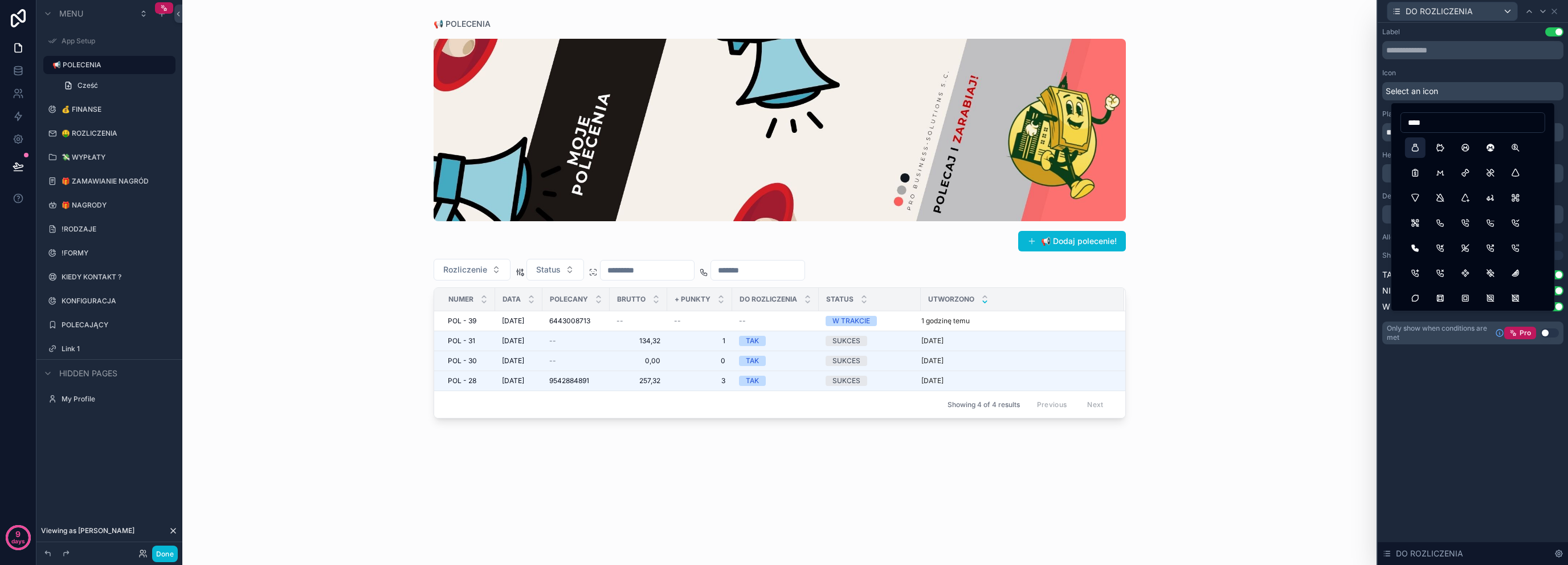
type input "****"
click at [1416, 147] on button "Moneybag" at bounding box center [1415, 147] width 21 height 21
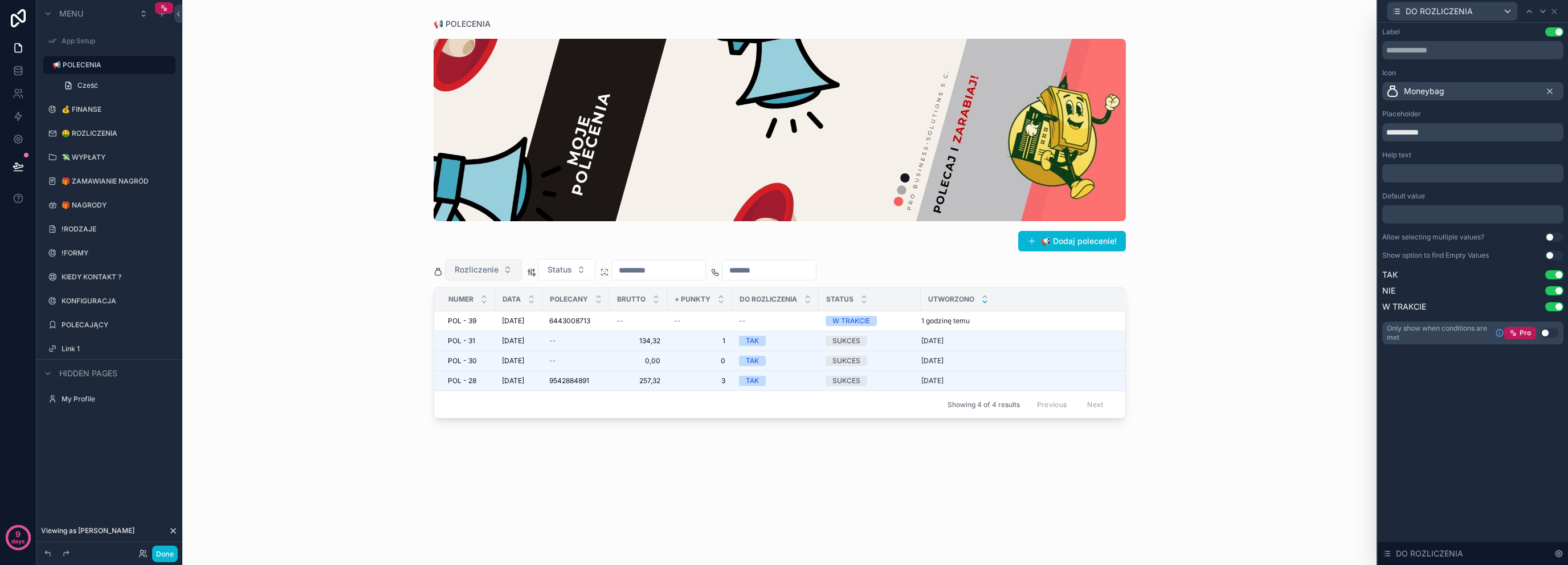
click at [475, 261] on button "Rozliczenie" at bounding box center [483, 269] width 77 height 21
click at [308, 288] on div "📢 POLECENIA 📢 Dodaj polecenie! Rozliczenie Status NUMER DATA POLECANY BRUTTO + …" at bounding box center [779, 282] width 1194 height 565
click at [1559, 11] on icon at bounding box center [1555, 11] width 9 height 9
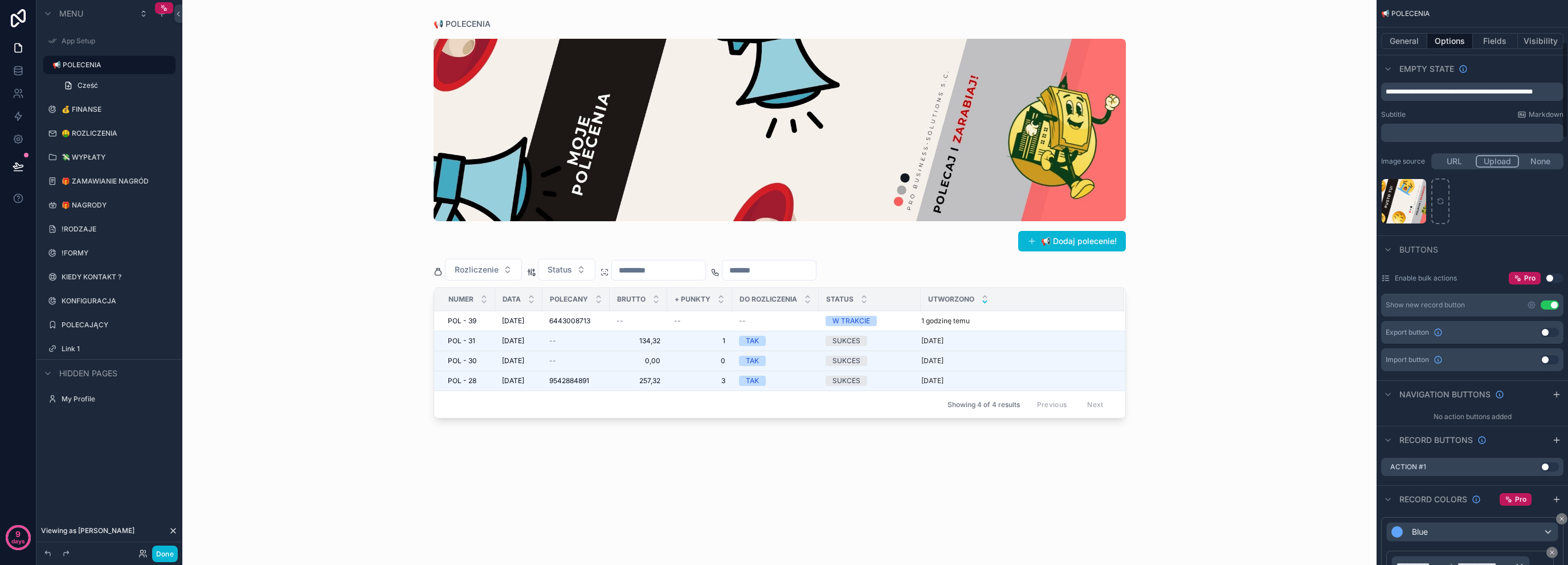
scroll to position [253, 0]
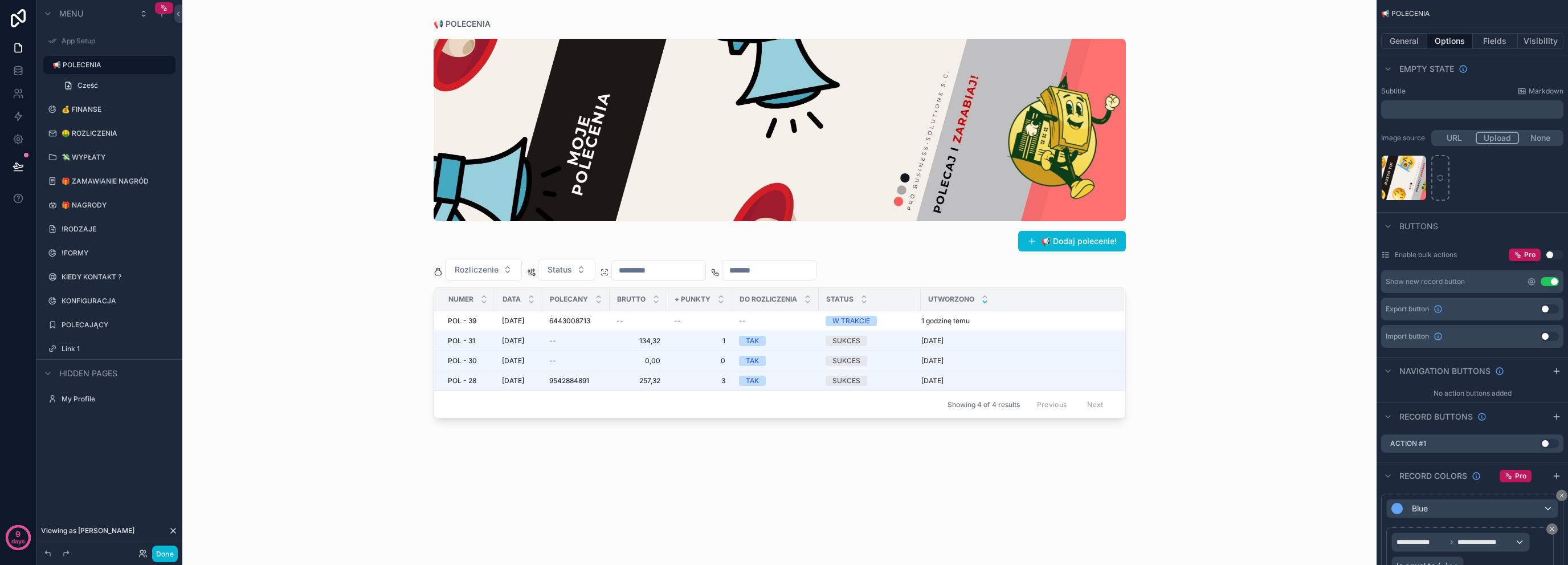
click at [1530, 280] on icon "scrollable content" at bounding box center [1532, 281] width 9 height 9
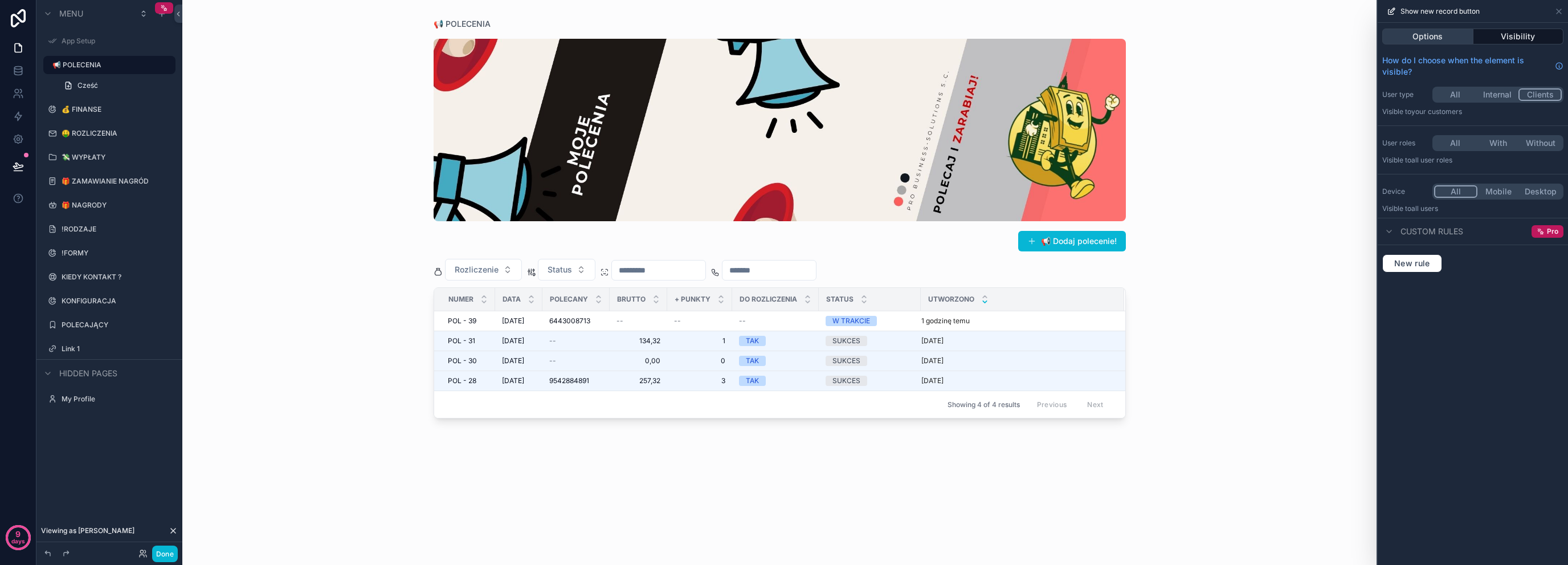
click at [1439, 37] on button "Options" at bounding box center [1428, 36] width 91 height 16
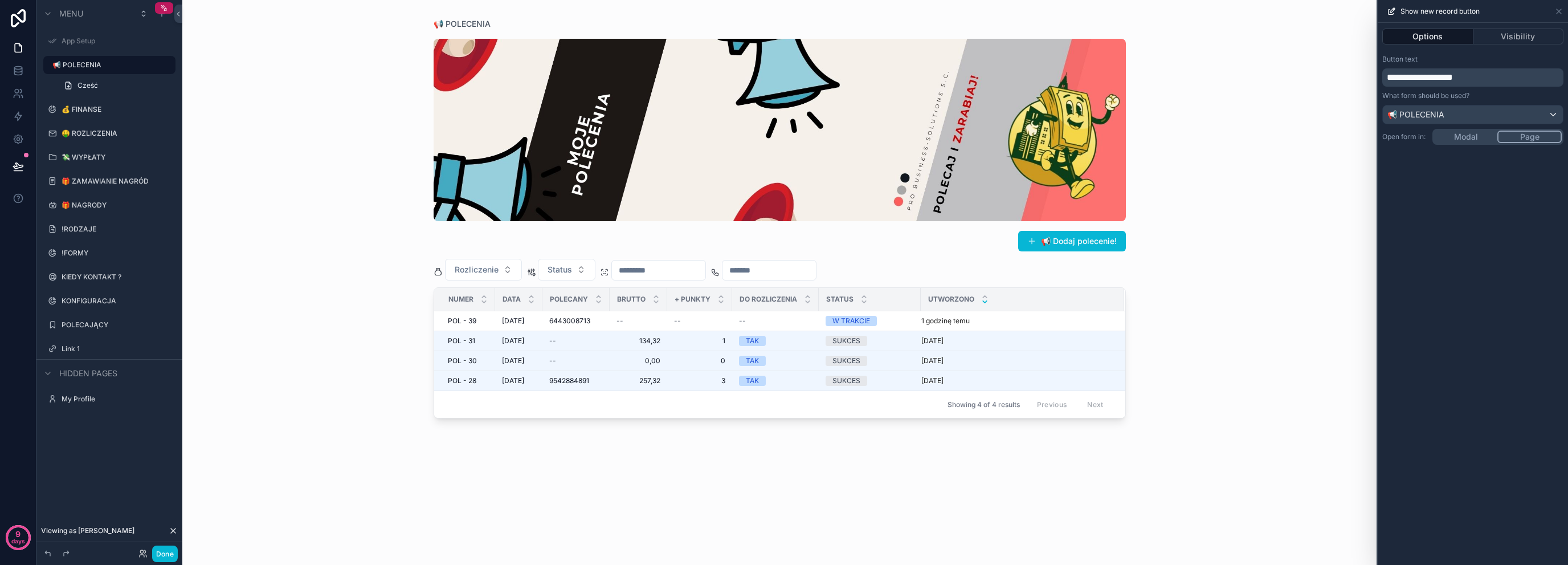
click at [1453, 79] on span "**********" at bounding box center [1420, 77] width 66 height 9
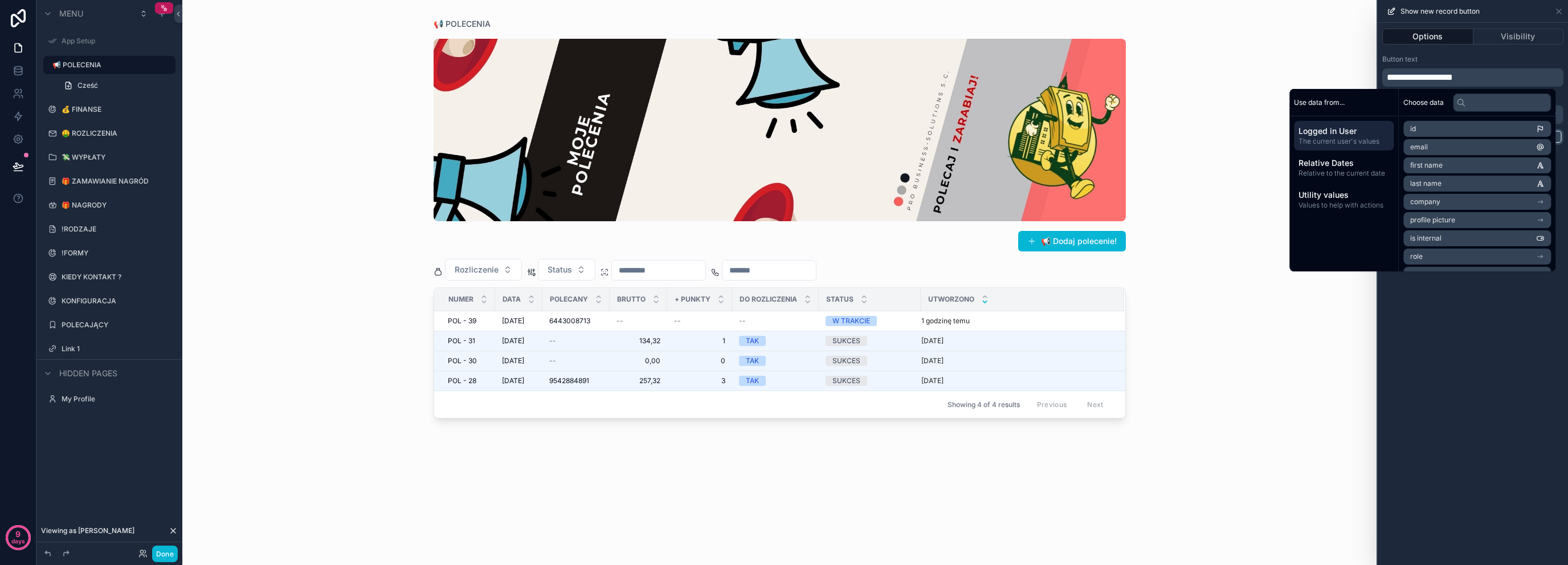
click at [1453, 79] on span "**********" at bounding box center [1420, 77] width 66 height 9
click at [1403, 300] on div "Options Visibility Button text ********* What form should be used? 📢 POLECENIA …" at bounding box center [1473, 294] width 190 height 542
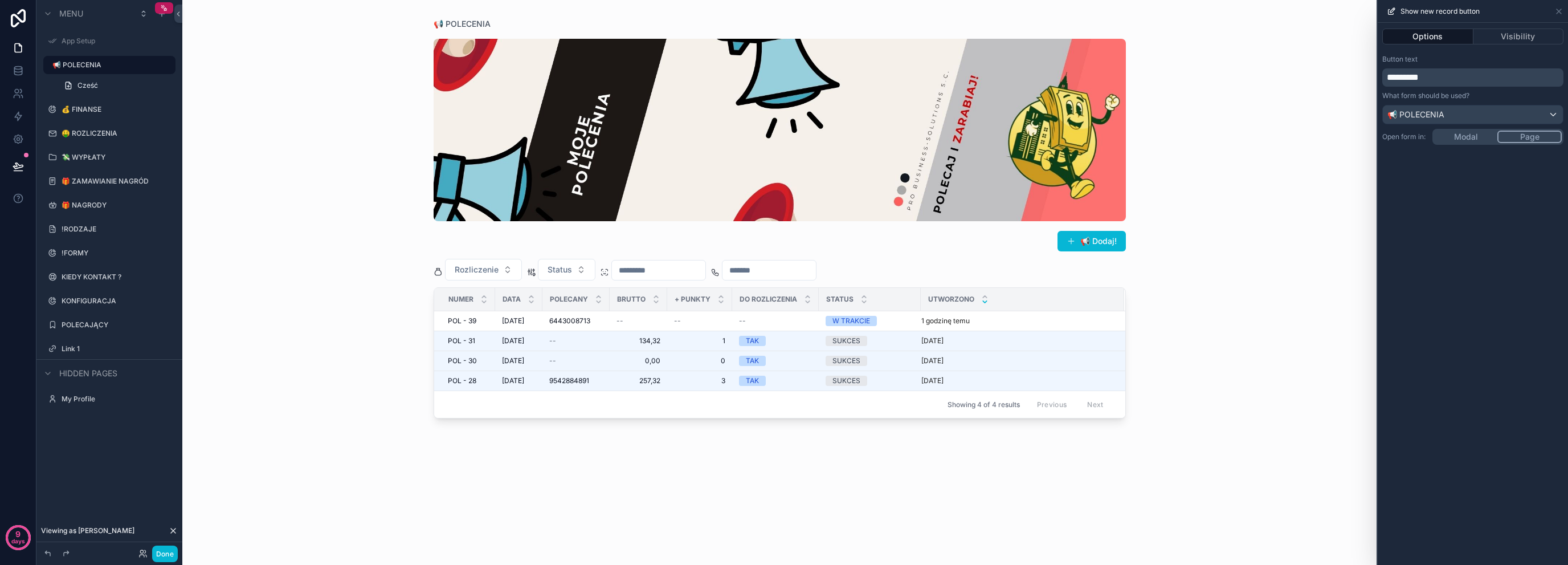
click at [1194, 341] on div "📢 POLECENIA 📢 Dodaj! Rozliczenie Status NUMER DATA POLECANY BRUTTO + PUNKTY DO …" at bounding box center [779, 282] width 1194 height 565
click at [717, 449] on div "📢 Dodaj! Rozliczenie Status NUMER DATA POLECANY BRUTTO + PUNKTY DO ROZLICZENIA …" at bounding box center [780, 290] width 693 height 521
click at [1556, 11] on icon at bounding box center [1559, 11] width 9 height 9
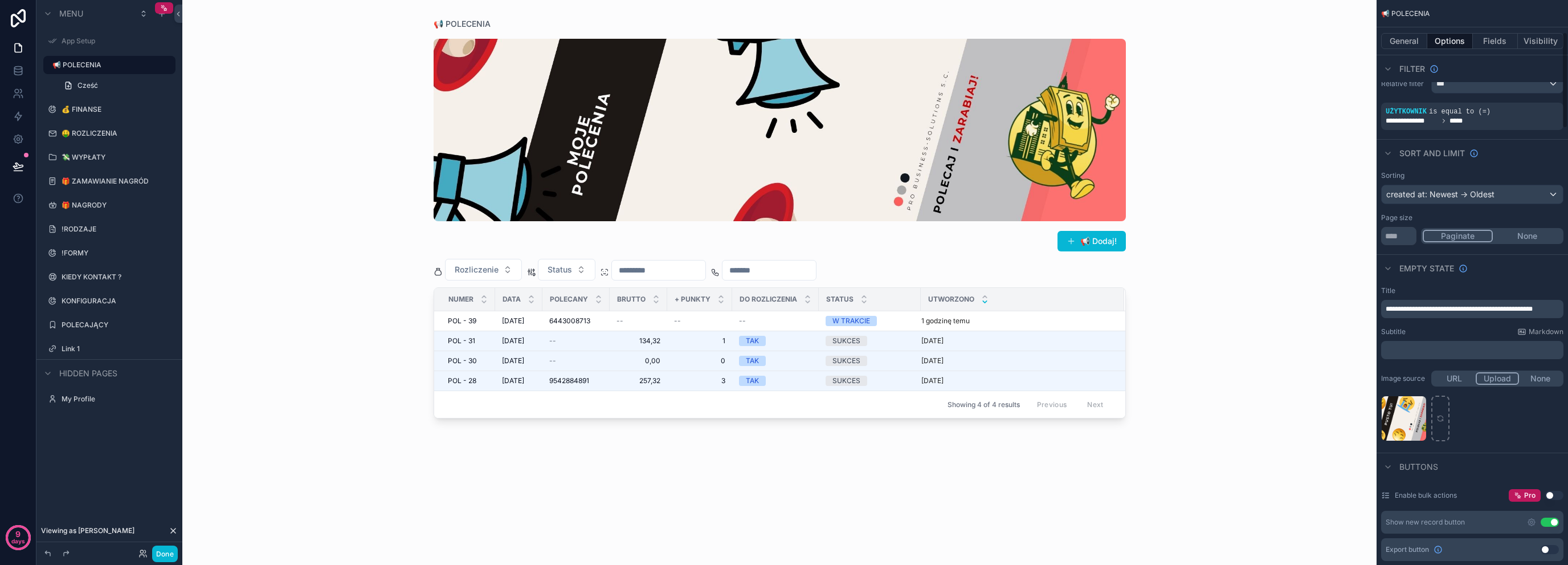
scroll to position [0, 0]
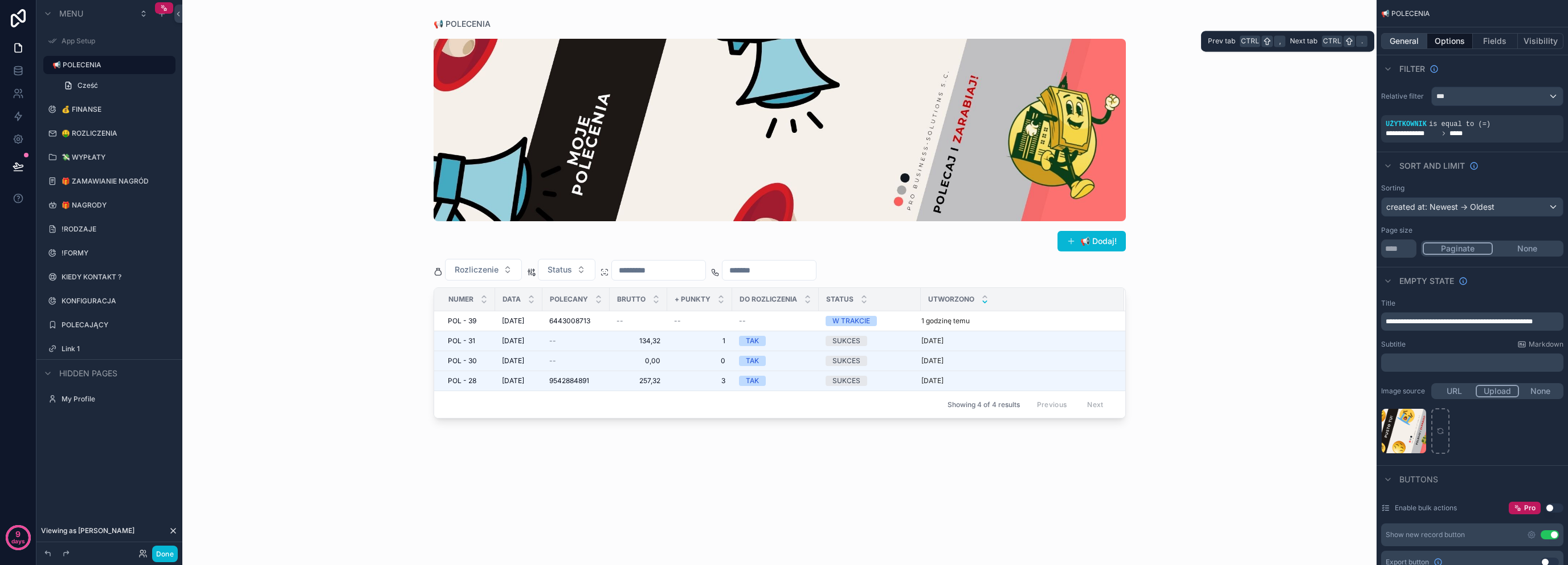
click at [1410, 38] on button "General" at bounding box center [1404, 41] width 46 height 16
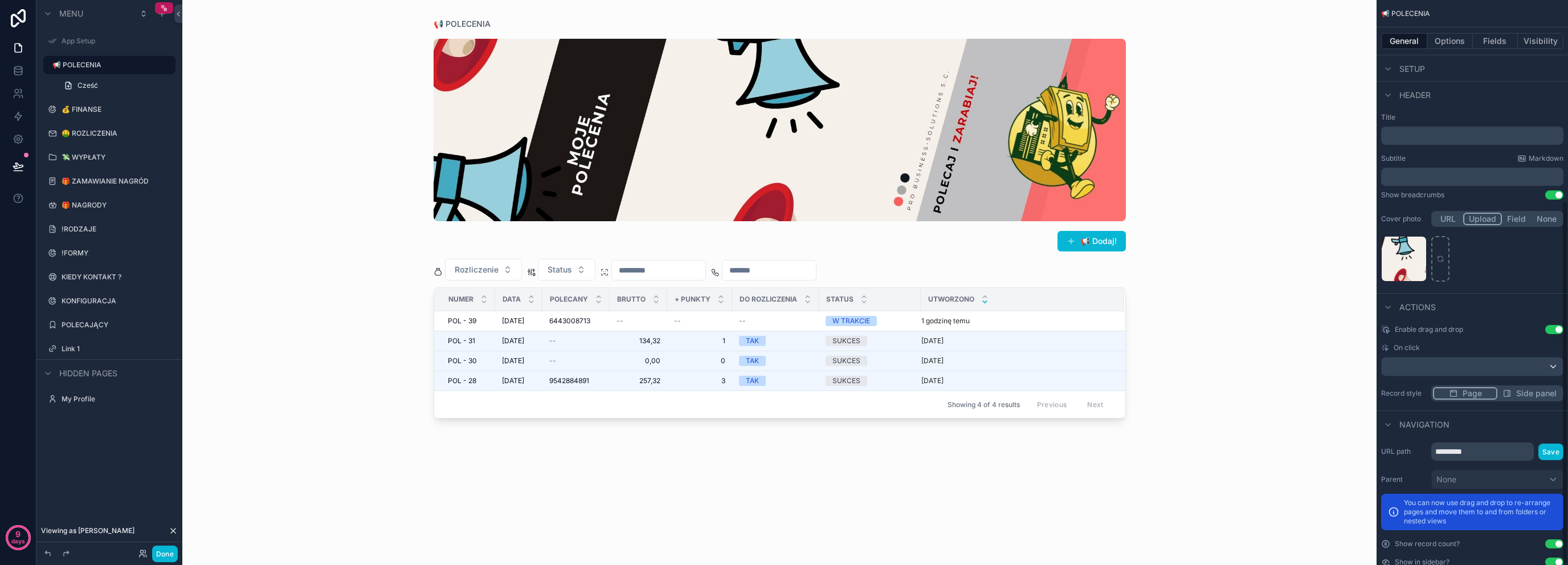
scroll to position [310, 0]
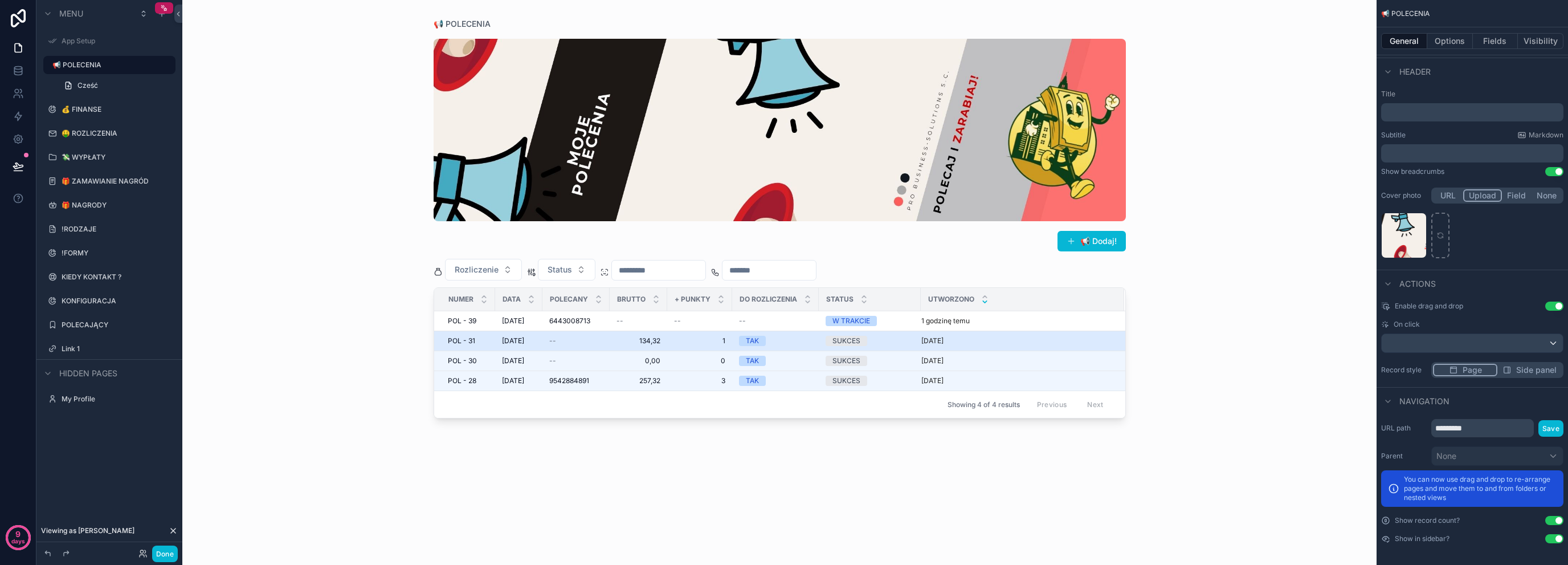
click at [552, 336] on span "--" at bounding box center [553, 341] width 7 height 9
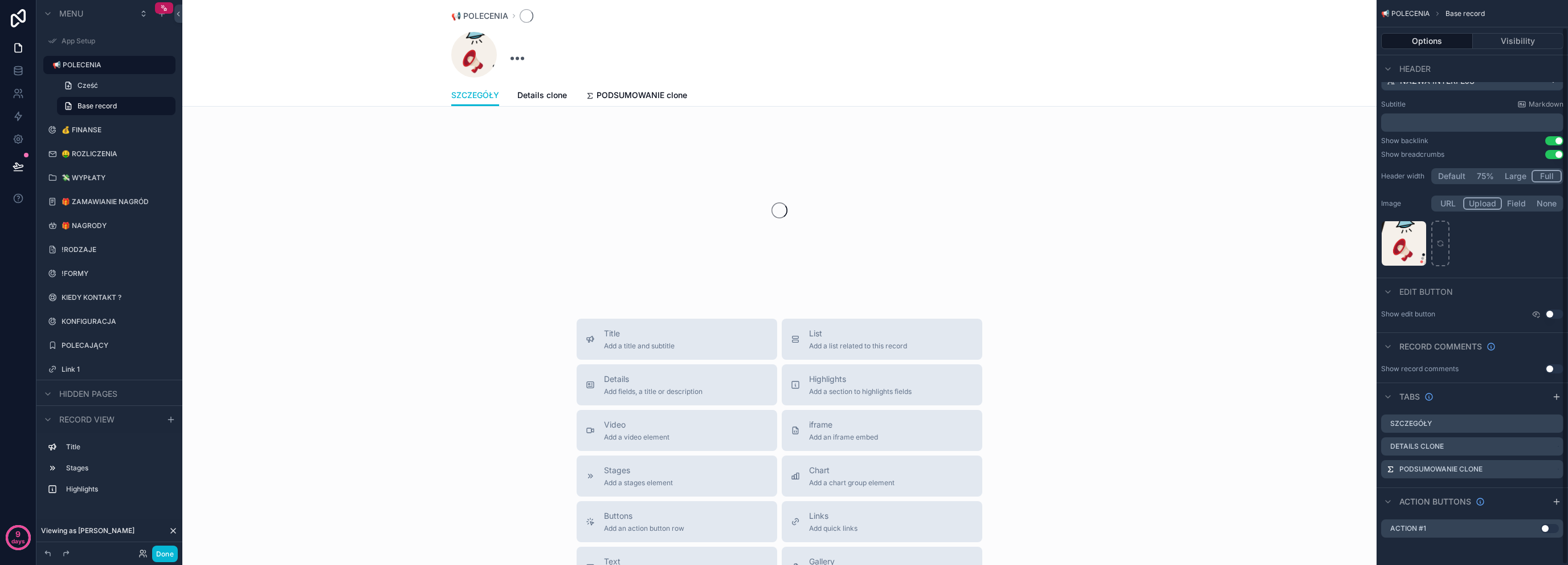
scroll to position [28, 0]
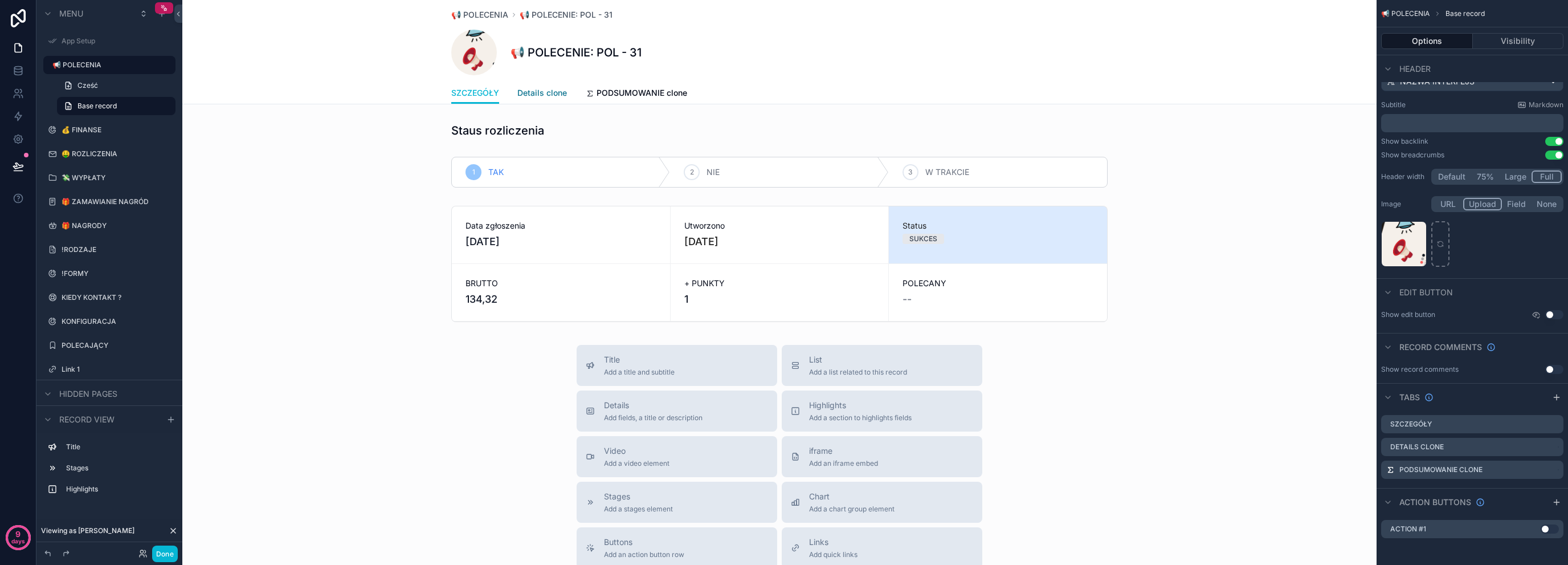
click at [552, 83] on link "Details clone" at bounding box center [542, 94] width 50 height 23
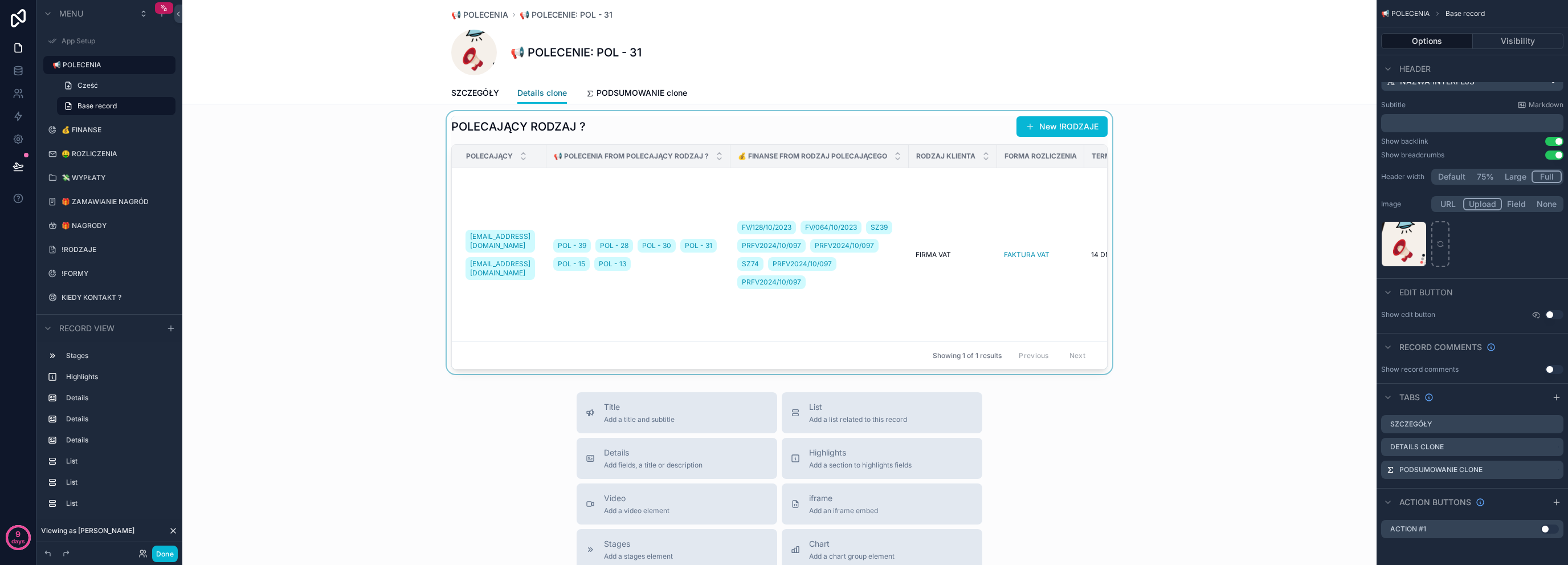
scroll to position [1845, 0]
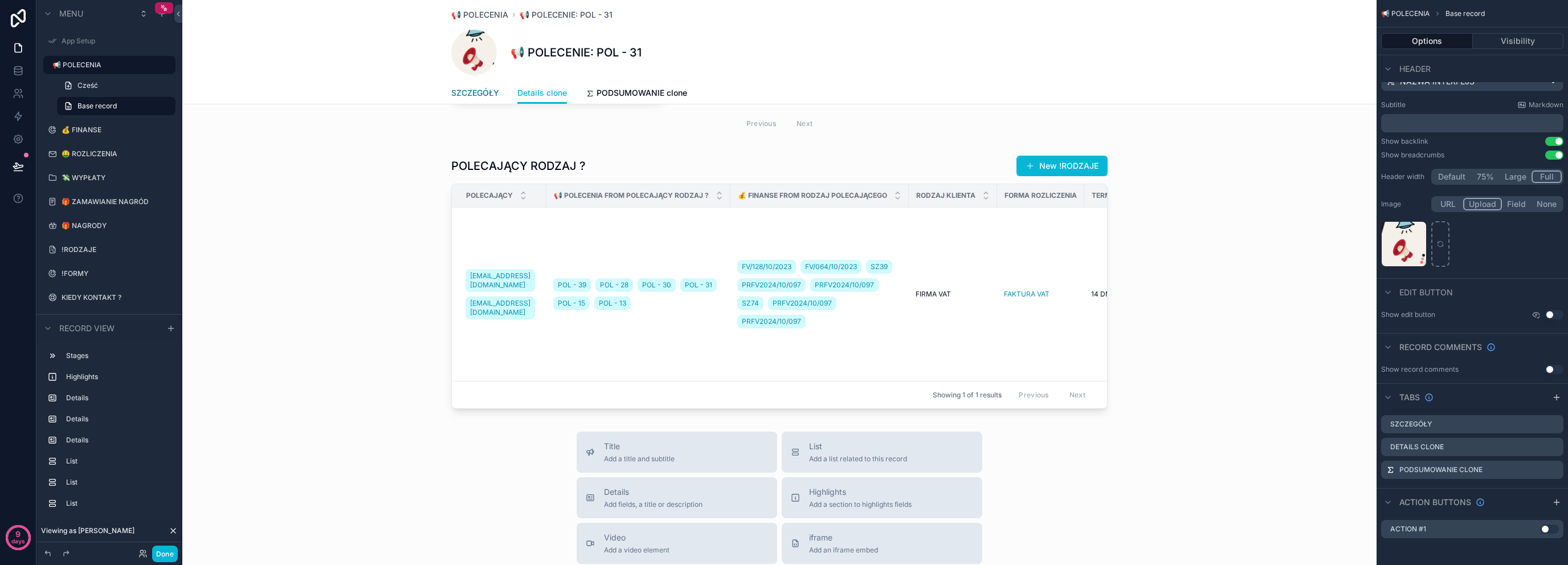
click at [455, 103] on link "SZCZEGÓŁY" at bounding box center [475, 94] width 48 height 23
